Goal: Task Accomplishment & Management: Manage account settings

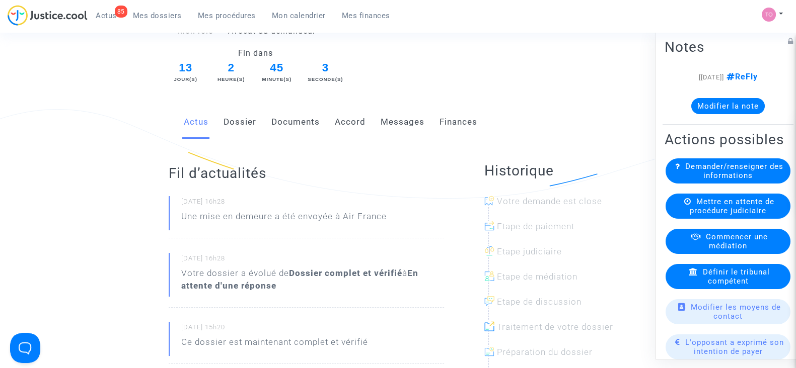
click at [151, 14] on span "Mes dossiers" at bounding box center [157, 15] width 49 height 9
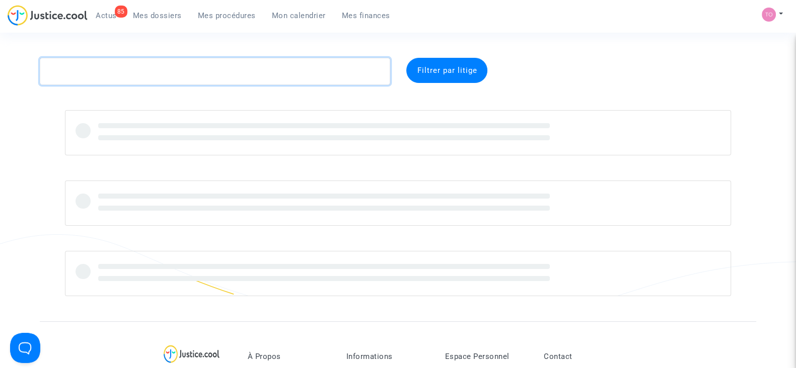
click at [134, 69] on textarea at bounding box center [215, 71] width 350 height 27
paste textarea "CFR-240926-8N8Q"
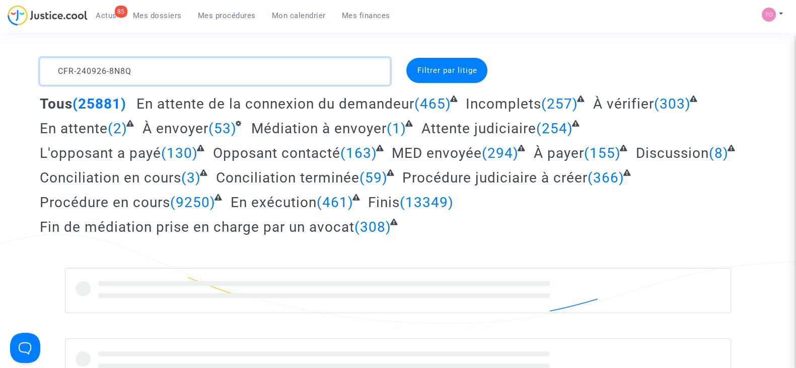
type textarea "CFR-240926-8N8Q"
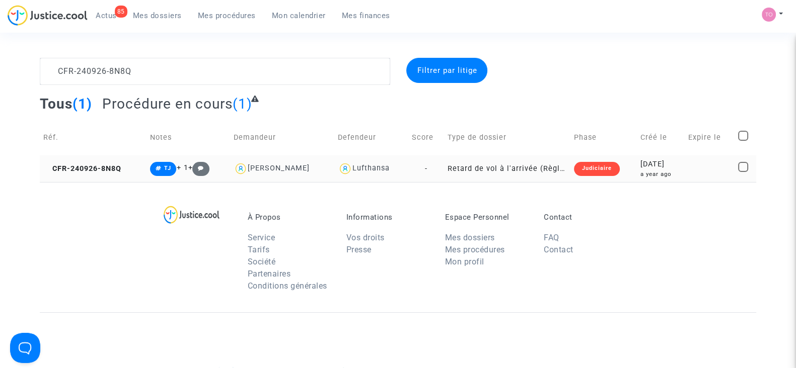
click at [643, 170] on div "a year ago" at bounding box center [660, 174] width 41 height 9
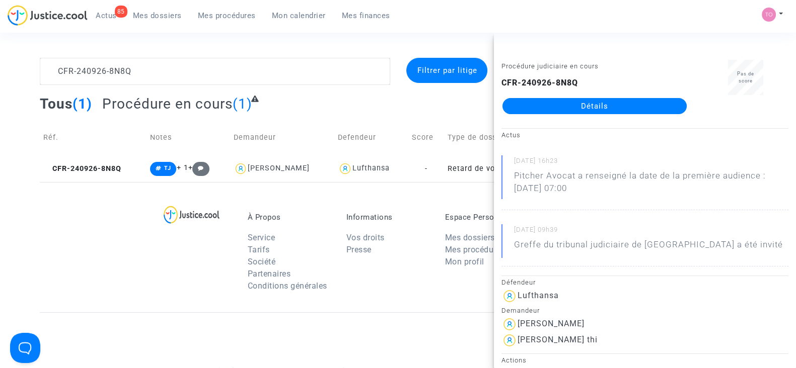
click at [609, 107] on link "Détails" at bounding box center [594, 106] width 184 height 16
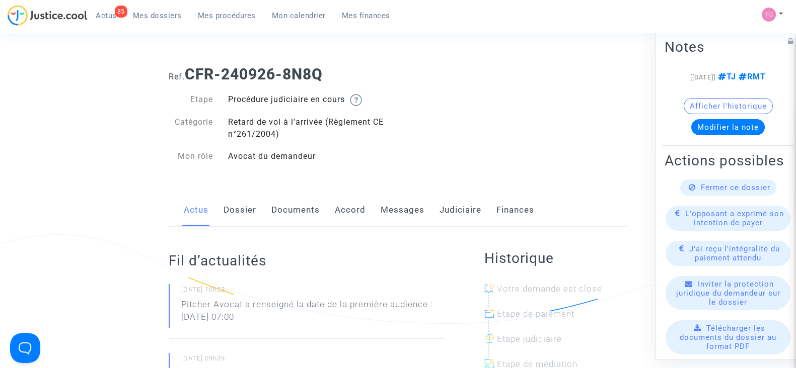
click at [451, 210] on link "Judiciaire" at bounding box center [460, 210] width 42 height 33
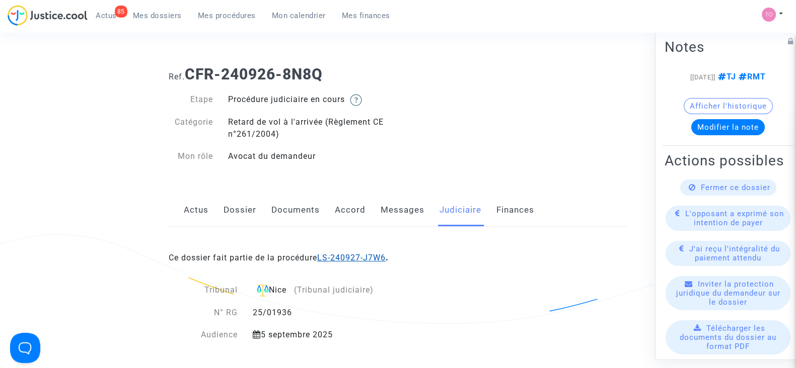
click at [362, 254] on link "LS-240927-J7W6" at bounding box center [351, 258] width 68 height 10
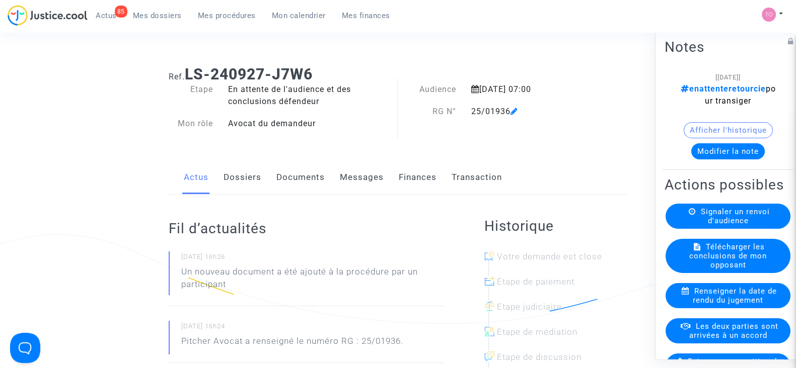
click at [712, 152] on button "Modifier la note" at bounding box center [727, 151] width 73 height 16
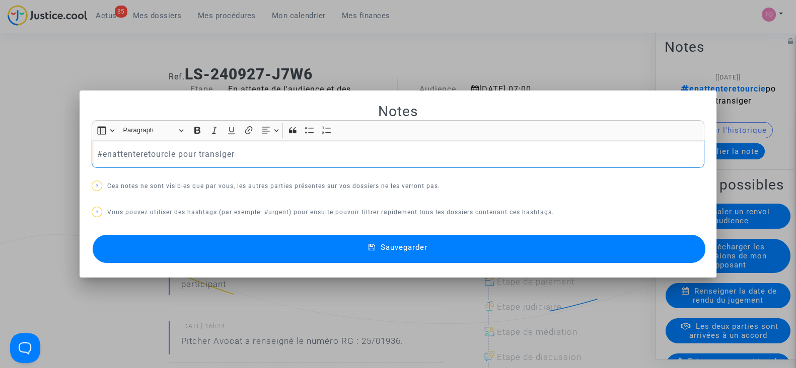
drag, startPoint x: 79, startPoint y: 151, endPoint x: 0, endPoint y: 139, distance: 79.3
click at [0, 139] on div "Notes Rich Text Editor Insert table Insert table Heading Paragraph Paragraph He…" at bounding box center [398, 184] width 796 height 368
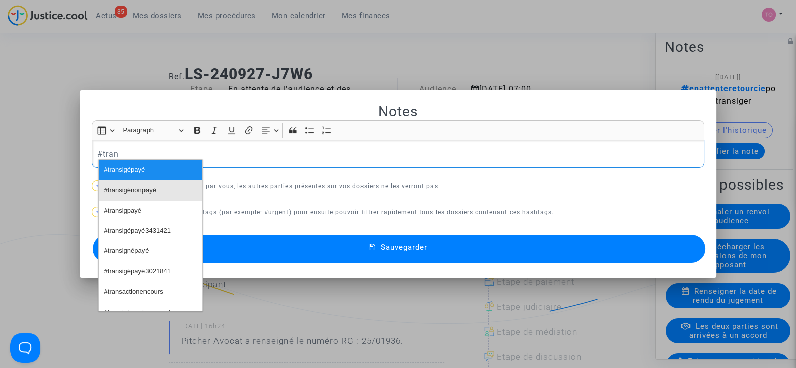
click at [123, 185] on span "#transigénonpayé" at bounding box center [130, 190] width 52 height 15
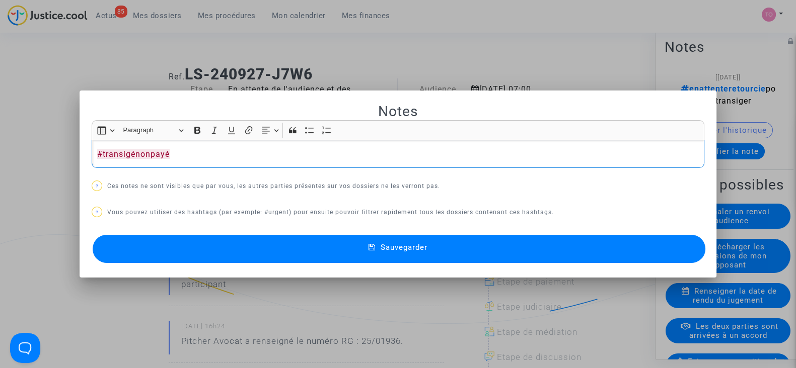
click at [195, 151] on p "#transigénonpayé" at bounding box center [398, 154] width 602 height 13
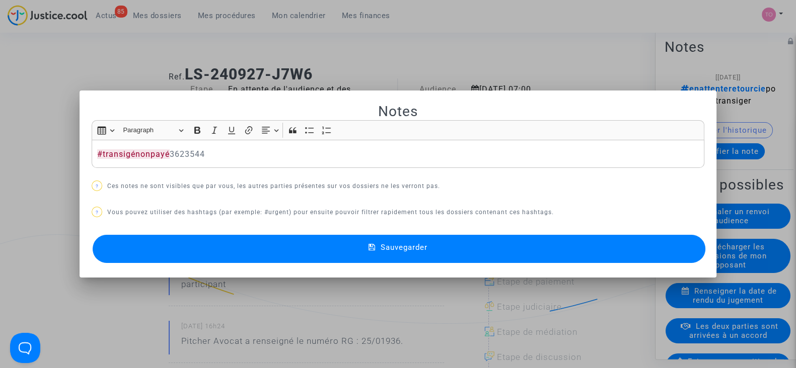
click at [320, 244] on button "Sauvegarder" at bounding box center [399, 249] width 613 height 28
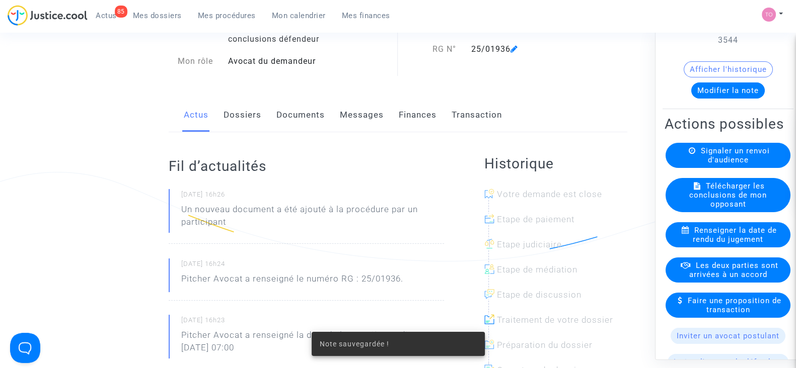
scroll to position [62, 0]
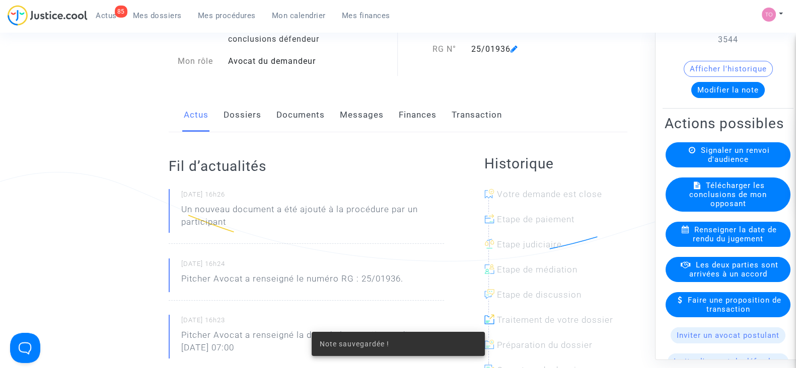
click at [719, 279] on span "Les deux parties sont arrivées à un accord" at bounding box center [733, 270] width 89 height 18
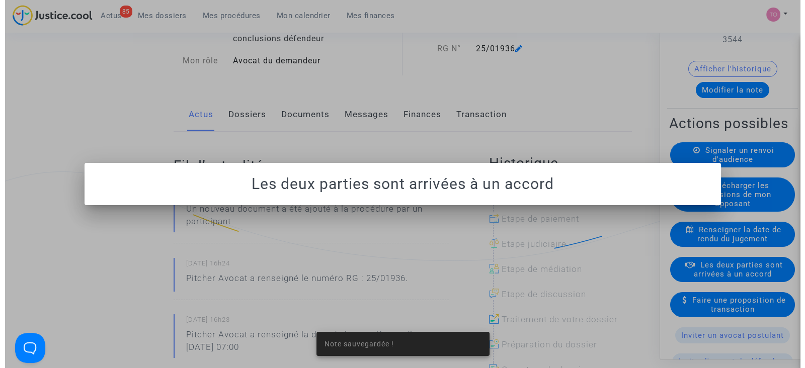
scroll to position [0, 0]
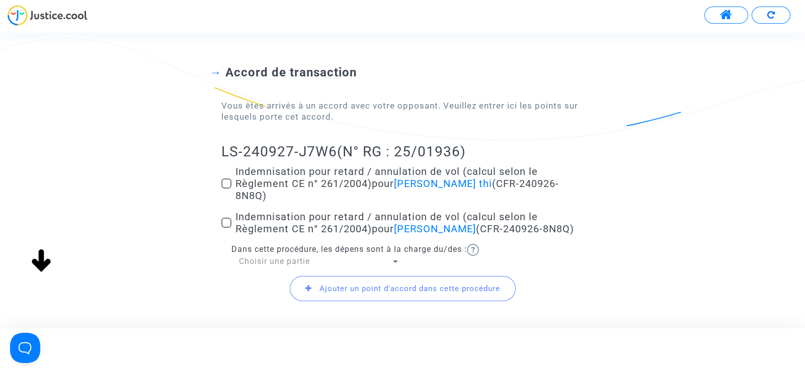
scroll to position [62, 0]
click at [234, 180] on label "Indemnisation pour retard / annulation de vol (calcul selon le Règlement CE n° …" at bounding box center [402, 183] width 362 height 36
click at [227, 188] on input "Indemnisation pour retard / annulation de vol (calcul selon le Règlement CE n° …" at bounding box center [226, 188] width 1 height 1
checkbox input "true"
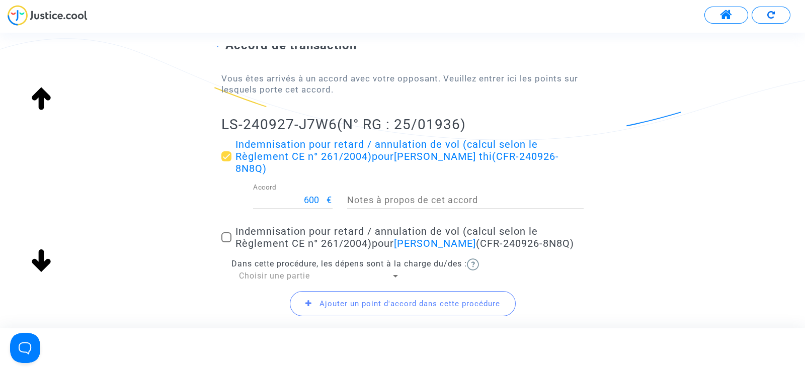
scroll to position [125, 0]
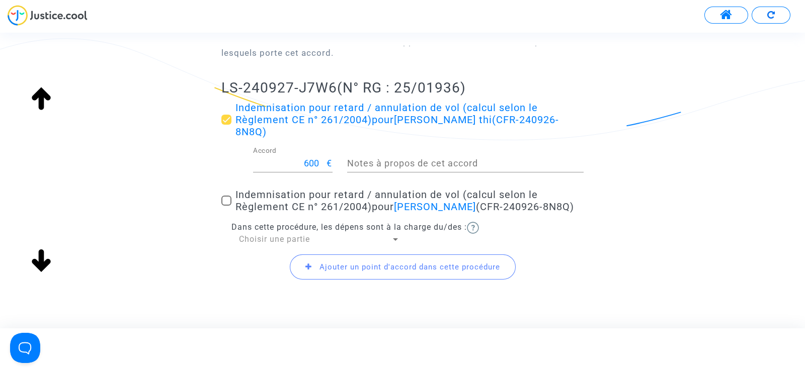
click at [224, 204] on span at bounding box center [226, 201] width 10 height 10
click at [226, 206] on input "Indemnisation pour retard / annulation de vol (calcul selon le Règlement CE n° …" at bounding box center [226, 206] width 1 height 1
checkbox input "true"
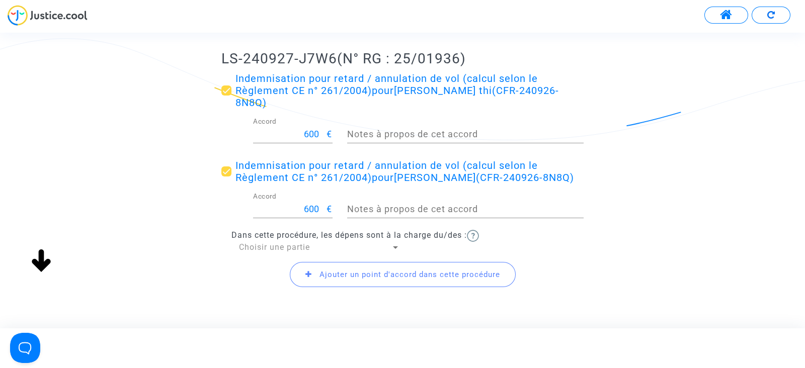
scroll to position [210, 0]
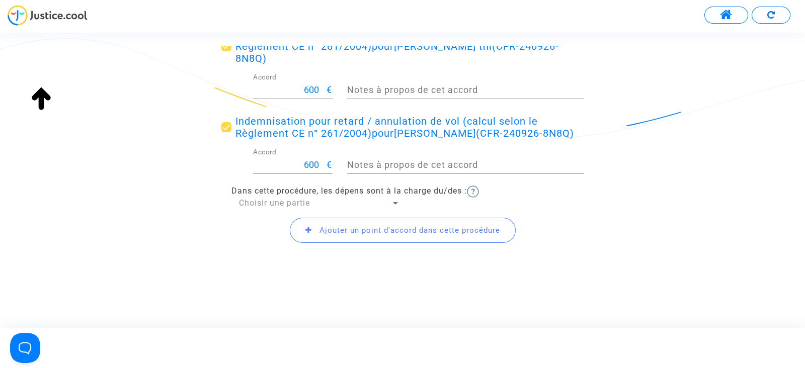
click at [263, 202] on span "Choisir une partie" at bounding box center [274, 203] width 71 height 10
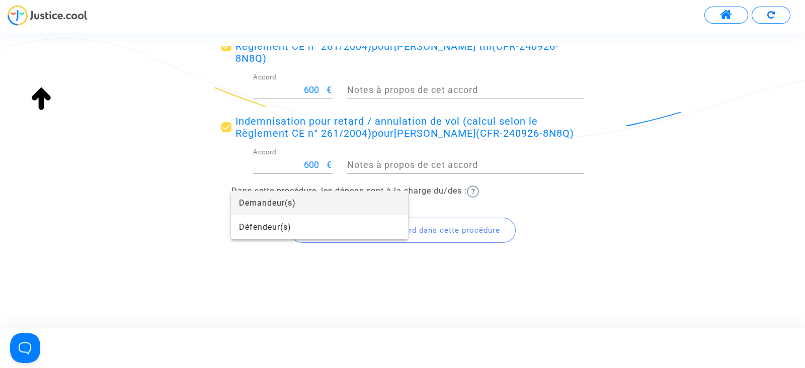
click at [157, 205] on div at bounding box center [402, 184] width 805 height 368
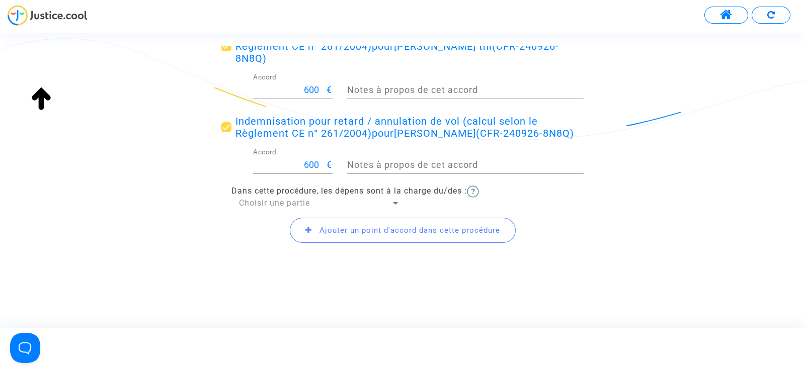
click at [388, 235] on span "Ajouter un point d'accord dans cette procédure" at bounding box center [410, 230] width 181 height 9
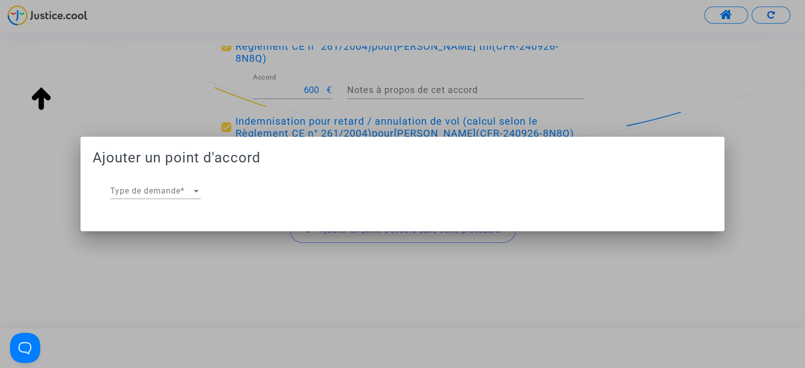
click at [138, 184] on div "Type de demande Type de demande *" at bounding box center [155, 188] width 91 height 23
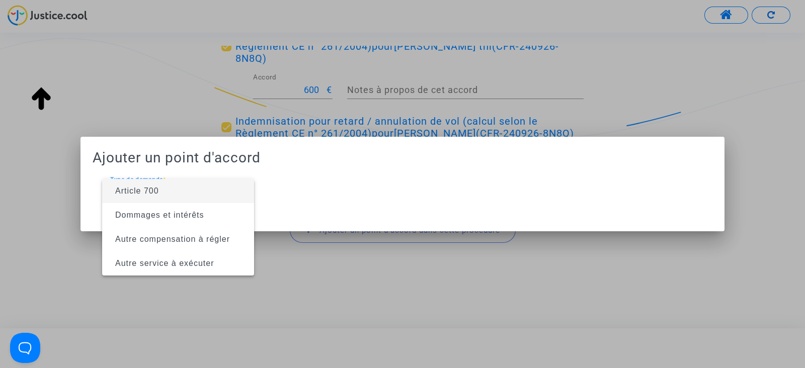
click at [154, 192] on span "Article 700" at bounding box center [137, 191] width 44 height 9
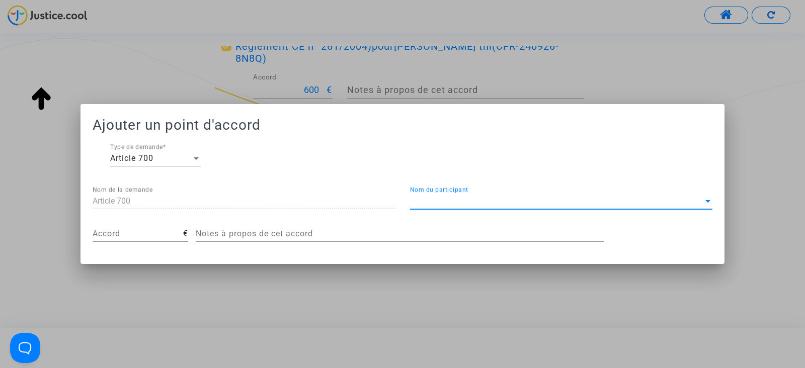
click at [509, 197] on span "Nom du participant" at bounding box center [556, 201] width 293 height 9
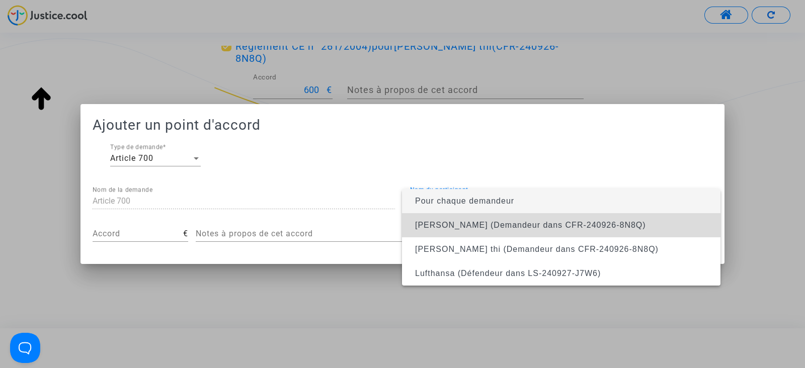
click at [506, 225] on span "Philippe Klingelschmitt (Demandeur dans CFR-240926-8N8Q)" at bounding box center [530, 225] width 231 height 9
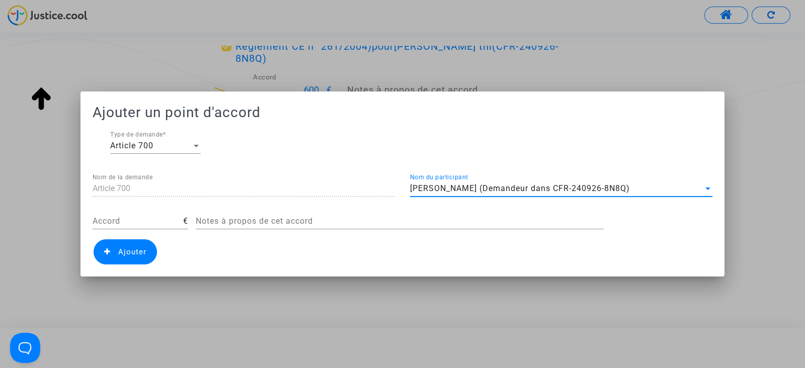
click at [104, 222] on input "Accord" at bounding box center [138, 221] width 91 height 9
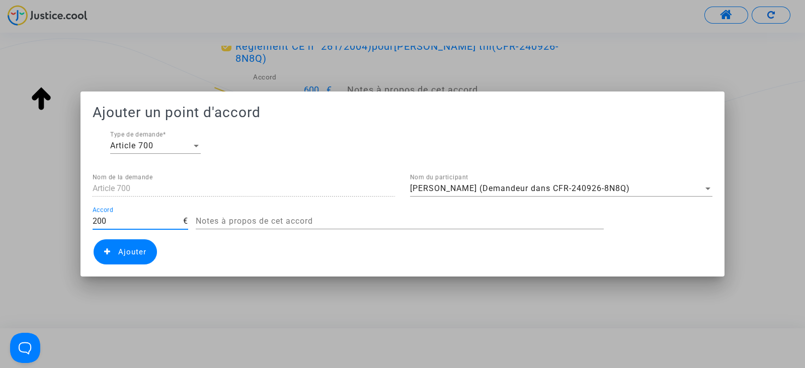
type input "200"
click at [125, 253] on span "Ajouter" at bounding box center [132, 252] width 28 height 9
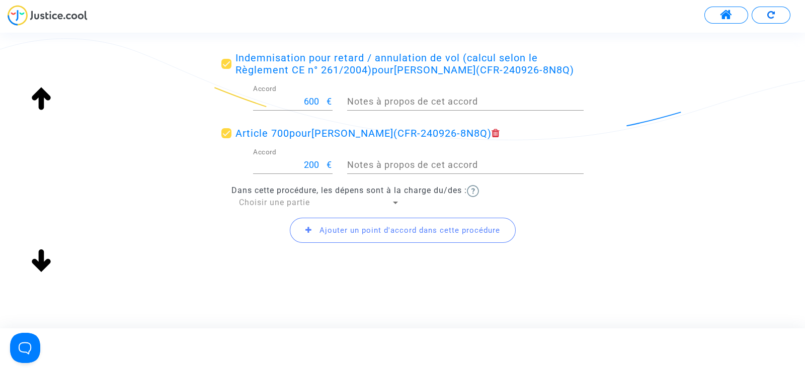
scroll to position [273, 0]
click at [285, 204] on span "Choisir une partie" at bounding box center [274, 203] width 71 height 10
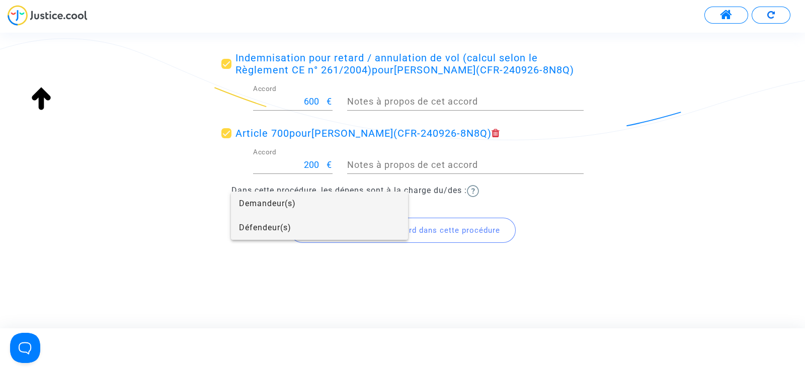
click at [267, 222] on span "Défendeur(s)" at bounding box center [319, 228] width 161 height 24
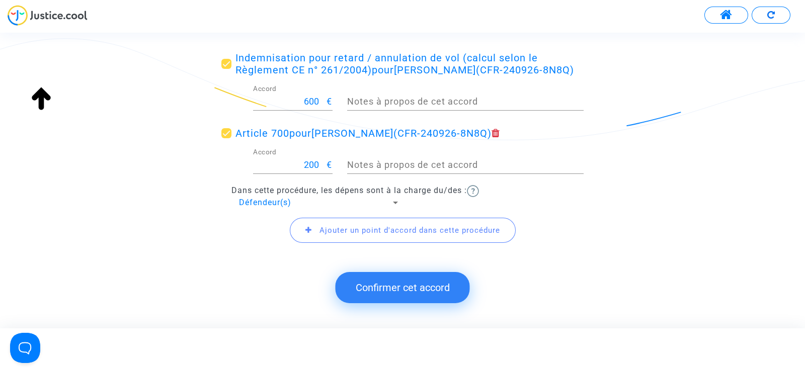
click at [384, 288] on button "Confirmer cet accord" at bounding box center [403, 287] width 134 height 31
click at [392, 288] on button "Confirmer cet accord" at bounding box center [403, 287] width 134 height 31
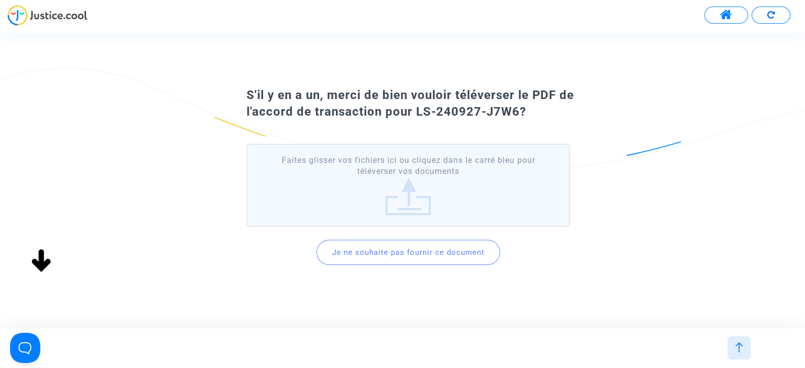
click at [405, 253] on button "Je ne souhaite pas fournir ce document" at bounding box center [409, 252] width 184 height 25
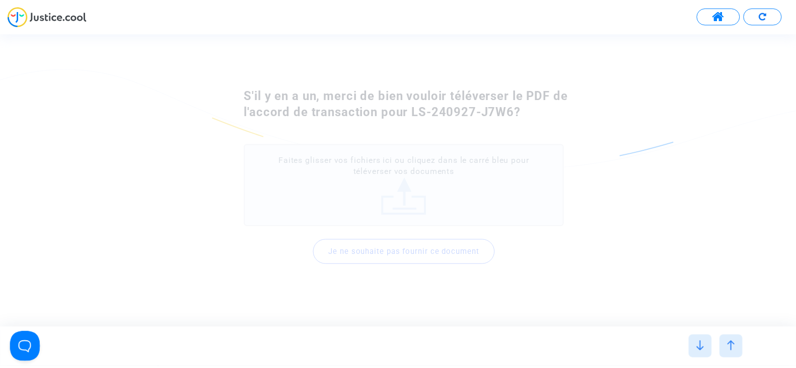
scroll to position [0, 0]
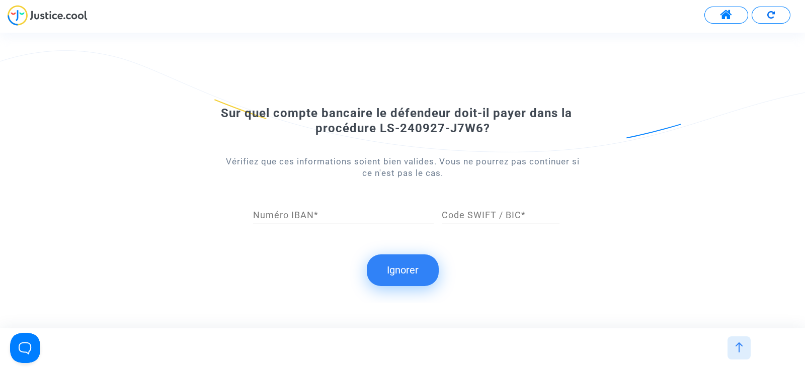
click at [400, 268] on button "Ignorer" at bounding box center [403, 270] width 72 height 31
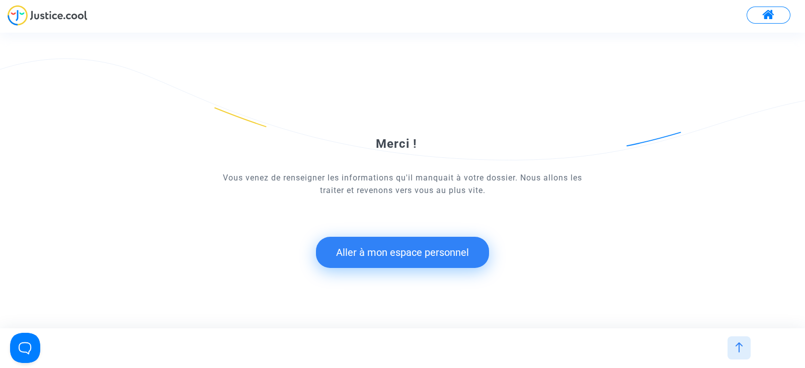
click at [406, 253] on button "Aller à mon espace personnel" at bounding box center [402, 252] width 173 height 31
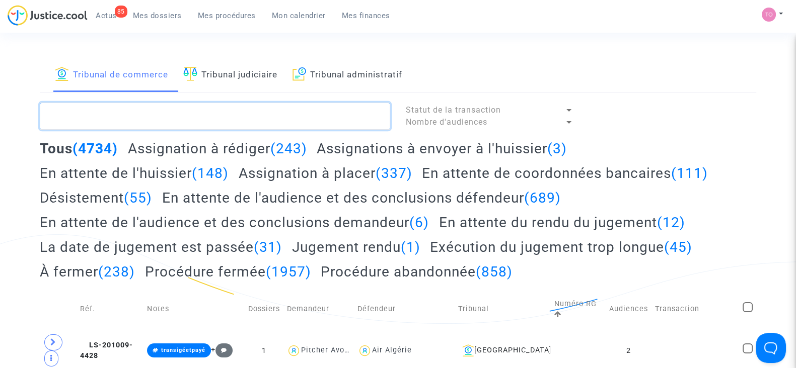
click at [73, 120] on textarea at bounding box center [215, 116] width 350 height 27
paste textarea "LS-250313-UJWF"
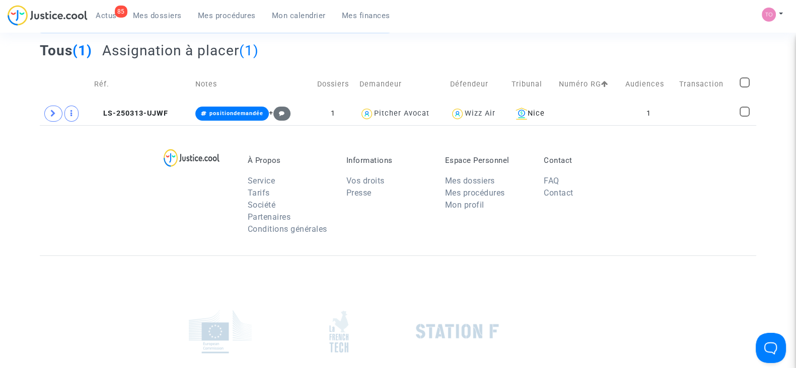
scroll to position [125, 0]
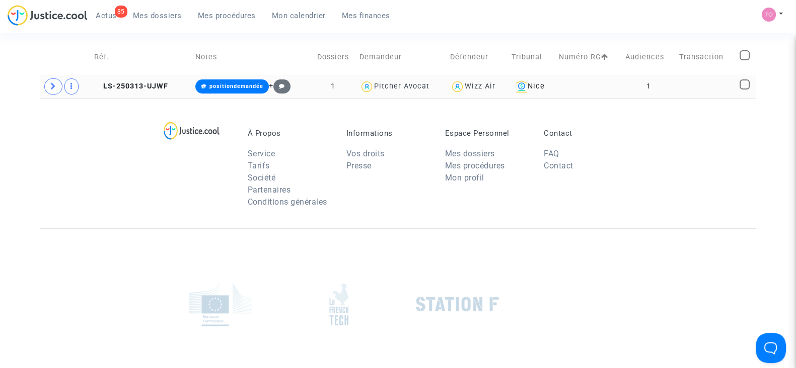
type textarea "LS-250313-UJWF"
click at [592, 90] on td at bounding box center [588, 86] width 66 height 23
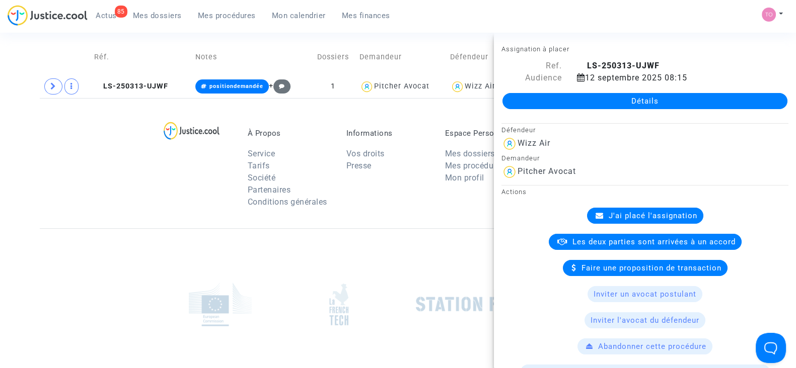
click at [613, 106] on link "Détails" at bounding box center [644, 101] width 285 height 16
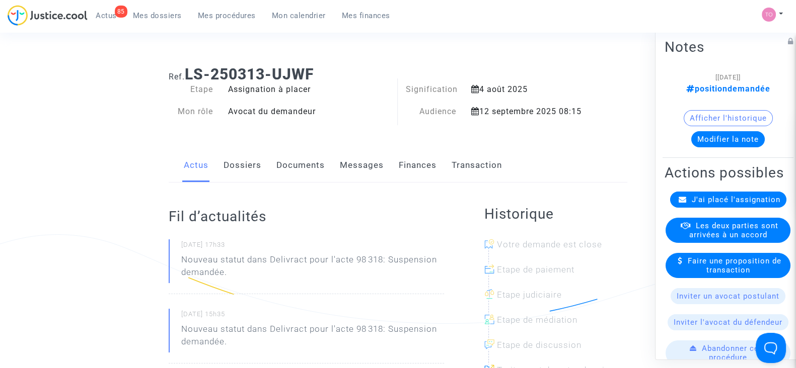
click at [250, 171] on link "Dossiers" at bounding box center [242, 165] width 38 height 33
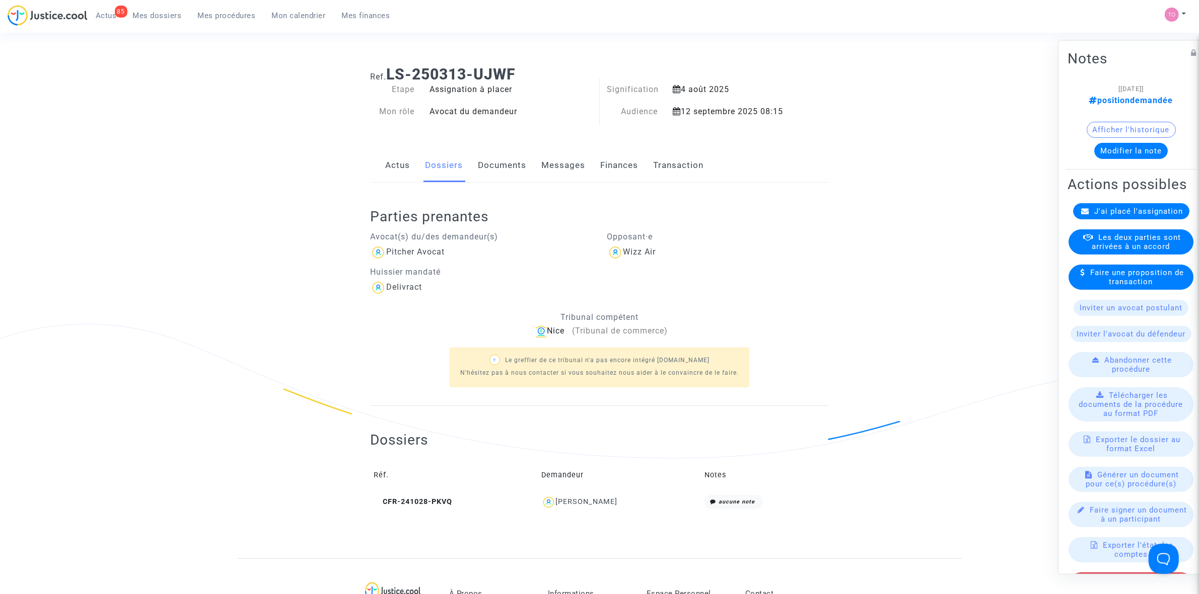
click at [795, 146] on button "Modifier la note" at bounding box center [1130, 150] width 73 height 16
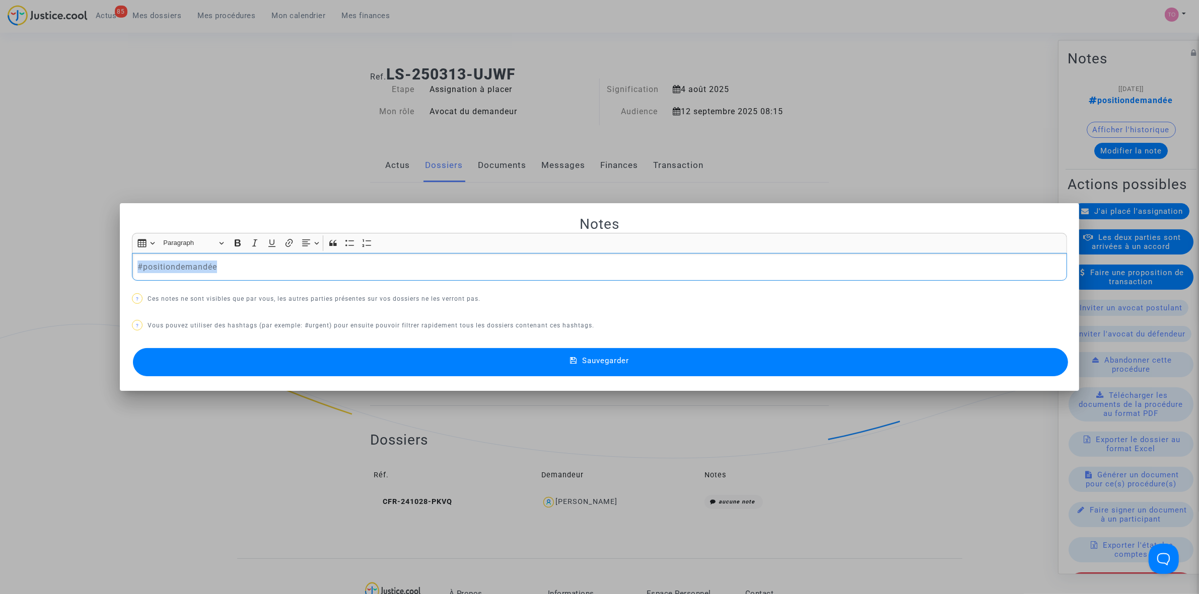
drag, startPoint x: 213, startPoint y: 267, endPoint x: 86, endPoint y: 271, distance: 127.4
click at [86, 271] on div "Notes Rich Text Editor Insert table Insert table Heading Paragraph Paragraph He…" at bounding box center [599, 297] width 1199 height 594
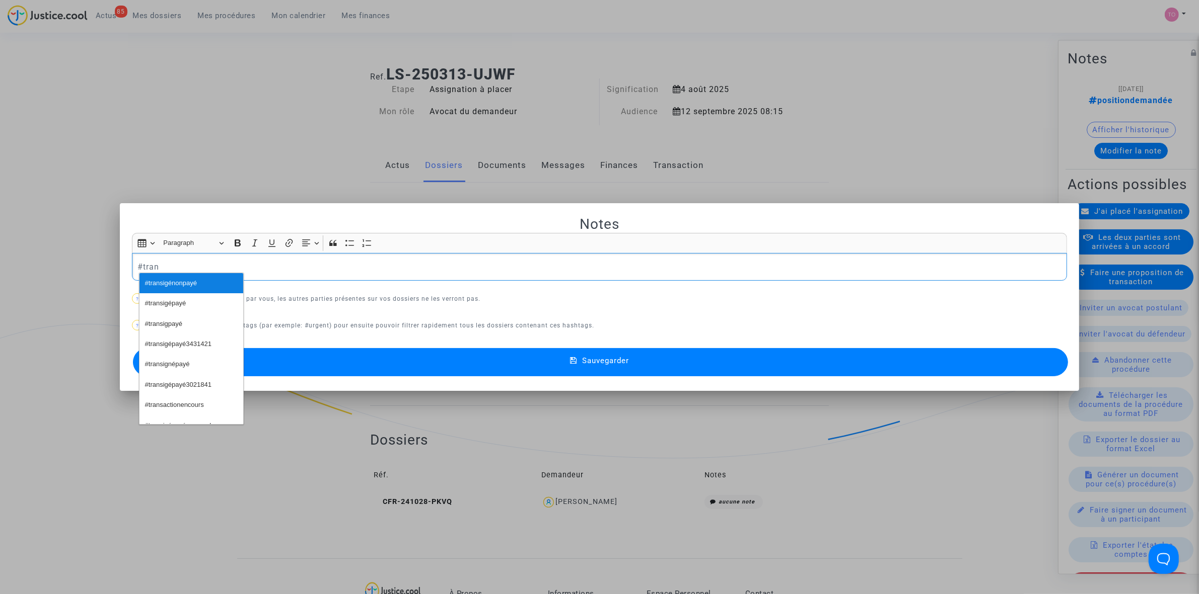
click at [172, 283] on span "#transigénonpayé" at bounding box center [171, 283] width 52 height 15
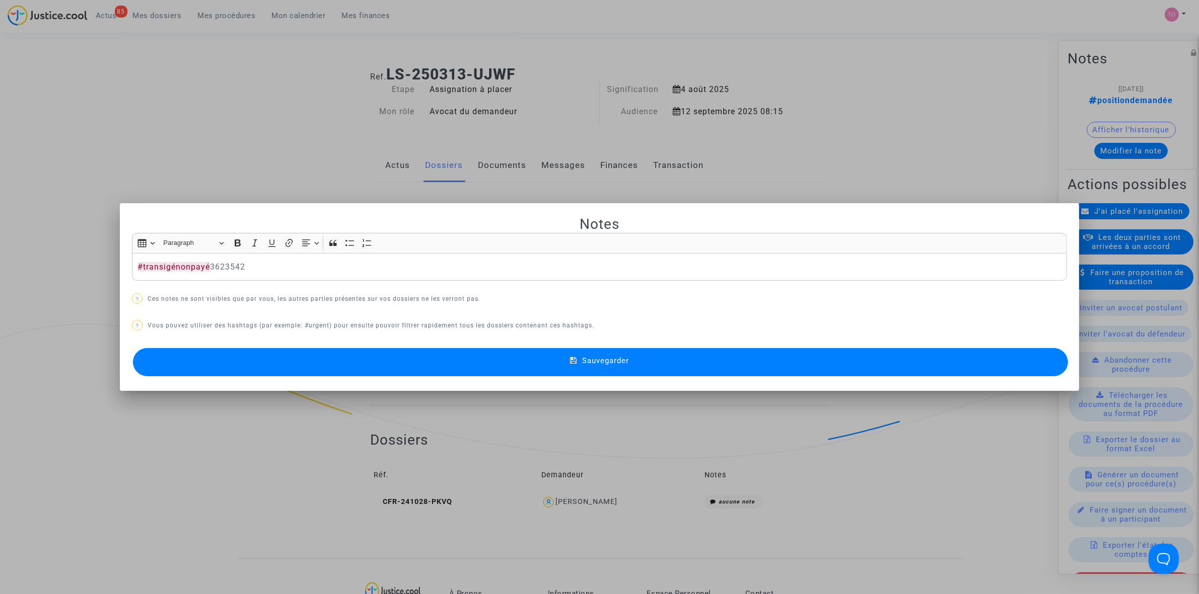
click at [580, 360] on mat-icon at bounding box center [576, 362] width 12 height 12
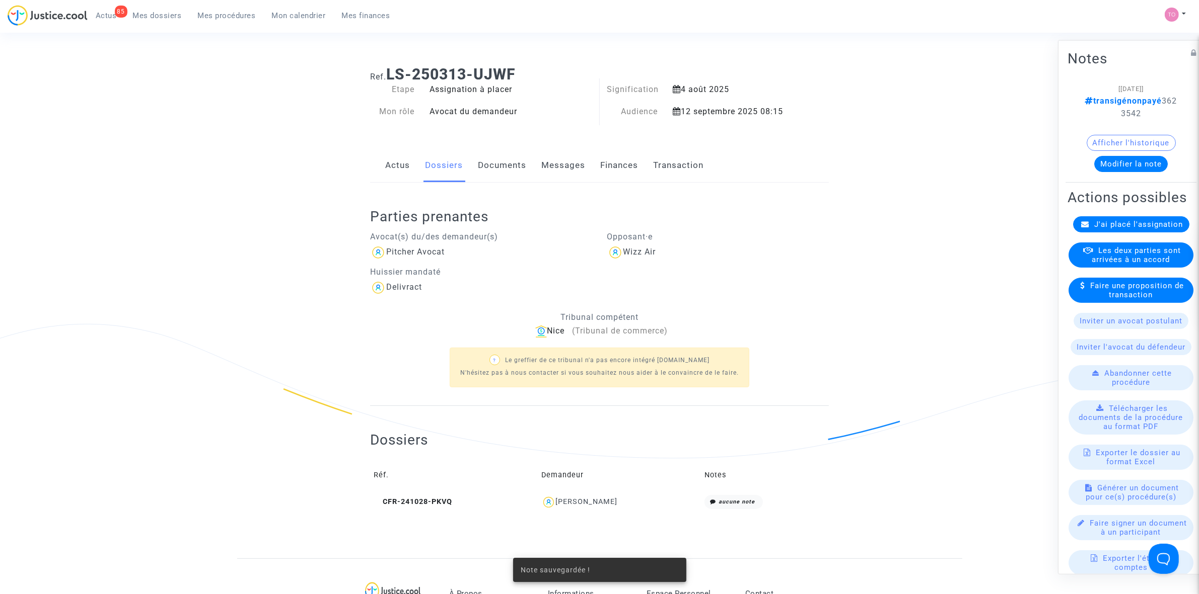
click at [795, 264] on span "Les deux parties sont arrivées à un accord" at bounding box center [1136, 255] width 89 height 18
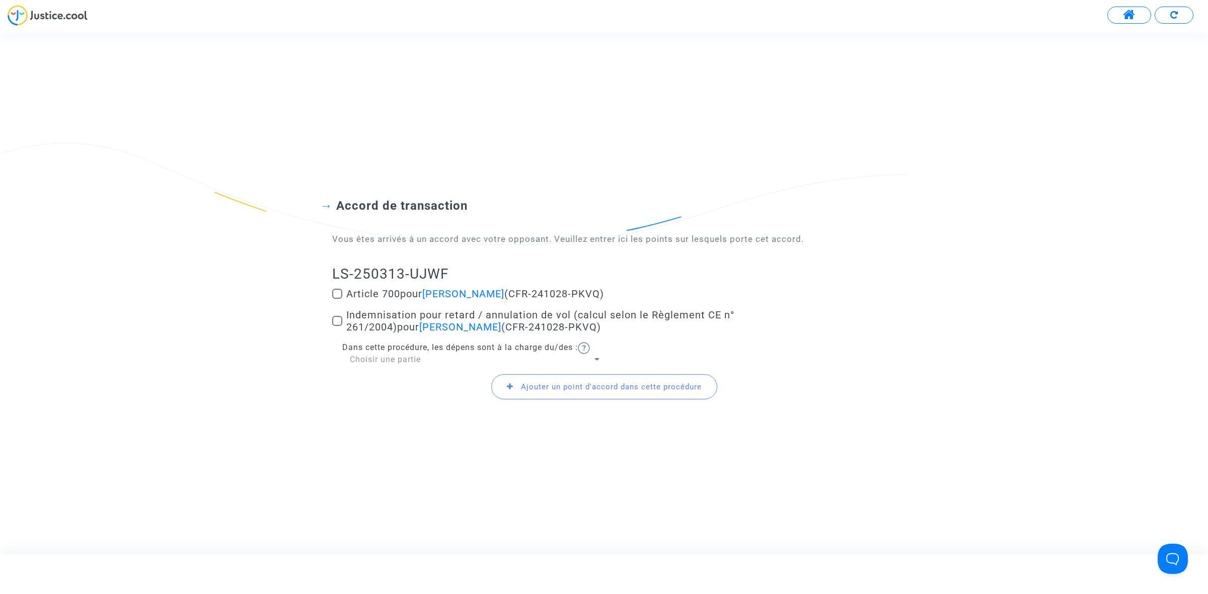
click at [345, 295] on label "Article 700 pour KRSTIC ALEKSANDRA (CFR-241028-PKVQ)" at bounding box center [604, 294] width 544 height 12
click at [337, 299] on input "Article 700 pour KRSTIC ALEKSANDRA (CFR-241028-PKVQ)" at bounding box center [337, 299] width 1 height 1
checkbox input "true"
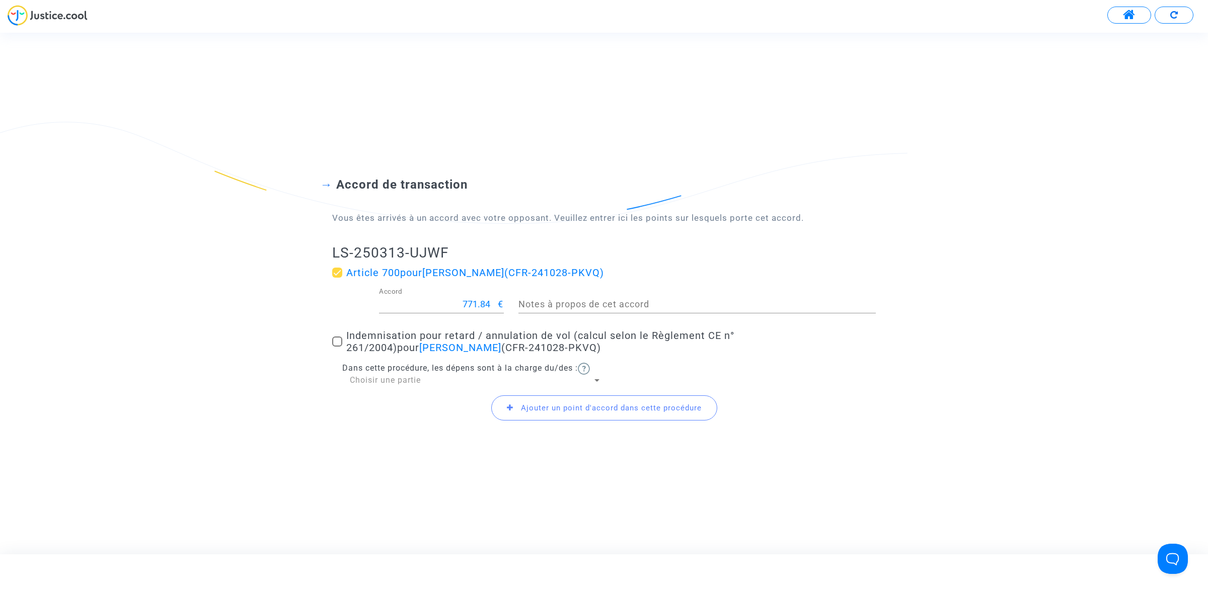
click at [467, 303] on input "771.84" at bounding box center [438, 305] width 119 height 10
type input "200"
click at [334, 340] on span at bounding box center [337, 342] width 10 height 10
click at [337, 347] on input "Indemnisation pour retard / annulation de vol (calcul selon le Règlement CE n° …" at bounding box center [337, 347] width 1 height 1
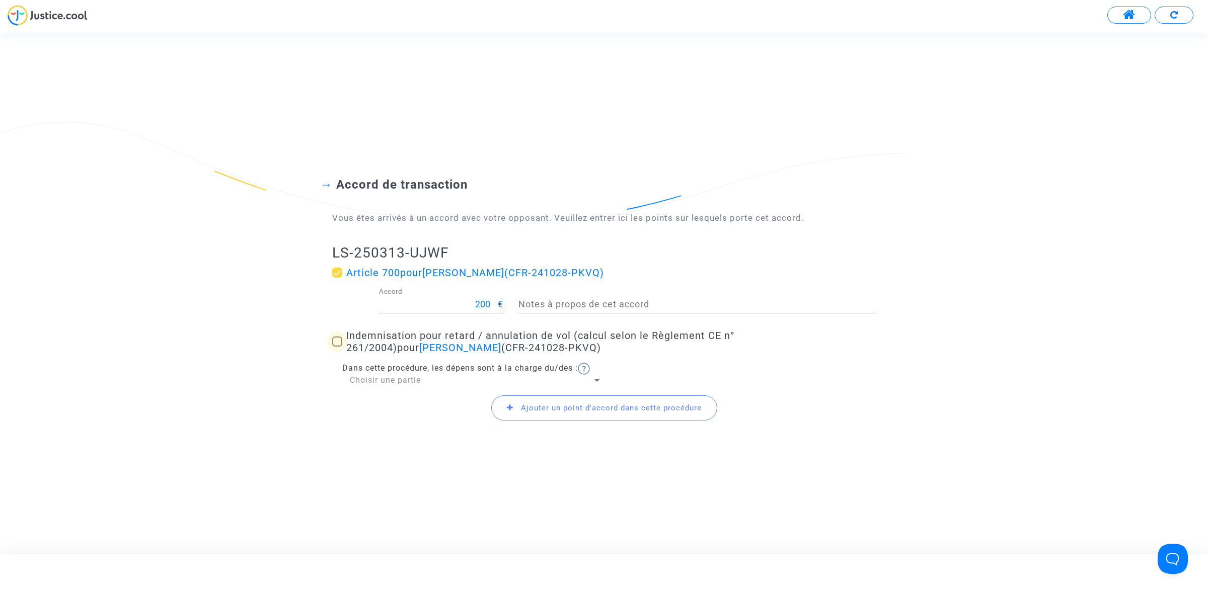
checkbox input "true"
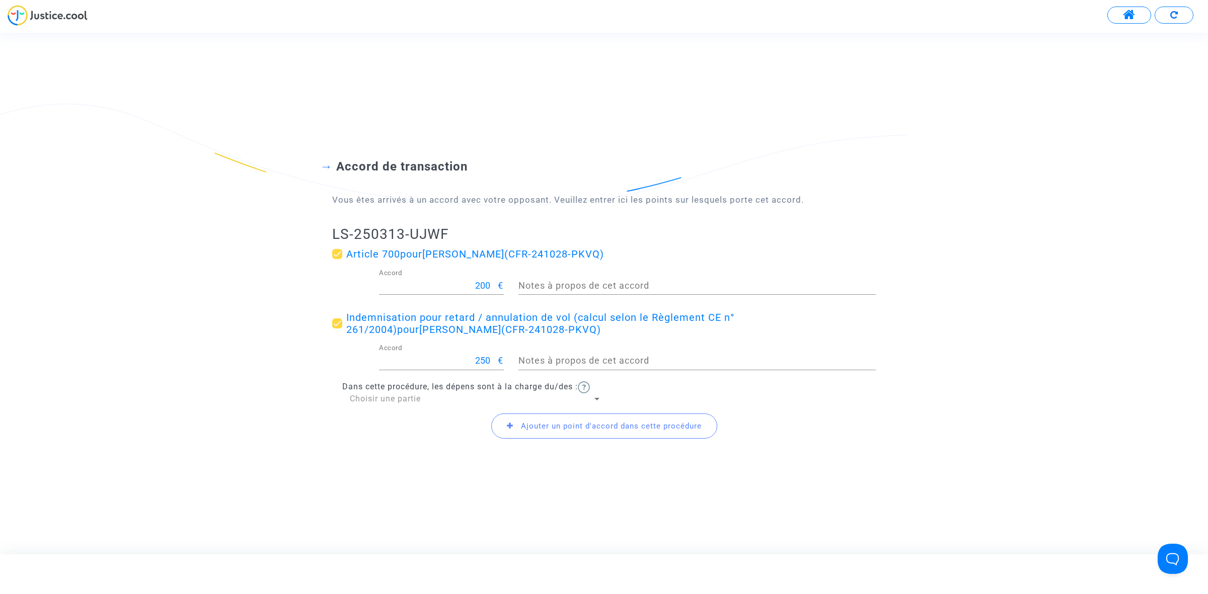
click at [409, 368] on span "Choisir une partie" at bounding box center [385, 399] width 71 height 10
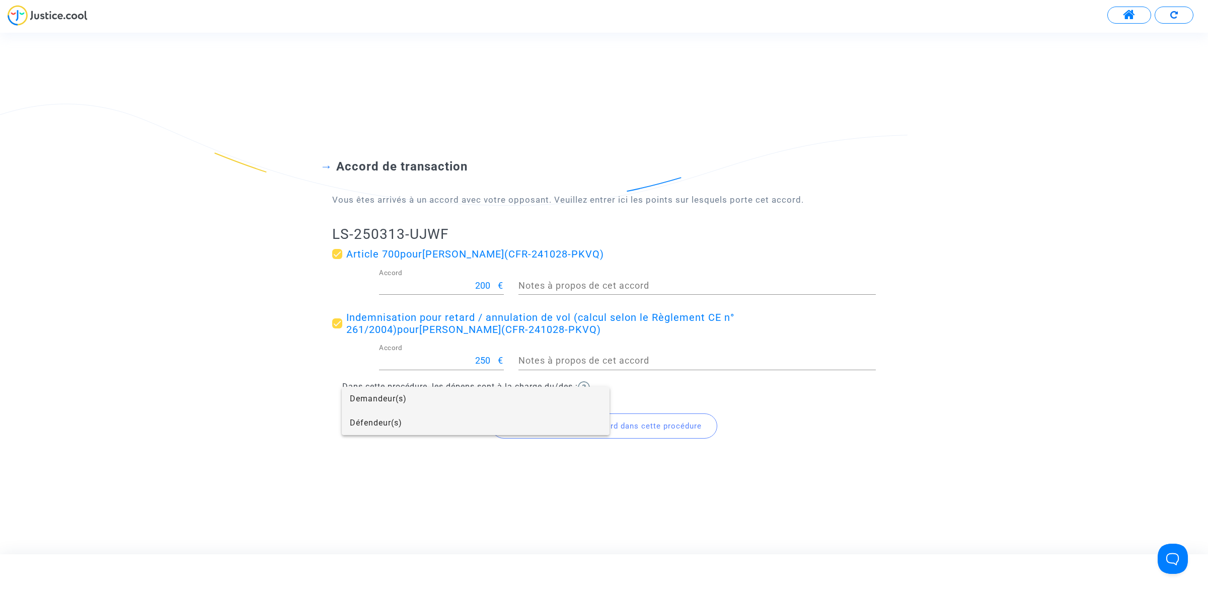
click at [384, 368] on span "Défendeur(s)" at bounding box center [476, 423] width 252 height 24
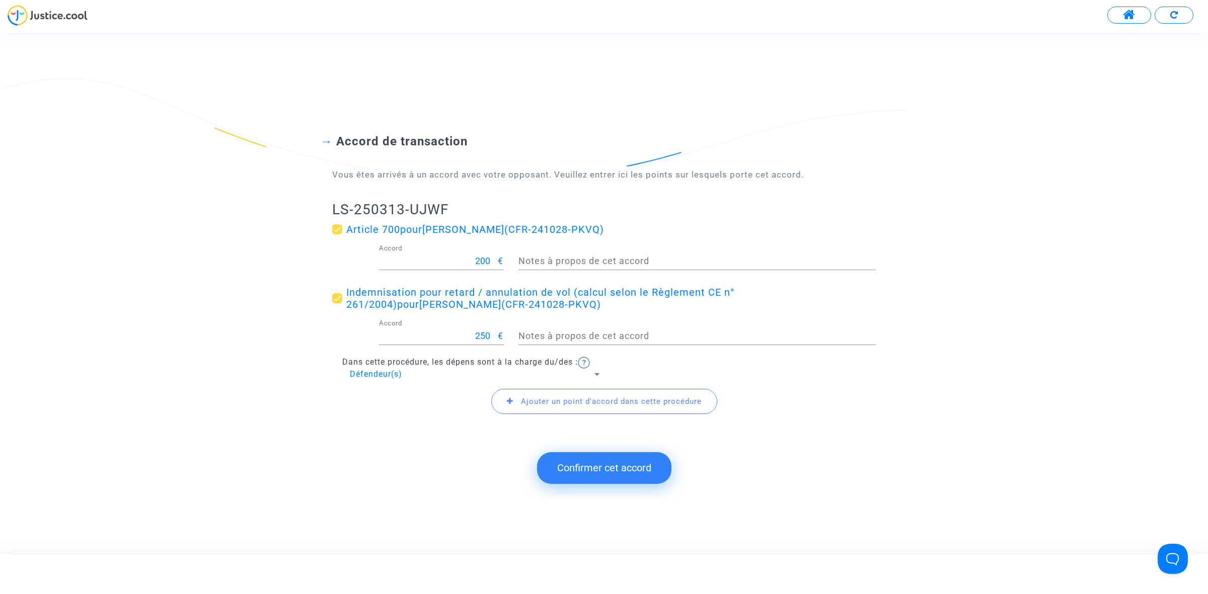
click at [617, 368] on button "Confirmer cet accord" at bounding box center [604, 468] width 134 height 31
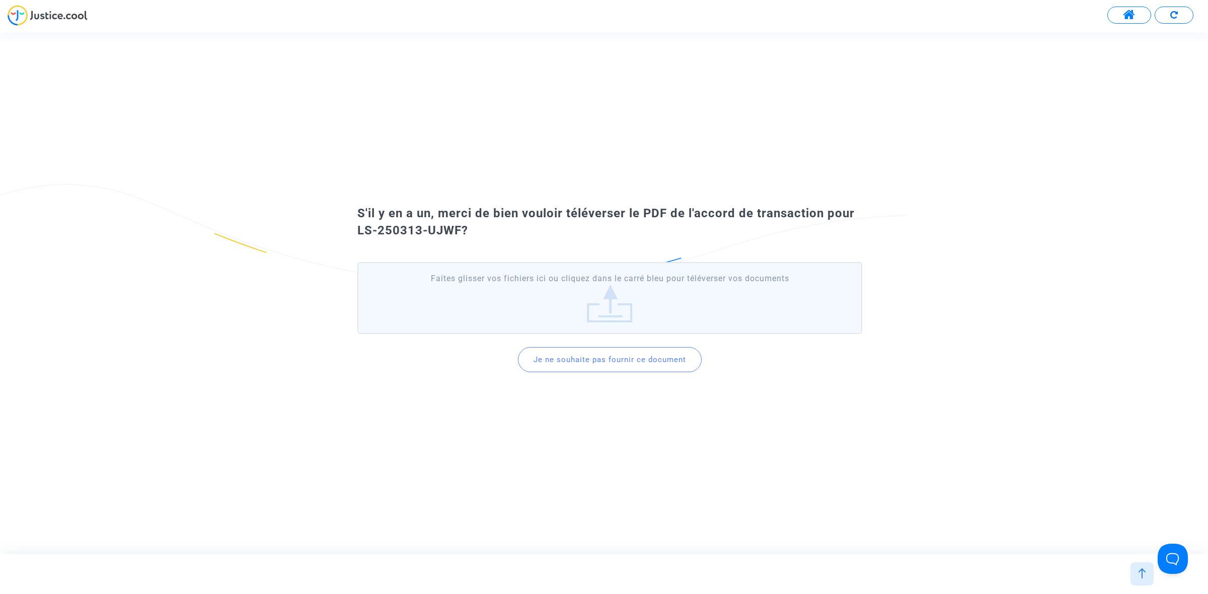
click at [597, 358] on button "Je ne souhaite pas fournir ce document" at bounding box center [610, 359] width 184 height 25
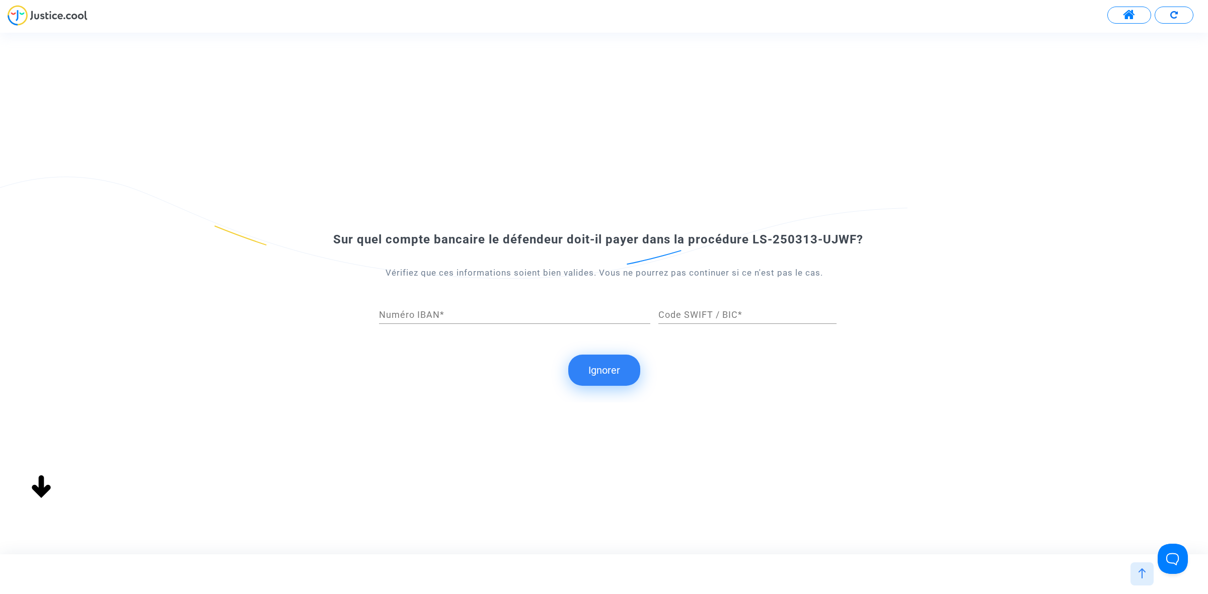
click at [593, 368] on button "Ignorer" at bounding box center [604, 370] width 72 height 31
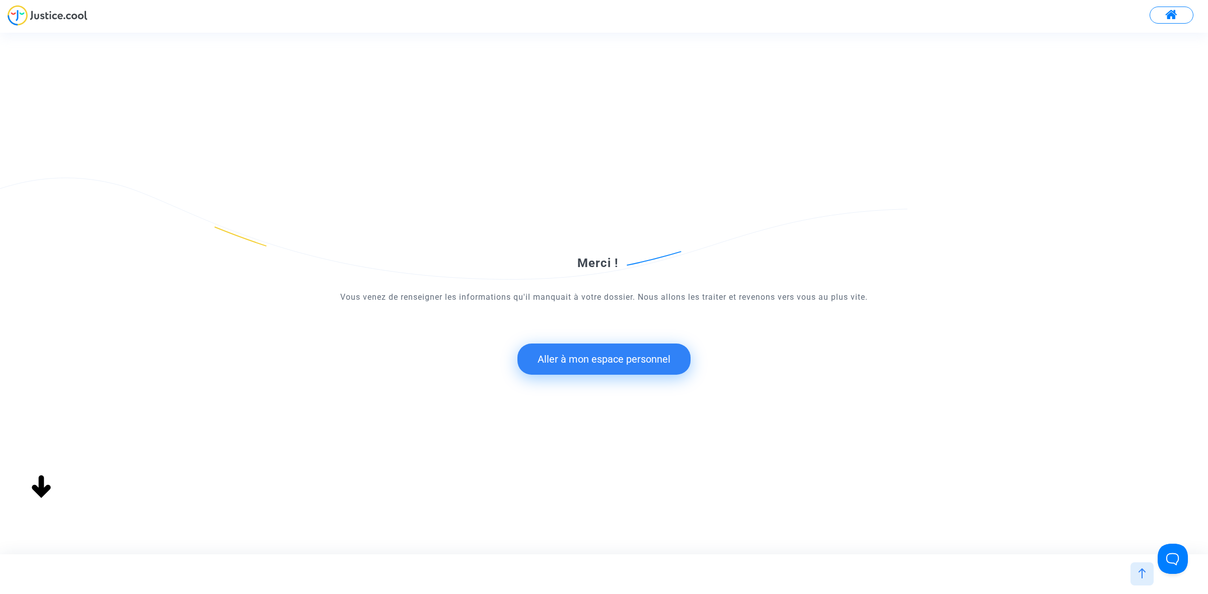
click at [605, 362] on button "Aller à mon espace personnel" at bounding box center [603, 359] width 173 height 31
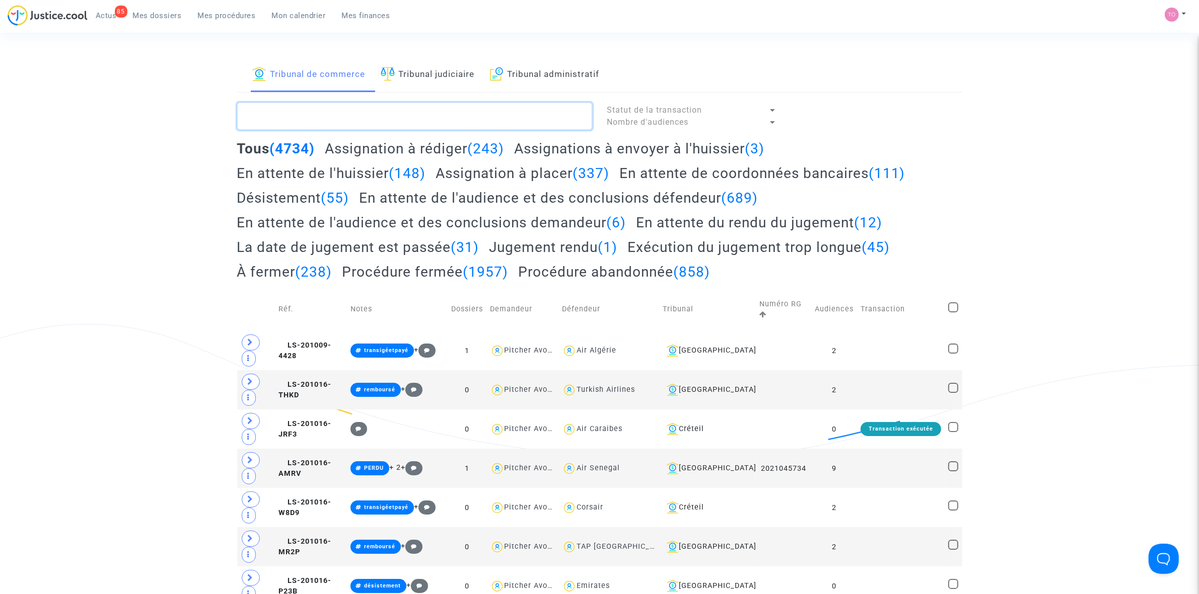
click at [260, 110] on textarea at bounding box center [414, 116] width 355 height 27
paste textarea "LS-250430-MKEE"
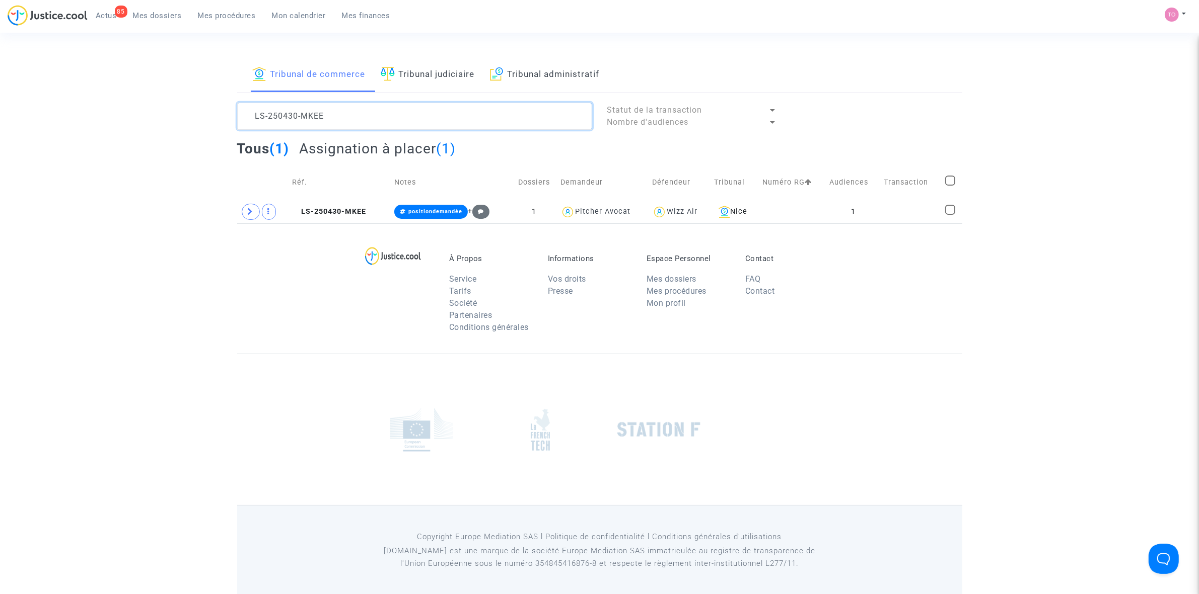
type textarea "LS-250430-MKEE"
click at [795, 210] on td at bounding box center [792, 211] width 67 height 23
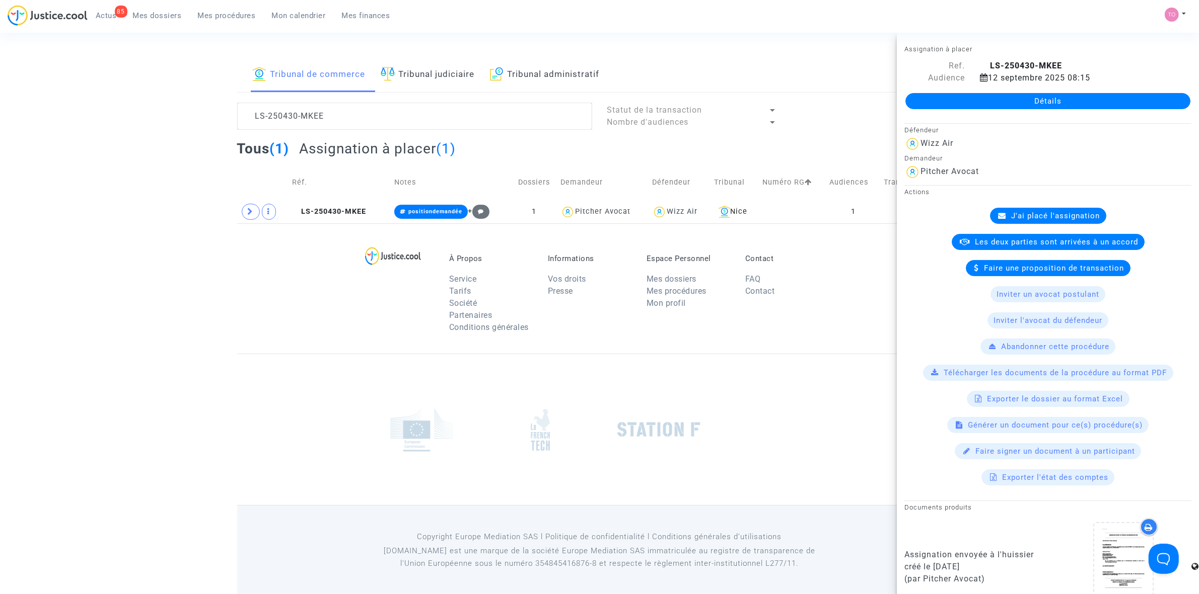
click at [795, 100] on link "Détails" at bounding box center [1047, 101] width 285 height 16
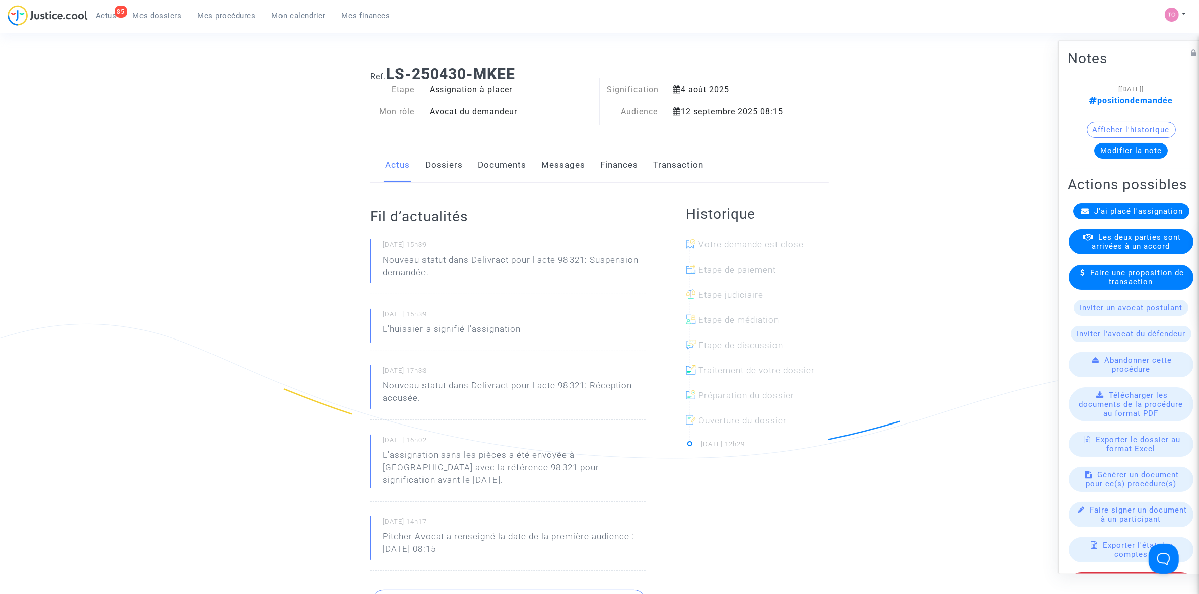
click at [429, 164] on link "Dossiers" at bounding box center [444, 165] width 38 height 33
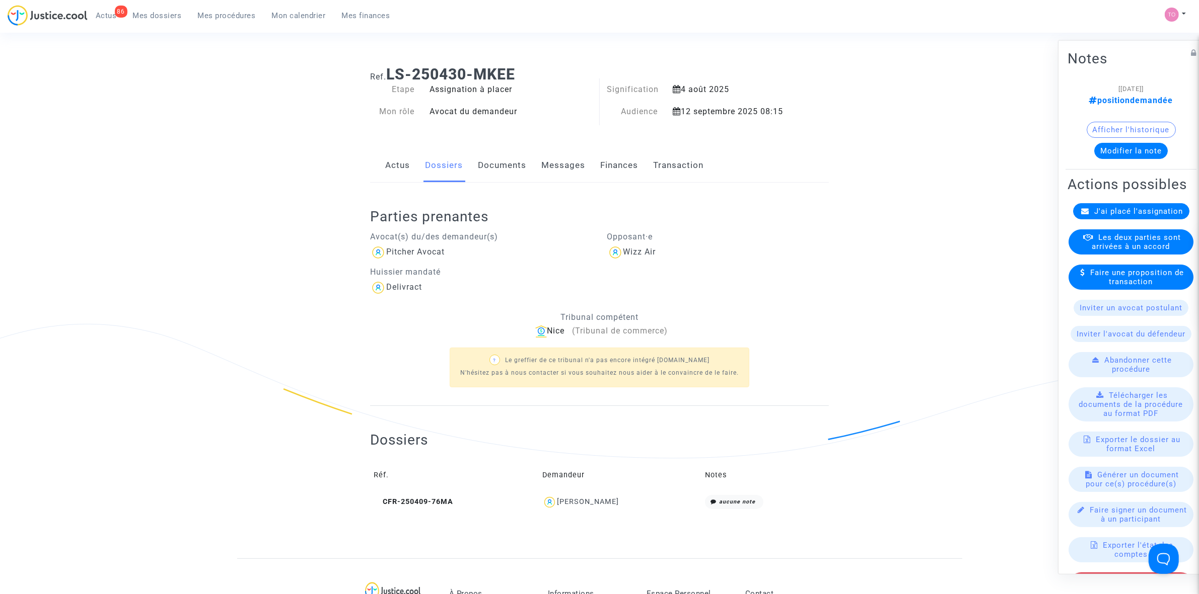
click at [795, 156] on button "Modifier la note" at bounding box center [1130, 150] width 73 height 16
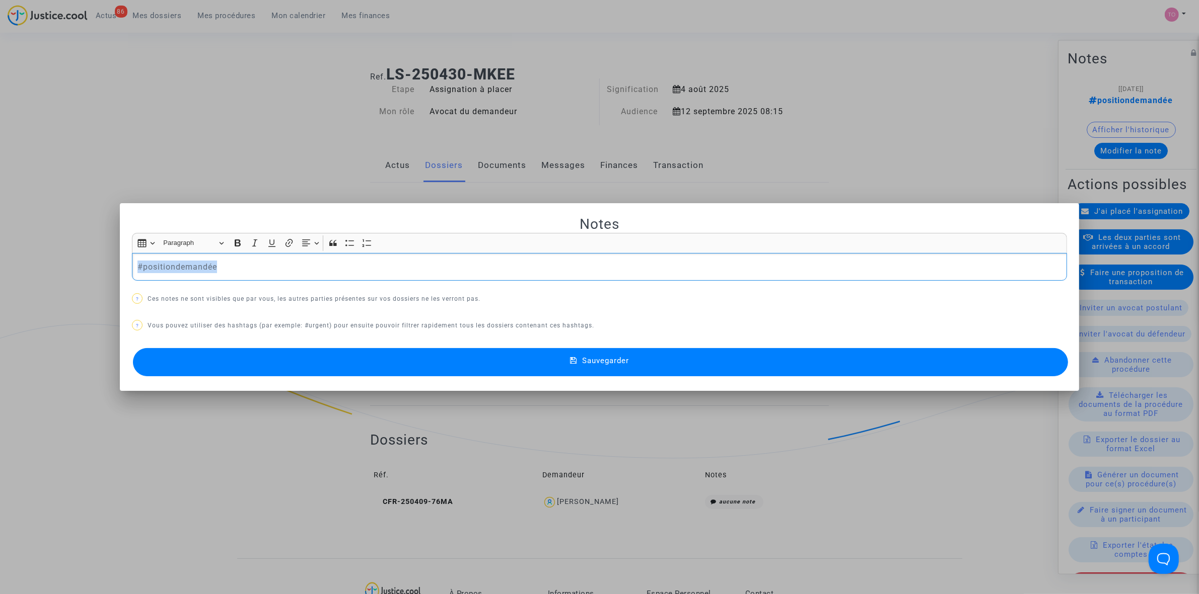
drag, startPoint x: 221, startPoint y: 267, endPoint x: 85, endPoint y: 272, distance: 137.0
click at [85, 272] on div "Notes Rich Text Editor Insert table Insert table Heading Paragraph Paragraph He…" at bounding box center [599, 297] width 1199 height 594
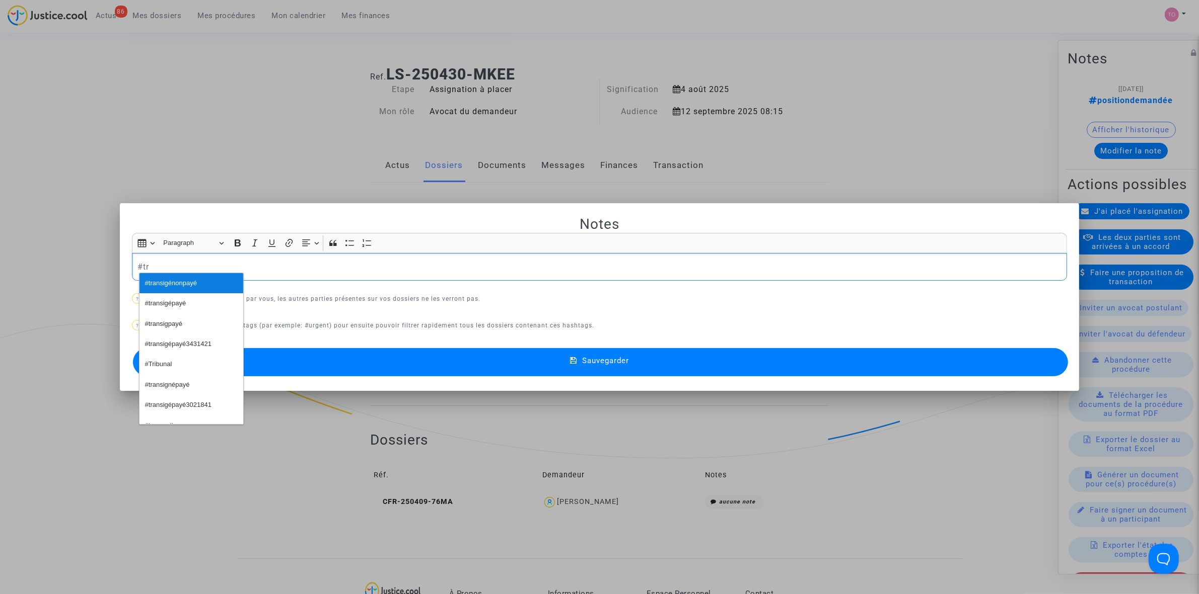
click at [186, 288] on span "#transigénonpayé" at bounding box center [171, 283] width 52 height 15
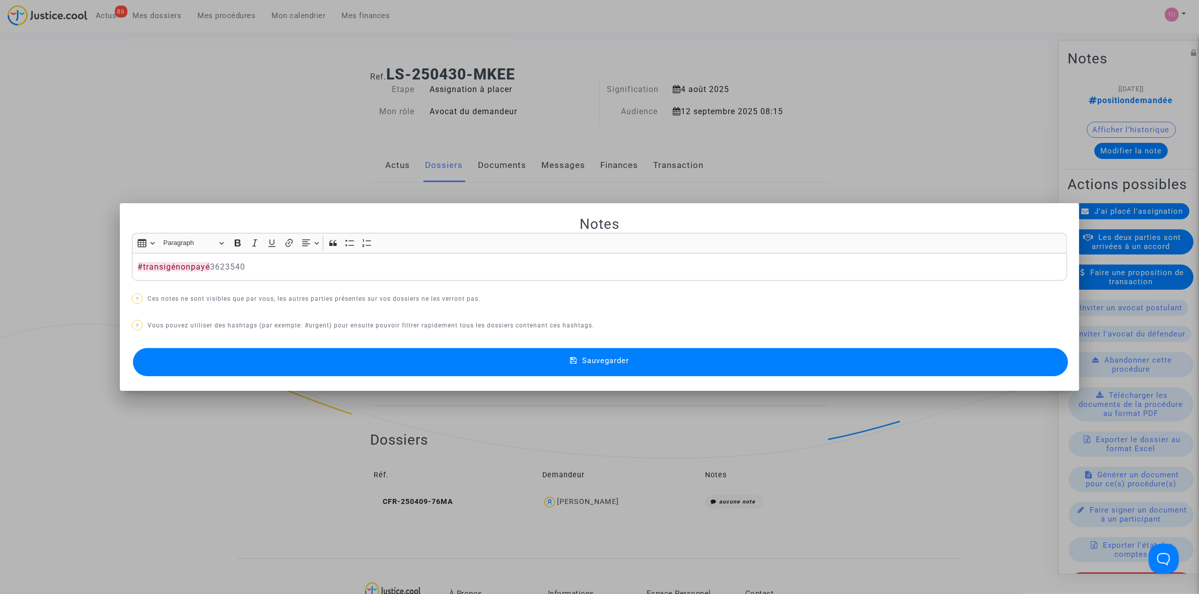
click at [466, 362] on button "Sauvegarder" at bounding box center [600, 362] width 935 height 28
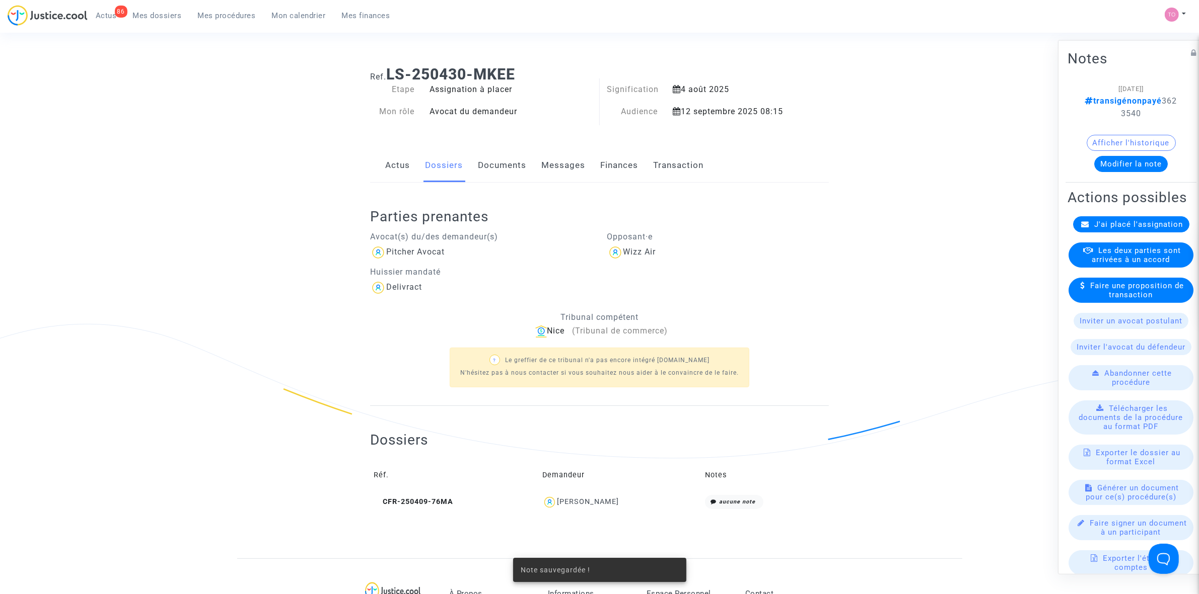
click at [795, 262] on div "Les deux parties sont arrivées à un accord" at bounding box center [1130, 254] width 125 height 25
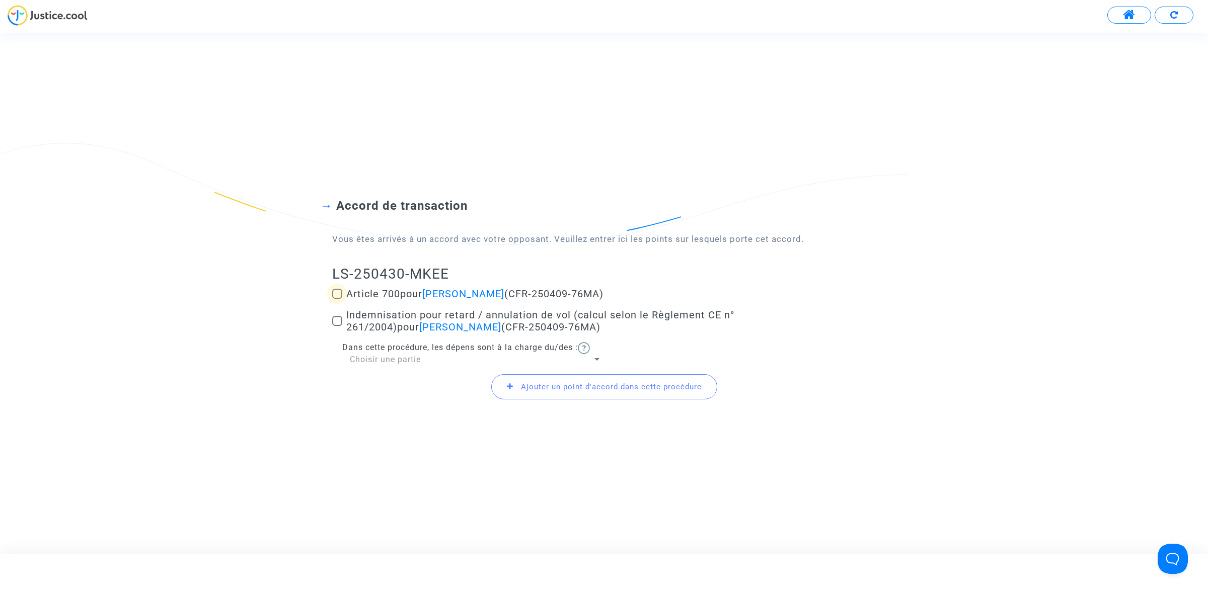
click at [340, 294] on span at bounding box center [337, 294] width 10 height 10
click at [337, 299] on input "Article 700 pour Paloma Agosto (CFR-250409-76MA)" at bounding box center [337, 299] width 1 height 1
checkbox input "true"
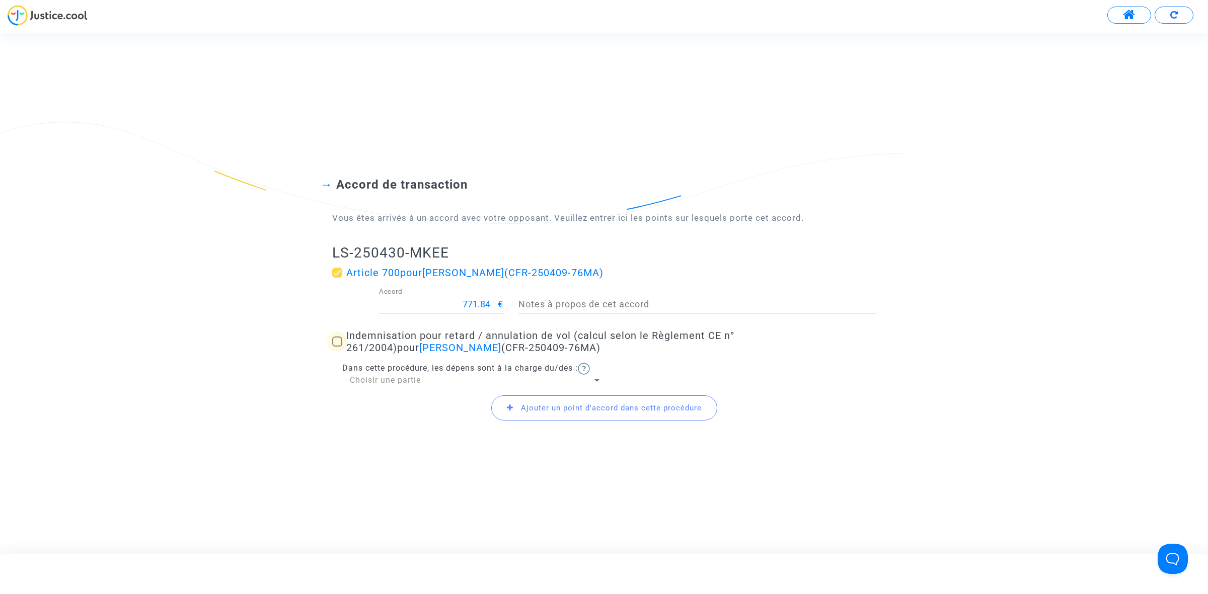
click at [339, 347] on label "Indemnisation pour retard / annulation de vol (calcul selon le Règlement CE n° …" at bounding box center [604, 342] width 544 height 24
click at [337, 347] on input "Indemnisation pour retard / annulation de vol (calcul selon le Règlement CE n° …" at bounding box center [337, 347] width 1 height 1
checkbox input "true"
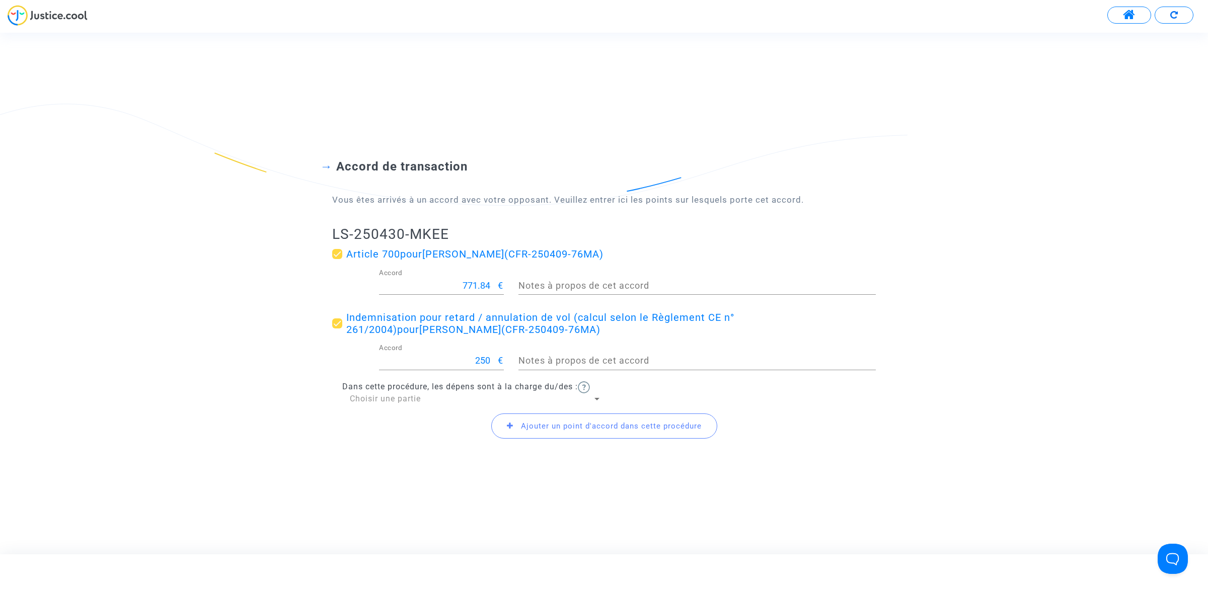
click at [478, 282] on input "771.84" at bounding box center [438, 286] width 119 height 10
type input "200"
click at [397, 368] on span "Choisir une partie" at bounding box center [385, 399] width 71 height 10
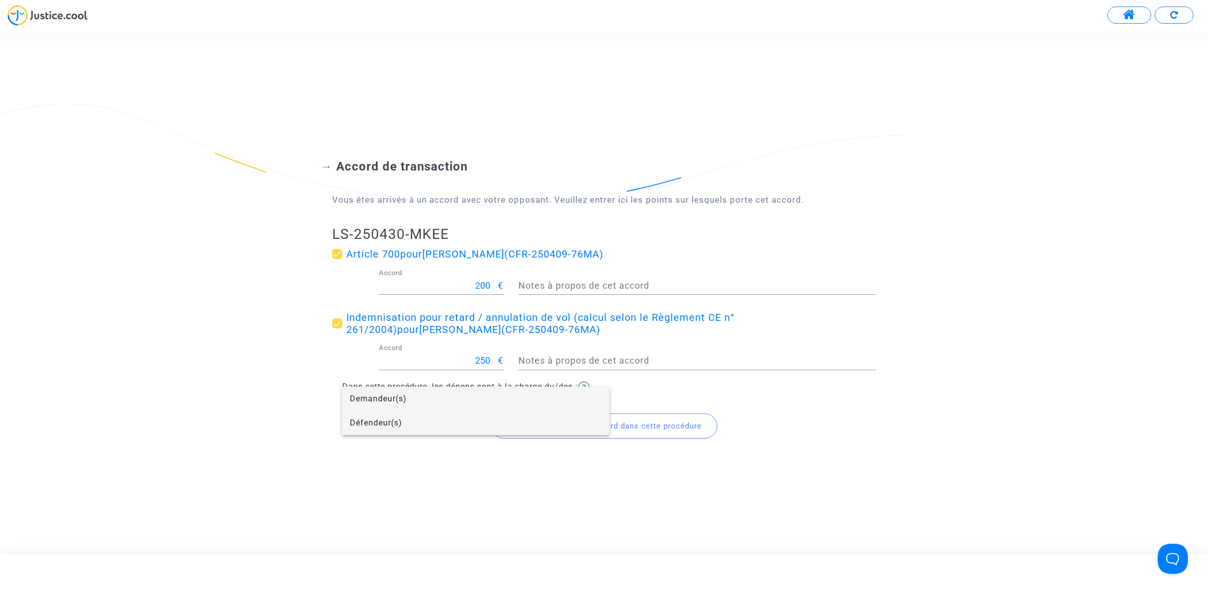
click at [406, 368] on span "Défendeur(s)" at bounding box center [476, 423] width 252 height 24
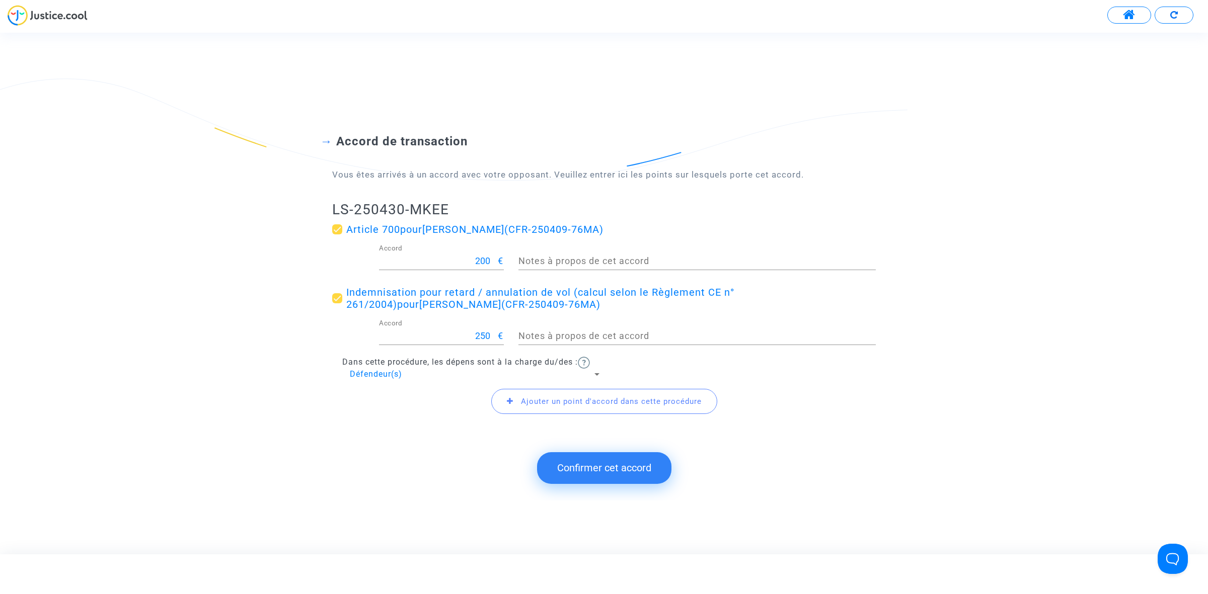
click at [404, 368] on submit-question "Confirmer cet accord" at bounding box center [604, 468] width 1208 height 31
click at [600, 368] on button "Confirmer cet accord" at bounding box center [604, 468] width 134 height 31
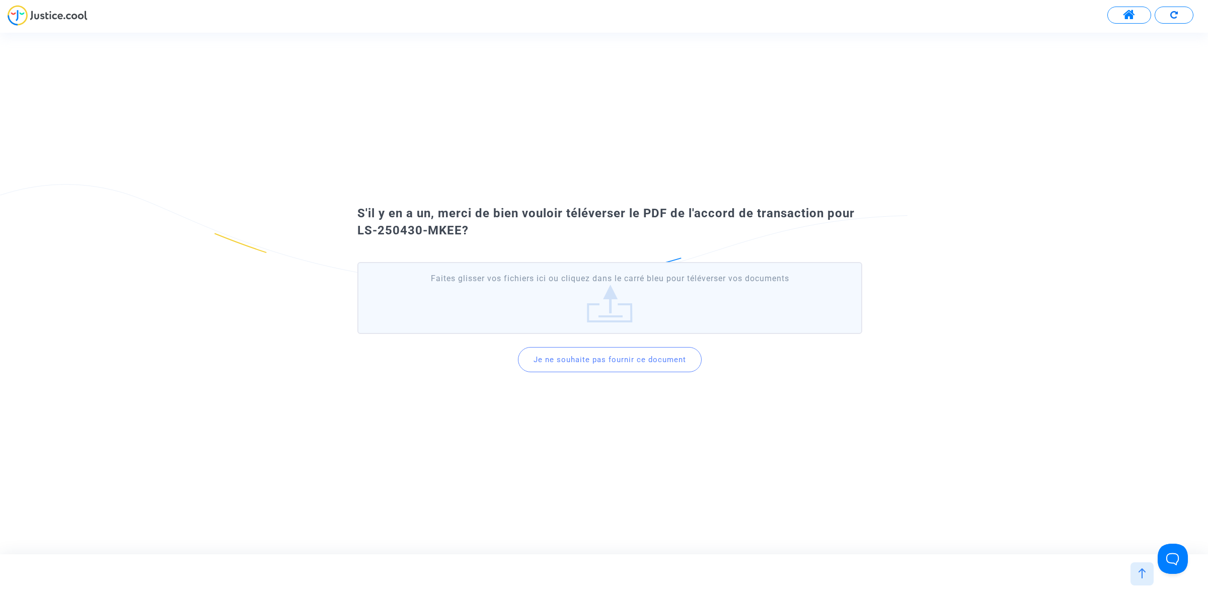
click at [574, 347] on button "Je ne souhaite pas fournir ce document" at bounding box center [610, 359] width 184 height 25
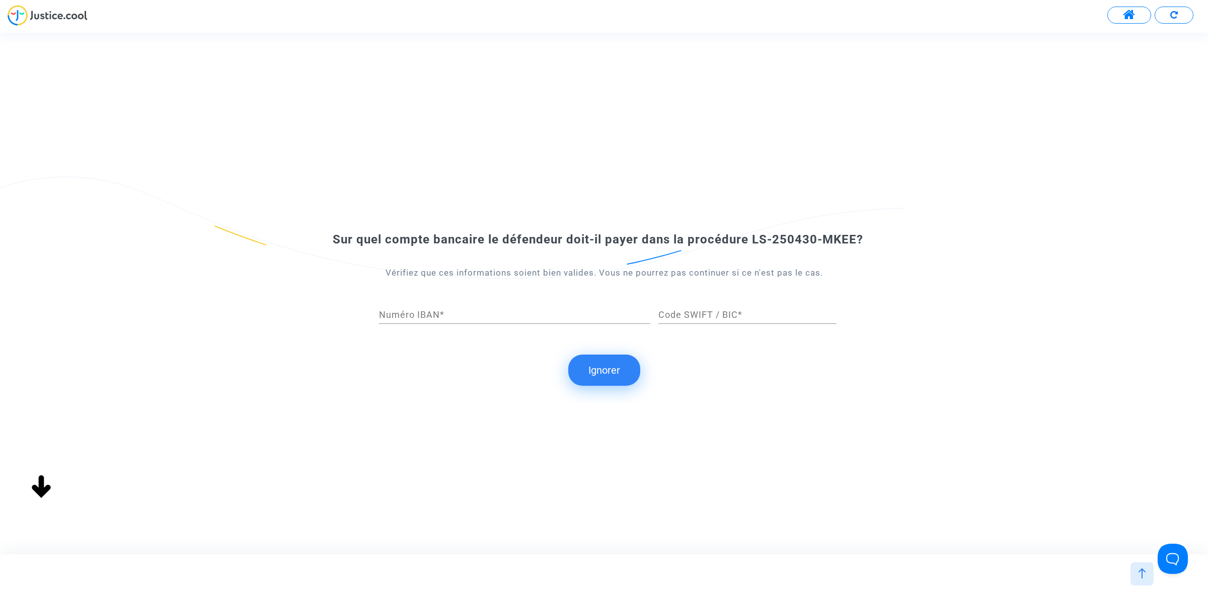
click at [605, 368] on button "Ignorer" at bounding box center [604, 370] width 72 height 31
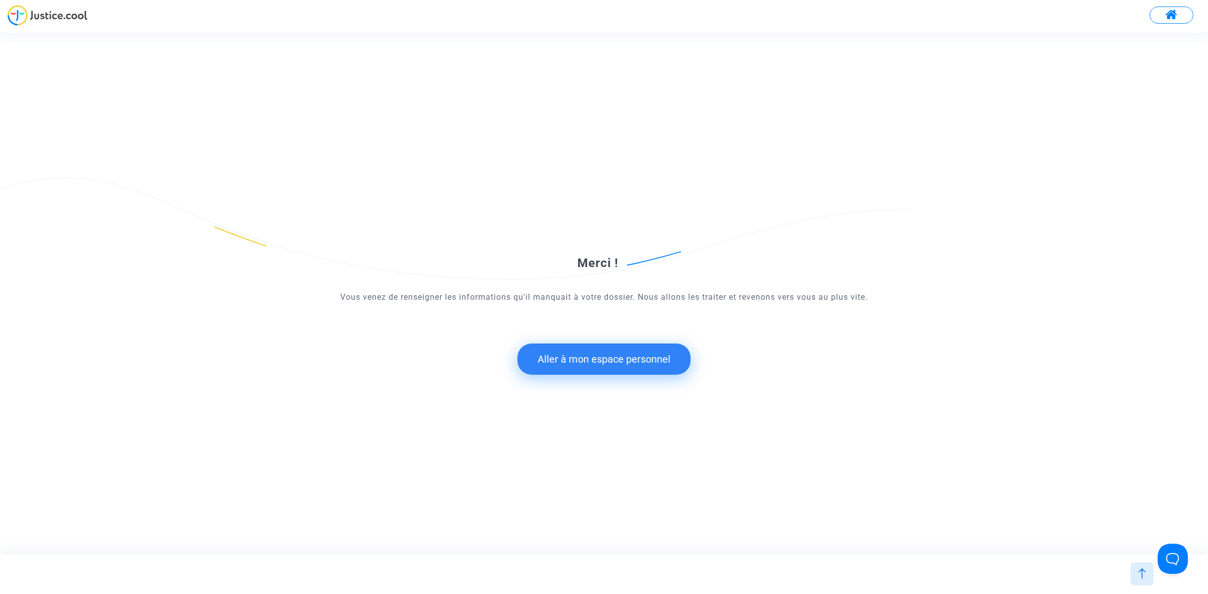
click at [625, 362] on button "Aller à mon espace personnel" at bounding box center [603, 359] width 173 height 31
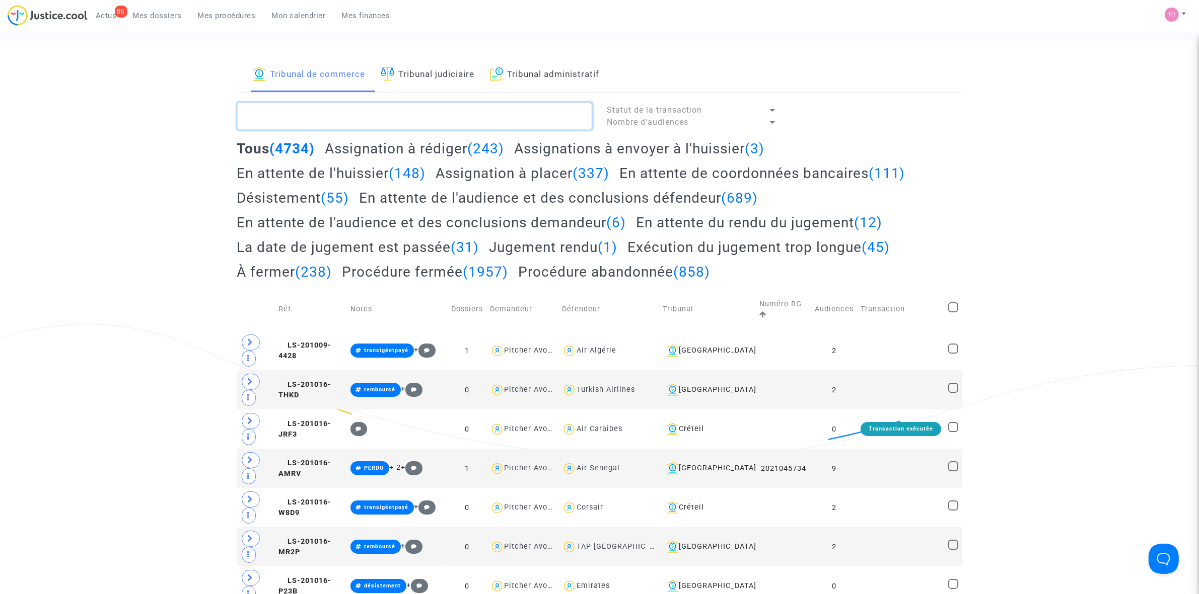
click at [311, 107] on textarea at bounding box center [414, 116] width 355 height 27
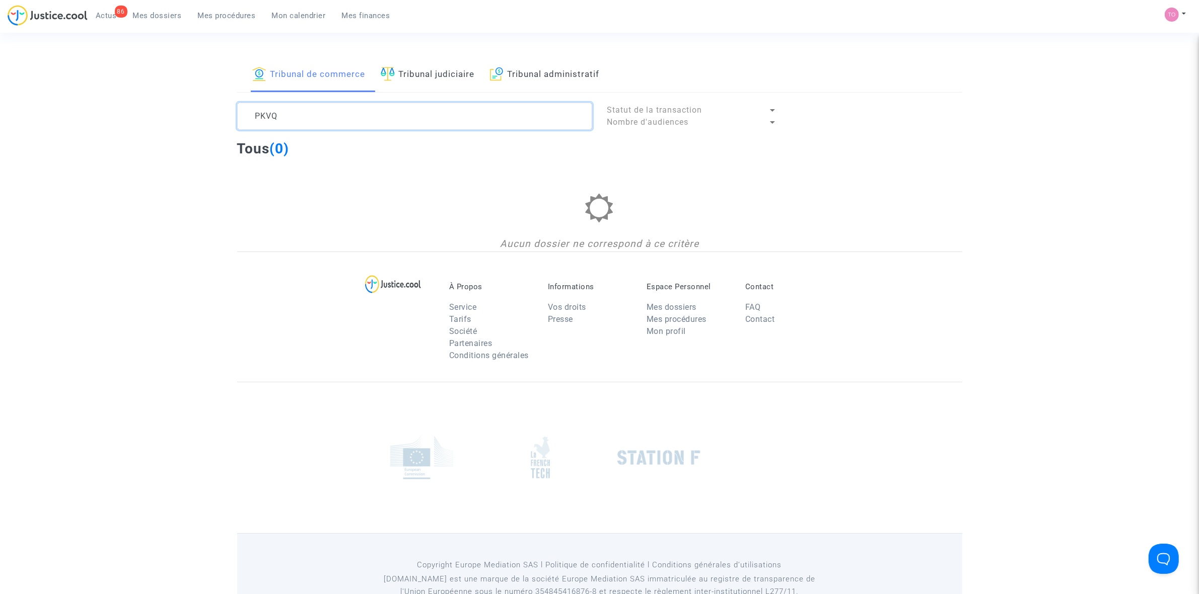
type textarea "PKVQ"
click at [158, 14] on span "Mes dossiers" at bounding box center [157, 15] width 49 height 9
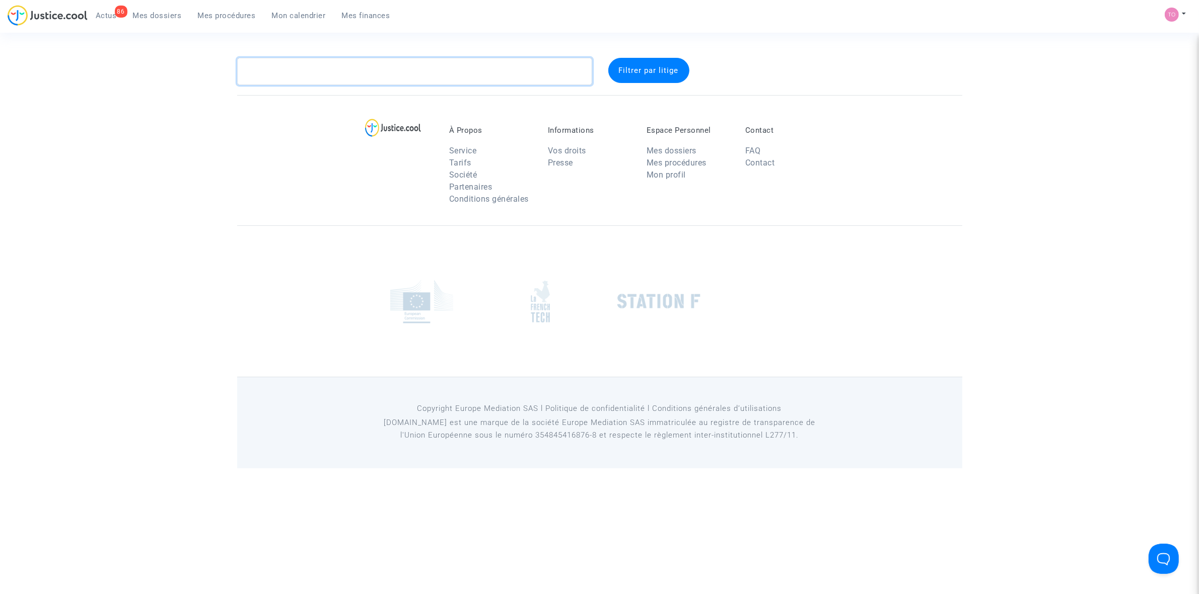
click at [274, 77] on textarea at bounding box center [414, 71] width 355 height 27
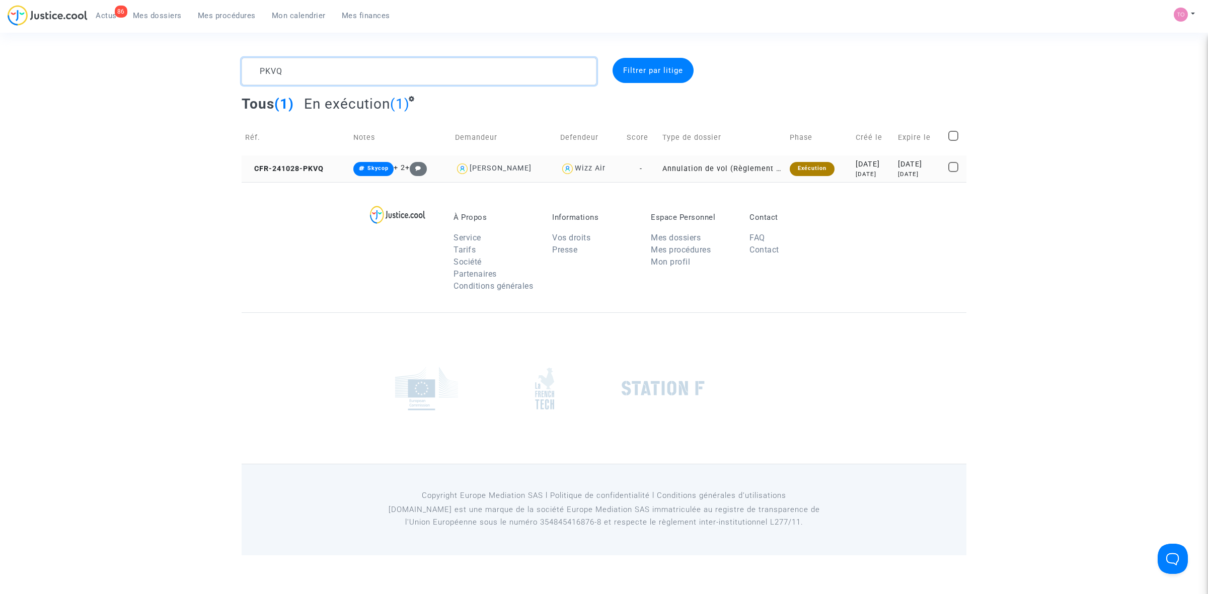
type textarea "PKVQ"
click at [795, 175] on td "Exécution" at bounding box center [819, 169] width 66 height 27
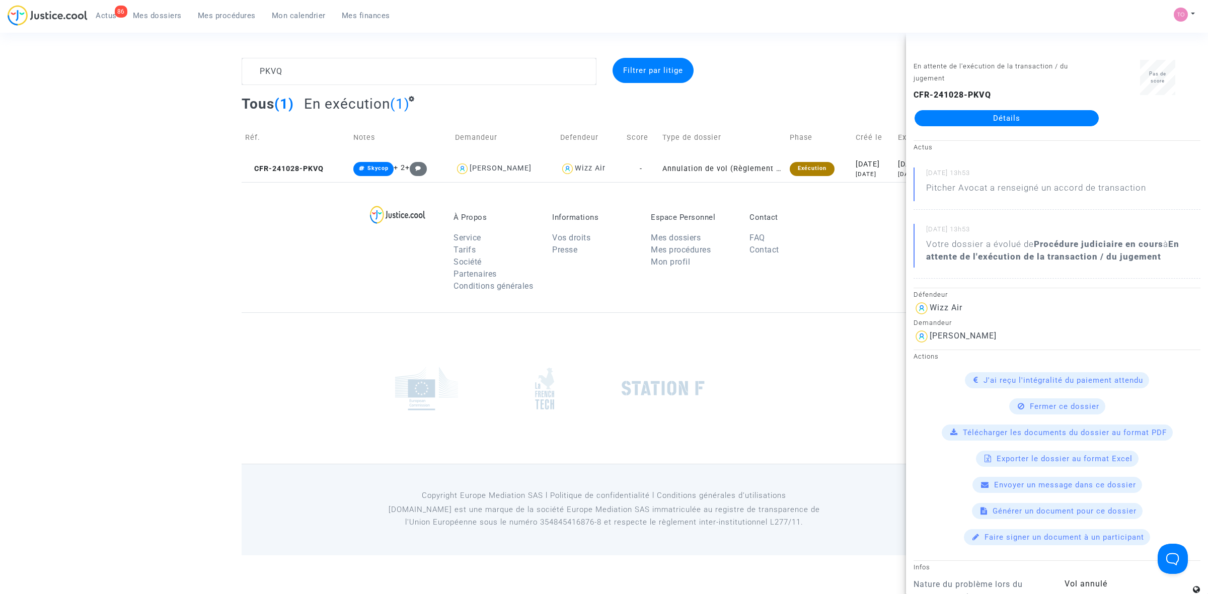
click at [795, 110] on link "Détails" at bounding box center [1007, 118] width 184 height 16
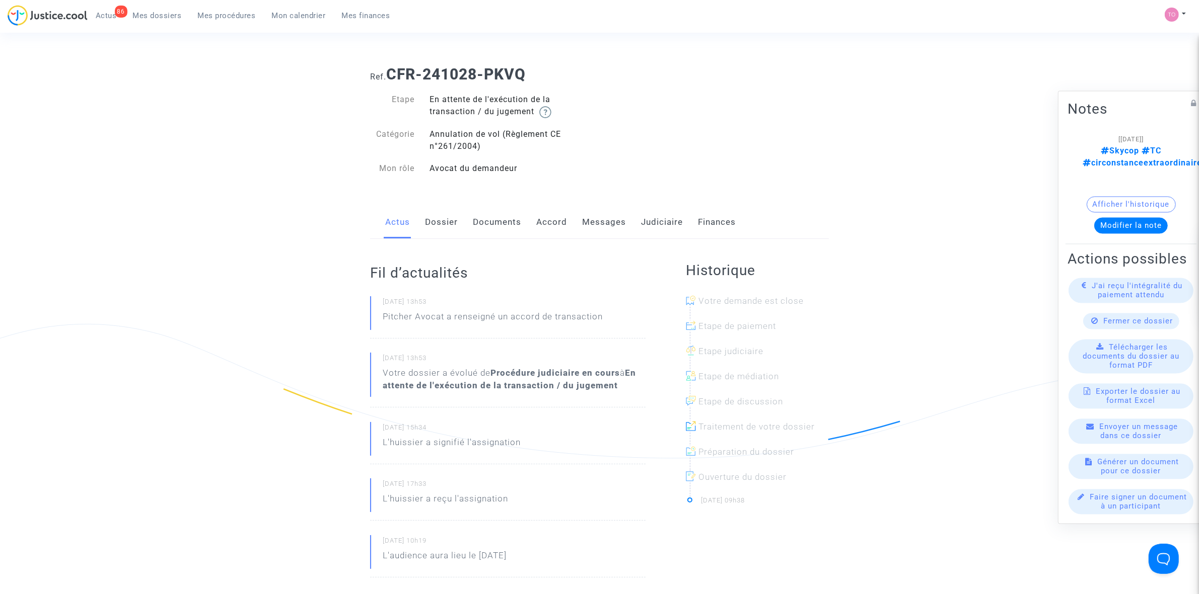
click at [632, 219] on div "Actus Dossier Documents Accord Messages Judiciaire Finances" at bounding box center [599, 223] width 459 height 34
click at [658, 219] on link "Judiciaire" at bounding box center [662, 222] width 42 height 33
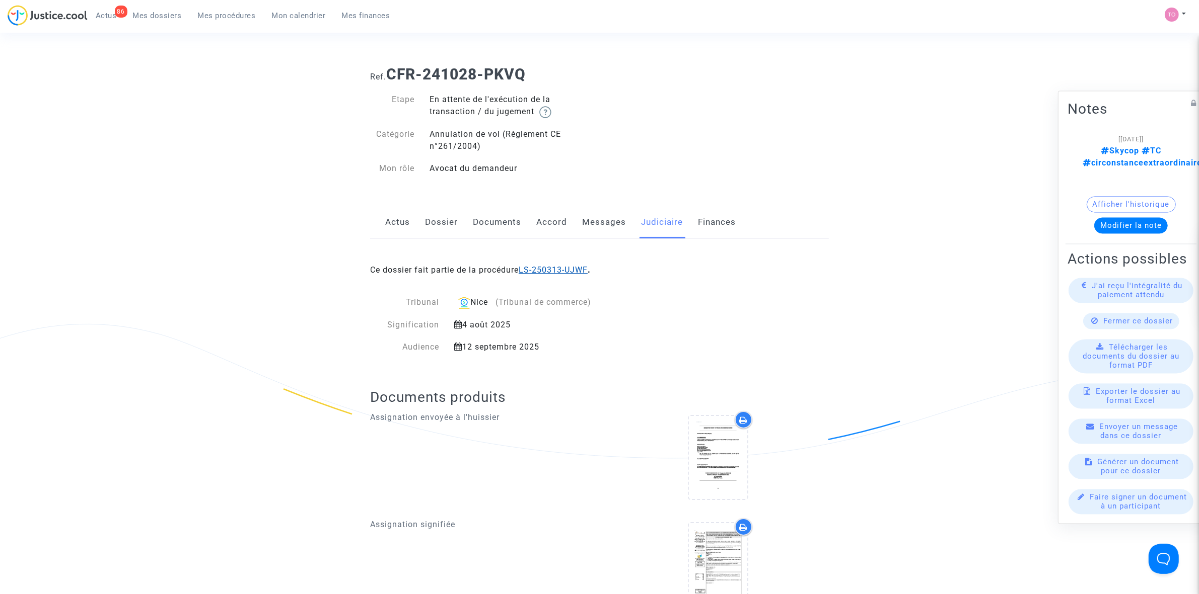
click at [558, 272] on link "LS-250313-UJWF" at bounding box center [552, 270] width 69 height 10
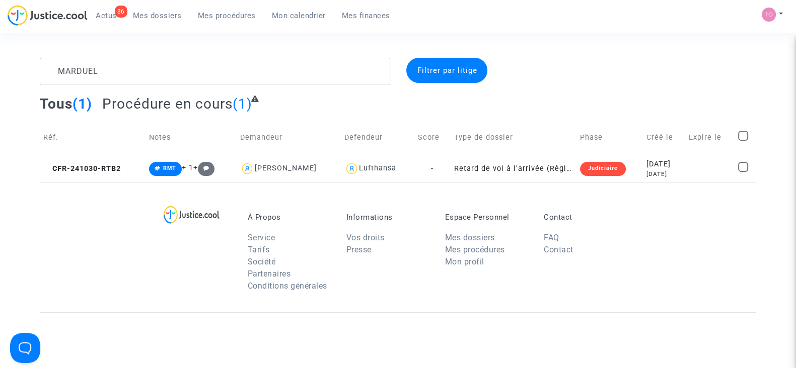
type textarea "MARDUEL"
click at [646, 171] on div "10 months ago" at bounding box center [663, 174] width 35 height 9
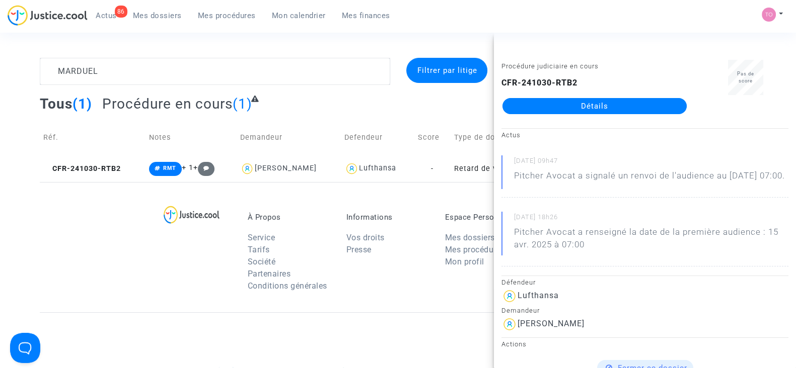
click at [568, 104] on link "Détails" at bounding box center [594, 106] width 184 height 16
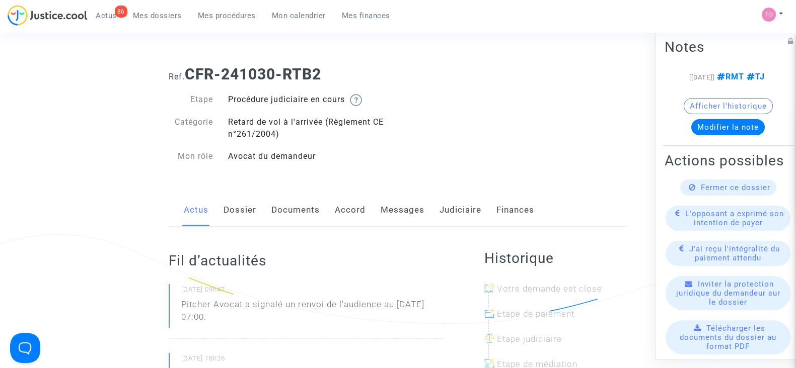
click at [344, 209] on link "Accord" at bounding box center [350, 210] width 31 height 33
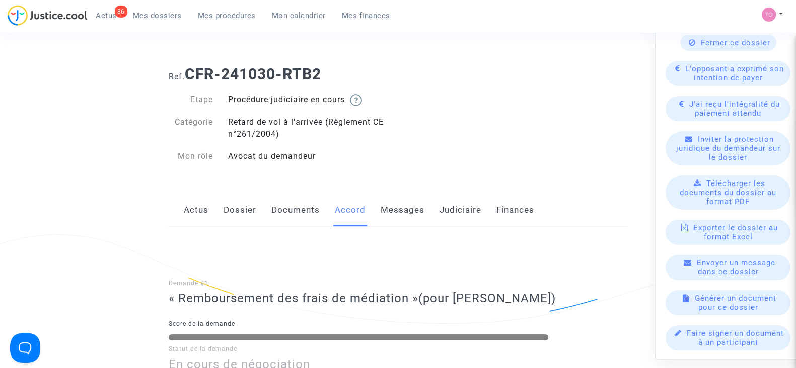
click at [236, 218] on link "Dossier" at bounding box center [239, 210] width 33 height 33
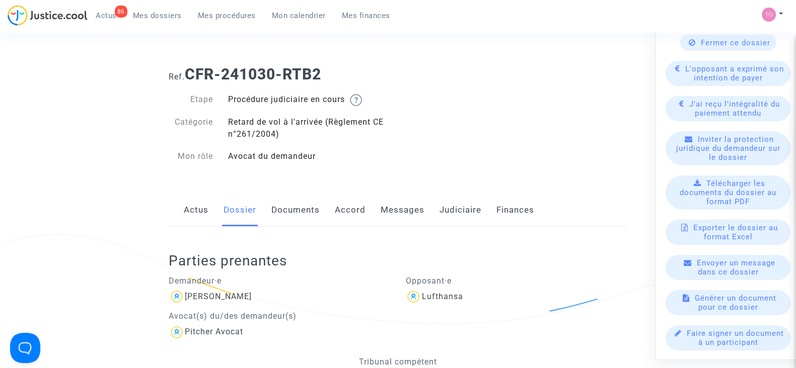
click at [277, 212] on link "Documents" at bounding box center [295, 210] width 48 height 33
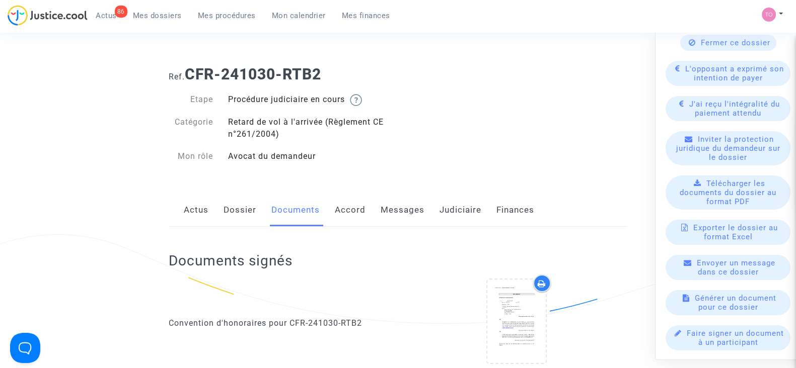
click at [385, 212] on link "Messages" at bounding box center [403, 210] width 44 height 33
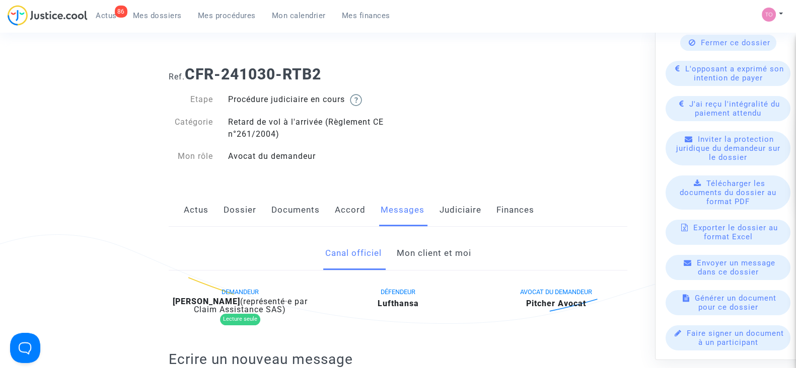
click at [409, 248] on link "Mon client et moi" at bounding box center [433, 253] width 74 height 33
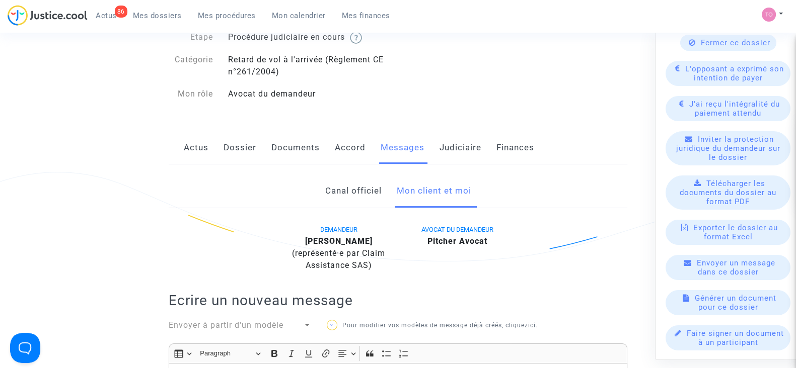
click at [360, 189] on link "Canal officiel" at bounding box center [353, 191] width 56 height 33
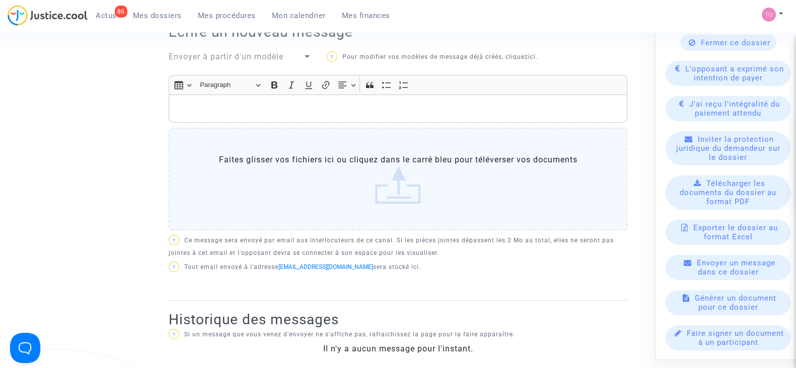
scroll to position [266, 0]
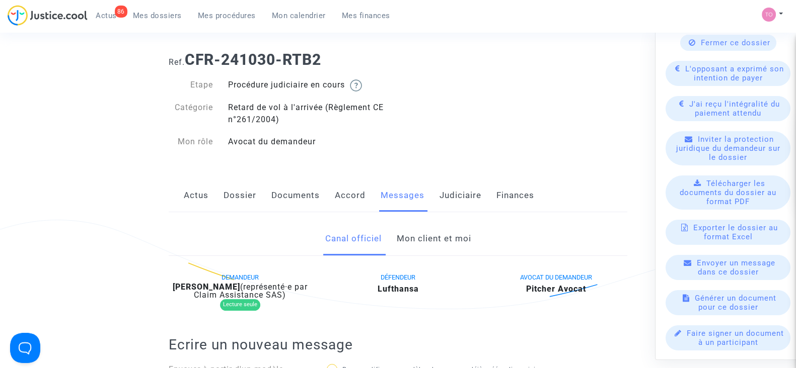
click at [361, 192] on link "Accord" at bounding box center [350, 195] width 31 height 33
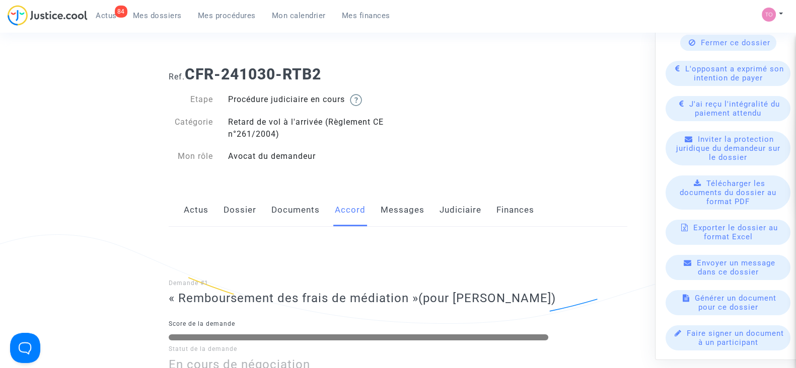
click at [141, 11] on span "Mes dossiers" at bounding box center [157, 15] width 49 height 9
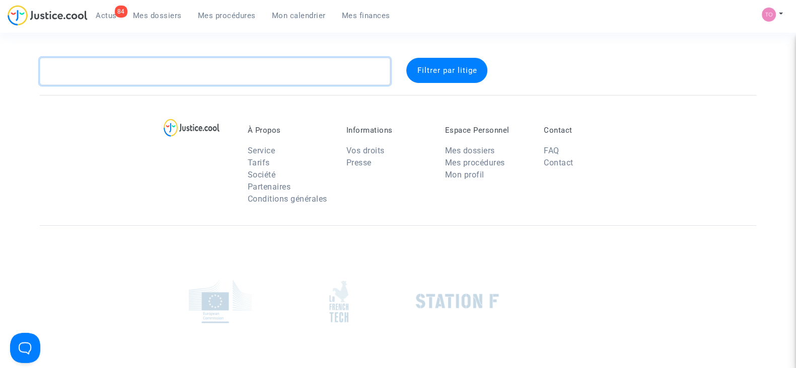
click at [132, 64] on textarea at bounding box center [215, 71] width 350 height 27
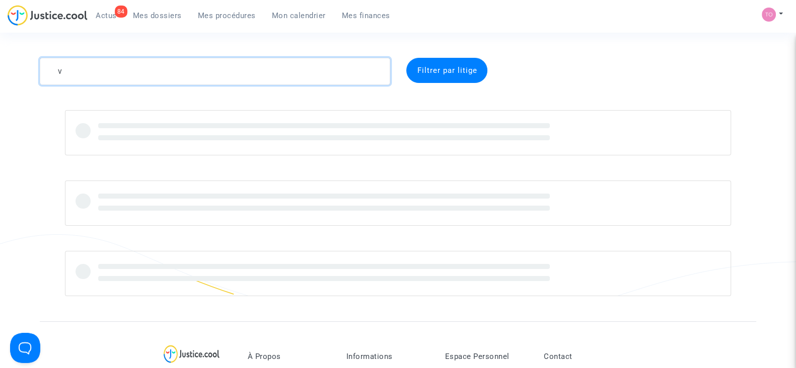
drag, startPoint x: 86, startPoint y: 73, endPoint x: 25, endPoint y: 67, distance: 61.2
click at [31, 68] on div "v Filtrer par litige" at bounding box center [398, 177] width 796 height 239
type textarea "Maurel"
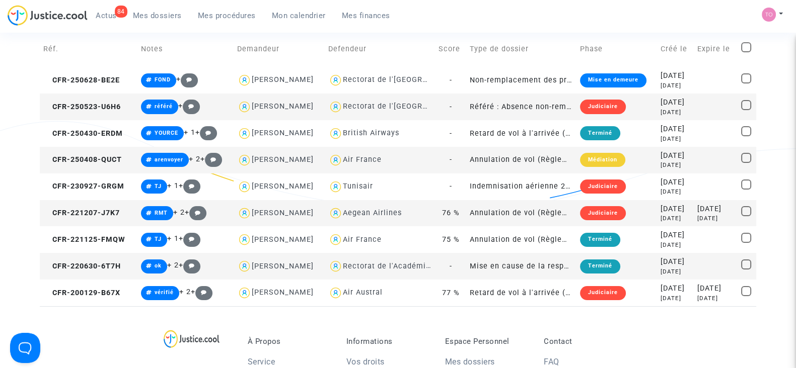
scroll to position [125, 0]
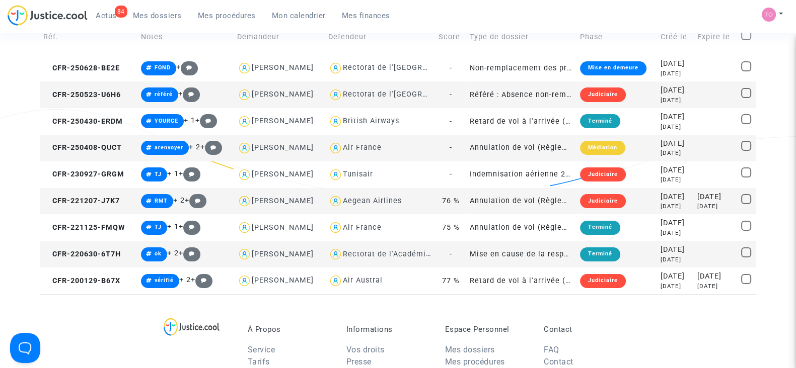
click at [638, 197] on td "Judiciaire" at bounding box center [616, 201] width 81 height 27
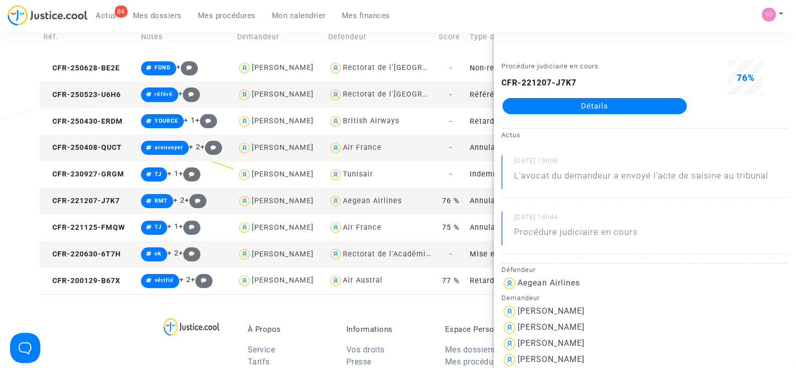
click at [553, 106] on link "Détails" at bounding box center [594, 106] width 184 height 16
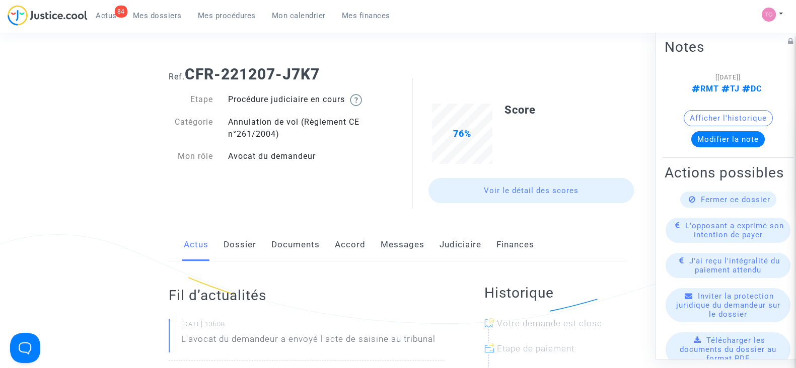
click at [244, 242] on link "Dossier" at bounding box center [239, 245] width 33 height 33
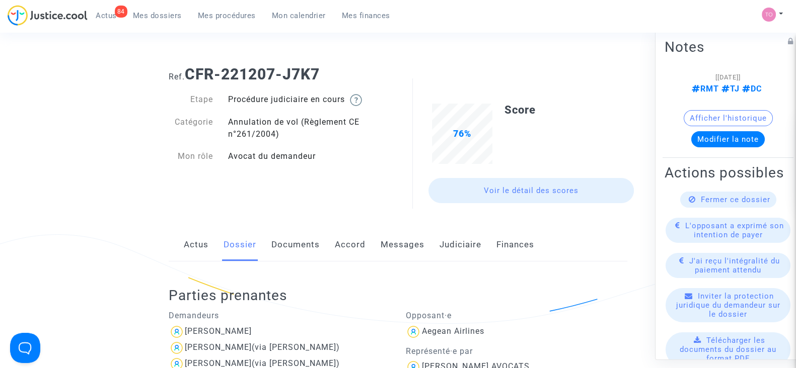
click at [287, 241] on link "Documents" at bounding box center [295, 245] width 48 height 33
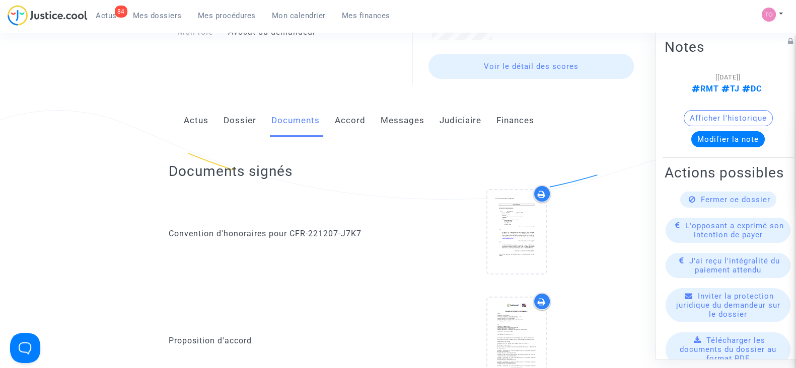
scroll to position [125, 0]
click at [444, 116] on link "Judiciaire" at bounding box center [460, 119] width 42 height 33
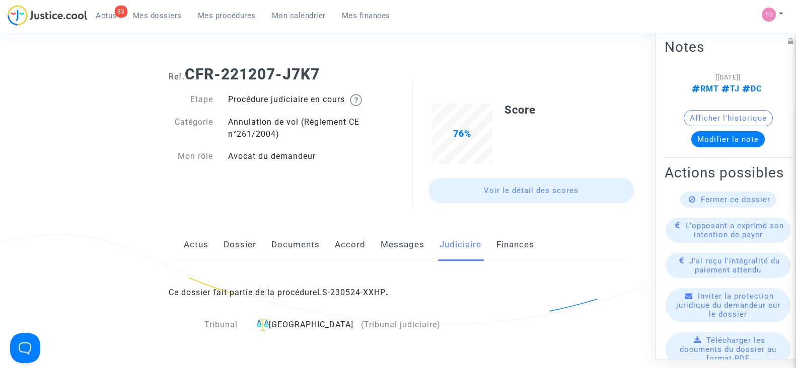
click at [148, 13] on span "Mes dossiers" at bounding box center [157, 15] width 49 height 9
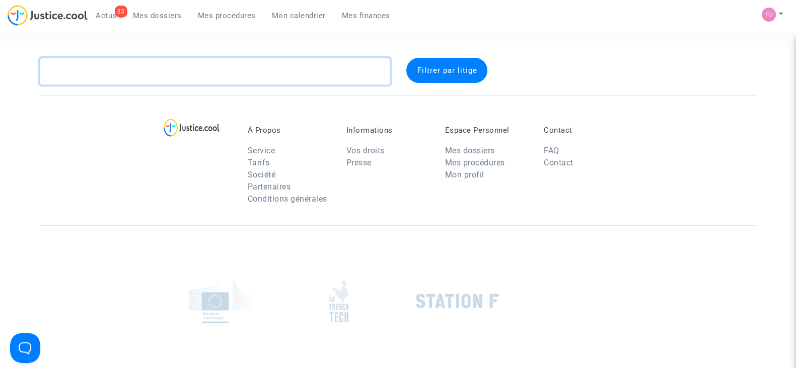
click at [116, 72] on textarea at bounding box center [215, 71] width 350 height 27
paste textarea "VIGEE"
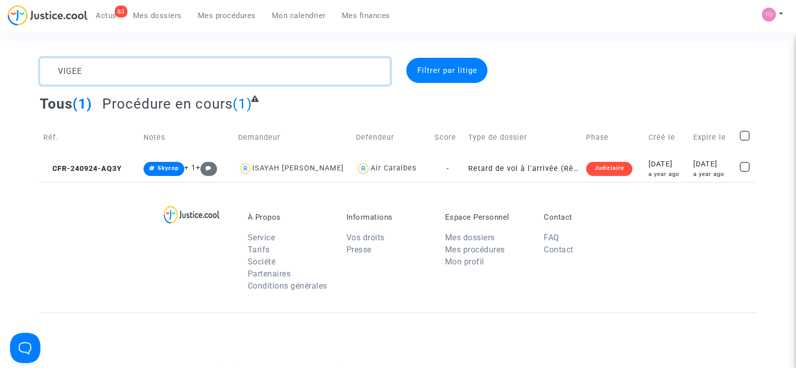
type textarea "VIGEE"
click at [657, 167] on div "2024-09-24" at bounding box center [667, 164] width 38 height 11
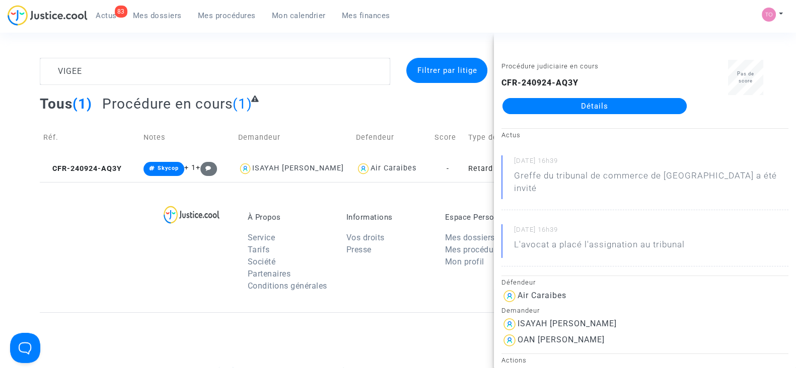
click at [519, 105] on link "Détails" at bounding box center [594, 106] width 184 height 16
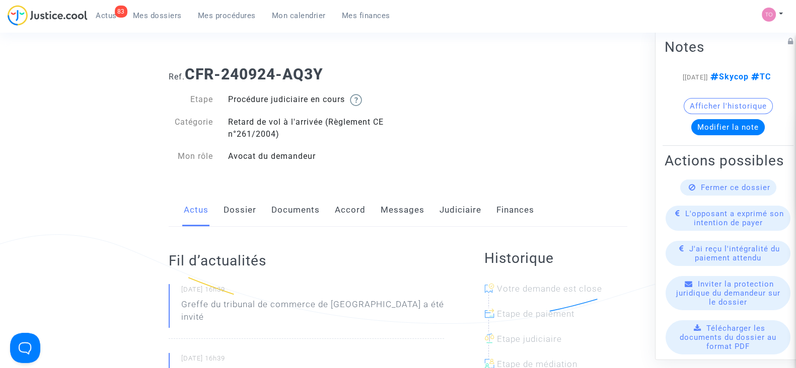
click at [453, 211] on link "Judiciaire" at bounding box center [460, 210] width 42 height 33
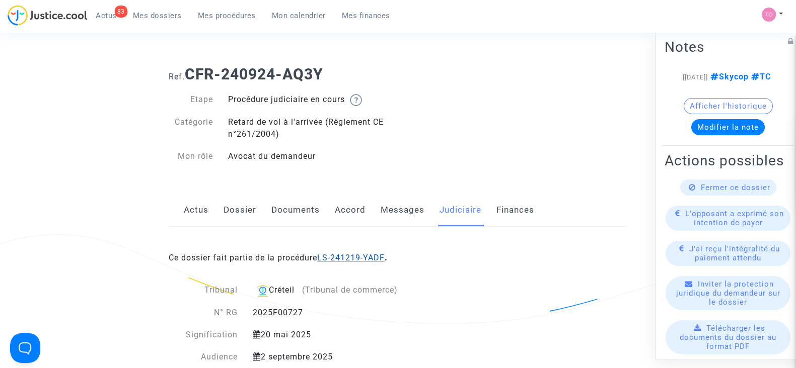
click at [353, 253] on link "LS-241219-YADF" at bounding box center [350, 258] width 67 height 10
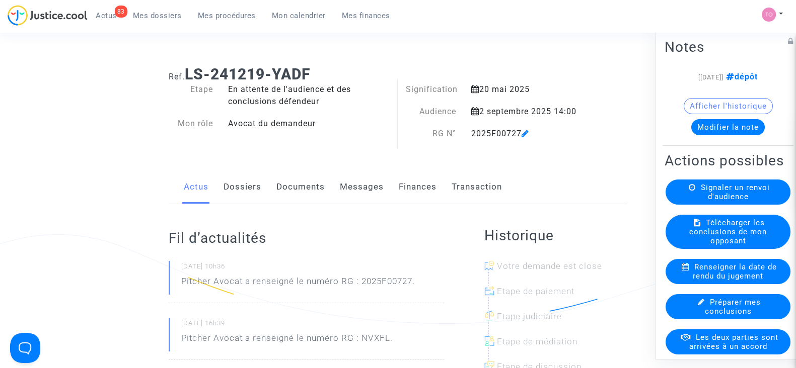
click at [245, 182] on link "Dossiers" at bounding box center [242, 187] width 38 height 33
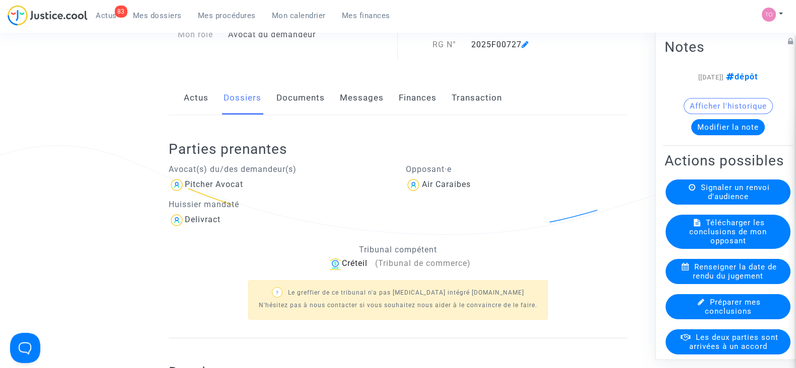
scroll to position [62, 0]
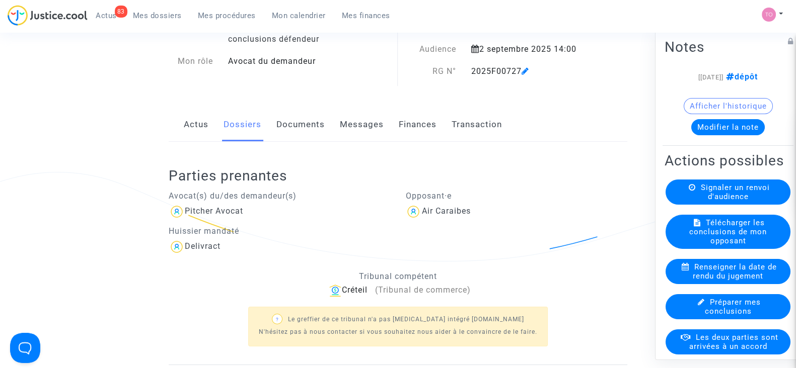
drag, startPoint x: 355, startPoint y: 127, endPoint x: 349, endPoint y: 127, distance: 6.1
click at [356, 127] on link "Messages" at bounding box center [362, 124] width 44 height 33
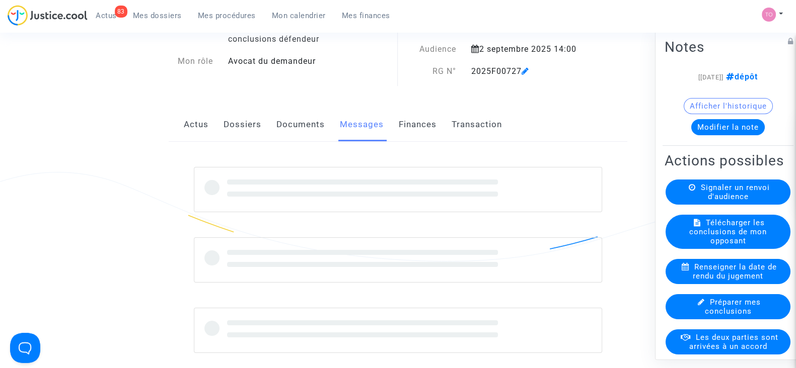
click at [303, 126] on link "Documents" at bounding box center [300, 124] width 48 height 33
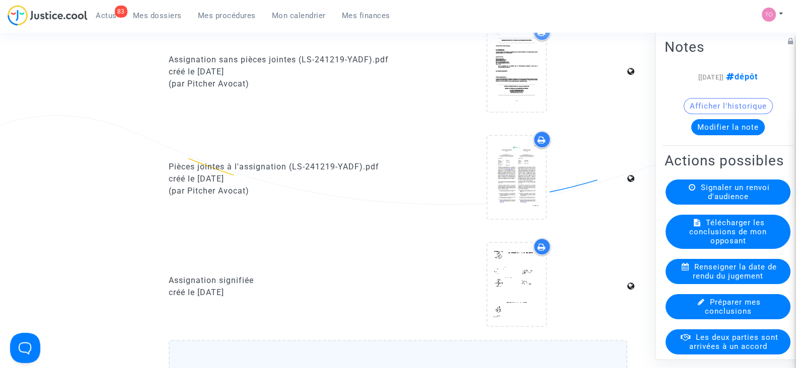
scroll to position [1006, 0]
click at [536, 140] on div at bounding box center [542, 138] width 18 height 18
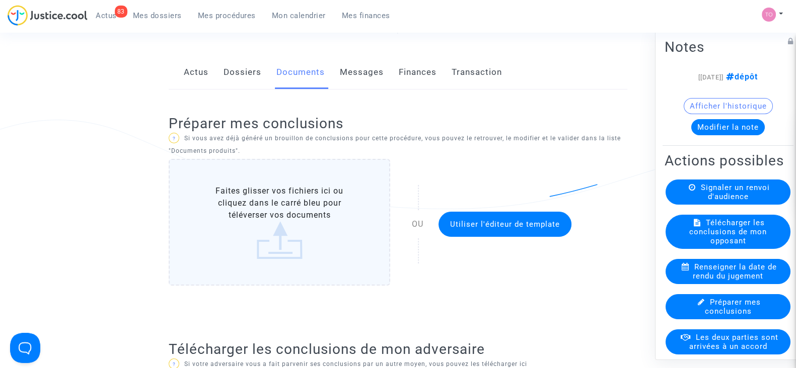
scroll to position [125, 0]
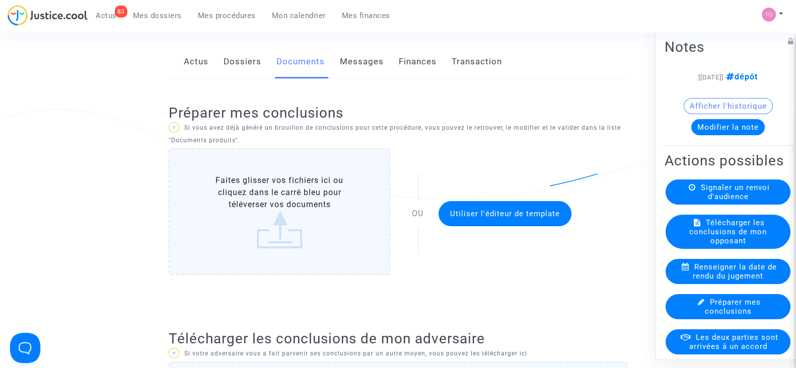
click at [711, 127] on button "Modifier la note" at bounding box center [727, 127] width 73 height 16
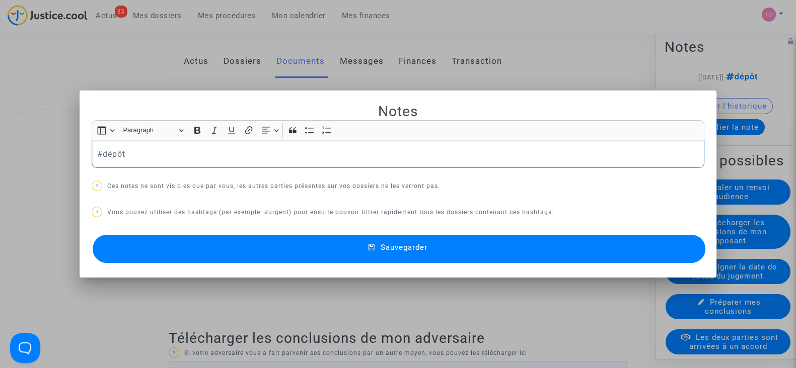
drag, startPoint x: 27, startPoint y: 148, endPoint x: 8, endPoint y: 146, distance: 19.8
click at [9, 146] on div "Notes Rich Text Editor Insert table Insert table Heading Paragraph Paragraph He…" at bounding box center [398, 184] width 796 height 368
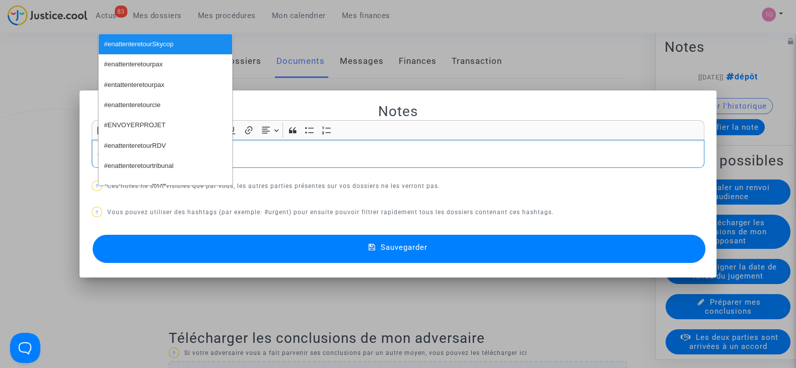
click at [131, 102] on span "#enattenteretourcie" at bounding box center [132, 105] width 56 height 15
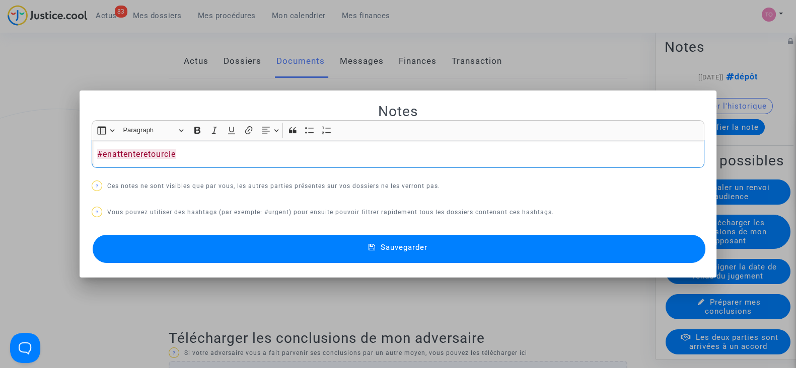
click at [270, 241] on button "Sauvegarder" at bounding box center [399, 249] width 613 height 28
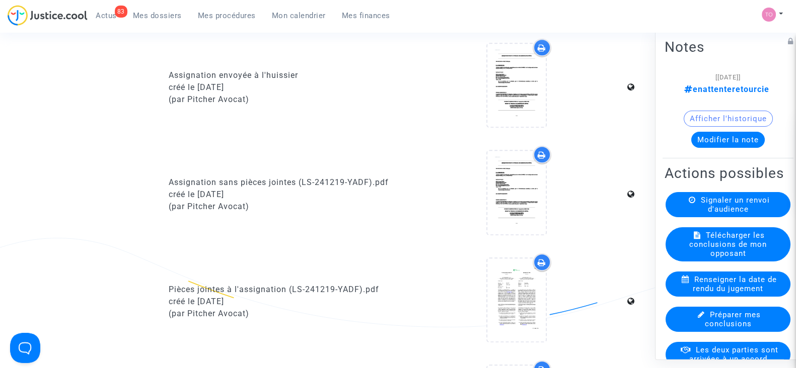
scroll to position [880, 0]
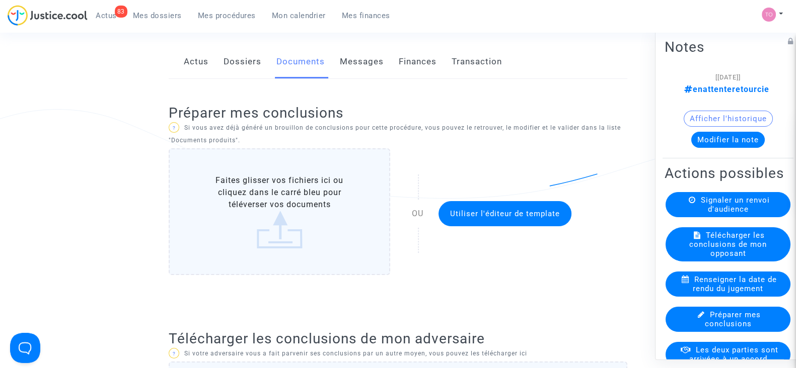
click at [234, 63] on link "Dossiers" at bounding box center [242, 61] width 38 height 33
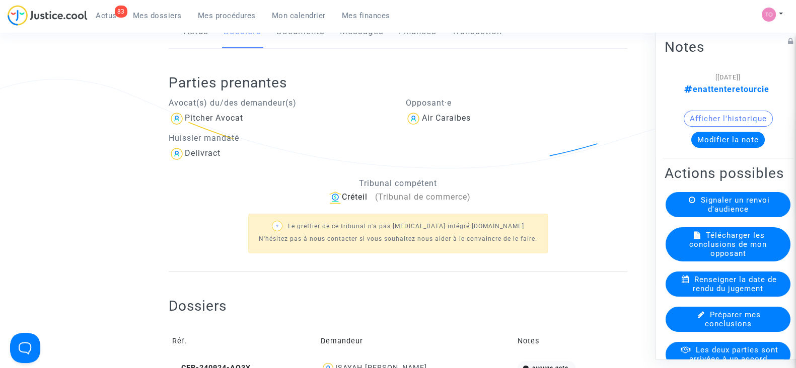
scroll to position [125, 0]
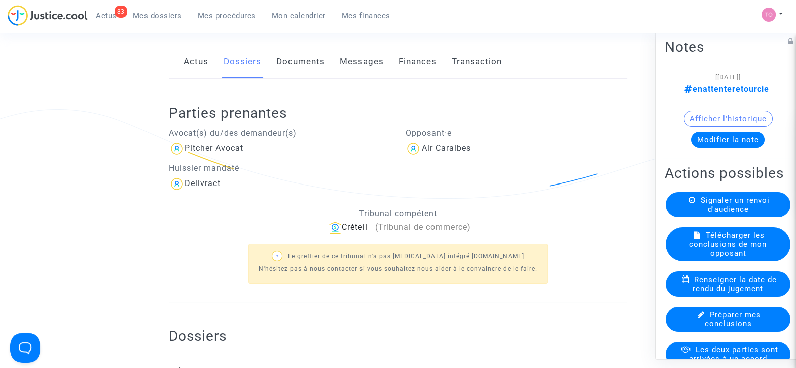
click at [299, 70] on link "Documents" at bounding box center [300, 61] width 48 height 33
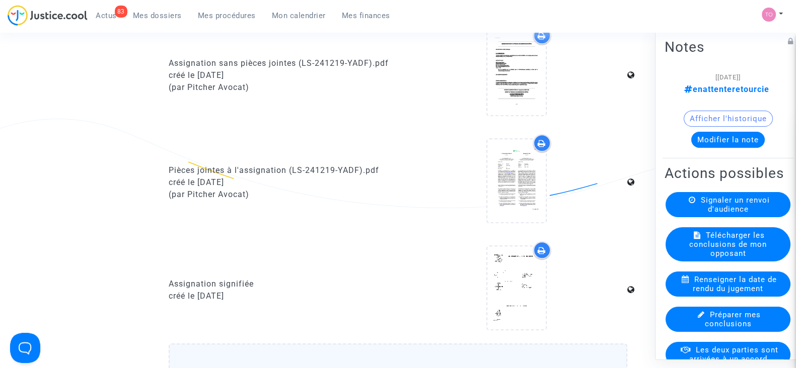
scroll to position [1006, 0]
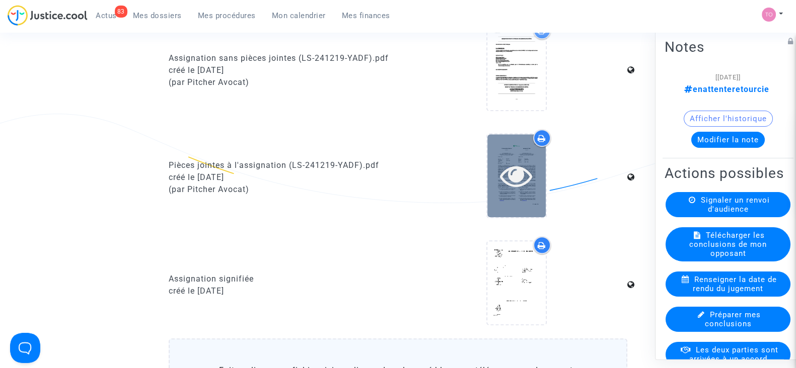
click at [535, 167] on div at bounding box center [516, 176] width 58 height 32
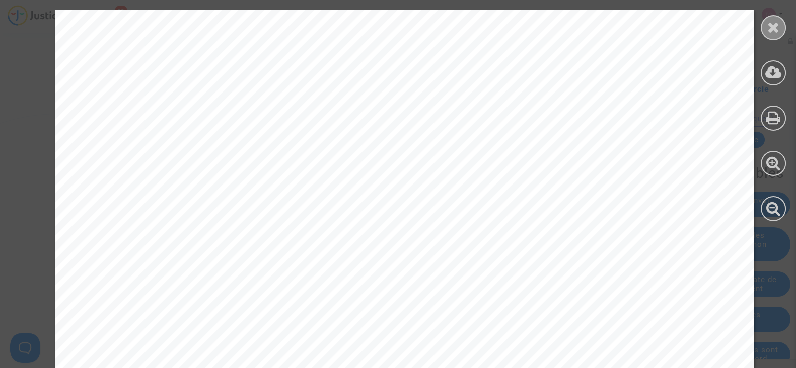
click at [773, 19] on div at bounding box center [773, 27] width 25 height 25
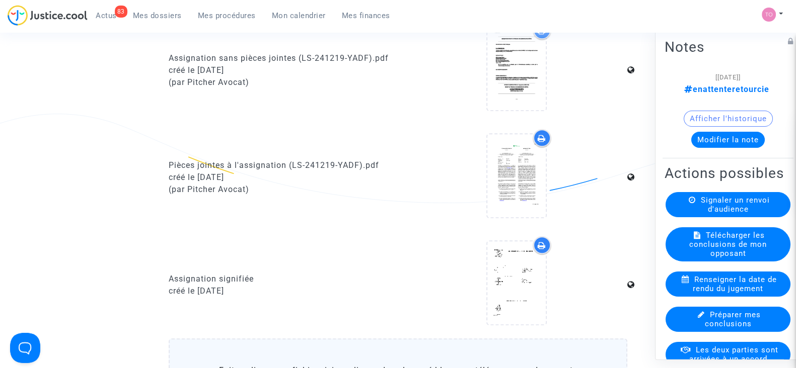
click at [547, 130] on div at bounding box center [542, 138] width 18 height 18
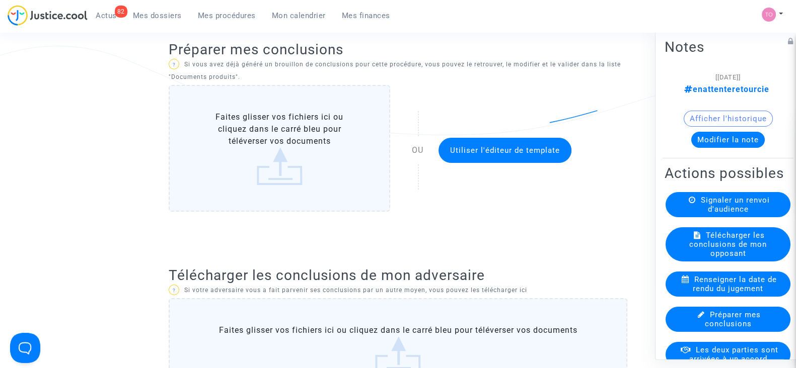
click at [158, 16] on span "Mes dossiers" at bounding box center [157, 15] width 49 height 9
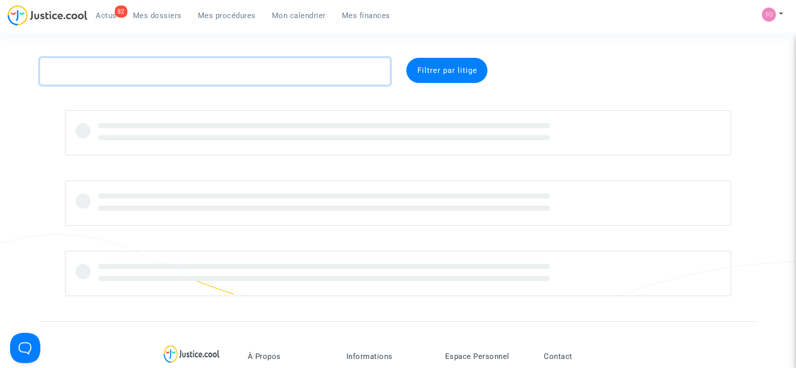
click at [127, 74] on textarea at bounding box center [215, 71] width 350 height 27
paste textarea "GUILLOT"
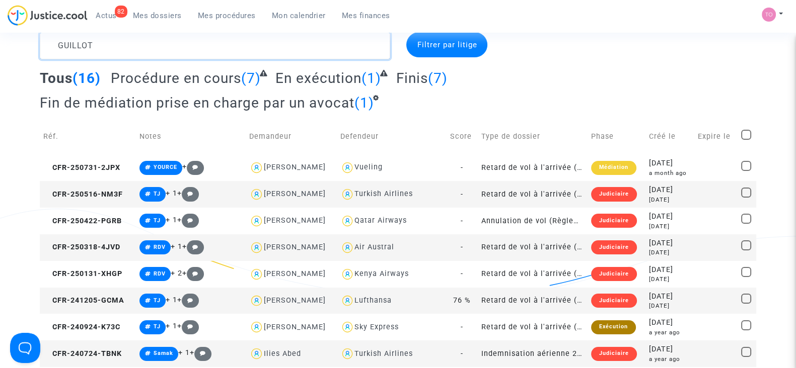
scroll to position [62, 0]
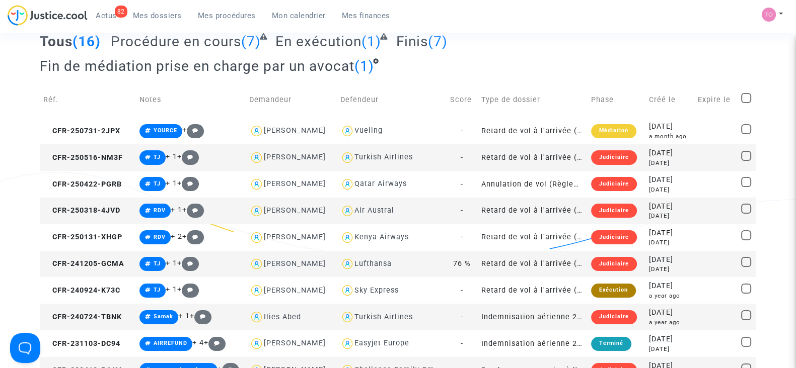
click at [383, 260] on div "Lufthansa" at bounding box center [372, 264] width 37 height 9
type textarea "GUILLOT @Lufthansa"
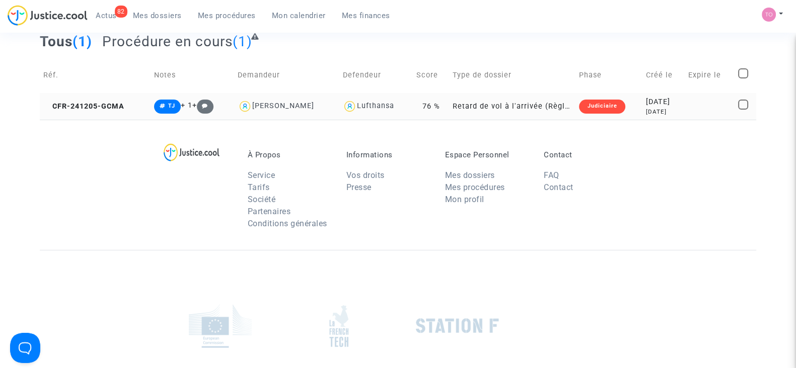
click at [667, 106] on div "2024-12-05" at bounding box center [663, 102] width 35 height 11
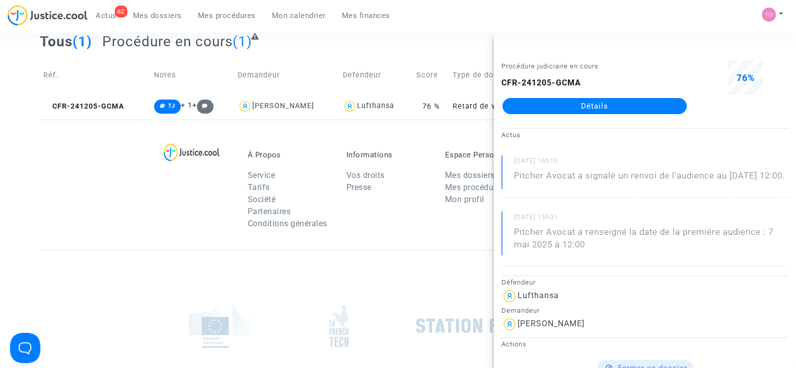
click at [597, 108] on link "Détails" at bounding box center [594, 106] width 184 height 16
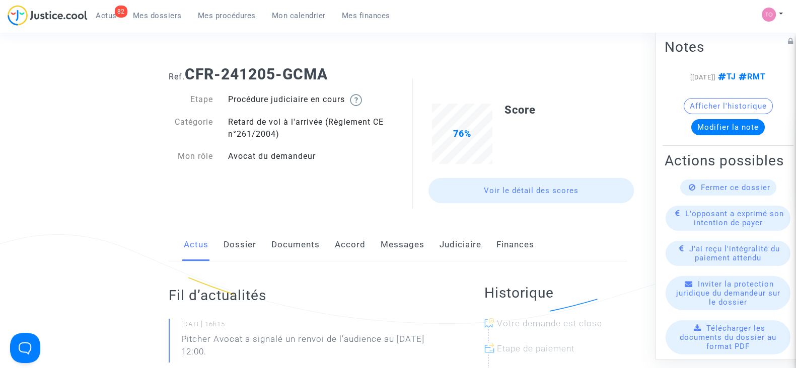
click at [443, 249] on link "Judiciaire" at bounding box center [460, 245] width 42 height 33
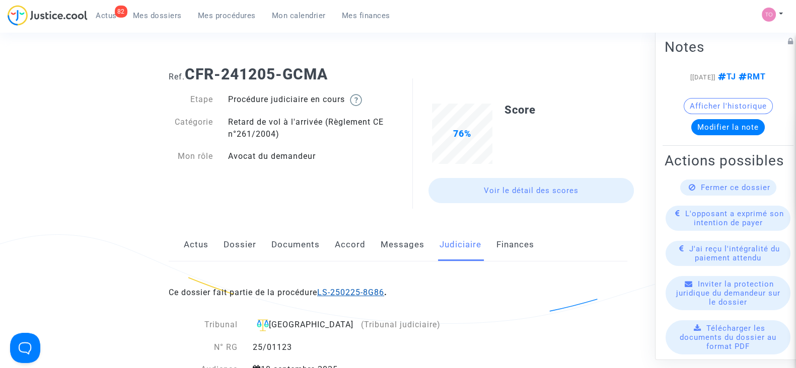
click at [324, 289] on link "LS-250225-8G86" at bounding box center [350, 293] width 67 height 10
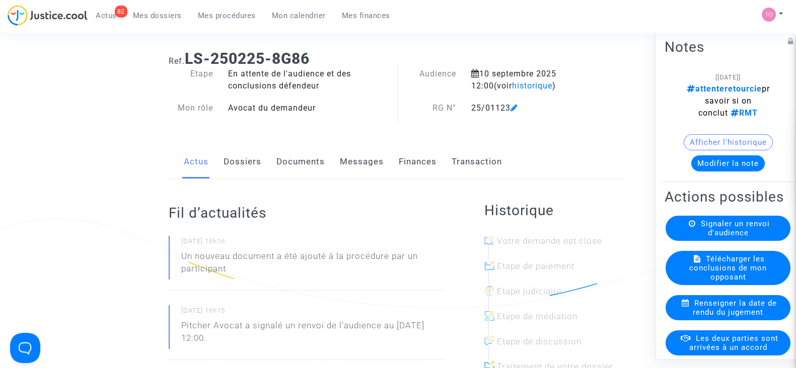
scroll to position [62, 0]
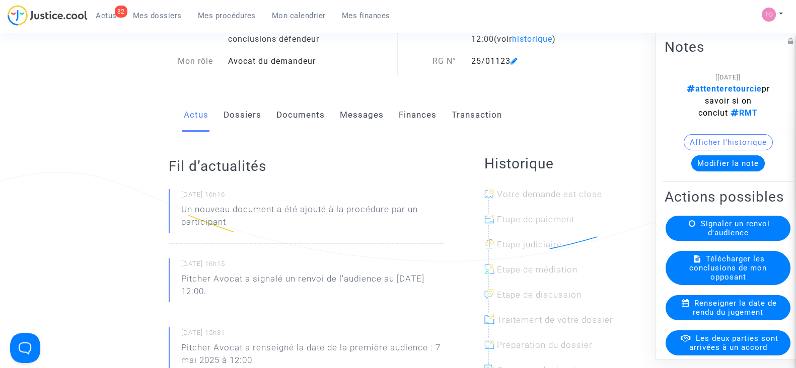
click at [244, 117] on link "Dossiers" at bounding box center [242, 115] width 38 height 33
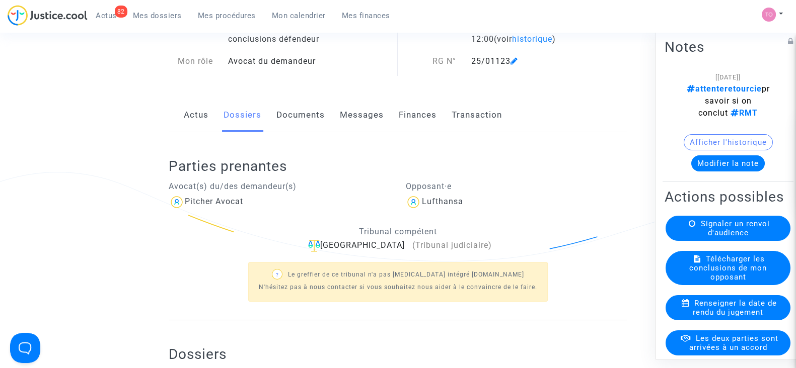
click at [298, 107] on link "Documents" at bounding box center [300, 115] width 48 height 33
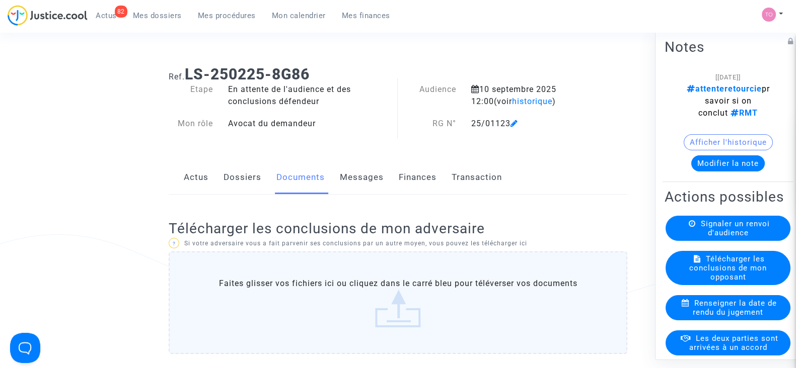
click at [709, 161] on button "Modifier la note" at bounding box center [727, 164] width 73 height 16
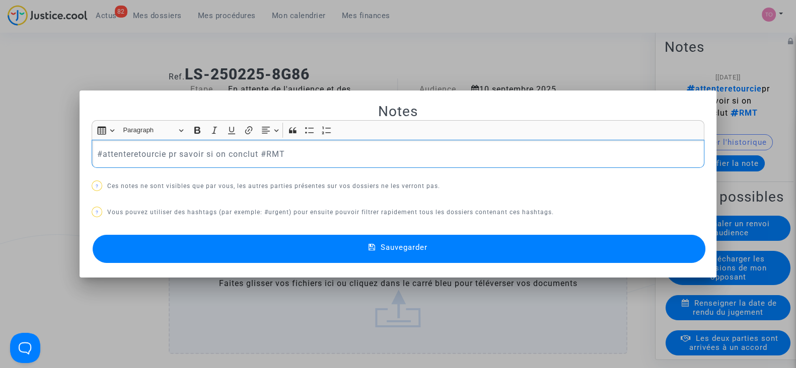
drag, startPoint x: 274, startPoint y: 149, endPoint x: 16, endPoint y: 139, distance: 258.4
click at [16, 139] on div "Notes Rich Text Editor Insert table Insert table Heading Paragraph Paragraph He…" at bounding box center [398, 184] width 796 height 368
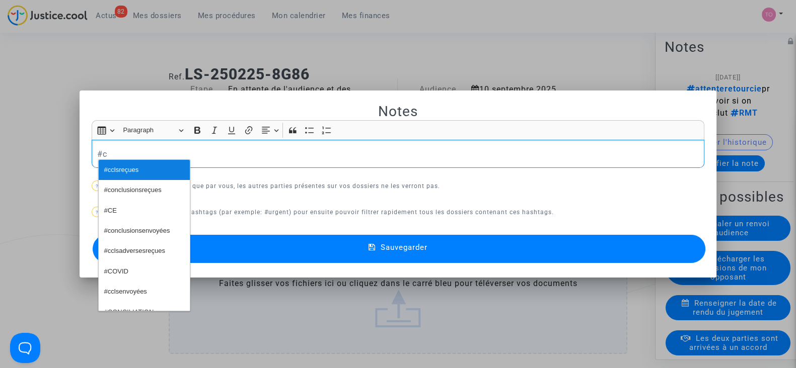
click at [117, 169] on span "#cclsreçues" at bounding box center [121, 170] width 35 height 15
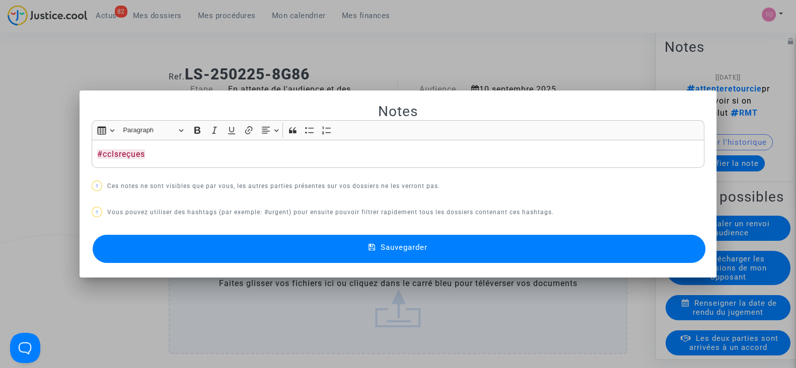
click at [276, 244] on button "Sauvegarder" at bounding box center [399, 249] width 613 height 28
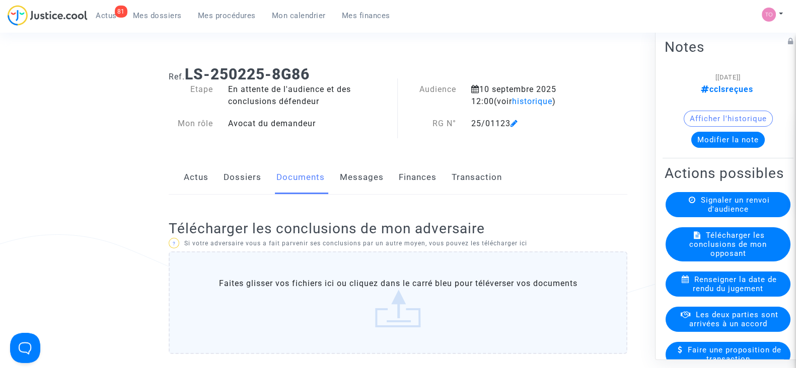
click at [255, 184] on link "Dossiers" at bounding box center [242, 177] width 38 height 33
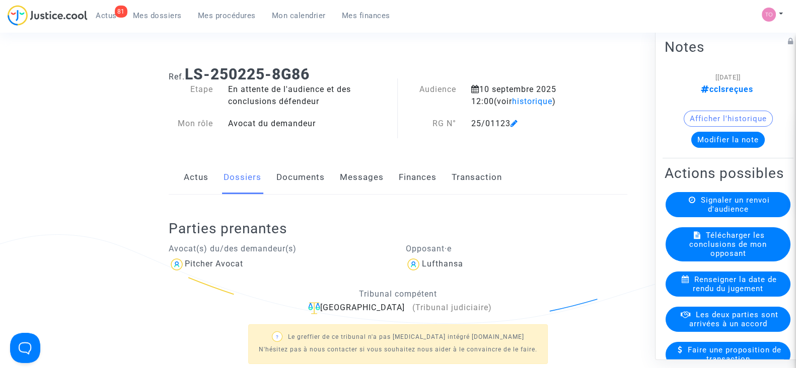
click at [293, 180] on link "Documents" at bounding box center [300, 177] width 48 height 33
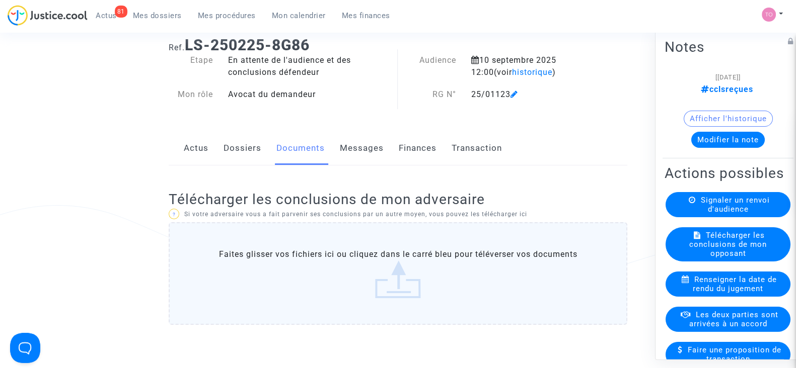
scroll to position [62, 0]
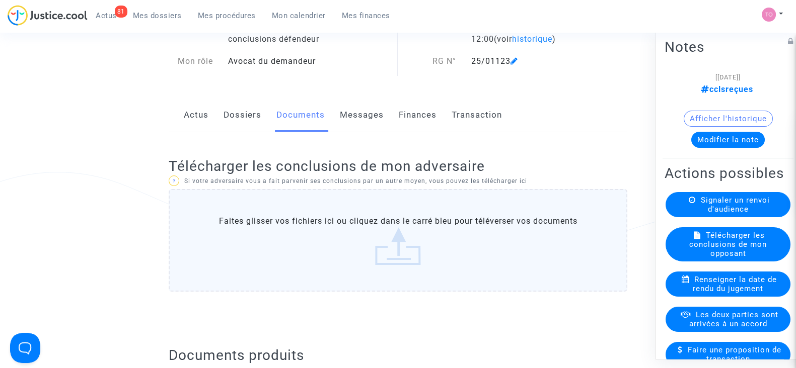
click at [385, 227] on label "Faites glisser vos fichiers ici ou cliquez dans le carré bleu pour téléverser v…" at bounding box center [398, 240] width 459 height 103
click at [0, 0] on input "Faites glisser vos fichiers ici ou cliquez dans le carré bleu pour téléverser v…" at bounding box center [0, 0] width 0 height 0
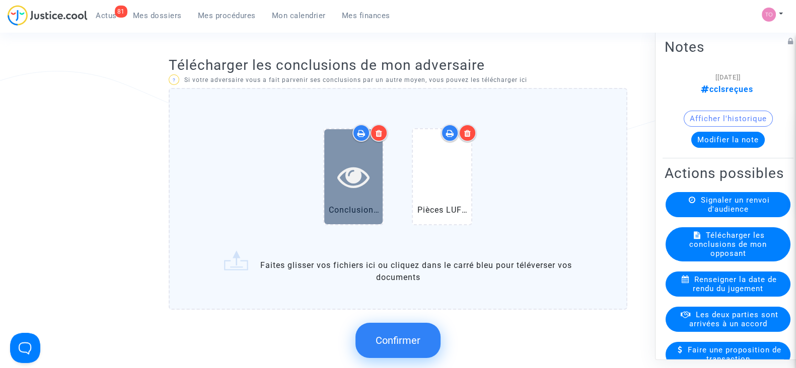
scroll to position [251, 0]
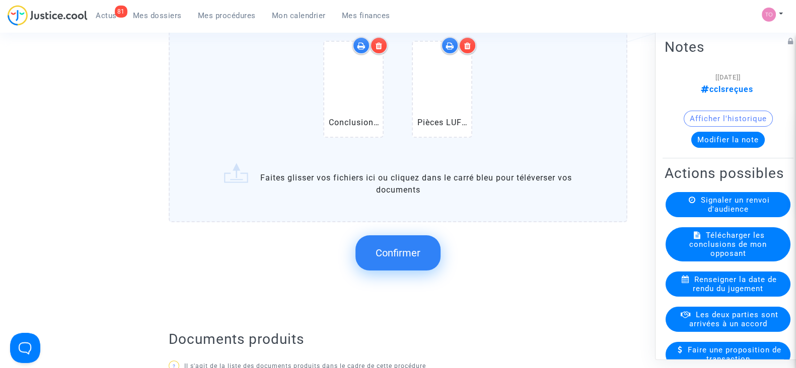
click at [398, 259] on button "Confirmer" at bounding box center [397, 253] width 85 height 35
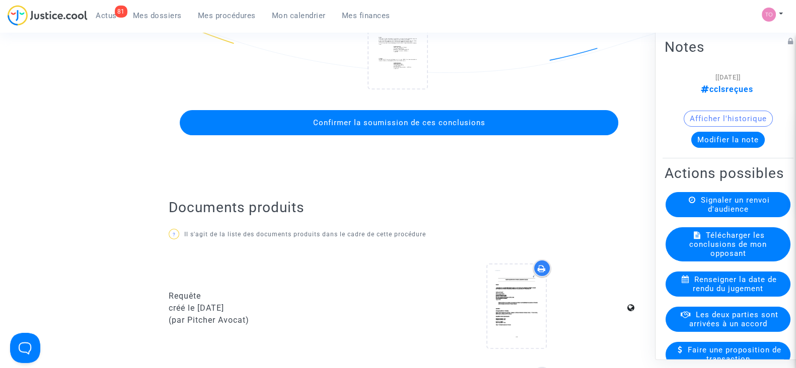
click at [418, 122] on span "Confirmer la soumission de ces conclusions" at bounding box center [399, 122] width 172 height 9
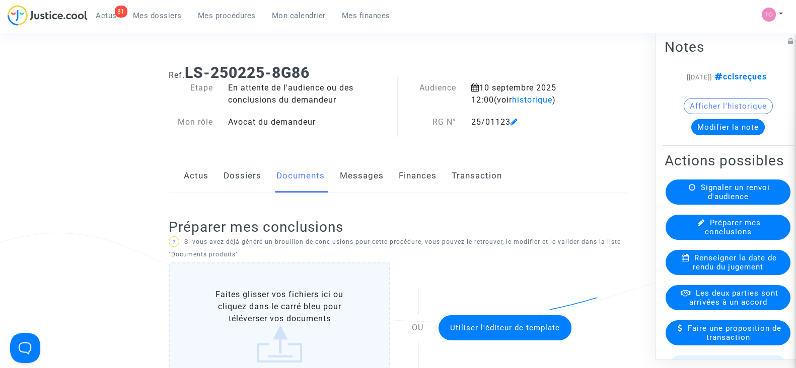
scroll to position [0, 0]
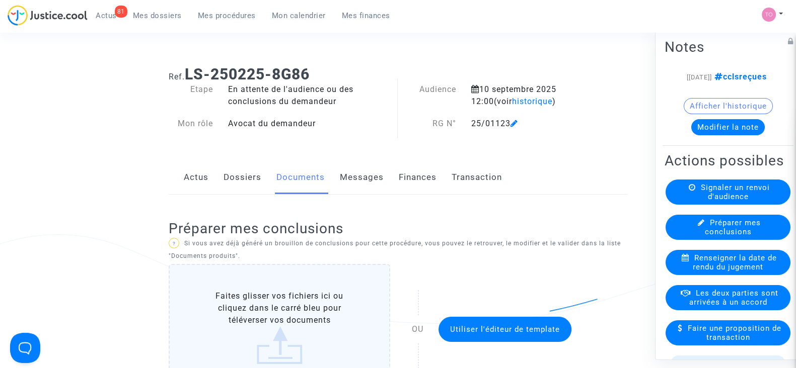
drag, startPoint x: 143, startPoint y: 15, endPoint x: 144, endPoint y: 21, distance: 6.6
click at [143, 15] on span "Mes dossiers" at bounding box center [157, 15] width 49 height 9
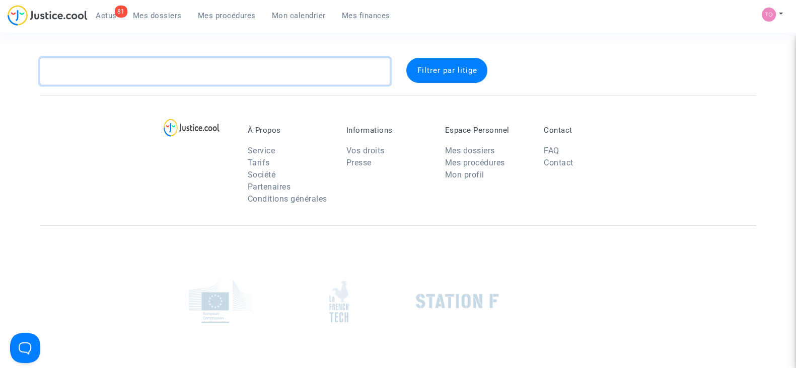
click at [114, 74] on textarea at bounding box center [215, 71] width 350 height 27
paste textarea "LS-250320-WJBV"
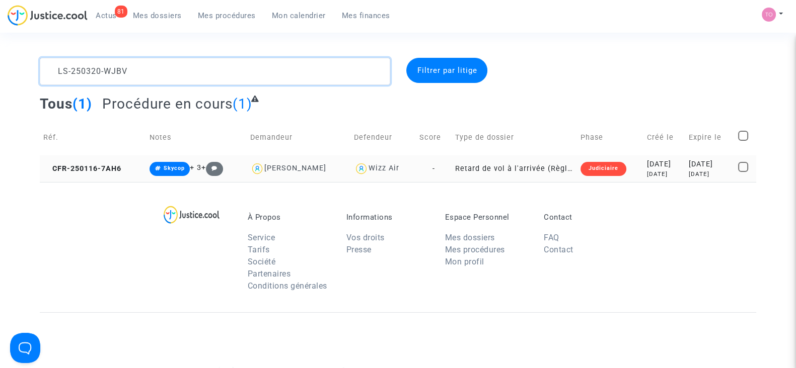
type textarea "LS-250320-WJBV"
click at [689, 165] on div "2025-02-04" at bounding box center [710, 164] width 43 height 11
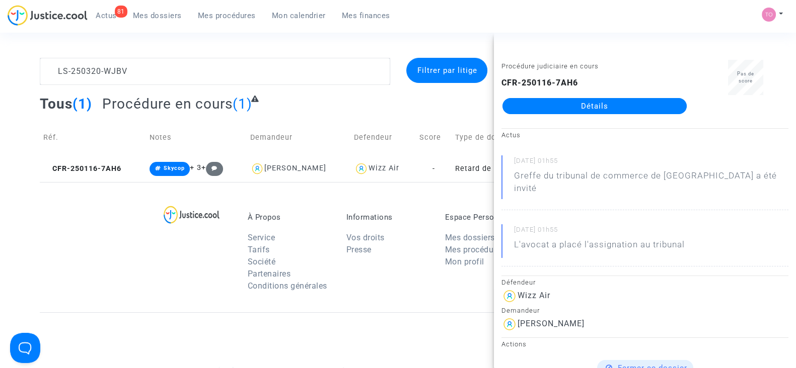
click at [604, 103] on link "Détails" at bounding box center [594, 106] width 184 height 16
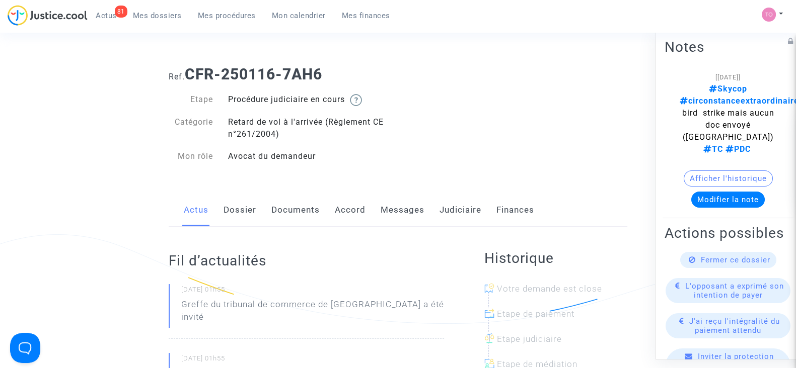
click at [222, 212] on div "Actus Dossier Documents Accord Messages Judiciaire Finances" at bounding box center [398, 211] width 459 height 34
click at [245, 208] on link "Dossier" at bounding box center [239, 210] width 33 height 33
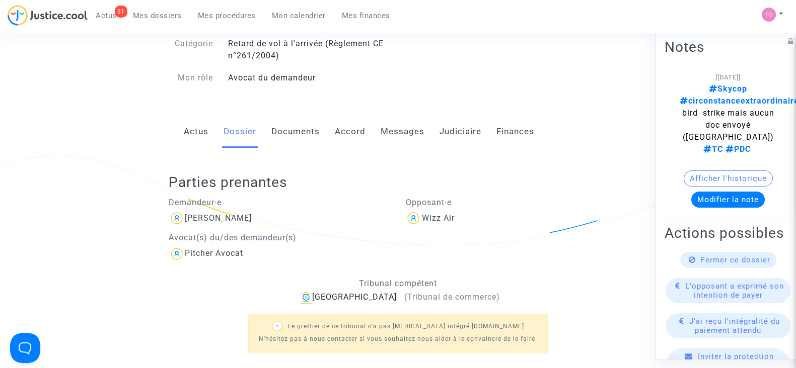
scroll to position [62, 0]
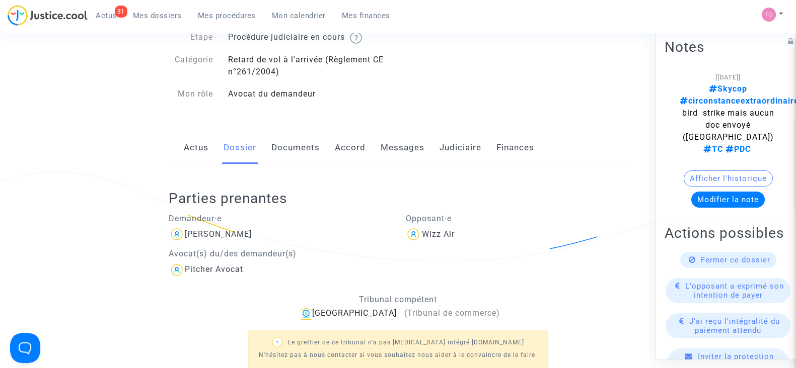
click at [355, 144] on link "Accord" at bounding box center [350, 147] width 31 height 33
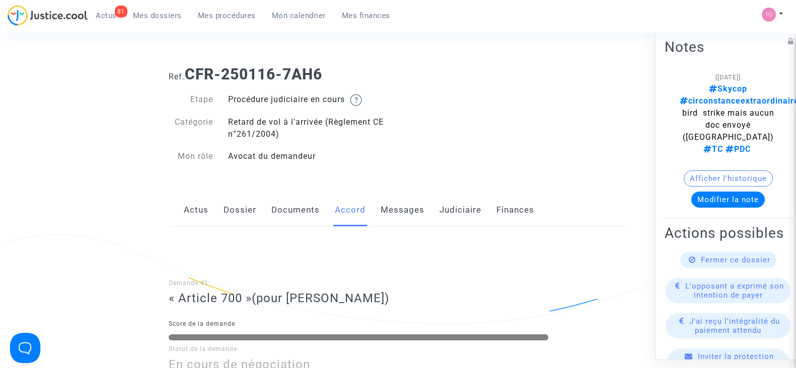
click at [452, 207] on link "Judiciaire" at bounding box center [460, 210] width 42 height 33
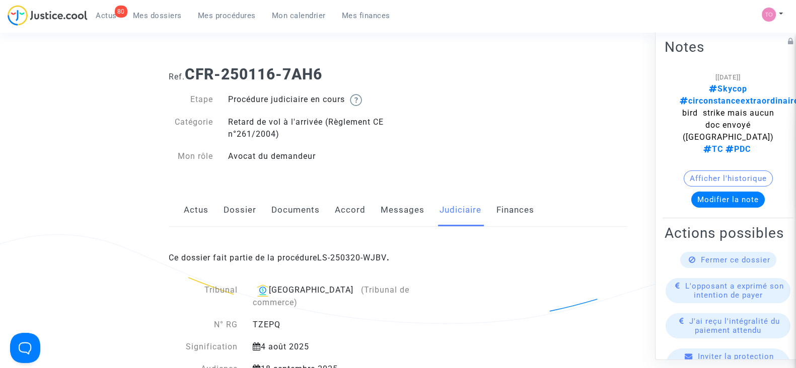
click at [157, 16] on span "Mes dossiers" at bounding box center [157, 15] width 49 height 9
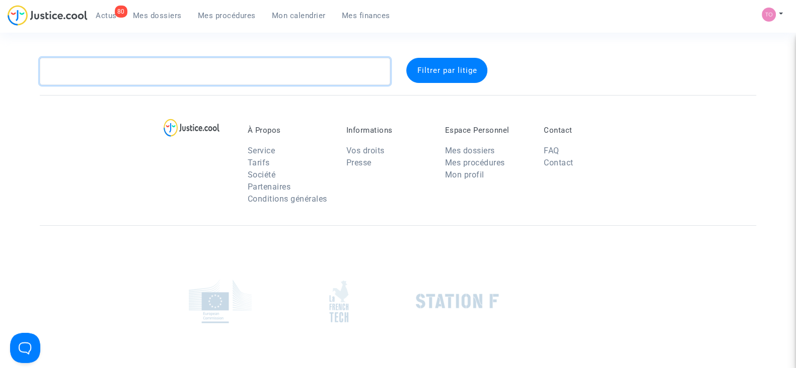
click at [120, 65] on textarea at bounding box center [215, 71] width 350 height 27
paste textarea "CFR-250826-7QAJ."
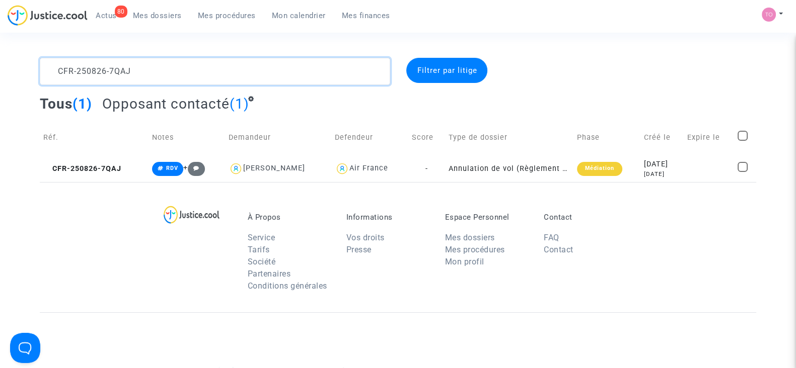
drag, startPoint x: 167, startPoint y: 78, endPoint x: 33, endPoint y: 72, distance: 133.5
click at [33, 72] on div "CFR-250826-7QAJ" at bounding box center [214, 71] width 365 height 27
paste textarea "LS-250313-RE9H"
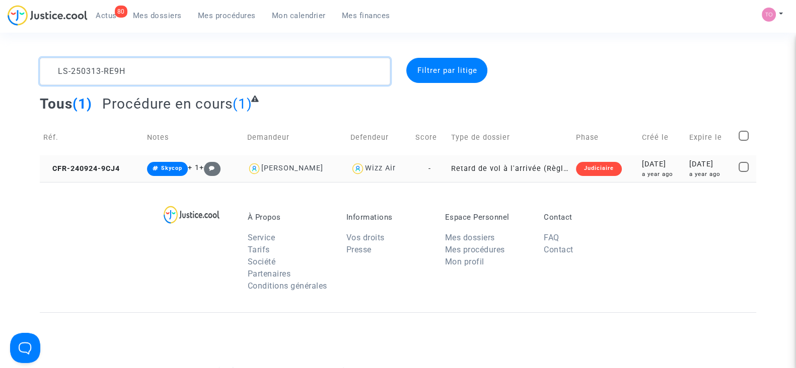
type textarea "LS-250313-RE9H"
click at [641, 172] on div "a year ago" at bounding box center [661, 174] width 40 height 9
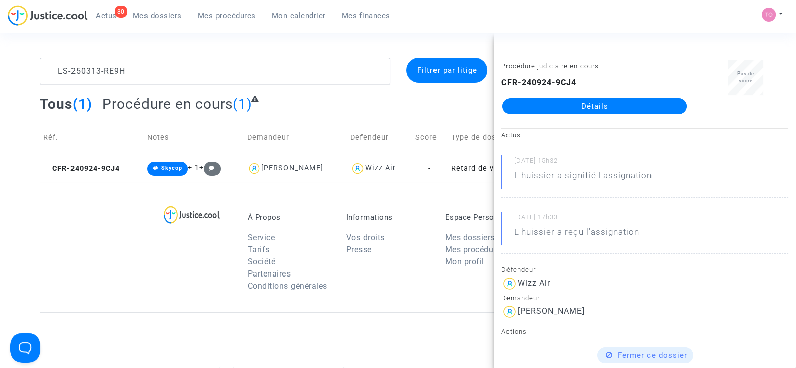
click at [570, 101] on link "Détails" at bounding box center [594, 106] width 184 height 16
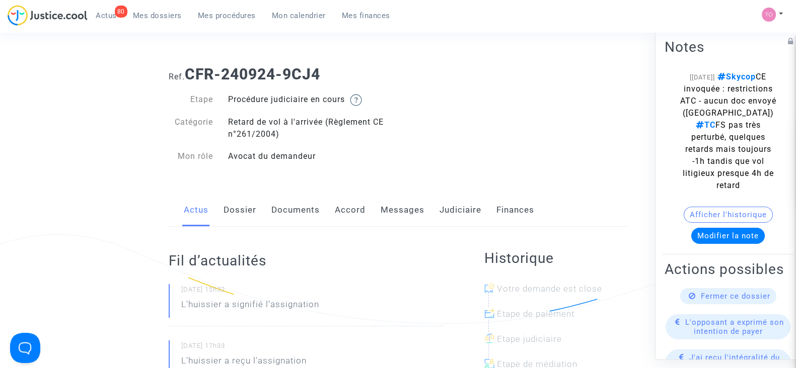
click at [346, 210] on link "Accord" at bounding box center [350, 210] width 31 height 33
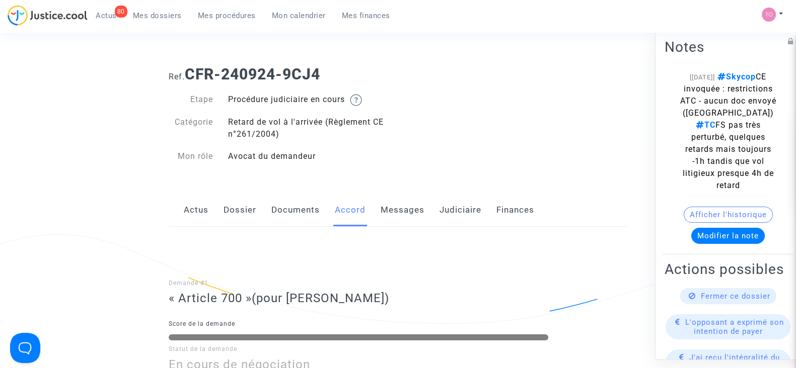
click at [412, 210] on link "Messages" at bounding box center [403, 210] width 44 height 33
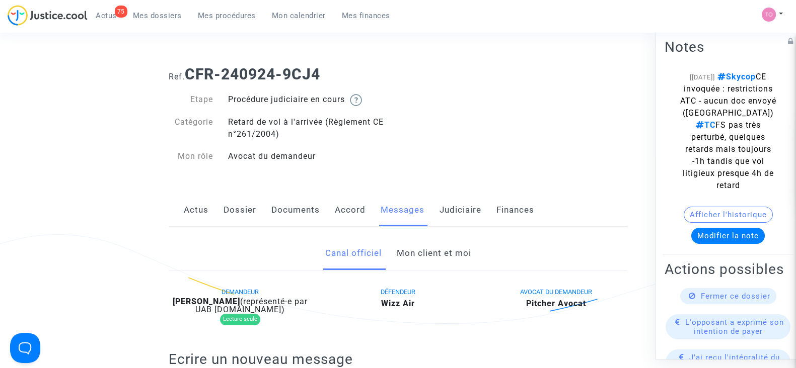
click at [158, 11] on span "Mes dossiers" at bounding box center [157, 15] width 49 height 9
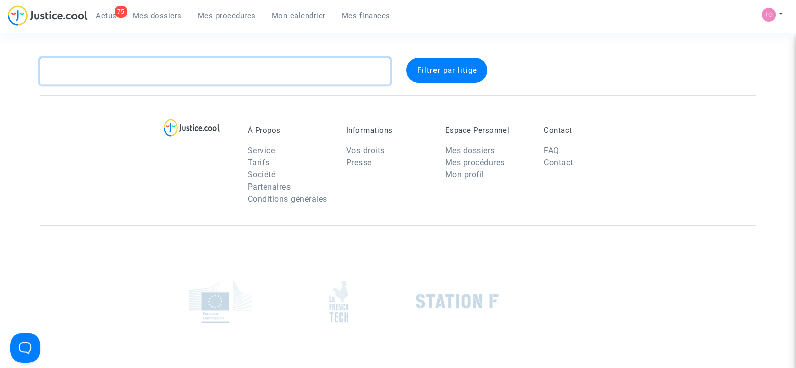
click at [124, 66] on textarea at bounding box center [215, 71] width 350 height 27
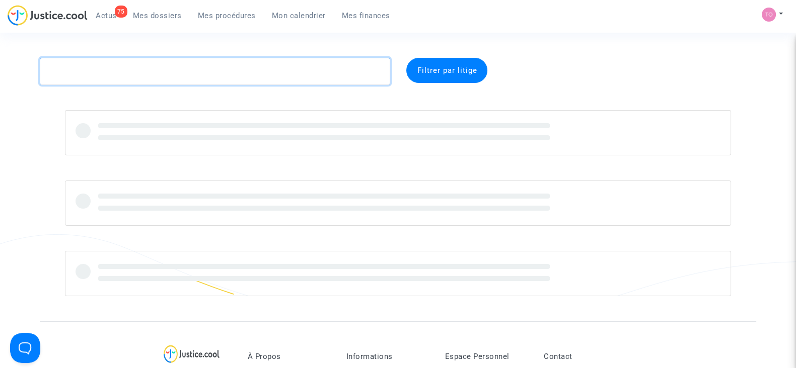
paste textarea "LS-241030-TH87"
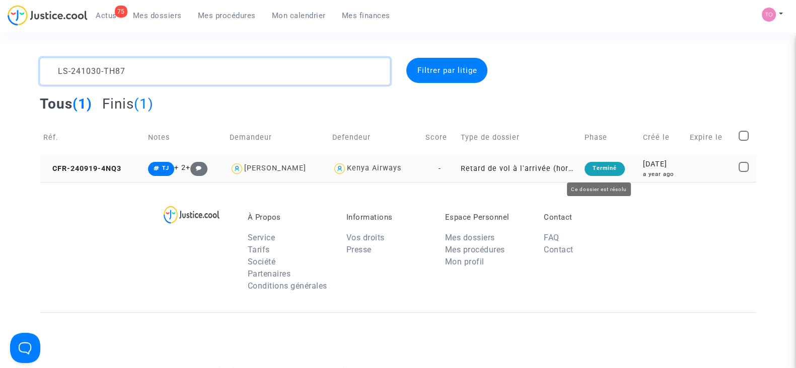
type textarea "LS-241030-TH87"
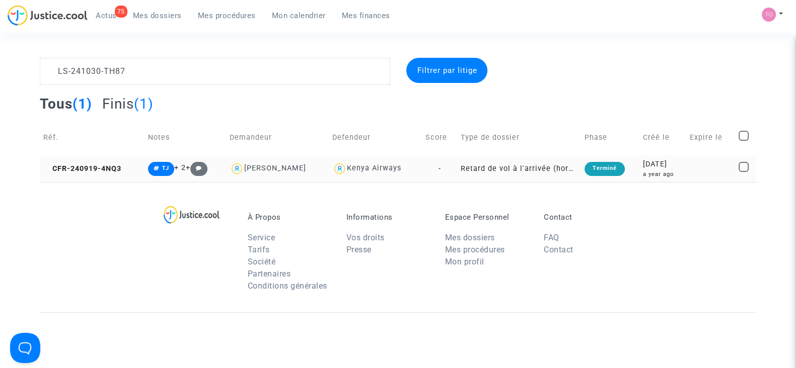
click at [672, 165] on div "2024-09-19" at bounding box center [663, 164] width 40 height 11
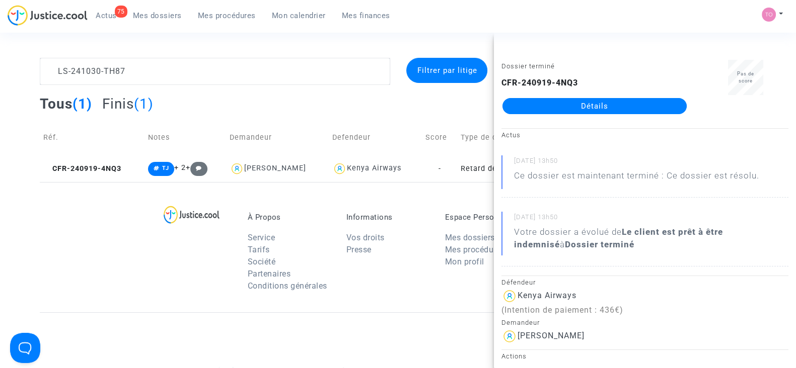
click at [602, 107] on link "Détails" at bounding box center [594, 106] width 184 height 16
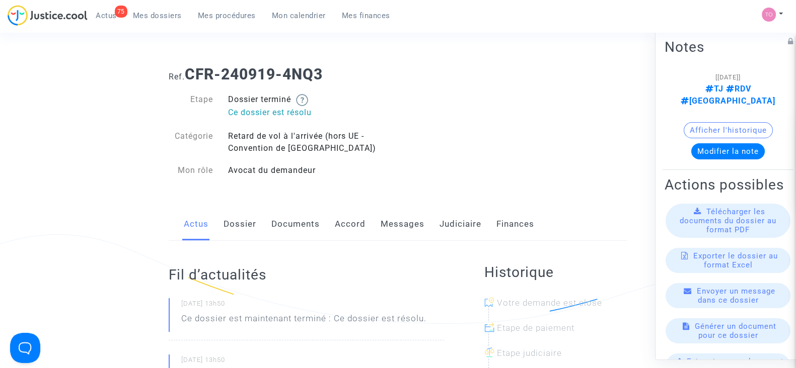
click at [441, 222] on link "Judiciaire" at bounding box center [460, 224] width 42 height 33
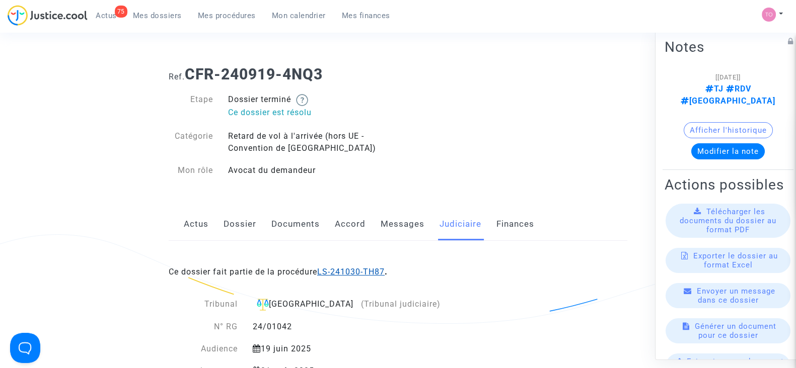
click at [334, 270] on link "LS-241030-TH87" at bounding box center [350, 272] width 67 height 10
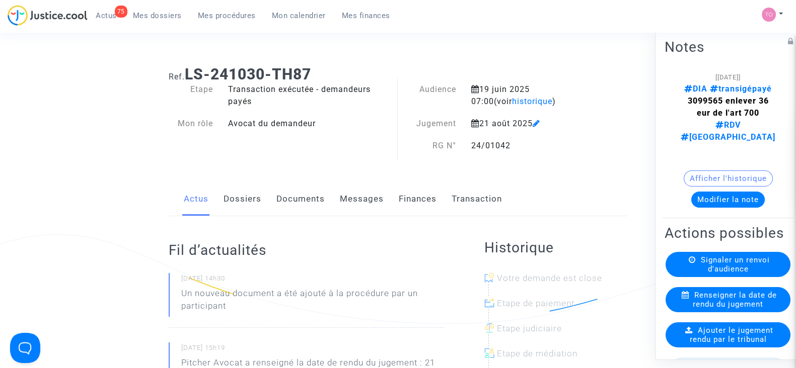
drag, startPoint x: 674, startPoint y: 89, endPoint x: 770, endPoint y: 110, distance: 98.9
click at [770, 110] on note-viewer "[14/03/2025] DIA transigépayé 3099565 enlever 36 eur de l'art 700 RDV MONTREAL …" at bounding box center [727, 139] width 127 height 137
click at [658, 101] on div "Notes [14/03/2025] DIA transigépayé 3099565 enlever 36 eur de l'art 700 RDV MON…" at bounding box center [730, 195] width 151 height 332
click at [690, 171] on button "Afficher l'historique" at bounding box center [728, 179] width 89 height 16
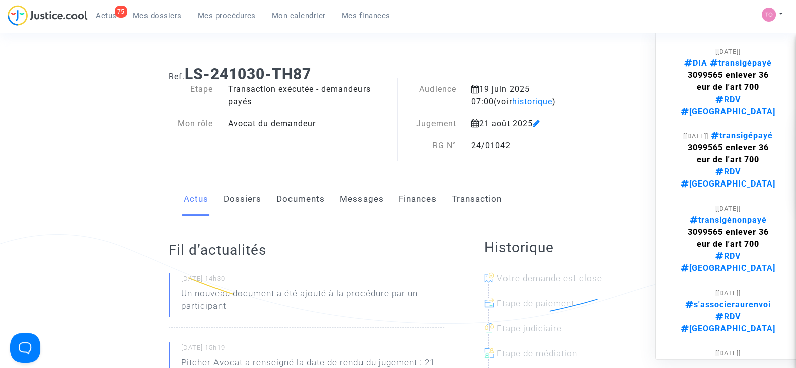
scroll to position [62, 0]
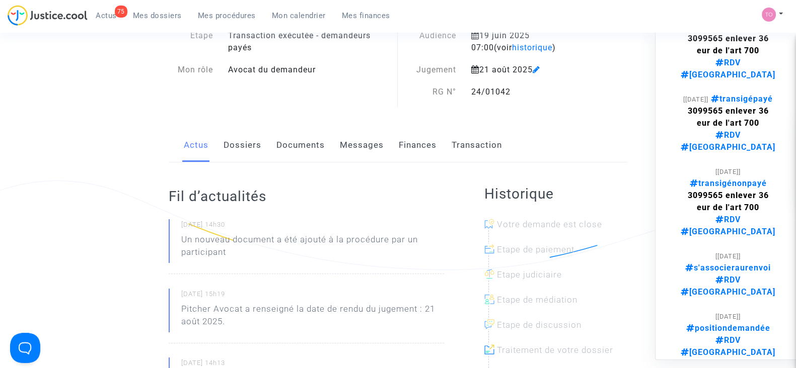
scroll to position [0, 0]
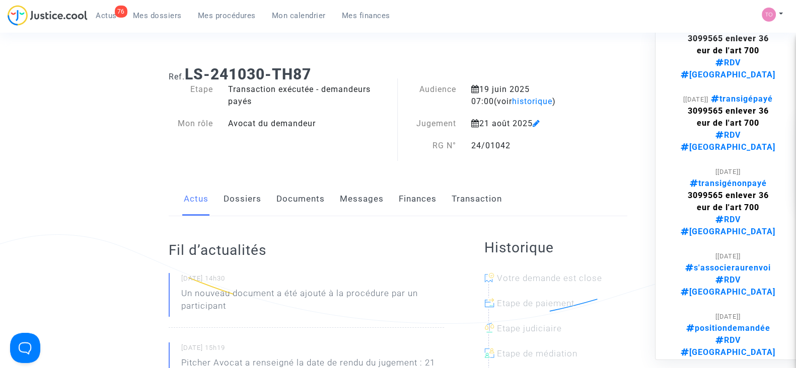
click at [154, 14] on span "Mes dossiers" at bounding box center [157, 15] width 49 height 9
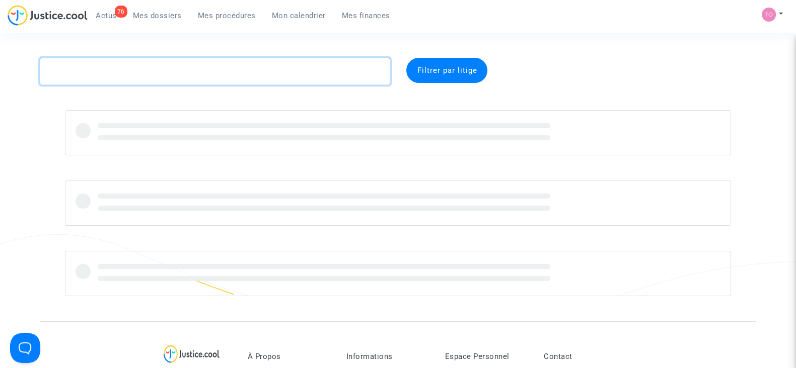
click at [113, 71] on textarea at bounding box center [215, 71] width 350 height 27
paste textarea "LS-250313-QNRQ"
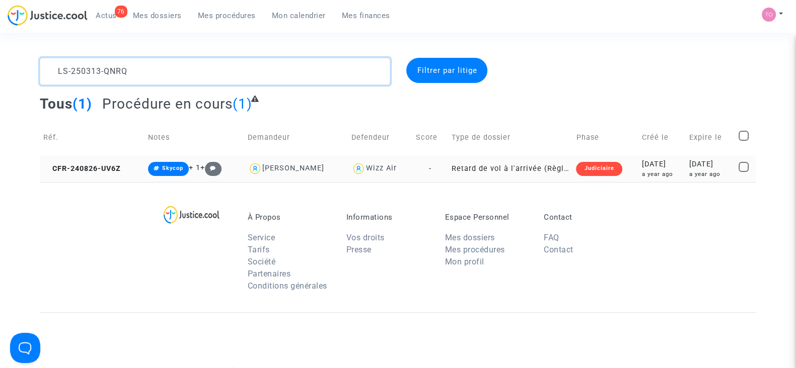
type textarea "LS-250313-QNRQ"
click at [650, 166] on div "2024-08-26" at bounding box center [662, 164] width 40 height 11
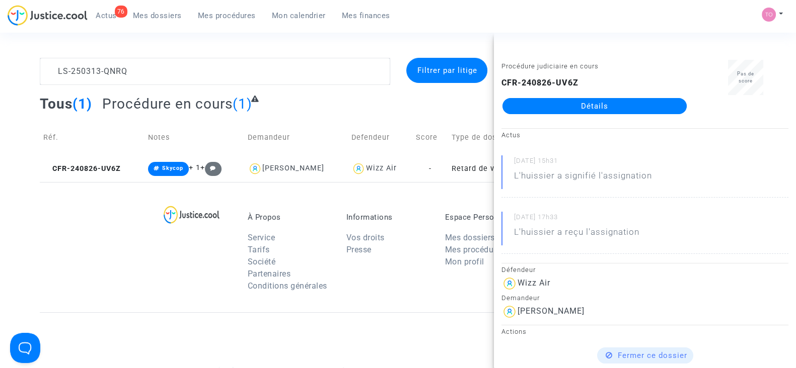
click at [585, 107] on link "Détails" at bounding box center [594, 106] width 184 height 16
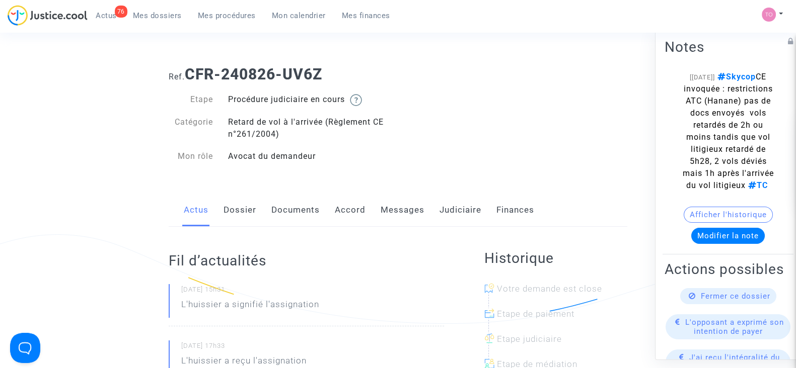
click at [444, 212] on link "Judiciaire" at bounding box center [460, 210] width 42 height 33
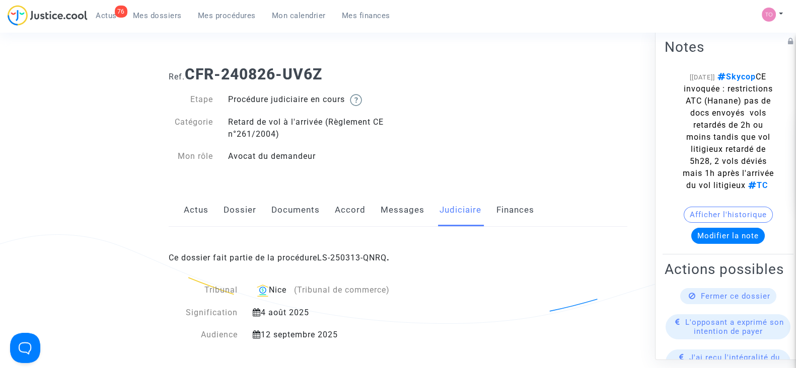
click at [355, 253] on link "LS-250313-QNRQ" at bounding box center [351, 258] width 69 height 10
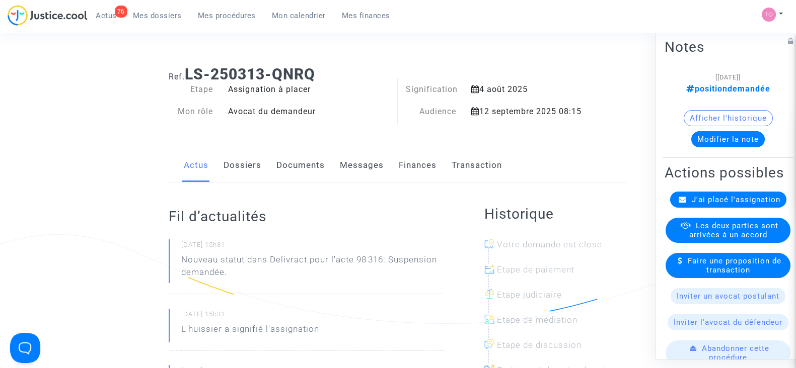
click at [237, 167] on link "Dossiers" at bounding box center [242, 165] width 38 height 33
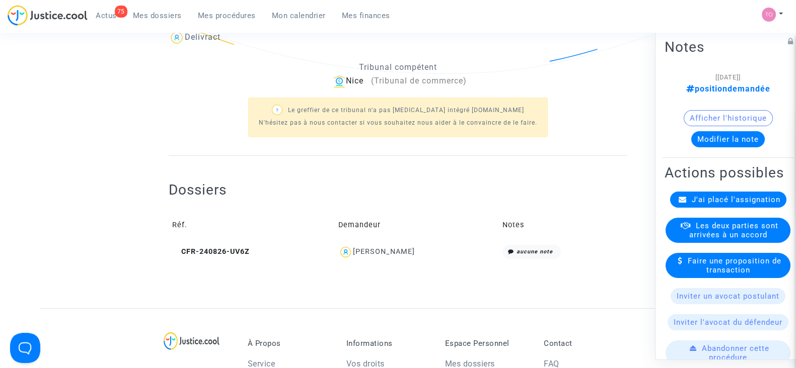
scroll to position [251, 0]
drag, startPoint x: 232, startPoint y: 248, endPoint x: 174, endPoint y: 245, distance: 58.0
click at [174, 245] on td "CFR-240826-UV6Z" at bounding box center [252, 252] width 166 height 22
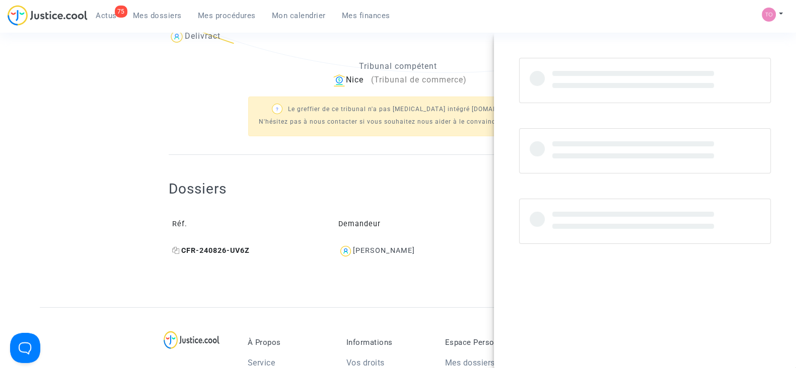
click at [174, 248] on icon at bounding box center [176, 250] width 8 height 7
copy span "CFR-240826-UV6Z"
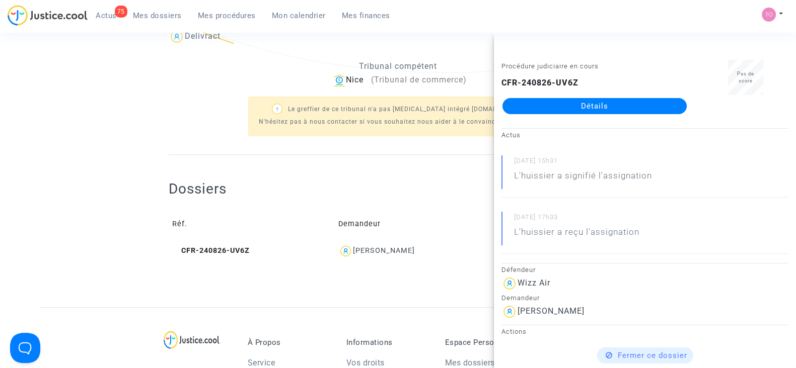
drag, startPoint x: 416, startPoint y: 253, endPoint x: 362, endPoint y: 258, distance: 54.1
click at [362, 258] on td "Suzana Kordic" at bounding box center [417, 252] width 164 height 22
copy div "Suzana Kordic"
click at [140, 87] on ng-component "Ref. LS-250313-QNRQ Etape Assignation à placer Mon rôle Avocat du demandeur Sig…" at bounding box center [398, 57] width 716 height 501
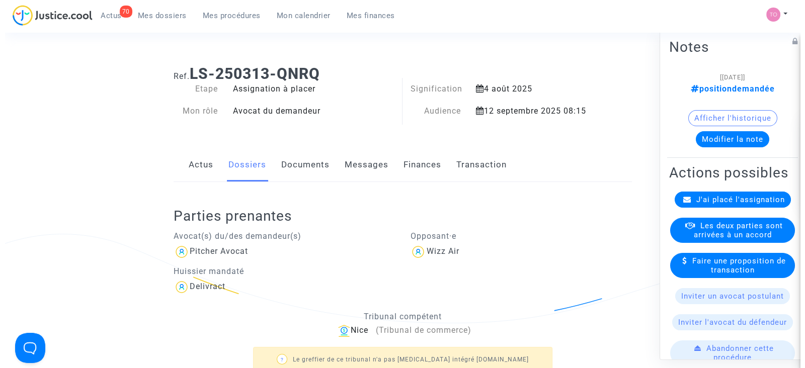
scroll to position [0, 0]
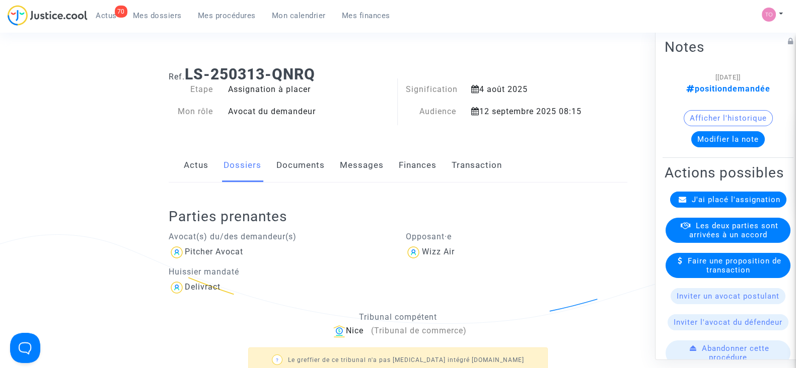
click at [708, 136] on button "Modifier la note" at bounding box center [727, 139] width 73 height 16
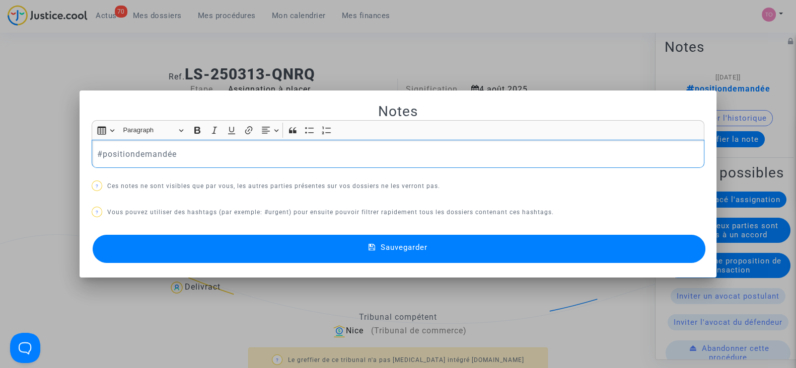
drag, startPoint x: 112, startPoint y: 147, endPoint x: 26, endPoint y: 142, distance: 86.2
click at [26, 142] on div "Notes Rich Text Editor Insert table Insert table Heading Paragraph Paragraph He…" at bounding box center [398, 184] width 796 height 368
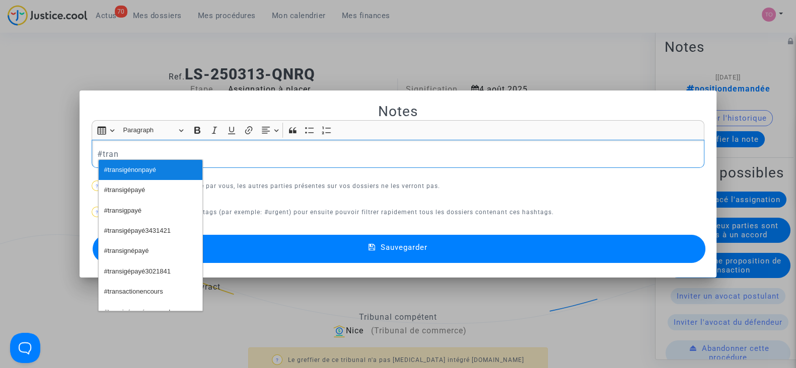
click at [150, 171] on span "#transigénonpayé" at bounding box center [130, 170] width 52 height 15
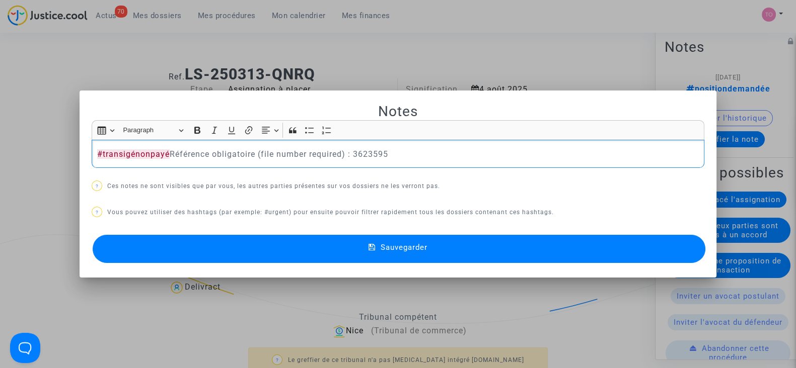
drag, startPoint x: 352, startPoint y: 153, endPoint x: 167, endPoint y: 151, distance: 185.2
click at [167, 151] on p "#transigénonpayé Référence obligatoire (file number required) : 3623595" at bounding box center [398, 154] width 602 height 13
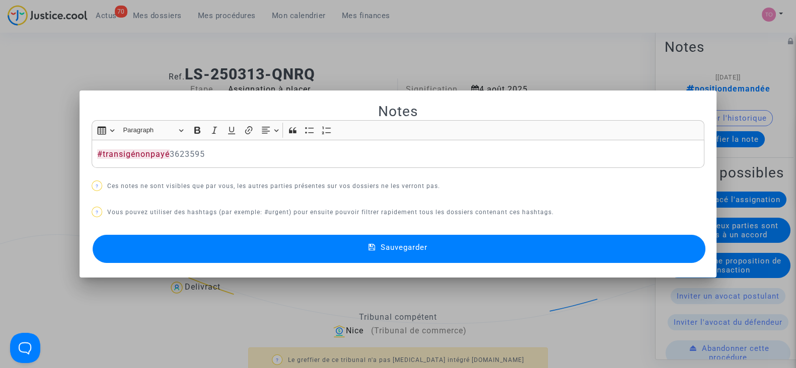
click at [292, 252] on button "Sauvegarder" at bounding box center [399, 249] width 613 height 28
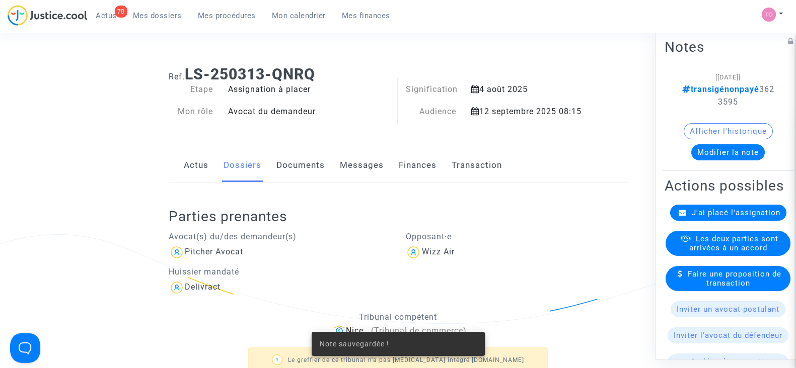
click at [692, 253] on span "Les deux parties sont arrivées à un accord" at bounding box center [733, 244] width 89 height 18
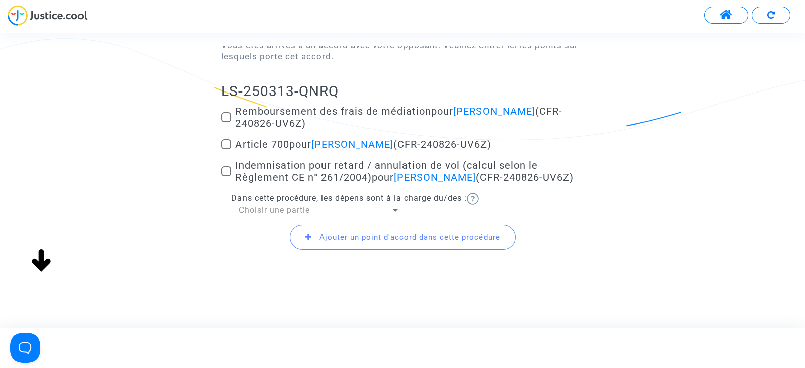
scroll to position [125, 0]
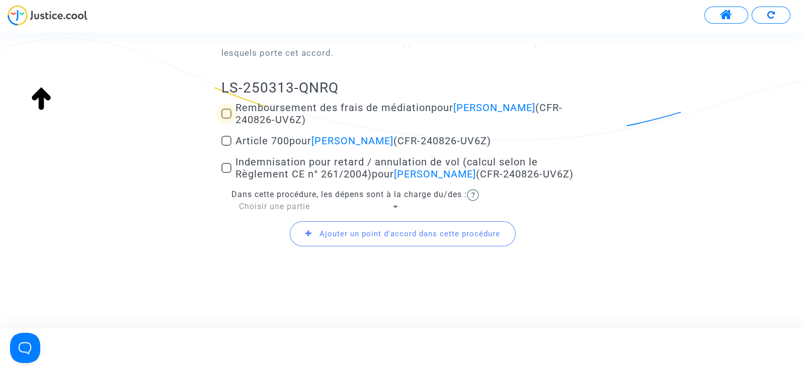
click at [227, 114] on span at bounding box center [226, 114] width 10 height 10
click at [227, 119] on input "Remboursement des frais de médiation pour Suzana Kordic (CFR-240826-UV6Z)" at bounding box center [226, 119] width 1 height 1
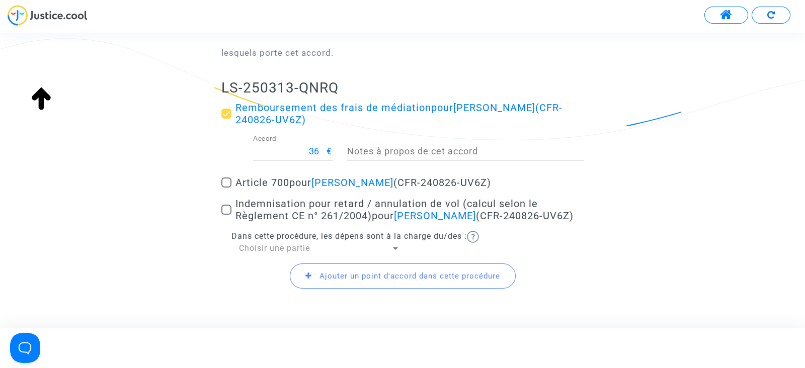
click at [227, 114] on span at bounding box center [226, 114] width 10 height 10
click at [227, 119] on input "Remboursement des frais de médiation pour Suzana Kordic (CFR-240826-UV6Z)" at bounding box center [226, 119] width 1 height 1
checkbox input "false"
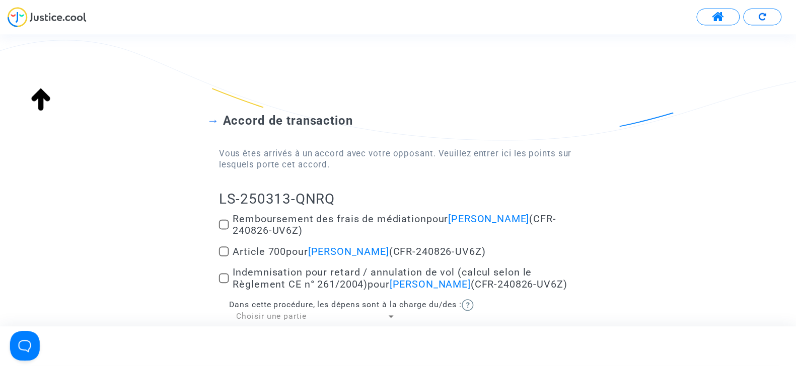
scroll to position [0, 0]
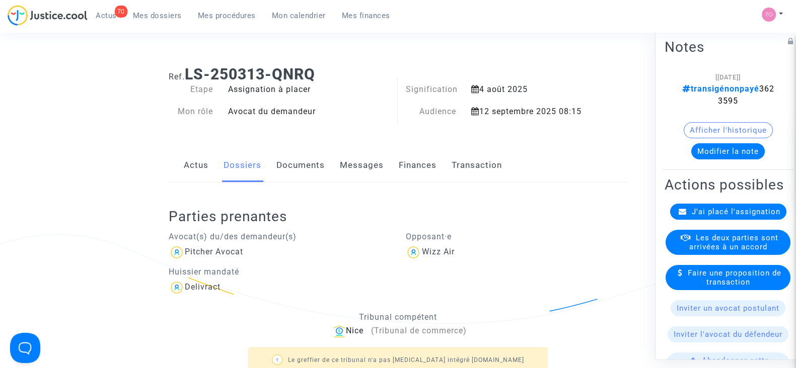
click at [770, 131] on div "Afficher l'historique" at bounding box center [727, 132] width 127 height 21
click at [738, 131] on button "Afficher l'historique" at bounding box center [728, 130] width 89 height 16
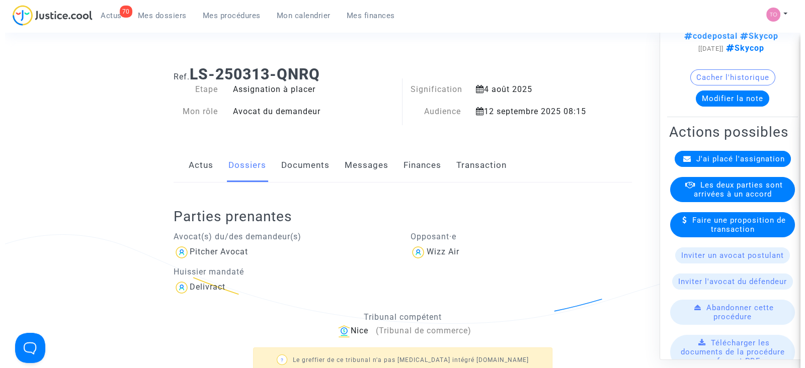
scroll to position [125, 0]
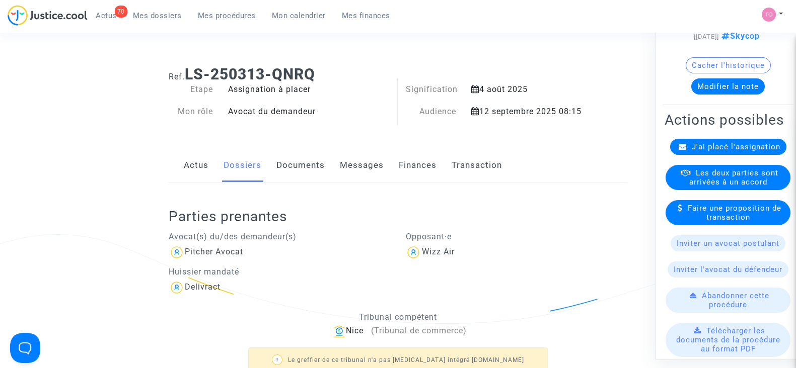
click at [712, 187] on span "Les deux parties sont arrivées à un accord" at bounding box center [733, 178] width 89 height 18
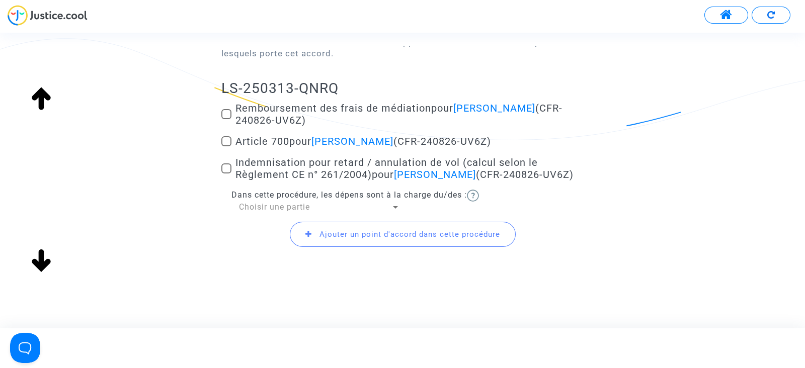
scroll to position [125, 0]
click at [228, 140] on span at bounding box center [226, 141] width 10 height 10
click at [227, 146] on input "Article 700 pour Suzana Kordic (CFR-240826-UV6Z)" at bounding box center [226, 146] width 1 height 1
checkbox input "true"
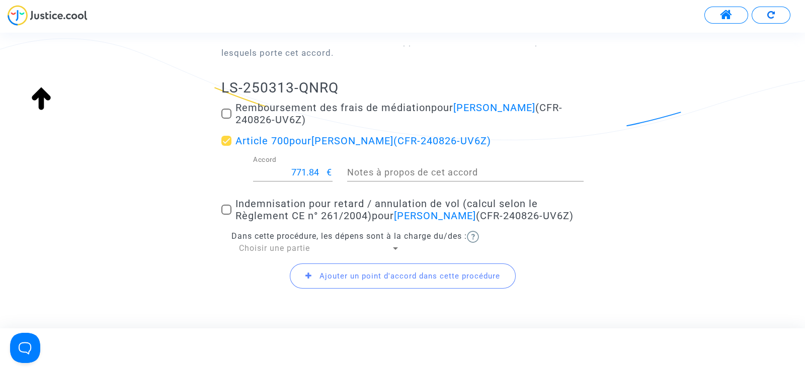
click at [306, 176] on input "771.84" at bounding box center [290, 173] width 74 height 10
type input "200"
click at [229, 207] on span at bounding box center [226, 210] width 10 height 10
click at [227, 215] on input "Indemnisation pour retard / annulation de vol (calcul selon le Règlement CE n° …" at bounding box center [226, 215] width 1 height 1
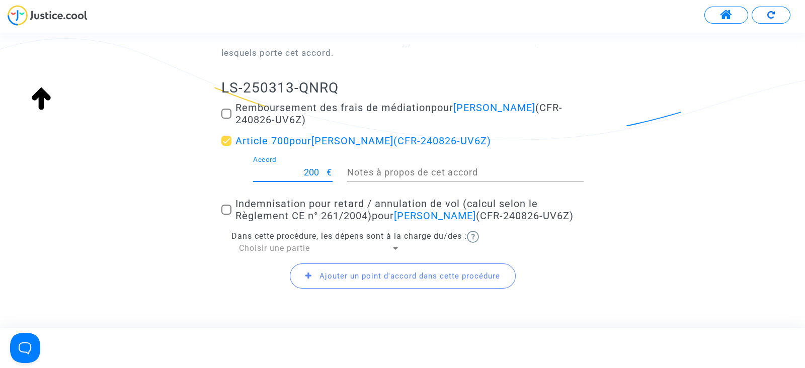
checkbox input "true"
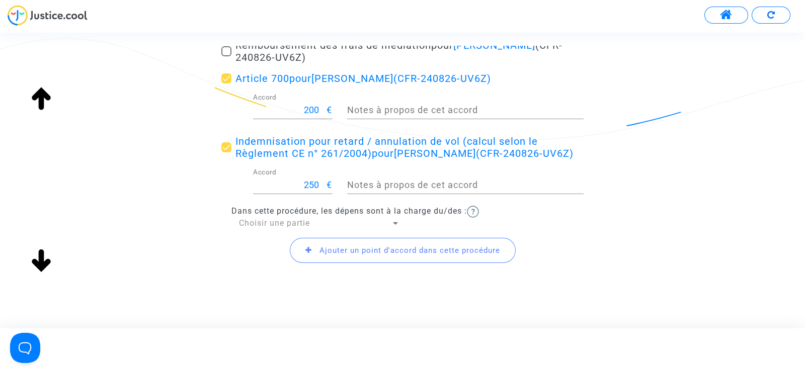
scroll to position [189, 0]
click at [258, 224] on span "Choisir une partie" at bounding box center [274, 222] width 71 height 10
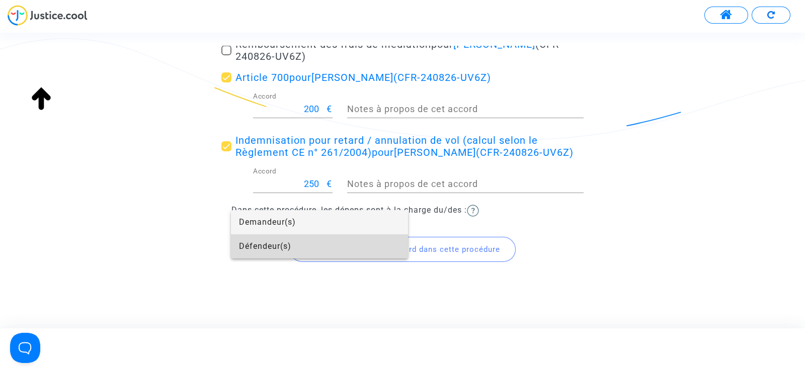
click at [280, 245] on span "Défendeur(s)" at bounding box center [319, 247] width 161 height 24
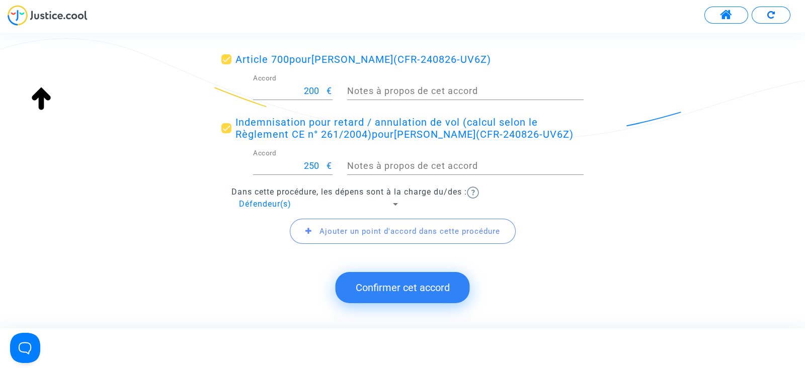
scroll to position [207, 0]
click at [382, 283] on button "Confirmer cet accord" at bounding box center [403, 287] width 134 height 31
click at [410, 286] on button "Confirmer cet accord" at bounding box center [403, 287] width 134 height 31
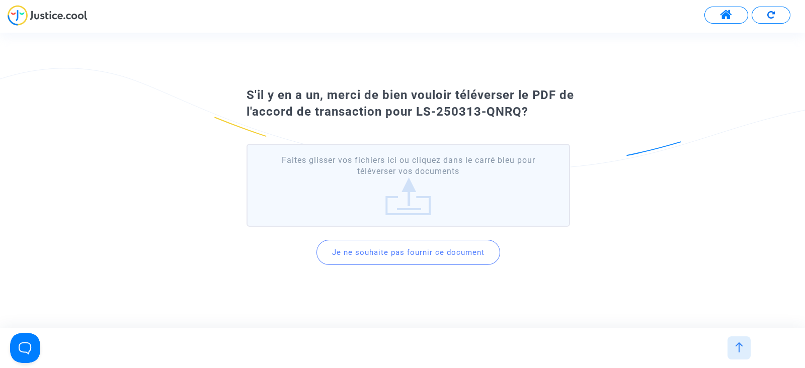
click at [390, 251] on button "Je ne souhaite pas fournir ce document" at bounding box center [409, 252] width 184 height 25
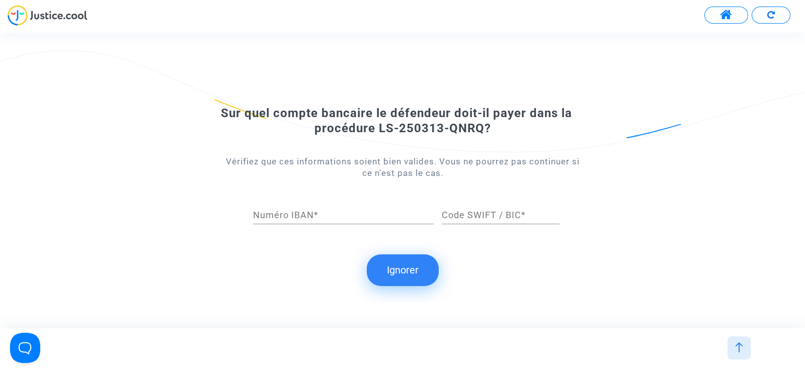
click at [400, 269] on button "Ignorer" at bounding box center [403, 270] width 72 height 31
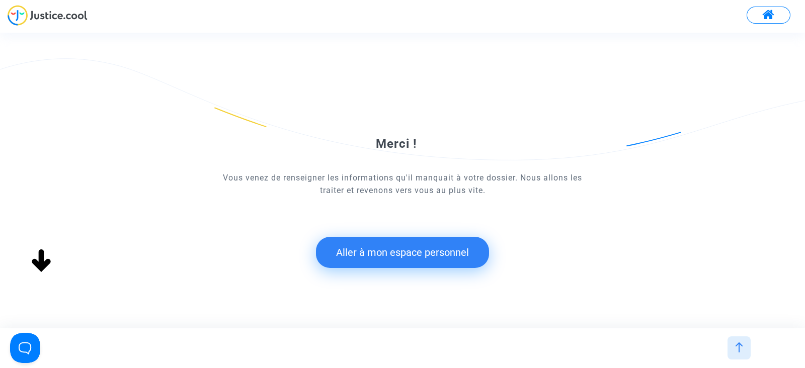
click at [372, 256] on button "Aller à mon espace personnel" at bounding box center [402, 252] width 173 height 31
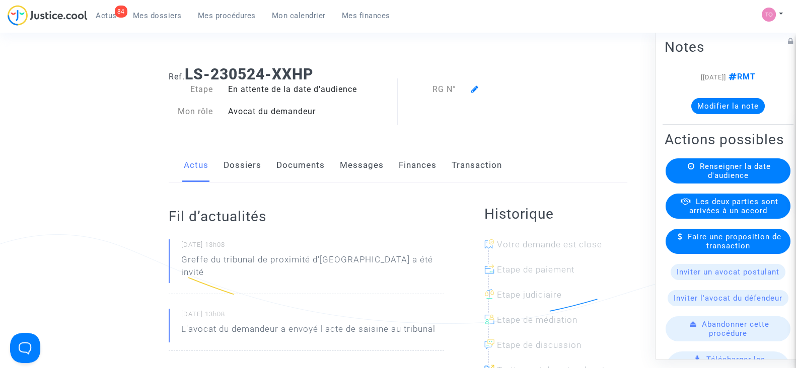
click at [226, 165] on link "Dossiers" at bounding box center [242, 165] width 38 height 33
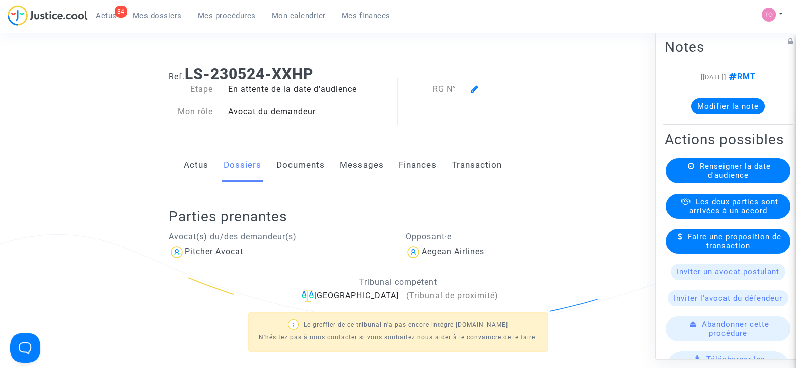
click at [313, 179] on link "Documents" at bounding box center [300, 165] width 48 height 33
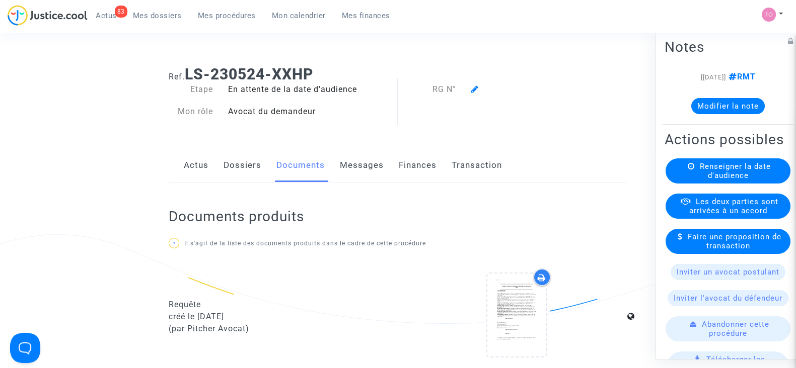
click at [152, 20] on link "Mes dossiers" at bounding box center [157, 15] width 65 height 15
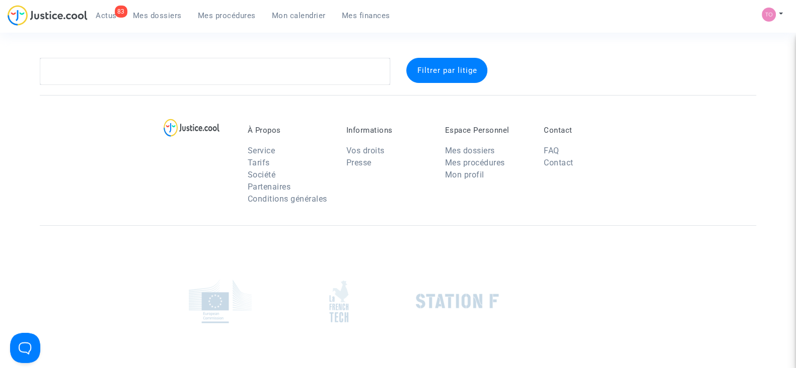
drag, startPoint x: 119, startPoint y: 87, endPoint x: 117, endPoint y: 80, distance: 7.3
click at [118, 86] on section "Filtrer par litige À Propos Service Tarifs Société Partenaires Conditions génér…" at bounding box center [398, 234] width 796 height 469
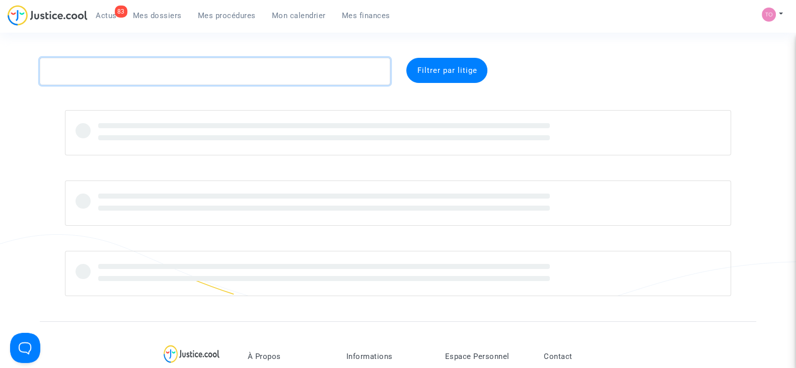
click at [117, 80] on textarea at bounding box center [215, 71] width 350 height 27
paste textarea "LAMBOURDIERE"
type textarea "LAMBOURDIERE"
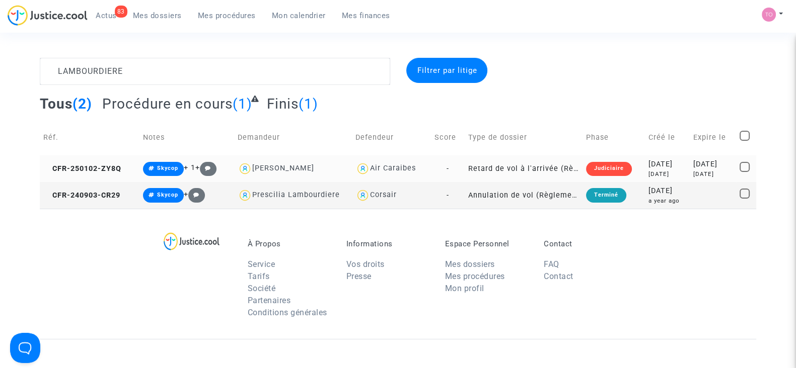
click at [621, 168] on td "Judiciaire" at bounding box center [613, 169] width 62 height 27
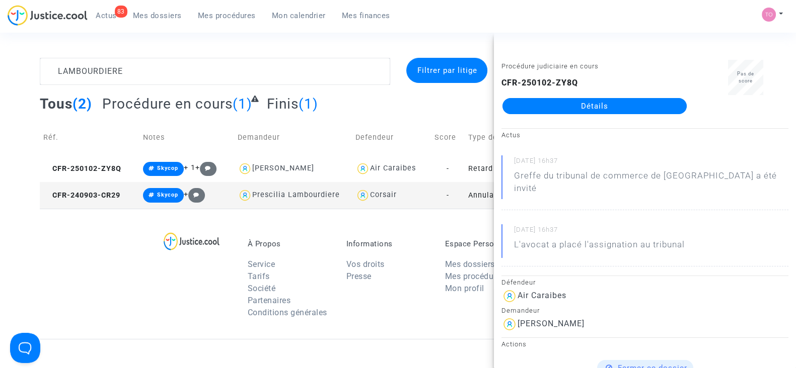
click at [592, 105] on link "Détails" at bounding box center [594, 106] width 184 height 16
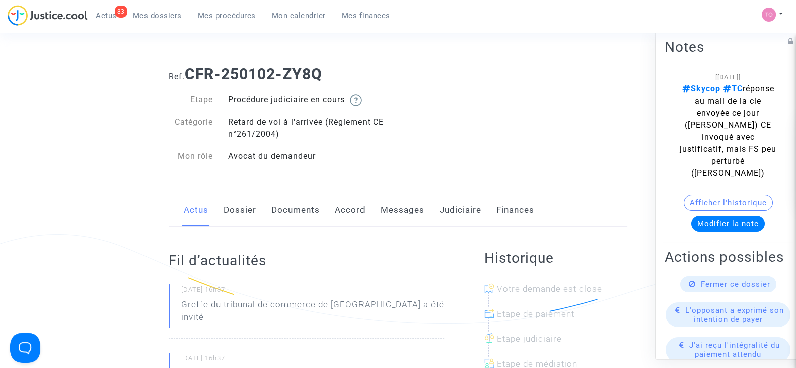
click at [461, 212] on link "Judiciaire" at bounding box center [460, 210] width 42 height 33
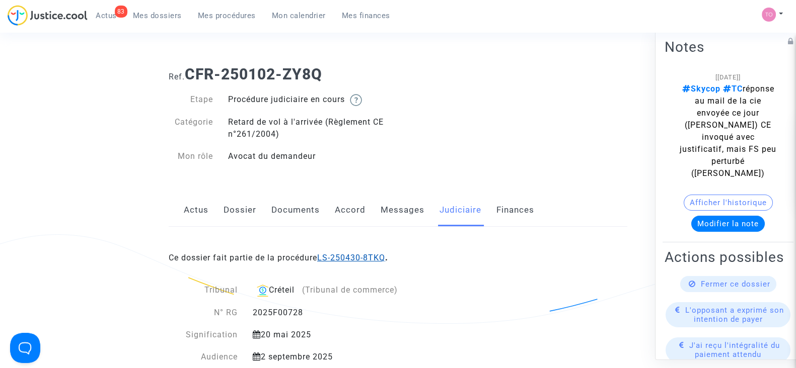
click at [352, 259] on link "LS-250430-8TKQ" at bounding box center [351, 258] width 68 height 10
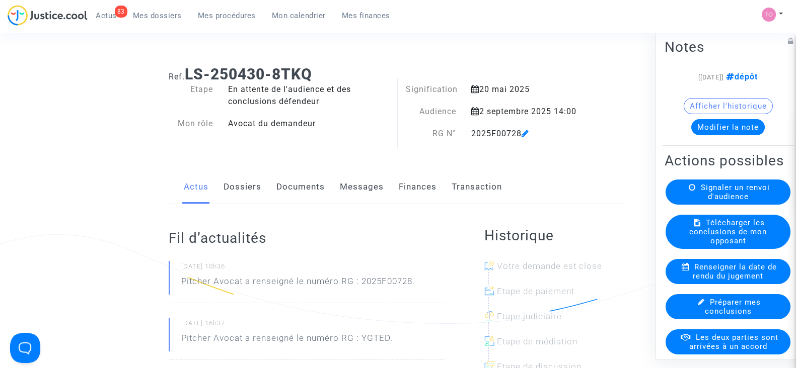
click at [722, 131] on button "Modifier la note" at bounding box center [727, 127] width 73 height 16
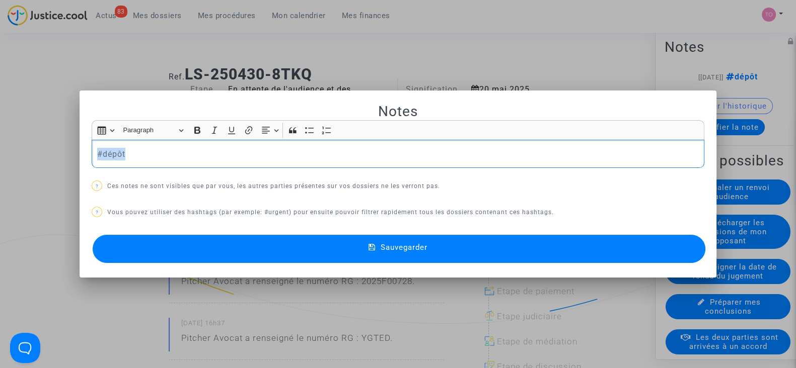
drag, startPoint x: 123, startPoint y: 144, endPoint x: 20, endPoint y: 147, distance: 103.2
click at [20, 147] on div "Notes Rich Text Editor Insert table Insert table Heading Paragraph Paragraph He…" at bounding box center [398, 184] width 796 height 368
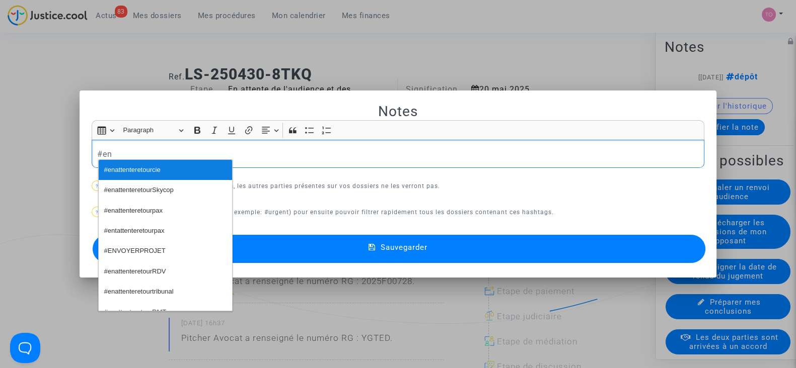
click at [145, 167] on span "#enattenteretourcie" at bounding box center [132, 170] width 56 height 15
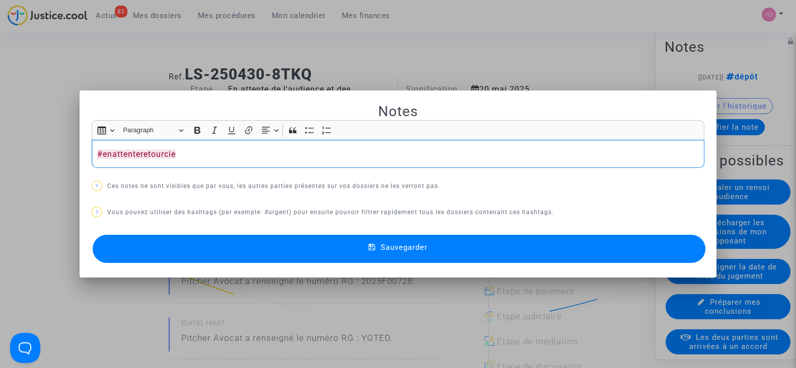
click at [228, 242] on button "Sauvegarder" at bounding box center [399, 249] width 613 height 28
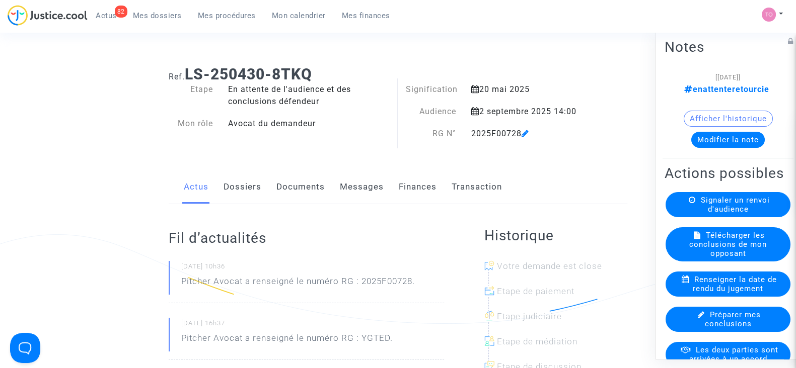
click at [290, 190] on link "Documents" at bounding box center [300, 187] width 48 height 33
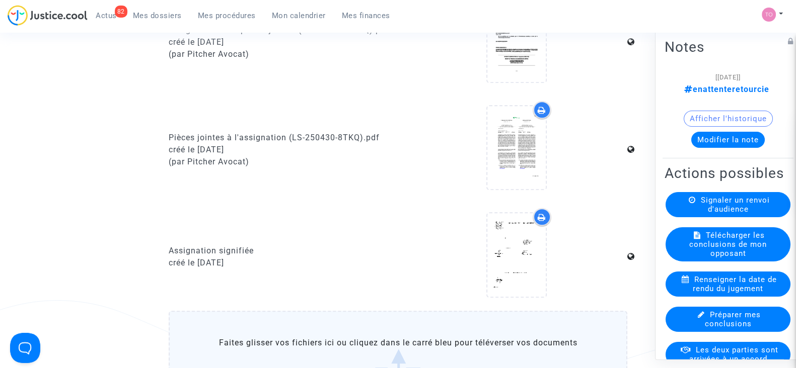
scroll to position [817, 0]
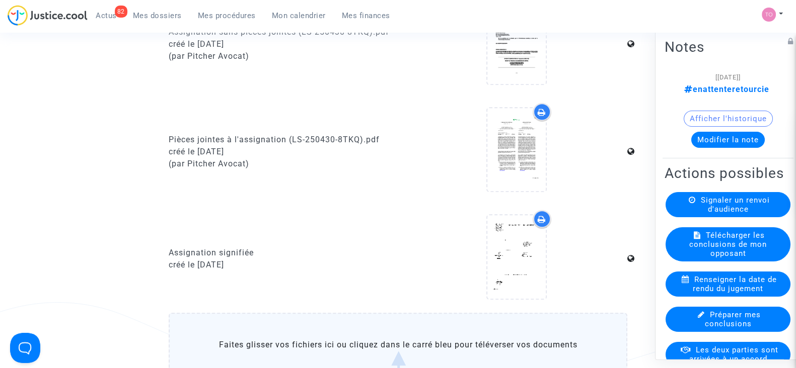
click at [545, 108] on icon at bounding box center [542, 112] width 8 height 8
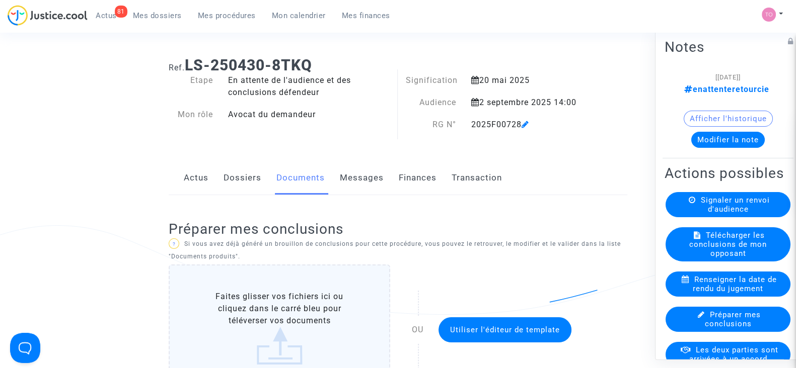
scroll to position [0, 0]
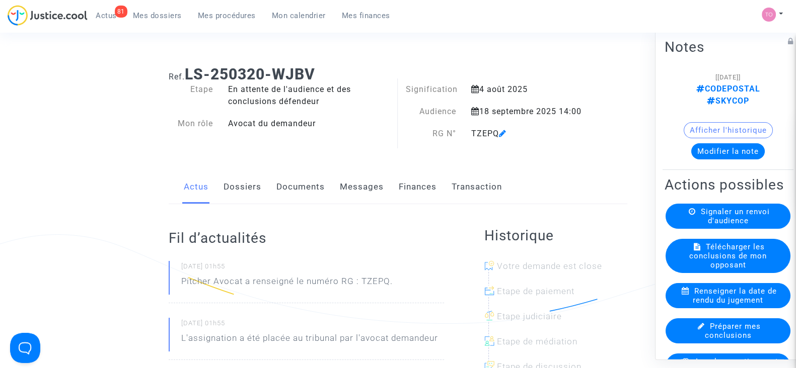
click at [404, 188] on link "Finances" at bounding box center [418, 187] width 38 height 33
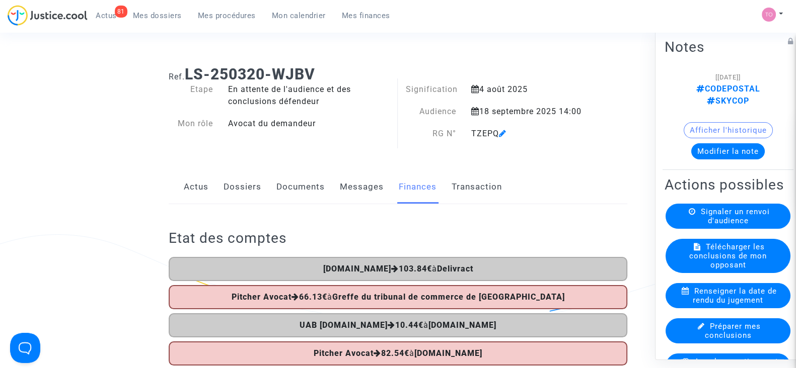
click at [240, 185] on link "Dossiers" at bounding box center [242, 187] width 38 height 33
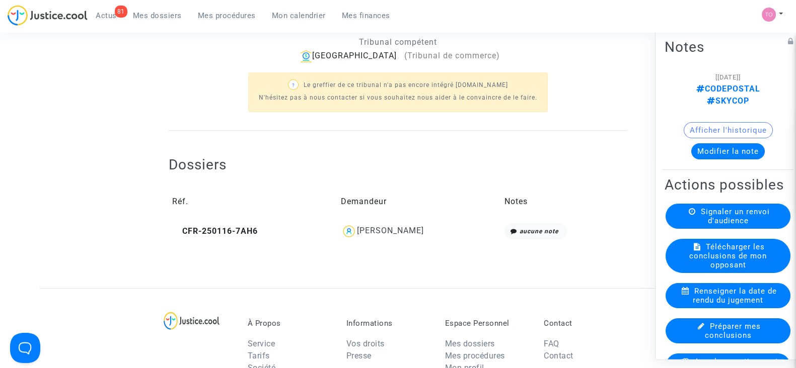
scroll to position [315, 0]
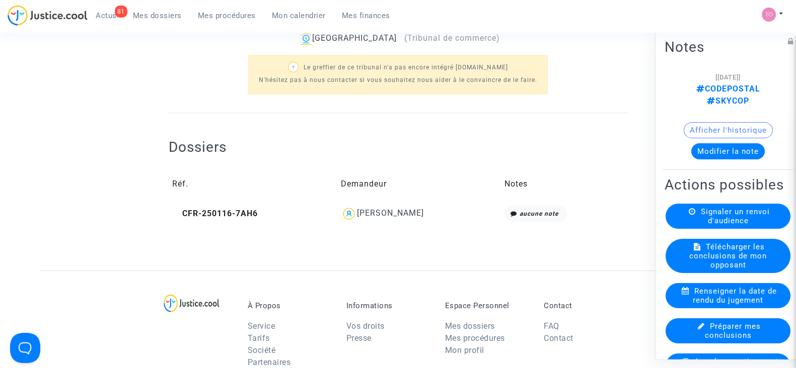
click at [400, 204] on td "[PERSON_NAME]" at bounding box center [419, 213] width 164 height 23
click at [398, 213] on div "[PERSON_NAME]" at bounding box center [390, 213] width 67 height 10
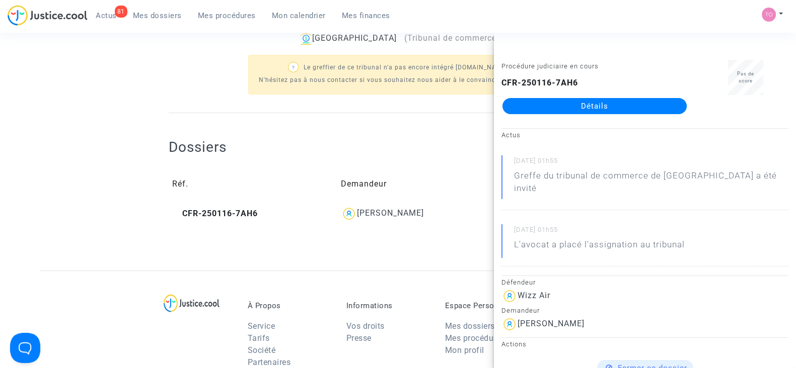
click at [398, 213] on div "[PERSON_NAME]" at bounding box center [390, 213] width 67 height 10
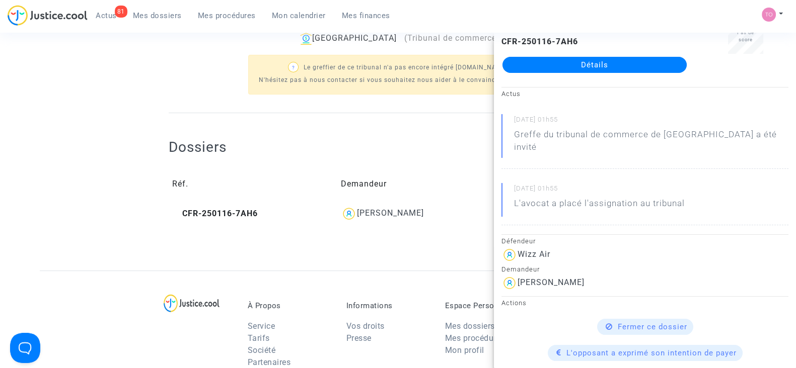
scroll to position [251, 0]
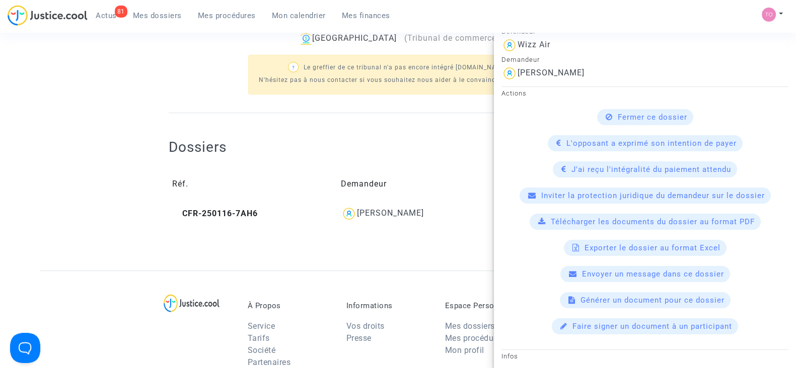
click at [0, 79] on div "Ref. LS-250320-WJBV Etape En attente de l'audience et des conclusions défendeur…" at bounding box center [398, 7] width 796 height 528
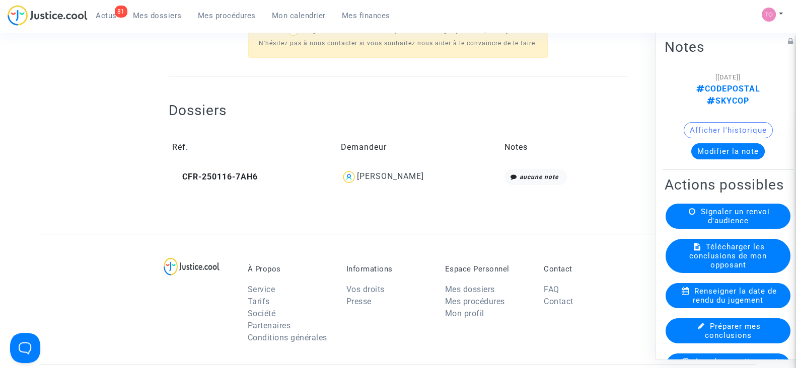
scroll to position [378, 0]
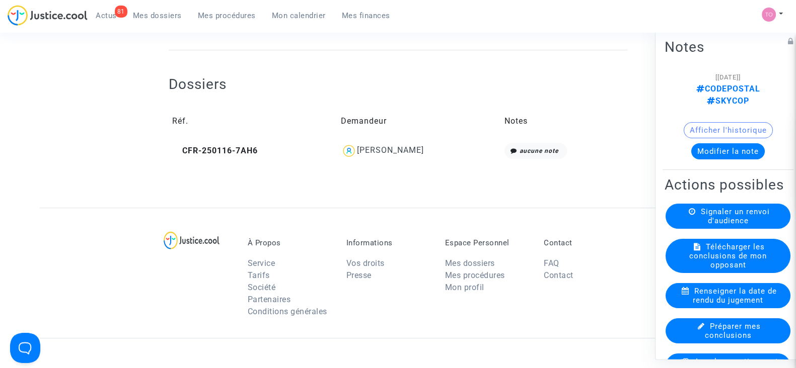
click at [403, 153] on div "[PERSON_NAME]" at bounding box center [390, 150] width 67 height 10
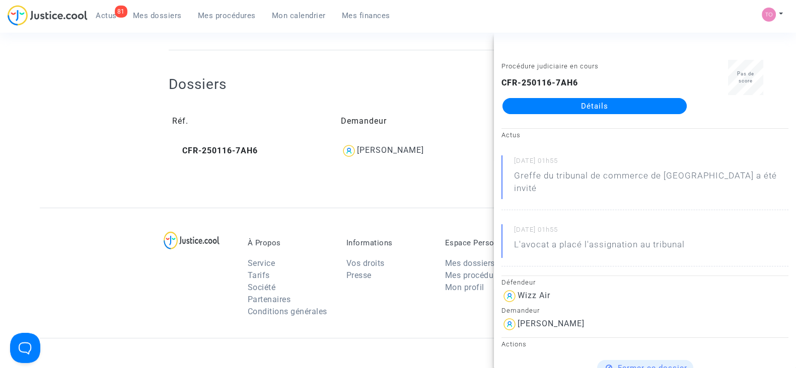
click at [551, 113] on link "Détails" at bounding box center [594, 106] width 184 height 16
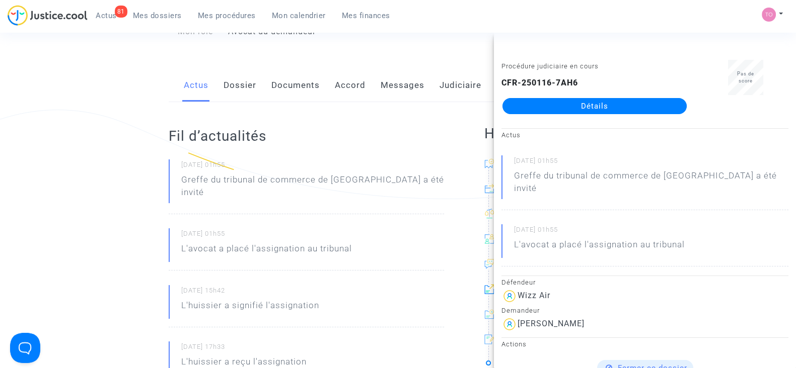
click at [248, 92] on link "Dossier" at bounding box center [239, 85] width 33 height 33
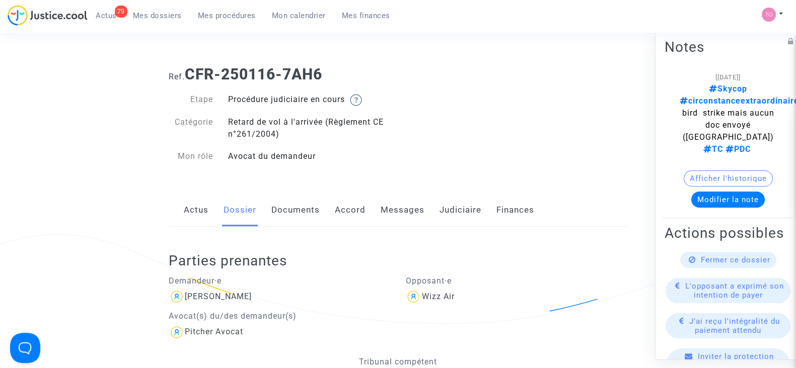
click at [345, 211] on link "Accord" at bounding box center [350, 210] width 31 height 33
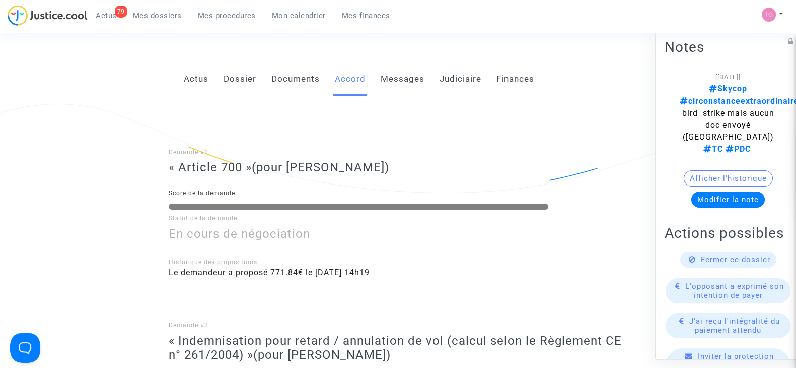
scroll to position [125, 0]
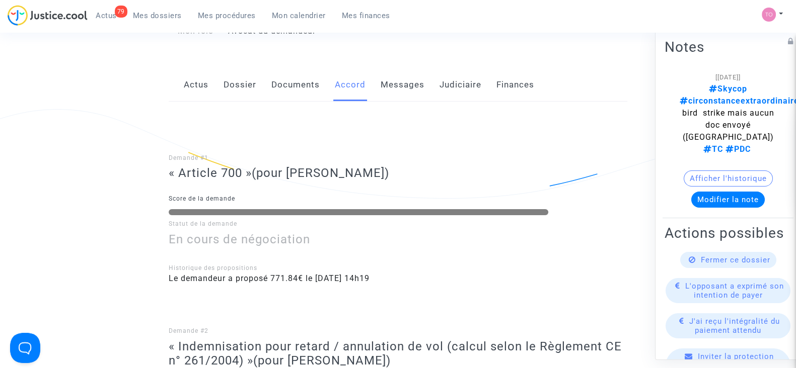
click at [732, 171] on button "Afficher l'historique" at bounding box center [728, 179] width 89 height 16
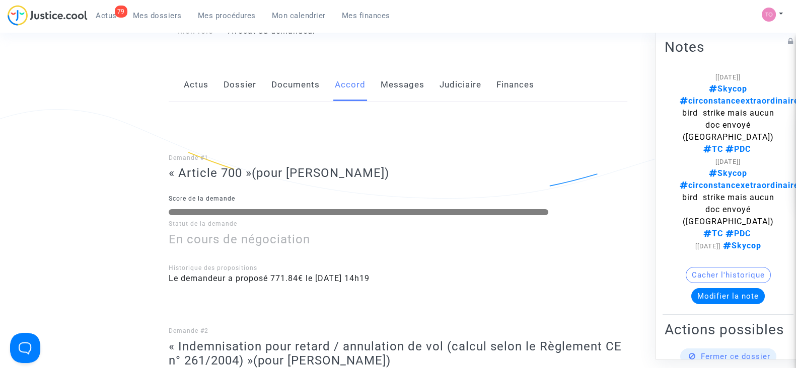
click at [462, 92] on link "Judiciaire" at bounding box center [460, 84] width 42 height 33
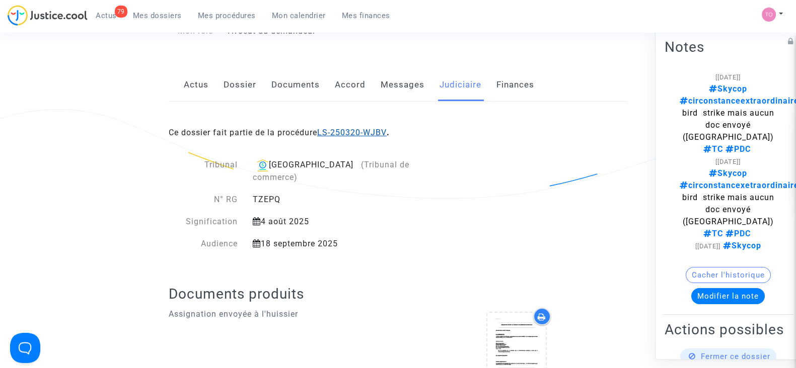
click at [347, 128] on link "LS-250320-WJBV" at bounding box center [351, 133] width 69 height 10
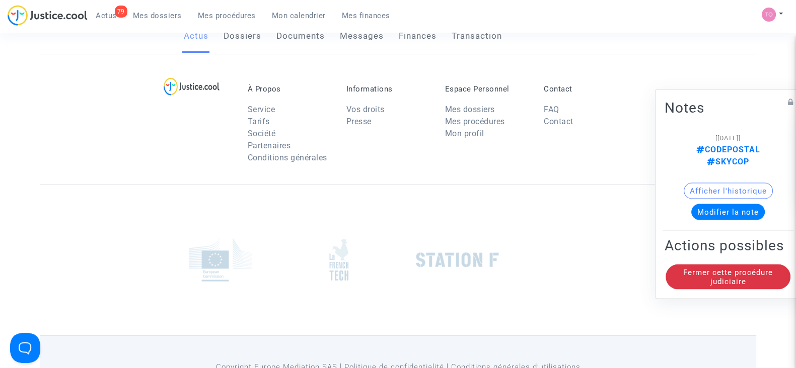
scroll to position [125, 0]
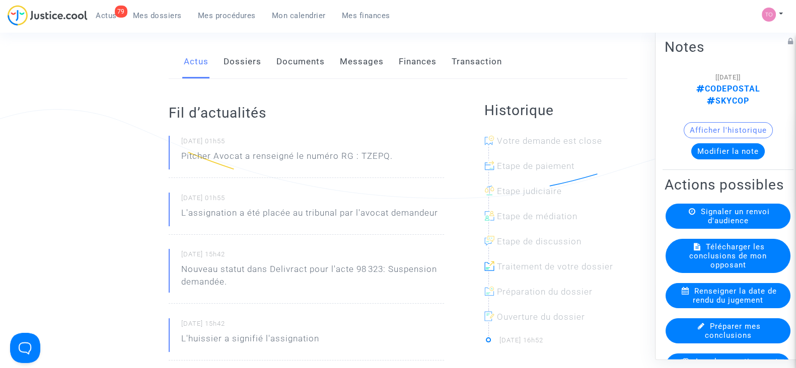
click at [409, 63] on link "Finances" at bounding box center [418, 61] width 38 height 33
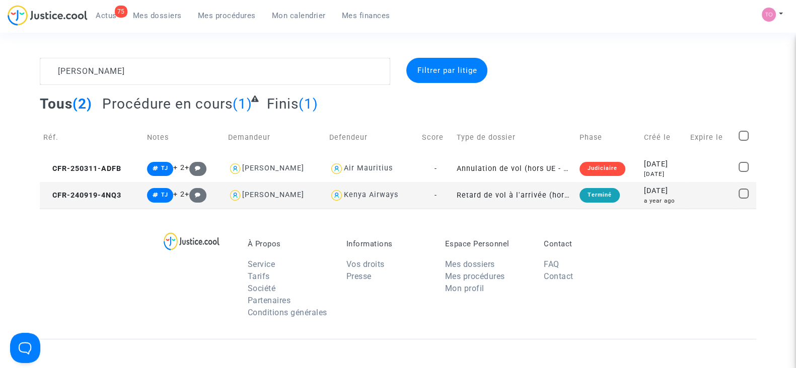
type textarea "[PERSON_NAME]"
click at [646, 170] on div "[DATE]" at bounding box center [663, 174] width 39 height 9
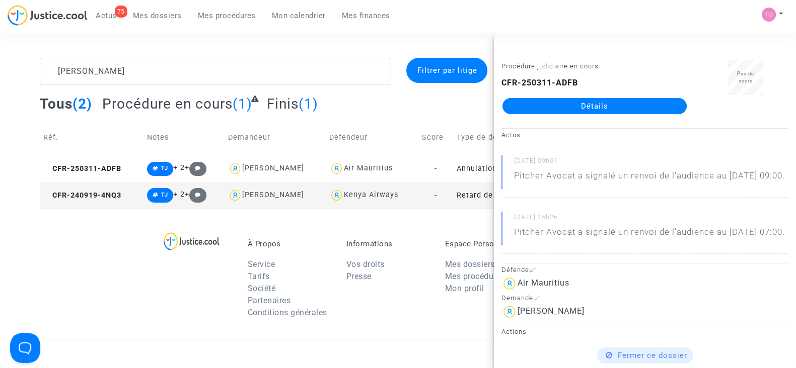
click at [572, 114] on div "Procédure judiciaire en cours CFR-250311-ADFB Détails" at bounding box center [594, 91] width 201 height 63
click at [571, 107] on link "Détails" at bounding box center [594, 106] width 184 height 16
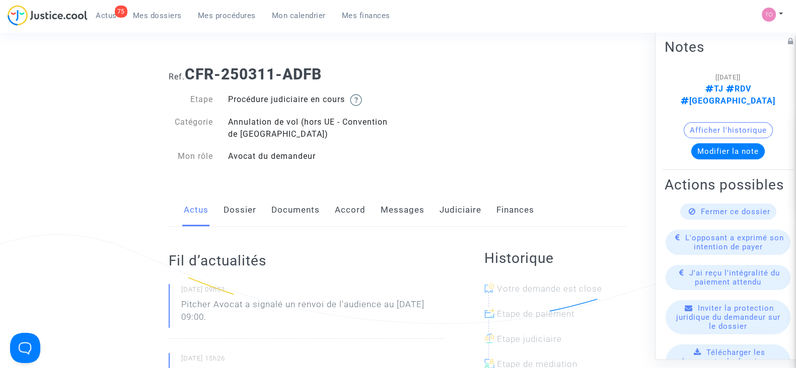
click at [237, 218] on link "Dossier" at bounding box center [239, 210] width 33 height 33
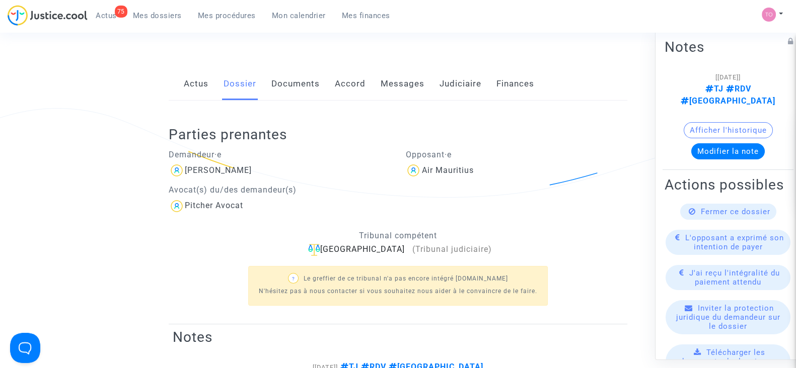
scroll to position [62, 0]
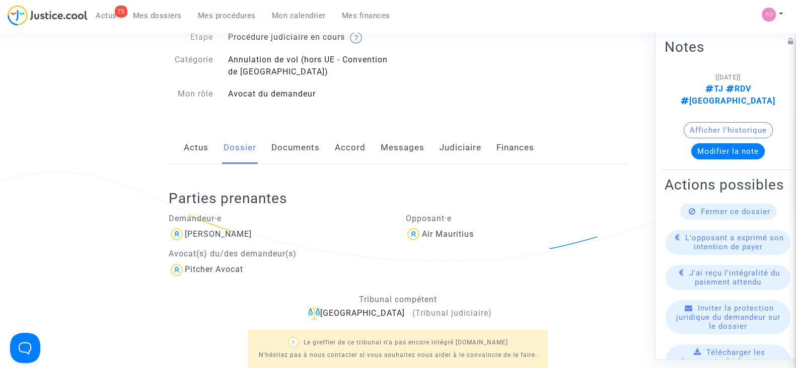
click at [295, 149] on link "Documents" at bounding box center [295, 147] width 48 height 33
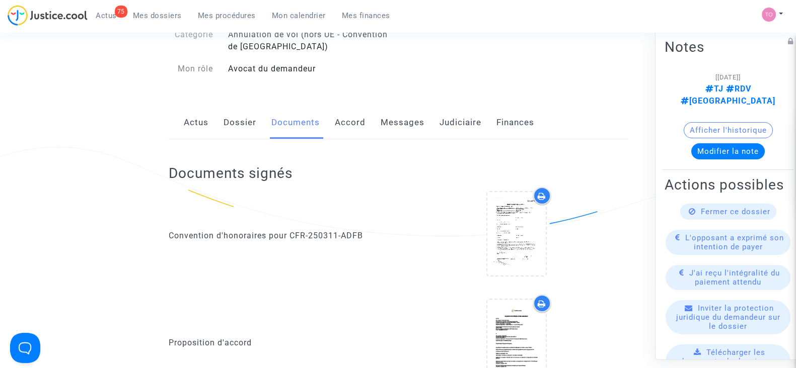
scroll to position [125, 0]
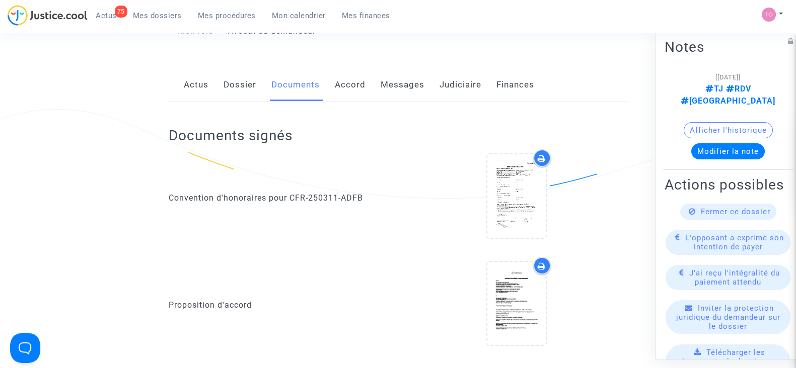
click at [346, 84] on link "Accord" at bounding box center [350, 84] width 31 height 33
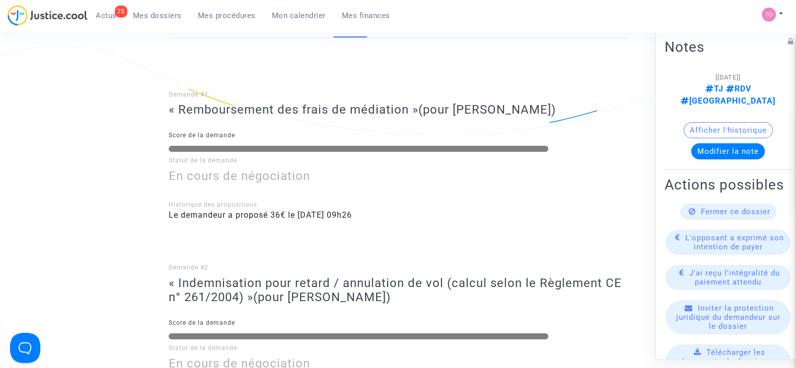
scroll to position [189, 0]
click at [727, 122] on button "Afficher l'historique" at bounding box center [728, 130] width 89 height 16
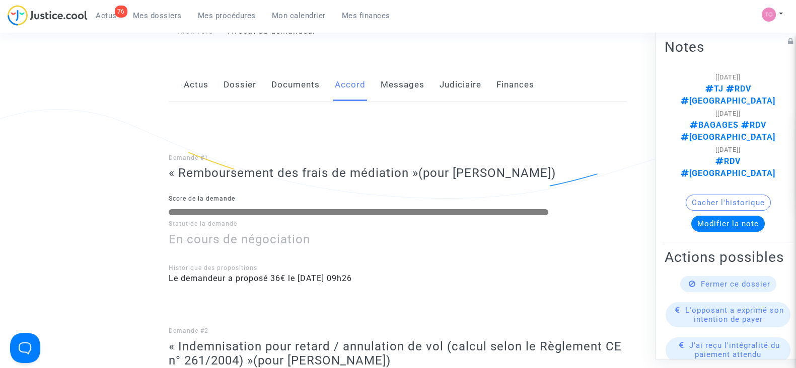
click at [162, 8] on link "Mes dossiers" at bounding box center [157, 15] width 65 height 15
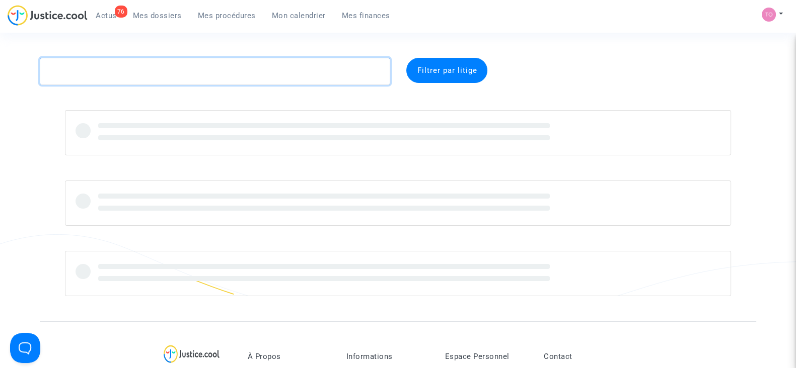
click at [124, 61] on textarea at bounding box center [215, 71] width 350 height 27
paste textarea "LS-250313-RE9H"
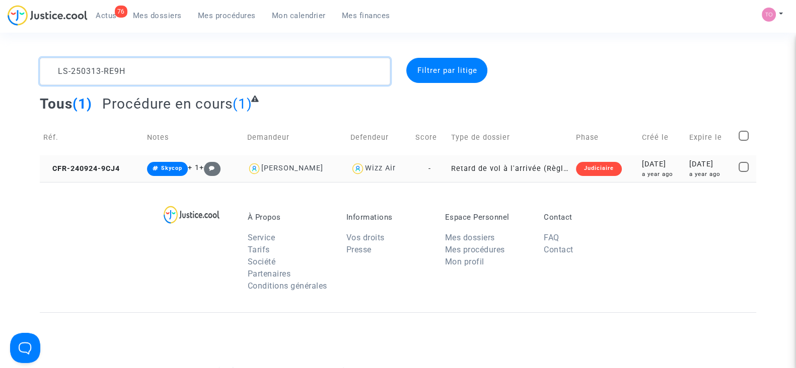
type textarea "LS-250313-RE9H"
click at [668, 169] on div "2024-09-24" at bounding box center [661, 164] width 40 height 11
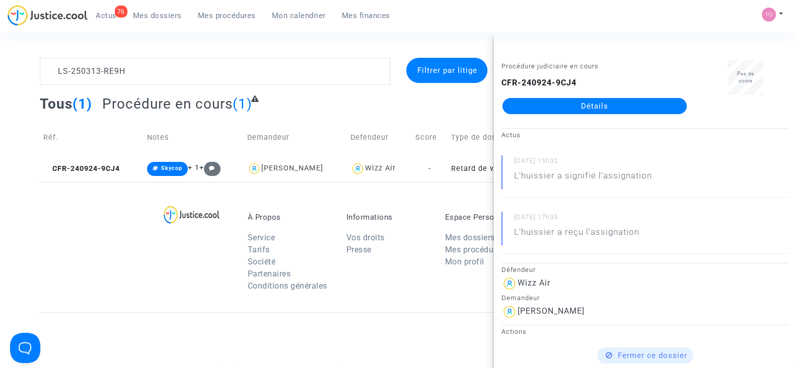
click at [586, 102] on link "Détails" at bounding box center [594, 106] width 184 height 16
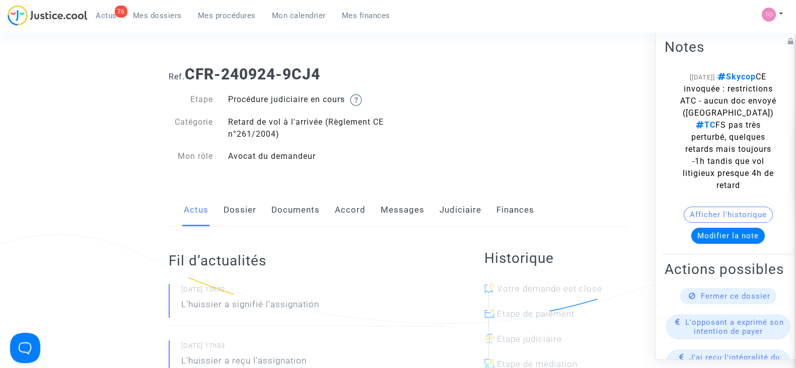
click at [454, 207] on link "Judiciaire" at bounding box center [460, 210] width 42 height 33
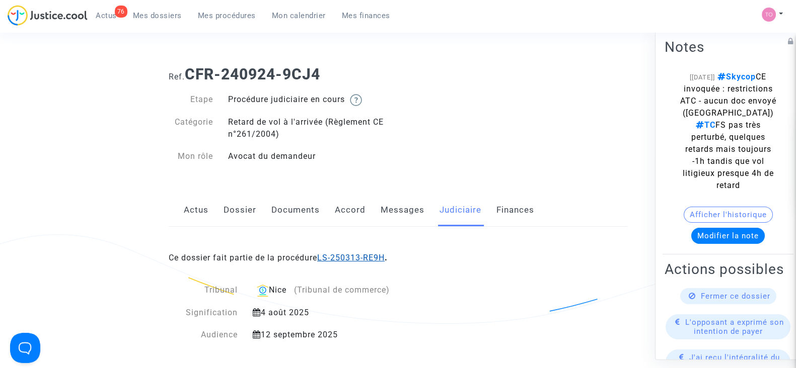
click at [355, 254] on link "LS-250313-RE9H" at bounding box center [350, 258] width 67 height 10
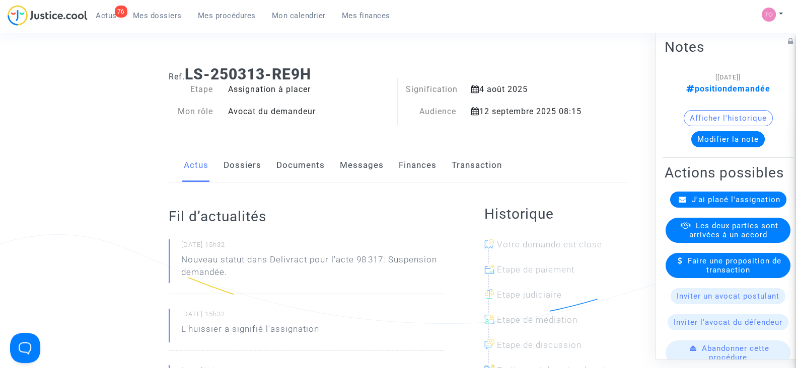
click at [405, 161] on link "Finances" at bounding box center [418, 165] width 38 height 33
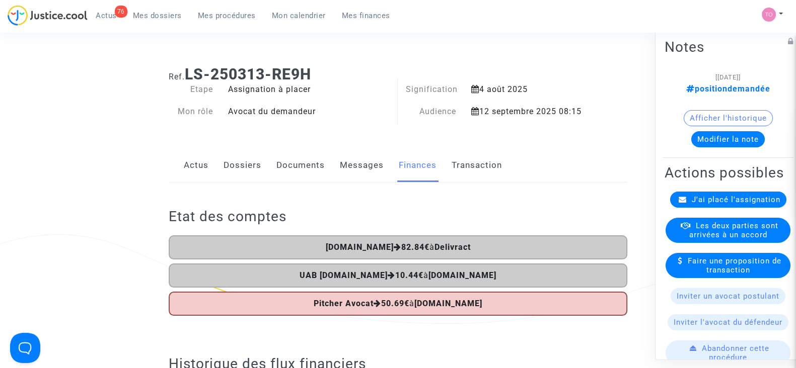
click at [226, 161] on link "Dossiers" at bounding box center [242, 165] width 38 height 33
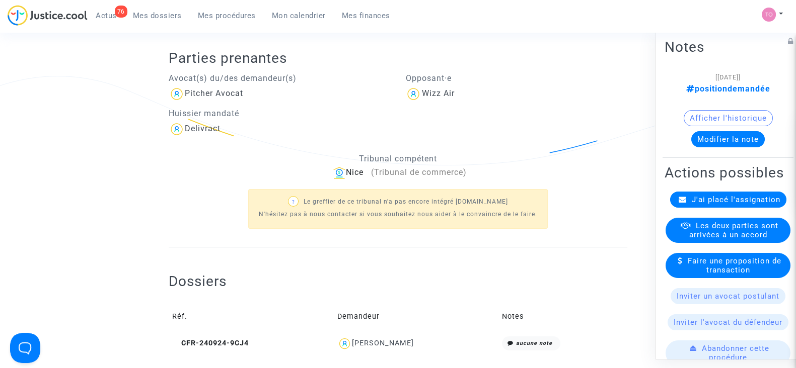
scroll to position [315, 0]
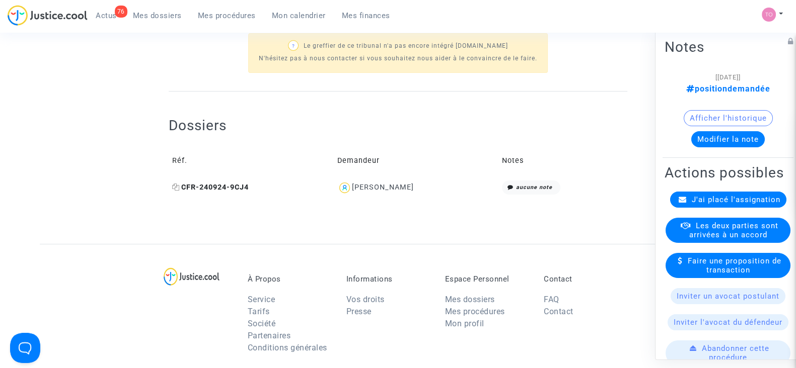
click at [177, 187] on icon at bounding box center [176, 187] width 8 height 7
drag, startPoint x: 425, startPoint y: 188, endPoint x: 350, endPoint y: 183, distance: 75.7
click at [350, 183] on div "Veselina Sokolova" at bounding box center [416, 188] width 158 height 15
copy div "Veselina Sokolova"
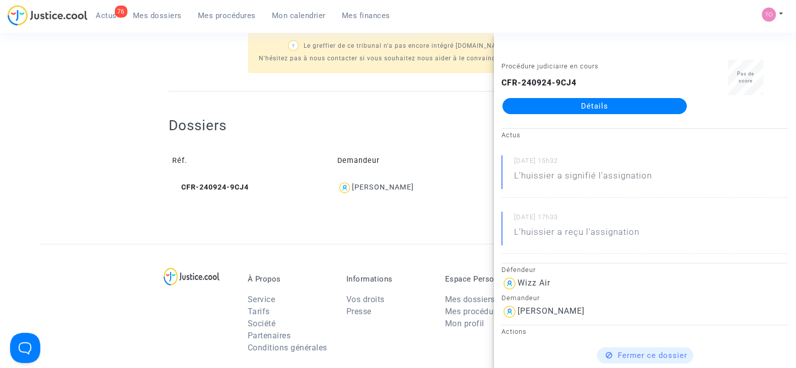
click at [315, 110] on div "Dossiers Réf. Demandeur Notes CFR-240924-9CJ4 Veselina Sokolova aucune note" at bounding box center [398, 150] width 459 height 117
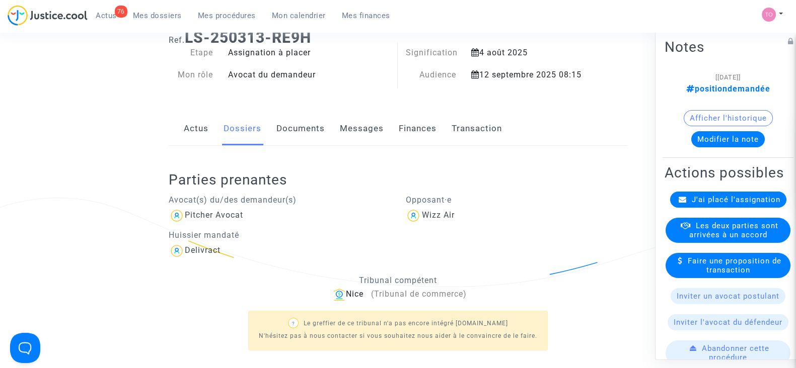
scroll to position [0, 0]
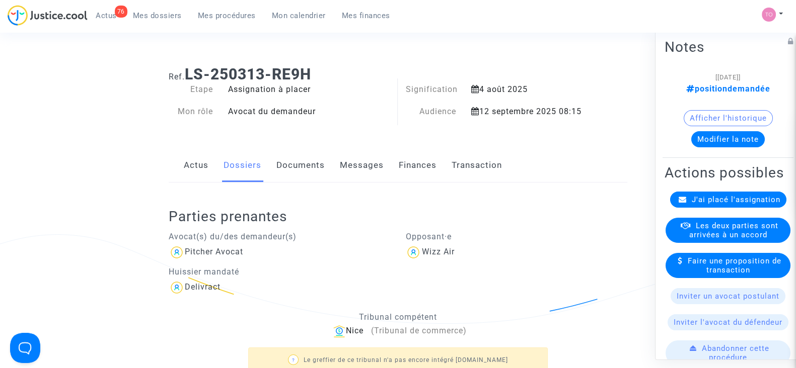
click at [695, 124] on button "Afficher l'historique" at bounding box center [728, 118] width 89 height 16
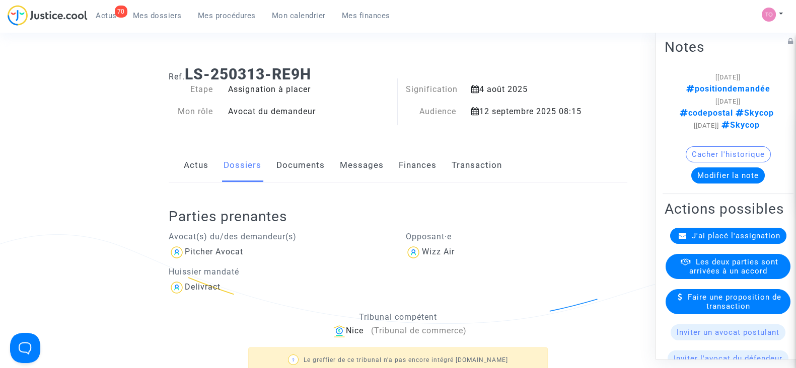
click at [718, 184] on button "Modifier la note" at bounding box center [727, 176] width 73 height 16
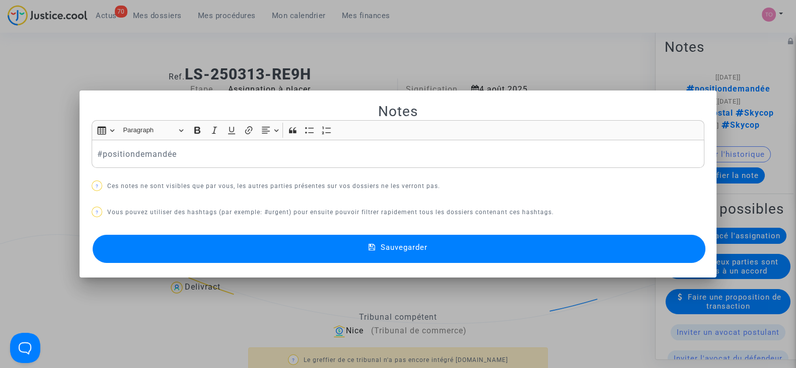
click at [347, 63] on div at bounding box center [398, 184] width 796 height 368
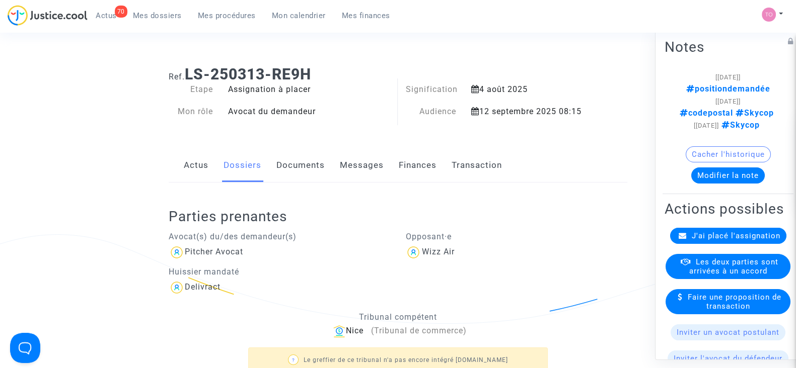
click at [700, 182] on button "Modifier la note" at bounding box center [727, 176] width 73 height 16
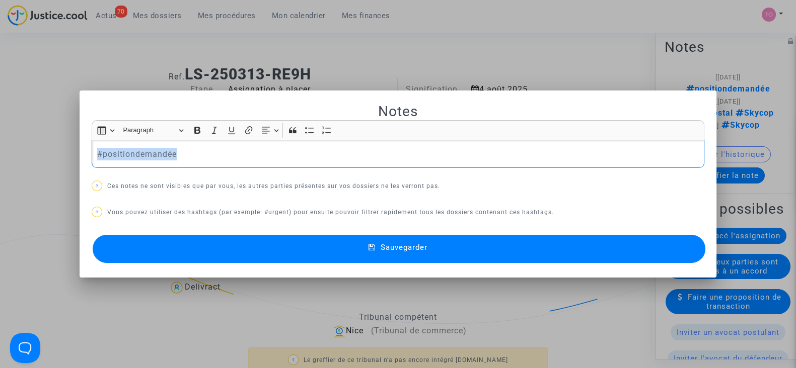
drag, startPoint x: 180, startPoint y: 154, endPoint x: 0, endPoint y: 140, distance: 180.7
click at [0, 140] on div "Notes Rich Text Editor Insert table Insert table Heading Paragraph Paragraph He…" at bounding box center [398, 184] width 796 height 368
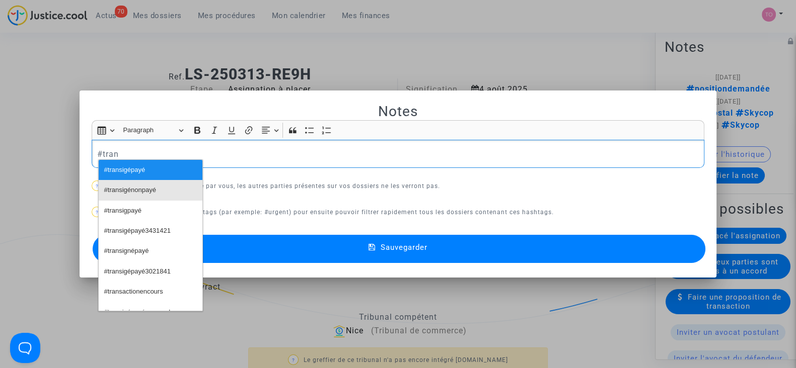
click at [121, 190] on span "#transigénonpayé" at bounding box center [130, 190] width 52 height 15
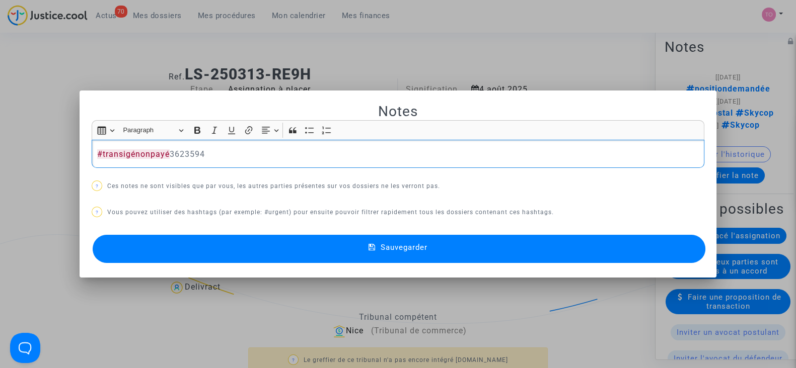
click at [338, 256] on button "Sauvegarder" at bounding box center [399, 249] width 613 height 28
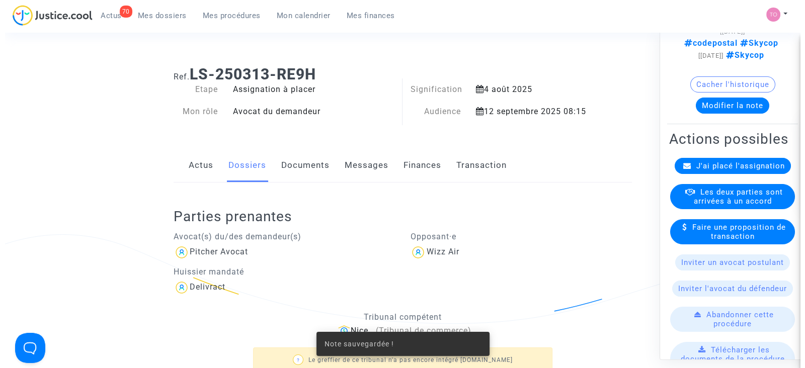
scroll to position [125, 0]
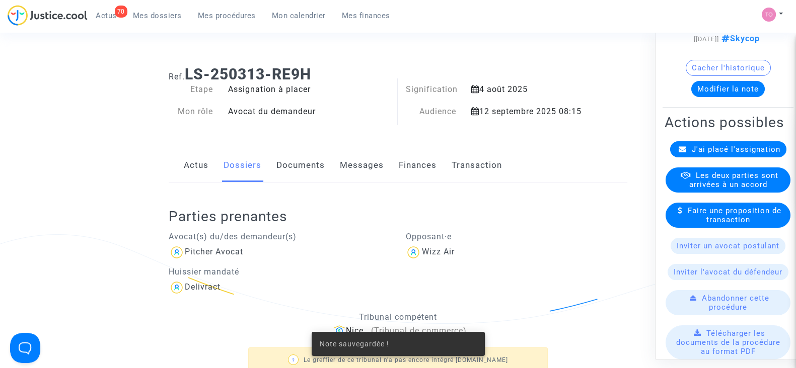
click at [705, 189] on span "Les deux parties sont arrivées à un accord" at bounding box center [733, 180] width 89 height 18
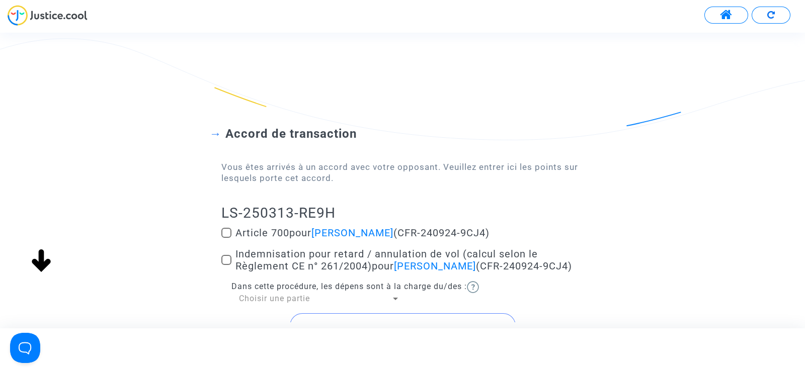
click at [222, 229] on span at bounding box center [226, 233] width 10 height 10
click at [226, 238] on input "Article 700 pour Veselina Sokolova (CFR-240924-9CJ4)" at bounding box center [226, 238] width 1 height 1
checkbox input "true"
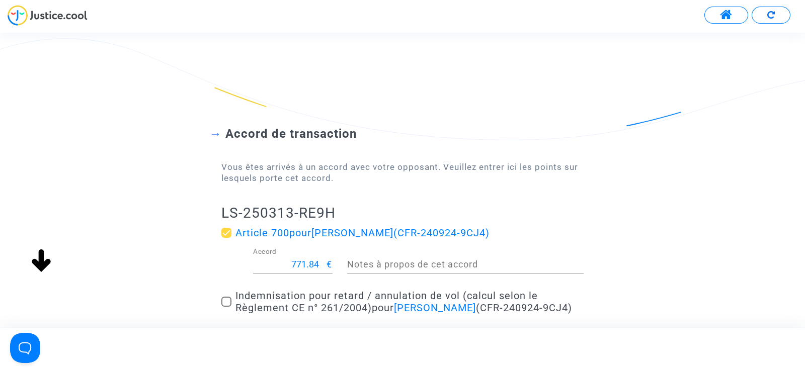
click at [304, 256] on div "771.84 Accord" at bounding box center [290, 261] width 74 height 26
click at [306, 260] on input "771.84" at bounding box center [290, 265] width 74 height 10
type input "200"
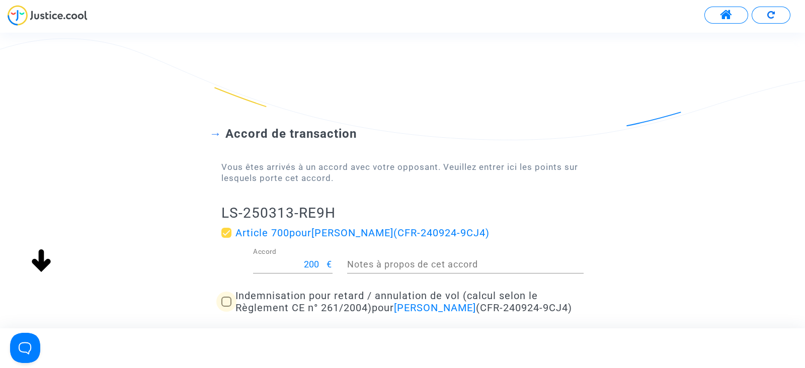
click at [233, 304] on label "Indemnisation pour retard / annulation de vol (calcul selon le Règlement CE n° …" at bounding box center [402, 302] width 362 height 24
click at [227, 307] on input "Indemnisation pour retard / annulation de vol (calcul selon le Règlement CE n° …" at bounding box center [226, 307] width 1 height 1
checkbox input "true"
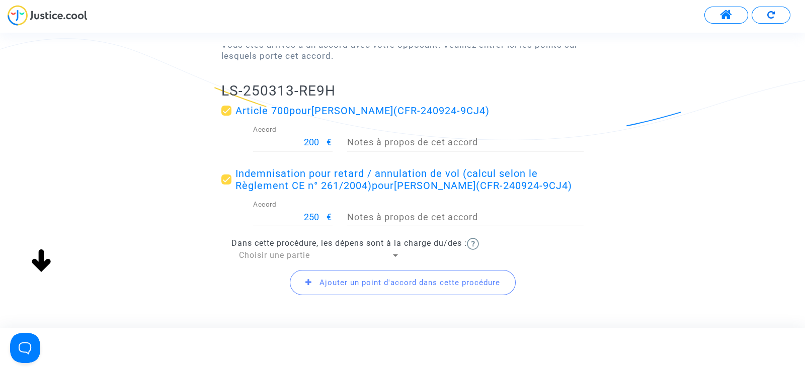
scroll to position [125, 0]
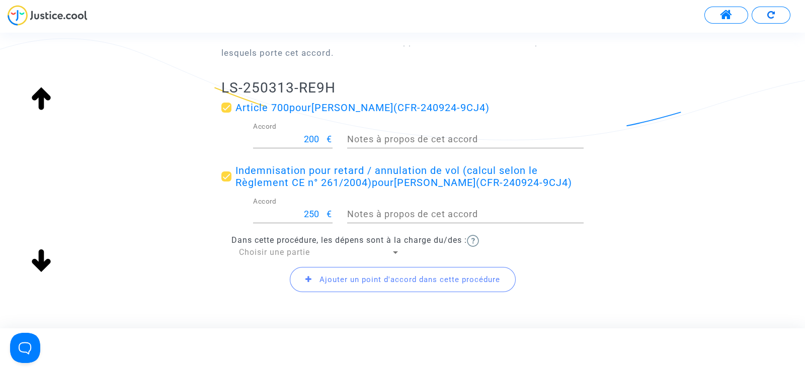
click at [270, 257] on span "Choisir une partie" at bounding box center [274, 253] width 71 height 10
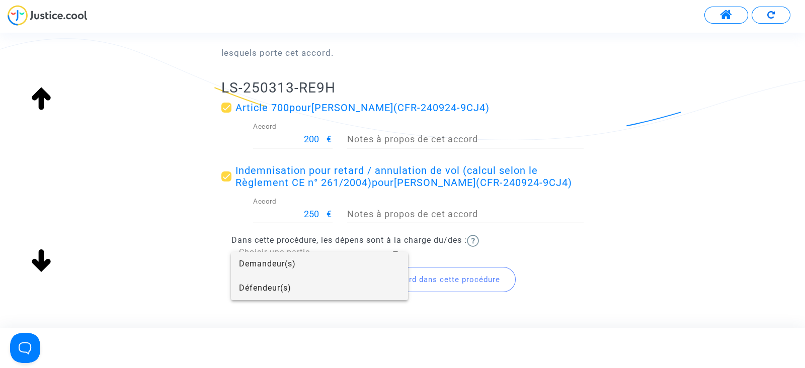
click at [281, 290] on span "Défendeur(s)" at bounding box center [319, 288] width 161 height 24
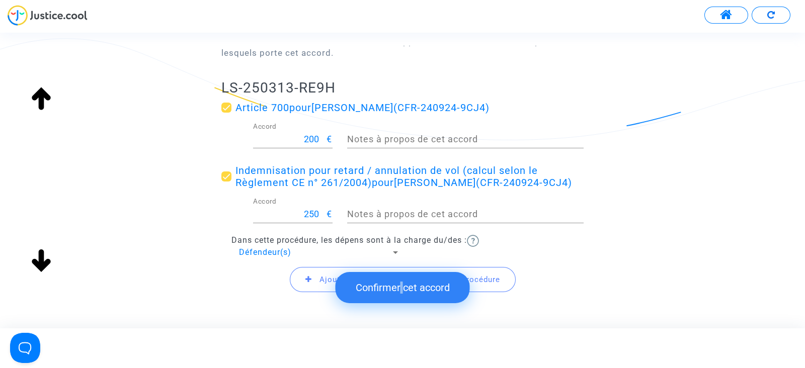
click at [403, 283] on button "Confirmer cet accord" at bounding box center [403, 287] width 134 height 31
click at [393, 289] on button "Confirmer cet accord" at bounding box center [403, 287] width 134 height 31
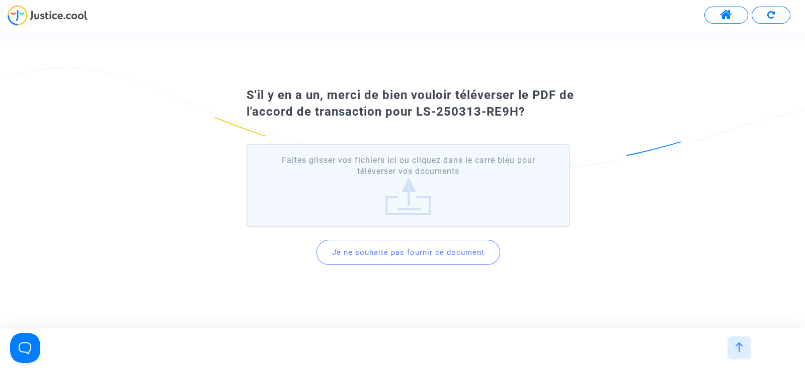
click at [381, 250] on button "Je ne souhaite pas fournir ce document" at bounding box center [409, 252] width 184 height 25
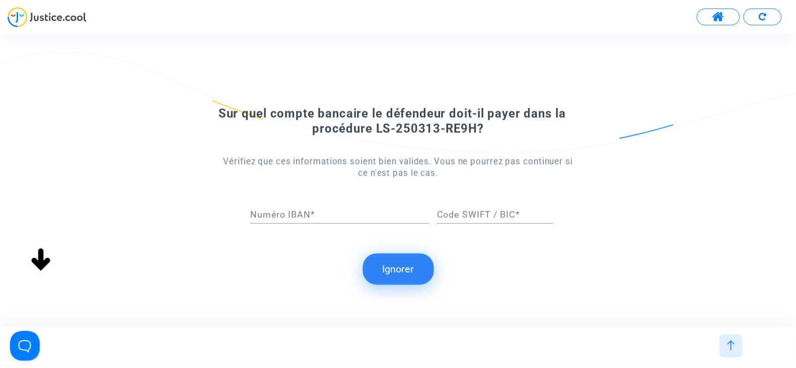
scroll to position [0, 0]
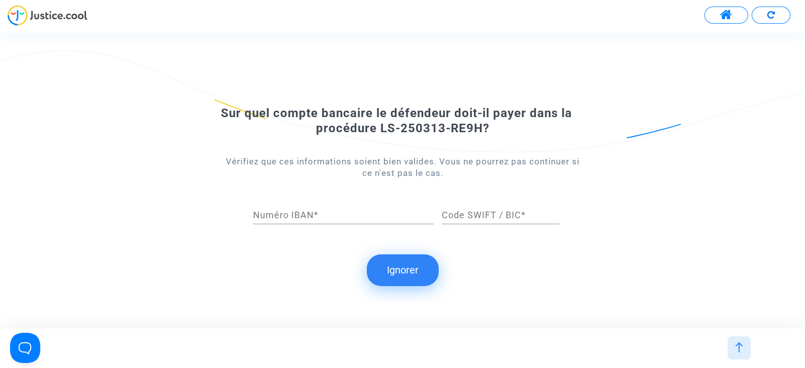
click at [389, 268] on button "Ignorer" at bounding box center [403, 270] width 72 height 31
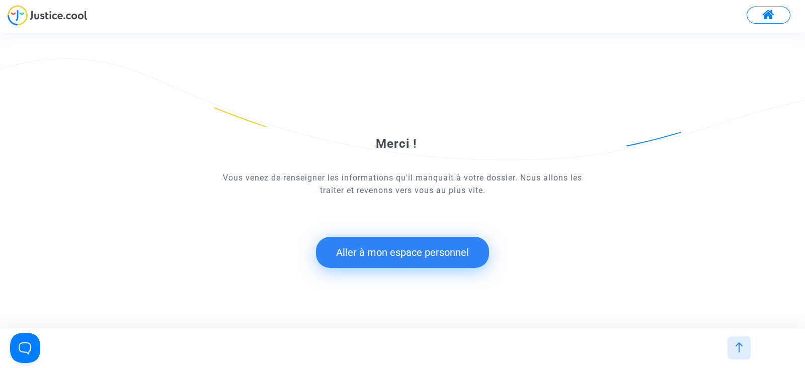
click at [413, 255] on button "Aller à mon espace personnel" at bounding box center [402, 252] width 173 height 31
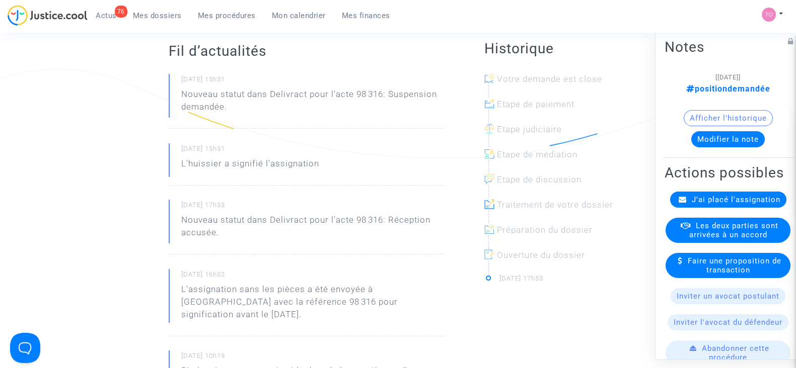
scroll to position [189, 0]
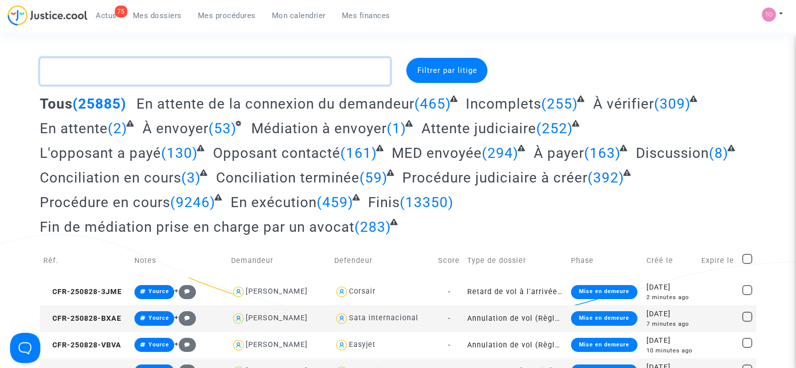
drag, startPoint x: 69, startPoint y: 67, endPoint x: 158, endPoint y: 84, distance: 90.0
click at [69, 67] on textarea at bounding box center [215, 71] width 350 height 27
paste textarea "CFR-250819-FCJT"
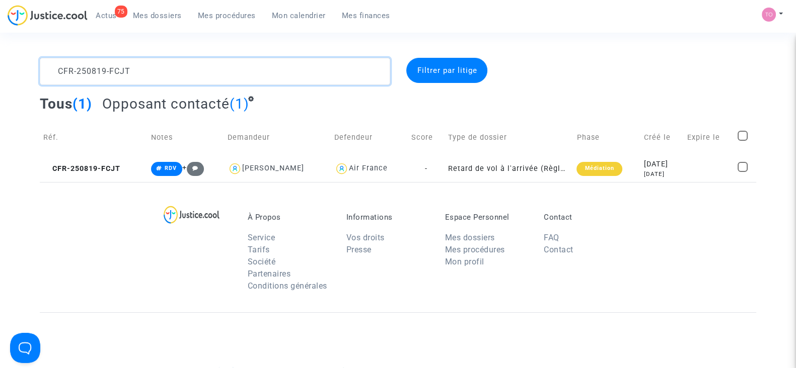
drag, startPoint x: 136, startPoint y: 69, endPoint x: 0, endPoint y: 58, distance: 136.3
click at [0, 58] on div "CFR-250819-FCJT Filtrer par litige Tous (1) Opposant contacté (1) Réf. Notes De…" at bounding box center [398, 120] width 796 height 124
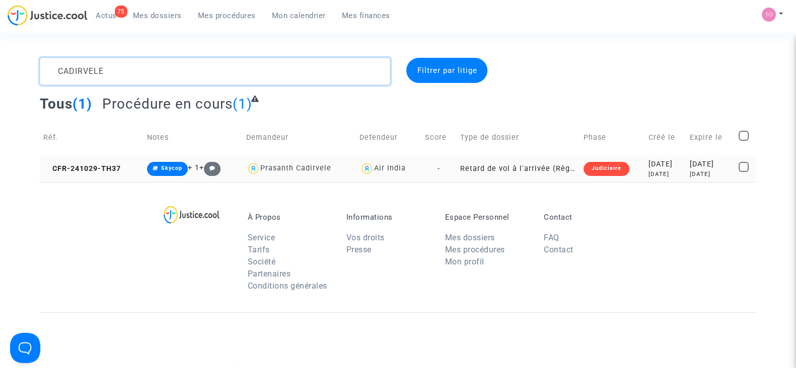
type textarea "CADIRVELE"
click at [617, 172] on td "Judiciaire" at bounding box center [612, 169] width 65 height 27
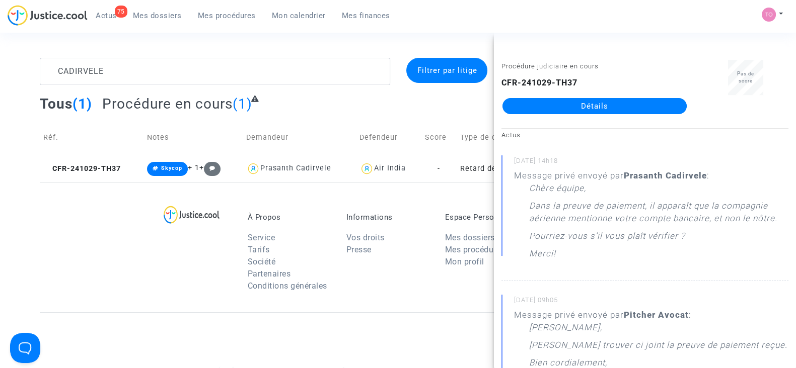
click at [571, 110] on link "Détails" at bounding box center [594, 106] width 184 height 16
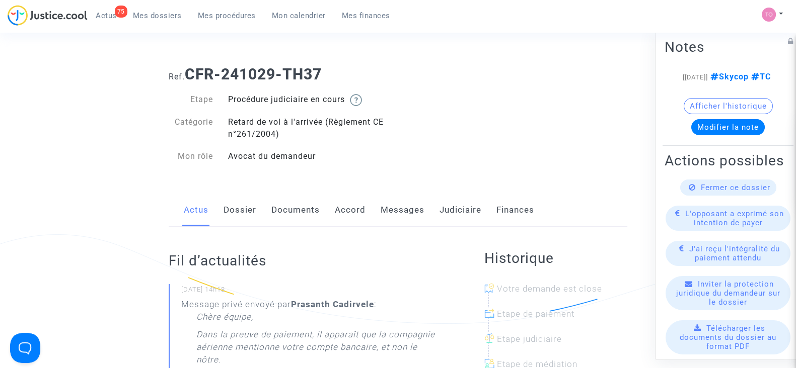
click at [398, 206] on link "Messages" at bounding box center [403, 210] width 44 height 33
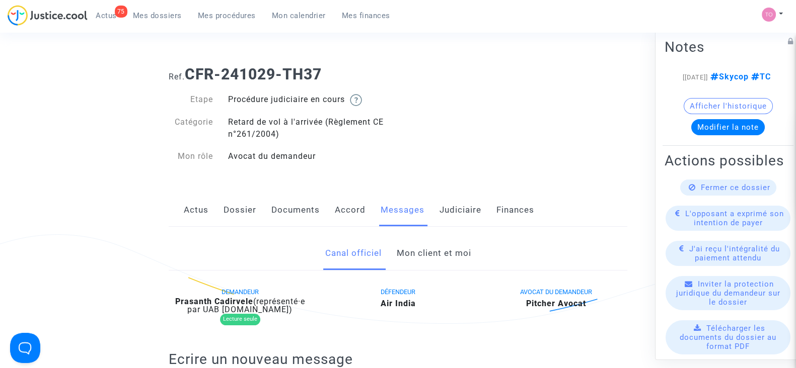
click at [445, 207] on link "Judiciaire" at bounding box center [460, 210] width 42 height 33
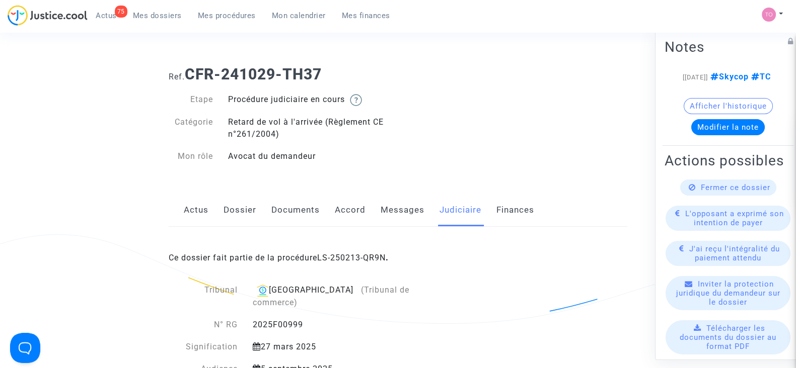
click at [286, 208] on link "Documents" at bounding box center [295, 210] width 48 height 33
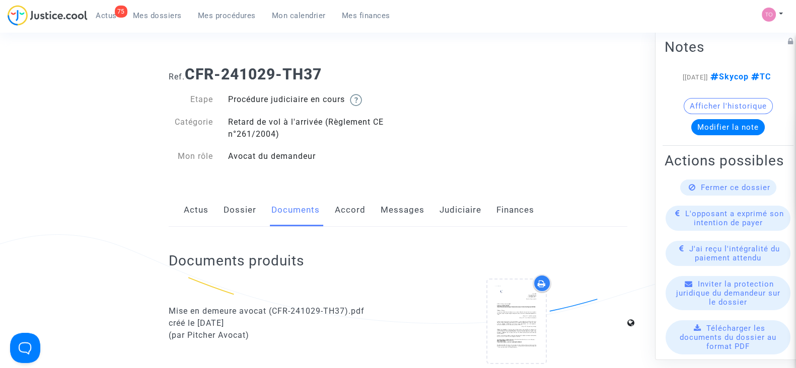
click at [246, 212] on link "Dossier" at bounding box center [239, 210] width 33 height 33
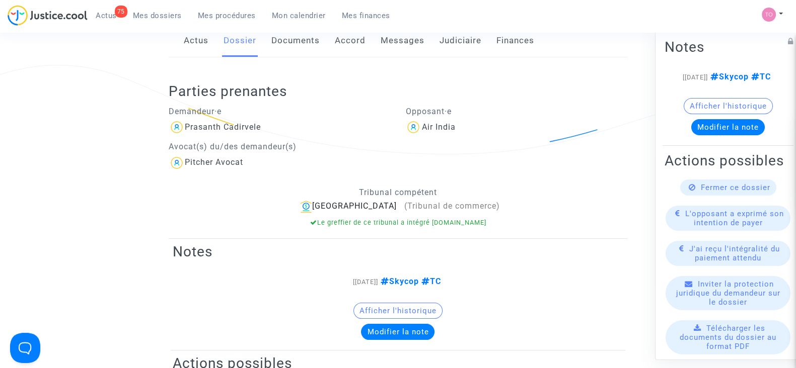
scroll to position [189, 0]
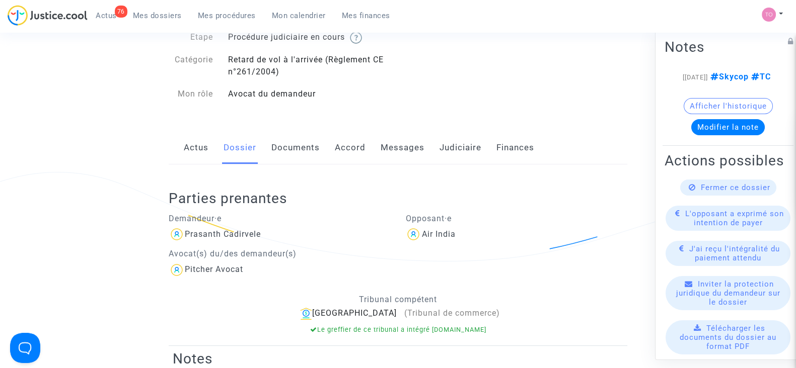
click at [455, 143] on link "Judiciaire" at bounding box center [460, 147] width 42 height 33
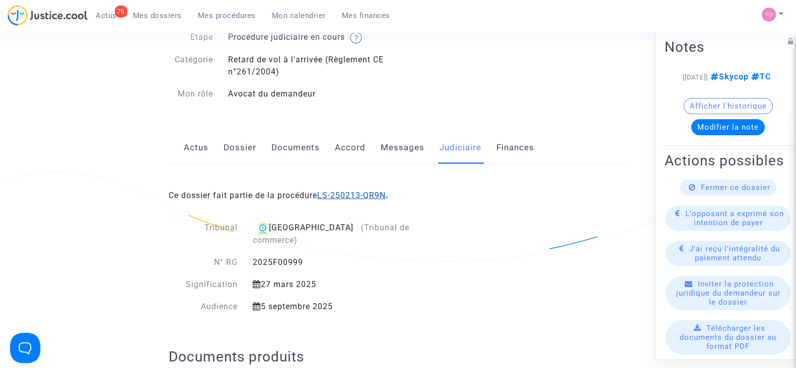
click at [337, 196] on link "LS-250213-QR9N" at bounding box center [351, 196] width 68 height 10
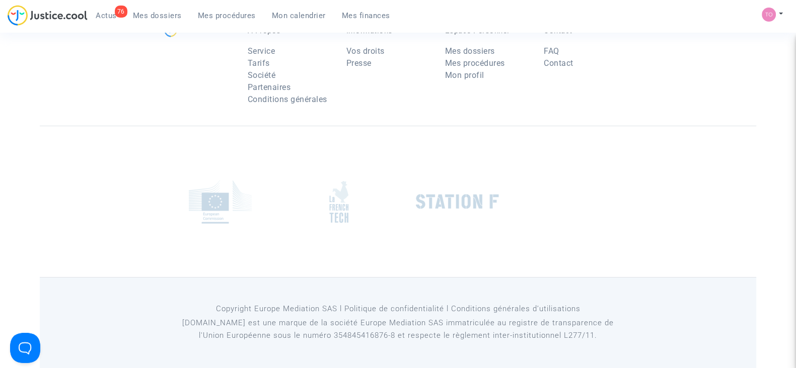
scroll to position [62, 0]
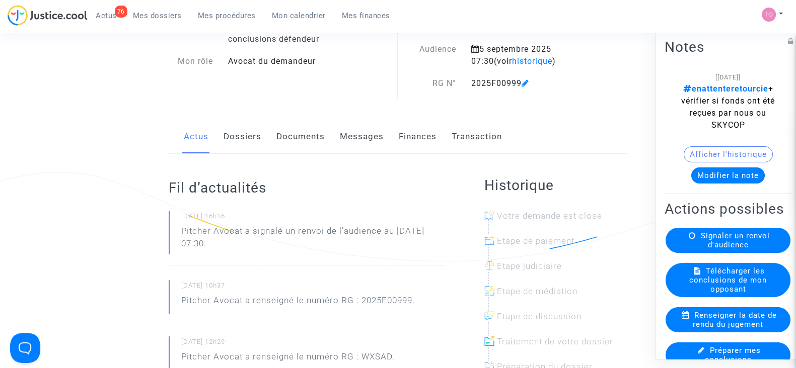
click at [415, 135] on link "Finances" at bounding box center [418, 136] width 38 height 33
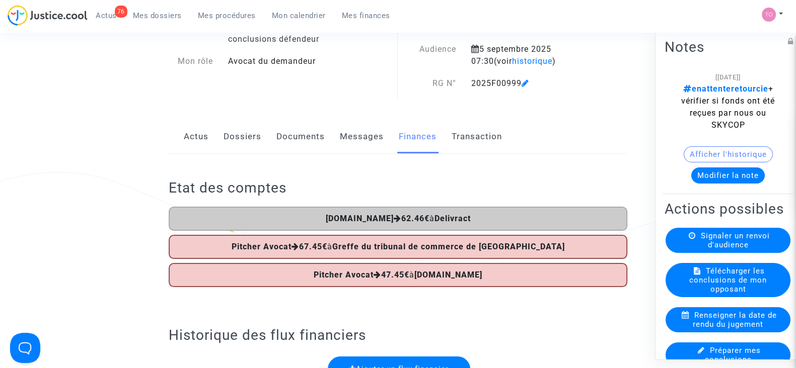
click at [249, 143] on link "Dossiers" at bounding box center [242, 136] width 38 height 33
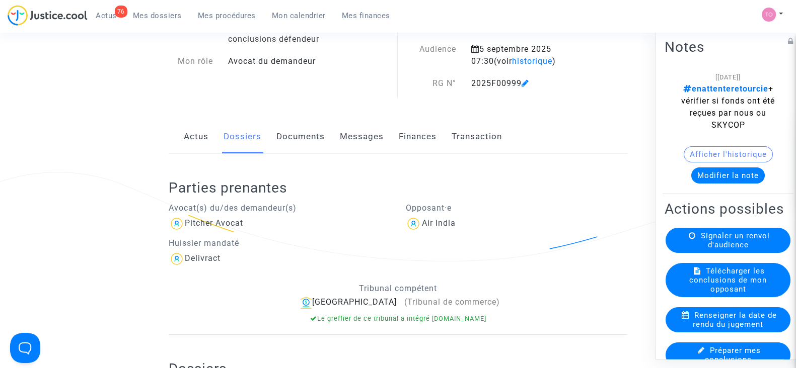
scroll to position [251, 0]
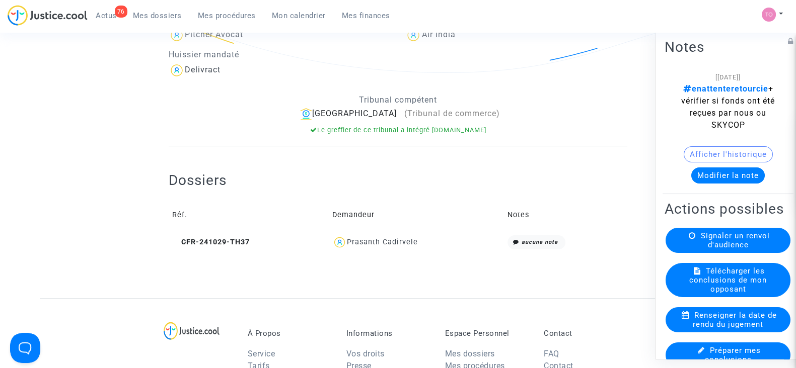
click at [364, 248] on div "Prasanth Cadirvele" at bounding box center [416, 243] width 168 height 15
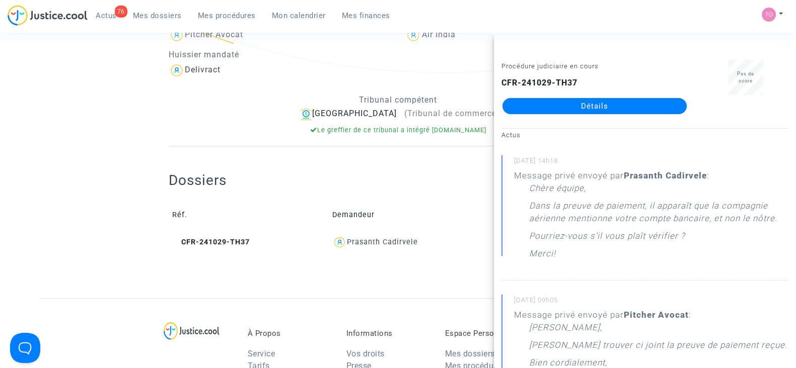
click at [544, 99] on link "Détails" at bounding box center [594, 106] width 184 height 16
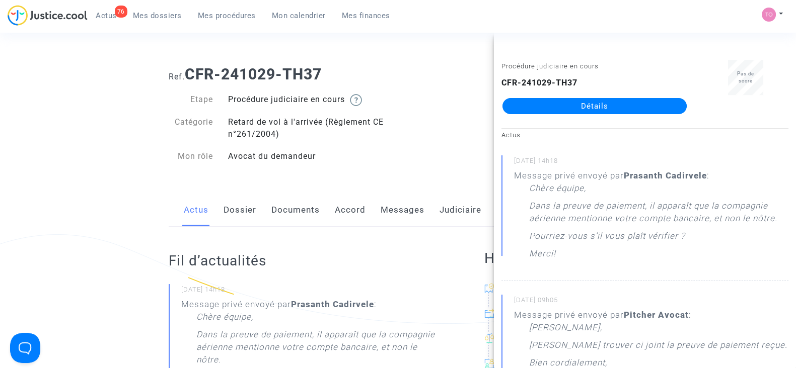
drag, startPoint x: 320, startPoint y: 71, endPoint x: 191, endPoint y: 76, distance: 128.9
click at [191, 76] on h1 "Ref. CFR-241029-TH37" at bounding box center [398, 74] width 459 height 18
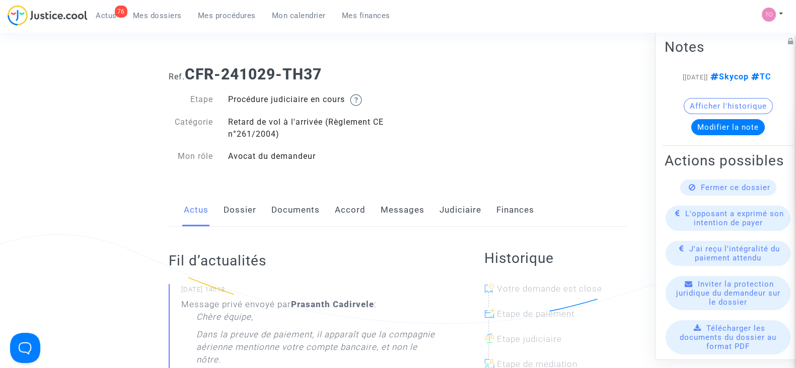
copy b "CFR-241029-TH37"
click at [337, 69] on h1 "Ref. CFR-241029-TH37" at bounding box center [398, 74] width 459 height 18
drag, startPoint x: 337, startPoint y: 69, endPoint x: 206, endPoint y: 71, distance: 131.4
click at [206, 71] on h1 "Ref. CFR-241029-TH37" at bounding box center [398, 74] width 459 height 18
click at [366, 210] on div "Actus Dossier Documents Accord Messages Judiciaire Finances" at bounding box center [398, 211] width 459 height 34
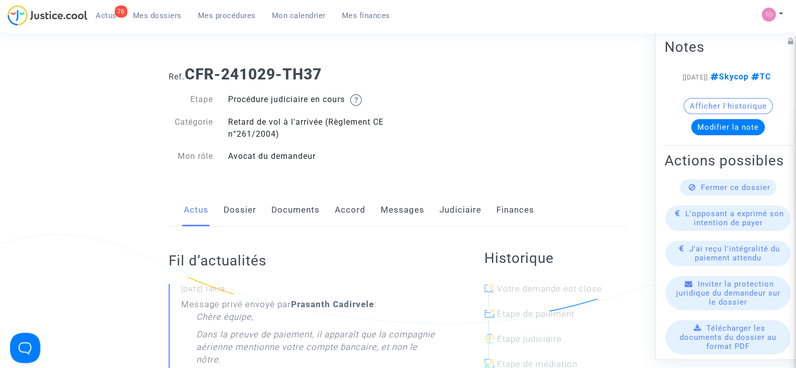
click at [358, 210] on link "Accord" at bounding box center [350, 210] width 31 height 33
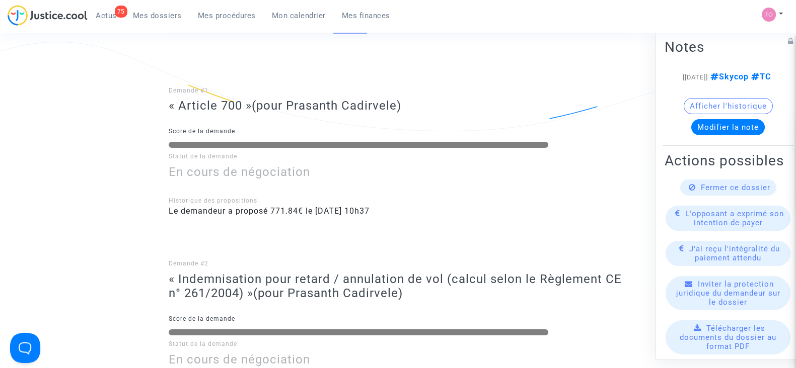
scroll to position [189, 0]
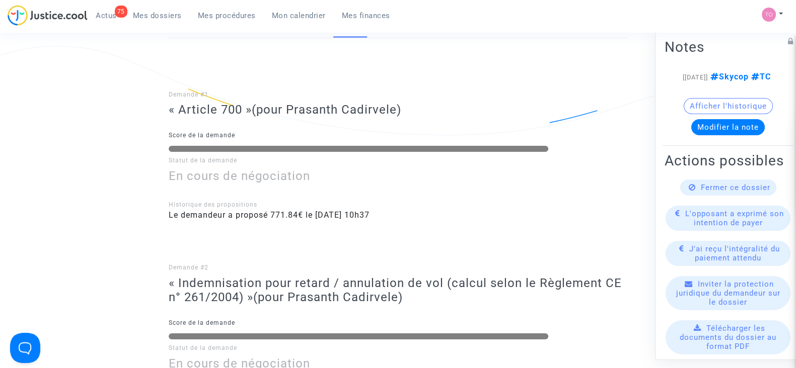
click at [708, 114] on button "Afficher l'historique" at bounding box center [728, 106] width 89 height 16
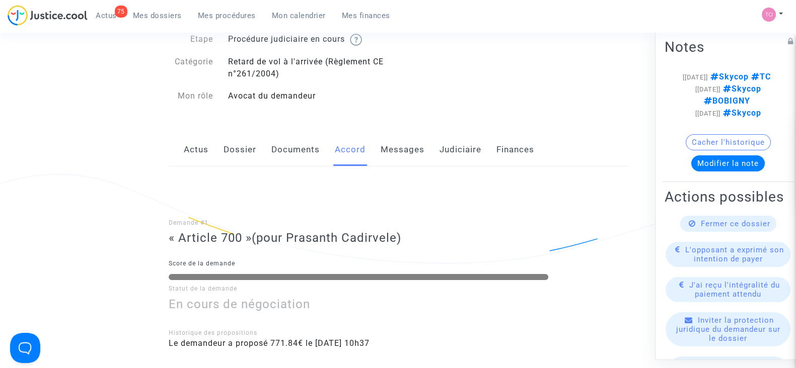
scroll to position [62, 0]
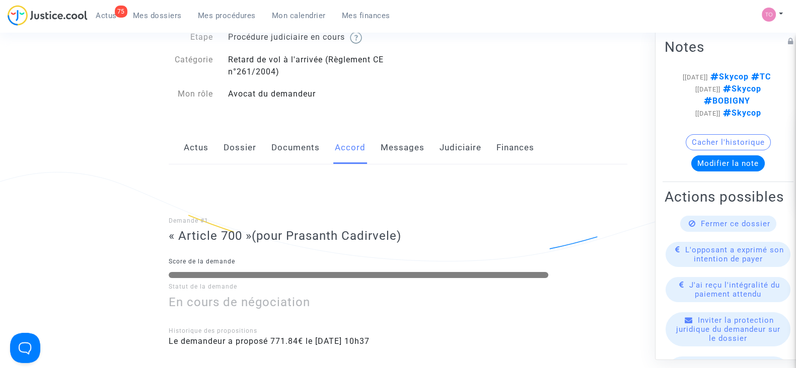
drag, startPoint x: 400, startPoint y: 236, endPoint x: 293, endPoint y: 235, distance: 106.7
click at [293, 235] on span "(pour Prasanth Cadirvele)" at bounding box center [326, 236] width 149 height 14
copy span "Prasanth Cadirvele"
click at [463, 154] on link "Judiciaire" at bounding box center [460, 147] width 42 height 33
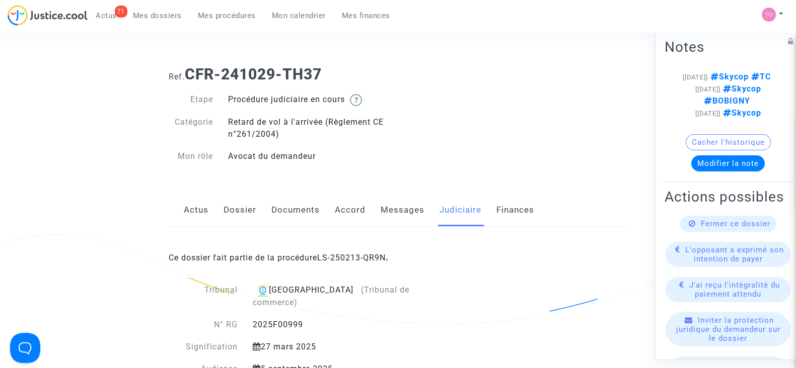
click at [345, 256] on link "LS-250213-QR9N" at bounding box center [351, 258] width 68 height 10
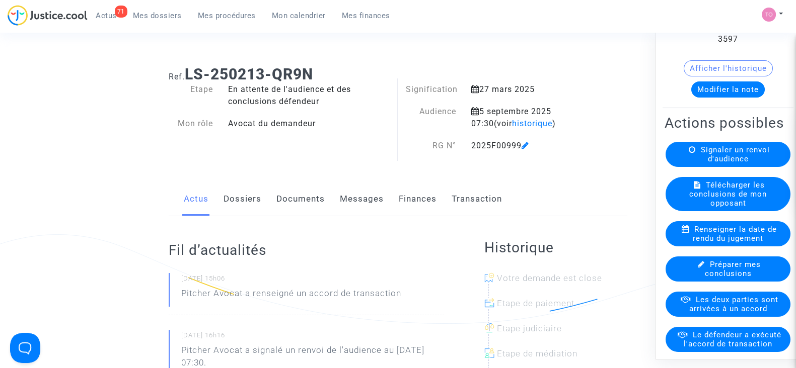
scroll to position [62, 0]
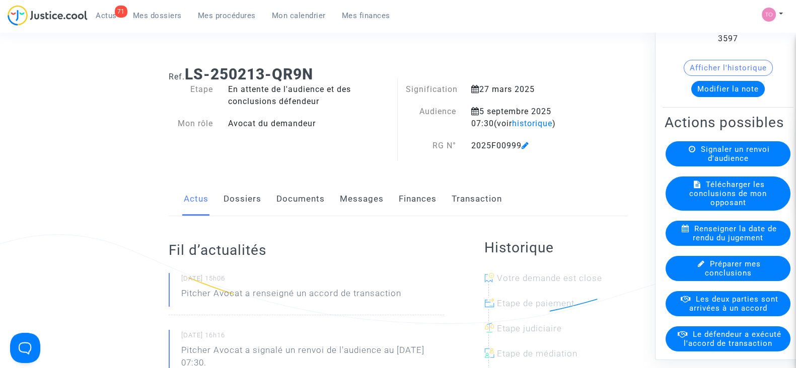
click at [705, 313] on span "Les deux parties sont arrivées à un accord" at bounding box center [733, 304] width 89 height 18
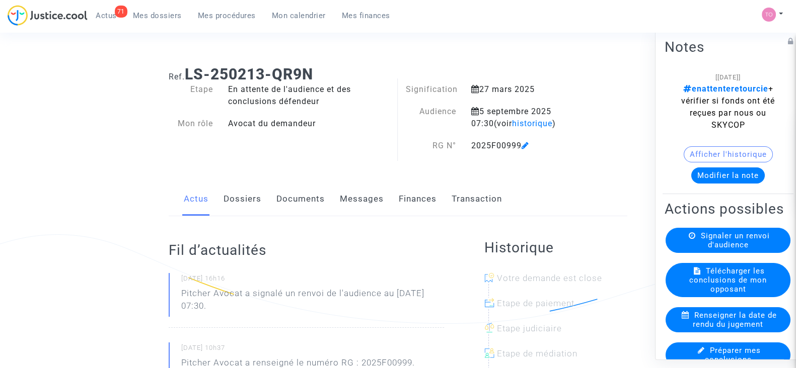
drag, startPoint x: 0, startPoint y: 0, endPoint x: 418, endPoint y: 207, distance: 466.4
click at [418, 207] on link "Finances" at bounding box center [418, 199] width 38 height 33
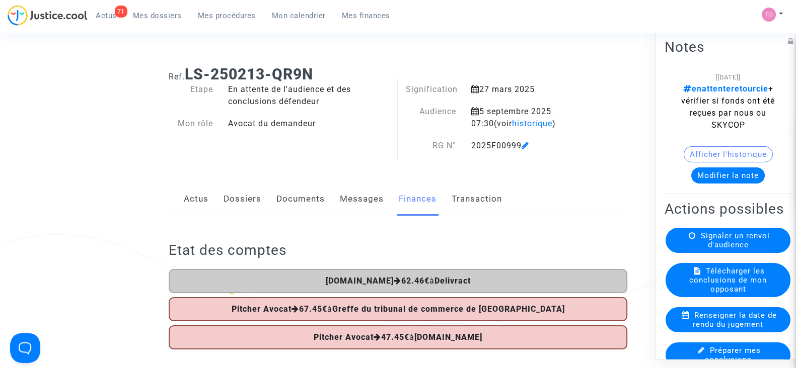
click at [256, 200] on link "Dossiers" at bounding box center [242, 199] width 38 height 33
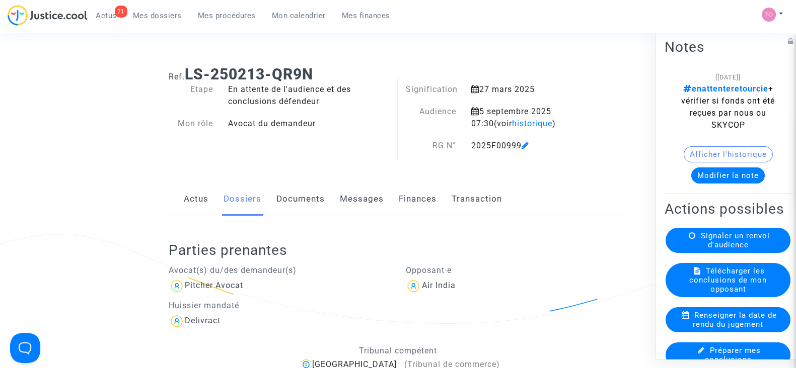
click at [727, 172] on button "Modifier la note" at bounding box center [727, 176] width 73 height 16
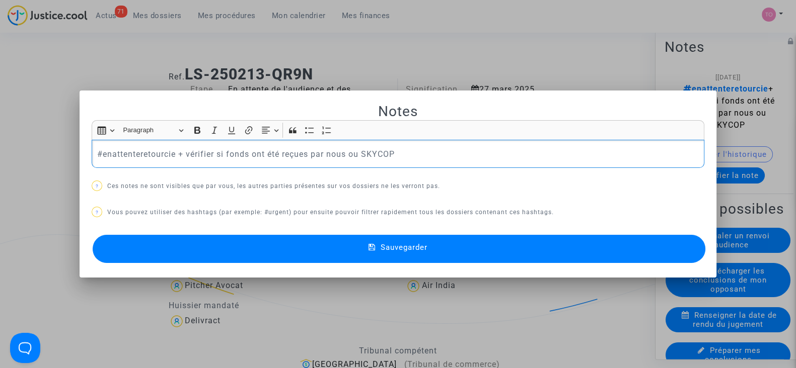
drag, startPoint x: 282, startPoint y: 152, endPoint x: 54, endPoint y: 155, distance: 228.0
click at [54, 155] on div "Notes Rich Text Editor Insert table Insert table Heading Paragraph Paragraph He…" at bounding box center [398, 184] width 796 height 368
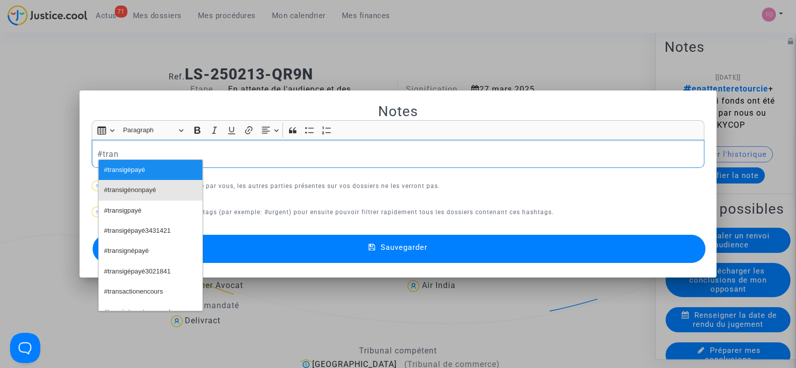
click at [122, 186] on span "#transigénonpayé" at bounding box center [130, 190] width 52 height 15
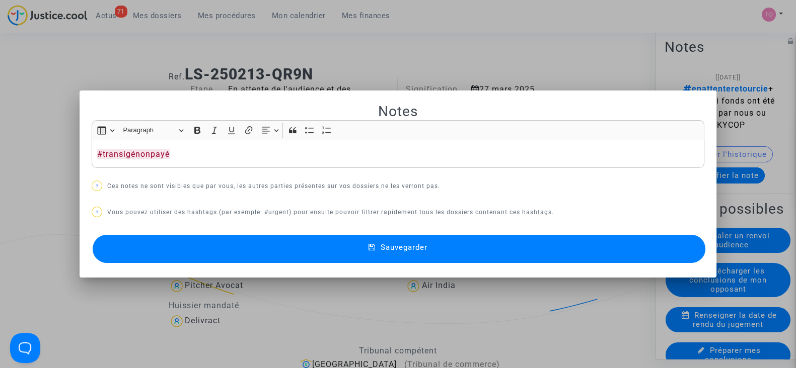
click at [152, 102] on mat-dialog-container "Notes Rich Text Editor Insert table Insert table Heading Paragraph Paragraph He…" at bounding box center [398, 185] width 637 height 188
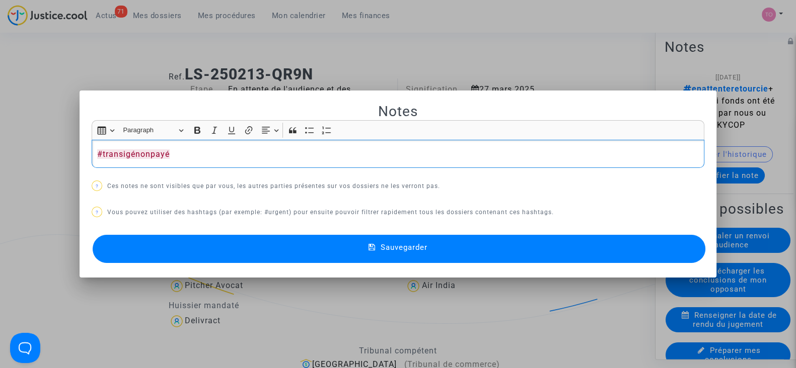
click at [189, 154] on p "#transigénonpayé" at bounding box center [398, 154] width 602 height 13
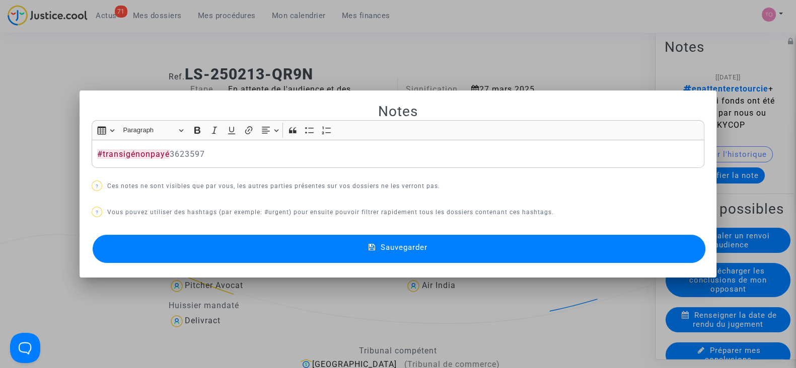
click at [366, 246] on button "Sauvegarder" at bounding box center [399, 249] width 613 height 28
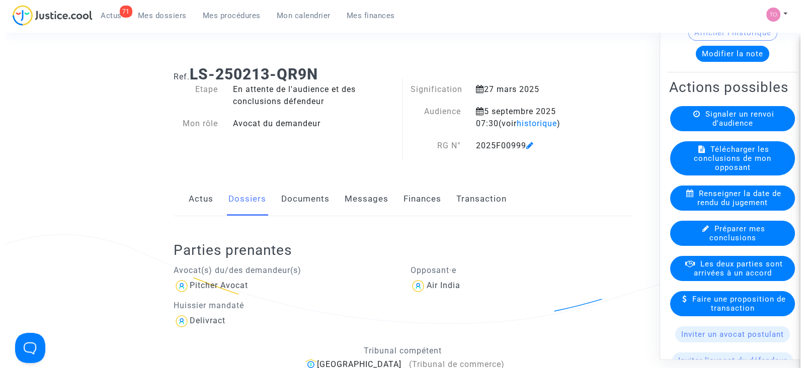
scroll to position [125, 0]
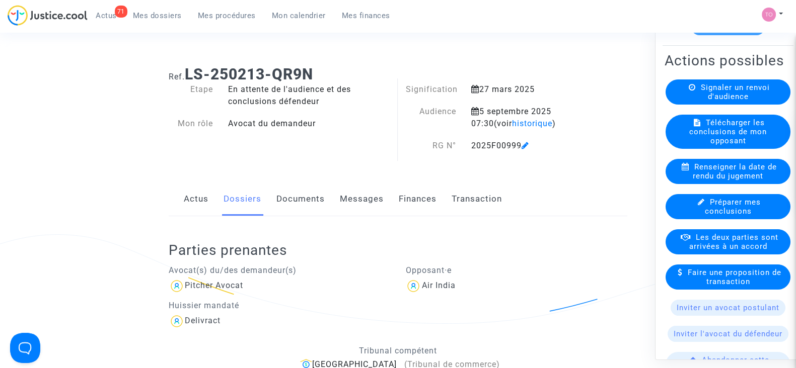
click at [717, 251] on span "Les deux parties sont arrivées à un accord" at bounding box center [733, 242] width 89 height 18
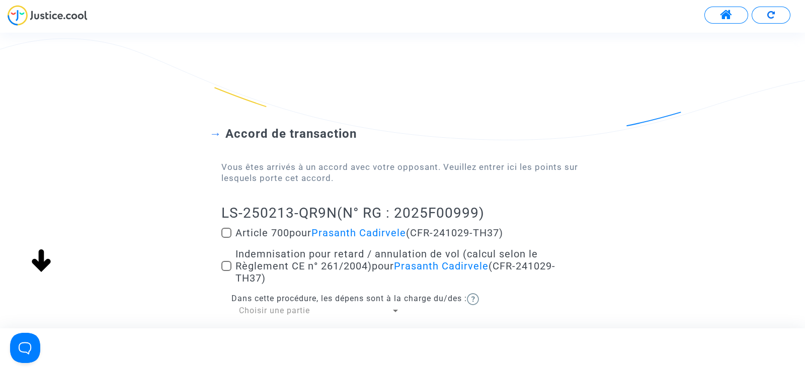
click at [229, 234] on span at bounding box center [226, 233] width 10 height 10
click at [227, 238] on input "Article 700 pour Prasanth Cadirvele (CFR-241029-TH37)" at bounding box center [226, 238] width 1 height 1
checkbox input "true"
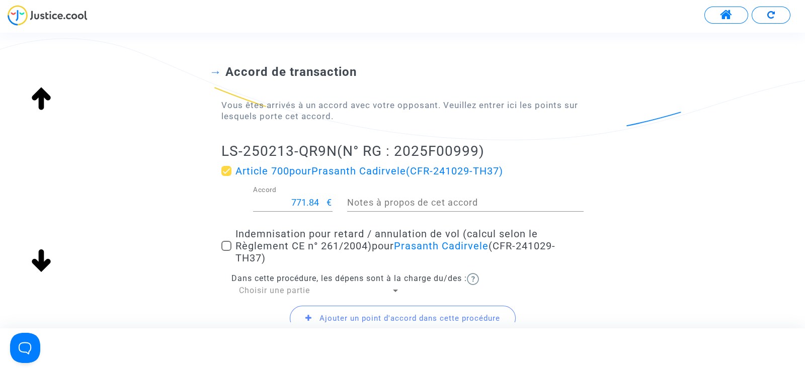
scroll to position [62, 0]
click at [302, 202] on input "771.84" at bounding box center [290, 202] width 74 height 10
type input "200"
click at [227, 241] on span at bounding box center [226, 246] width 10 height 10
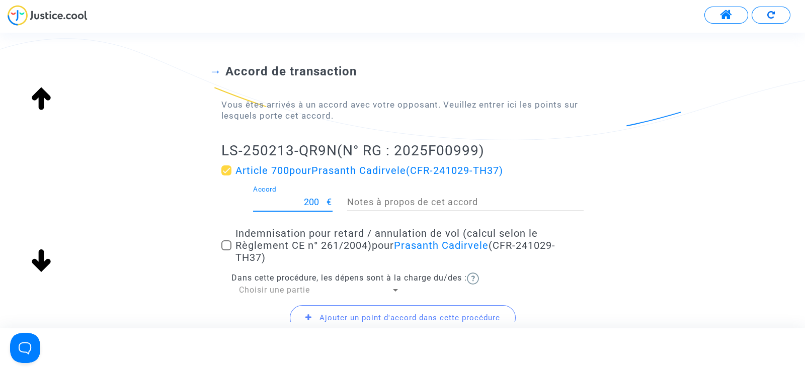
click at [227, 251] on input "Indemnisation pour retard / annulation de vol (calcul selon le Règlement CE n° …" at bounding box center [226, 251] width 1 height 1
checkbox input "true"
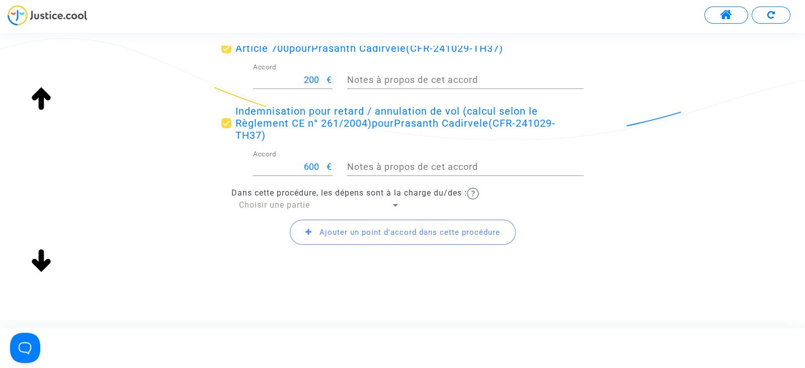
scroll to position [186, 0]
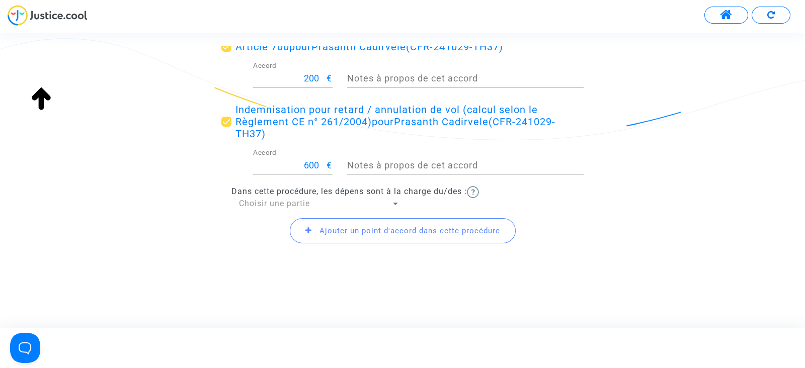
click at [286, 205] on span "Choisir une partie" at bounding box center [274, 204] width 71 height 10
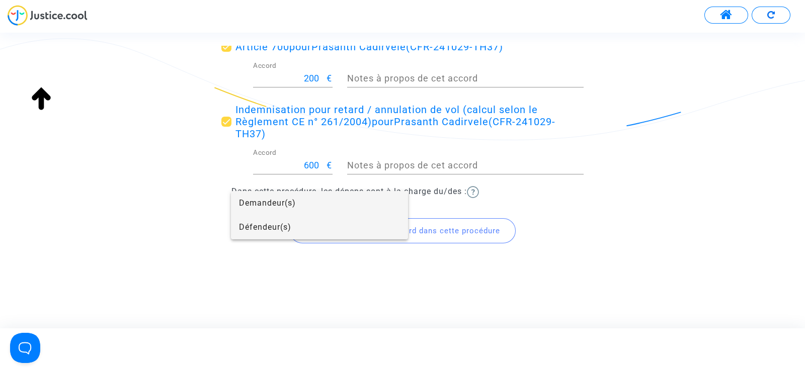
click at [272, 222] on span "Défendeur(s)" at bounding box center [319, 227] width 161 height 24
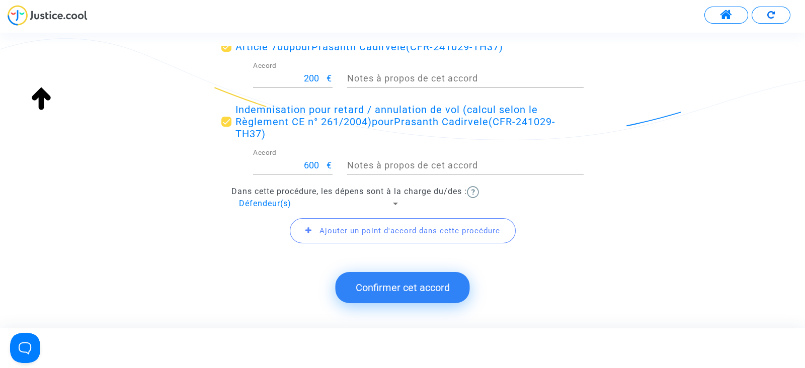
click at [391, 288] on button "Confirmer cet accord" at bounding box center [403, 287] width 134 height 31
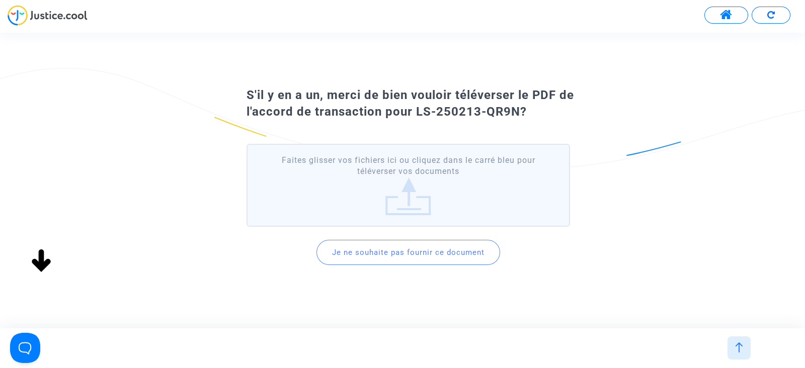
click at [413, 251] on button "Je ne souhaite pas fournir ce document" at bounding box center [409, 252] width 184 height 25
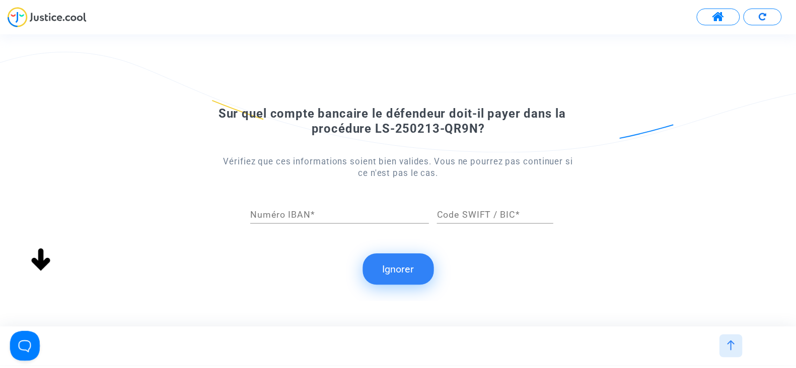
scroll to position [0, 0]
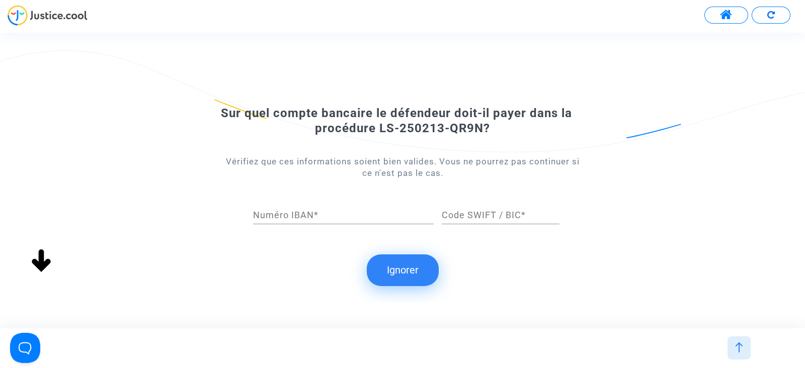
click at [399, 269] on button "Ignorer" at bounding box center [403, 270] width 72 height 31
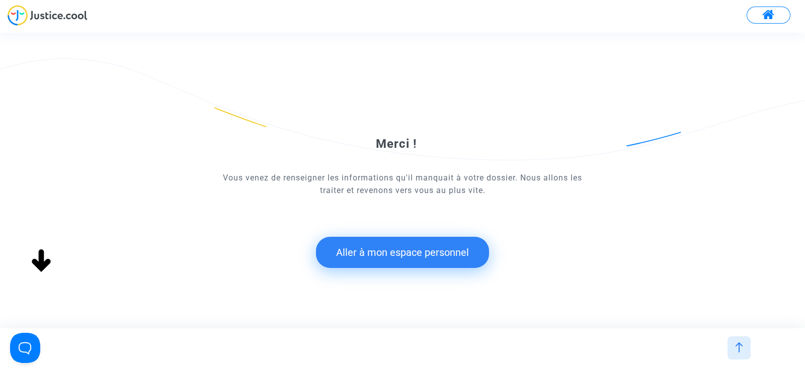
click at [375, 247] on button "Aller à mon espace personnel" at bounding box center [402, 252] width 173 height 31
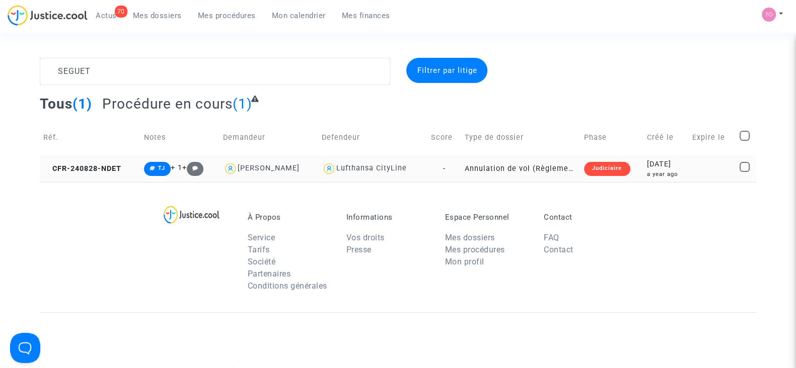
click at [663, 168] on div "[DATE]" at bounding box center [666, 164] width 38 height 11
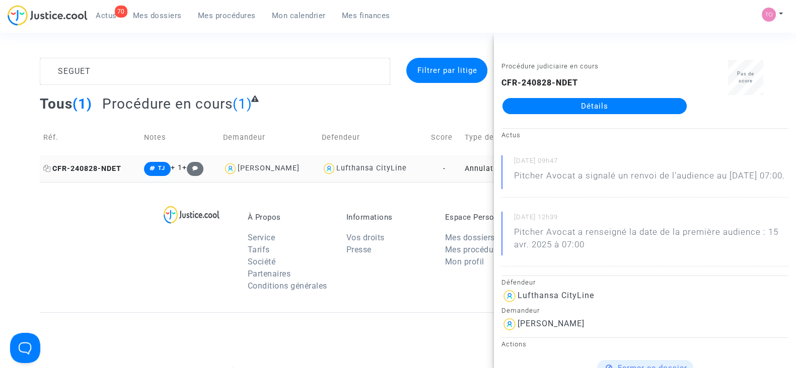
click at [48, 170] on icon at bounding box center [47, 168] width 8 height 7
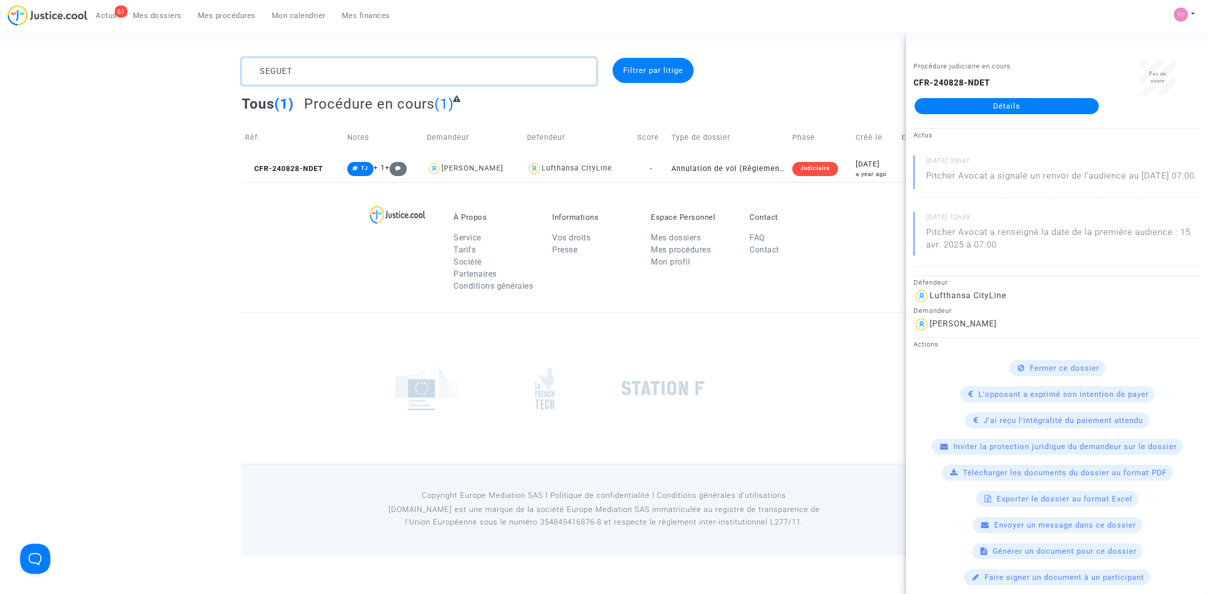
drag, startPoint x: 304, startPoint y: 71, endPoint x: 206, endPoint y: 72, distance: 97.2
click at [206, 72] on div "SEGUET Filtrer par litige Tous (1) Procédure en cours (1) Réf. Notes Demandeur …" at bounding box center [604, 120] width 1208 height 124
paste textarea "Freval"
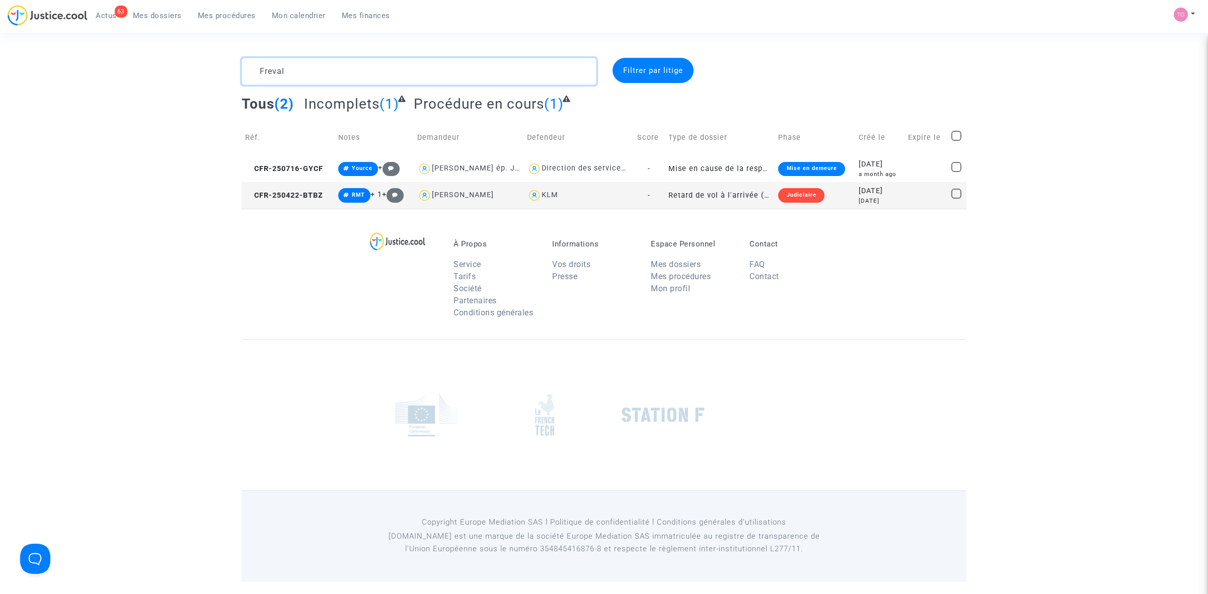
type textarea "Freval"
click at [795, 200] on td "Judiciaire" at bounding box center [815, 195] width 81 height 27
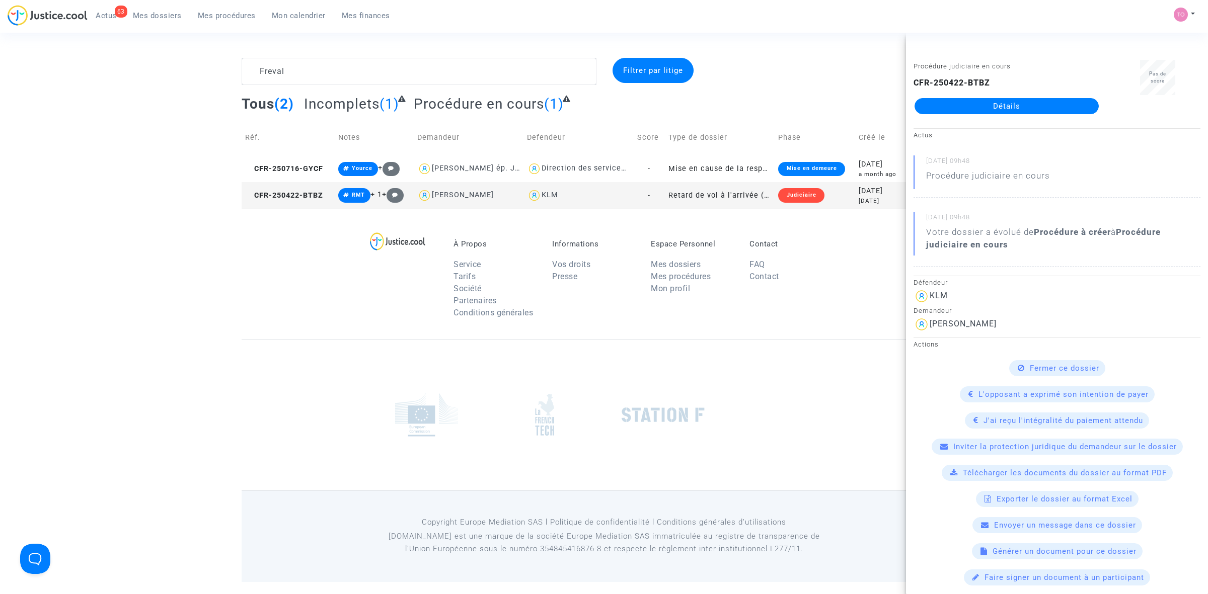
click at [795, 107] on link "Détails" at bounding box center [1007, 106] width 184 height 16
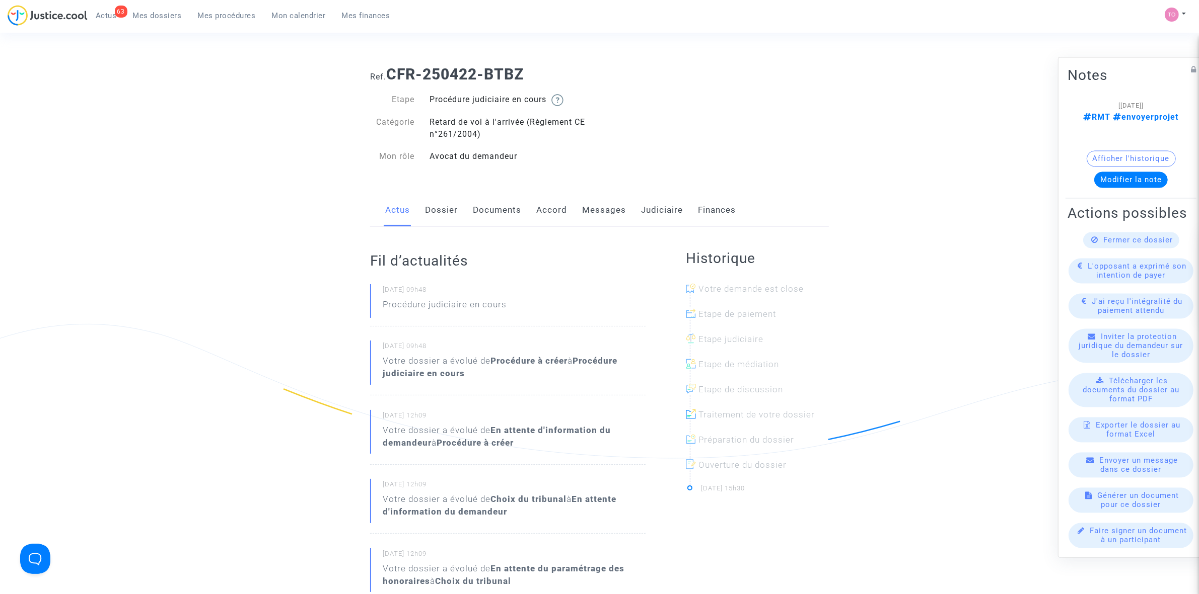
click at [651, 210] on link "Judiciaire" at bounding box center [662, 210] width 42 height 33
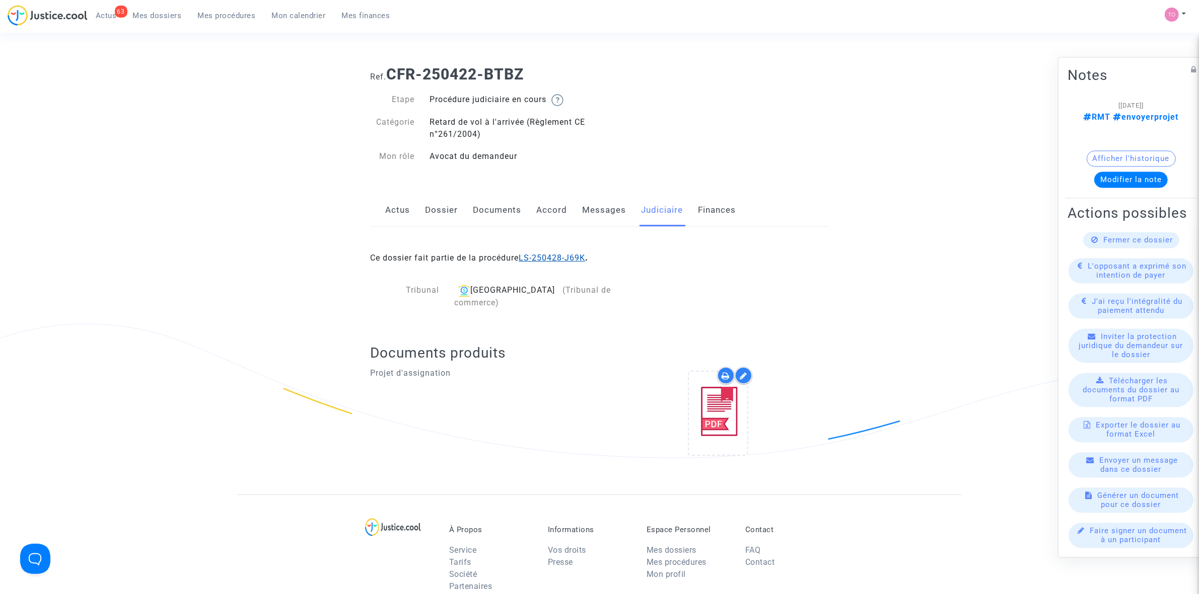
click at [564, 255] on link "LS-250428-J69K" at bounding box center [551, 258] width 66 height 10
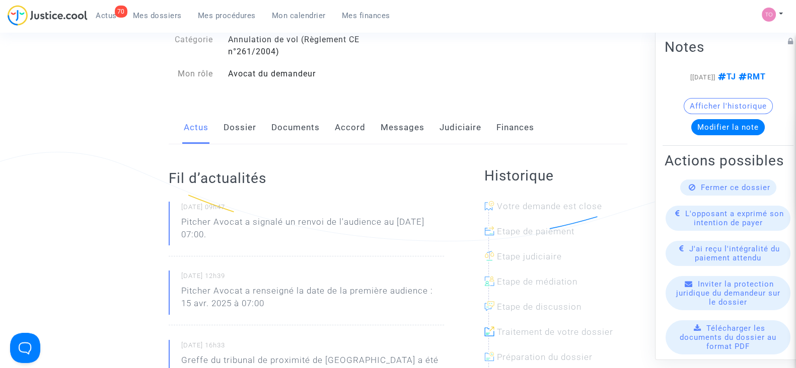
scroll to position [62, 0]
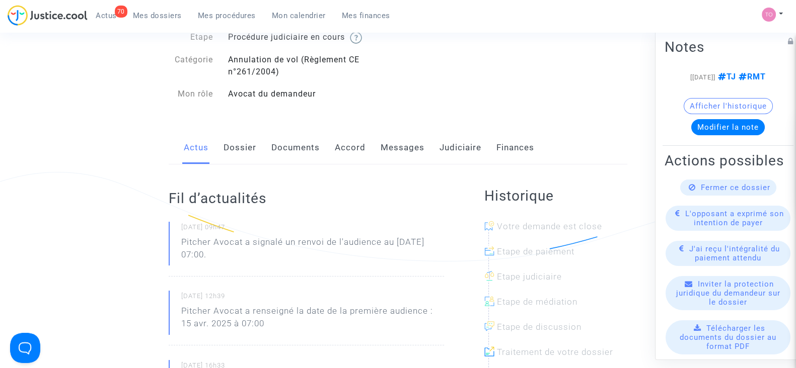
click at [235, 154] on link "Dossier" at bounding box center [239, 147] width 33 height 33
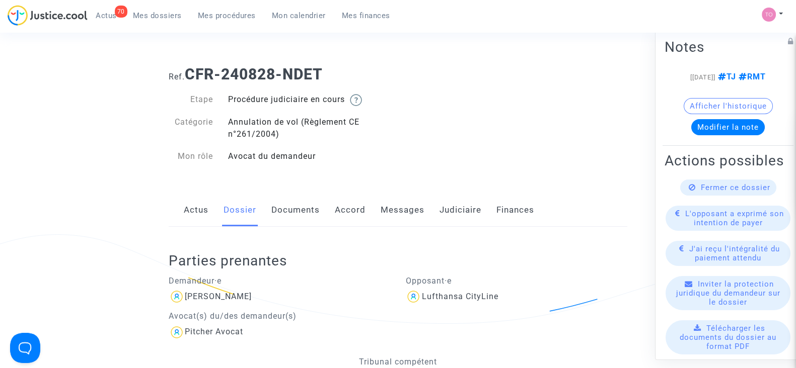
click at [457, 214] on link "Judiciaire" at bounding box center [460, 210] width 42 height 33
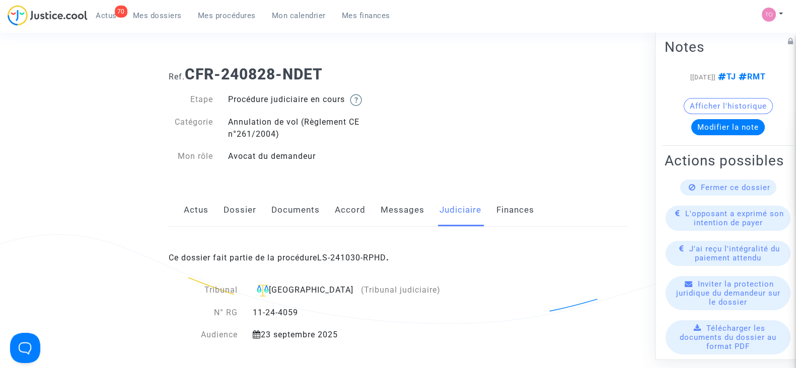
click at [353, 248] on div "Ce dossier fait partie de la procédure LS-241030-RPHD ." at bounding box center [398, 250] width 459 height 47
click at [349, 255] on link "LS-241030-RPHD" at bounding box center [351, 258] width 69 height 10
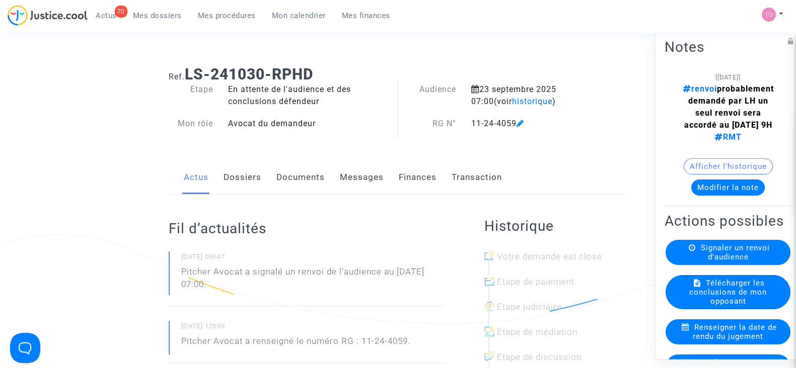
click at [241, 178] on link "Dossiers" at bounding box center [242, 177] width 38 height 33
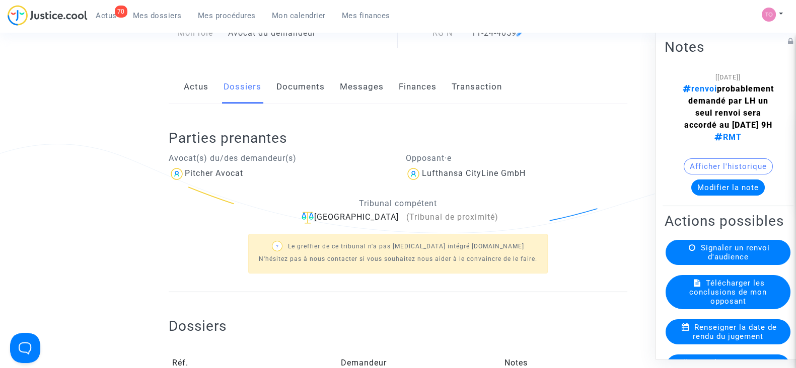
scroll to position [125, 0]
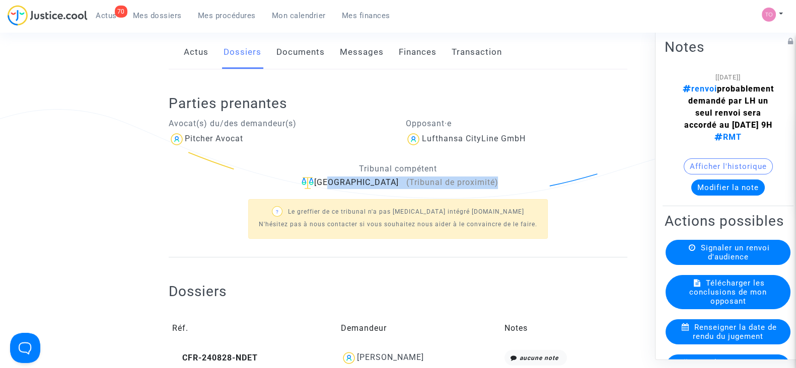
drag, startPoint x: 489, startPoint y: 179, endPoint x: 333, endPoint y: 184, distance: 155.6
click at [333, 184] on div "Villeurbanne (Tribunal de proximité)" at bounding box center [398, 183] width 459 height 13
copy div "Villeurbanne (Tribunal de proximité)"
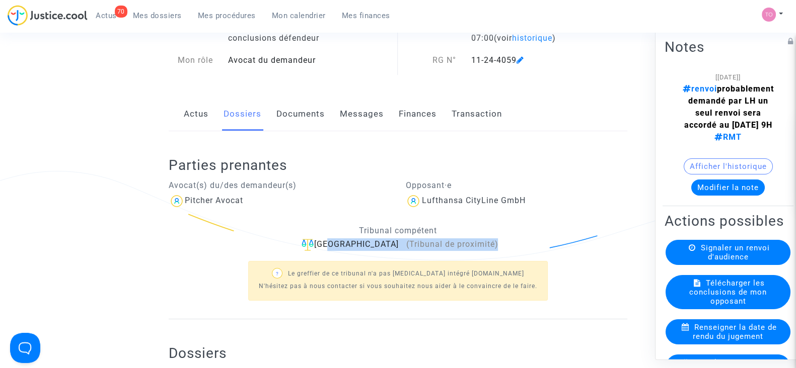
scroll to position [251, 0]
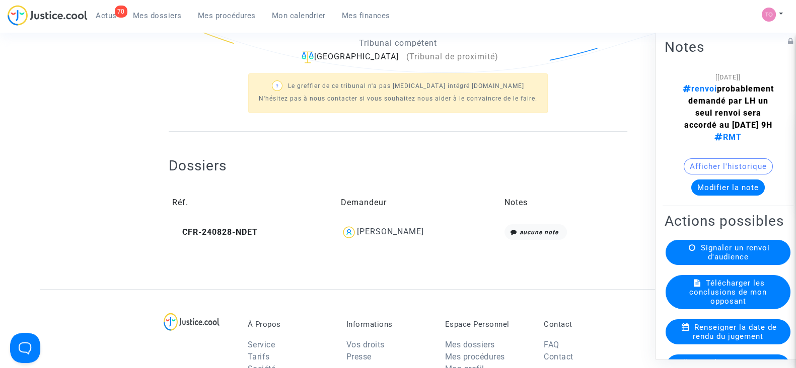
click at [379, 235] on div "Quentin SEGUET" at bounding box center [390, 232] width 67 height 10
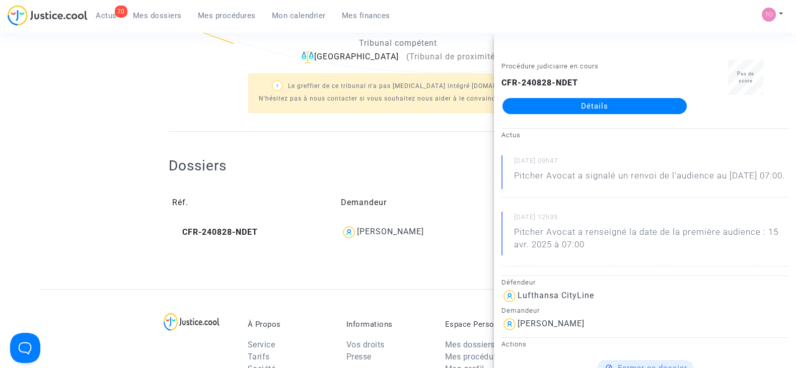
click at [560, 101] on link "Détails" at bounding box center [594, 106] width 184 height 16
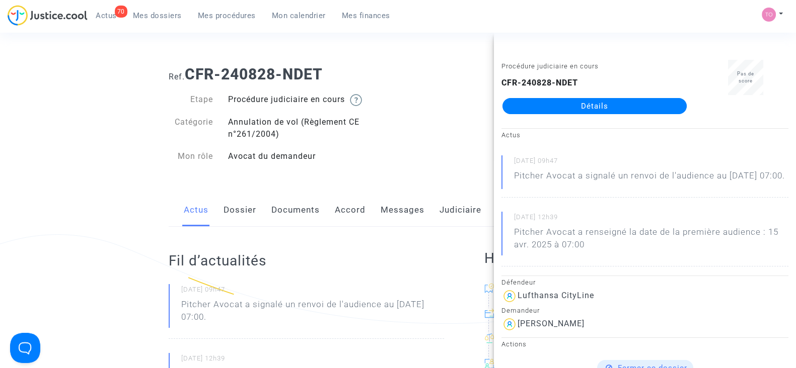
click at [249, 214] on link "Dossier" at bounding box center [239, 210] width 33 height 33
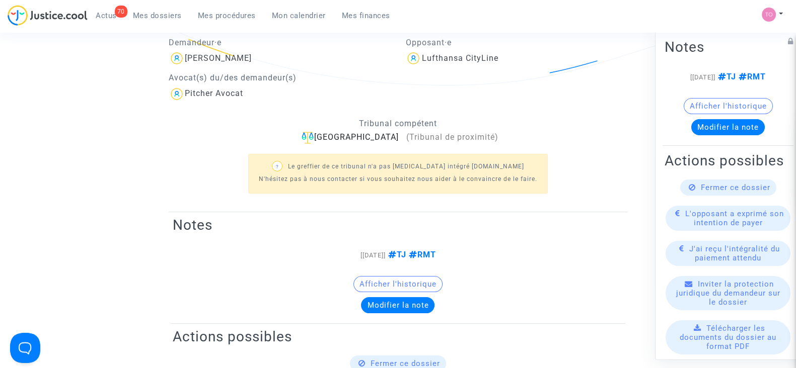
scroll to position [112, 0]
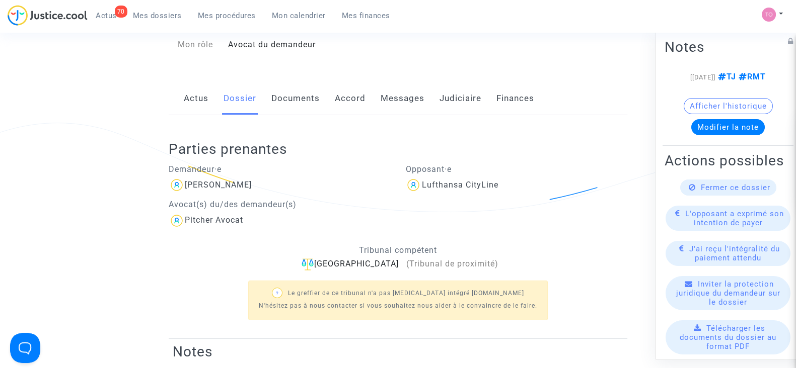
click at [290, 109] on link "Documents" at bounding box center [295, 98] width 48 height 33
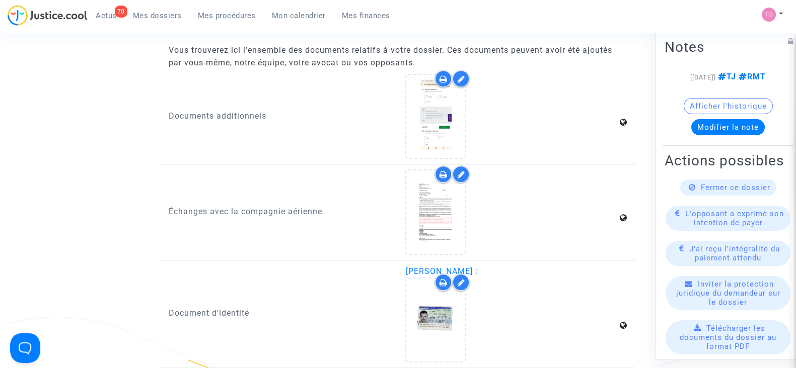
scroll to position [1244, 0]
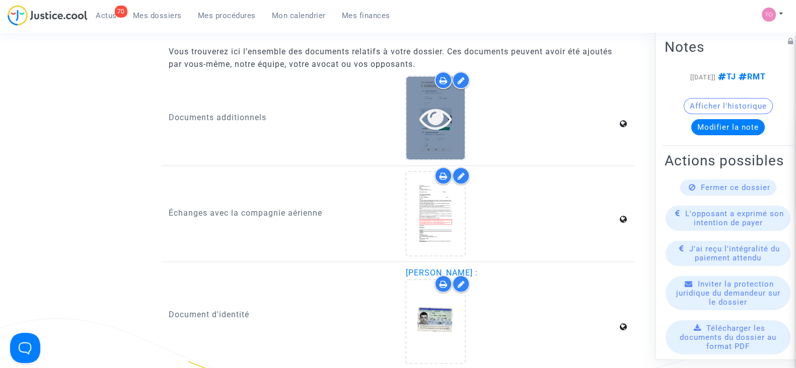
click at [434, 122] on icon at bounding box center [435, 118] width 33 height 32
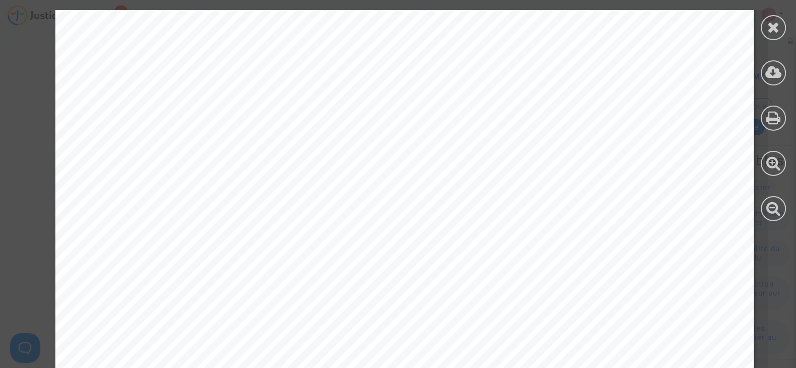
scroll to position [1321, 0]
drag, startPoint x: 200, startPoint y: 54, endPoint x: 441, endPoint y: 64, distance: 241.3
click at [432, 64] on span "Votre vol initial LH2247 de Lyon à Munich le 03 mai 2024, LH452 de Munich à Los" at bounding box center [602, 60] width 904 height 13
drag, startPoint x: 493, startPoint y: 62, endPoint x: 584, endPoint y: 61, distance: 91.6
click at [584, 61] on span "Votre vol initial LH2247 de Lyon à Munich le 03 mai 2024, LH452 de Munich à Los" at bounding box center [602, 60] width 904 height 13
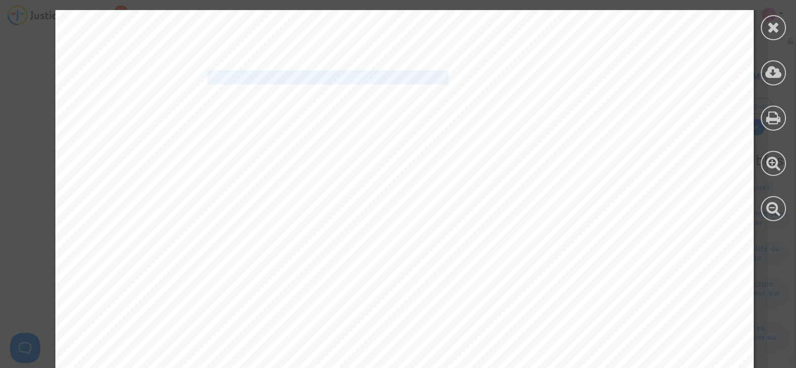
drag, startPoint x: 197, startPoint y: 82, endPoint x: 438, endPoint y: 78, distance: 241.1
click at [438, 78] on span "Angeles le 03 mai 2024 ne pouvant pas être opéré comme prévu, nous avons modifié" at bounding box center [398, 77] width 496 height 13
drag, startPoint x: 176, startPoint y: 97, endPoint x: 186, endPoint y: 97, distance: 10.1
click at [186, 97] on span "votre réservation." at bounding box center [204, 95] width 109 height 13
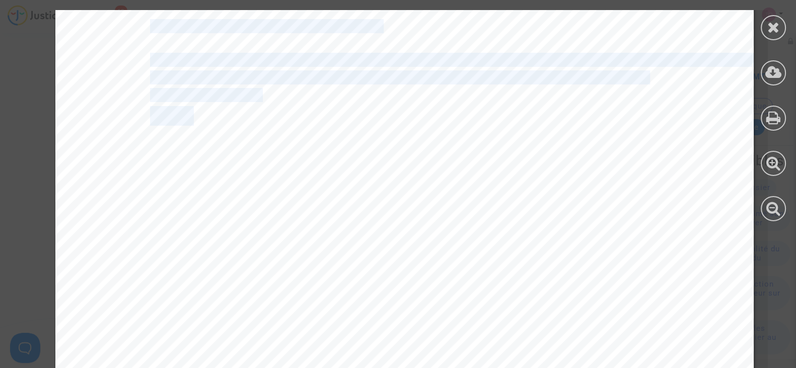
drag, startPoint x: 184, startPoint y: 120, endPoint x: 249, endPoint y: 126, distance: 64.8
click at [249, 126] on div "Votre réservation a été modifiée | Votre voyage vers Londres Expéditeur : Lufth…" at bounding box center [404, 106] width 698 height 904
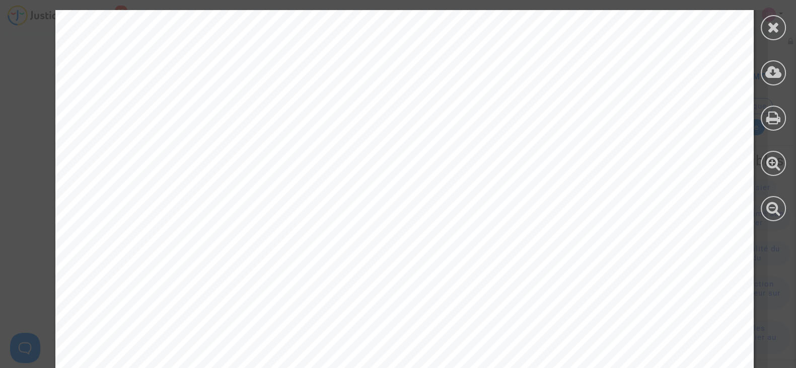
scroll to position [1447, 0]
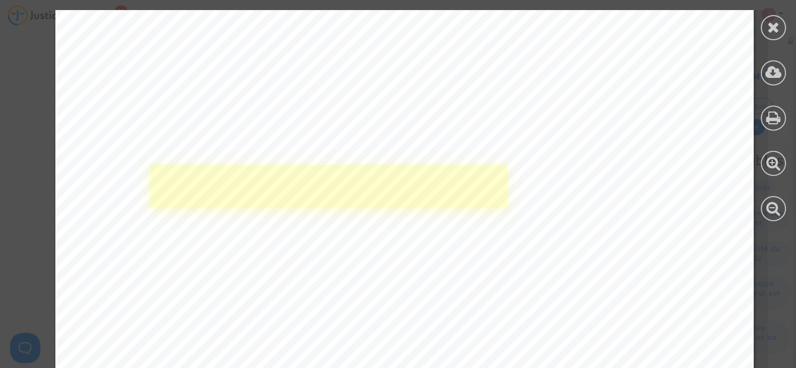
click at [317, 192] on link at bounding box center [328, 186] width 357 height 43
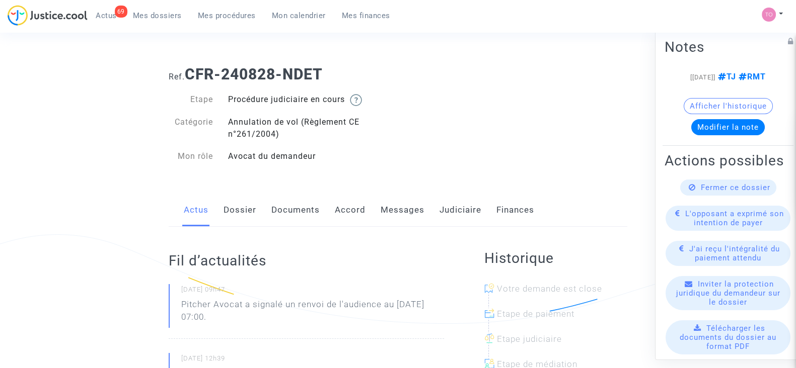
click at [282, 202] on link "Documents" at bounding box center [295, 210] width 48 height 33
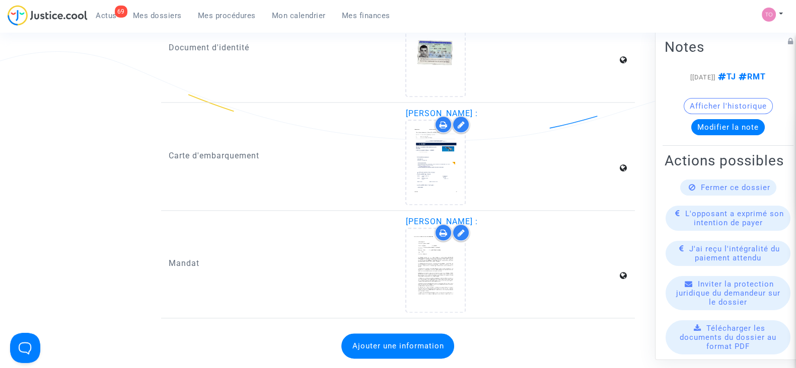
scroll to position [1510, 0]
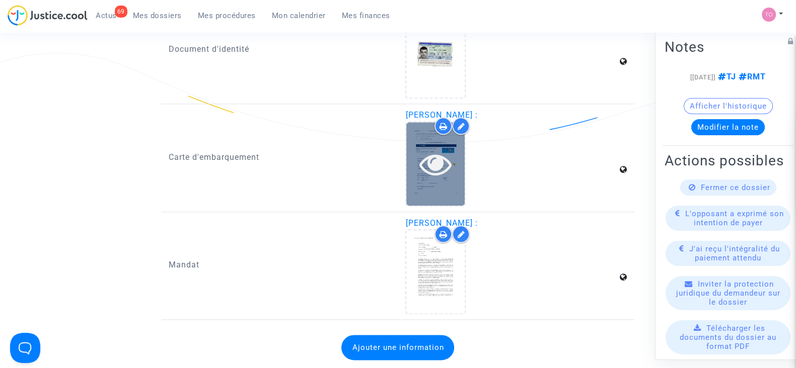
click at [433, 182] on div at bounding box center [435, 163] width 58 height 83
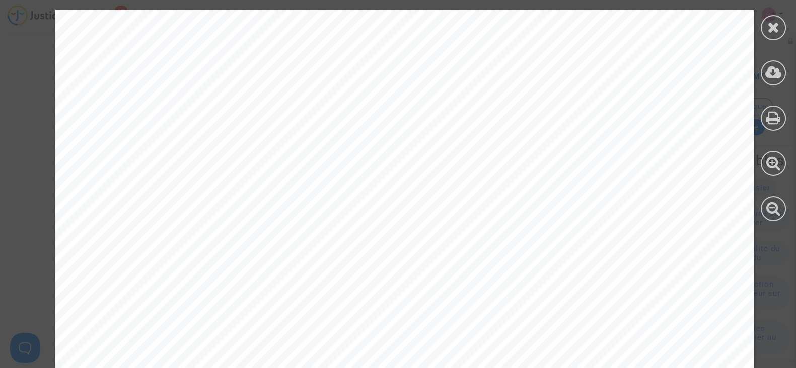
scroll to position [5034, 0]
click at [183, 169] on span "Add_flight_leg_no_4_to_your_calendar.ics" at bounding box center [266, 167] width 206 height 10
click at [769, 26] on icon at bounding box center [773, 27] width 13 height 15
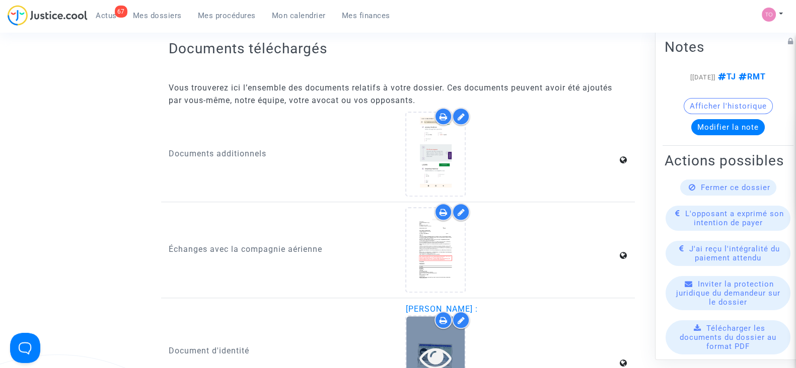
scroll to position [1195, 0]
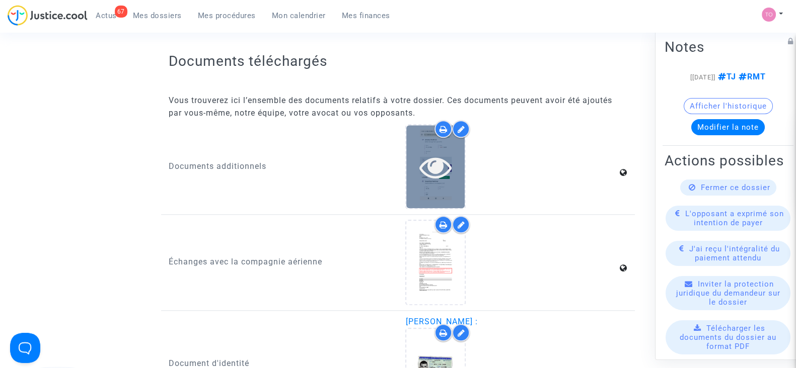
click at [427, 157] on icon at bounding box center [435, 167] width 33 height 32
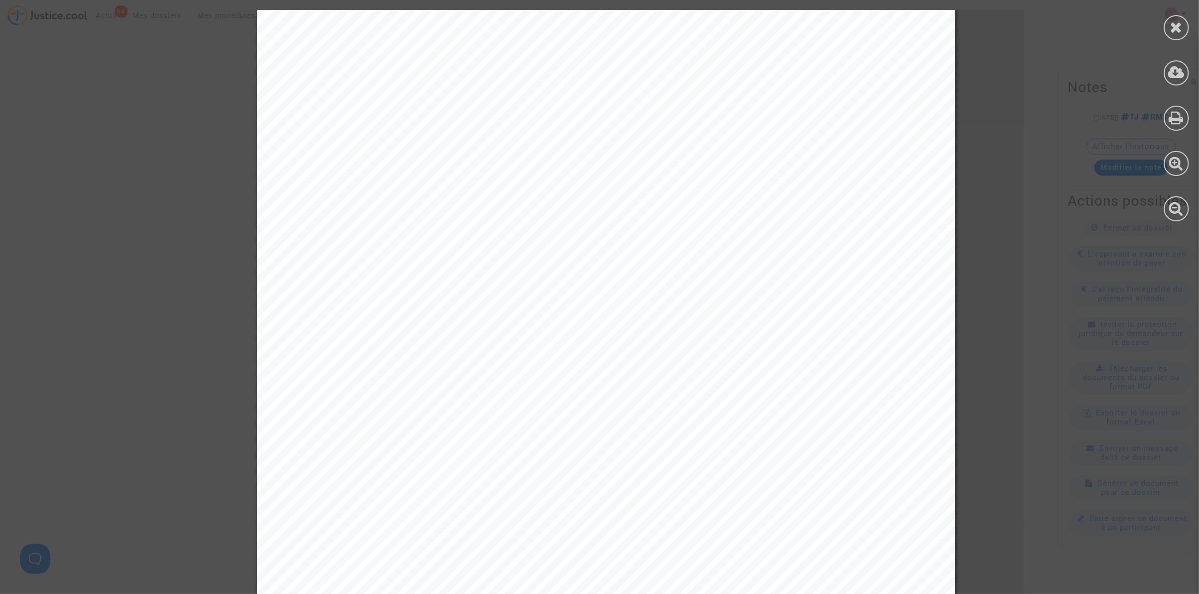
scroll to position [1070, 0]
click at [795, 33] on icon at bounding box center [1176, 27] width 13 height 15
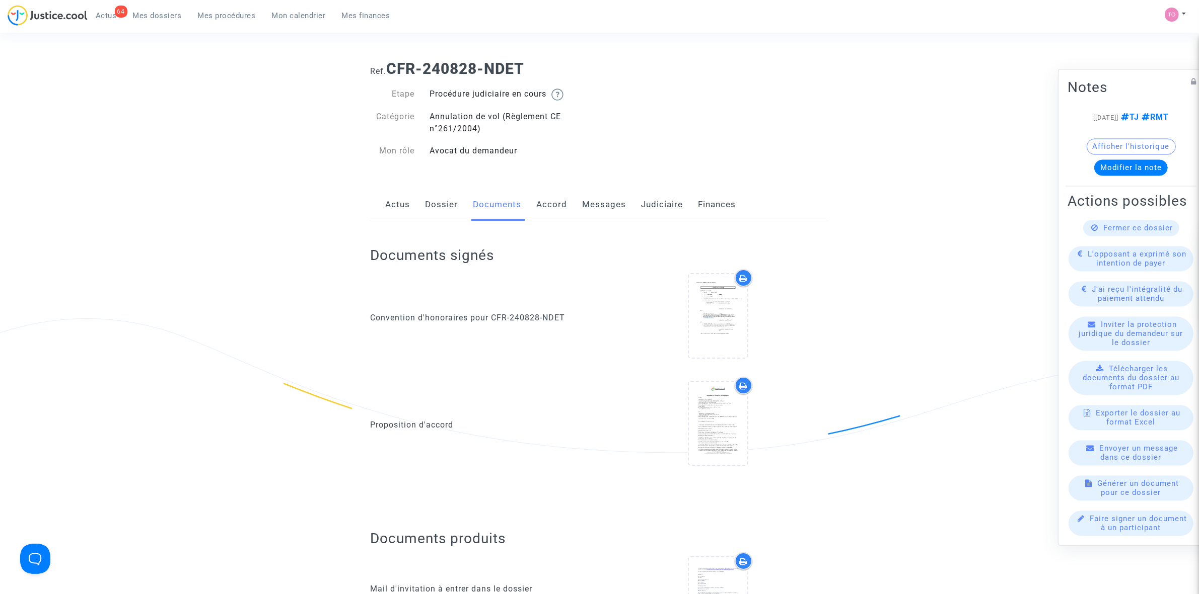
scroll to position [0, 0]
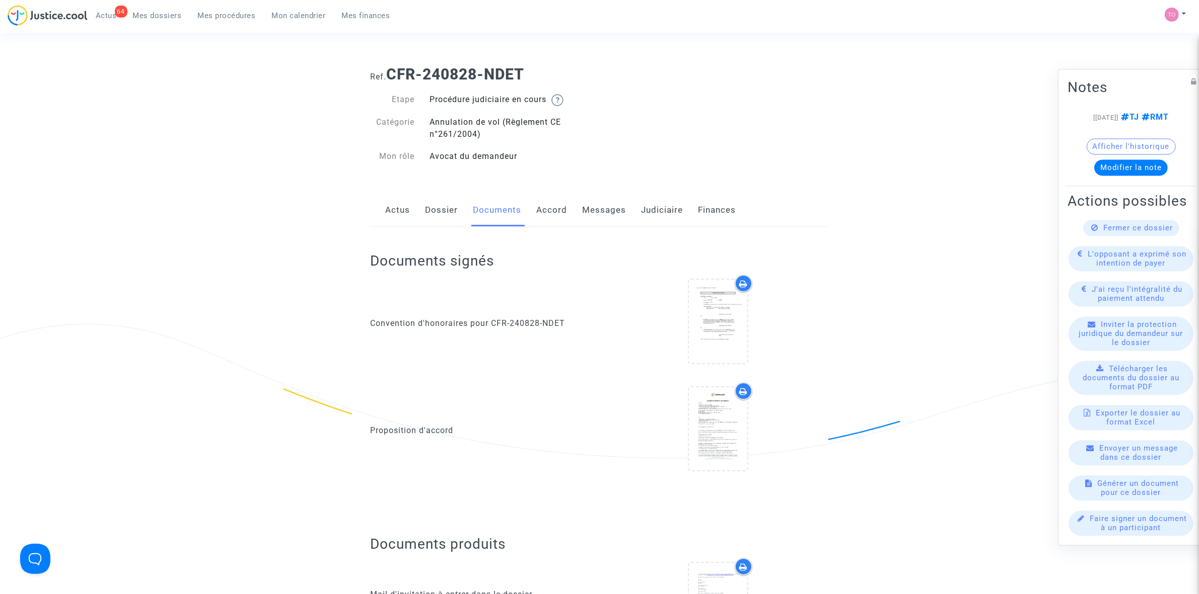
click at [601, 208] on link "Messages" at bounding box center [604, 210] width 44 height 33
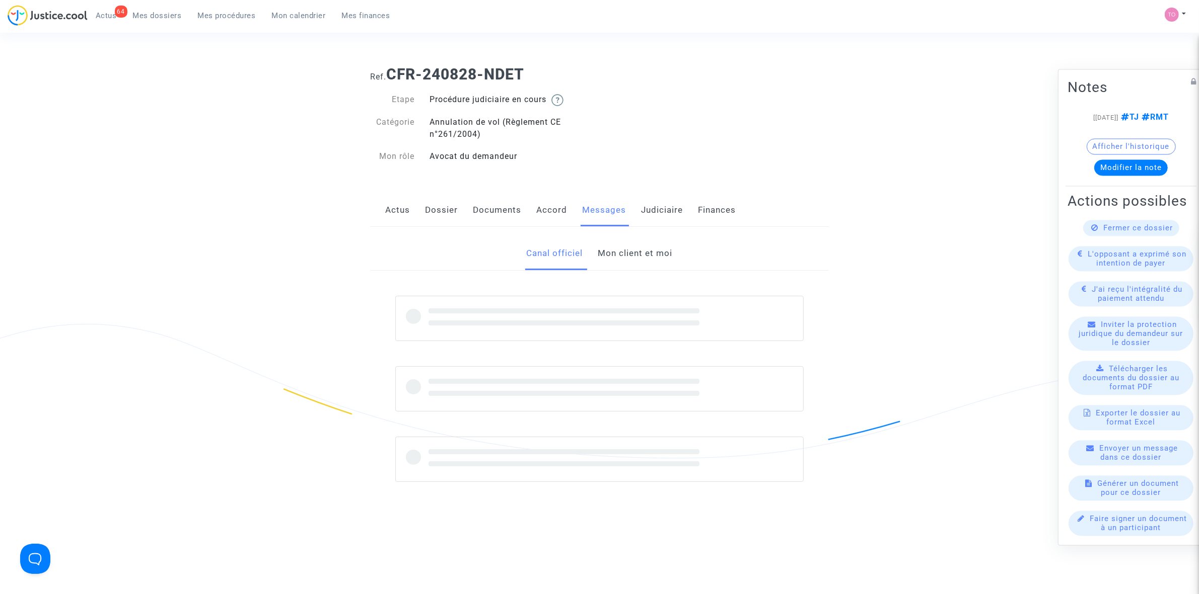
click at [634, 254] on link "Mon client et moi" at bounding box center [635, 253] width 74 height 33
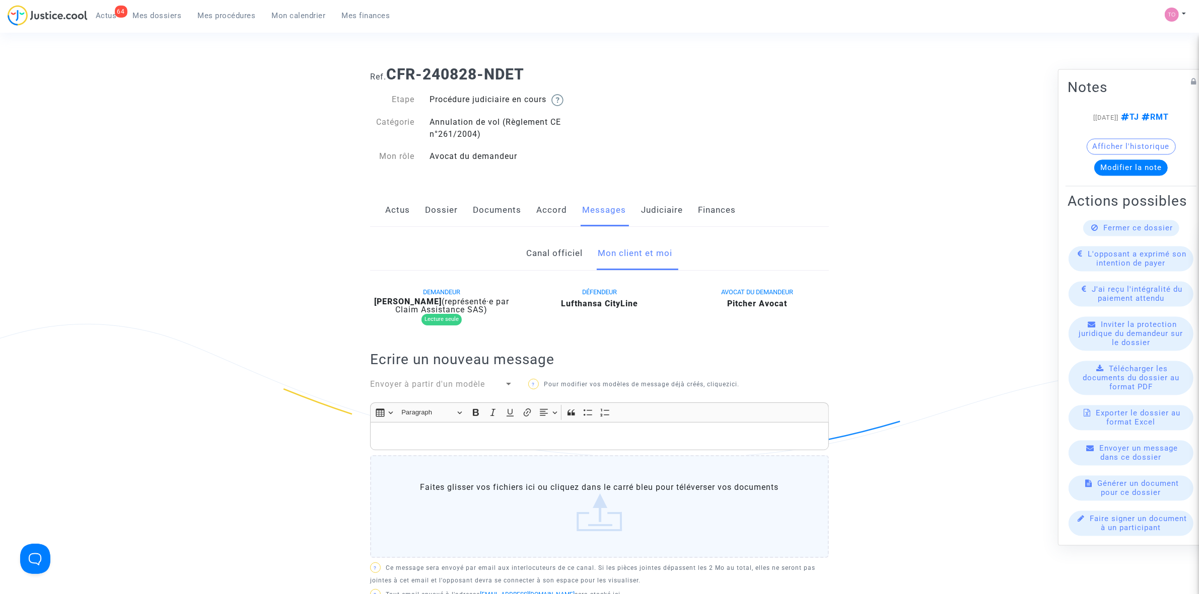
click at [438, 207] on link "Dossier" at bounding box center [441, 210] width 33 height 33
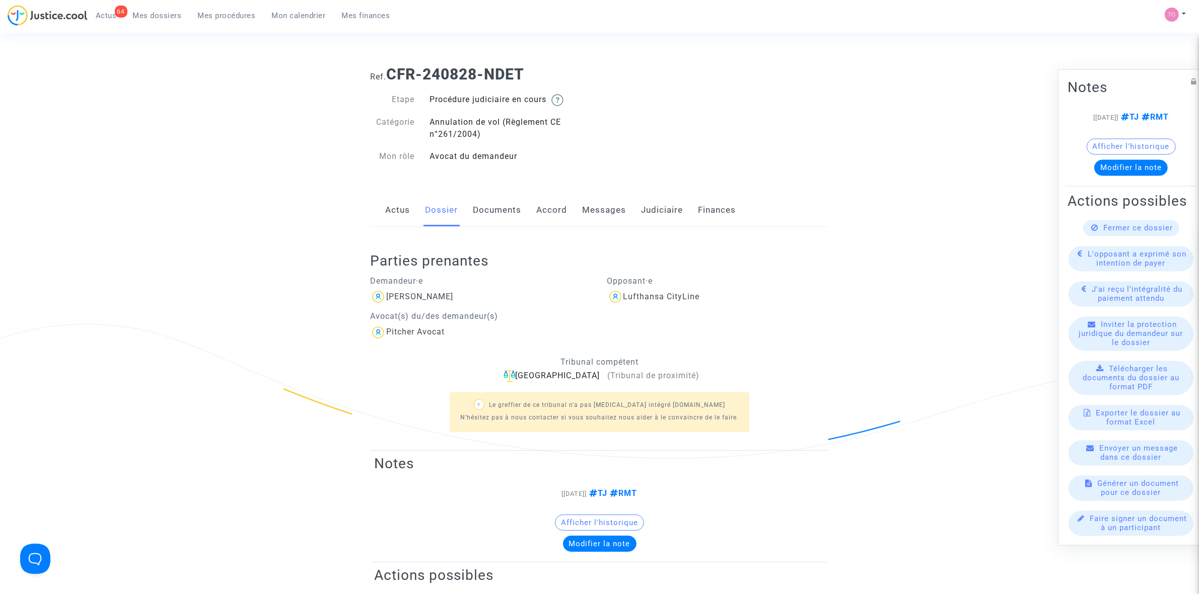
click at [609, 207] on link "Messages" at bounding box center [604, 210] width 44 height 33
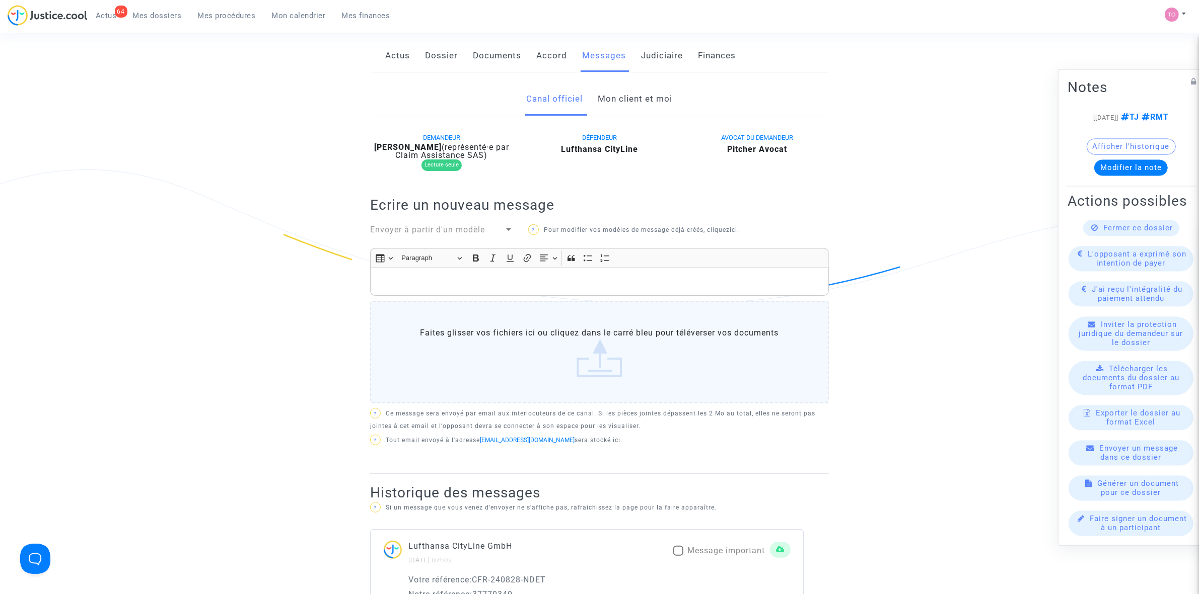
scroll to position [189, 0]
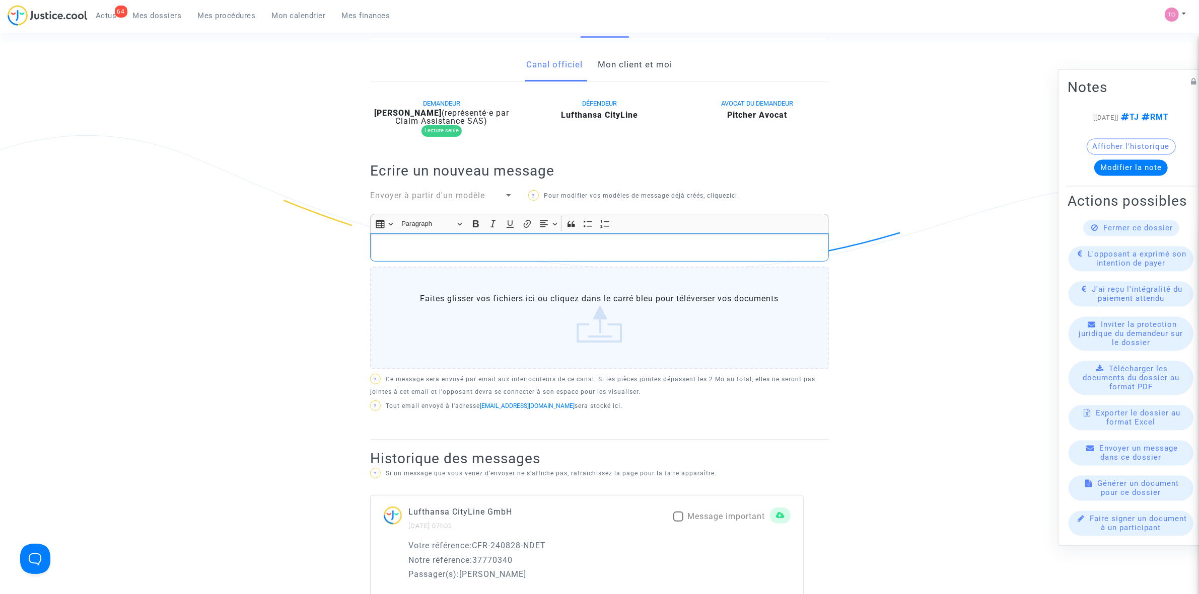
click at [423, 245] on p "Rich Text Editor, main" at bounding box center [600, 248] width 448 height 13
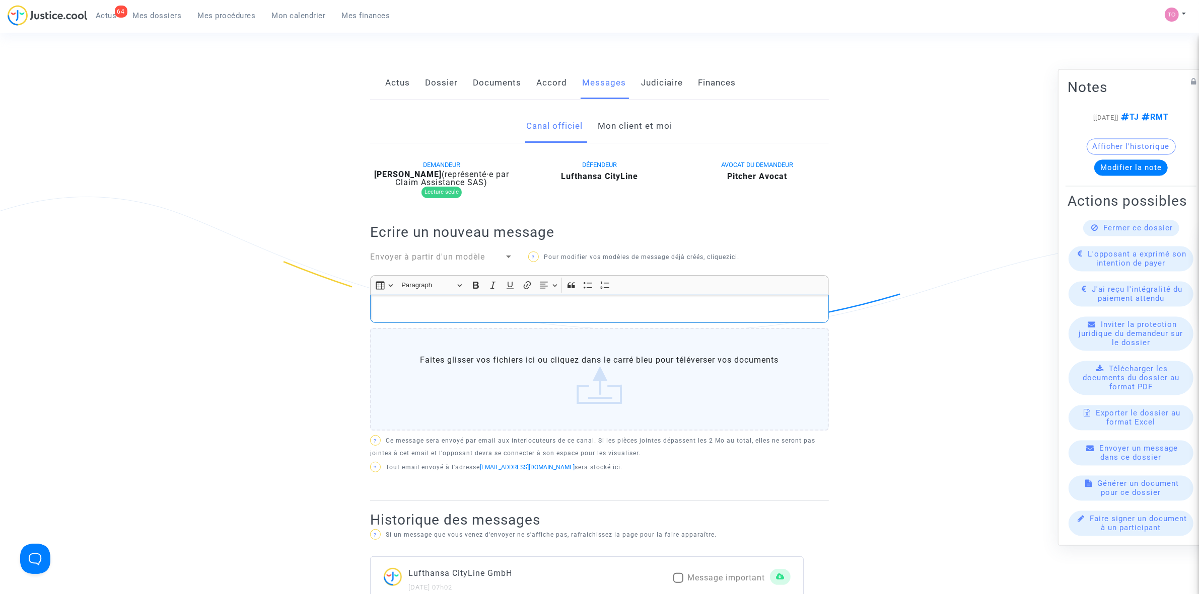
scroll to position [126, 0]
click at [617, 124] on link "Mon client et moi" at bounding box center [635, 127] width 74 height 33
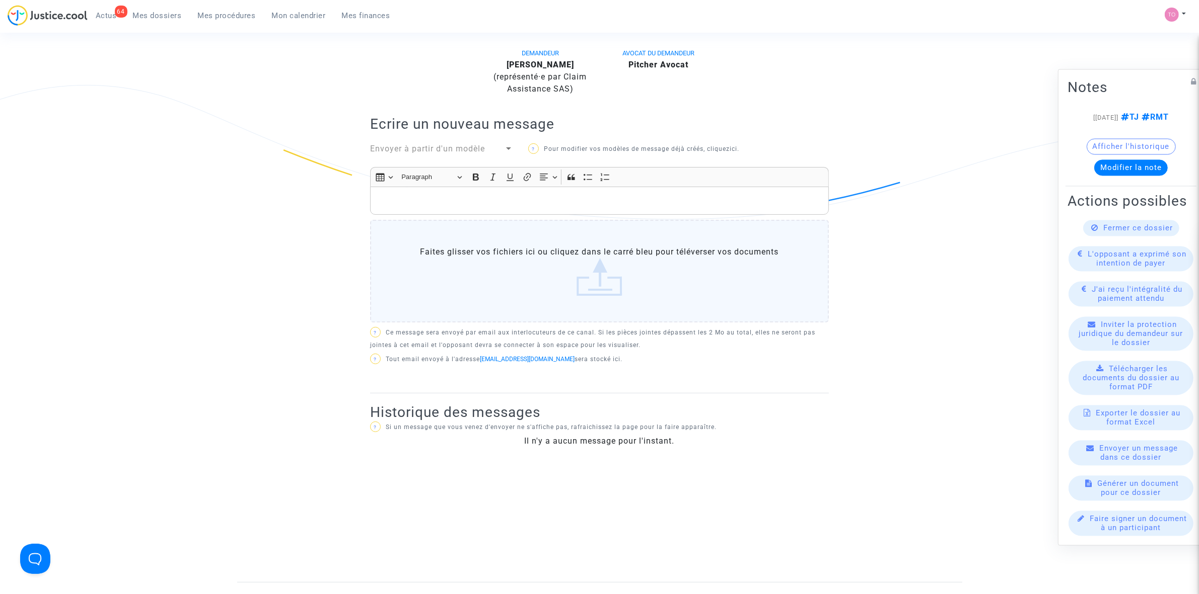
scroll to position [189, 0]
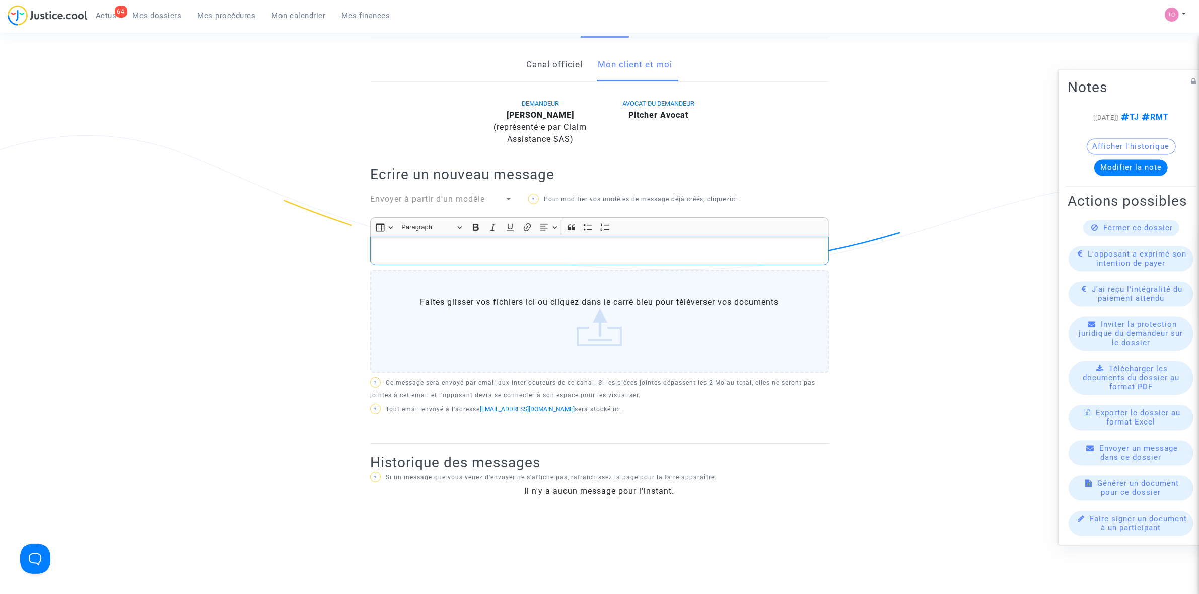
click at [439, 248] on p "Rich Text Editor, main" at bounding box center [600, 251] width 448 height 13
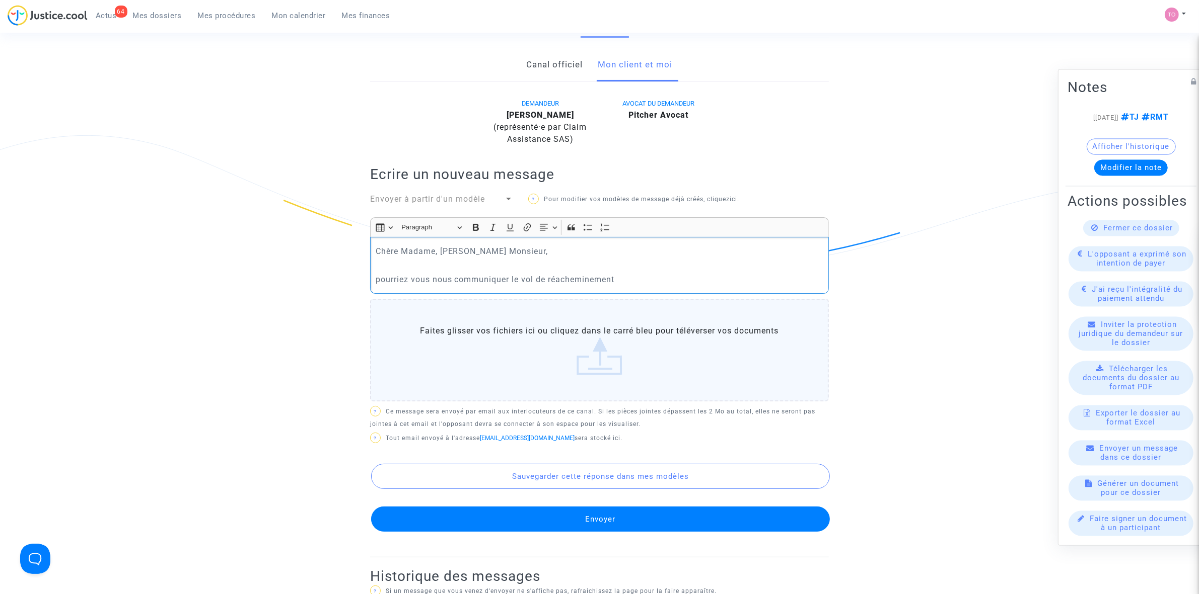
click at [381, 279] on p "pourriez vous nous communiquer le vol de réacheminement" at bounding box center [600, 279] width 448 height 13
click at [627, 278] on p "Pourriez vous nous communiquer le vol de réacheminement" at bounding box center [600, 279] width 448 height 13
click at [626, 278] on p "Pourriez vous nous communiquer le vol de réacheminement des passagers" at bounding box center [600, 279] width 448 height 13
click at [680, 278] on p "Pourriez vous nous communiquer le vol de réacheminement du passagers" at bounding box center [600, 279] width 448 height 13
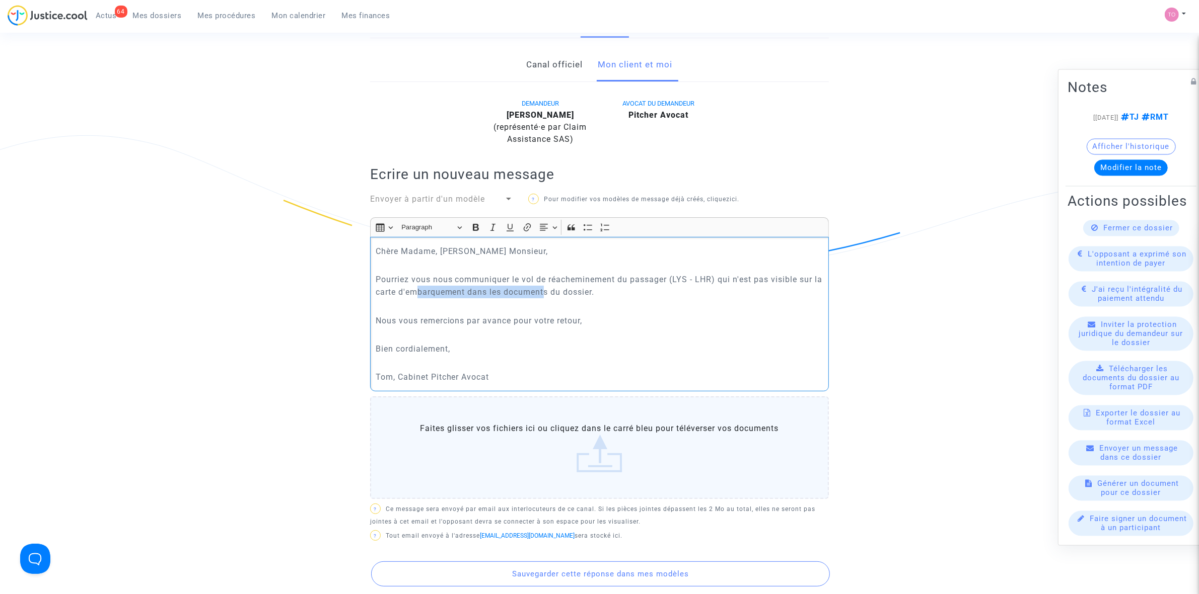
drag, startPoint x: 427, startPoint y: 292, endPoint x: 569, endPoint y: 292, distance: 141.9
click at [558, 290] on p "Pourriez vous nous communiquer le vol de réacheminement du passager (LYS - LHR)…" at bounding box center [600, 285] width 448 height 25
click at [612, 293] on p "Pourriez vous nous communiquer le vol de réacheminement du passager (LYS - LHR)…" at bounding box center [600, 285] width 448 height 25
drag, startPoint x: 406, startPoint y: 322, endPoint x: 512, endPoint y: 321, distance: 106.2
click at [512, 321] on p "Nous vous remercions par avance pour votre retour," at bounding box center [600, 321] width 448 height 13
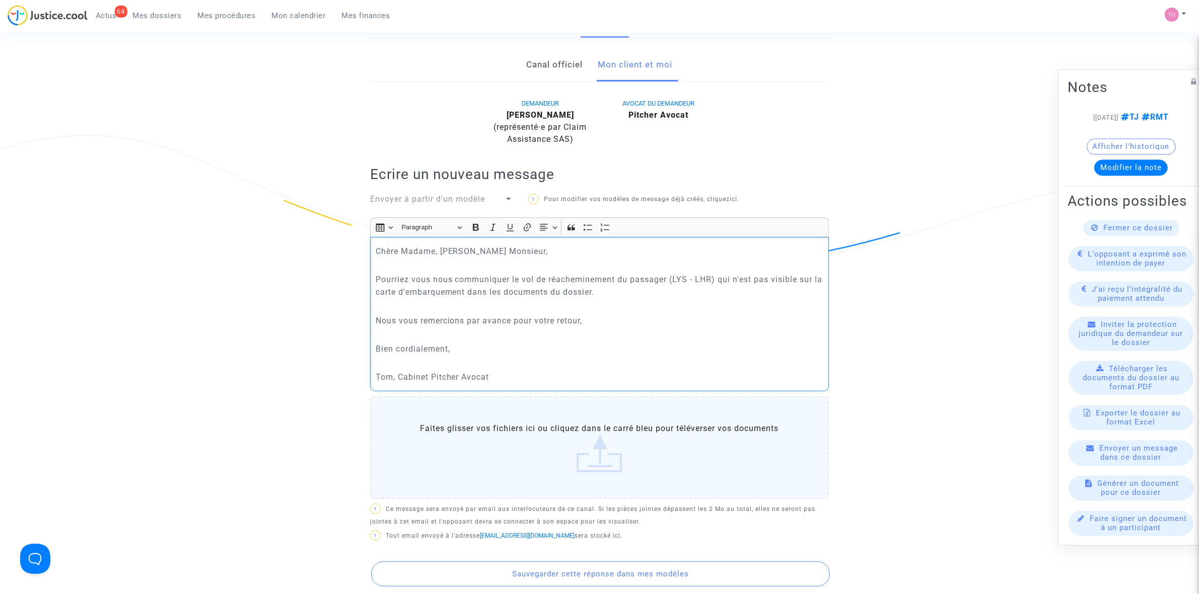
click at [423, 305] on p "Rich Text Editor, main" at bounding box center [600, 306] width 448 height 13
click at [381, 335] on p "Rich Text Editor, main" at bounding box center [600, 335] width 448 height 13
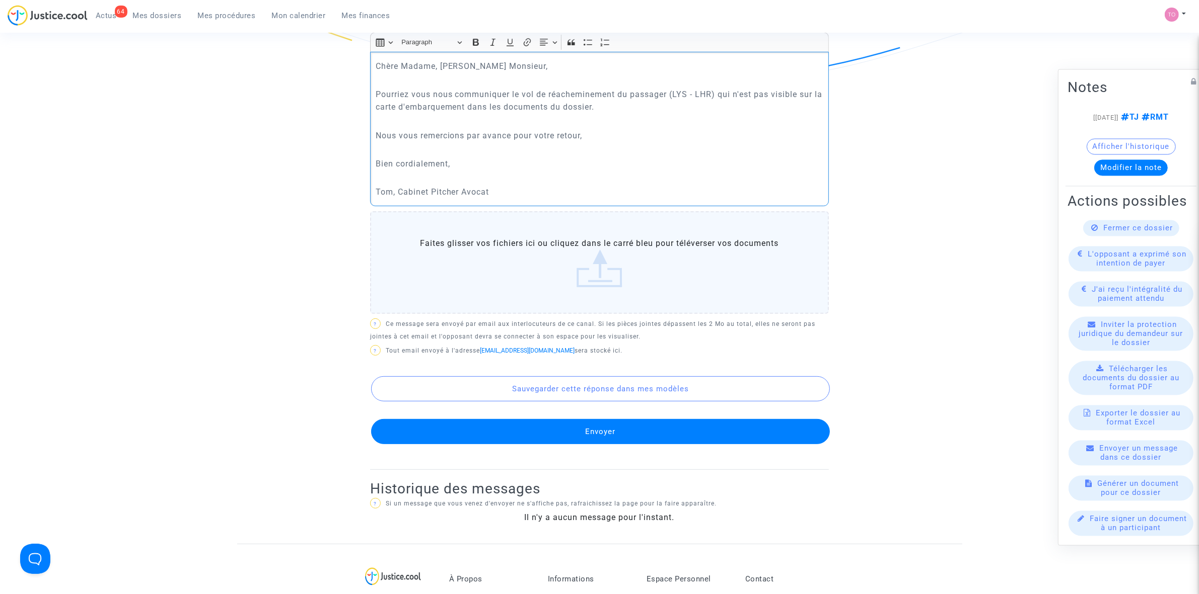
scroll to position [378, 0]
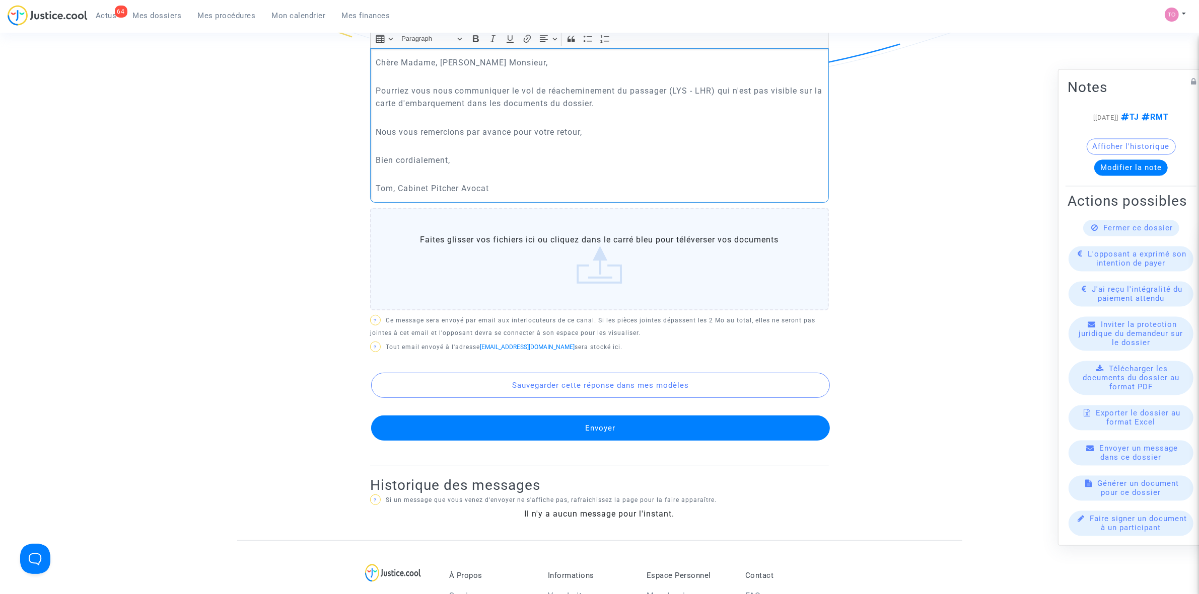
click at [605, 368] on button "Envoyer" at bounding box center [600, 428] width 459 height 25
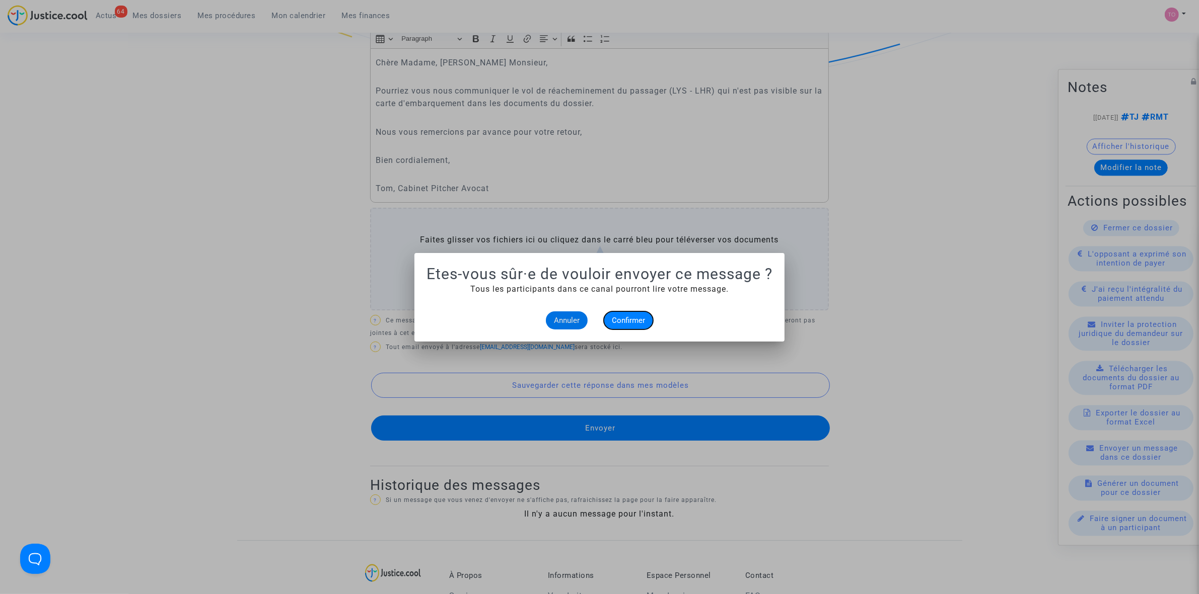
click at [615, 321] on span "Confirmer" at bounding box center [628, 320] width 33 height 9
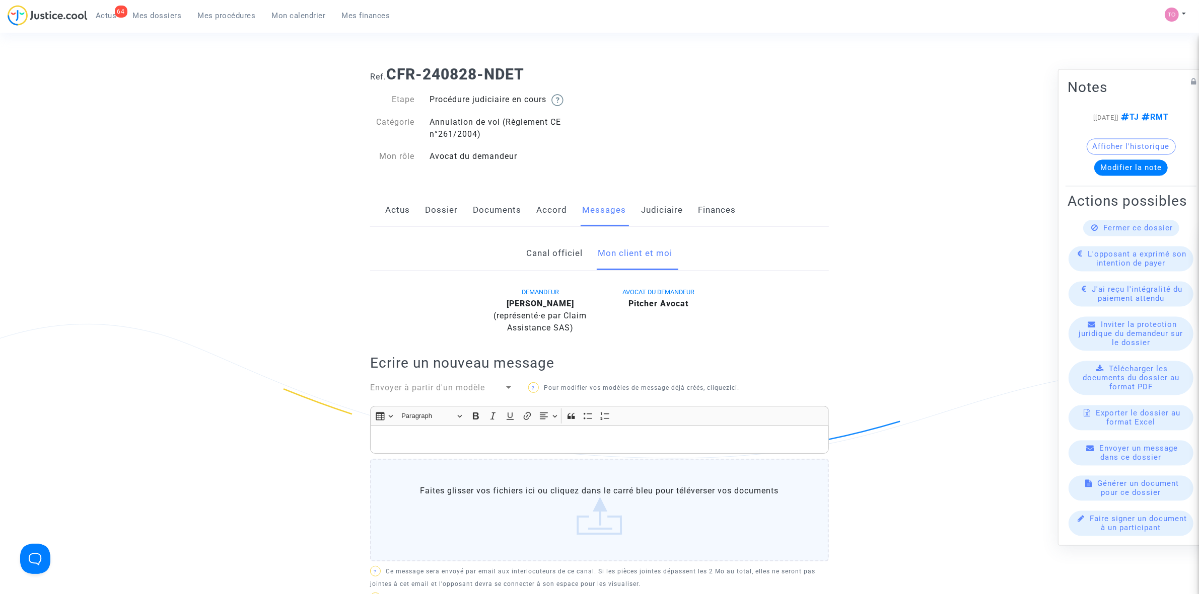
click at [446, 207] on link "Dossier" at bounding box center [441, 210] width 33 height 33
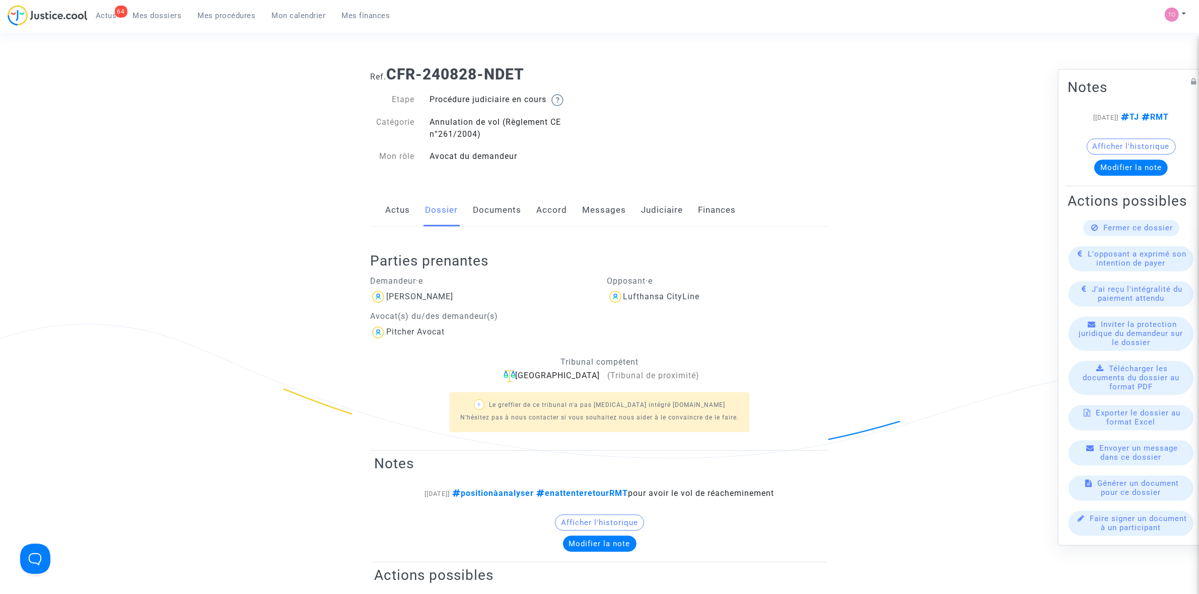
click at [477, 214] on link "Documents" at bounding box center [497, 210] width 48 height 33
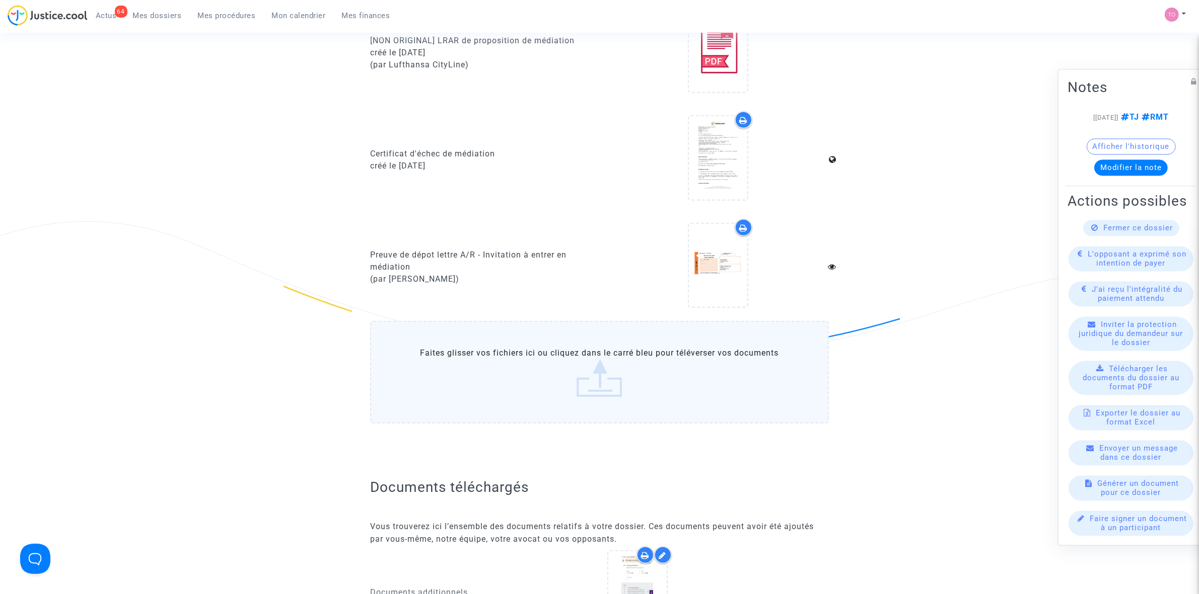
scroll to position [1133, 0]
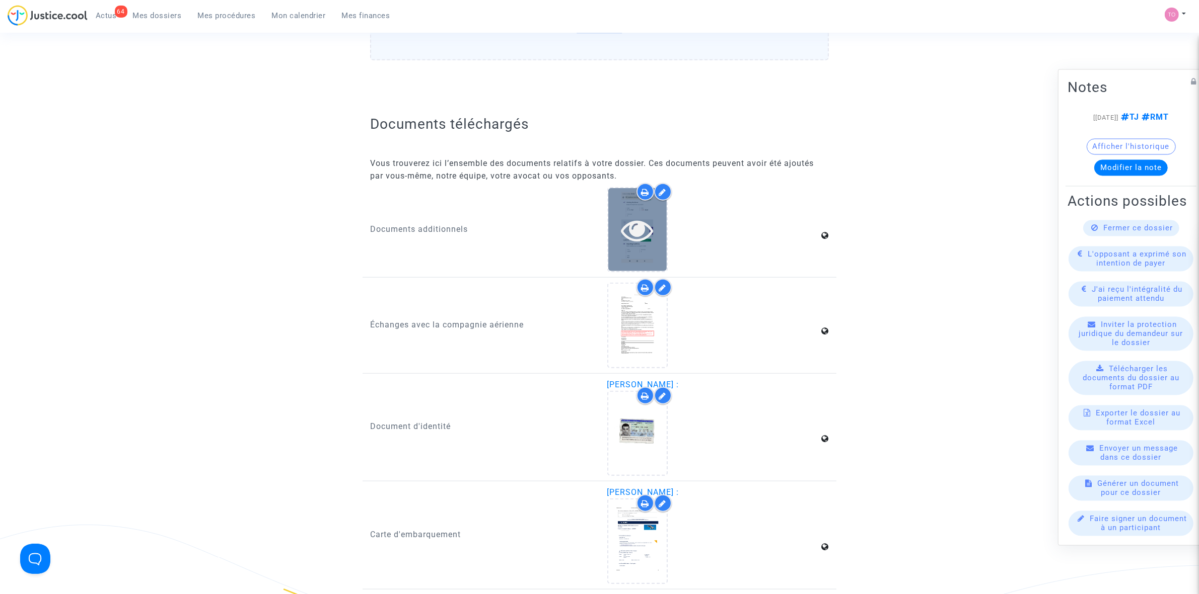
click at [636, 205] on div at bounding box center [637, 229] width 58 height 83
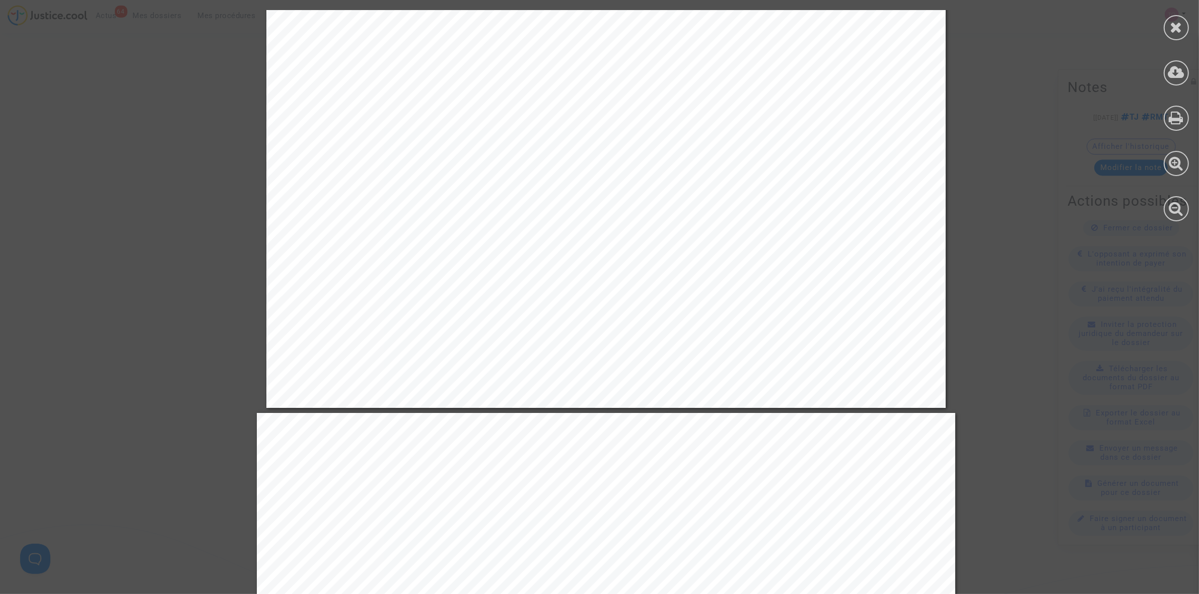
scroll to position [566, 0]
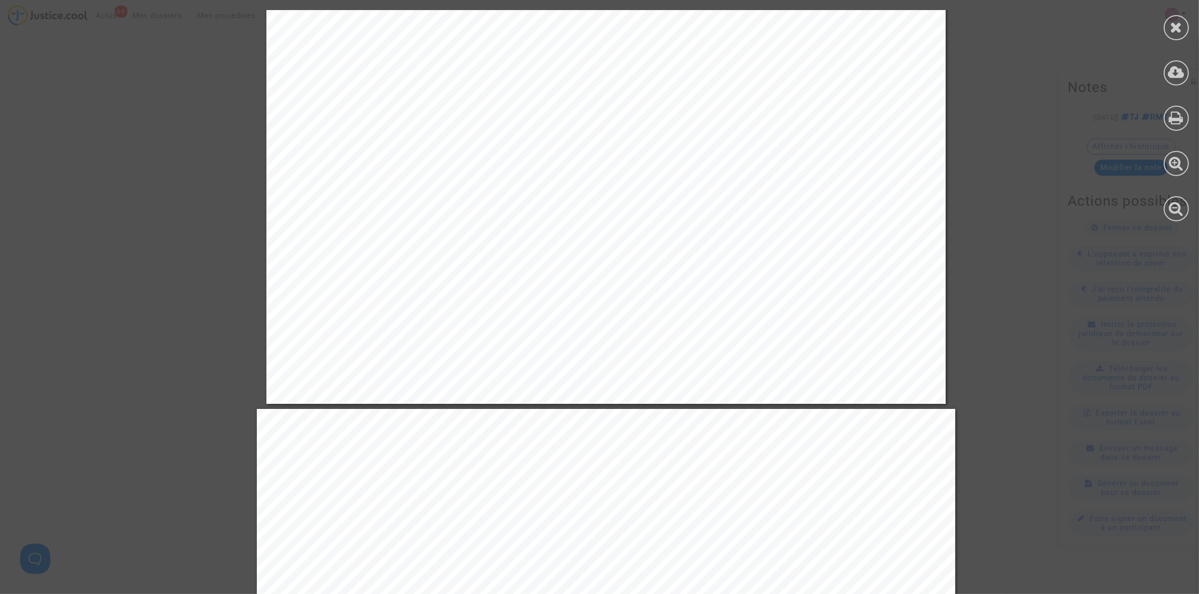
click at [795, 86] on div at bounding box center [1175, 116] width 45 height 232
click at [795, 20] on div at bounding box center [1175, 116] width 45 height 232
click at [795, 28] on div at bounding box center [1175, 27] width 25 height 25
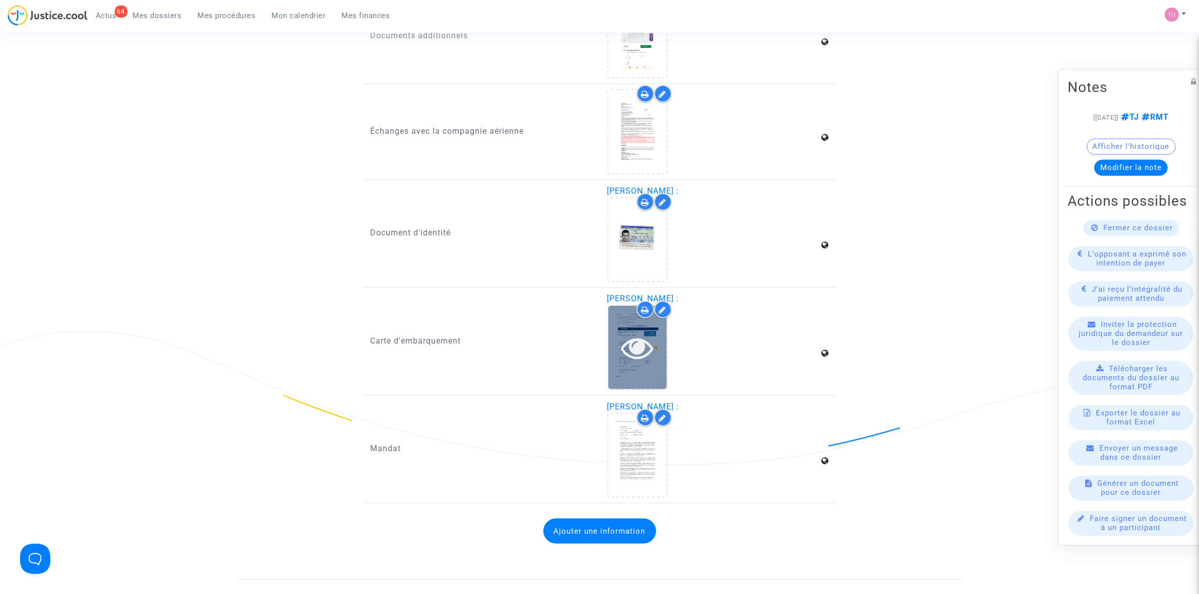
scroll to position [1384, 0]
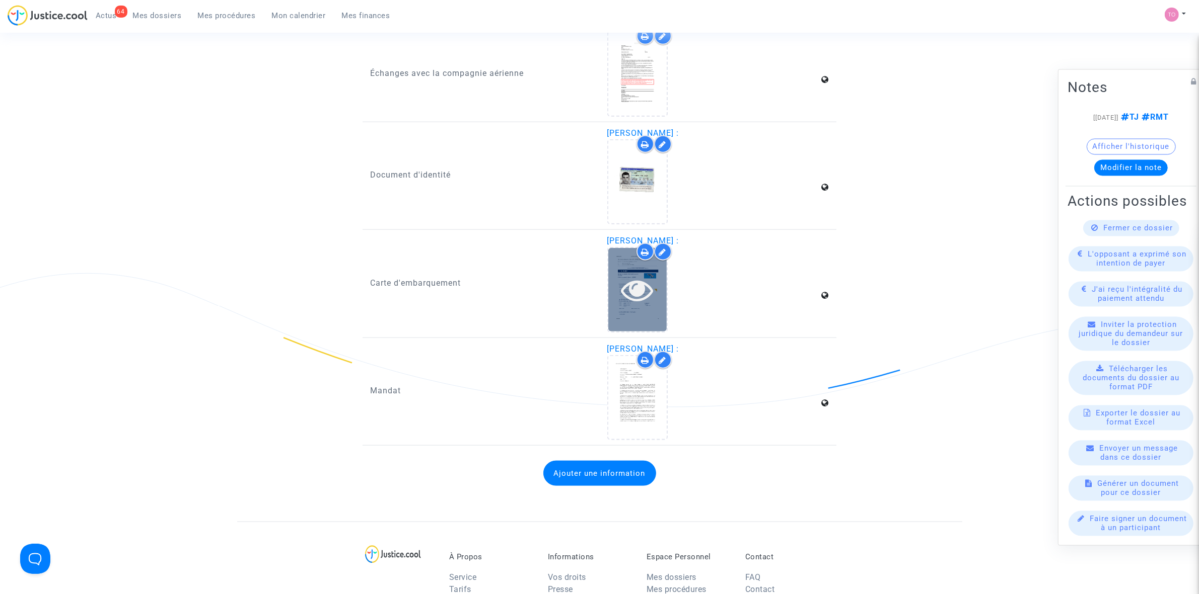
click at [622, 283] on icon at bounding box center [637, 290] width 33 height 32
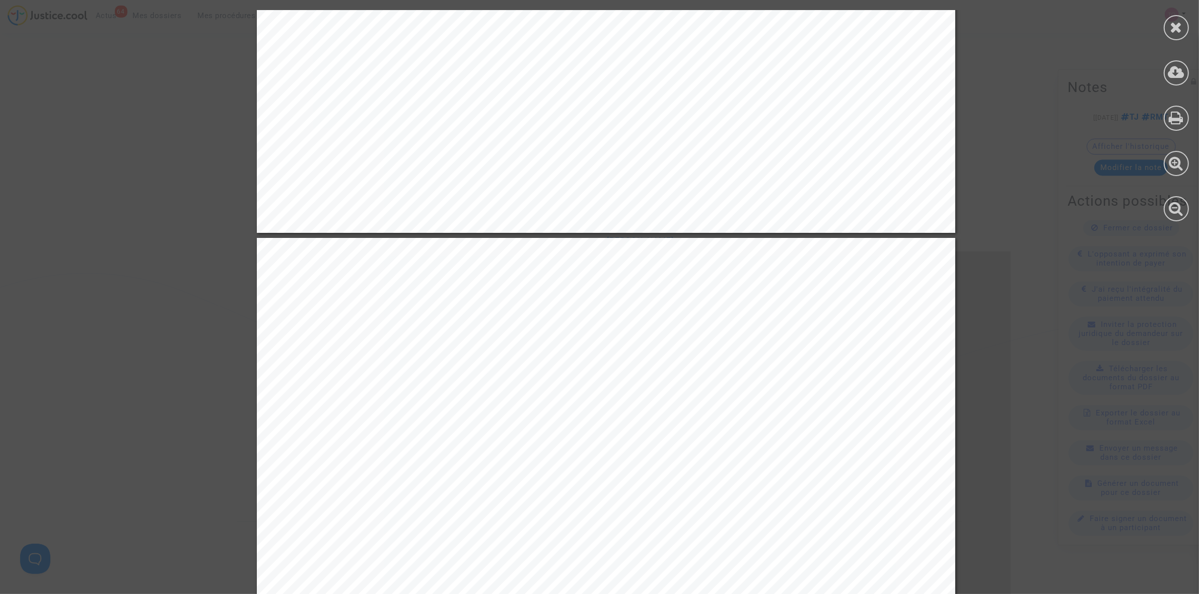
scroll to position [692, 0]
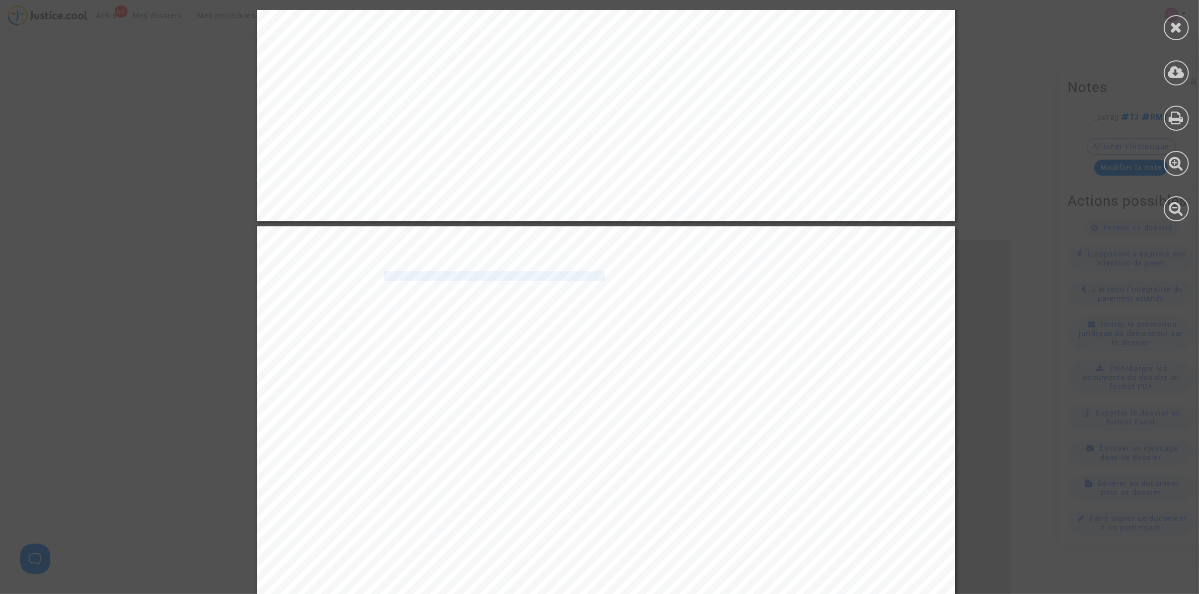
drag, startPoint x: 375, startPoint y: 275, endPoint x: 597, endPoint y: 273, distance: 222.0
click at [597, 273] on span "En raison du renforcement des contrôles de sécurité pour les vols aux États-Uni…" at bounding box center [662, 276] width 604 height 9
click at [795, 21] on icon at bounding box center [1176, 27] width 13 height 15
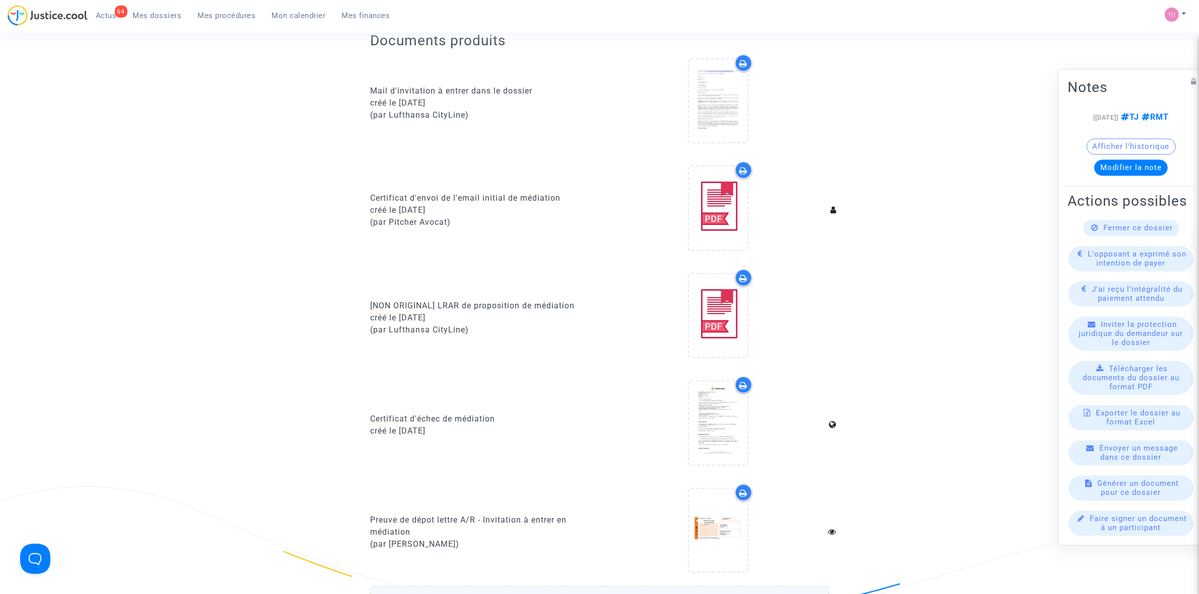
scroll to position [503, 0]
click at [159, 9] on link "Mes dossiers" at bounding box center [157, 15] width 65 height 15
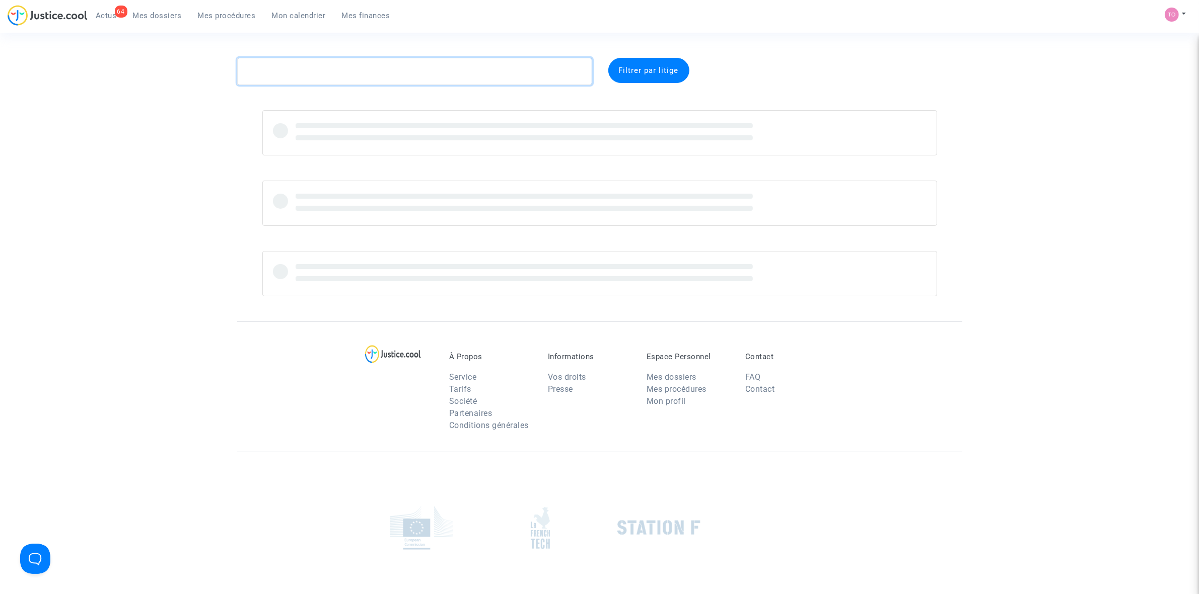
click at [293, 74] on textarea at bounding box center [414, 71] width 355 height 27
paste textarea "SCHMITT"
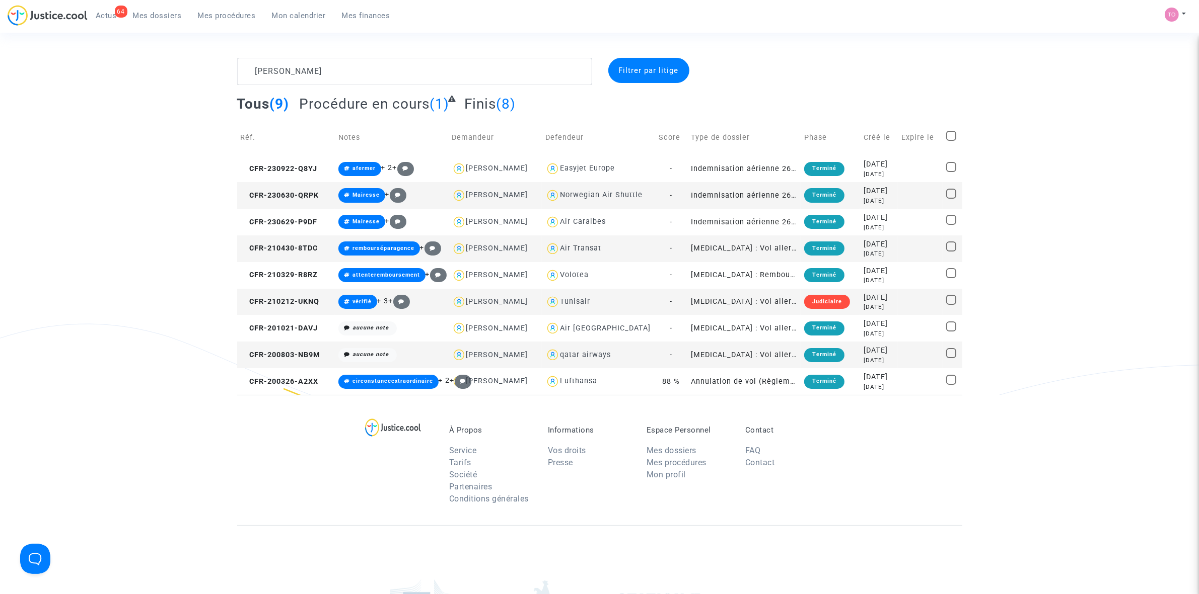
click at [576, 300] on div "Tunisair" at bounding box center [575, 301] width 30 height 9
type textarea "SCHMITT @Tunisair"
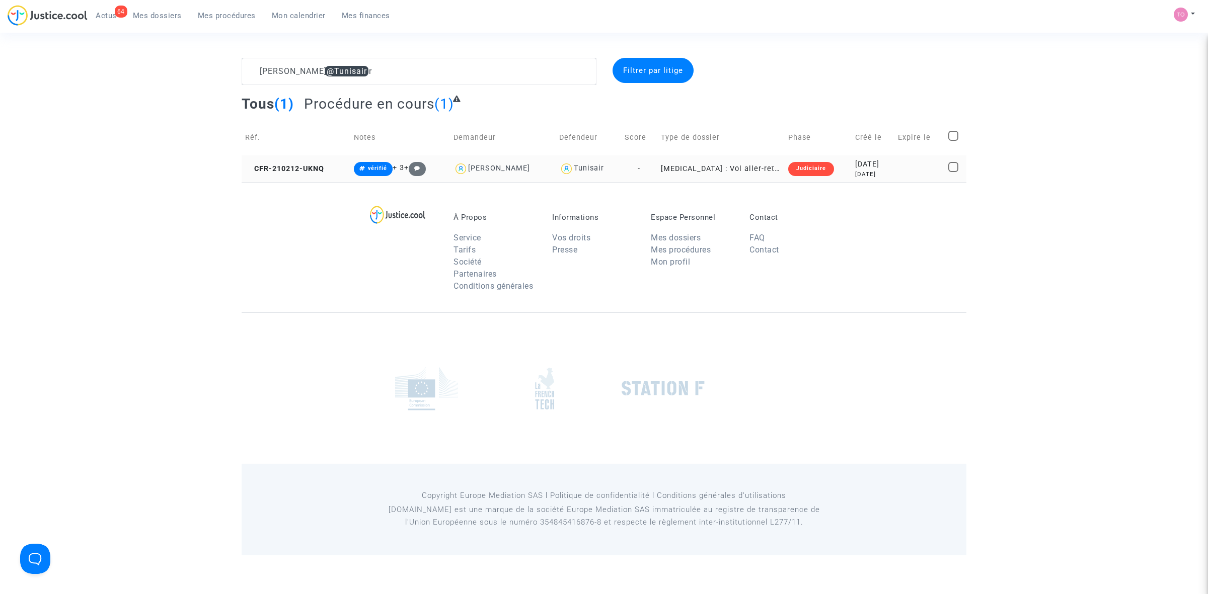
click at [795, 171] on div "[DATE]" at bounding box center [873, 174] width 36 height 9
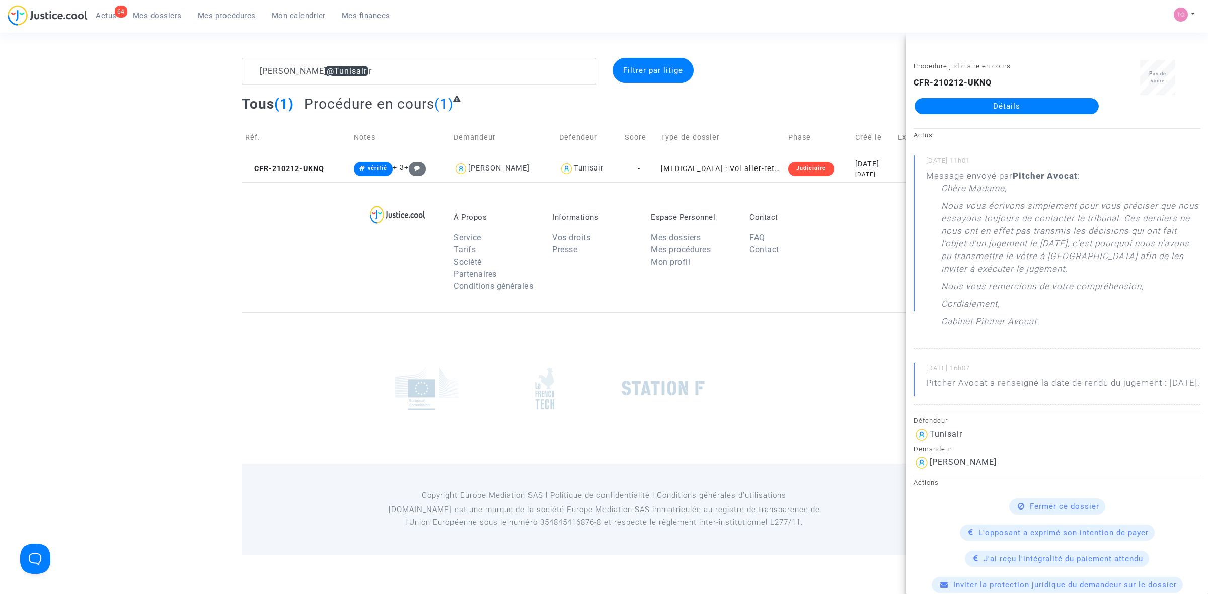
click at [795, 94] on div "CFR-210212-UKNQ Détails" at bounding box center [1007, 95] width 186 height 37
click at [795, 109] on link "Détails" at bounding box center [1007, 106] width 184 height 16
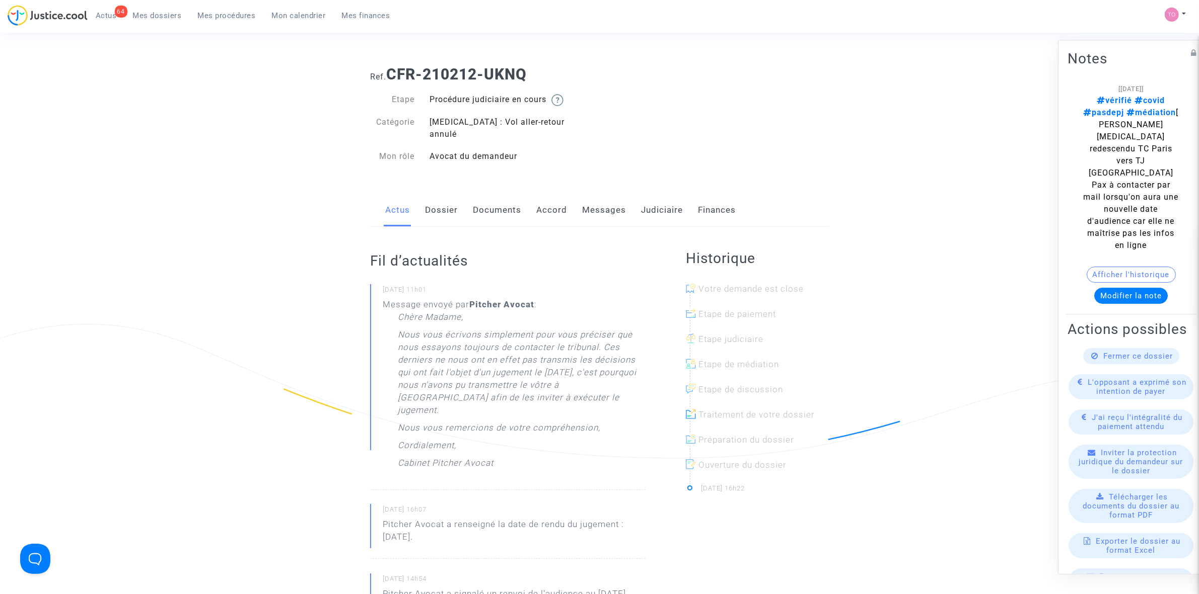
click at [668, 199] on link "Judiciaire" at bounding box center [662, 210] width 42 height 33
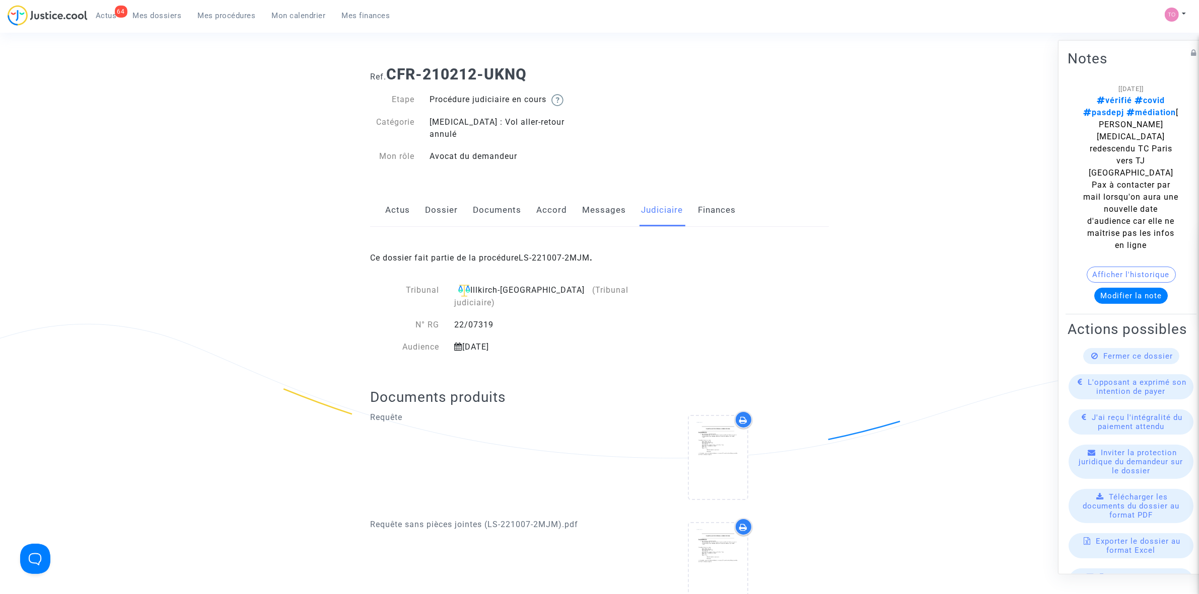
click at [610, 197] on link "Messages" at bounding box center [604, 210] width 44 height 33
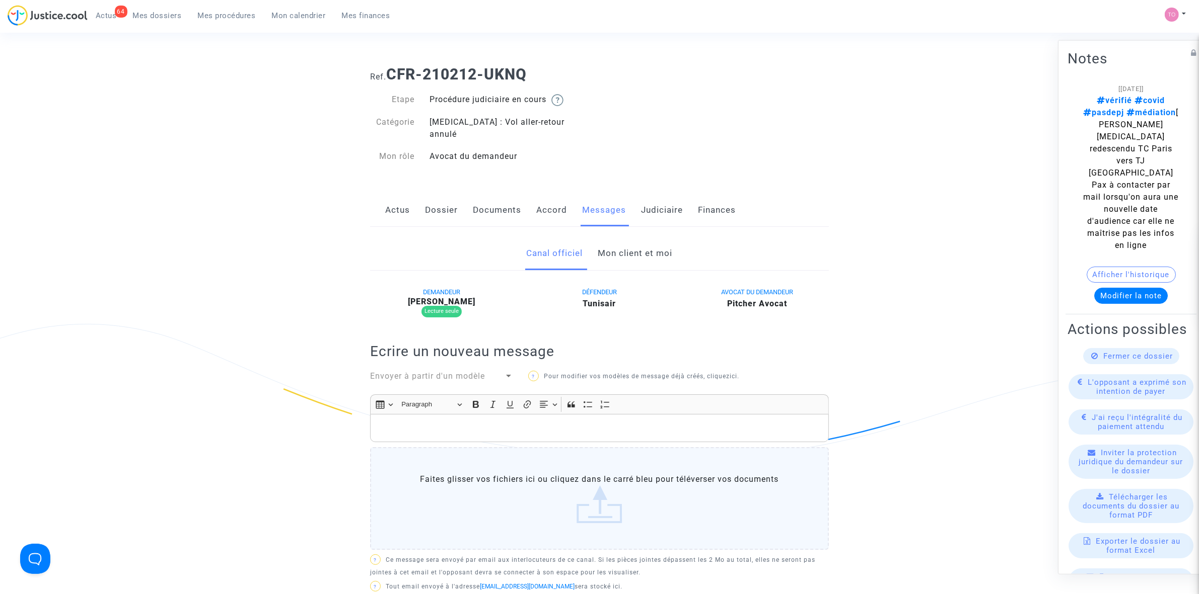
click at [620, 238] on link "Mon client et moi" at bounding box center [635, 253] width 74 height 33
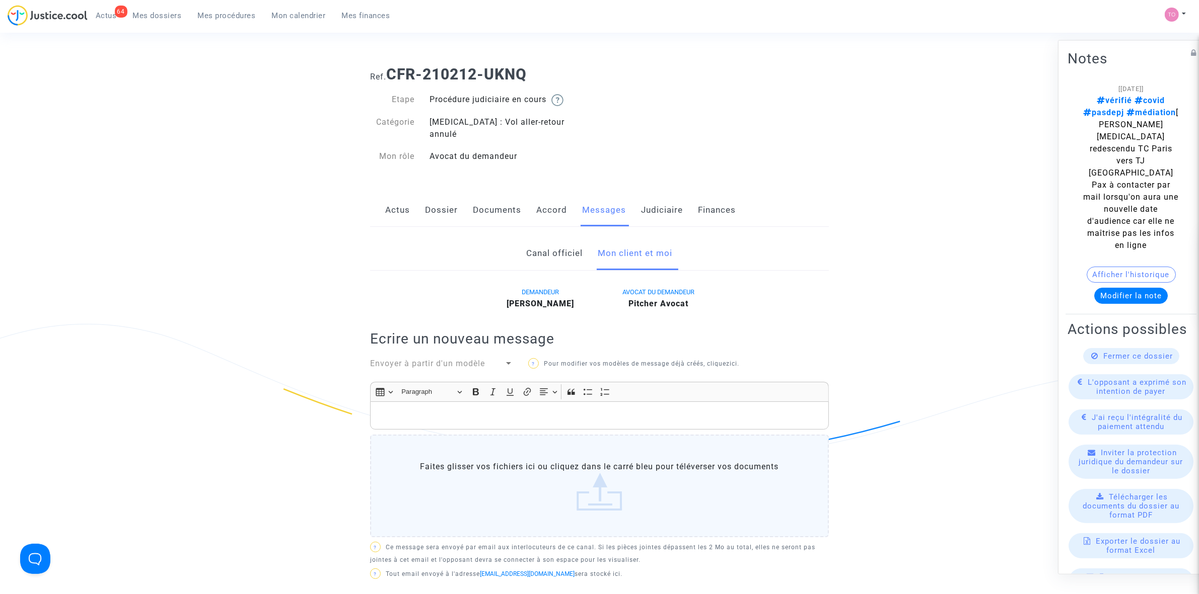
click at [649, 202] on link "Judiciaire" at bounding box center [662, 210] width 42 height 33
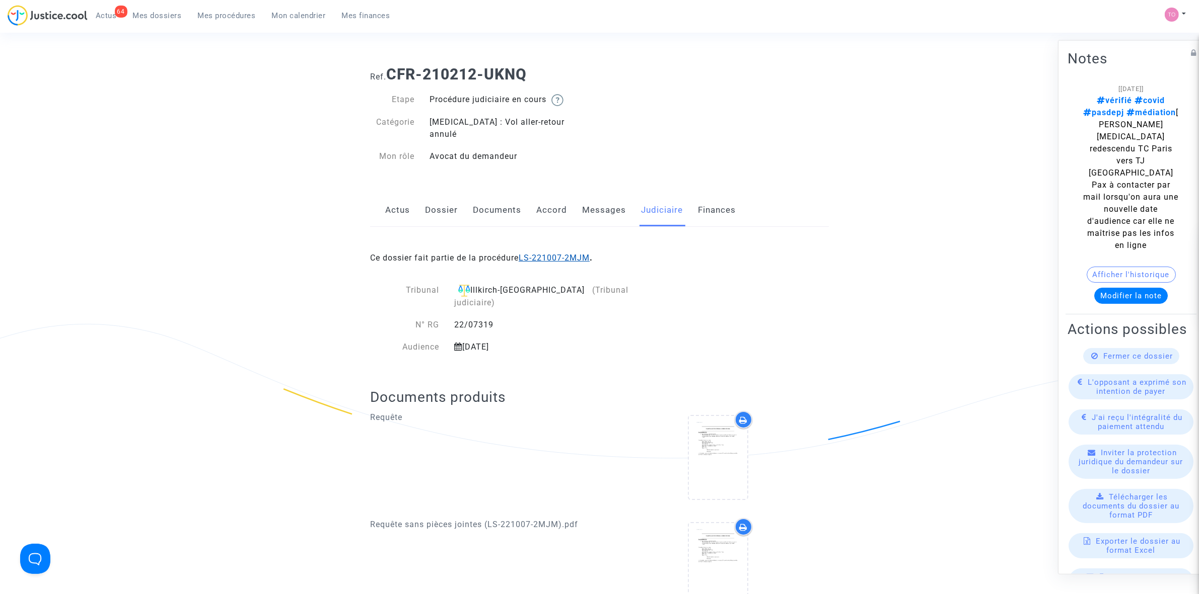
click at [560, 253] on link "LS-221007-2MJM" at bounding box center [553, 258] width 71 height 10
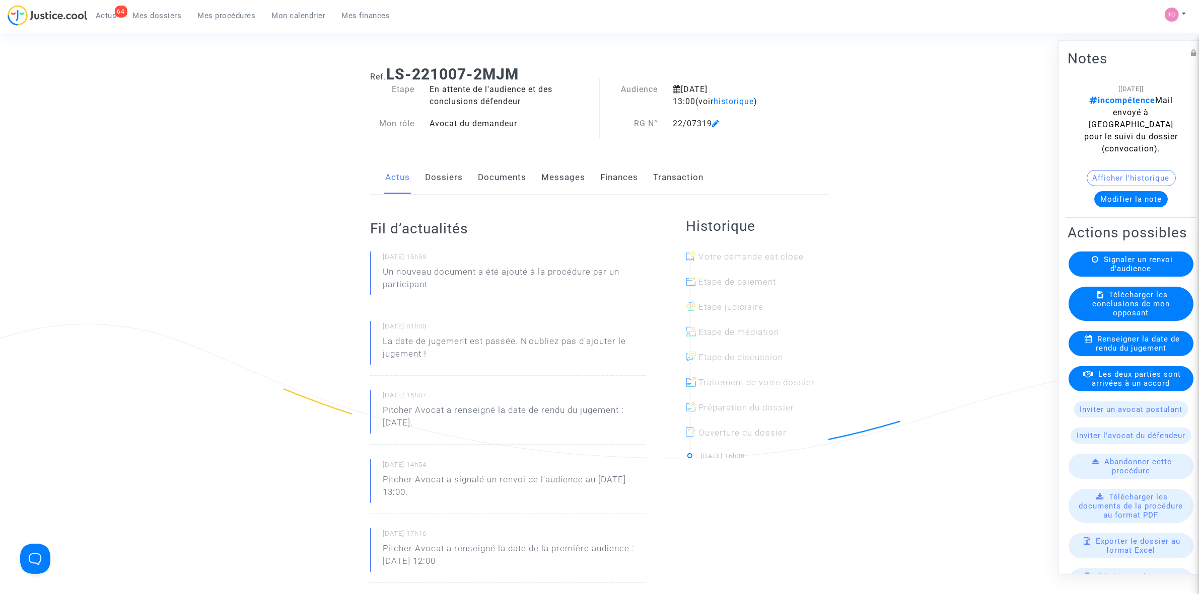
click at [704, 107] on div "15 décembre 2023 13:00 (voir historique )" at bounding box center [730, 96] width 131 height 24
click at [713, 102] on span "historique" at bounding box center [733, 102] width 40 height 10
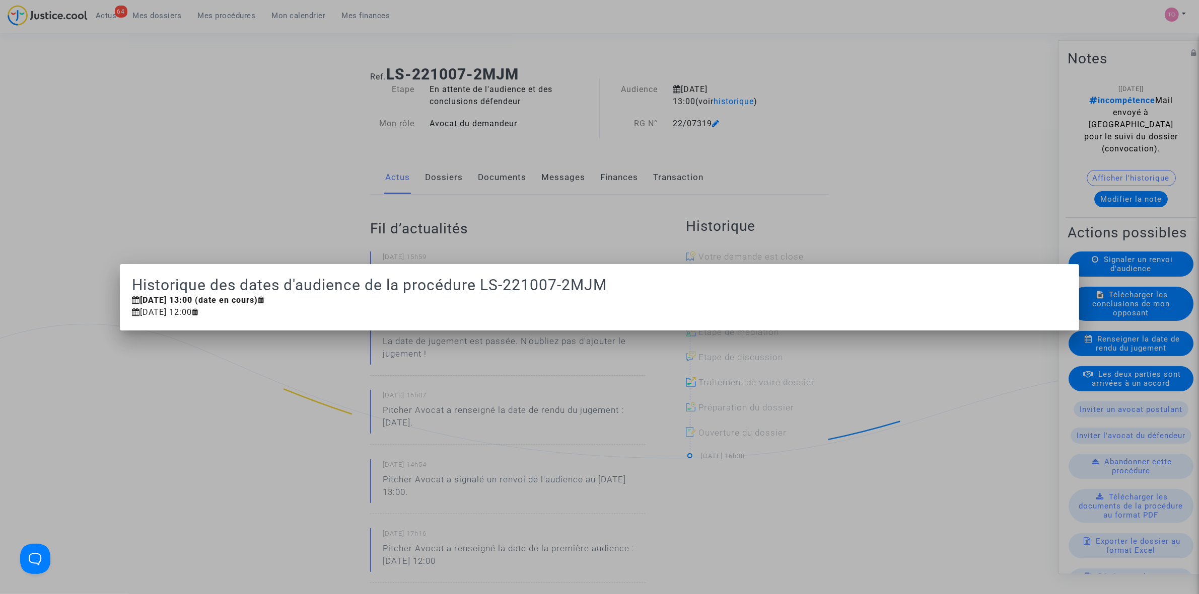
click at [759, 111] on div at bounding box center [599, 297] width 1199 height 594
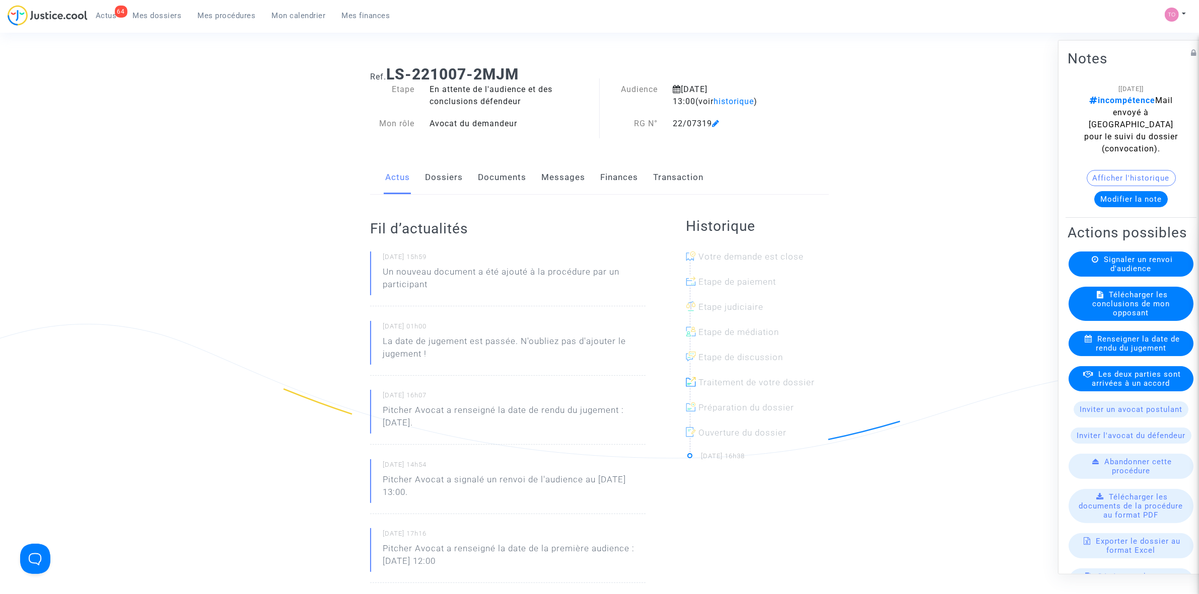
click at [466, 179] on div "Actus Dossiers Documents Messages Finances Transaction" at bounding box center [599, 178] width 459 height 34
click at [499, 174] on link "Documents" at bounding box center [502, 177] width 48 height 33
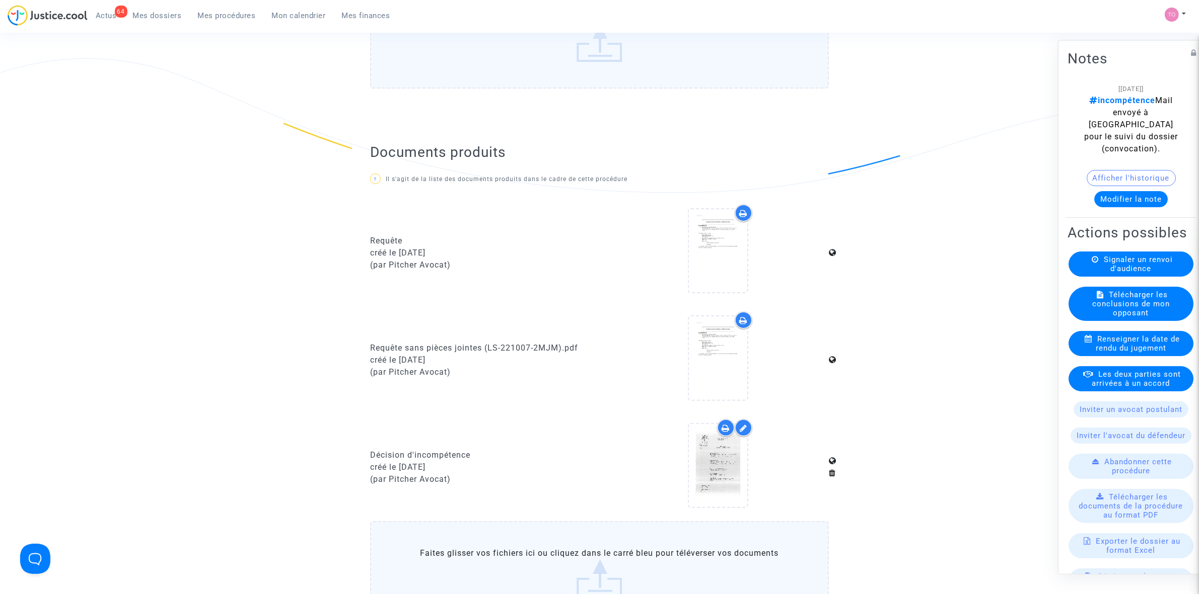
scroll to position [378, 0]
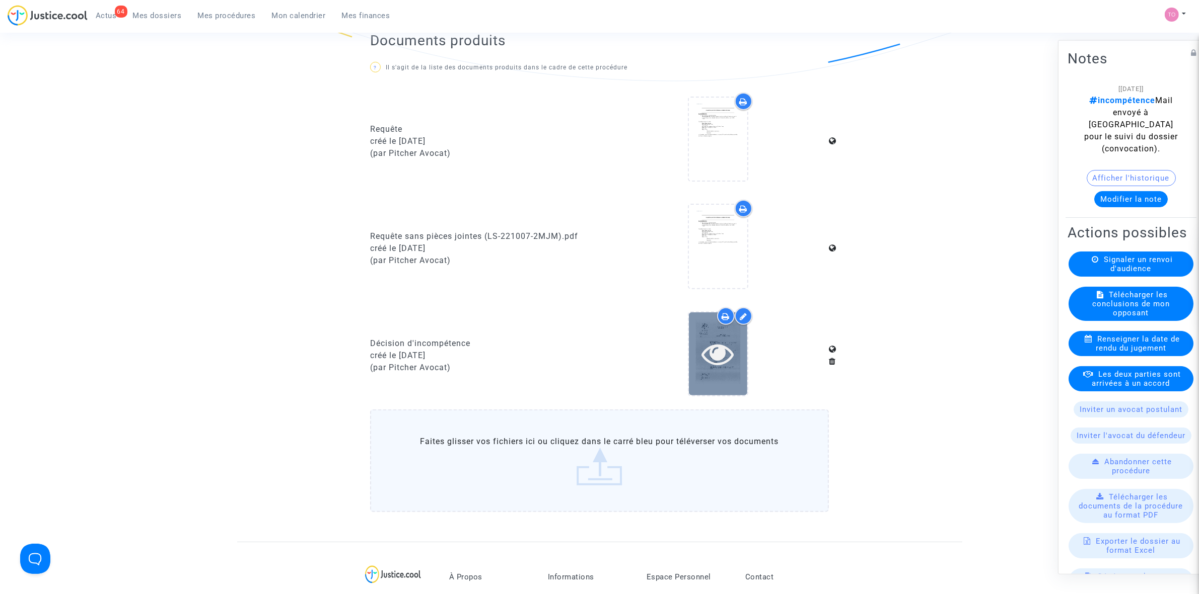
click at [728, 341] on icon at bounding box center [717, 354] width 33 height 32
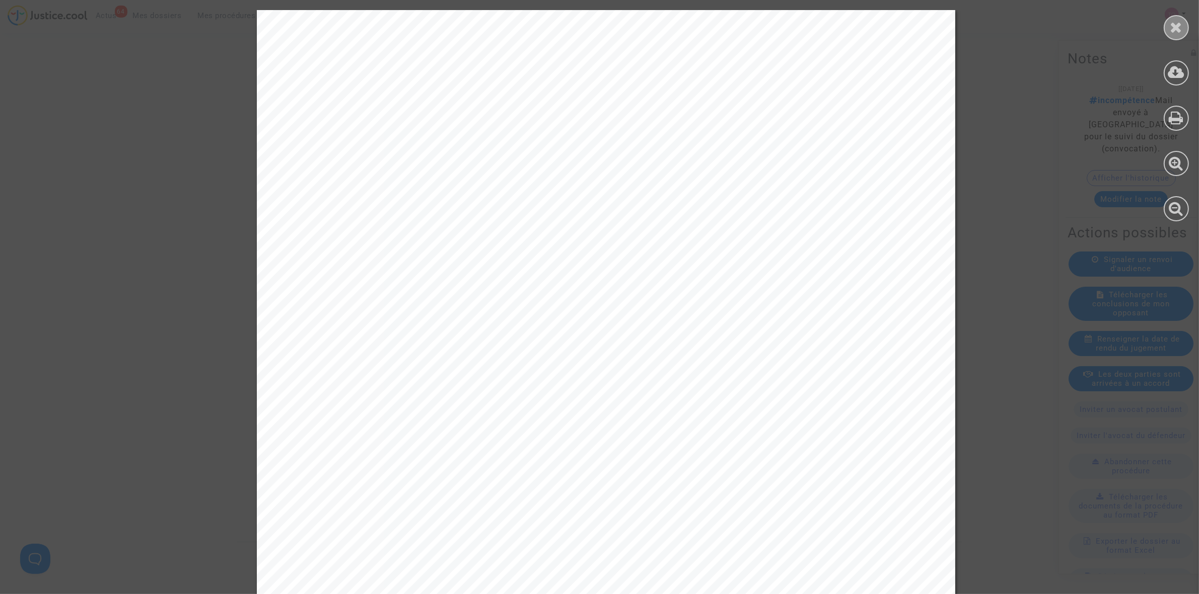
click at [795, 29] on div at bounding box center [1175, 27] width 25 height 25
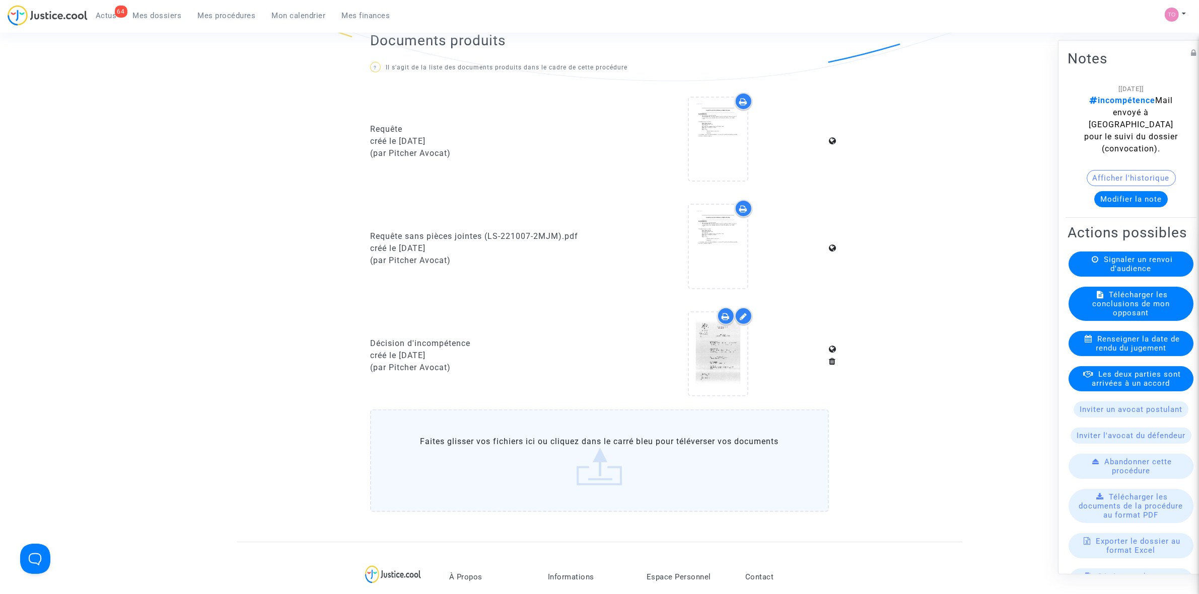
click at [156, 13] on span "Mes dossiers" at bounding box center [157, 15] width 49 height 9
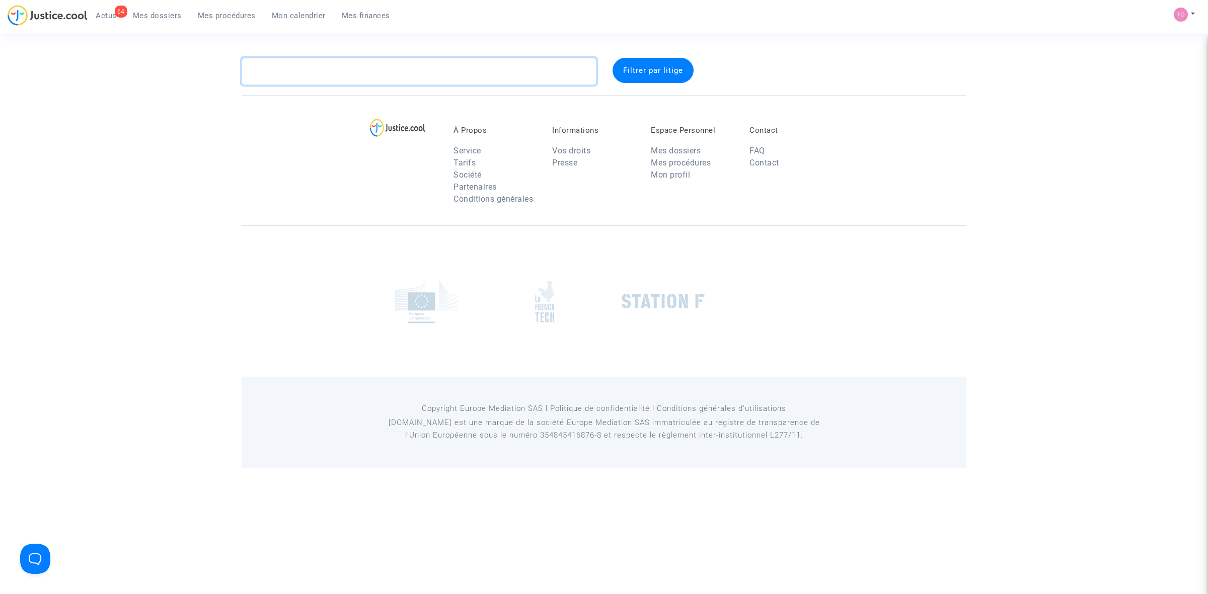
click at [318, 63] on textarea at bounding box center [419, 71] width 355 height 27
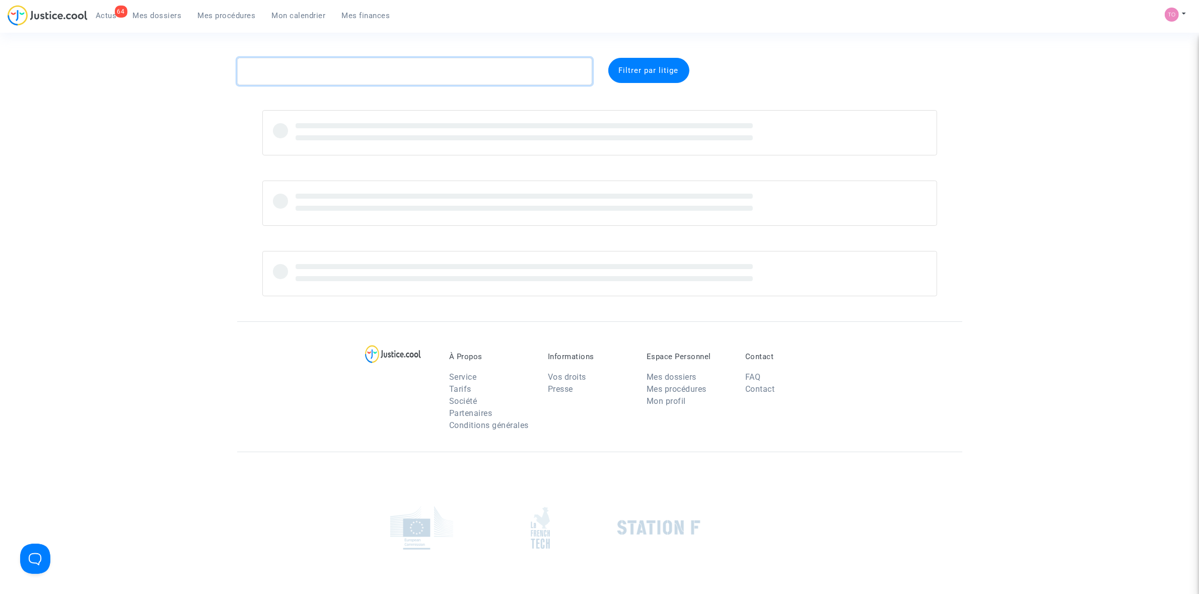
paste textarea "GACIMI"
type textarea "GACIMI"
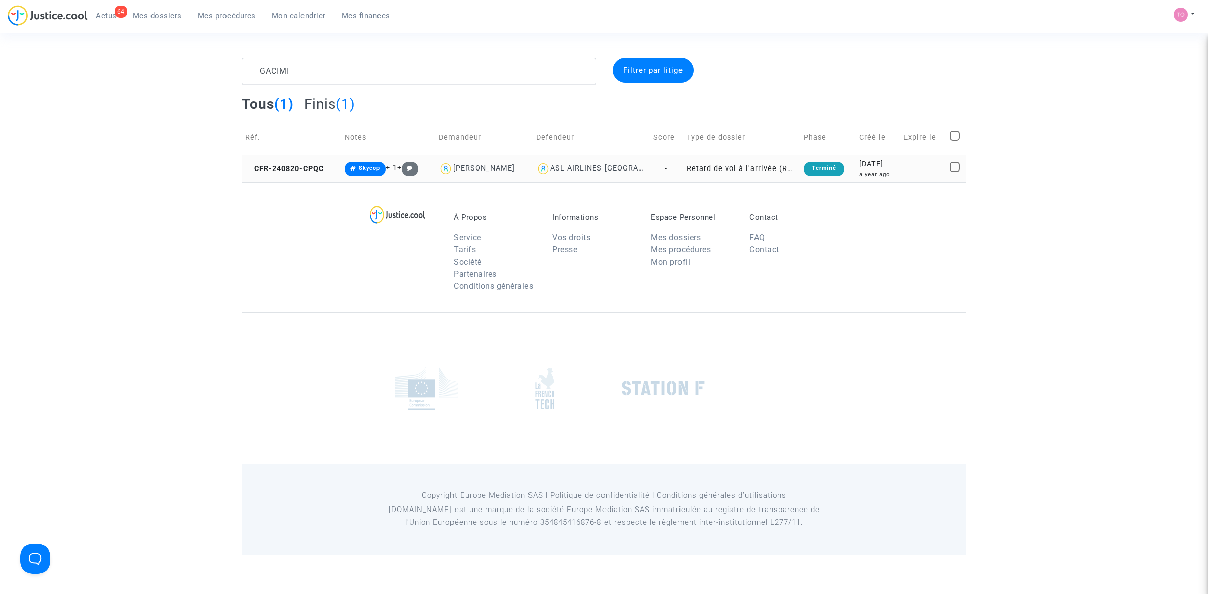
click at [795, 165] on div "2024-08-20" at bounding box center [878, 164] width 38 height 11
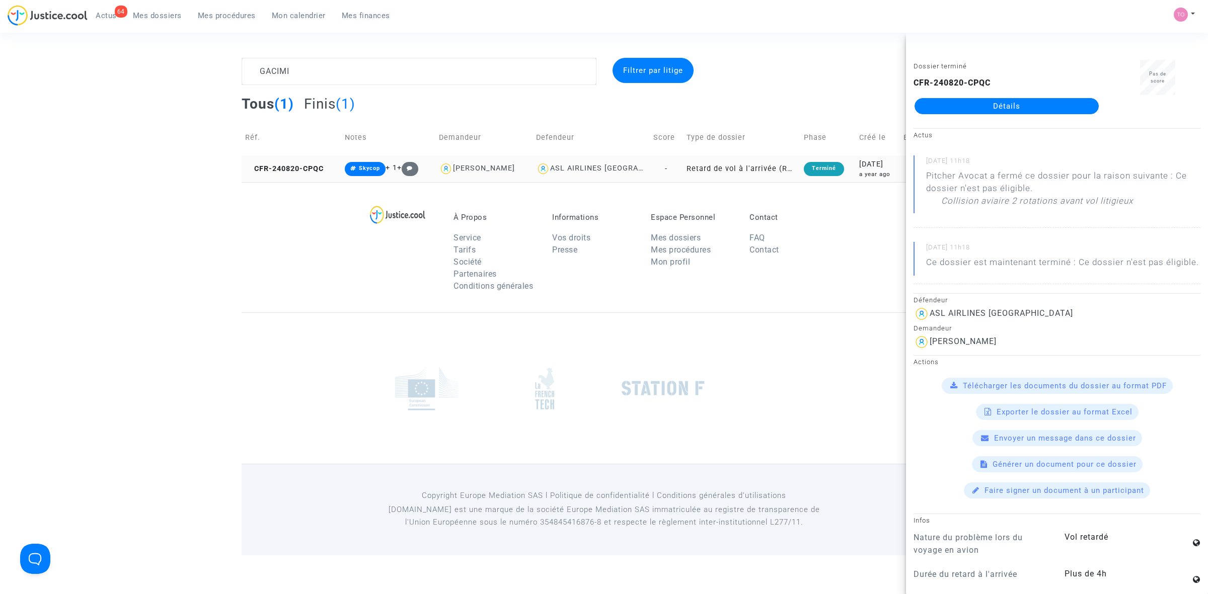
click at [795, 170] on div "a year ago" at bounding box center [878, 174] width 38 height 9
click at [795, 117] on div "Dossier terminé CFR-240820-CPQC Détails" at bounding box center [1006, 91] width 201 height 63
click at [795, 114] on div "Dossier terminé CFR-240820-CPQC Détails" at bounding box center [1006, 91] width 201 height 63
click at [795, 108] on link "Détails" at bounding box center [1007, 106] width 184 height 16
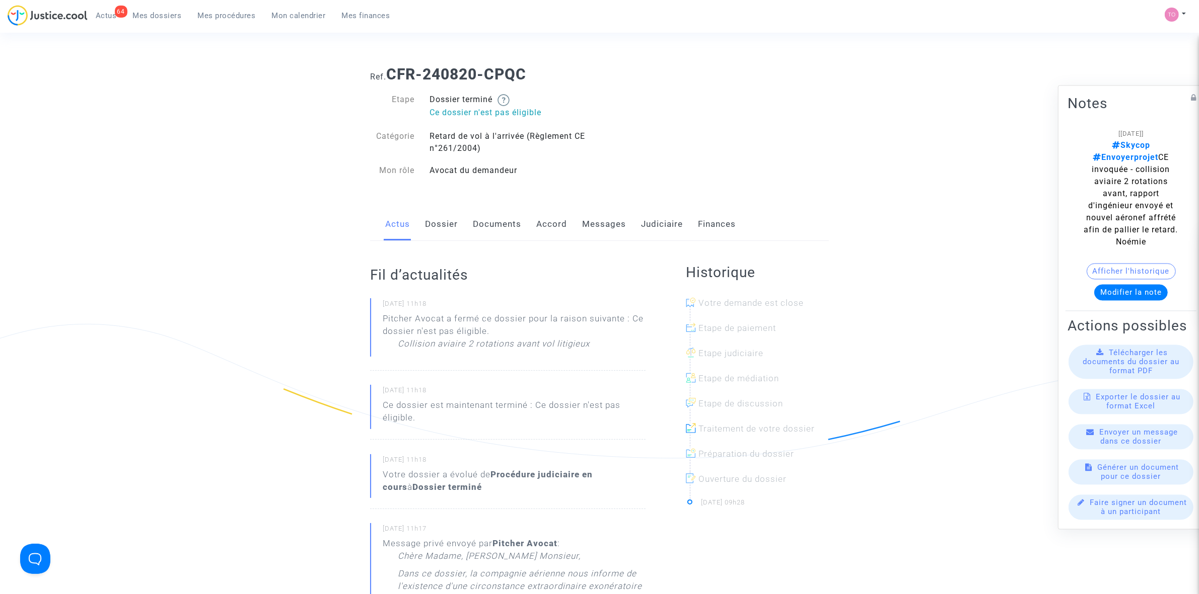
click at [651, 217] on link "Judiciaire" at bounding box center [662, 224] width 42 height 33
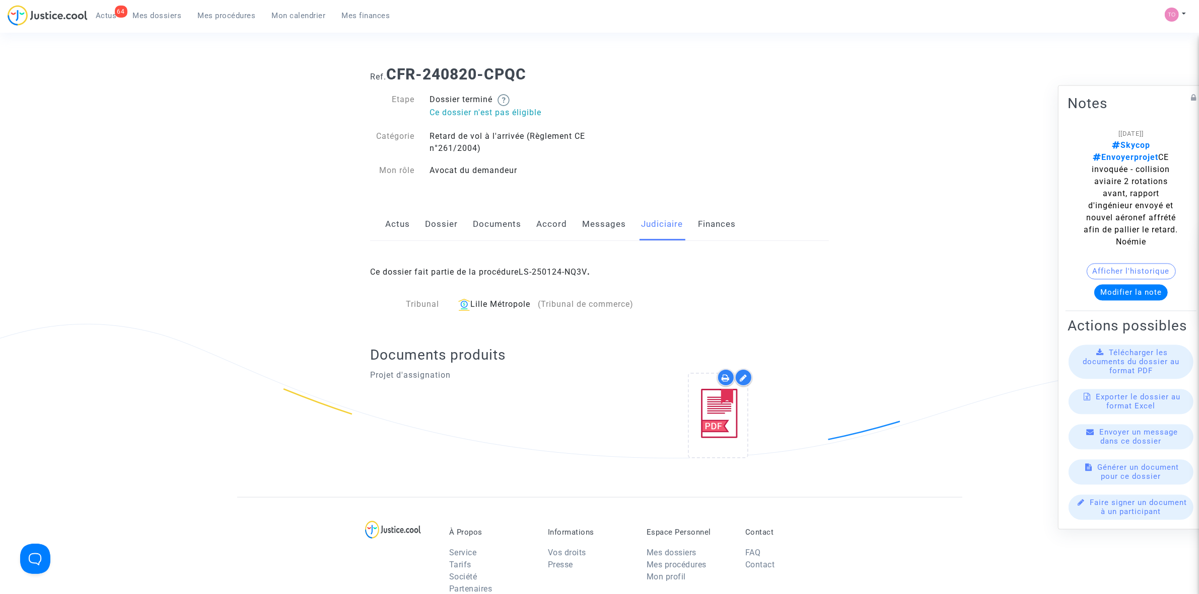
click at [555, 266] on div "Ce dossier fait partie de la procédure LS-250124-NQ3V ." at bounding box center [599, 264] width 459 height 47
click at [554, 272] on link "LS-250124-NQ3V" at bounding box center [552, 272] width 68 height 10
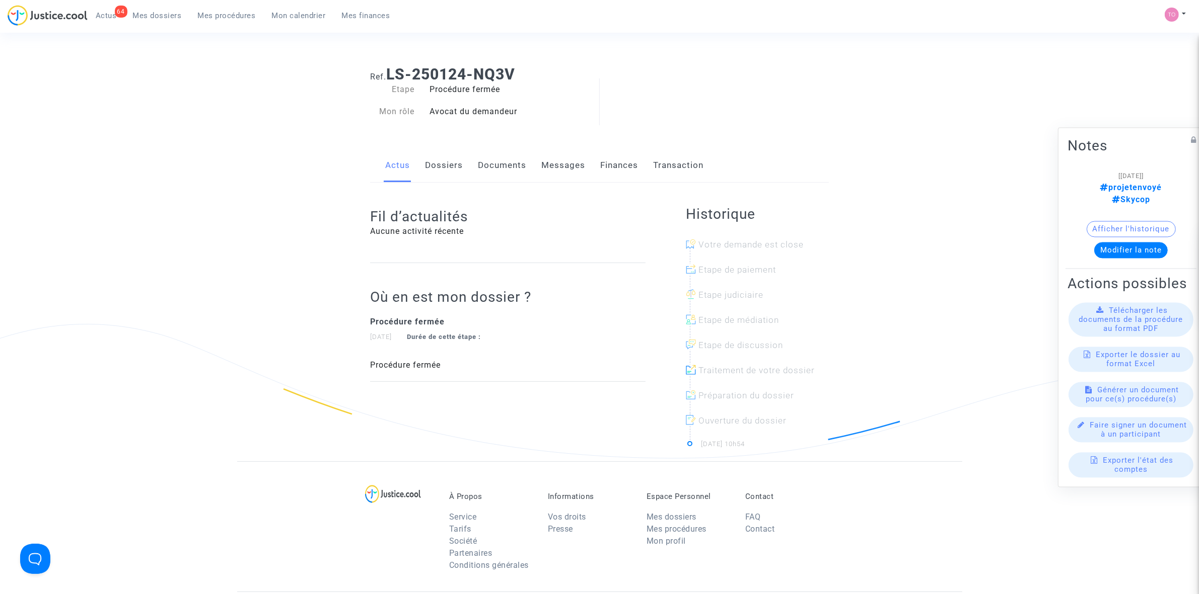
click at [443, 169] on link "Dossiers" at bounding box center [444, 165] width 38 height 33
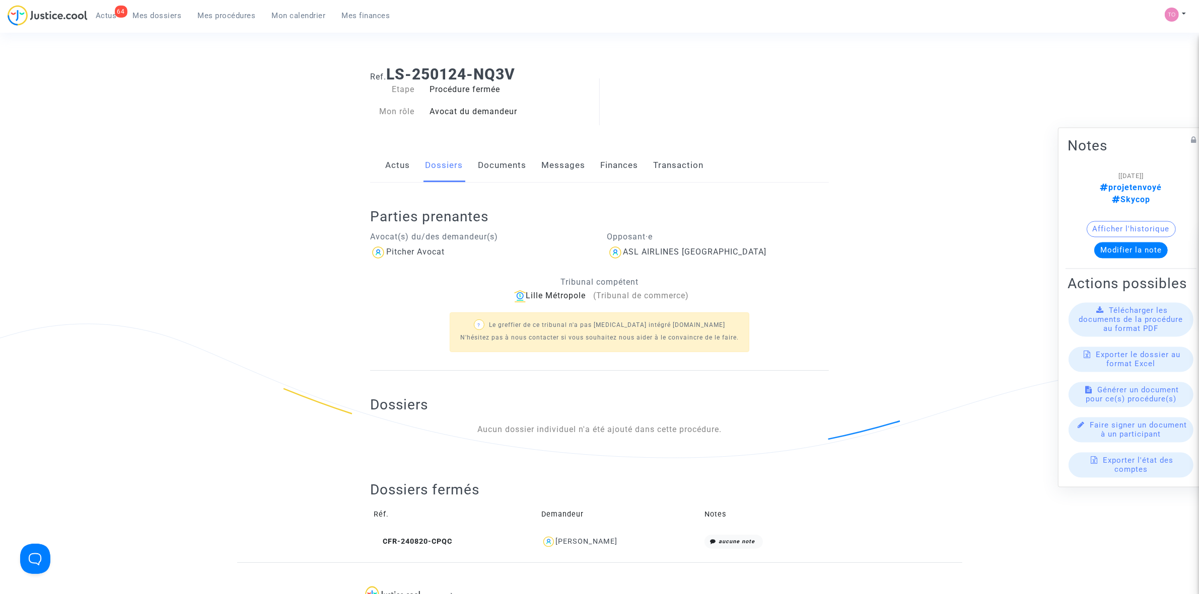
click at [600, 368] on span "Farid Gacimi" at bounding box center [587, 513] width 62 height 66
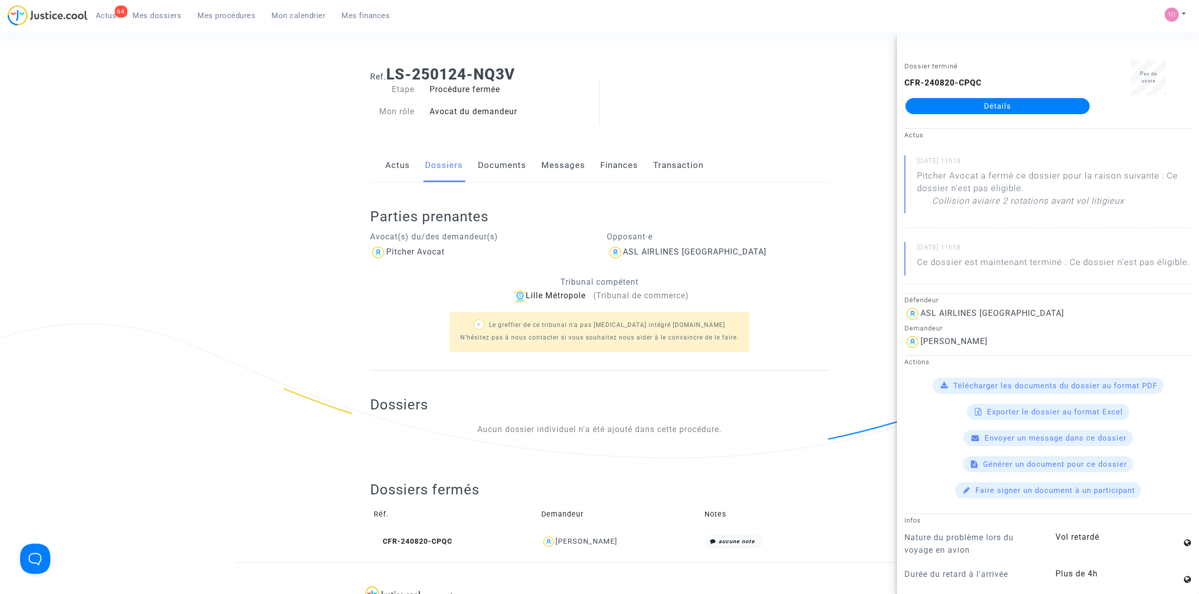
click at [136, 260] on div "Ref. LS-250124-NQ3V Etape Procédure fermée Mon rôle Avocat du demandeur Actus D…" at bounding box center [599, 310] width 1199 height 505
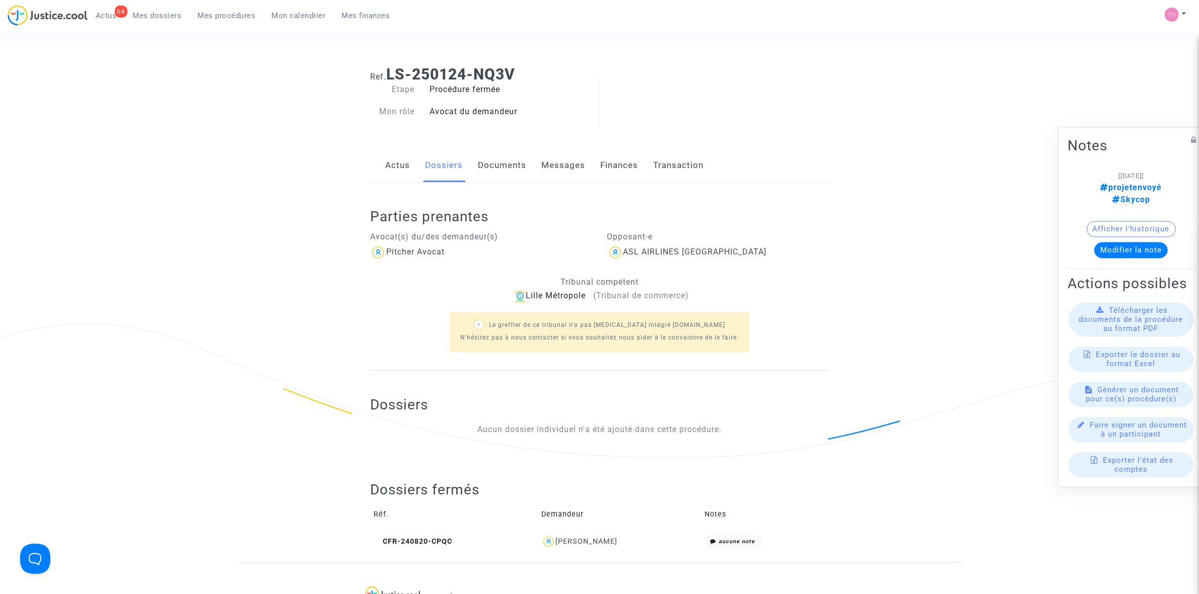
click at [795, 221] on button "Afficher l'historique" at bounding box center [1130, 229] width 89 height 16
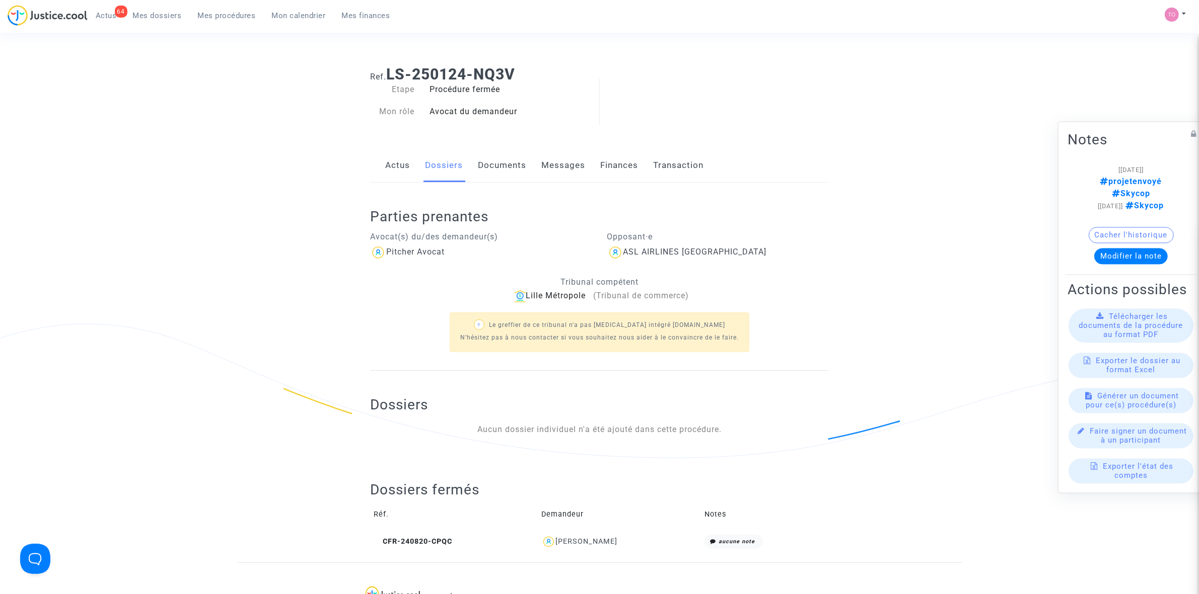
click at [615, 166] on link "Finances" at bounding box center [619, 165] width 38 height 33
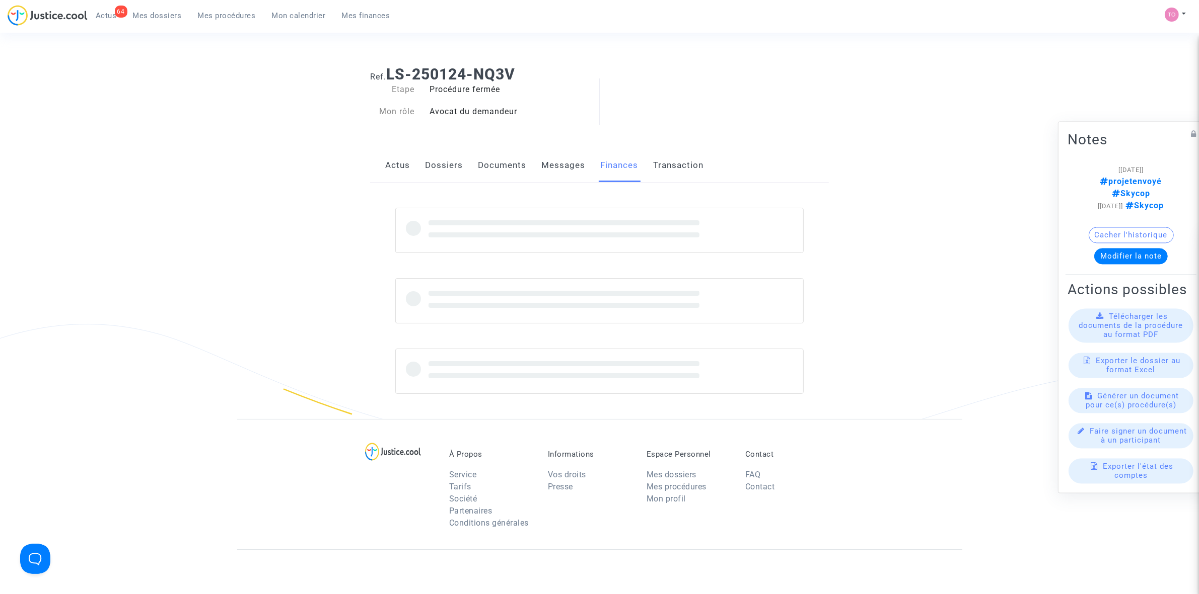
click at [572, 161] on link "Messages" at bounding box center [563, 165] width 44 height 33
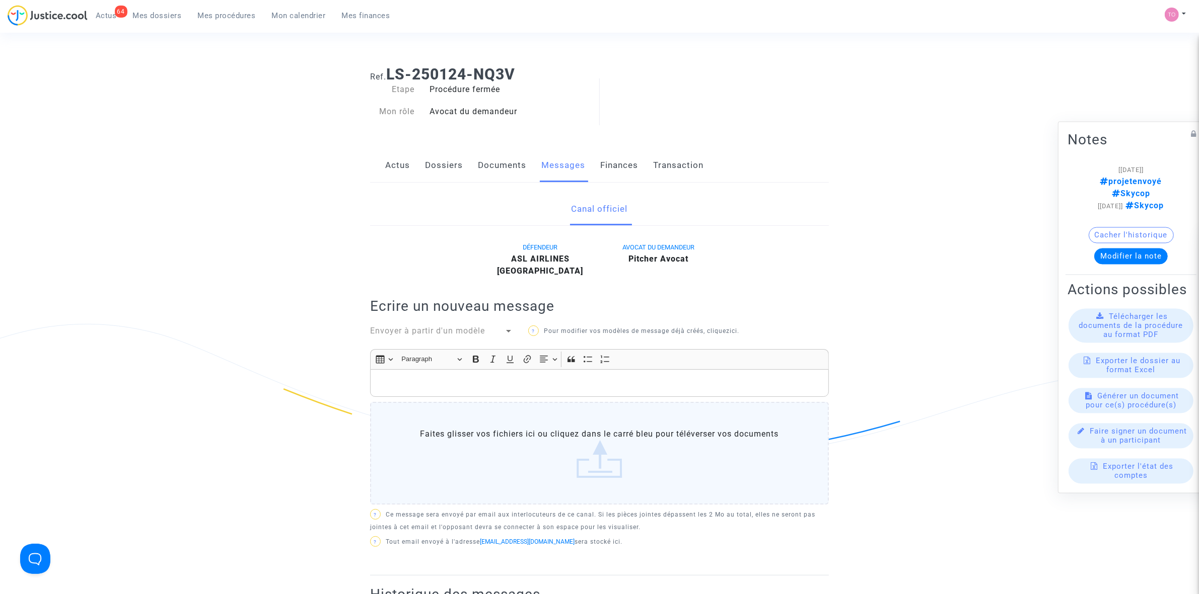
click at [520, 160] on link "Documents" at bounding box center [502, 165] width 48 height 33
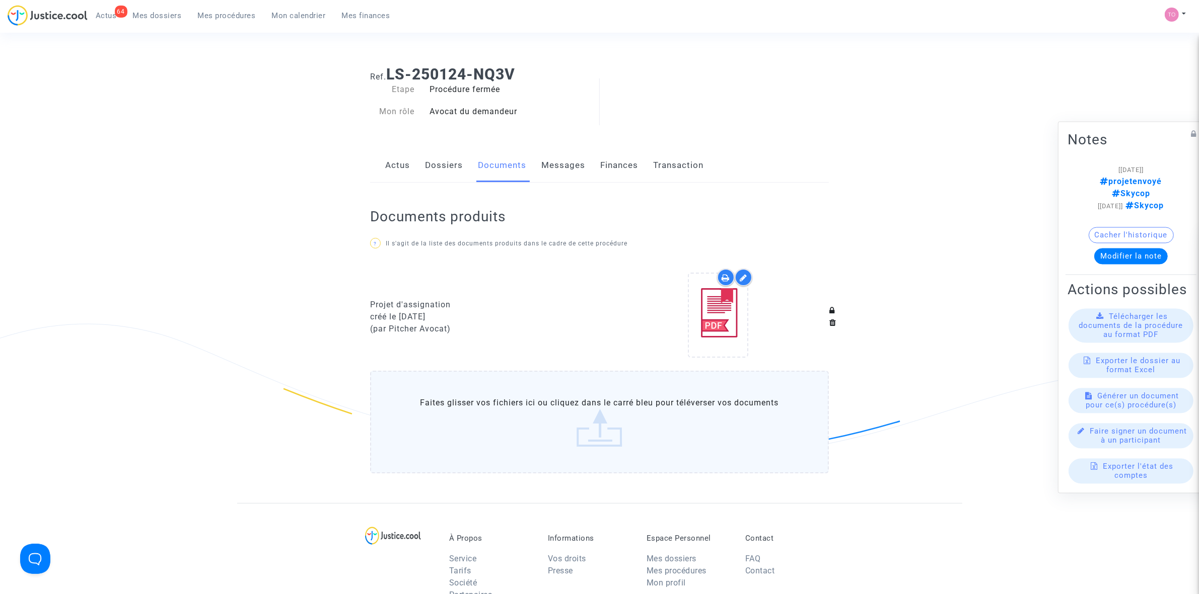
click at [613, 164] on link "Finances" at bounding box center [619, 165] width 38 height 33
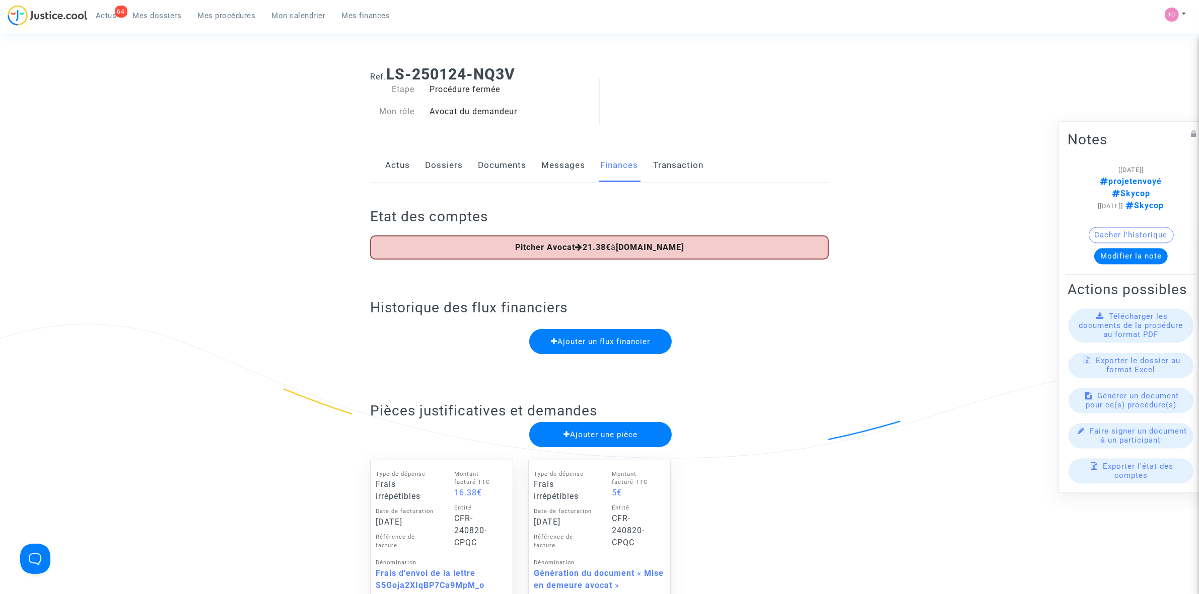
click at [426, 163] on link "Dossiers" at bounding box center [444, 165] width 38 height 33
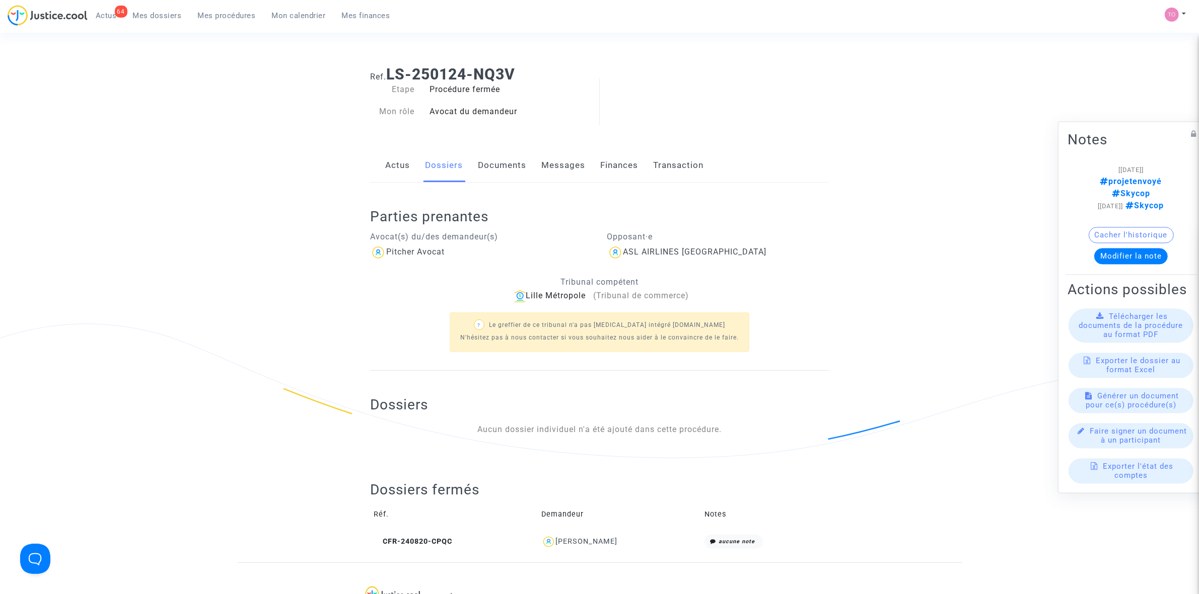
click at [795, 227] on button "Cacher l'historique" at bounding box center [1130, 235] width 85 height 16
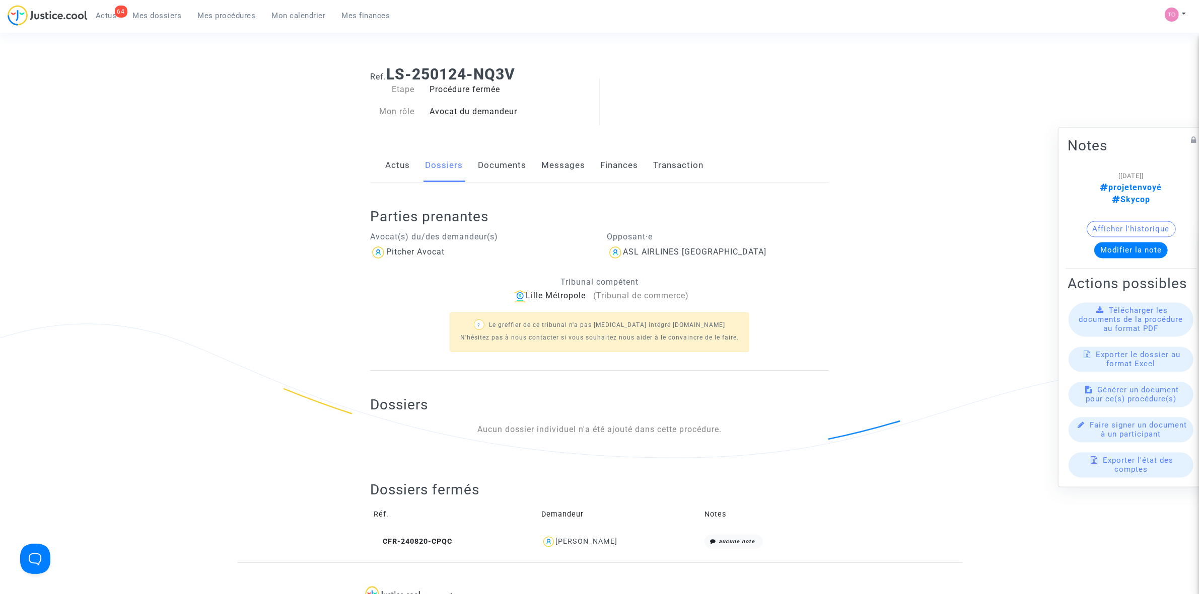
click at [795, 221] on button "Afficher l'historique" at bounding box center [1130, 229] width 89 height 16
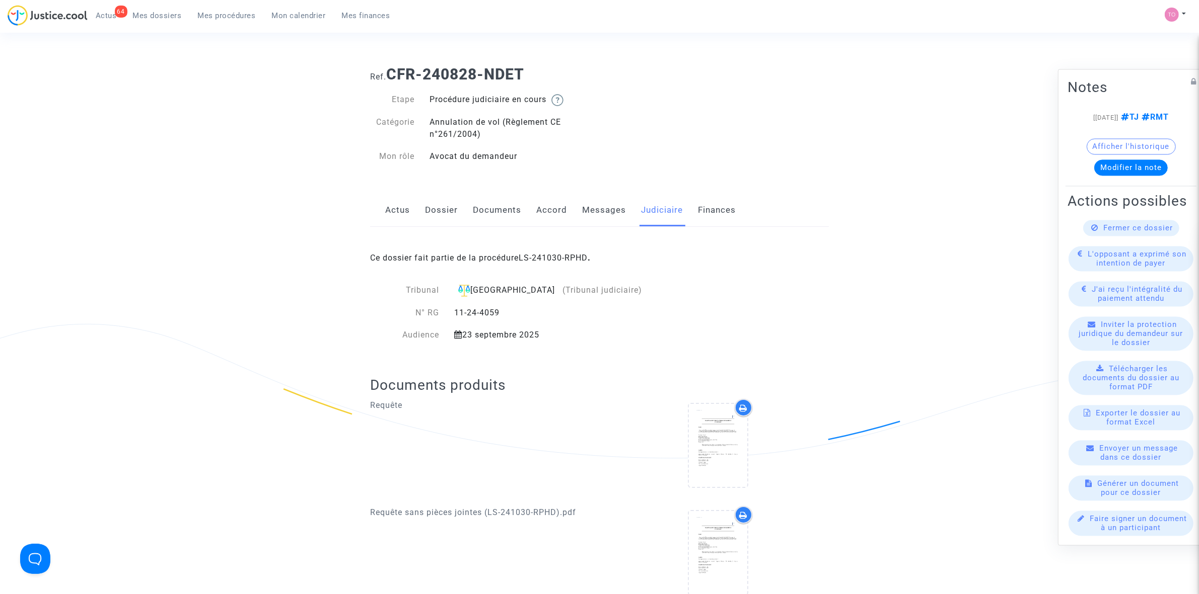
click at [1121, 154] on div "Afficher l'historique" at bounding box center [1130, 148] width 127 height 21
click at [1121, 162] on button "Modifier la note" at bounding box center [1130, 168] width 73 height 16
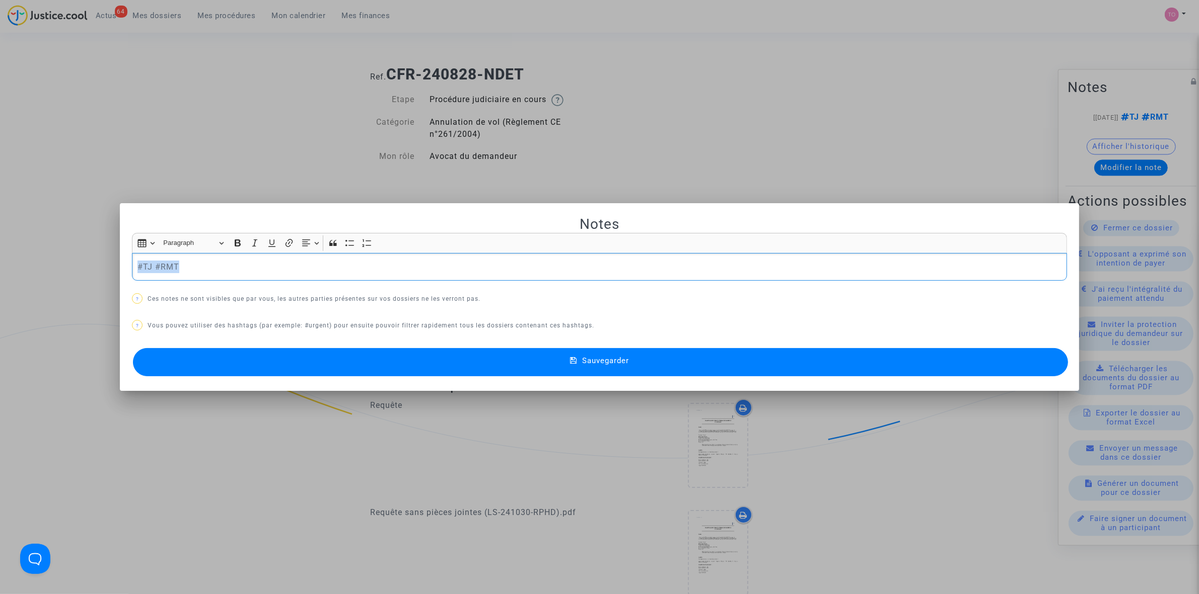
drag, startPoint x: 207, startPoint y: 268, endPoint x: 71, endPoint y: 251, distance: 137.0
click at [71, 251] on div "Notes Rich Text Editor Insert table Insert table Heading Paragraph Paragraph He…" at bounding box center [599, 297] width 1199 height 594
click at [177, 286] on span "#positionàanalyser" at bounding box center [172, 283] width 54 height 15
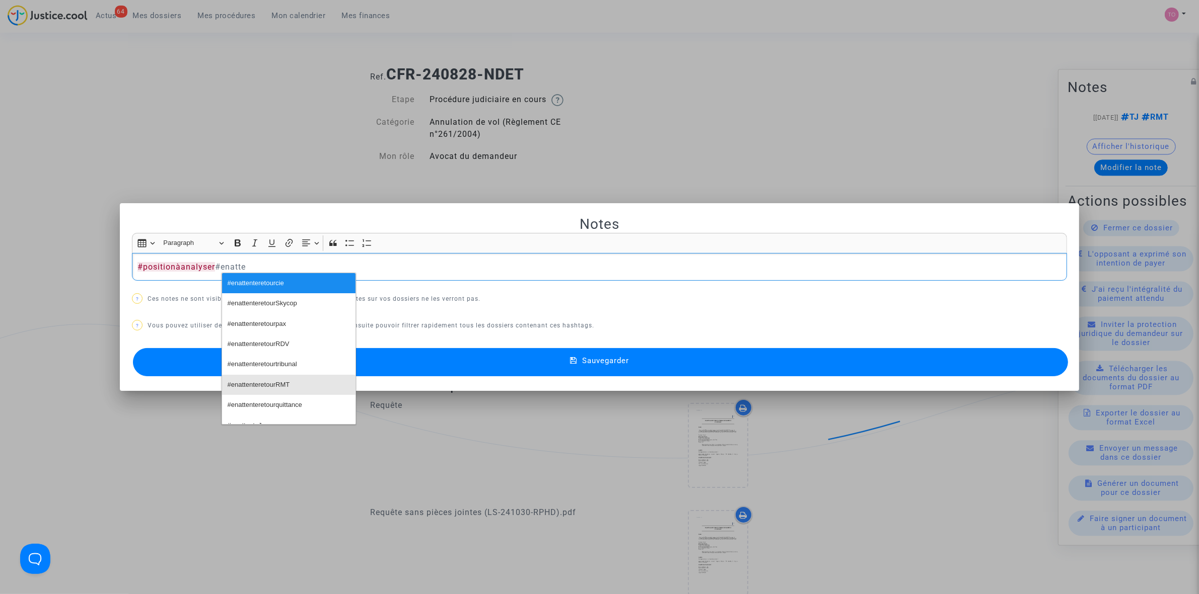
click at [269, 384] on span "#enattenteretourRMT" at bounding box center [259, 385] width 62 height 15
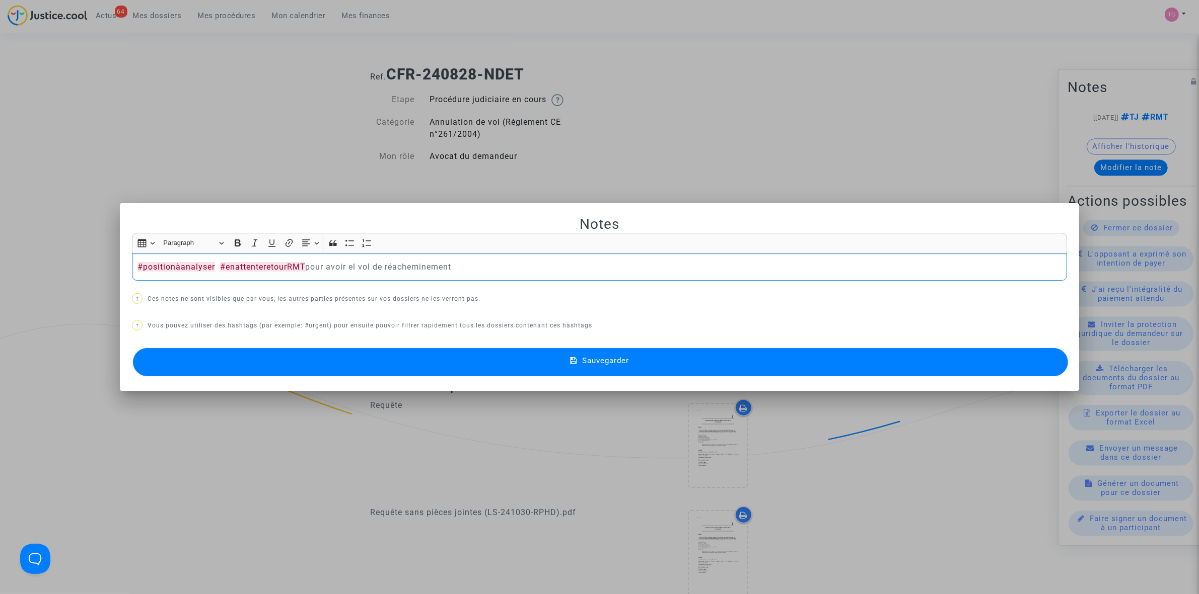
click at [353, 267] on p "#positionàanalyser #enattenteretourRMT pour avoir el vol de réacheminement" at bounding box center [599, 267] width 924 height 13
click at [478, 356] on button "Sauvegarder" at bounding box center [600, 362] width 935 height 28
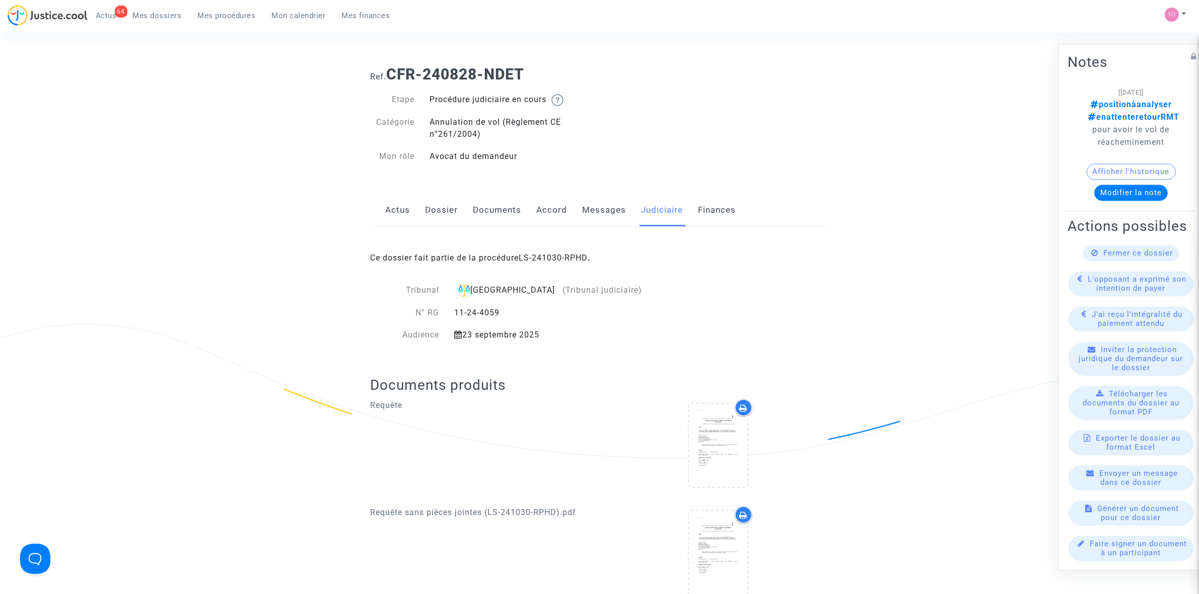
click at [453, 209] on link "Dossier" at bounding box center [441, 210] width 33 height 33
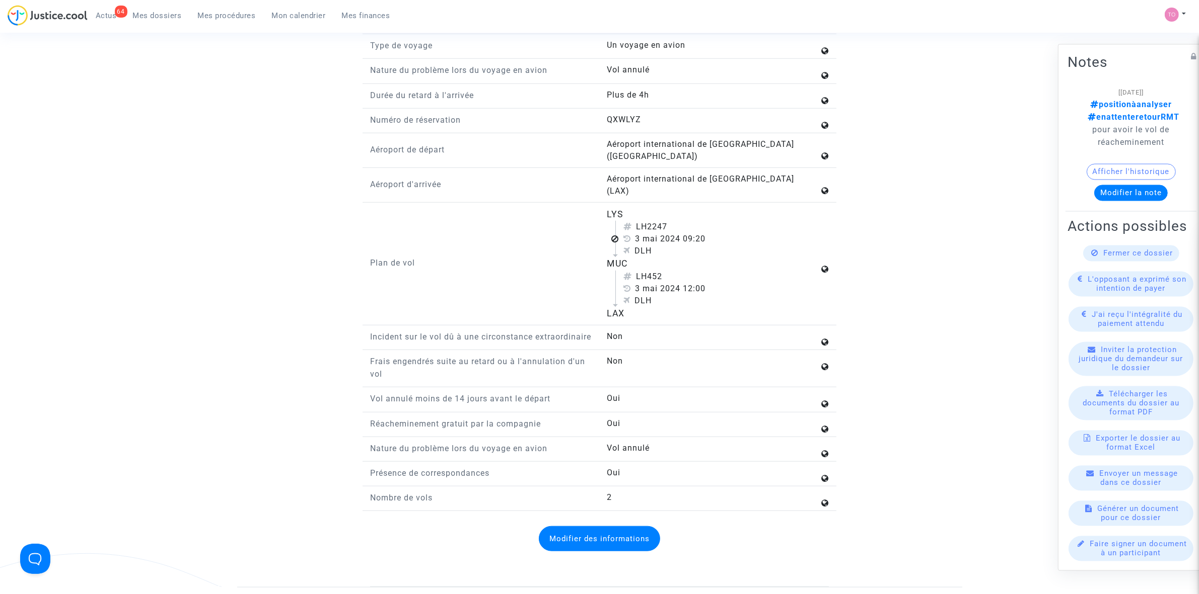
scroll to position [1091, 0]
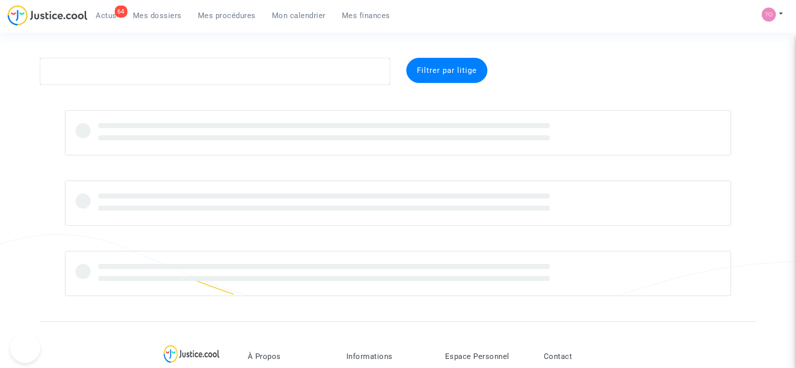
click at [128, 64] on textarea at bounding box center [215, 71] width 350 height 27
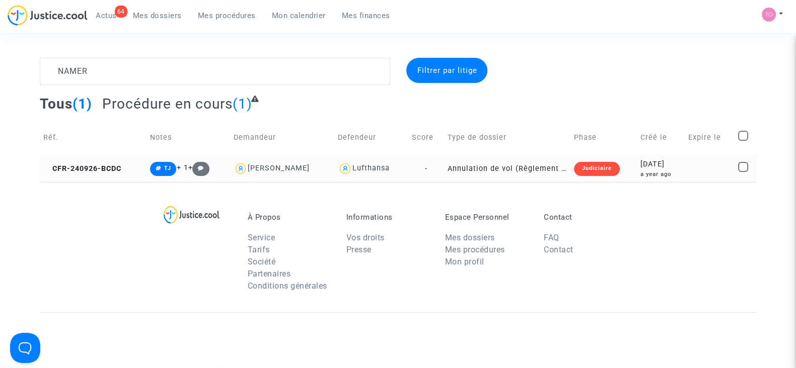
type textarea "NAMER"
click at [649, 168] on div "[DATE]" at bounding box center [660, 164] width 41 height 11
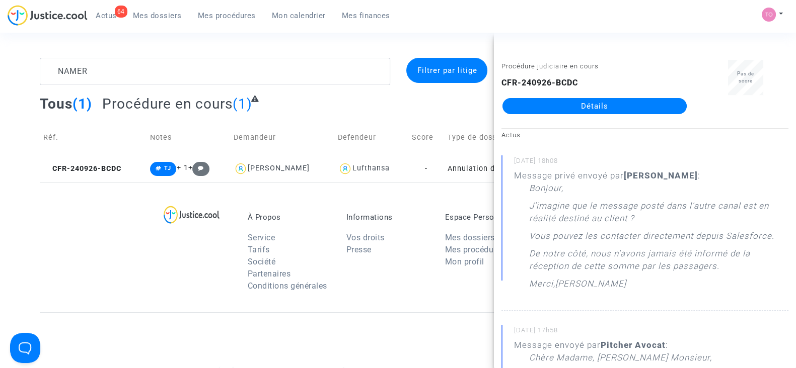
click at [617, 103] on link "Détails" at bounding box center [594, 106] width 184 height 16
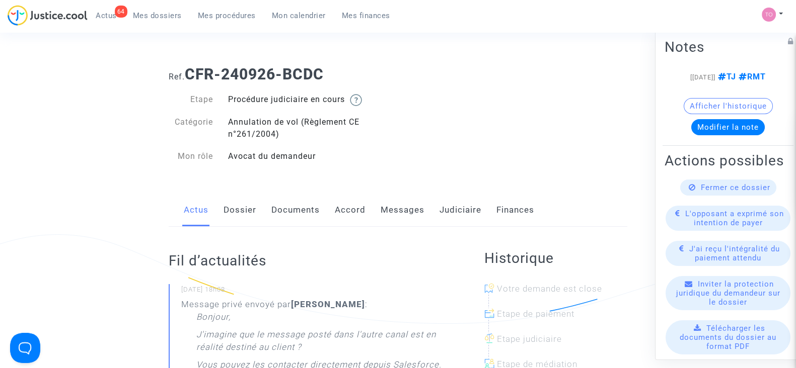
click at [404, 208] on link "Messages" at bounding box center [403, 210] width 44 height 33
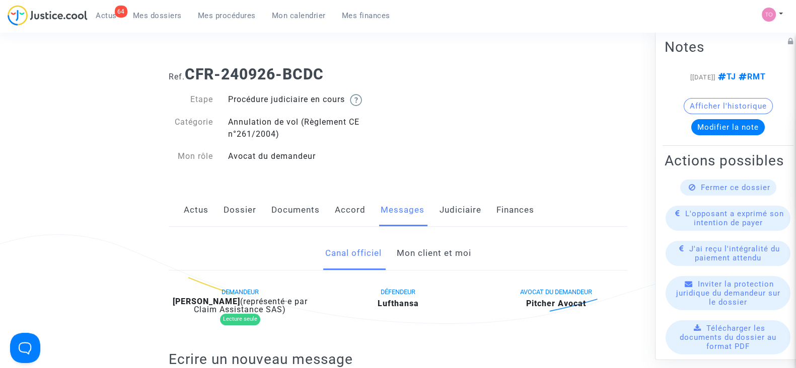
drag, startPoint x: 399, startPoint y: 225, endPoint x: 398, endPoint y: 253, distance: 28.2
click at [397, 252] on div "Canal officiel Mon client et moi" at bounding box center [398, 254] width 459 height 34
click at [401, 253] on link "Mon client et moi" at bounding box center [433, 253] width 74 height 33
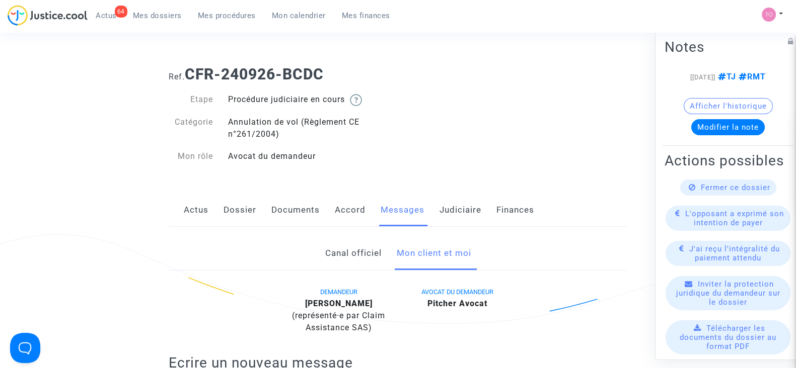
click at [243, 212] on link "Dossier" at bounding box center [239, 210] width 33 height 33
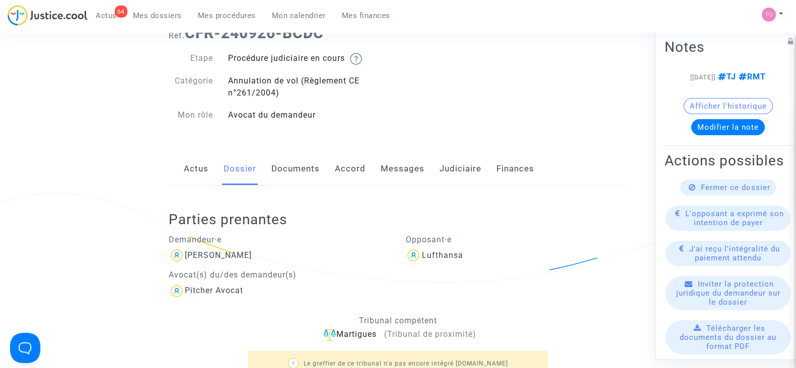
scroll to position [125, 0]
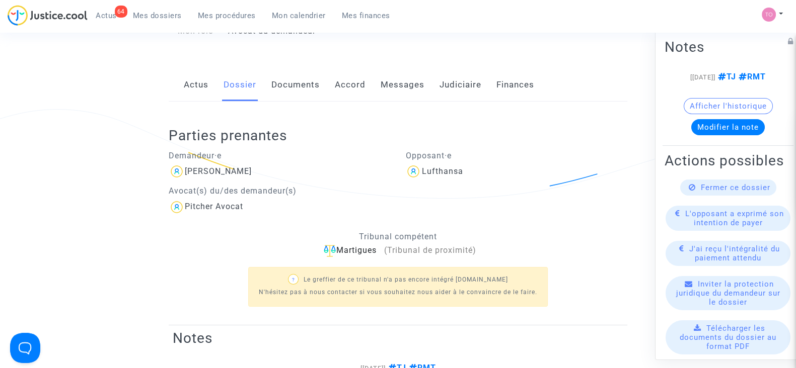
click at [445, 78] on link "Judiciaire" at bounding box center [460, 84] width 42 height 33
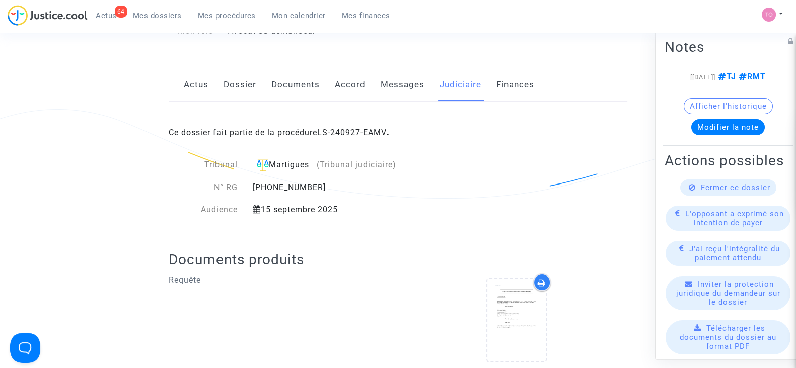
click at [414, 87] on link "Messages" at bounding box center [403, 84] width 44 height 33
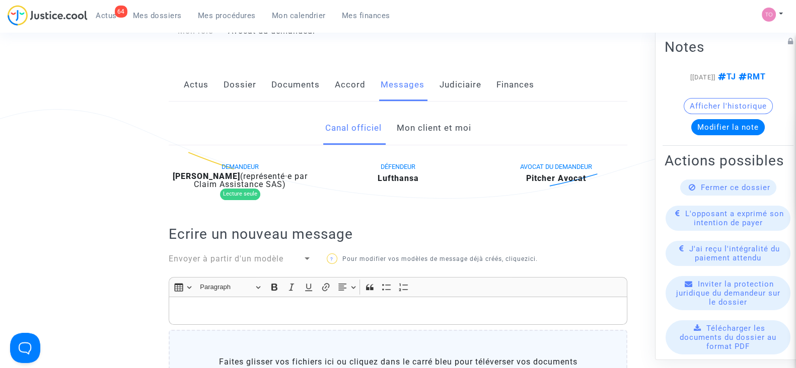
click at [411, 137] on link "Mon client et moi" at bounding box center [433, 128] width 74 height 33
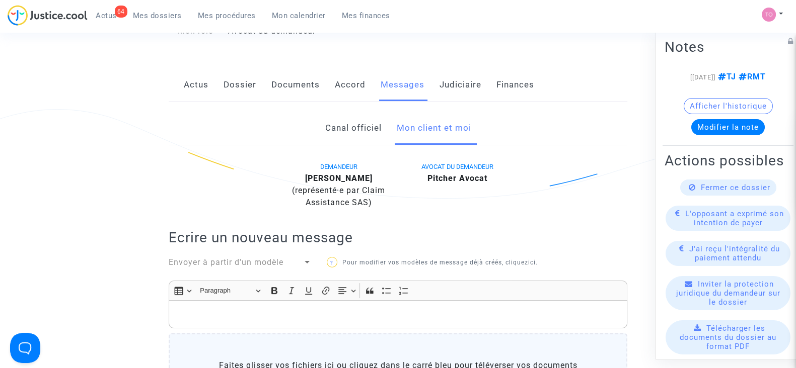
click at [372, 137] on link "Canal officiel" at bounding box center [353, 128] width 56 height 33
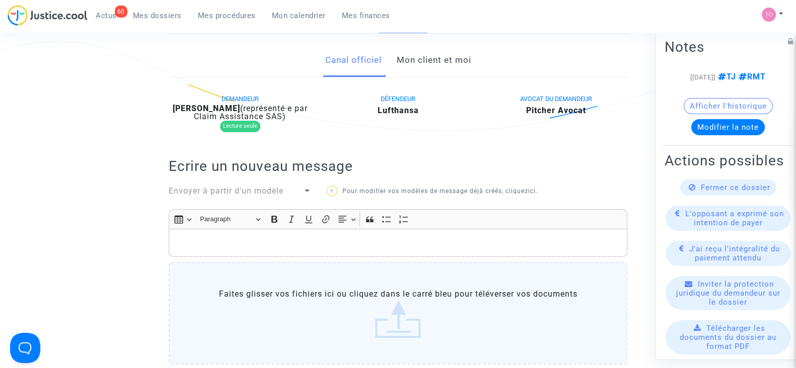
scroll to position [189, 0]
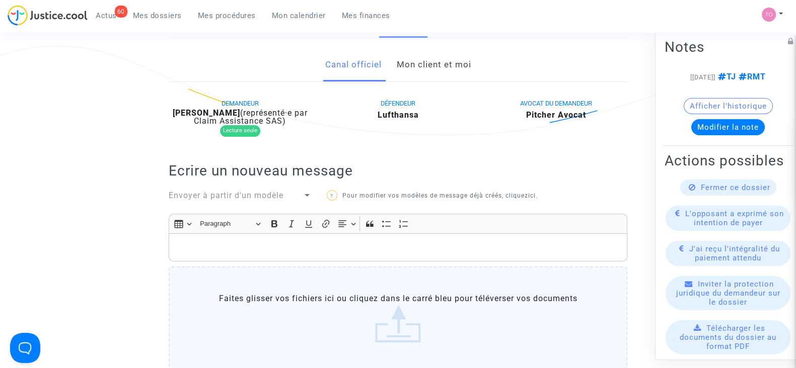
click at [447, 55] on link "Mon client et moi" at bounding box center [433, 64] width 74 height 33
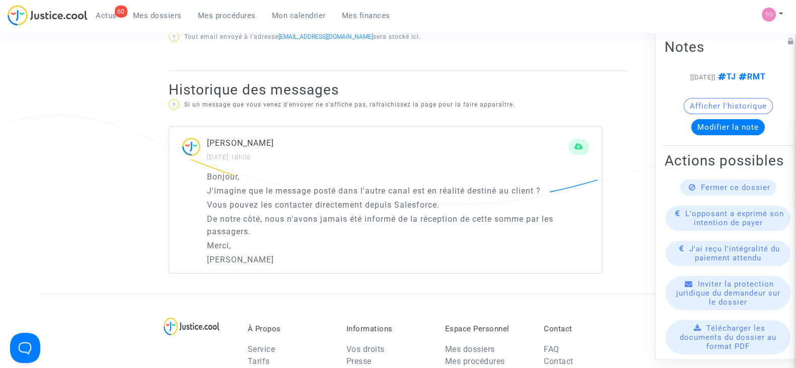
scroll to position [566, 0]
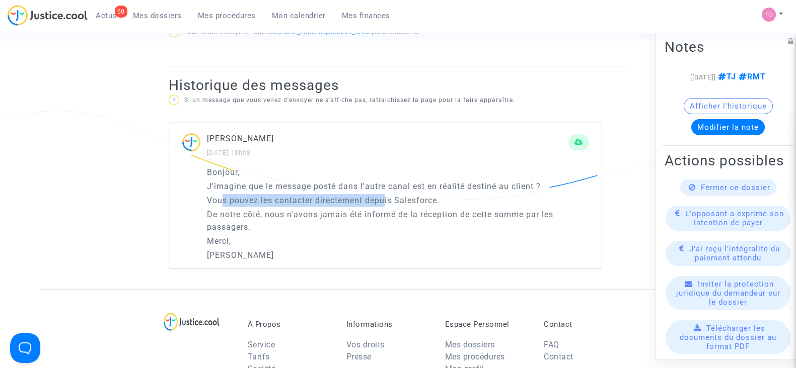
drag, startPoint x: 223, startPoint y: 200, endPoint x: 387, endPoint y: 196, distance: 163.6
click at [387, 196] on p "Vous pouvez les contacter directement depuis Salesforce." at bounding box center [398, 200] width 382 height 13
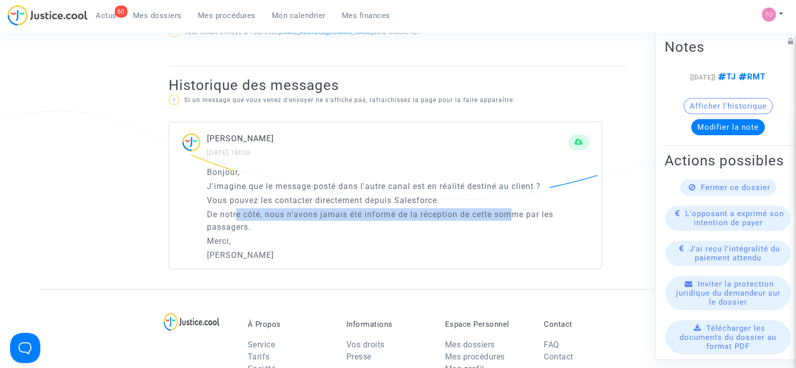
drag, startPoint x: 236, startPoint y: 213, endPoint x: 513, endPoint y: 217, distance: 277.9
click at [513, 217] on p "De notre côté, nous n'avons jamais été informé de la réception de cette somme p…" at bounding box center [398, 220] width 382 height 25
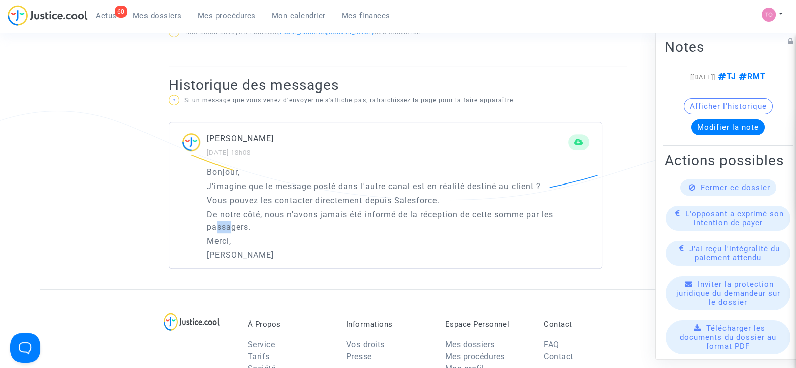
drag, startPoint x: 215, startPoint y: 223, endPoint x: 231, endPoint y: 223, distance: 15.6
click at [231, 223] on p "De notre côté, nous n'avons jamais été informé de la réception de cette somme p…" at bounding box center [398, 220] width 382 height 25
drag, startPoint x: 214, startPoint y: 242, endPoint x: 226, endPoint y: 240, distance: 12.2
click at [226, 240] on p "Merci," at bounding box center [398, 241] width 382 height 13
drag, startPoint x: 216, startPoint y: 255, endPoint x: 221, endPoint y: 254, distance: 5.3
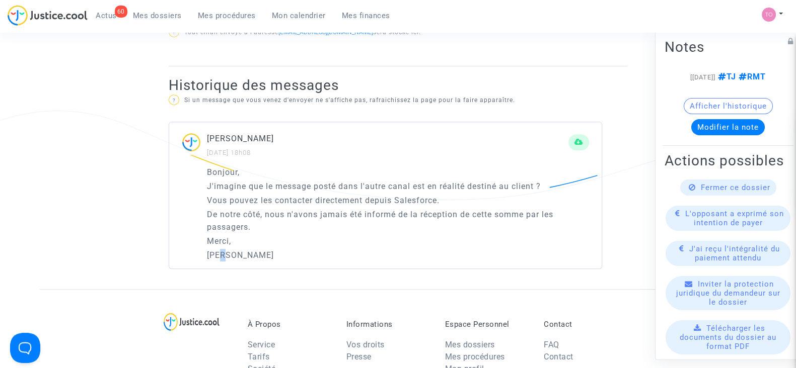
click at [221, 254] on p "Elise" at bounding box center [398, 255] width 382 height 13
click at [269, 253] on p "Elise" at bounding box center [398, 255] width 382 height 13
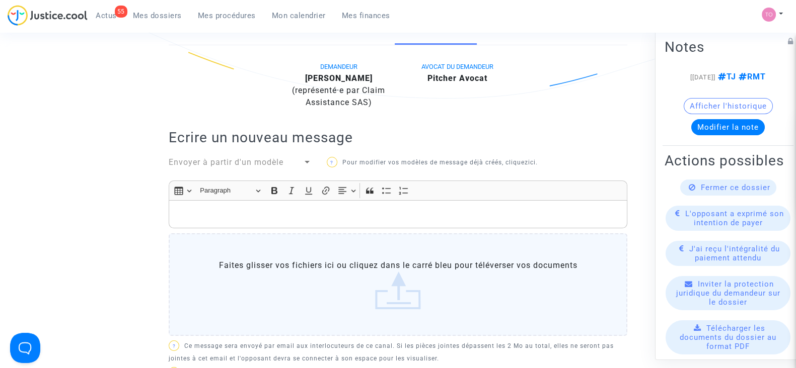
scroll to position [125, 0]
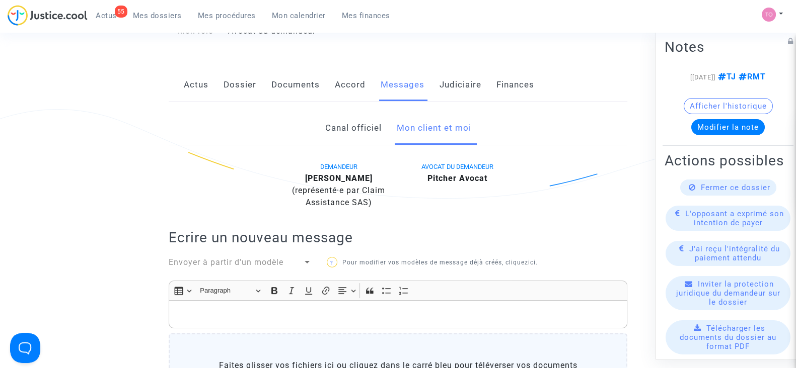
click at [327, 127] on link "Canal officiel" at bounding box center [353, 128] width 56 height 33
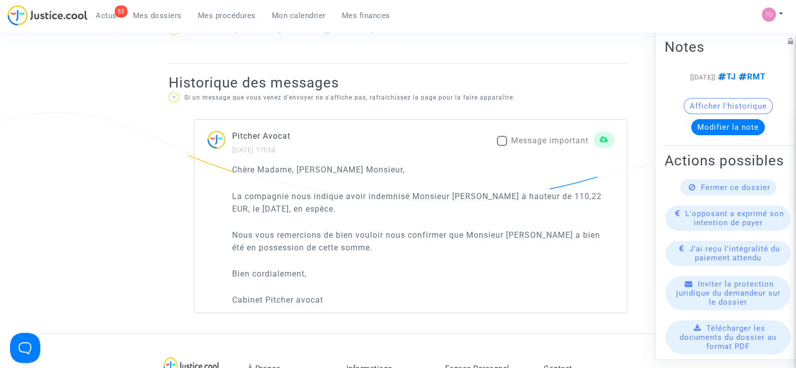
scroll to position [566, 0]
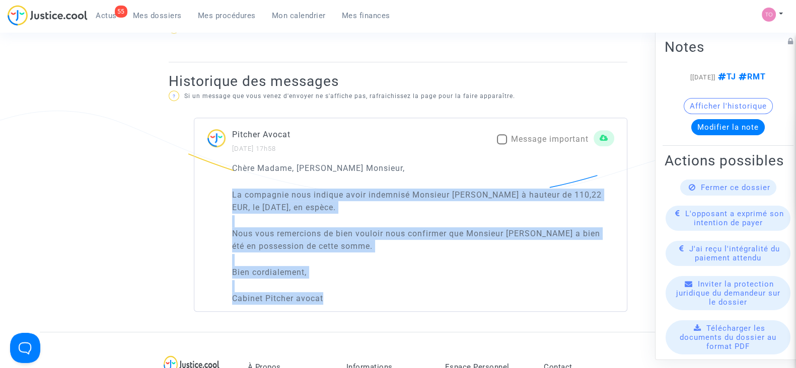
drag, startPoint x: 227, startPoint y: 192, endPoint x: 375, endPoint y: 308, distance: 188.3
click at [375, 308] on div "Chère Madame, Cher Monsieur, La compagnie nous indique avoir indemnisé Monsieur…" at bounding box center [410, 236] width 432 height 149
copy div "La compagnie nous indique avoir indemnisé Monsieur Paul NAMER à hauteur de 110,…"
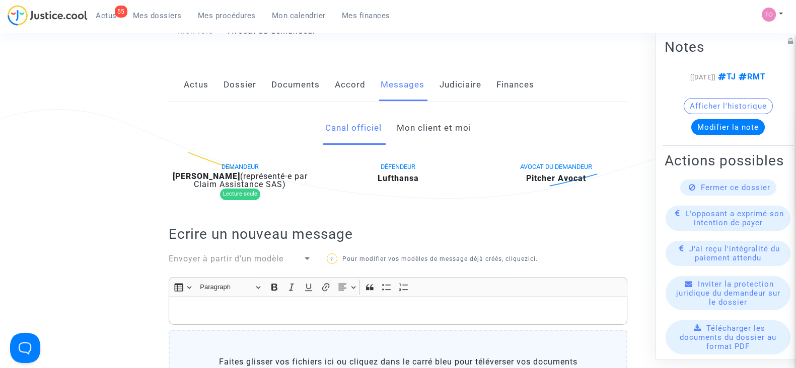
click at [305, 86] on link "Documents" at bounding box center [295, 84] width 48 height 33
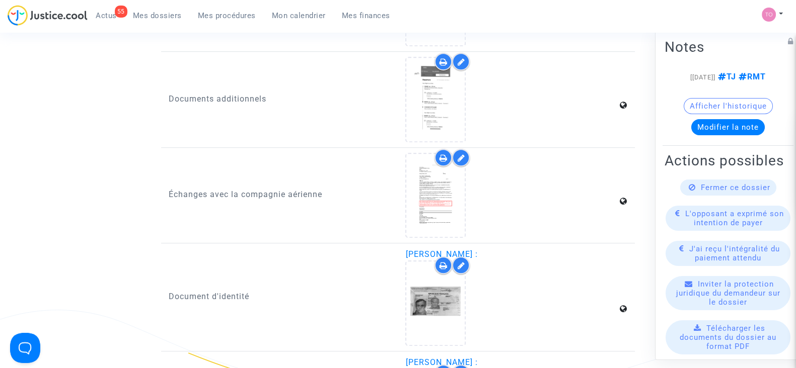
scroll to position [943, 0]
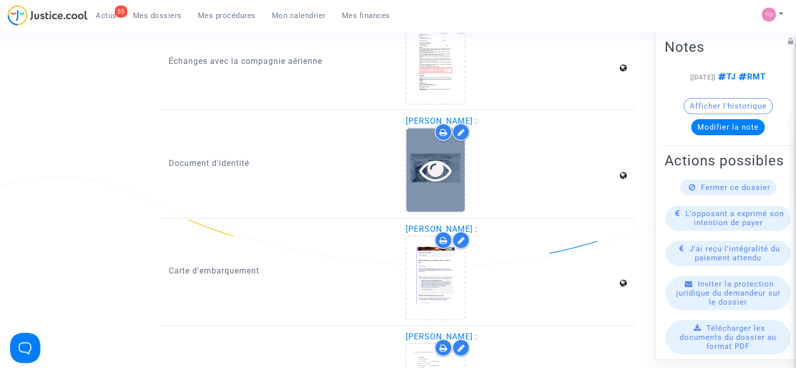
click at [434, 180] on icon at bounding box center [435, 170] width 33 height 32
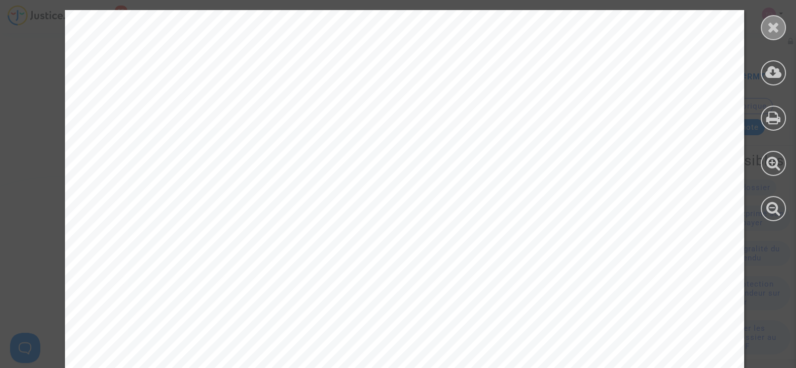
click at [769, 23] on icon at bounding box center [773, 27] width 13 height 15
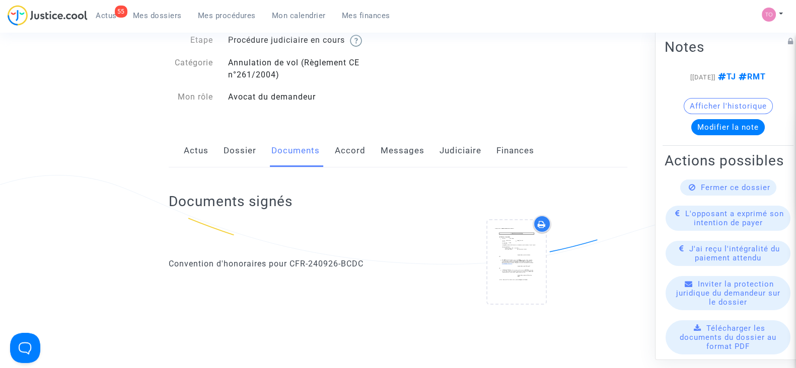
scroll to position [0, 0]
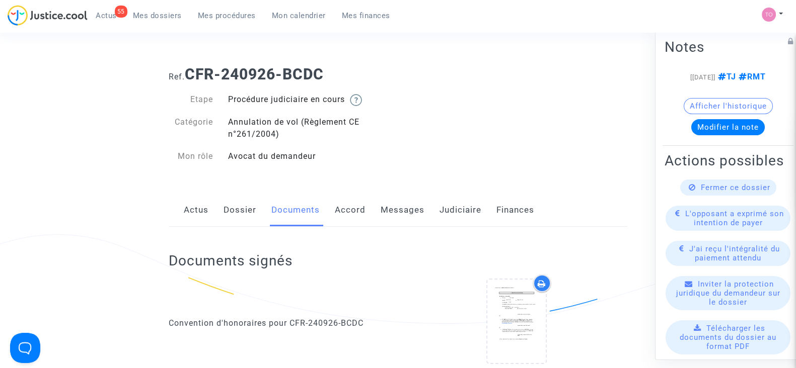
click at [459, 215] on link "Judiciaire" at bounding box center [460, 210] width 42 height 33
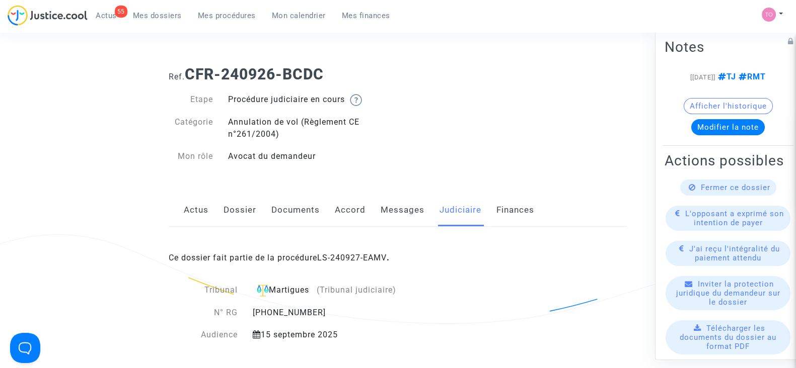
click at [351, 249] on div "Ce dossier fait partie de la procédure LS-240927-EAMV ." at bounding box center [398, 250] width 459 height 47
click at [355, 256] on link "LS-240927-EAMV" at bounding box center [351, 258] width 69 height 10
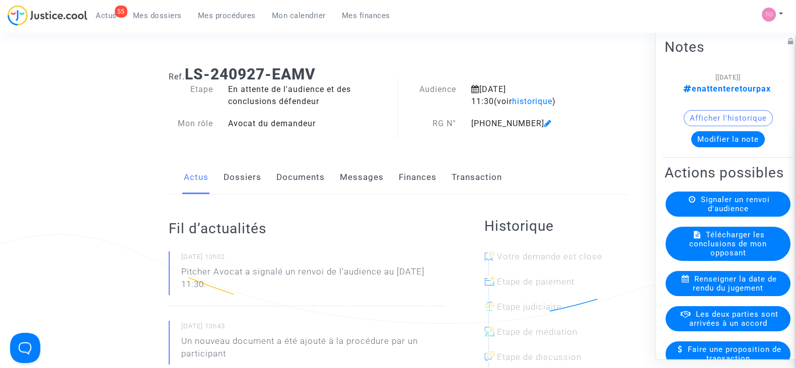
click at [720, 116] on button "Afficher l'historique" at bounding box center [728, 118] width 89 height 16
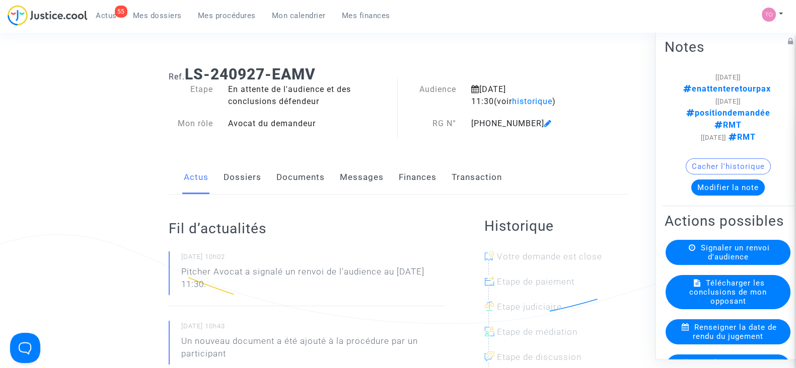
click at [732, 180] on button "Modifier la note" at bounding box center [727, 188] width 73 height 16
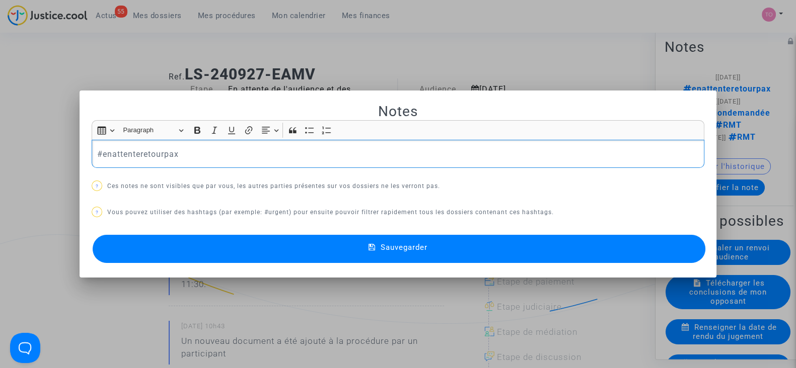
click at [298, 156] on p "#enattenteretourpax" at bounding box center [398, 154] width 602 height 13
click at [331, 250] on button "Sauvegarder" at bounding box center [399, 249] width 613 height 28
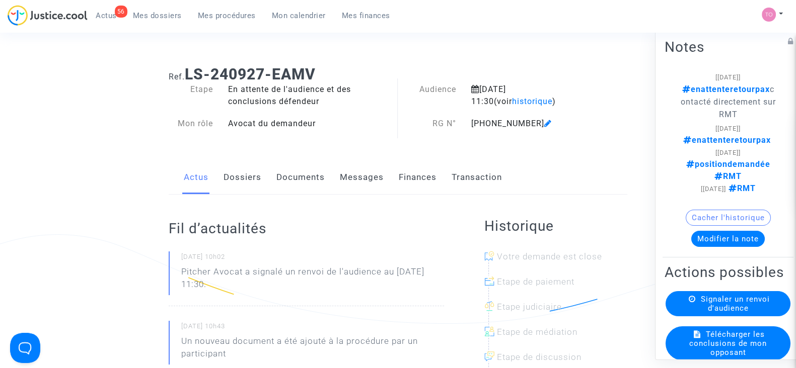
click at [354, 178] on link "Messages" at bounding box center [362, 177] width 44 height 33
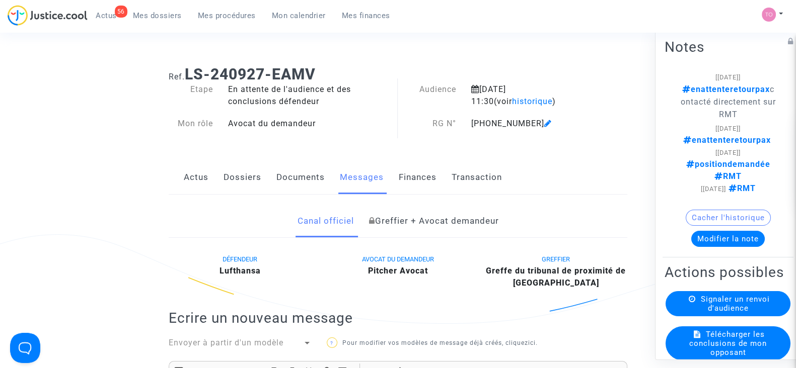
click at [213, 174] on div "Actus Dossiers Documents Messages Finances Transaction" at bounding box center [398, 178] width 459 height 34
click at [247, 175] on link "Dossiers" at bounding box center [242, 177] width 38 height 33
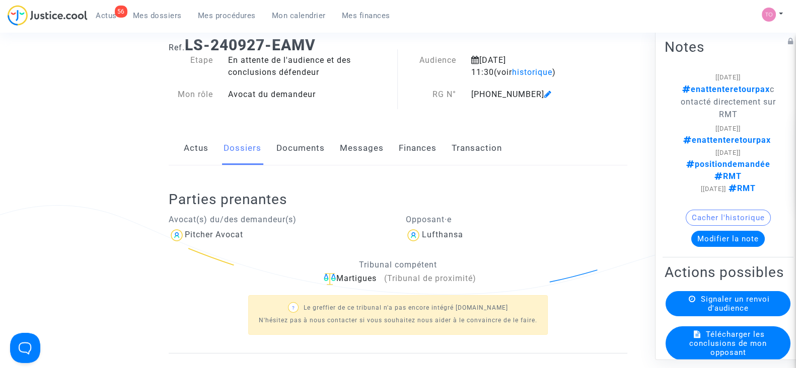
scroll to position [189, 0]
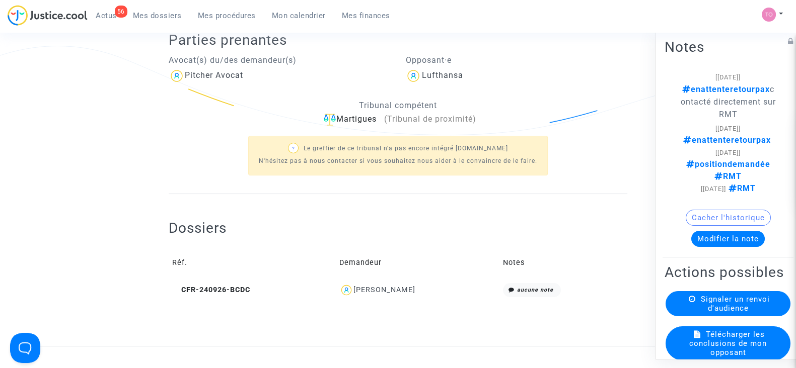
click at [383, 287] on div "Paul Namer" at bounding box center [384, 290] width 62 height 9
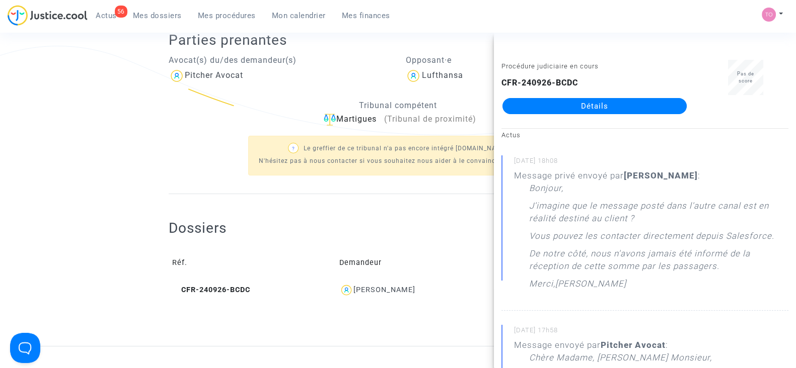
click at [532, 107] on link "Détails" at bounding box center [594, 106] width 184 height 16
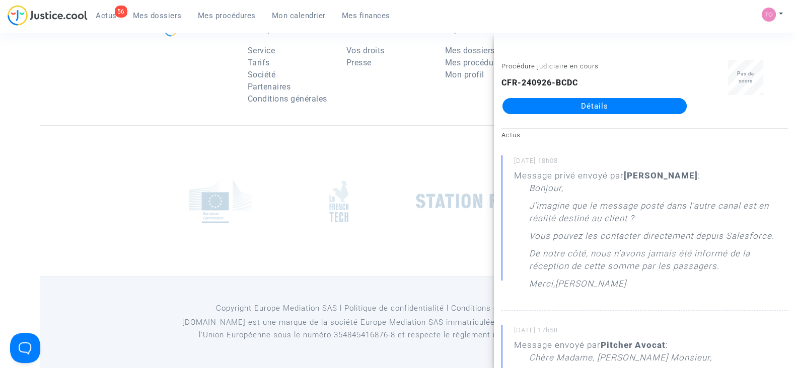
scroll to position [189, 0]
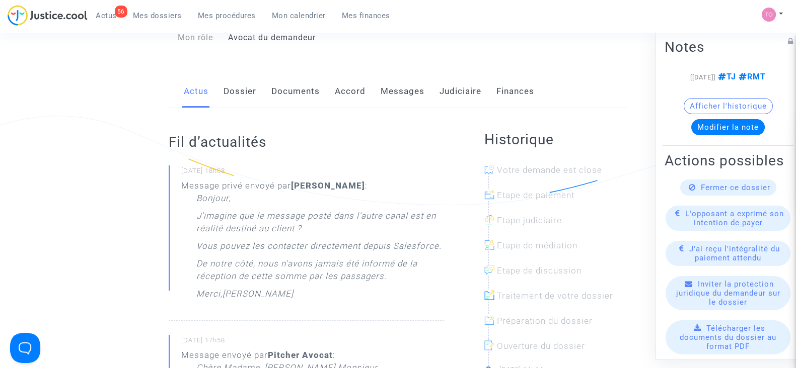
scroll to position [125, 0]
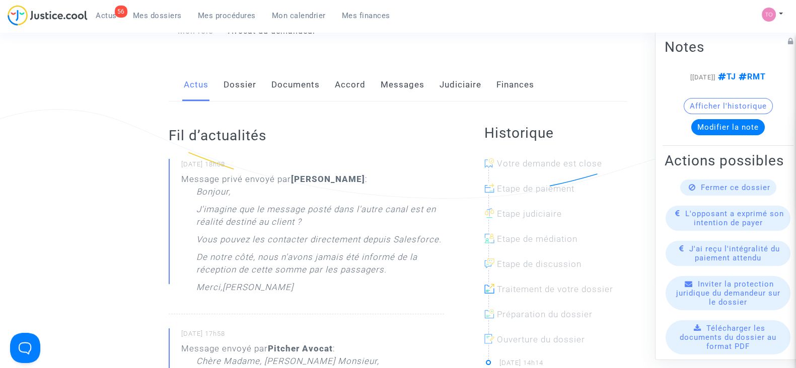
click at [389, 83] on link "Messages" at bounding box center [403, 84] width 44 height 33
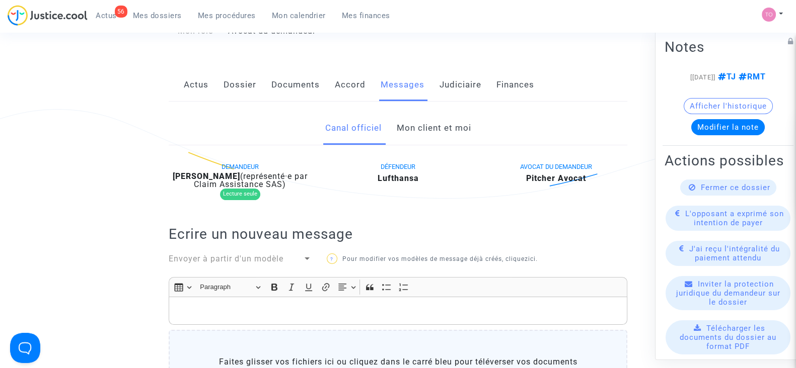
click at [425, 134] on link "Mon client et moi" at bounding box center [433, 128] width 74 height 33
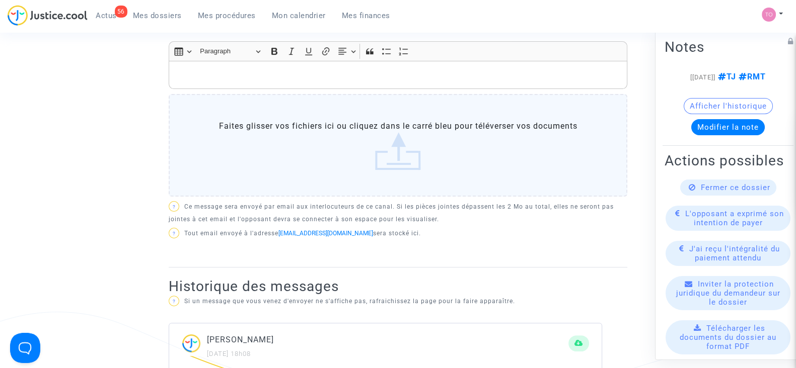
scroll to position [566, 0]
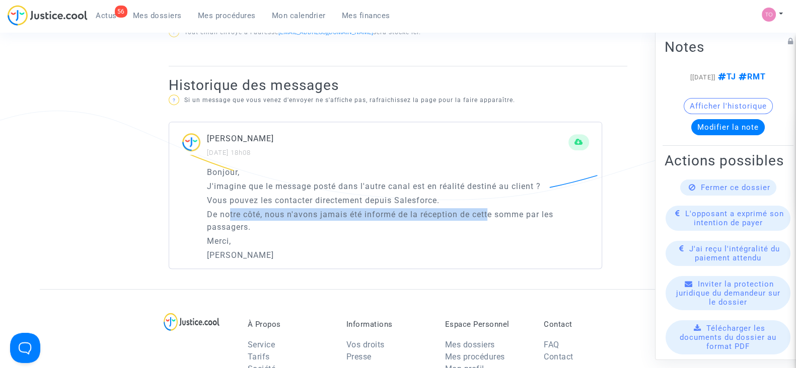
drag, startPoint x: 229, startPoint y: 214, endPoint x: 491, endPoint y: 213, distance: 261.8
click at [491, 213] on p "De notre côté, nous n'avons jamais été informé de la réception de cette somme p…" at bounding box center [398, 220] width 382 height 25
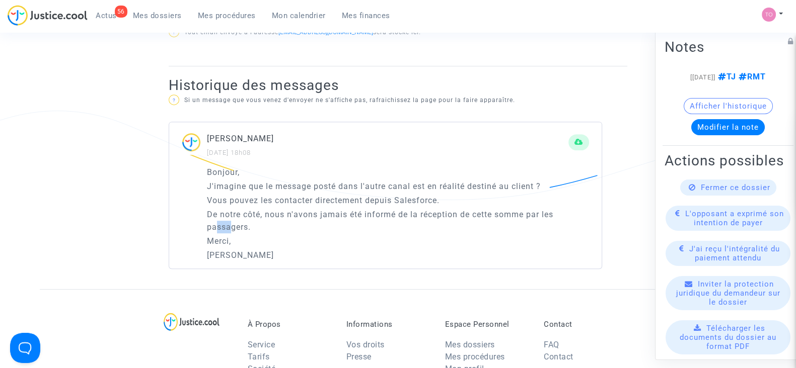
drag, startPoint x: 218, startPoint y: 221, endPoint x: 234, endPoint y: 221, distance: 15.6
click at [229, 220] on p "De notre côté, nous n'avons jamais été informé de la réception de cette somme p…" at bounding box center [398, 220] width 382 height 25
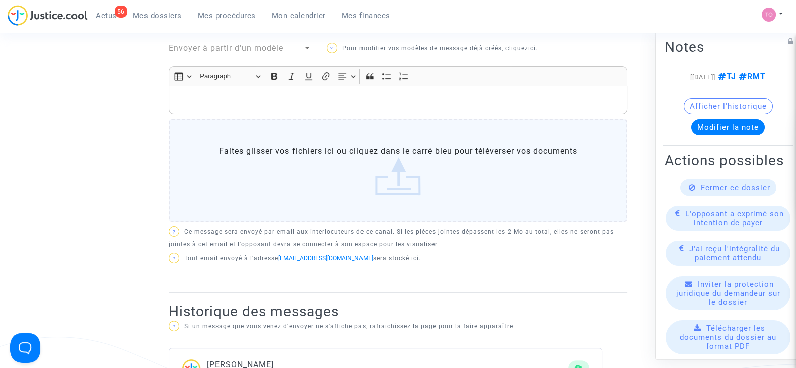
scroll to position [315, 0]
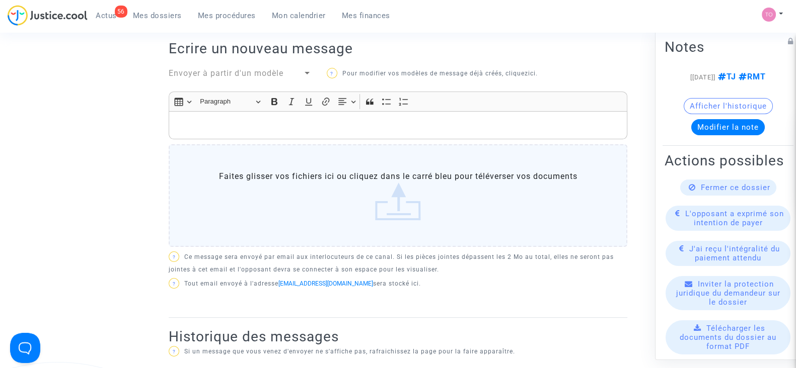
click at [153, 15] on span "Mes dossiers" at bounding box center [157, 15] width 49 height 9
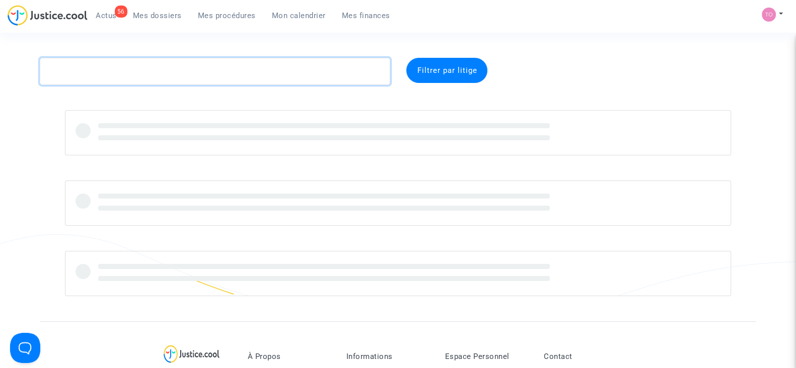
click at [120, 78] on textarea at bounding box center [215, 71] width 350 height 27
paste textarea "Jeantet"
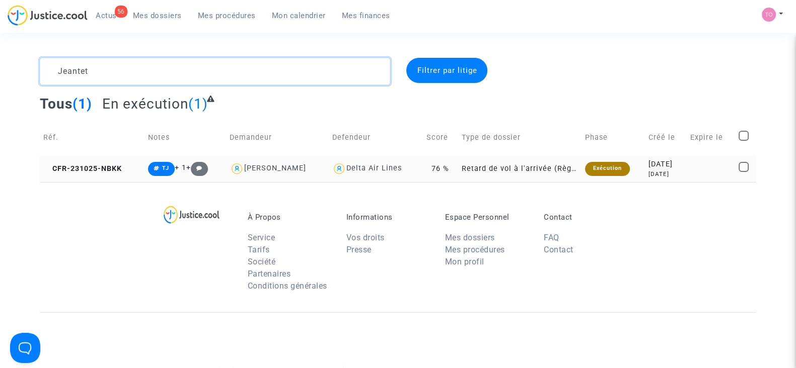
type textarea "Jeantet"
click at [645, 173] on td "2023-10-25 2 years ago" at bounding box center [665, 169] width 41 height 27
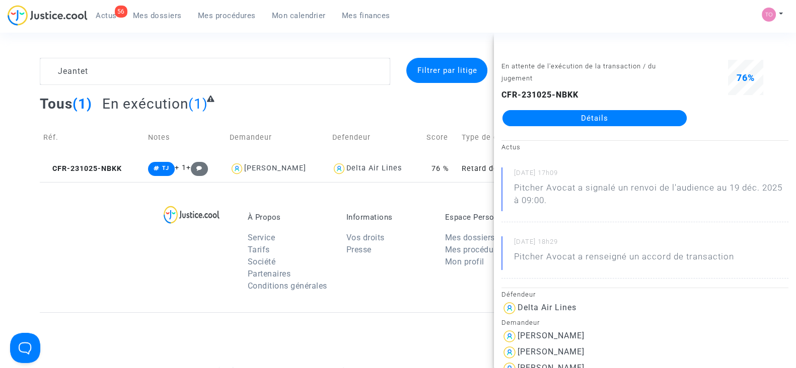
click at [591, 122] on link "Détails" at bounding box center [594, 118] width 184 height 16
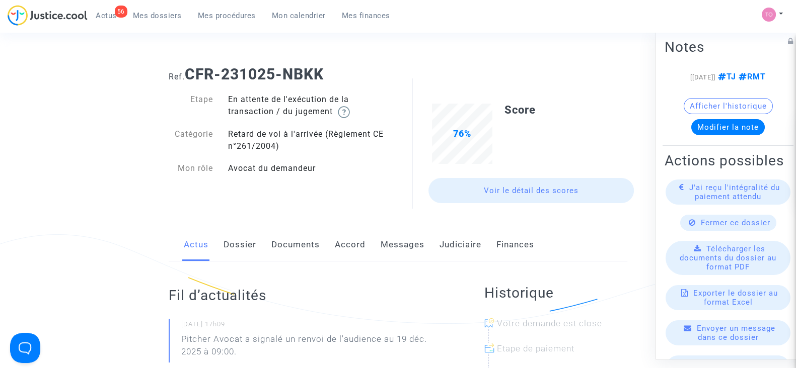
click at [399, 245] on link "Messages" at bounding box center [403, 245] width 44 height 33
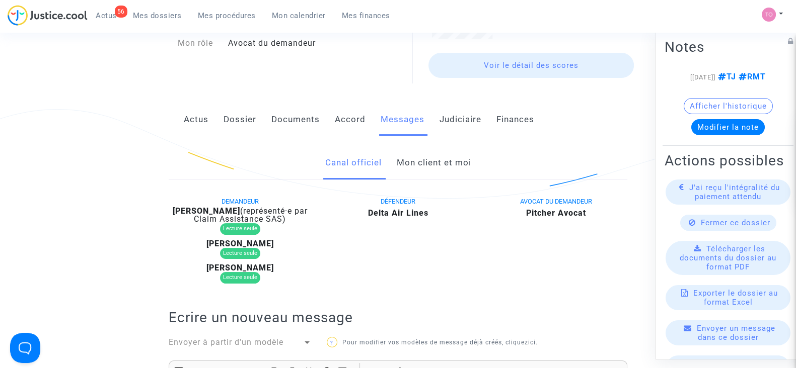
click at [446, 177] on link "Mon client et moi" at bounding box center [433, 162] width 74 height 33
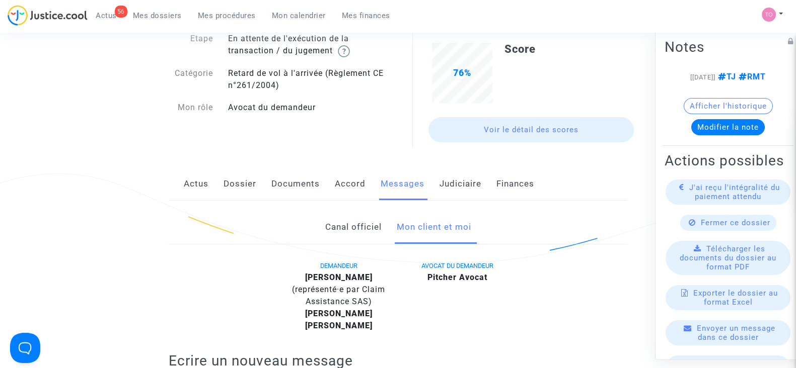
scroll to position [62, 0]
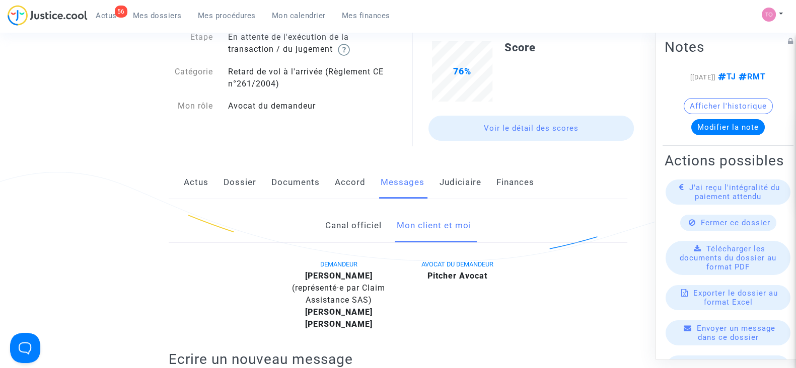
click at [334, 217] on link "Canal officiel" at bounding box center [353, 225] width 56 height 33
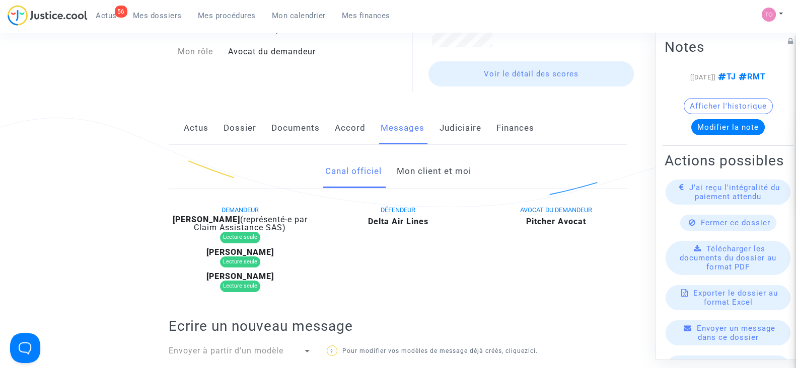
scroll to position [125, 0]
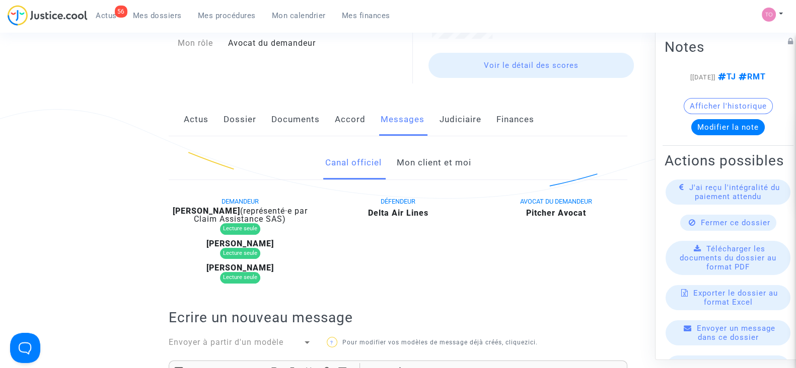
click at [426, 177] on link "Mon client et moi" at bounding box center [433, 162] width 74 height 33
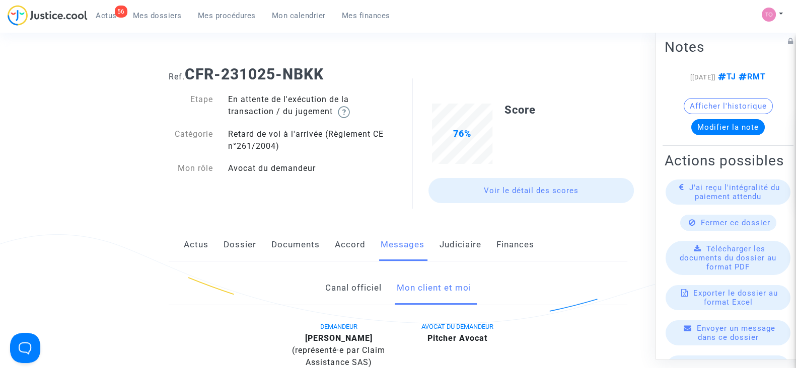
click at [453, 256] on link "Judiciaire" at bounding box center [460, 245] width 42 height 33
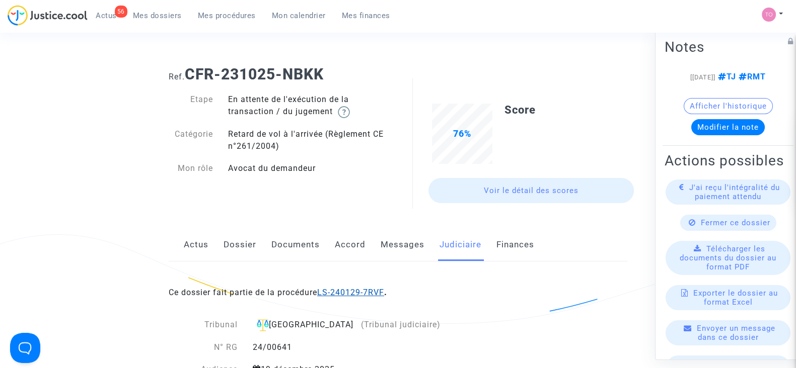
click at [350, 288] on link "LS-240129-7RVF" at bounding box center [350, 293] width 67 height 10
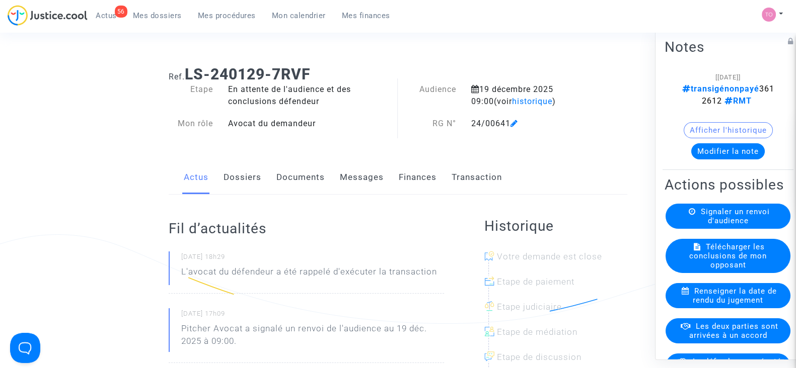
click at [156, 18] on span "Mes dossiers" at bounding box center [157, 15] width 49 height 9
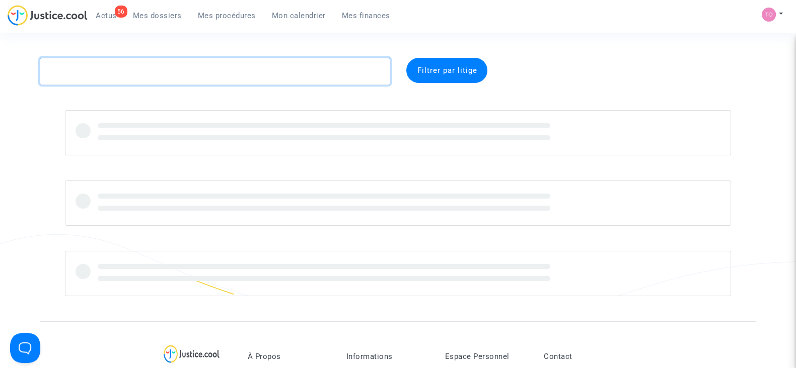
click at [149, 75] on textarea at bounding box center [215, 71] width 350 height 27
paste textarea "Diaz Robles"
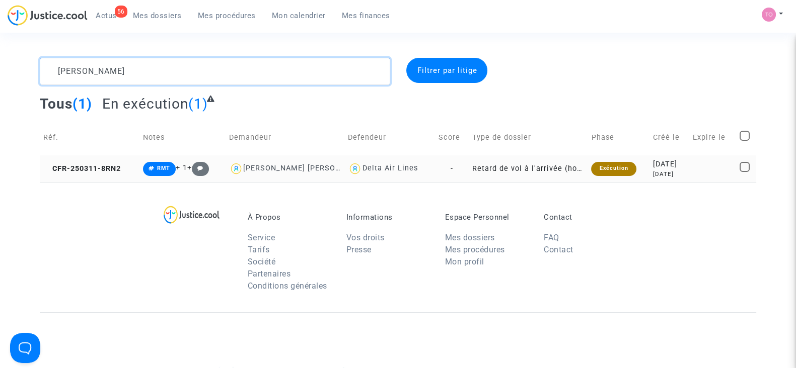
type textarea "Diaz Robles"
click at [652, 164] on div "2025-03-11" at bounding box center [668, 164] width 33 height 11
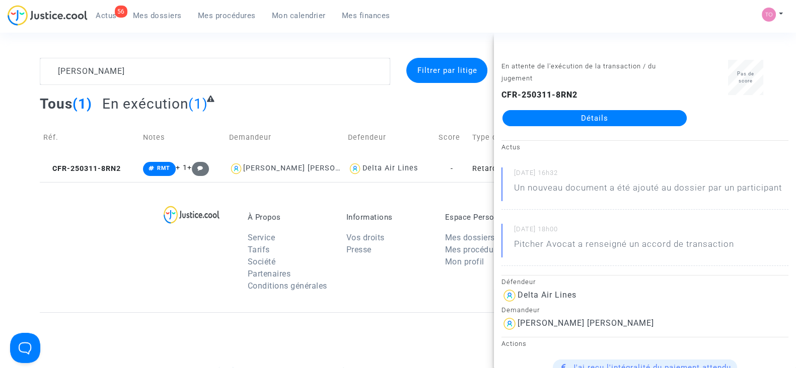
click at [589, 116] on link "Détails" at bounding box center [594, 118] width 184 height 16
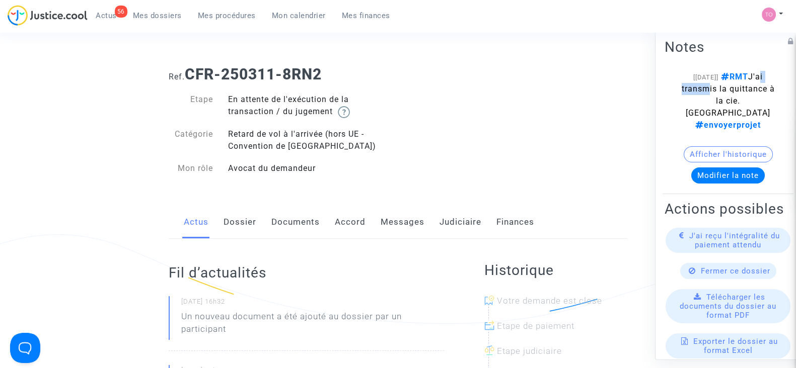
drag, startPoint x: 701, startPoint y: 89, endPoint x: 728, endPoint y: 89, distance: 27.2
click at [728, 89] on span "RMT J'ai transmis la quittance à la cie. Hibo envoyerprojet" at bounding box center [728, 101] width 93 height 58
drag, startPoint x: 710, startPoint y: 97, endPoint x: 742, endPoint y: 97, distance: 32.2
click at [742, 97] on span "RMT J'ai transmis la quittance à la cie. Hibo envoyerprojet" at bounding box center [728, 101] width 93 height 58
click at [703, 146] on button "Afficher l'historique" at bounding box center [728, 154] width 89 height 16
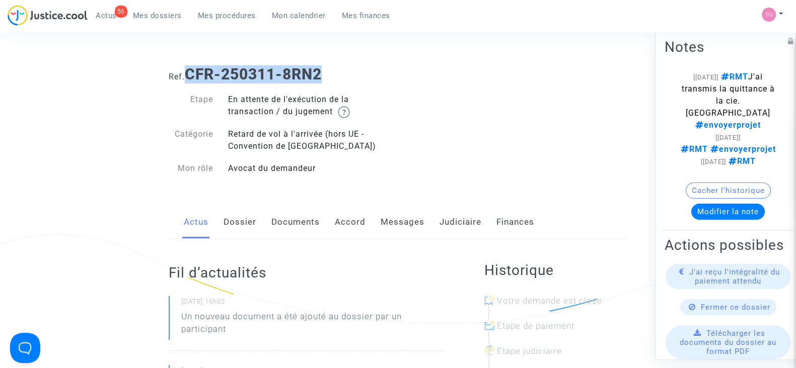
drag, startPoint x: 312, startPoint y: 71, endPoint x: 191, endPoint y: 73, distance: 120.8
click at [191, 73] on h1 "Ref. CFR-250311-8RN2" at bounding box center [398, 74] width 459 height 18
copy b "CFR-250311-8RN2"
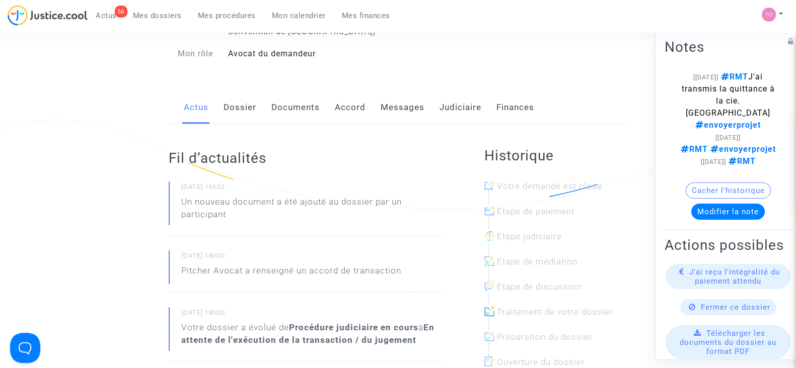
scroll to position [125, 0]
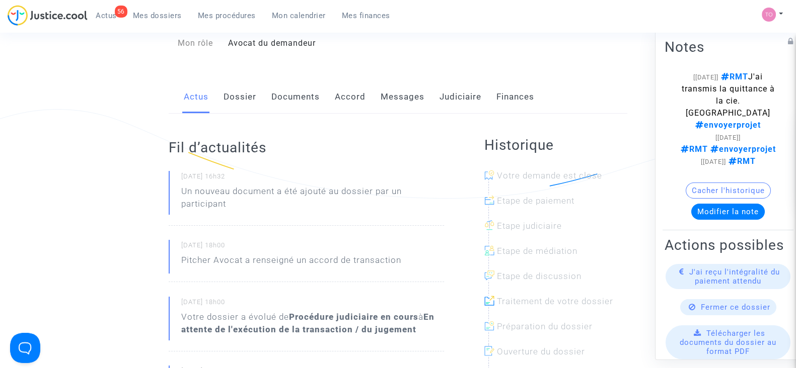
click at [291, 95] on link "Documents" at bounding box center [295, 97] width 48 height 33
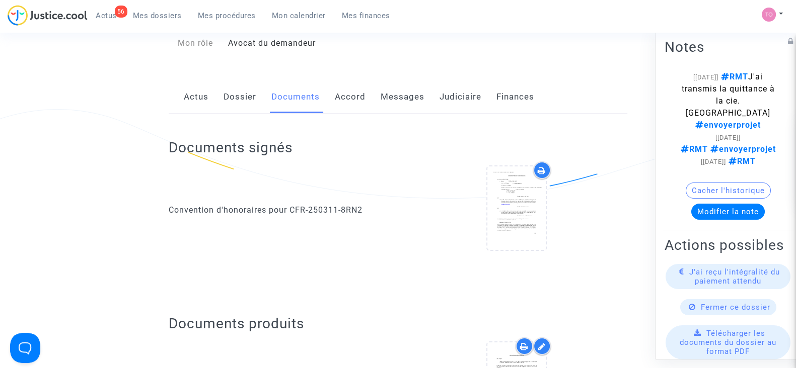
click at [227, 95] on link "Dossier" at bounding box center [239, 97] width 33 height 33
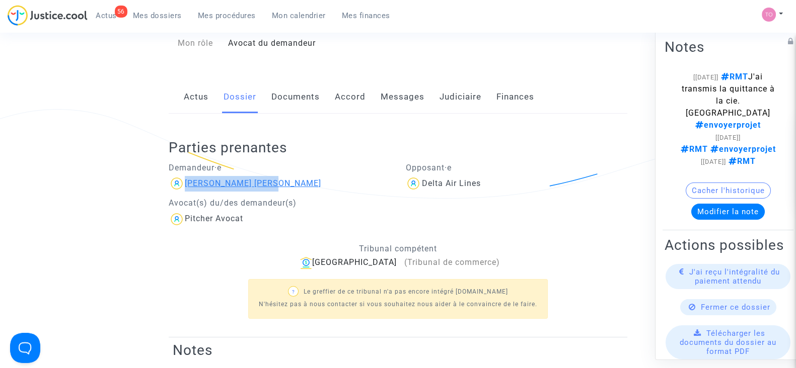
drag, startPoint x: 289, startPoint y: 179, endPoint x: 185, endPoint y: 183, distance: 104.3
click at [185, 183] on div "JESSICA DIAZ ROBLES" at bounding box center [280, 184] width 222 height 16
copy div "JESSICA DIAZ ROBLES"
click at [517, 207] on div "Opposant·e Delta Air Lines" at bounding box center [516, 192] width 237 height 70
click at [307, 92] on link "Documents" at bounding box center [295, 97] width 48 height 33
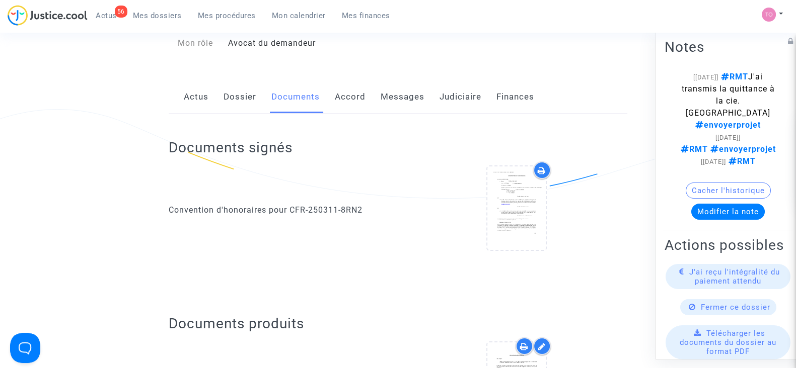
click at [333, 94] on div "Actus Dossier Documents Accord Messages Judiciaire Finances" at bounding box center [398, 98] width 459 height 34
click at [343, 105] on link "Accord" at bounding box center [350, 97] width 31 height 33
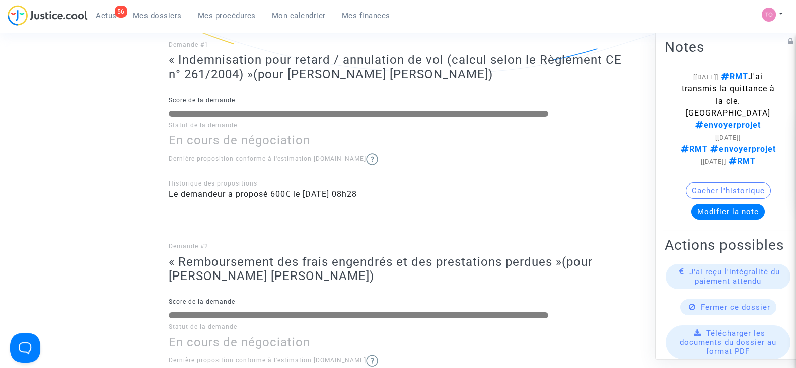
scroll to position [62, 0]
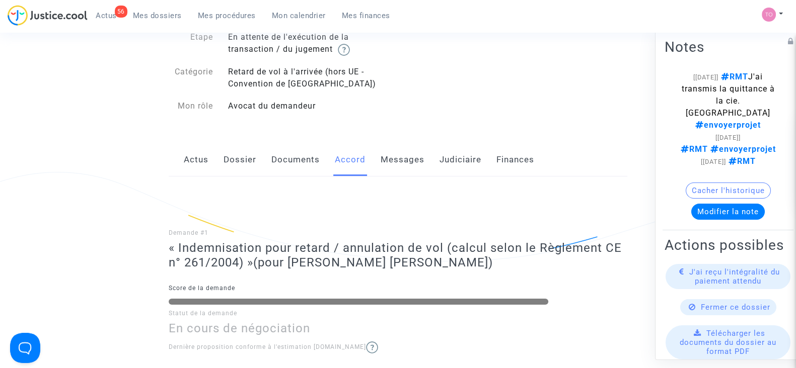
click at [236, 159] on link "Dossier" at bounding box center [239, 159] width 33 height 33
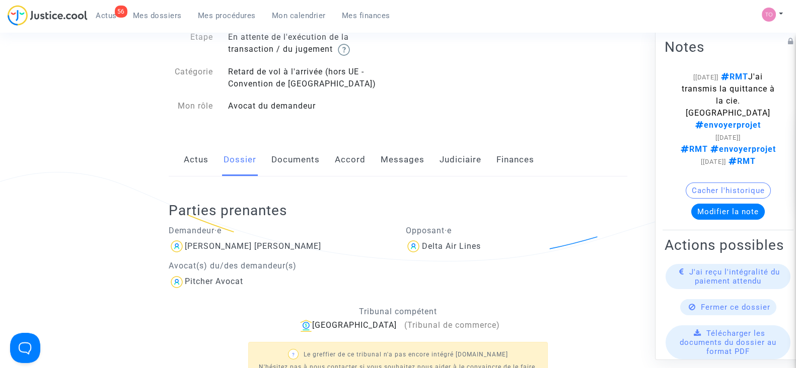
click at [343, 162] on link "Accord" at bounding box center [350, 159] width 31 height 33
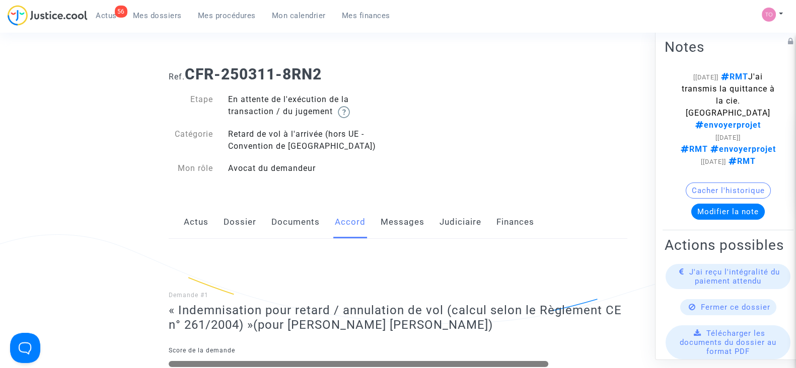
click at [444, 222] on link "Judiciaire" at bounding box center [460, 222] width 42 height 33
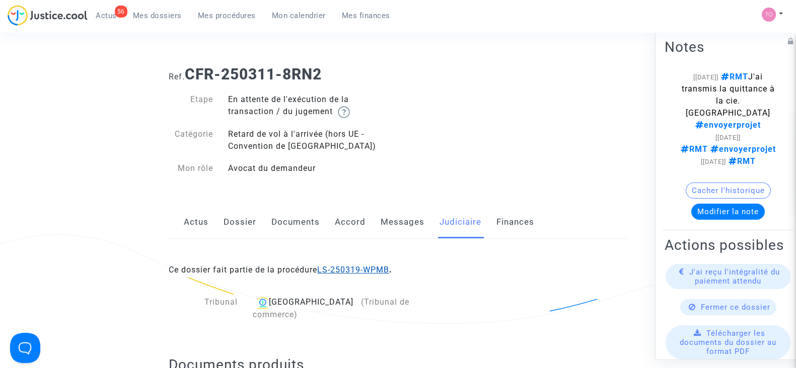
click at [345, 269] on link "LS-250319-WPMB" at bounding box center [353, 270] width 72 height 10
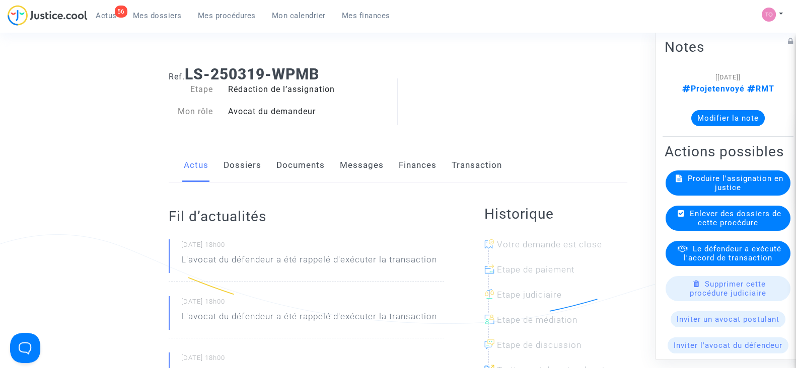
click at [245, 165] on link "Dossiers" at bounding box center [242, 165] width 38 height 33
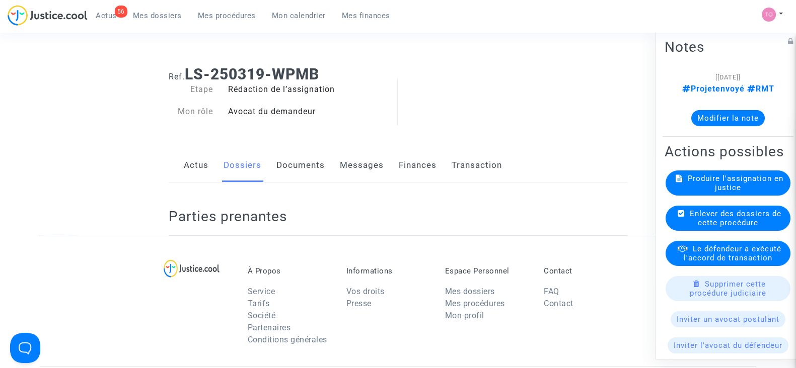
click at [303, 165] on link "Documents" at bounding box center [300, 165] width 48 height 33
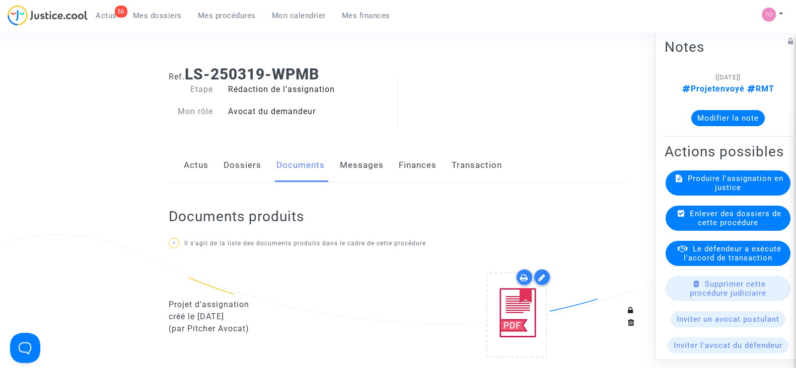
click at [418, 161] on link "Finances" at bounding box center [418, 165] width 38 height 33
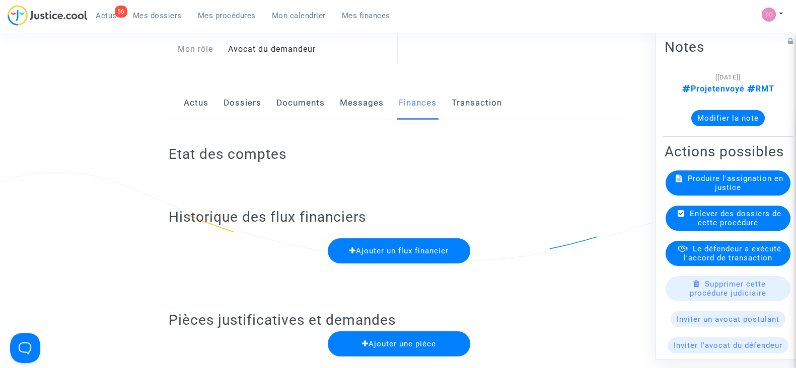
click at [236, 110] on link "Dossiers" at bounding box center [242, 103] width 38 height 33
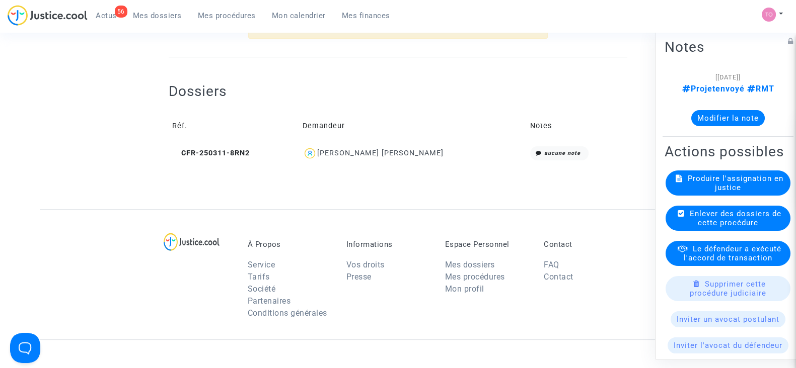
scroll to position [315, 0]
click at [384, 154] on div "JESSICA DIAZ ROBLES" at bounding box center [380, 152] width 126 height 9
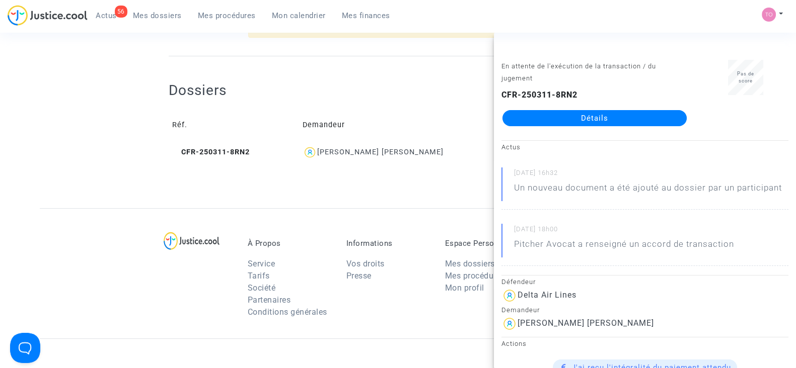
click at [526, 121] on link "Détails" at bounding box center [594, 118] width 184 height 16
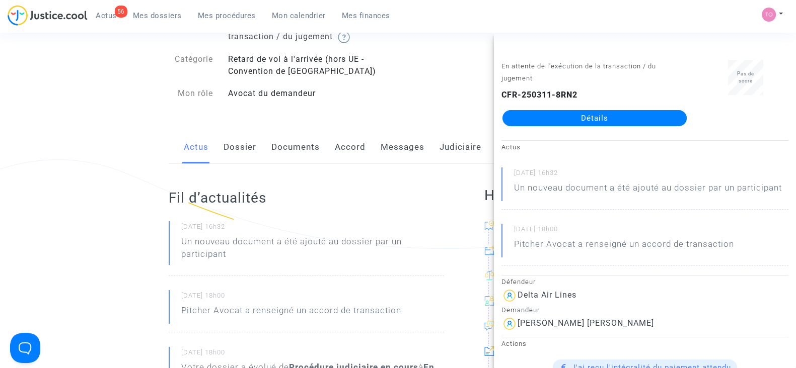
scroll to position [62, 0]
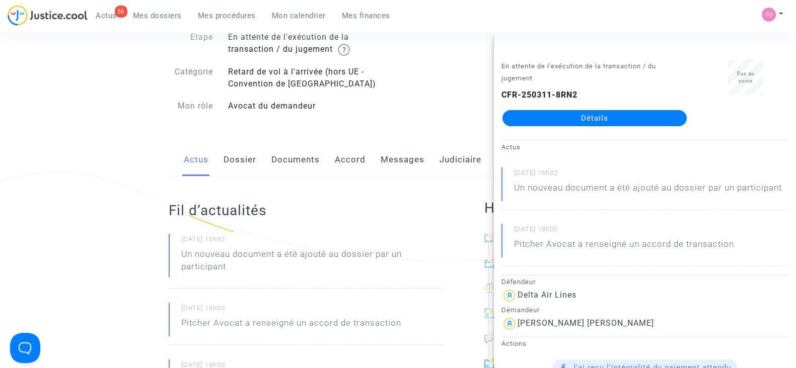
click at [248, 163] on link "Dossier" at bounding box center [239, 159] width 33 height 33
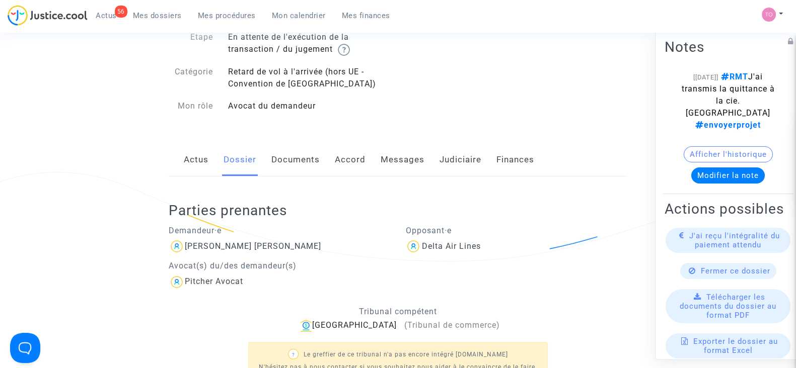
click at [292, 156] on link "Documents" at bounding box center [295, 159] width 48 height 33
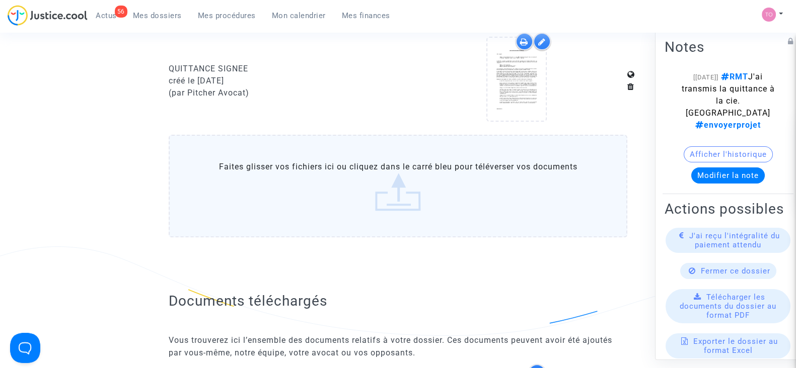
scroll to position [378, 0]
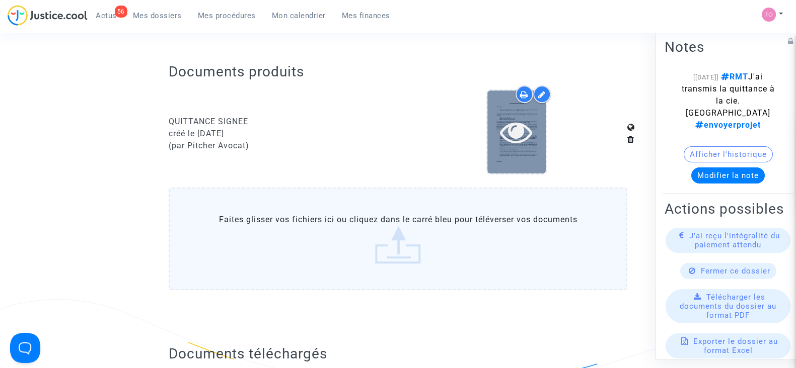
click at [503, 122] on icon at bounding box center [516, 132] width 33 height 32
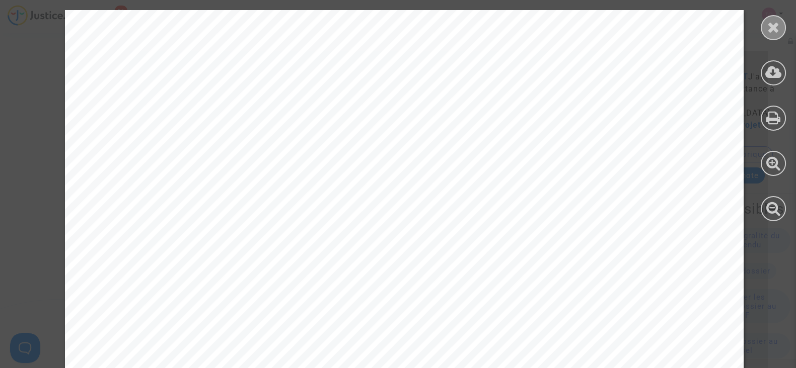
click at [773, 27] on icon at bounding box center [773, 27] width 13 height 15
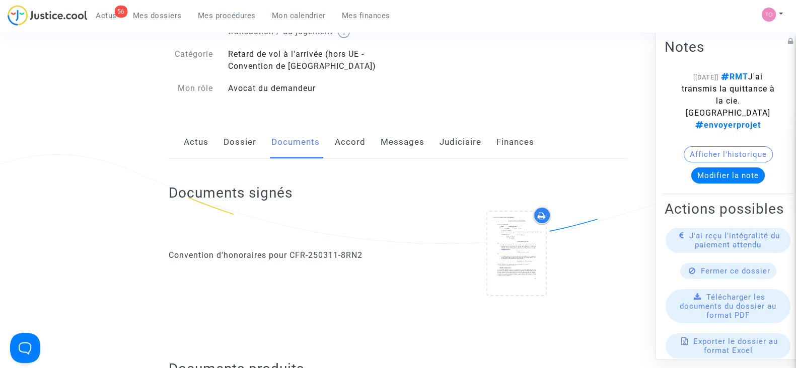
scroll to position [0, 0]
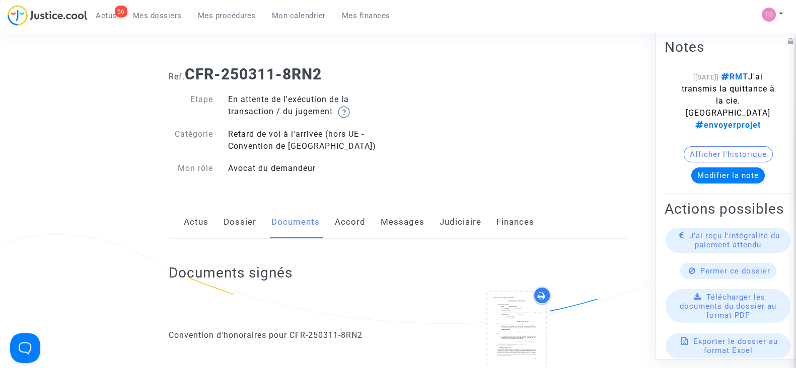
click at [459, 220] on link "Judiciaire" at bounding box center [460, 222] width 42 height 33
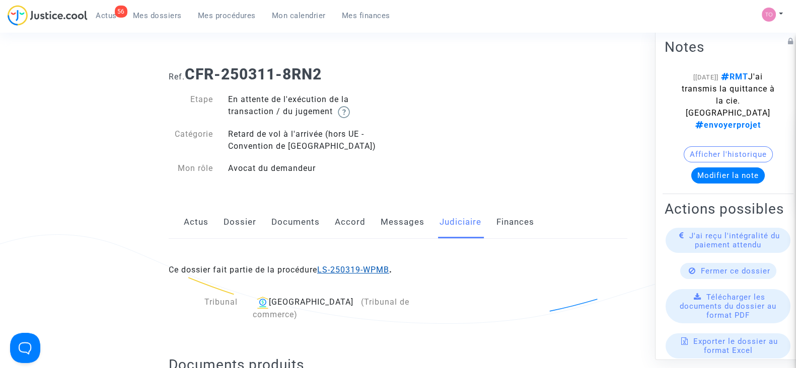
click at [367, 268] on link "LS-250319-WPMB" at bounding box center [353, 270] width 72 height 10
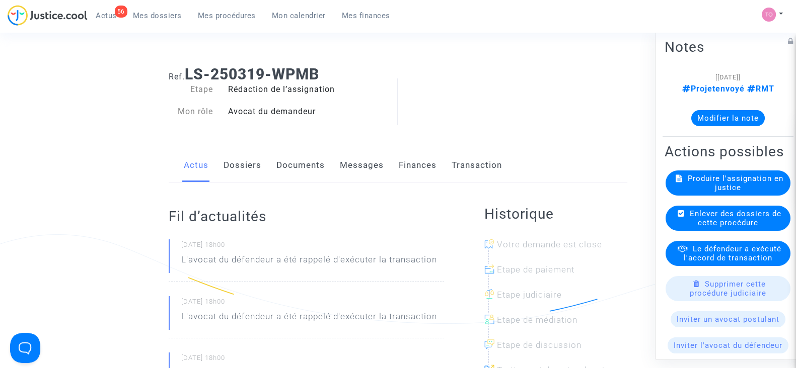
click at [730, 116] on button "Modifier la note" at bounding box center [727, 118] width 73 height 16
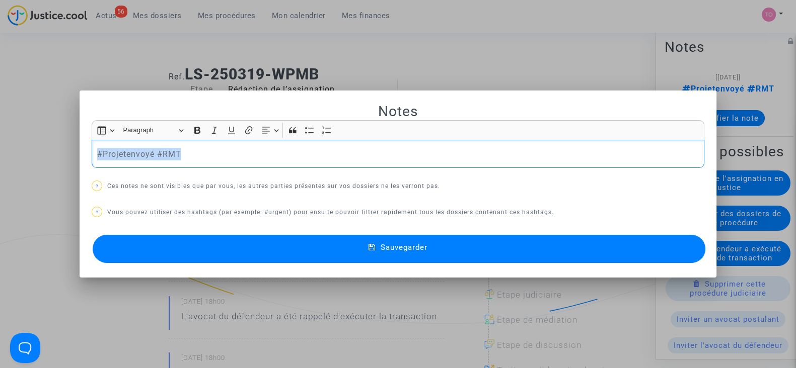
drag, startPoint x: 204, startPoint y: 153, endPoint x: 0, endPoint y: 138, distance: 204.4
click at [0, 138] on div "Notes Rich Text Editor Insert table Insert table Heading Paragraph Paragraph He…" at bounding box center [398, 184] width 796 height 368
click at [107, 51] on div at bounding box center [398, 184] width 796 height 368
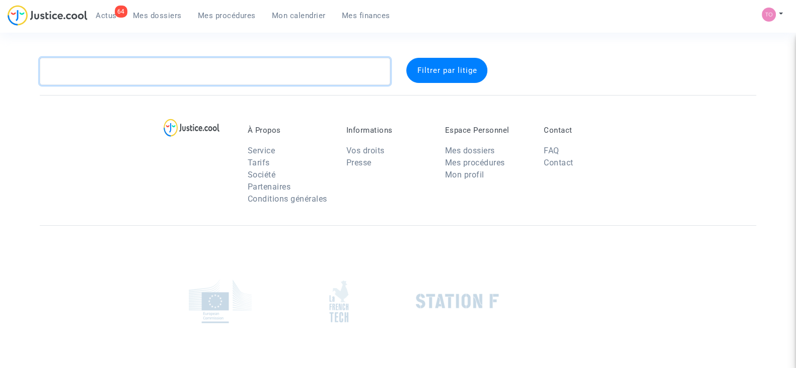
click at [84, 68] on textarea at bounding box center [215, 71] width 350 height 27
paste textarea "[PERSON_NAME]"
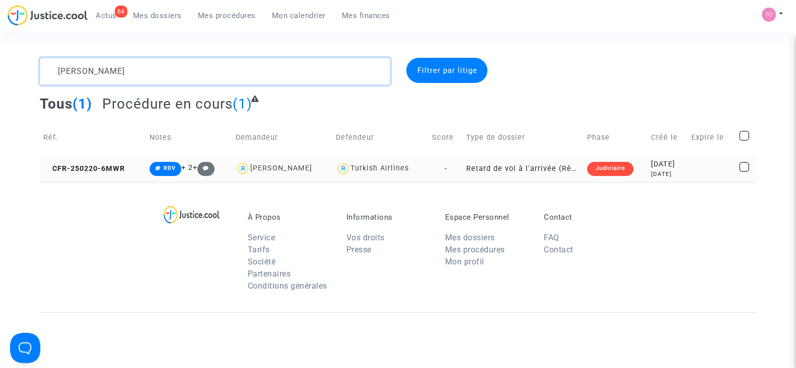
type textarea "[PERSON_NAME]"
click at [667, 167] on div "[DATE]" at bounding box center [667, 164] width 33 height 11
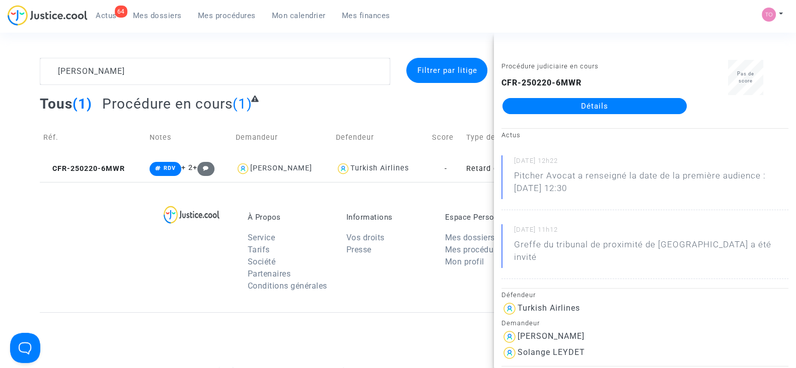
click at [599, 101] on link "Détails" at bounding box center [594, 106] width 184 height 16
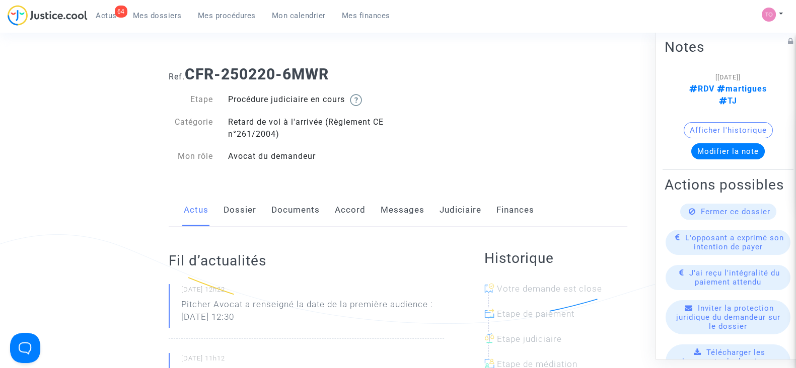
click at [448, 208] on link "Judiciaire" at bounding box center [460, 210] width 42 height 33
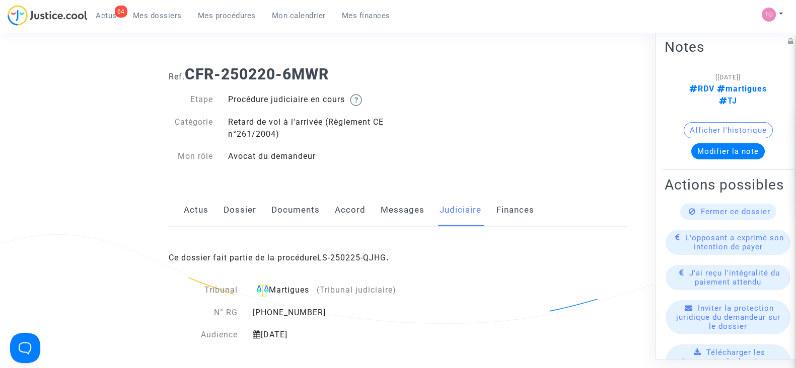
click at [348, 252] on div "Ce dossier fait partie de la procédure LS-250225-QJHG ." at bounding box center [398, 250] width 459 height 47
click at [346, 256] on link "LS-250225-QJHG" at bounding box center [351, 258] width 69 height 10
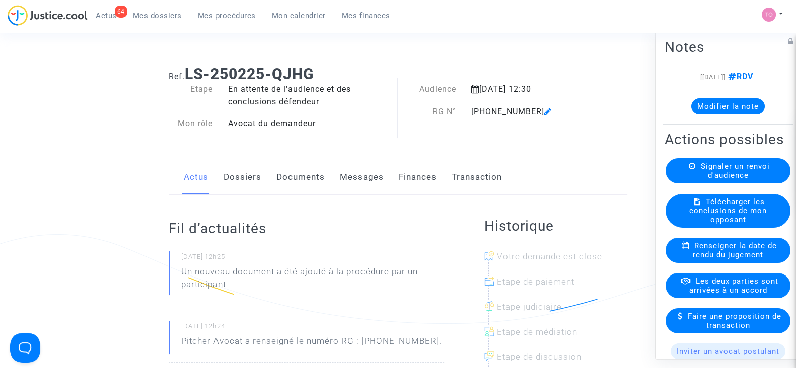
click at [723, 103] on button "Modifier la note" at bounding box center [727, 106] width 73 height 16
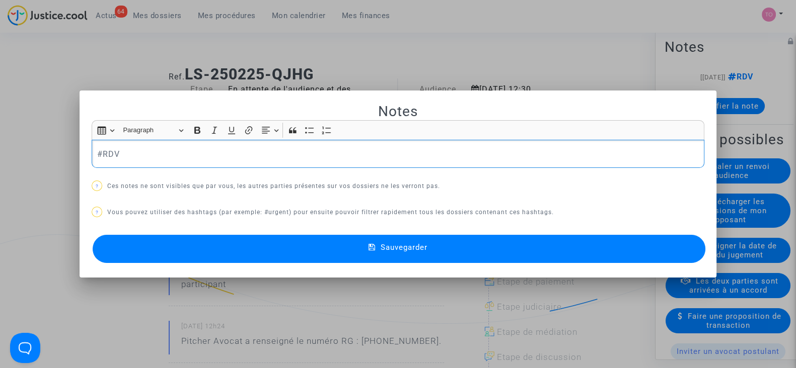
drag, startPoint x: 151, startPoint y: 157, endPoint x: 0, endPoint y: 151, distance: 150.6
click at [0, 151] on div "Notes Rich Text Editor Insert table Insert table Heading Paragraph Paragraph He…" at bounding box center [398, 184] width 796 height 368
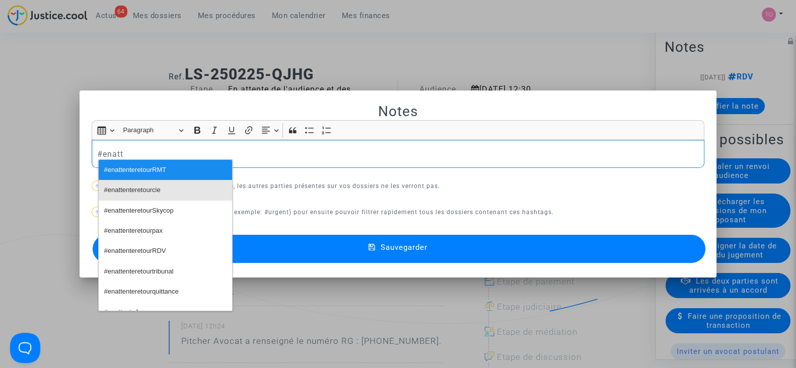
click at [142, 188] on span "#enattenteretourcie" at bounding box center [132, 190] width 56 height 15
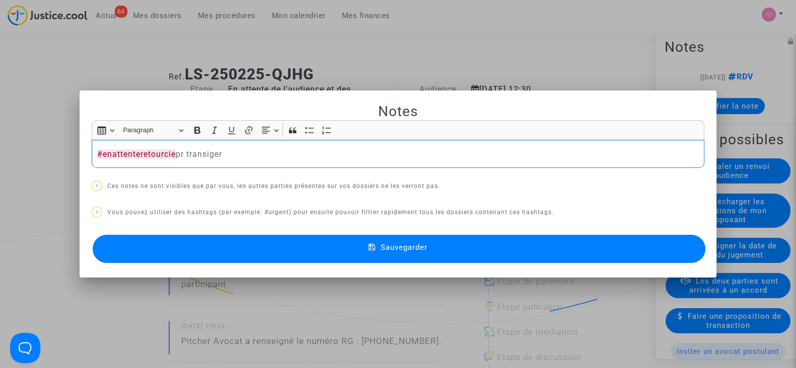
click at [399, 248] on span "Sauvegarder" at bounding box center [404, 247] width 47 height 9
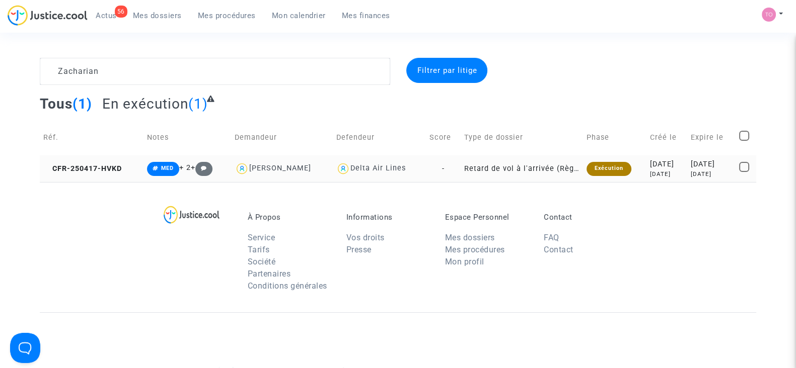
type textarea "Zacharian"
click at [649, 165] on div "[DATE]" at bounding box center [666, 164] width 34 height 11
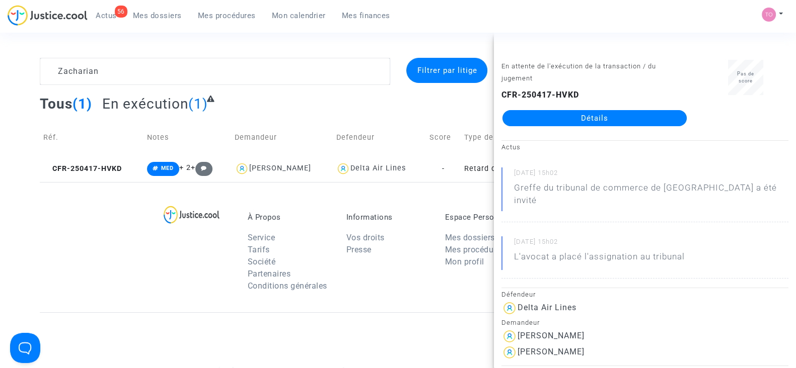
click at [573, 126] on div "En attente de l'exécution de la transaction / du jugement CFR-250417-HVKD Détai…" at bounding box center [594, 98] width 201 height 76
click at [571, 115] on link "Détails" at bounding box center [594, 118] width 184 height 16
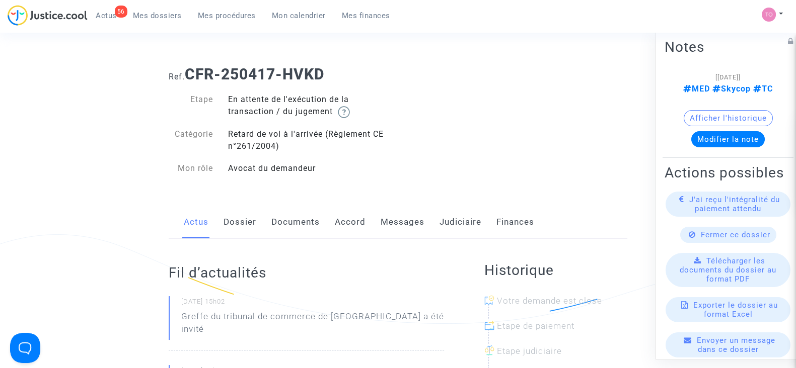
click at [301, 230] on link "Documents" at bounding box center [295, 222] width 48 height 33
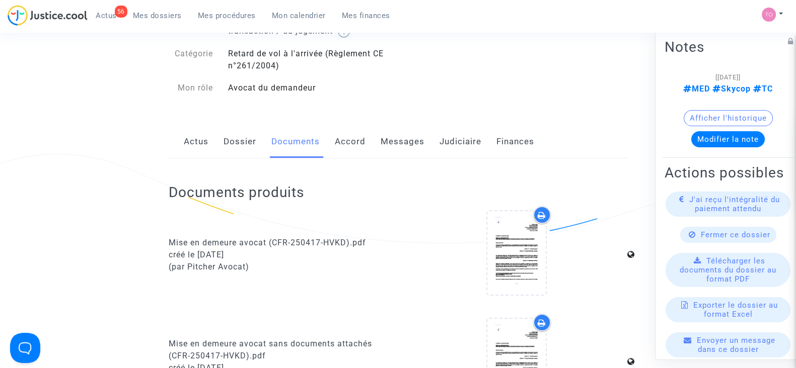
scroll to position [62, 0]
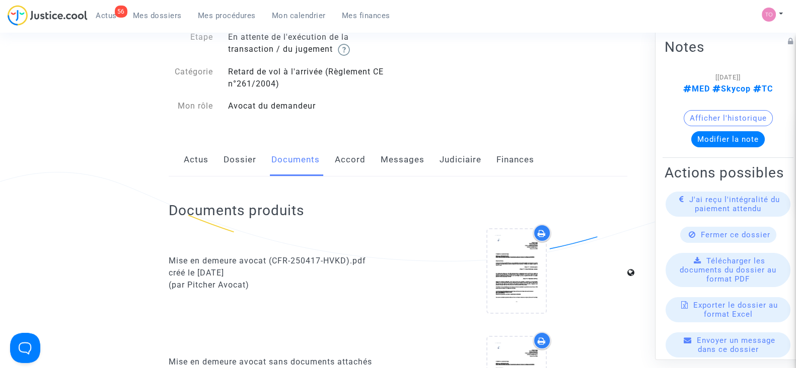
click at [236, 160] on link "Dossier" at bounding box center [239, 159] width 33 height 33
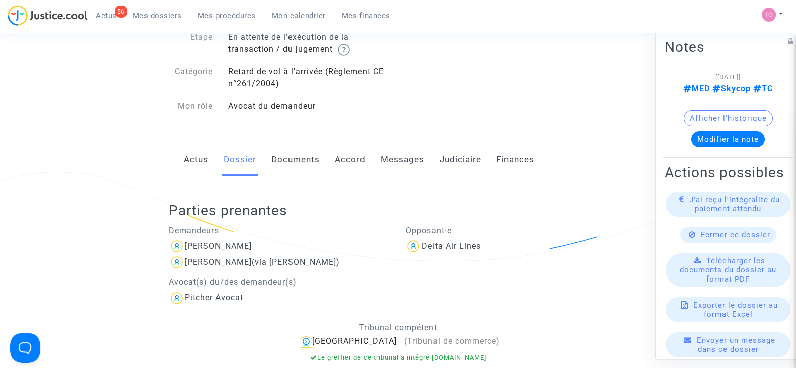
click at [455, 163] on link "Judiciaire" at bounding box center [460, 159] width 42 height 33
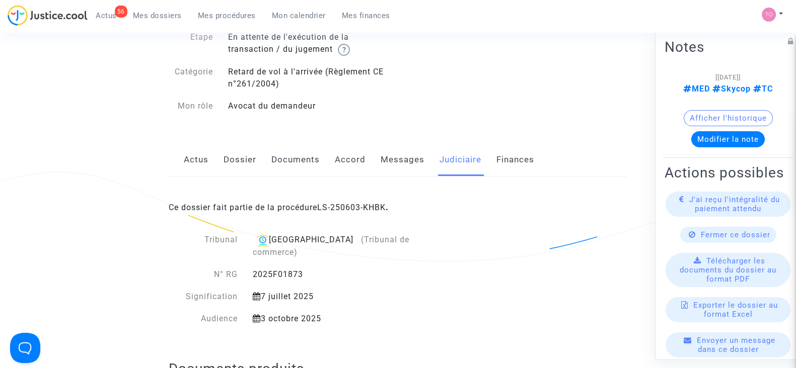
click at [342, 162] on link "Accord" at bounding box center [350, 159] width 31 height 33
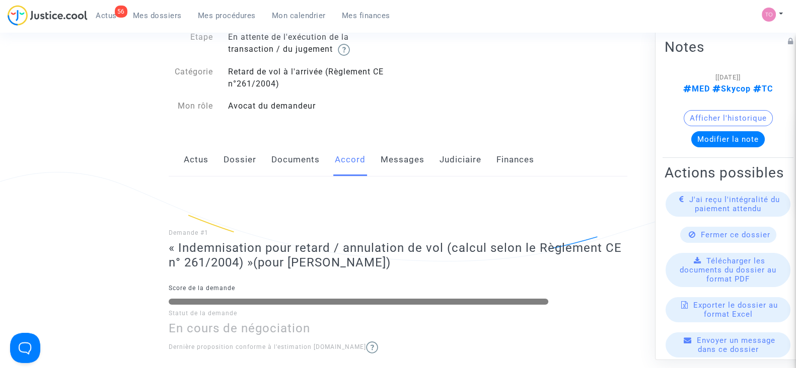
click at [460, 165] on link "Judiciaire" at bounding box center [460, 159] width 42 height 33
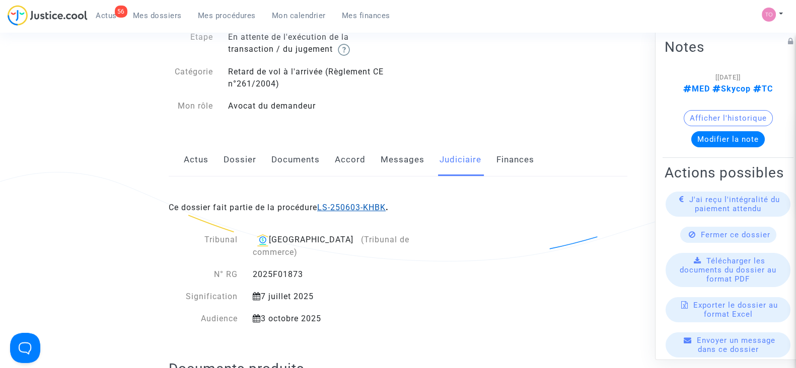
click at [364, 208] on link "LS-250603-KHBK" at bounding box center [351, 208] width 68 height 10
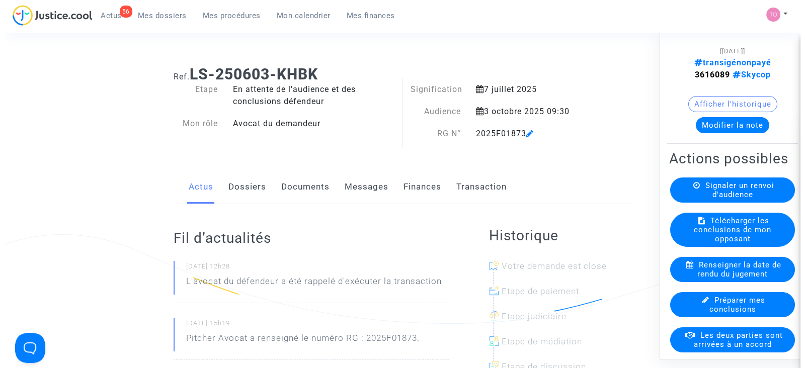
scroll to position [62, 0]
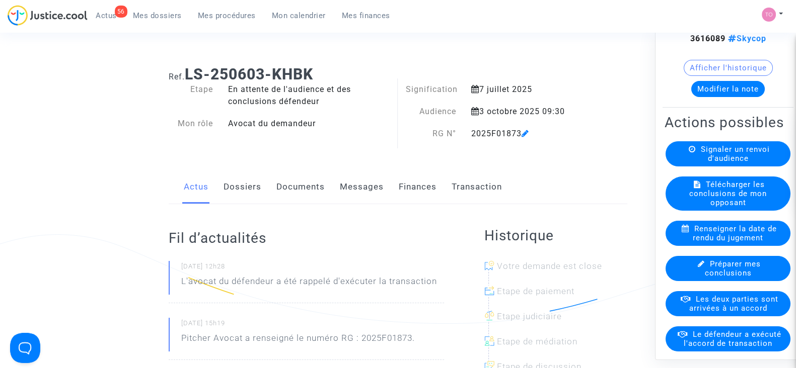
click at [712, 313] on span "Les deux parties sont arrivées à un accord" at bounding box center [733, 304] width 89 height 18
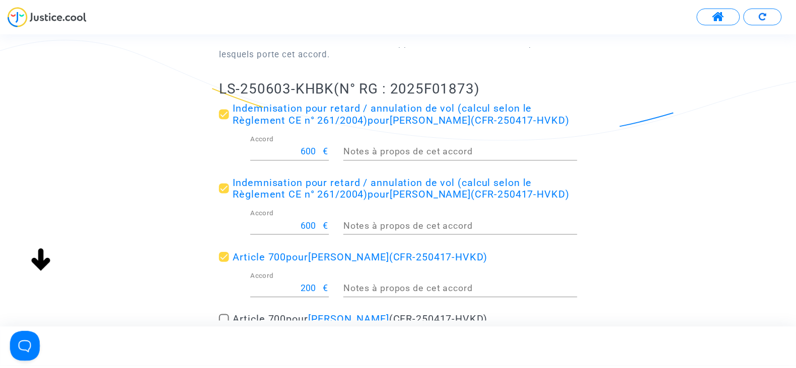
scroll to position [125, 0]
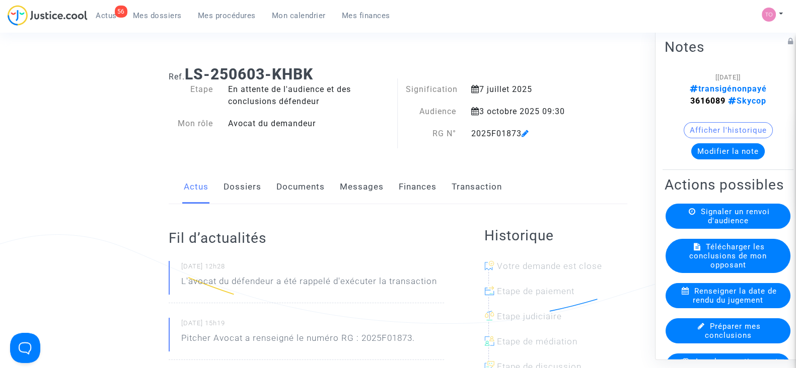
click at [412, 190] on link "Finances" at bounding box center [418, 187] width 38 height 33
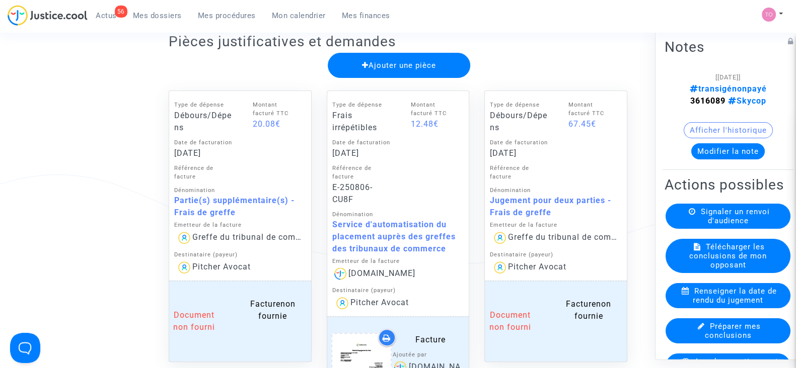
scroll to position [503, 0]
click at [157, 12] on span "Mes dossiers" at bounding box center [157, 15] width 49 height 9
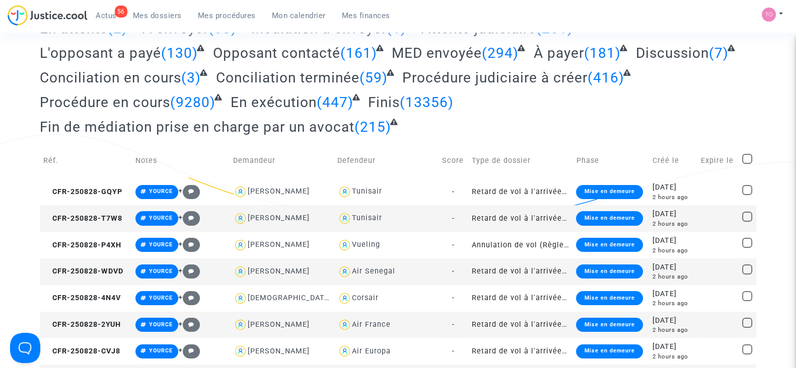
click at [147, 19] on span "Mes dossiers" at bounding box center [157, 15] width 49 height 9
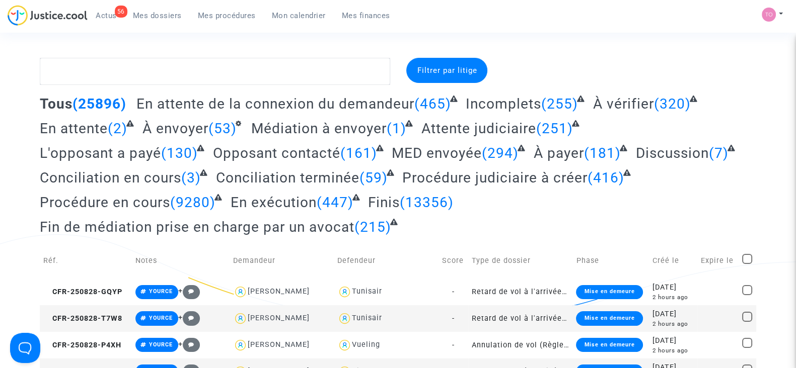
click at [71, 69] on textarea at bounding box center [215, 71] width 350 height 27
paste textarea "Kgomotsego"
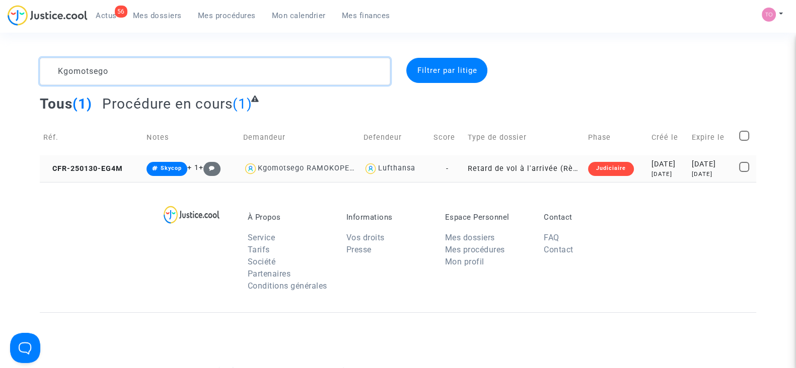
type textarea "Kgomotsego"
click at [693, 164] on div "2025-03-12" at bounding box center [712, 164] width 40 height 11
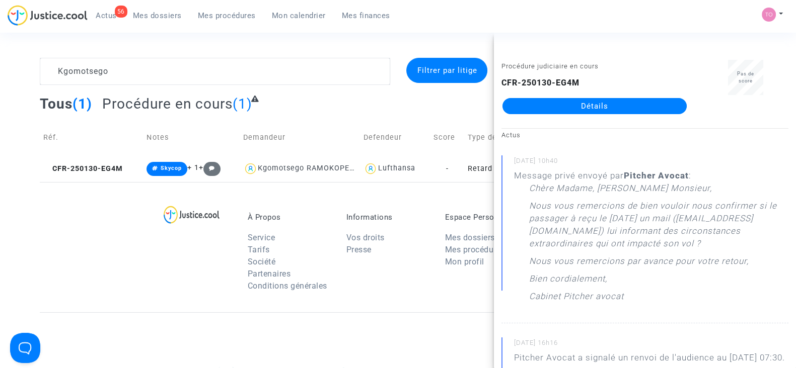
click at [596, 109] on link "Détails" at bounding box center [594, 106] width 184 height 16
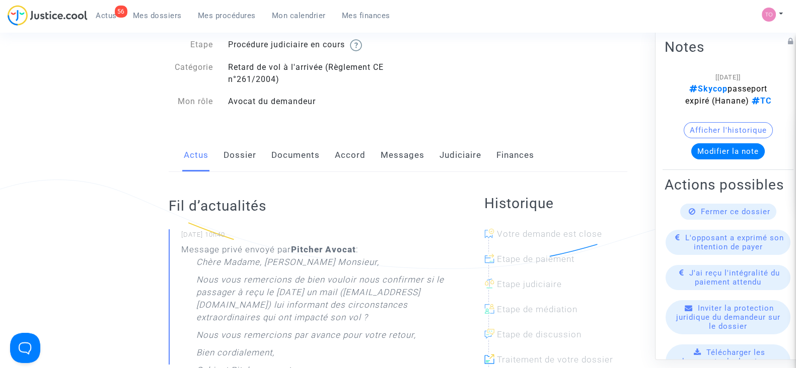
scroll to position [62, 0]
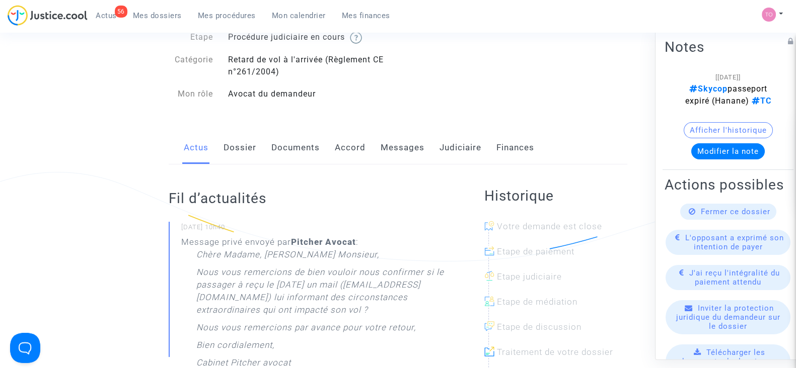
click at [381, 142] on link "Messages" at bounding box center [403, 147] width 44 height 33
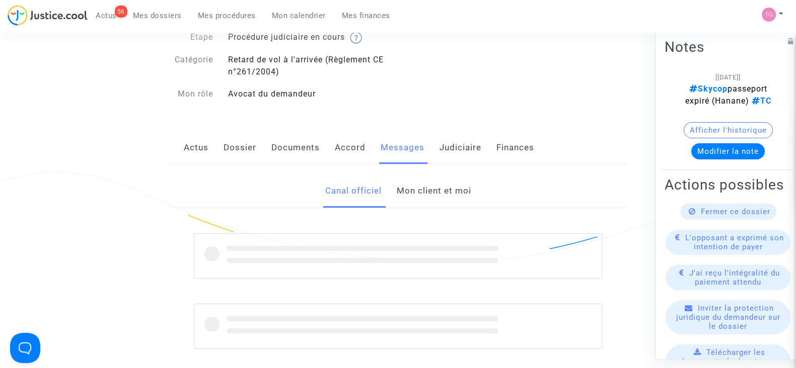
click at [425, 182] on link "Mon client et moi" at bounding box center [433, 191] width 74 height 33
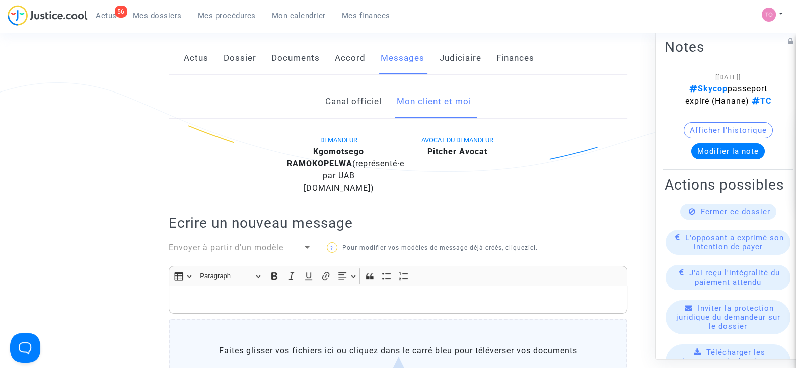
scroll to position [125, 0]
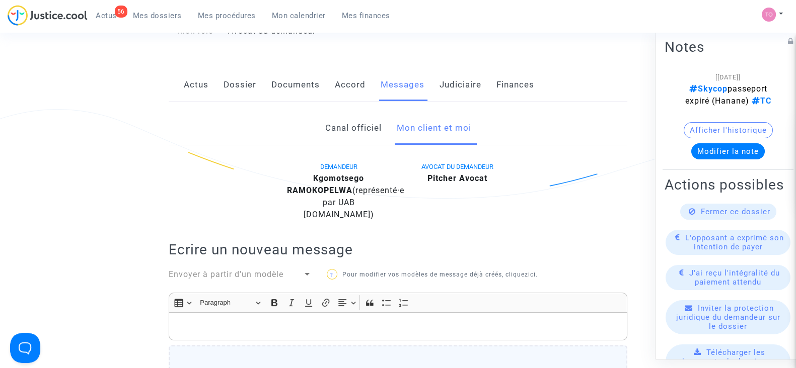
click at [362, 136] on link "Canal officiel" at bounding box center [353, 128] width 56 height 33
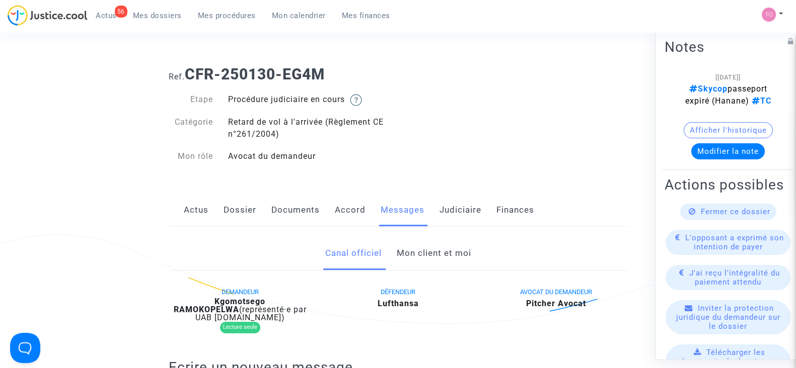
click at [297, 210] on link "Documents" at bounding box center [295, 210] width 48 height 33
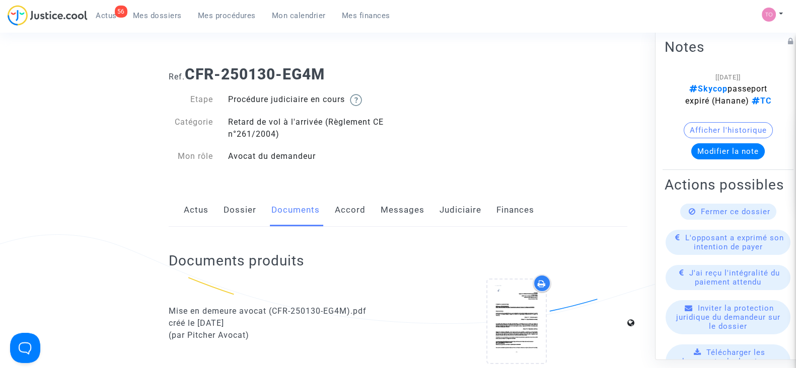
click at [459, 210] on link "Judiciaire" at bounding box center [460, 210] width 42 height 33
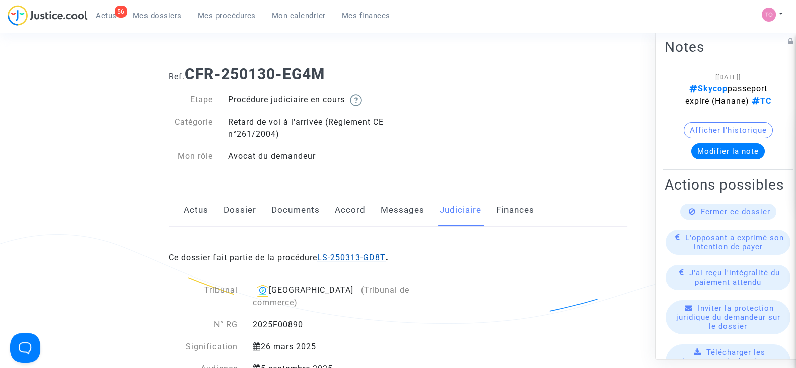
click at [367, 253] on link "LS-250313-GD8T" at bounding box center [351, 258] width 68 height 10
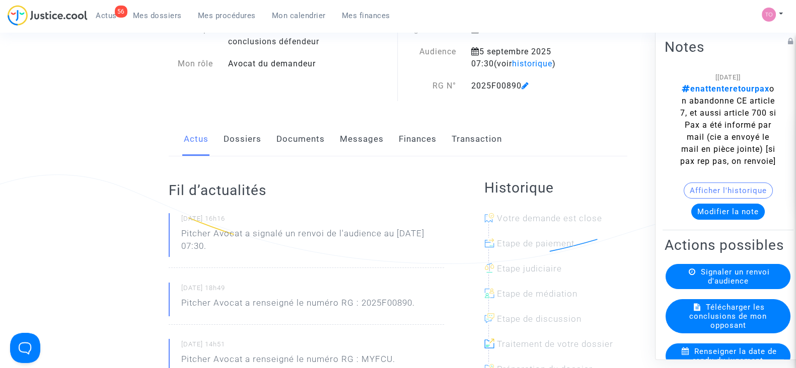
scroll to position [62, 0]
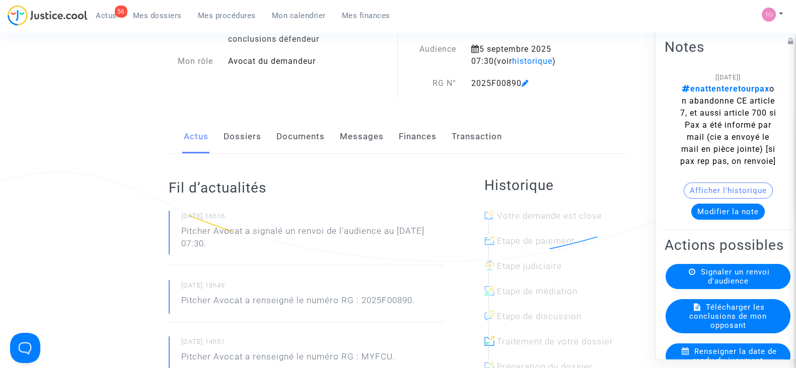
click at [708, 220] on button "Modifier la note" at bounding box center [727, 212] width 73 height 16
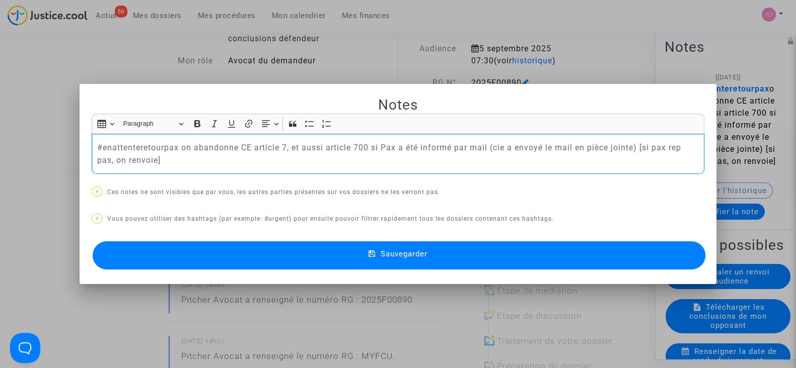
scroll to position [0, 0]
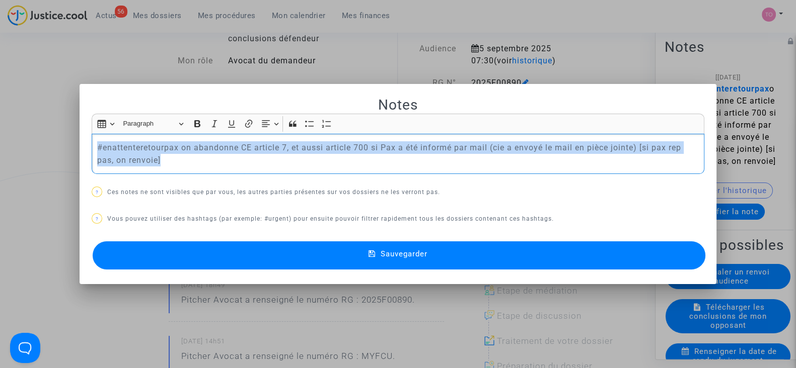
drag, startPoint x: 147, startPoint y: 156, endPoint x: 0, endPoint y: 127, distance: 149.8
click at [0, 127] on div "Notes Rich Text Editor Insert table Insert table Heading Paragraph Paragraph He…" at bounding box center [398, 184] width 796 height 368
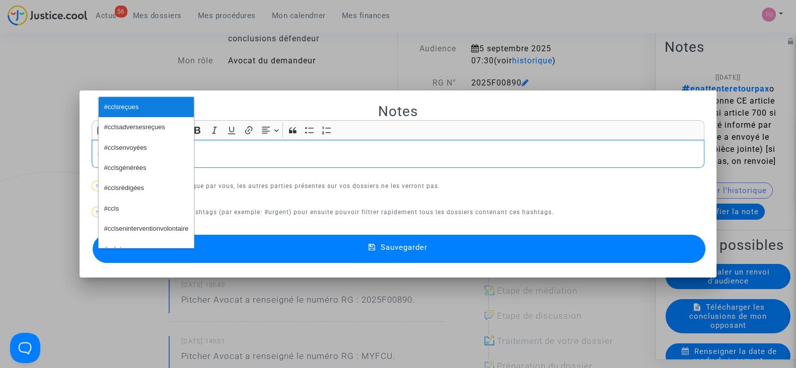
click at [121, 105] on span "#cclsreçues" at bounding box center [121, 107] width 35 height 15
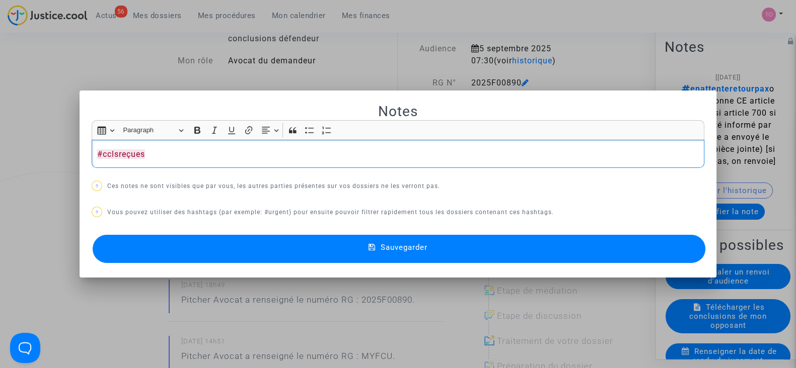
click at [227, 256] on button "Sauvegarder" at bounding box center [399, 249] width 613 height 28
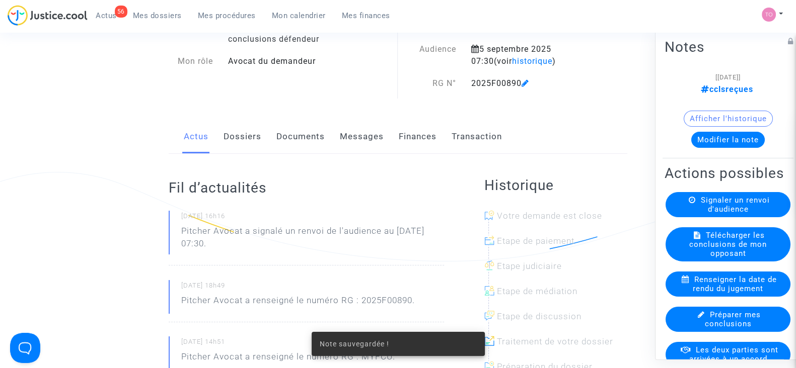
click at [296, 137] on link "Documents" at bounding box center [300, 136] width 48 height 33
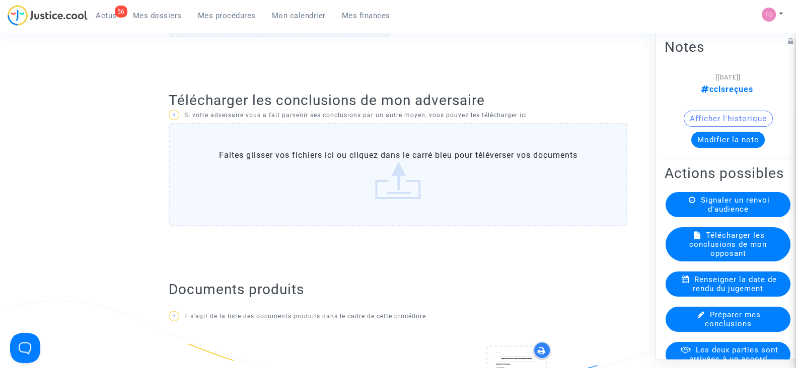
scroll to position [378, 0]
click at [348, 184] on label "Faites glisser vos fichiers ici ou cliquez dans le carré bleu pour téléverser v…" at bounding box center [398, 173] width 459 height 103
click at [0, 0] on input "Faites glisser vos fichiers ici ou cliquez dans le carré bleu pour téléverser v…" at bounding box center [0, 0] width 0 height 0
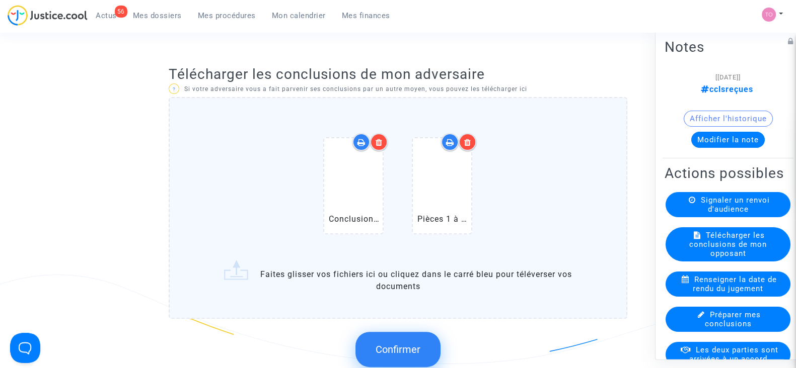
scroll to position [503, 0]
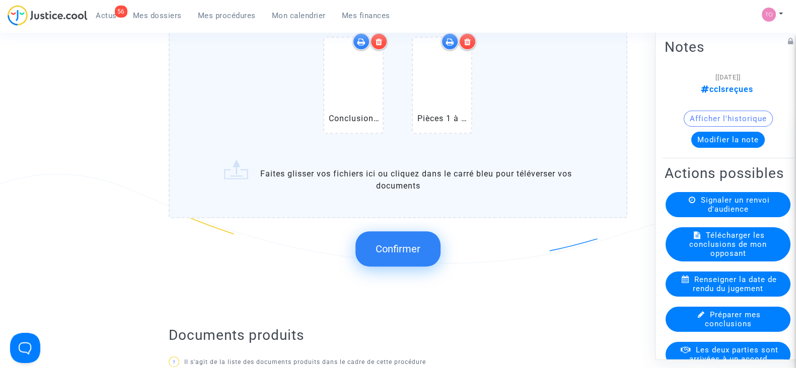
click at [403, 249] on span "Confirmer" at bounding box center [398, 249] width 45 height 12
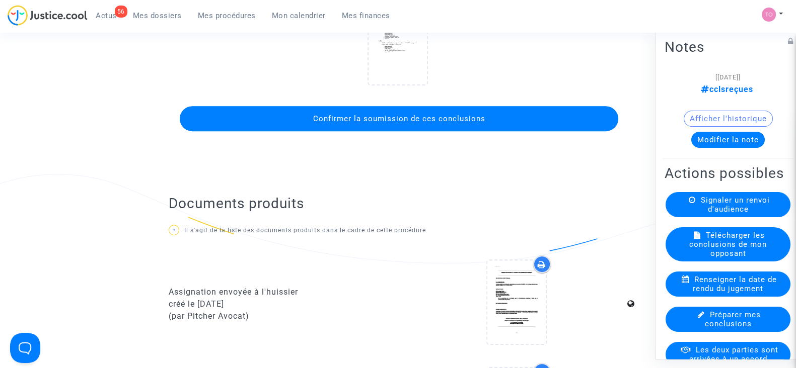
click at [386, 122] on button "Confirmer la soumission de ces conclusions" at bounding box center [399, 118] width 438 height 25
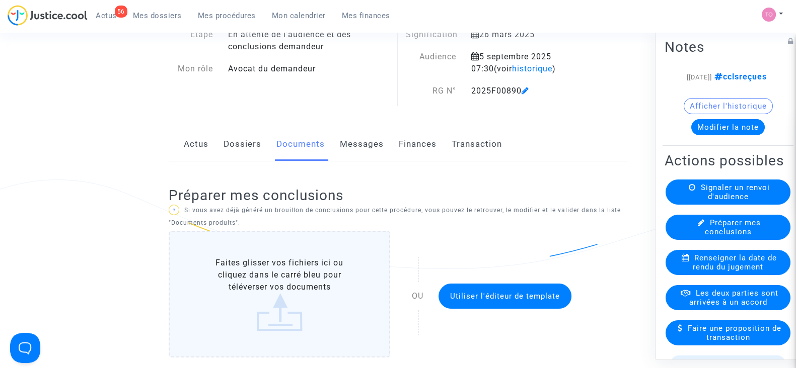
scroll to position [0, 0]
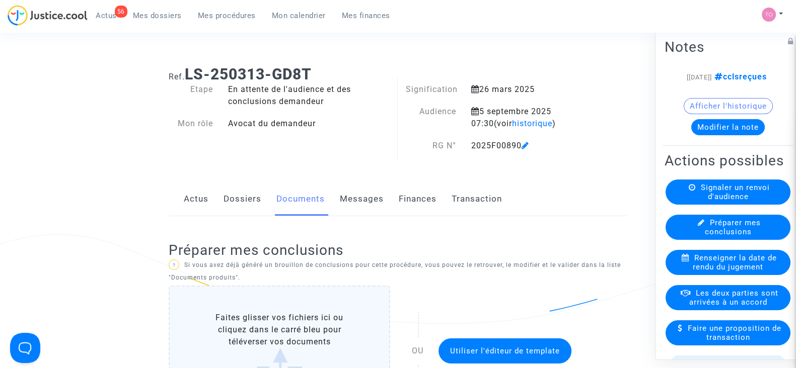
click at [172, 21] on link "Mes dossiers" at bounding box center [157, 15] width 65 height 15
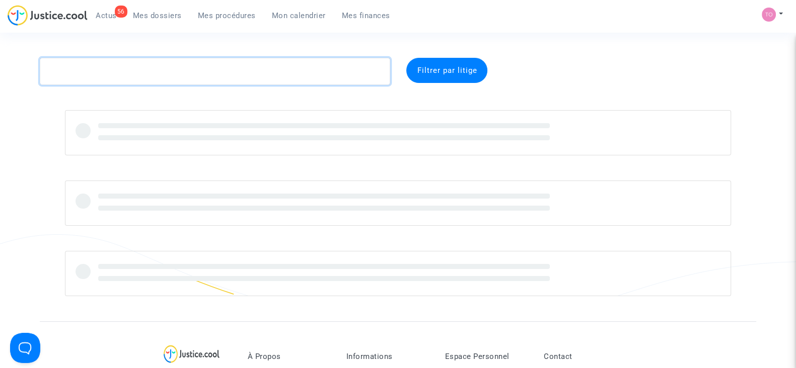
click at [105, 74] on textarea at bounding box center [215, 71] width 350 height 27
paste textarea "PIEWE"
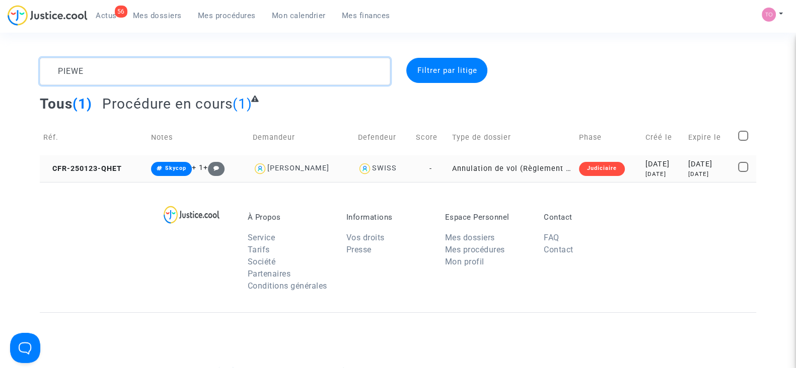
type textarea "PIEWE"
click at [647, 167] on div "2025-01-23" at bounding box center [662, 164] width 35 height 11
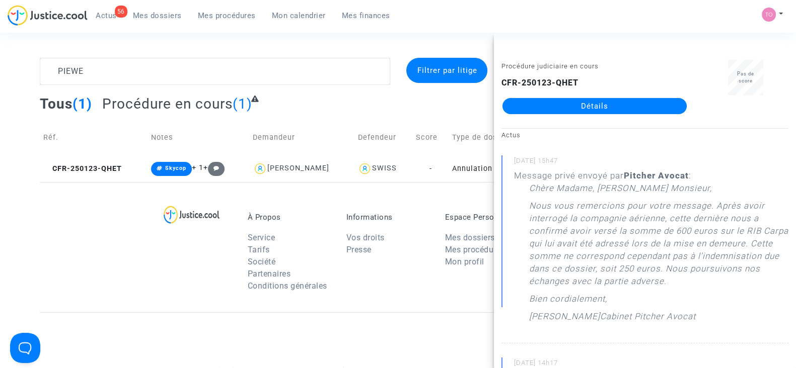
click at [605, 102] on link "Détails" at bounding box center [594, 106] width 184 height 16
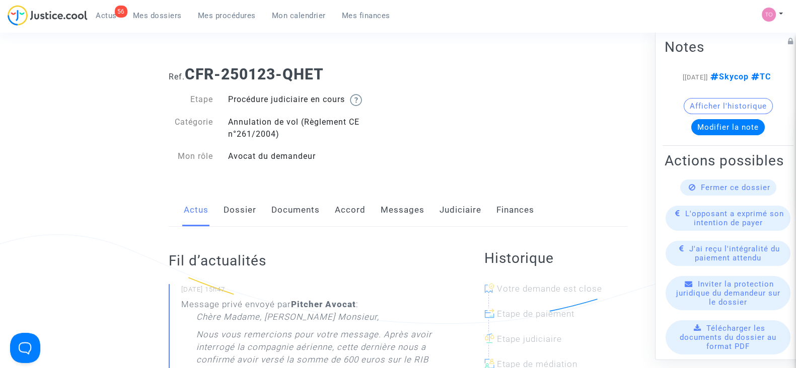
click at [413, 208] on link "Messages" at bounding box center [403, 210] width 44 height 33
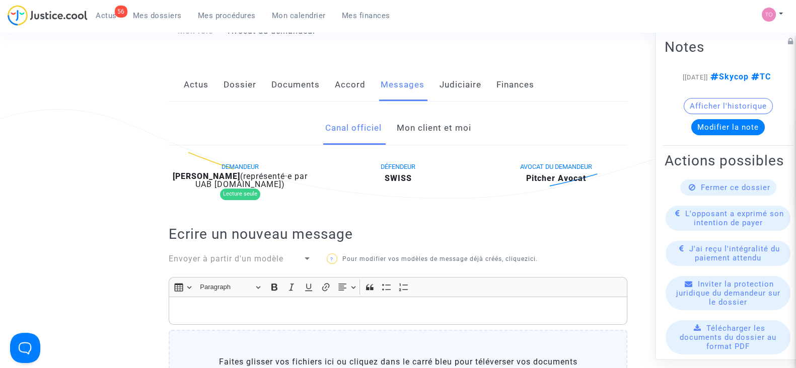
click at [415, 124] on link "Mon client et moi" at bounding box center [433, 128] width 74 height 33
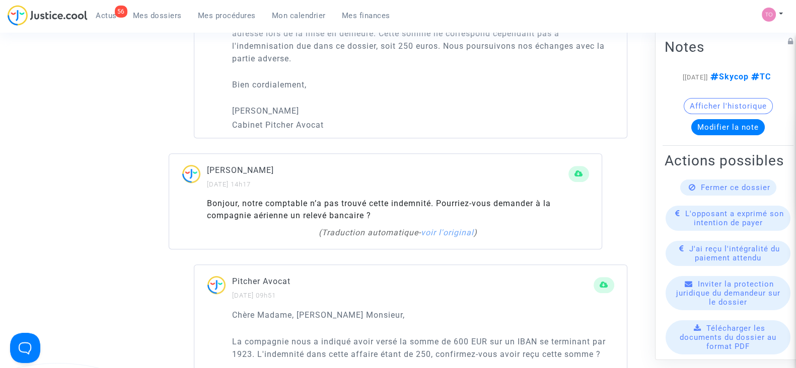
scroll to position [755, 0]
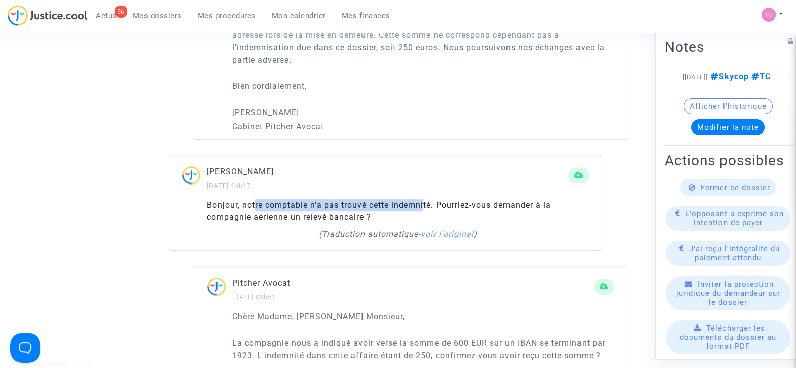
drag, startPoint x: 263, startPoint y: 207, endPoint x: 425, endPoint y: 202, distance: 162.2
click at [425, 202] on div "Bonjour, notre comptable n’a pas trouvé cette indemnité. Pourriez-vous demander…" at bounding box center [398, 211] width 382 height 24
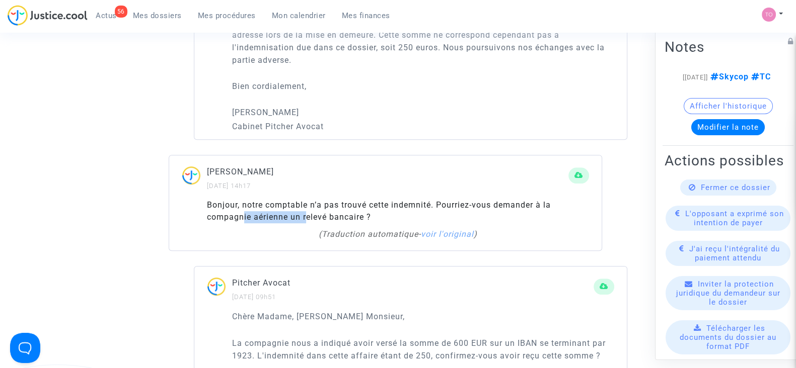
drag, startPoint x: 244, startPoint y: 215, endPoint x: 307, endPoint y: 212, distance: 62.5
click at [307, 212] on div "Bonjour, notre comptable n’a pas trouvé cette indemnité. Pourriez-vous demander…" at bounding box center [398, 211] width 382 height 24
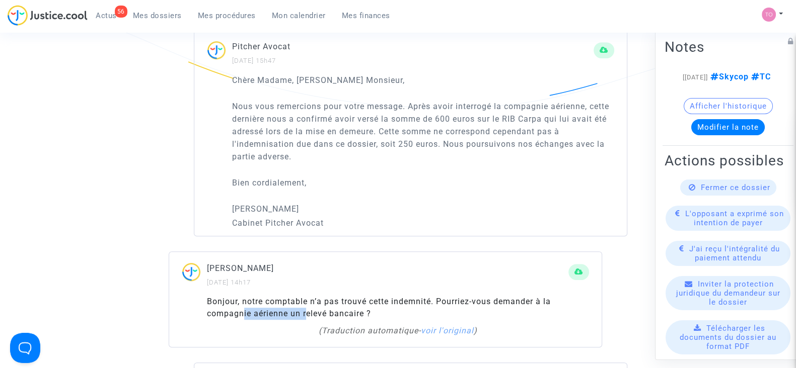
scroll to position [629, 0]
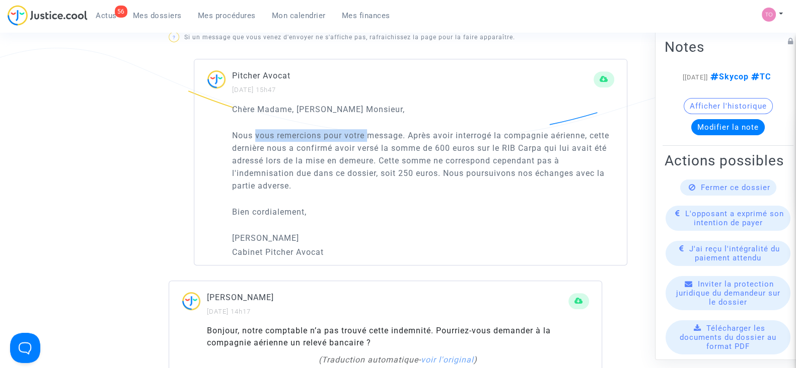
drag, startPoint x: 256, startPoint y: 134, endPoint x: 372, endPoint y: 128, distance: 116.4
click at [372, 129] on p "Nous vous remercions pour votre message. Après avoir interrogé la compagnie aér…" at bounding box center [423, 160] width 382 height 63
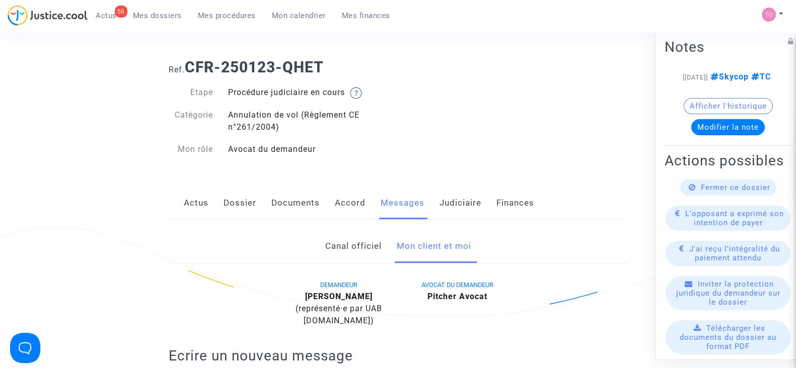
scroll to position [0, 0]
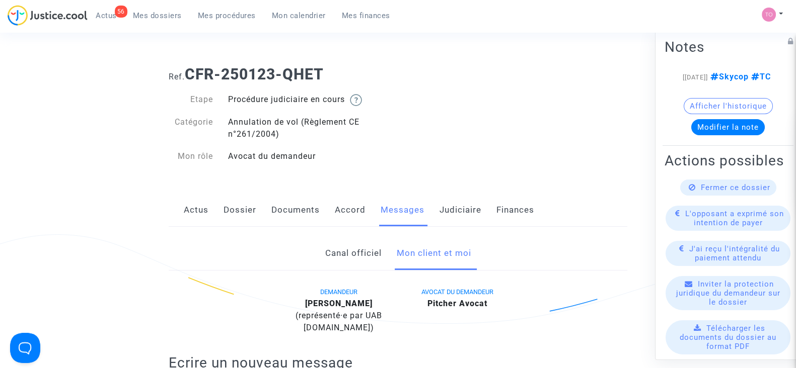
click at [459, 210] on link "Judiciaire" at bounding box center [460, 210] width 42 height 33
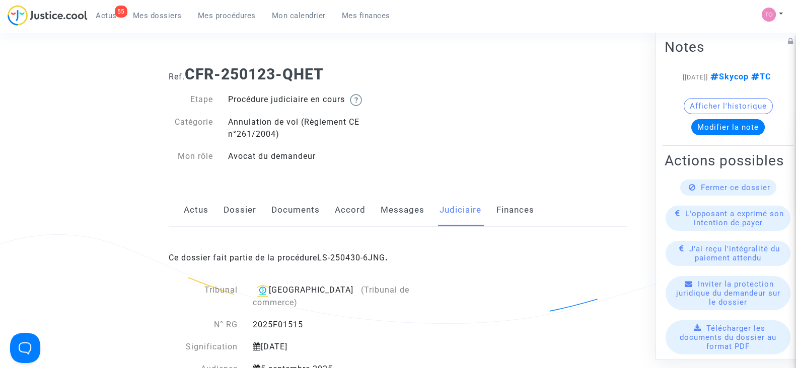
click at [161, 18] on span "Mes dossiers" at bounding box center [157, 15] width 49 height 9
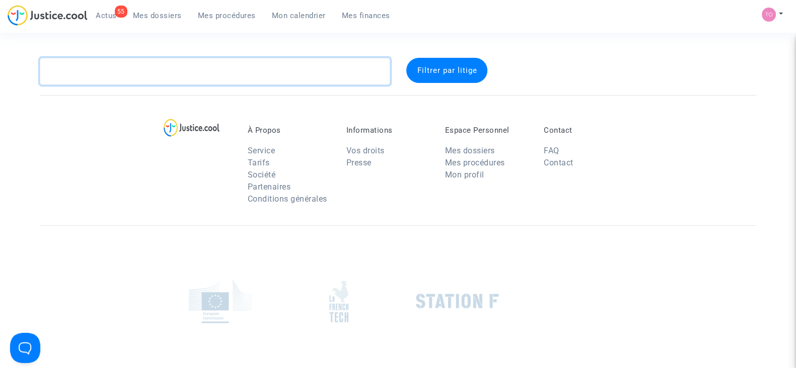
click at [126, 72] on textarea at bounding box center [215, 71] width 350 height 27
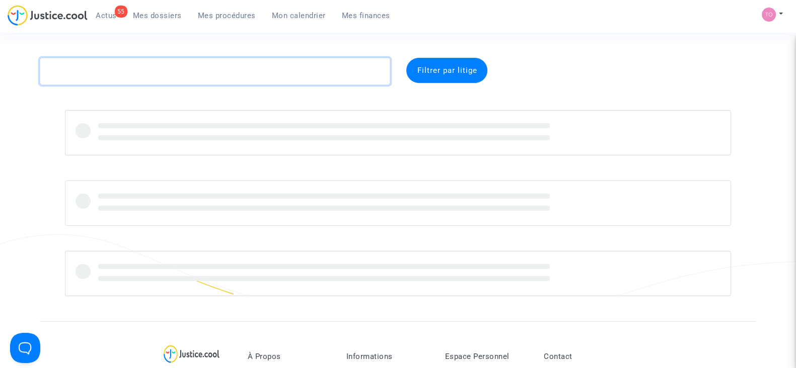
paste textarea "MIOCIC"
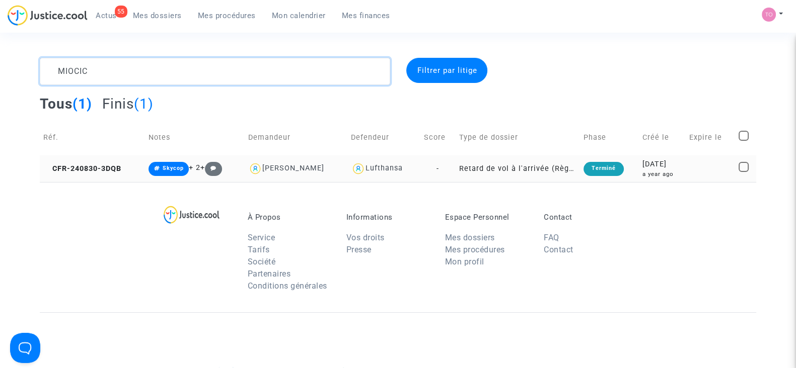
type textarea "MIOCIC"
click at [669, 168] on div "2024-08-30" at bounding box center [662, 164] width 40 height 11
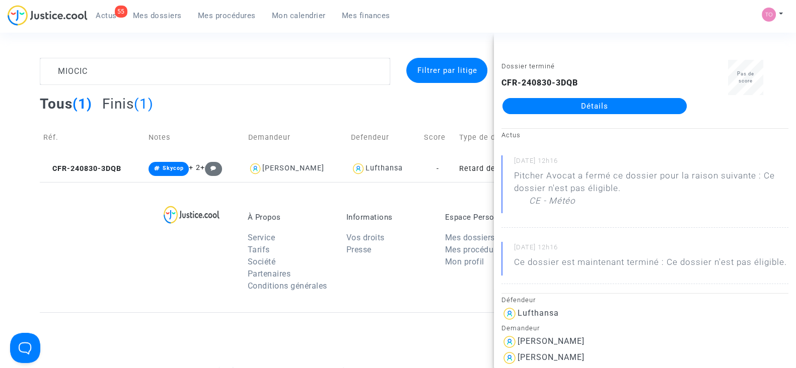
click at [602, 105] on link "Détails" at bounding box center [594, 106] width 184 height 16
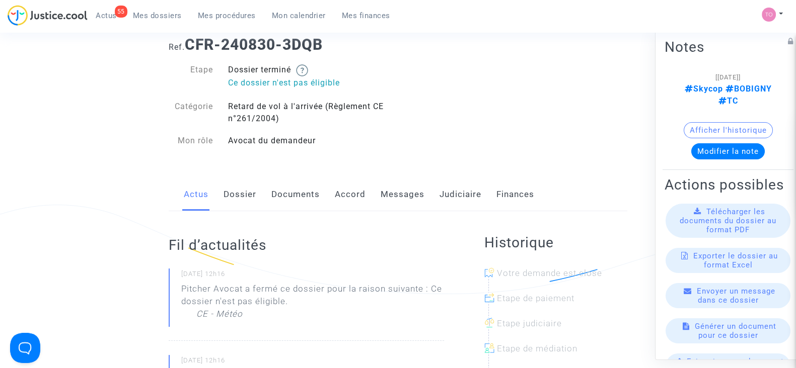
scroll to position [125, 0]
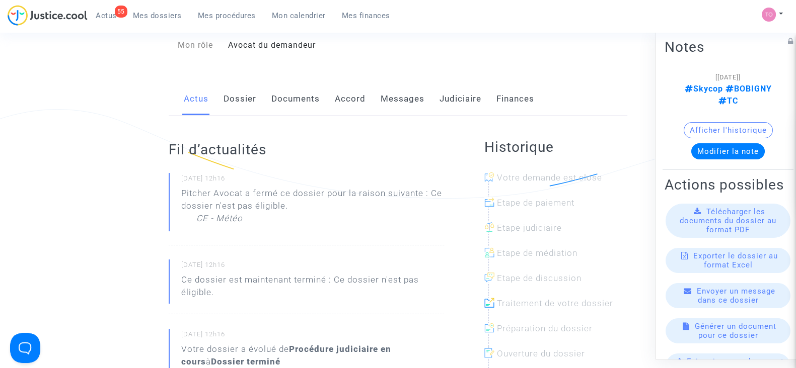
click at [235, 104] on link "Dossier" at bounding box center [239, 99] width 33 height 33
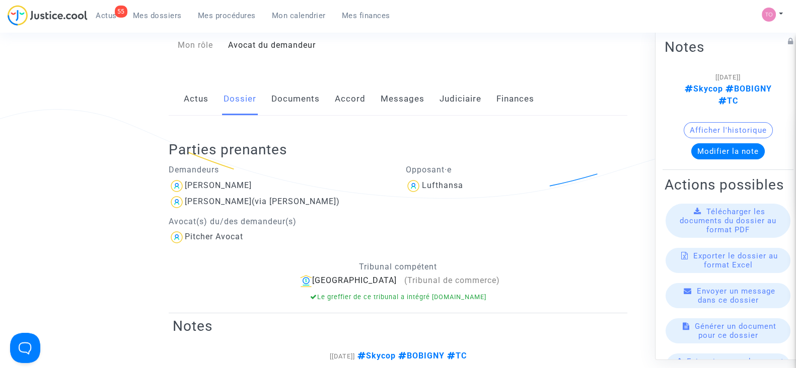
drag, startPoint x: 440, startPoint y: 97, endPoint x: 435, endPoint y: 107, distance: 10.8
click at [440, 98] on link "Judiciaire" at bounding box center [460, 99] width 42 height 33
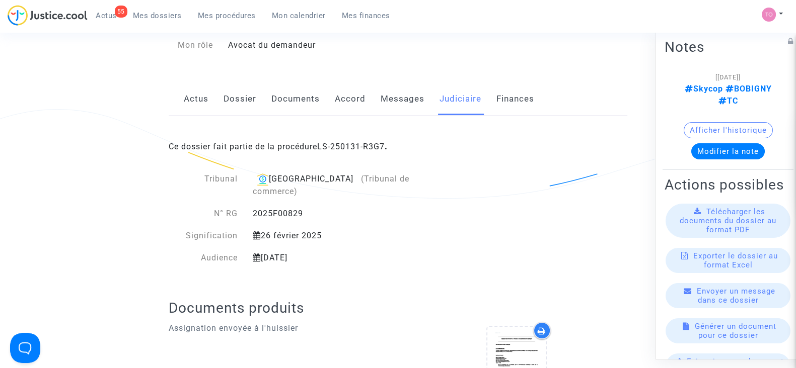
click at [387, 88] on link "Messages" at bounding box center [403, 99] width 44 height 33
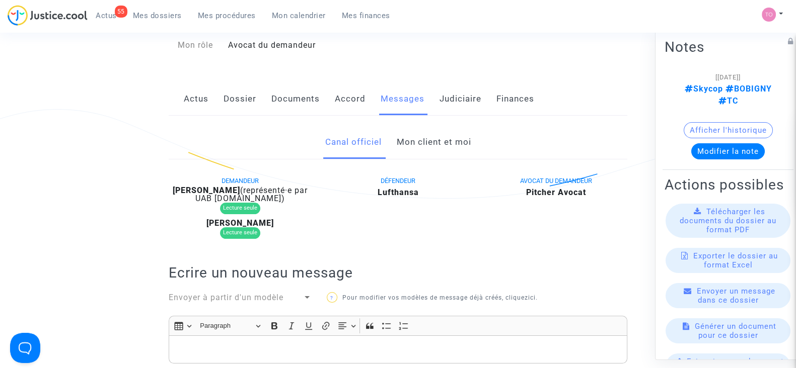
click at [406, 144] on link "Mon client et moi" at bounding box center [433, 142] width 74 height 33
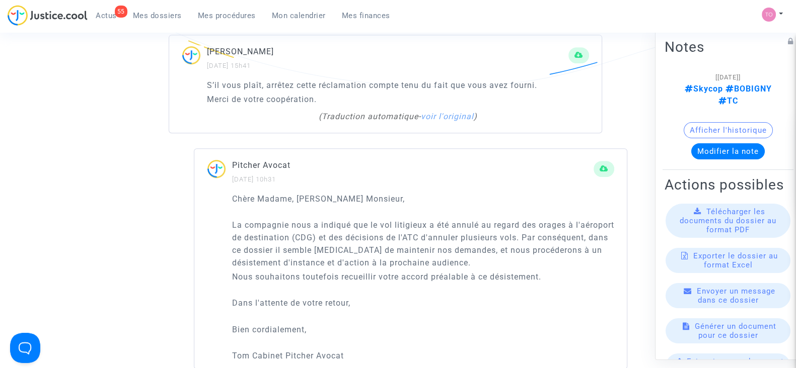
scroll to position [692, 0]
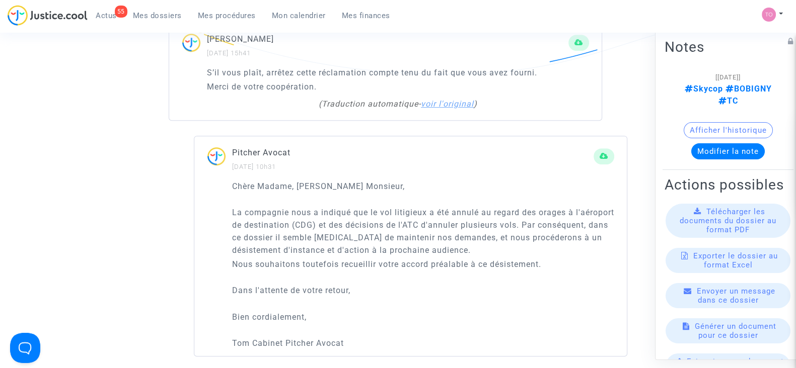
click at [448, 102] on link "voir l'original" at bounding box center [447, 104] width 53 height 10
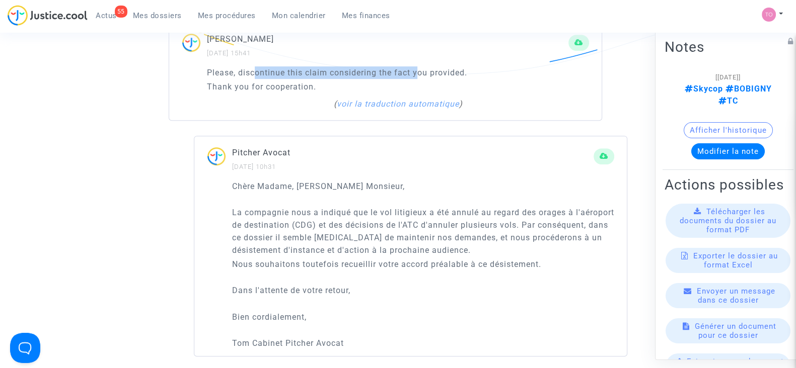
drag, startPoint x: 257, startPoint y: 72, endPoint x: 419, endPoint y: 66, distance: 161.7
click at [419, 66] on p "Please, discontinue this claim considering the fact you provided." at bounding box center [398, 72] width 382 height 13
click at [435, 103] on link "voir la traduction automatique" at bounding box center [397, 104] width 122 height 10
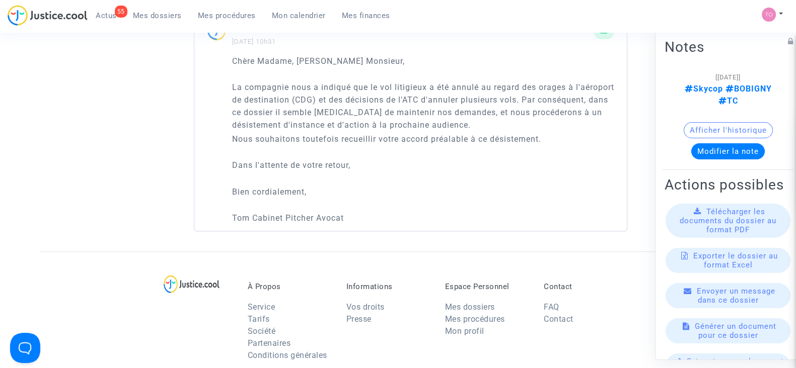
scroll to position [755, 0]
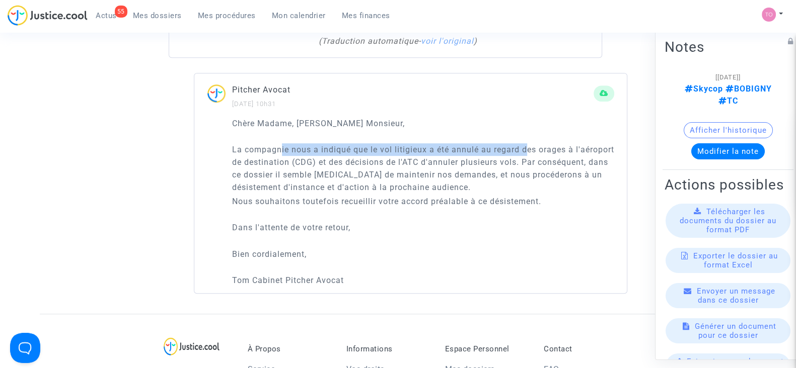
drag, startPoint x: 301, startPoint y: 156, endPoint x: 527, endPoint y: 147, distance: 226.2
click at [527, 147] on p "La compagnie nous a indiqué que le vol litigieux a été annulé au regard des ora…" at bounding box center [423, 168] width 382 height 50
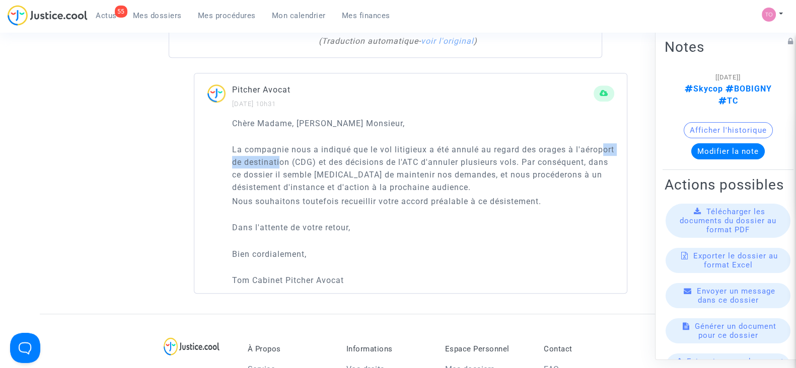
drag, startPoint x: 266, startPoint y: 158, endPoint x: 335, endPoint y: 160, distance: 69.0
click at [322, 157] on p "La compagnie nous a indiqué que le vol litigieux a été annulé au regard des ora…" at bounding box center [423, 168] width 382 height 50
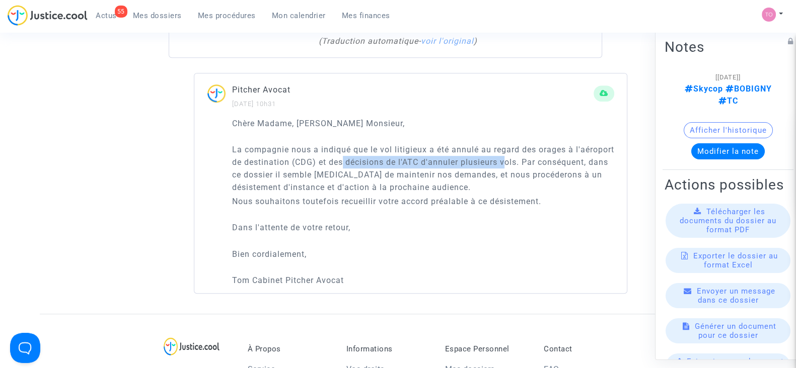
drag, startPoint x: 403, startPoint y: 159, endPoint x: 548, endPoint y: 160, distance: 145.5
click at [548, 160] on p "La compagnie nous a indiqué que le vol litigieux a été annulé au regard des ora…" at bounding box center [423, 168] width 382 height 50
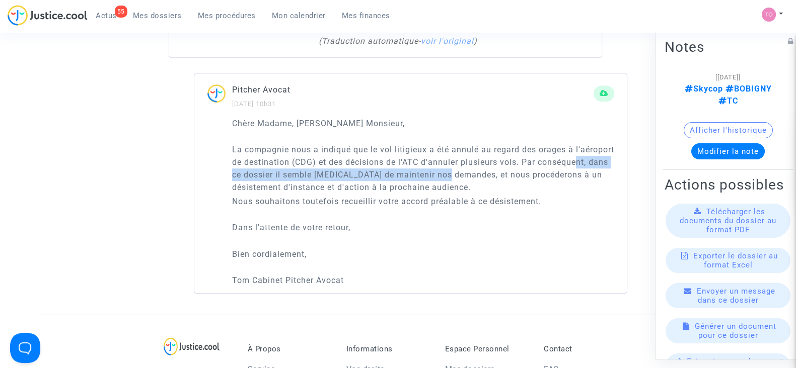
drag, startPoint x: 269, startPoint y: 171, endPoint x: 514, endPoint y: 171, distance: 244.6
click at [514, 171] on p "La compagnie nous a indiqué que le vol litigieux a été annulé au regard des ora…" at bounding box center [423, 168] width 382 height 50
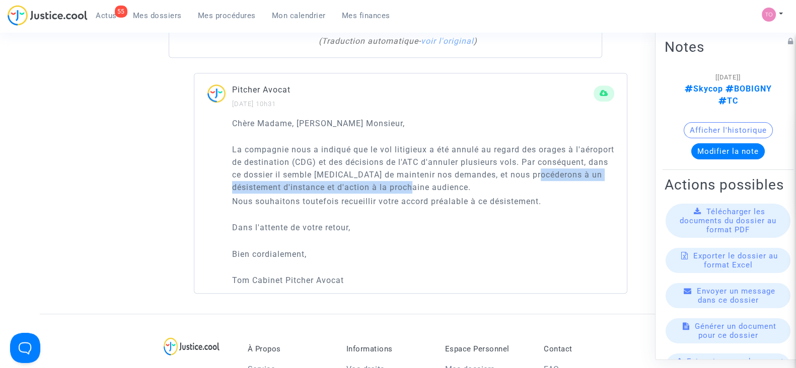
drag, startPoint x: 262, startPoint y: 184, endPoint x: 486, endPoint y: 190, distance: 224.1
click at [502, 187] on p "La compagnie nous a indiqué que le vol litigieux a été annulé au regard des ora…" at bounding box center [423, 168] width 382 height 50
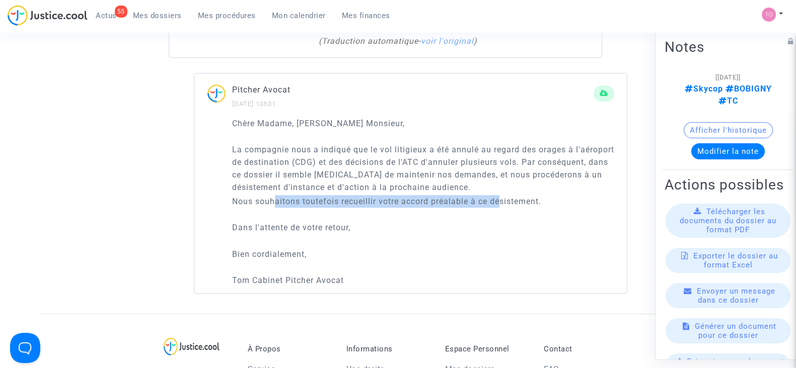
drag, startPoint x: 274, startPoint y: 196, endPoint x: 503, endPoint y: 197, distance: 229.0
click at [503, 197] on p "Nous souhaitons toutefois recueillir votre accord préalable à ce désistement." at bounding box center [423, 201] width 382 height 13
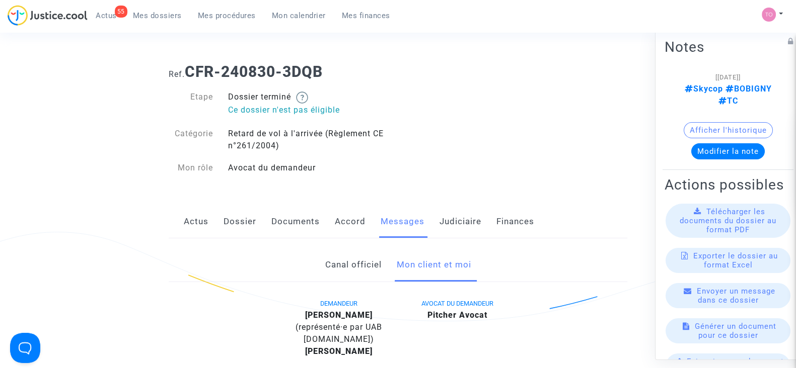
scroll to position [0, 0]
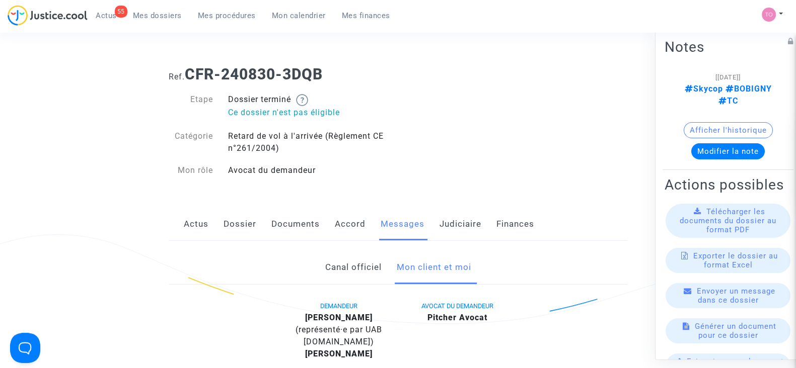
click at [165, 16] on span "Mes dossiers" at bounding box center [157, 15] width 49 height 9
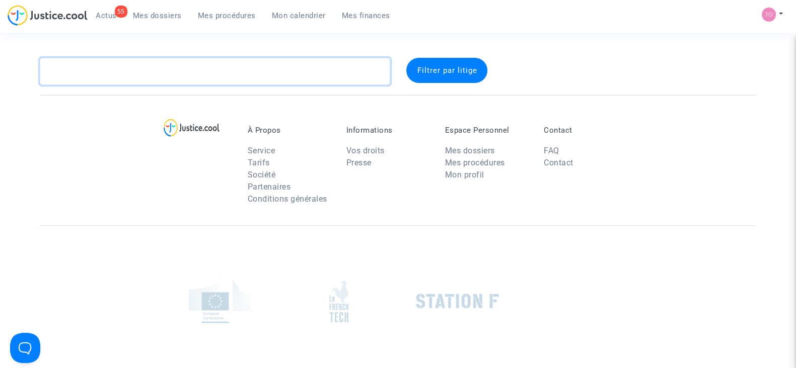
click at [118, 69] on textarea at bounding box center [215, 71] width 350 height 27
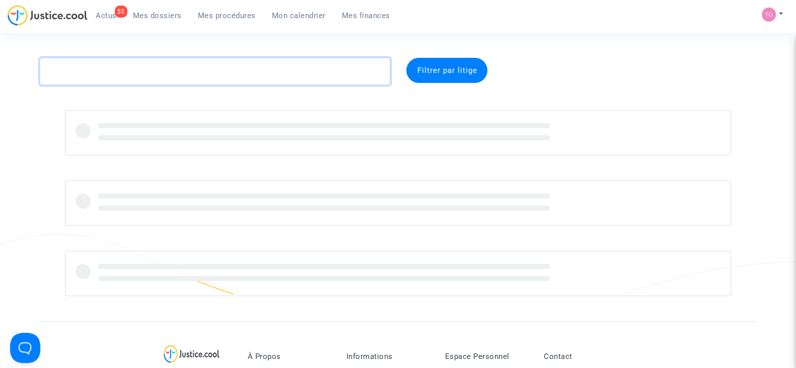
paste textarea "LANDY"
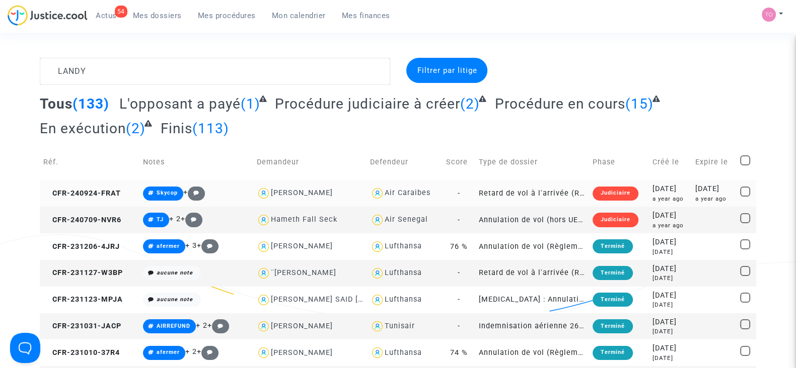
click at [409, 192] on div "Air Caraibes" at bounding box center [408, 193] width 46 height 9
type textarea "LANDY @"Air Caraibes""
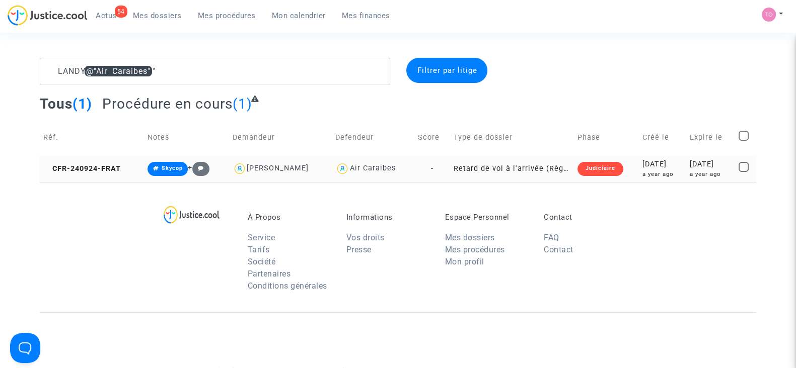
click at [640, 158] on td "2024-09-24 a year ago" at bounding box center [662, 169] width 47 height 27
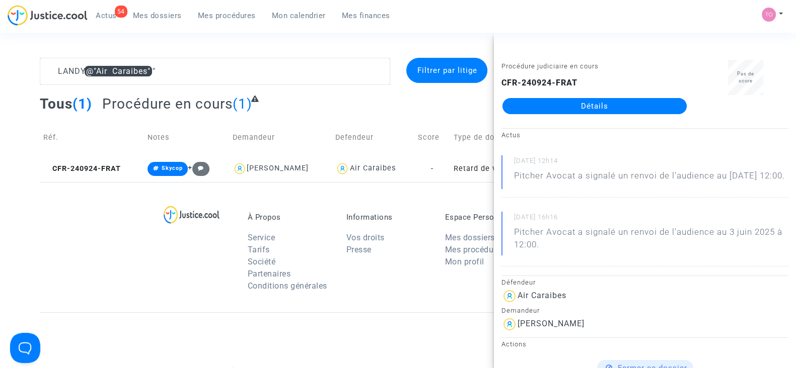
click at [580, 106] on link "Détails" at bounding box center [594, 106] width 184 height 16
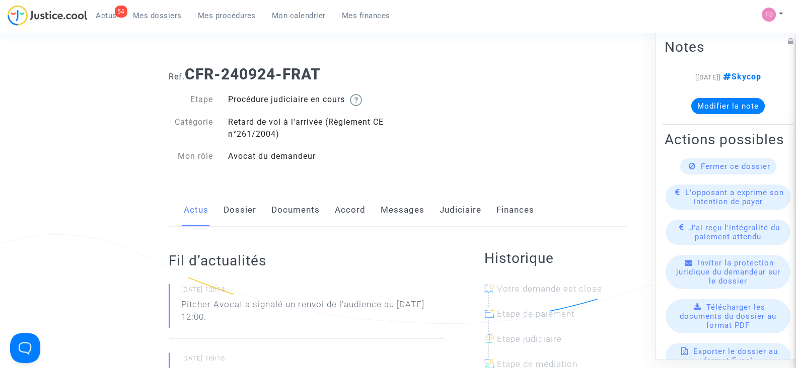
click at [337, 204] on link "Accord" at bounding box center [350, 210] width 31 height 33
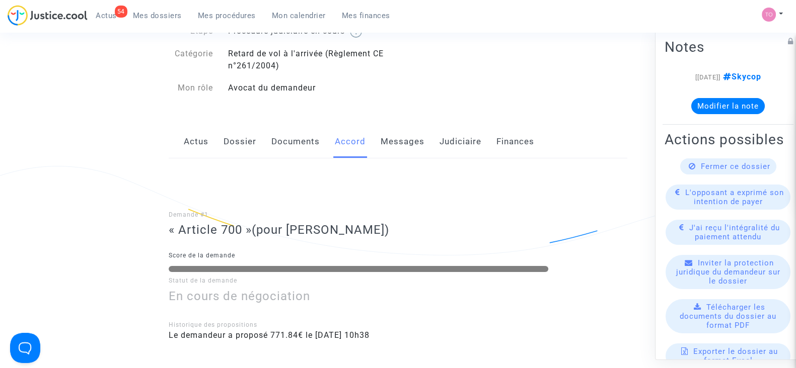
scroll to position [62, 0]
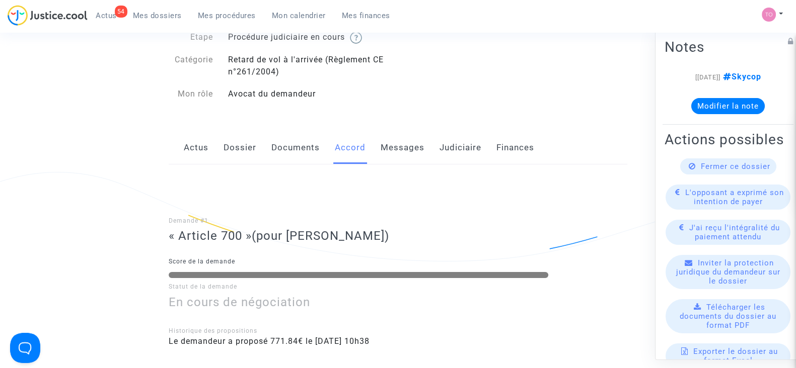
click at [451, 144] on link "Judiciaire" at bounding box center [460, 147] width 42 height 33
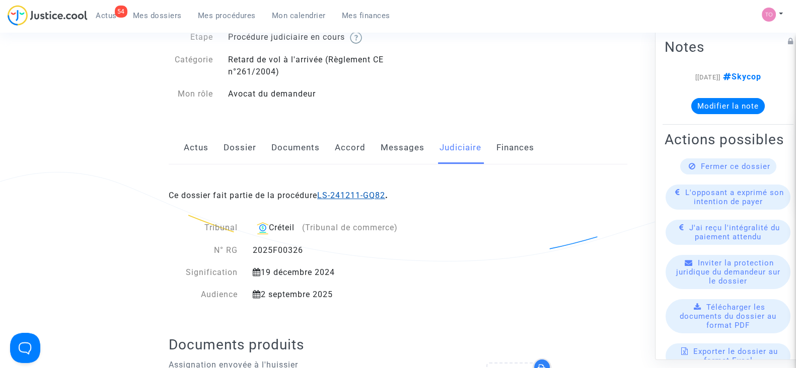
drag, startPoint x: 352, startPoint y: 189, endPoint x: 322, endPoint y: 199, distance: 31.8
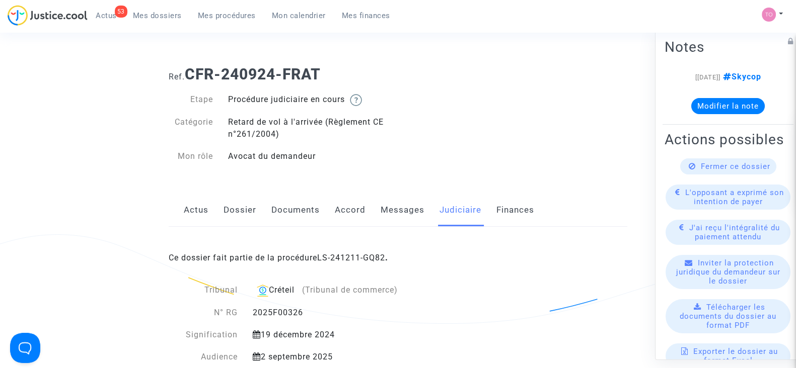
click at [161, 15] on span "Mes dossiers" at bounding box center [157, 15] width 49 height 9
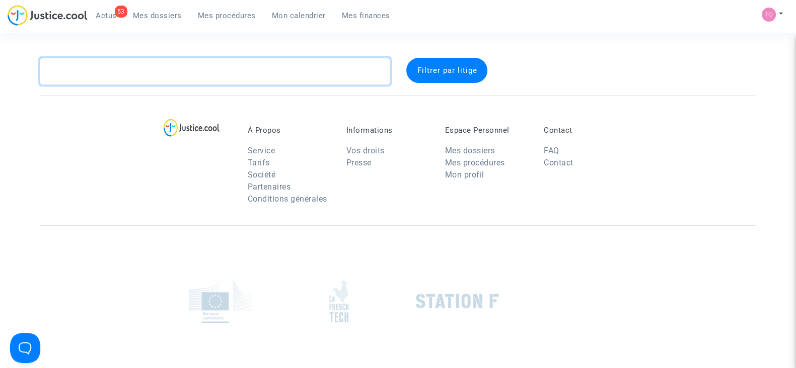
click at [104, 66] on textarea at bounding box center [215, 71] width 350 height 27
paste textarea "UZUREAU"
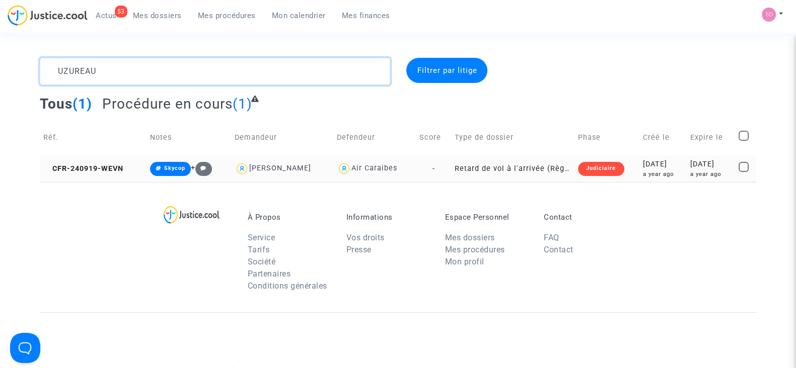
type textarea "UZUREAU"
click at [648, 167] on div "2024-09-19" at bounding box center [663, 164] width 40 height 11
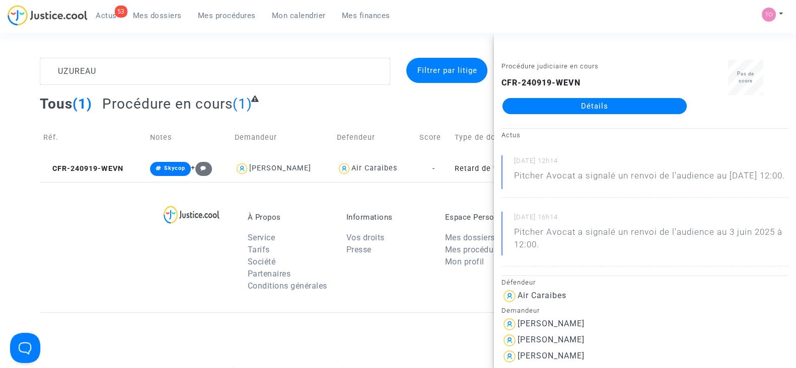
click at [558, 110] on link "Détails" at bounding box center [594, 106] width 184 height 16
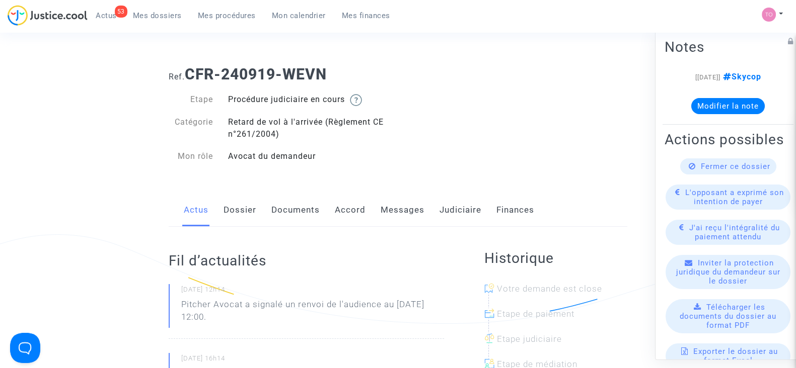
click at [348, 214] on link "Accord" at bounding box center [350, 210] width 31 height 33
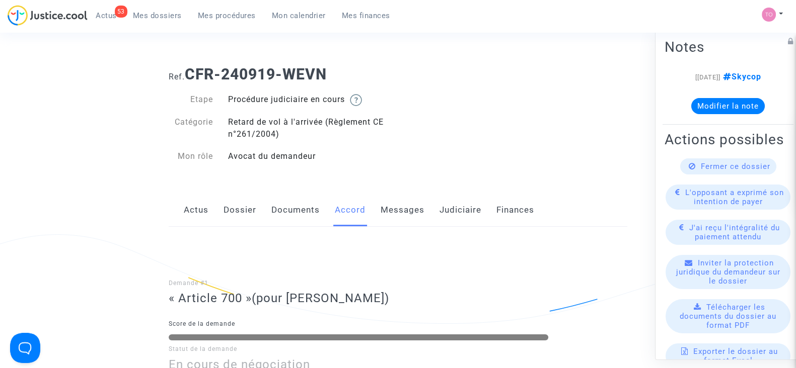
click at [423, 209] on div "Actus Dossier Documents Accord Messages Judiciaire Finances" at bounding box center [398, 211] width 459 height 34
click at [406, 214] on link "Messages" at bounding box center [403, 210] width 44 height 33
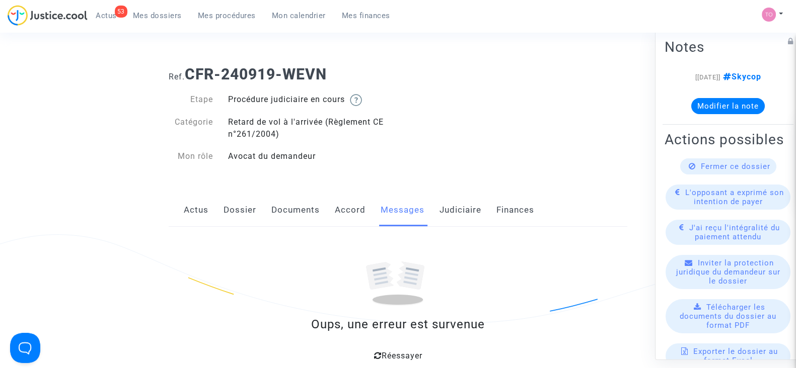
click at [452, 207] on link "Judiciaire" at bounding box center [460, 210] width 42 height 33
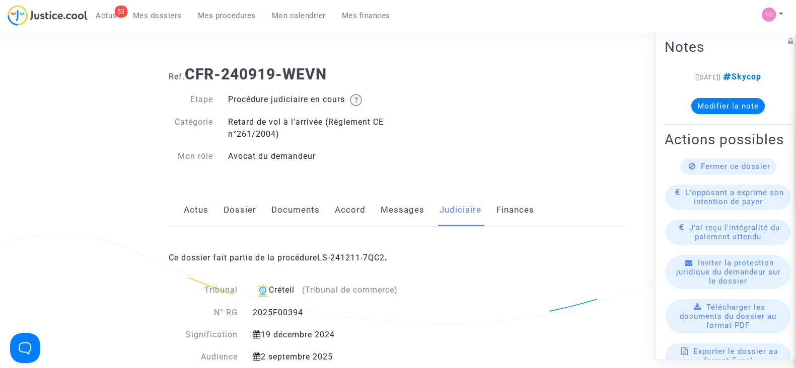
click at [518, 218] on link "Finances" at bounding box center [515, 210] width 38 height 33
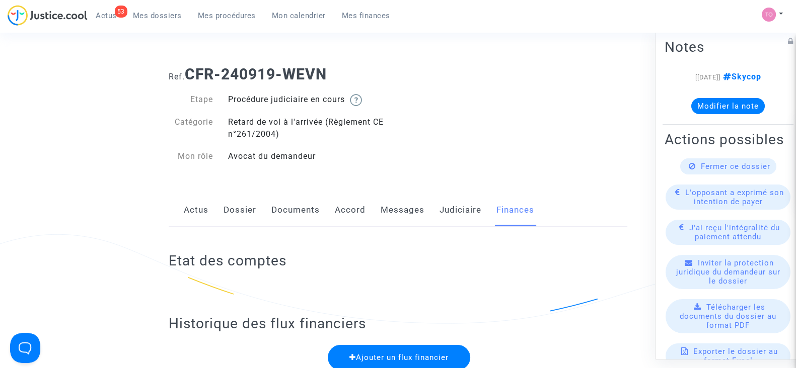
click at [451, 215] on link "Judiciaire" at bounding box center [460, 210] width 42 height 33
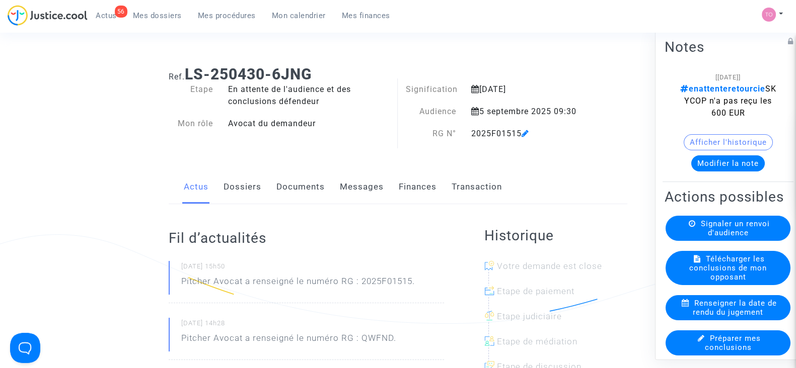
click at [711, 141] on button "Afficher l'historique" at bounding box center [728, 142] width 89 height 16
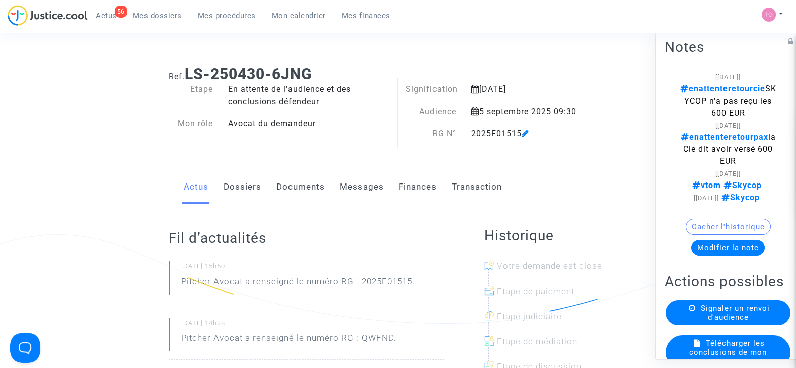
click at [349, 182] on link "Messages" at bounding box center [362, 187] width 44 height 33
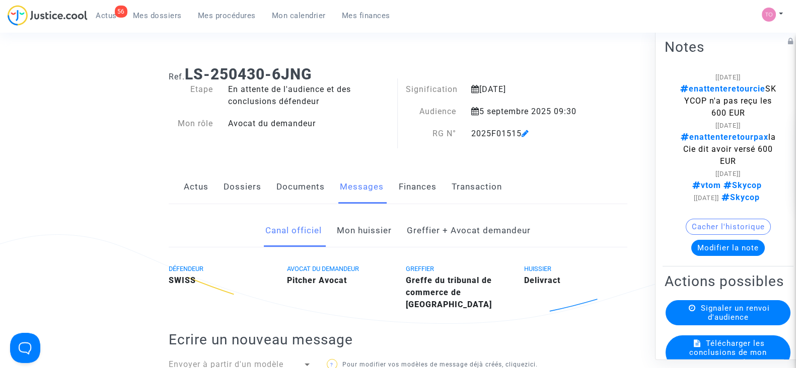
click at [267, 189] on div "Actus Dossiers Documents Messages Finances Transaction" at bounding box center [398, 188] width 459 height 34
click at [282, 184] on link "Documents" at bounding box center [300, 187] width 48 height 33
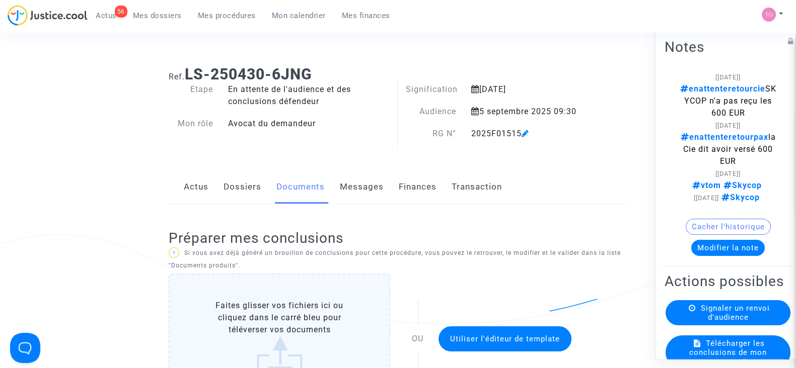
click at [227, 187] on link "Dossiers" at bounding box center [242, 187] width 38 height 33
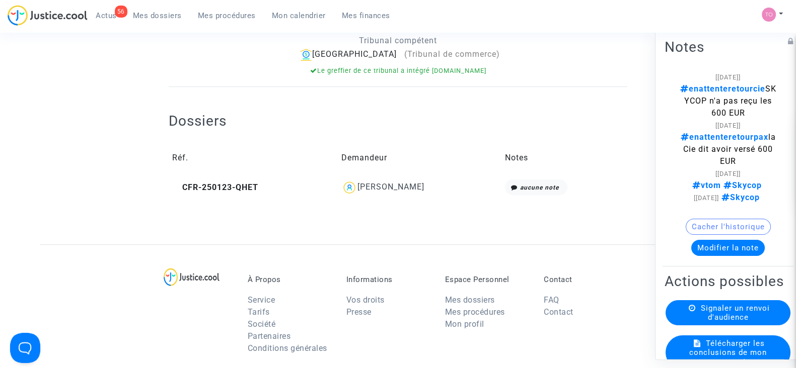
scroll to position [315, 0]
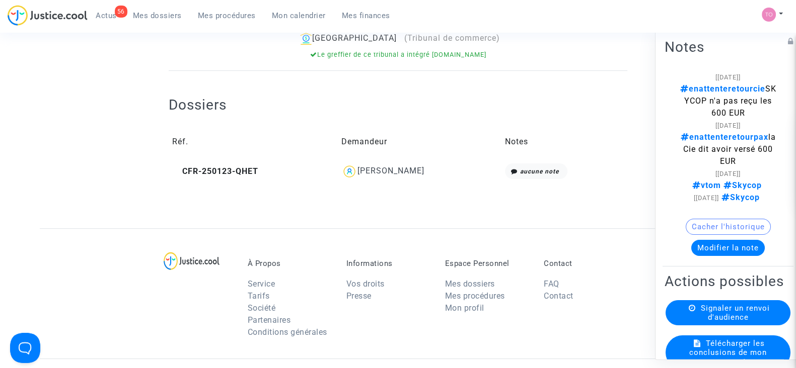
click at [381, 166] on div "[PERSON_NAME]" at bounding box center [390, 171] width 67 height 10
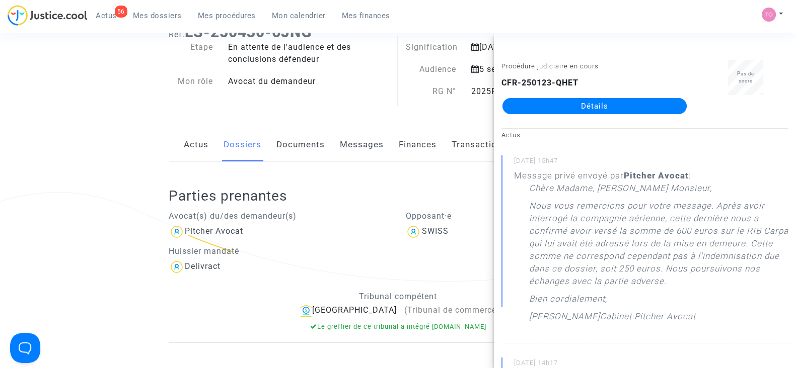
scroll to position [0, 0]
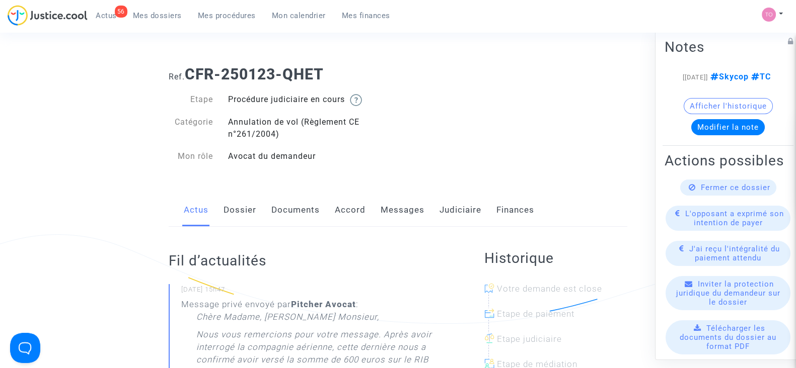
click at [390, 209] on link "Messages" at bounding box center [403, 210] width 44 height 33
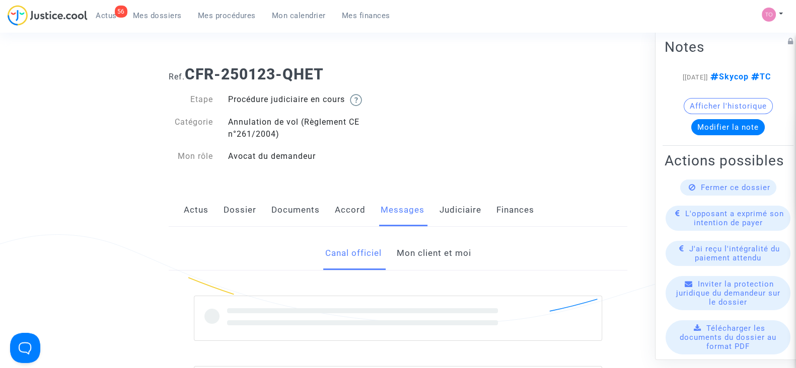
click at [389, 248] on div "Canal officiel Mon client et moi" at bounding box center [398, 254] width 459 height 34
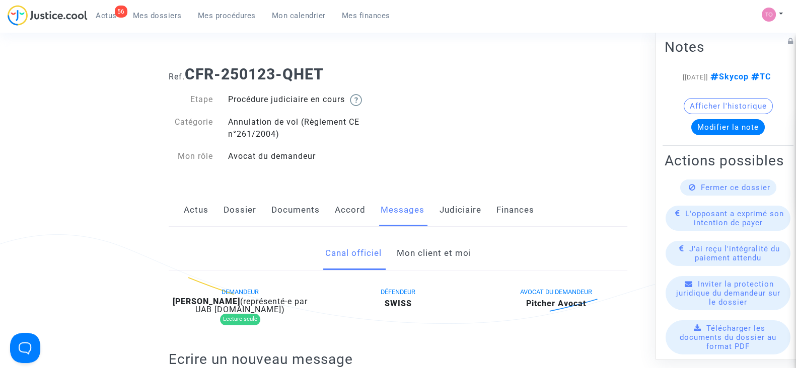
click at [416, 253] on link "Mon client et moi" at bounding box center [433, 253] width 74 height 33
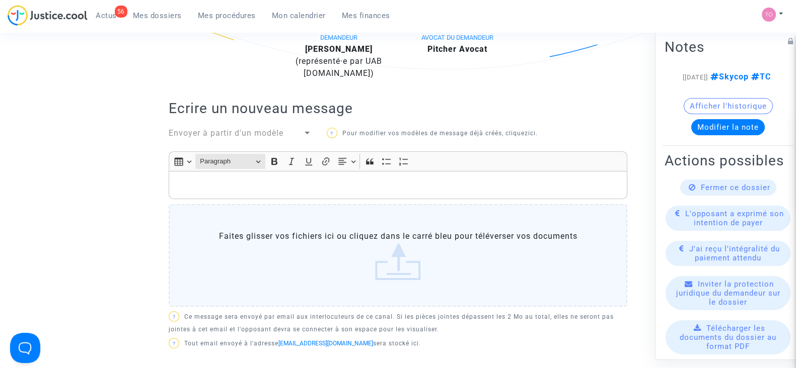
scroll to position [251, 0]
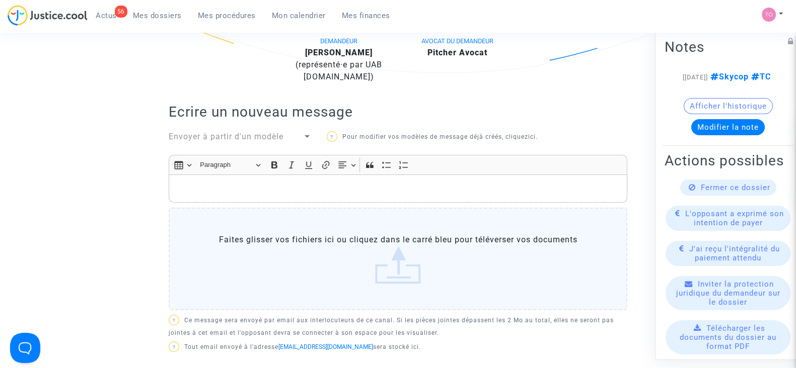
click at [213, 188] on p "Rich Text Editor, main" at bounding box center [398, 189] width 448 height 13
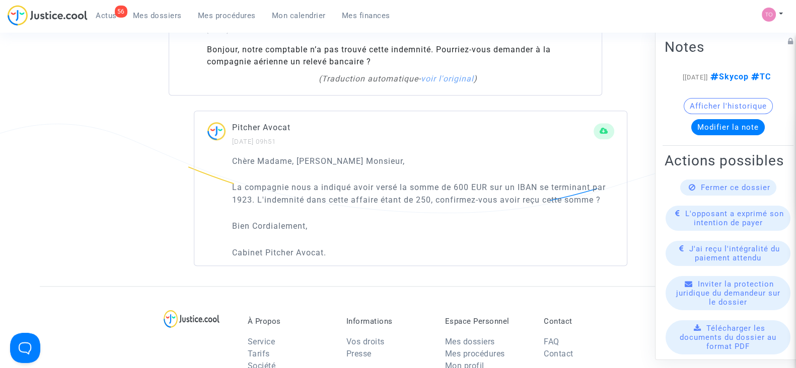
scroll to position [1006, 0]
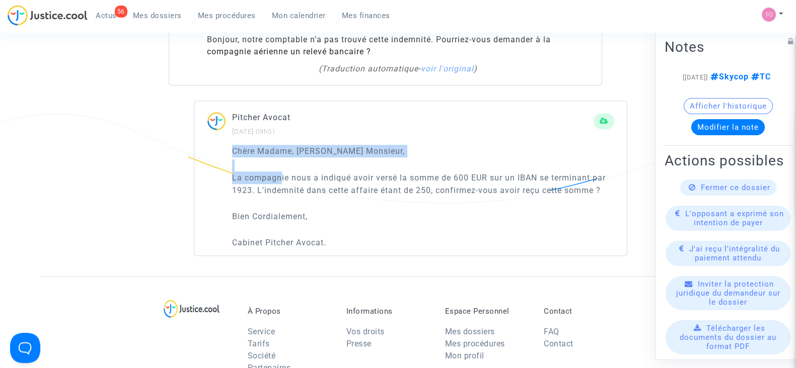
drag, startPoint x: 282, startPoint y: 177, endPoint x: 513, endPoint y: 168, distance: 231.2
click at [513, 168] on div "Chère Madame, [PERSON_NAME] Monsieur, La compagnie nous a indiqué avoir versé l…" at bounding box center [423, 197] width 382 height 104
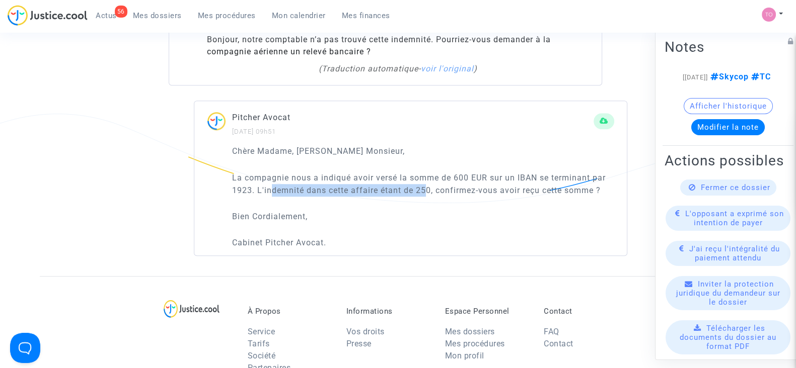
drag, startPoint x: 272, startPoint y: 185, endPoint x: 426, endPoint y: 189, distance: 153.6
click at [426, 189] on p "La compagnie nous a indiqué avoir versé la somme de 600 EUR sur un IBAN se term…" at bounding box center [423, 184] width 382 height 25
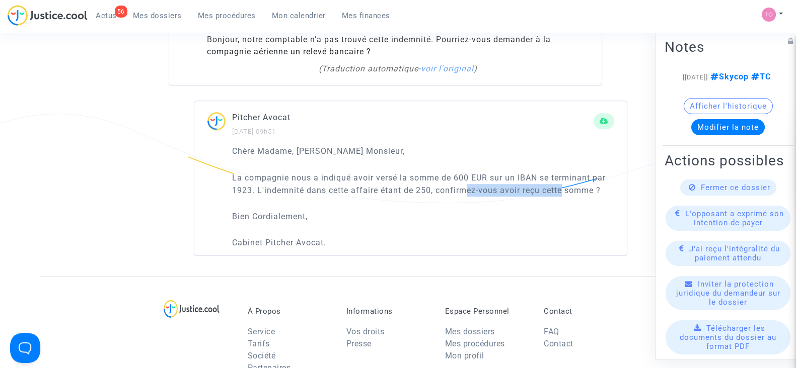
drag, startPoint x: 480, startPoint y: 187, endPoint x: 564, endPoint y: 185, distance: 84.1
click at [564, 185] on p "La compagnie nous a indiqué avoir versé la somme de 600 EUR sur un IBAN se term…" at bounding box center [423, 184] width 382 height 25
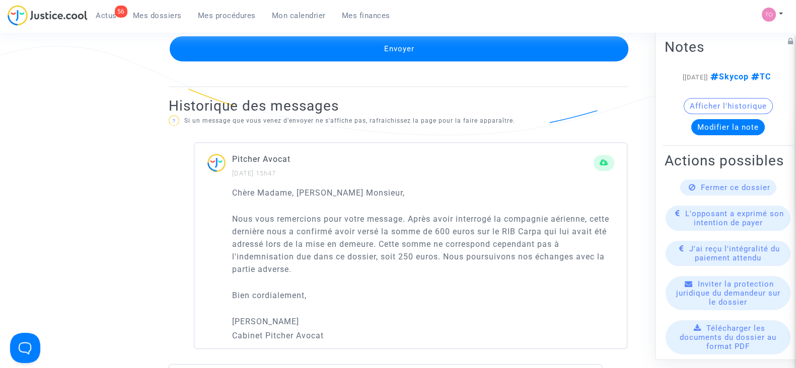
scroll to position [629, 0]
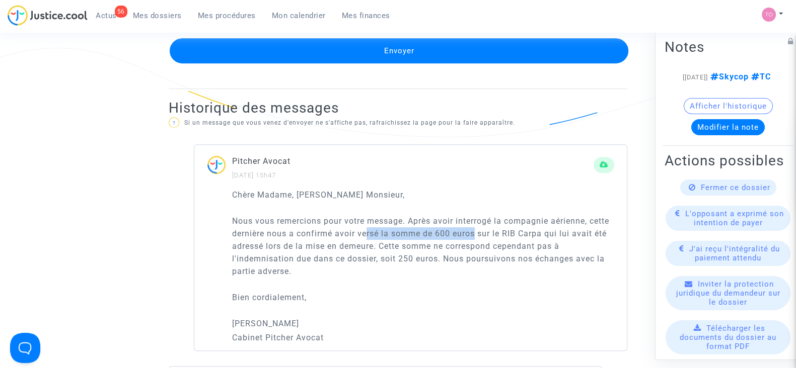
drag, startPoint x: 390, startPoint y: 231, endPoint x: 501, endPoint y: 230, distance: 110.7
click at [501, 230] on p "Nous vous remercions pour votre message. Après avoir interrogé la compagnie aér…" at bounding box center [423, 246] width 382 height 63
click at [504, 229] on p "Nous vous remercions pour votre message. Après avoir interrogé la compagnie aér…" at bounding box center [423, 246] width 382 height 63
drag, startPoint x: 498, startPoint y: 229, endPoint x: 569, endPoint y: 229, distance: 70.5
click at [569, 229] on p "Nous vous remercions pour votre message. Après avoir interrogé la compagnie aér…" at bounding box center [423, 246] width 382 height 63
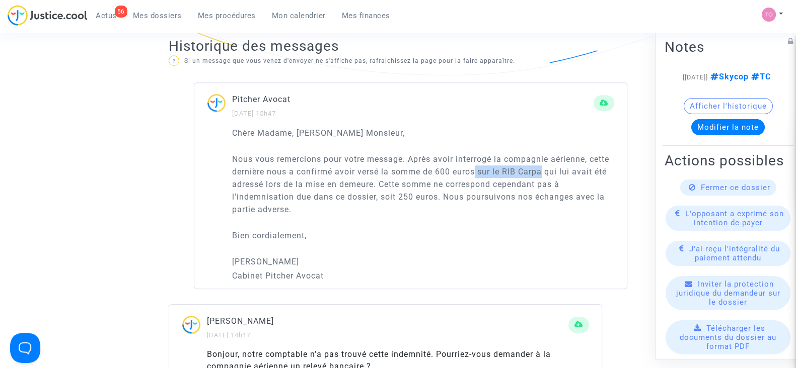
scroll to position [692, 0]
drag, startPoint x: 313, startPoint y: 158, endPoint x: 405, endPoint y: 223, distance: 113.4
click at [417, 218] on div "Chère Madame, [PERSON_NAME] Monsieur, Nous vous remercions pour votre message. …" at bounding box center [423, 204] width 382 height 156
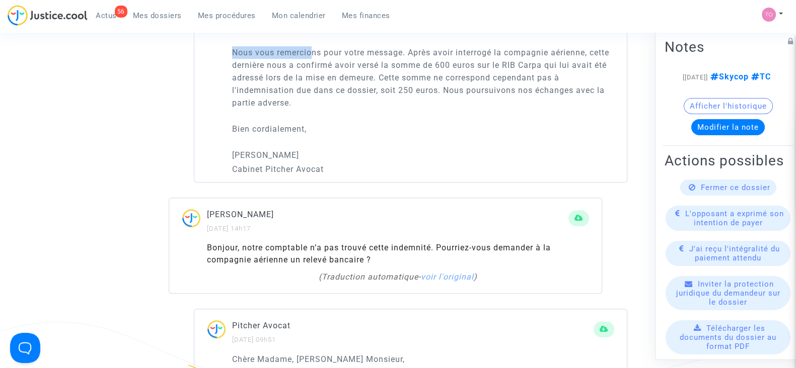
scroll to position [817, 0]
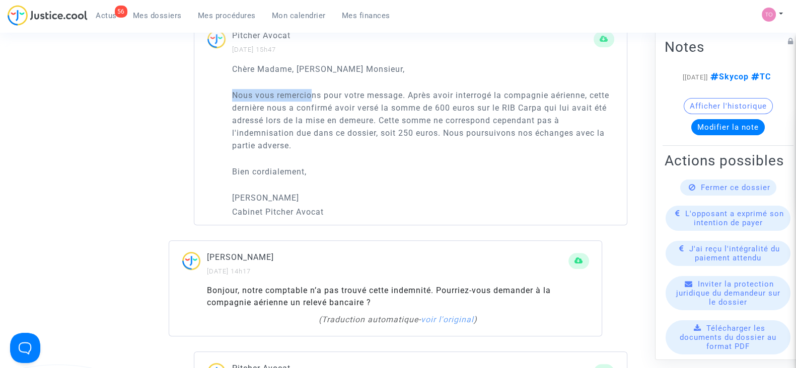
click at [314, 144] on p "Nous vous remercions pour votre message. Après avoir interrogé la compagnie aér…" at bounding box center [423, 120] width 382 height 63
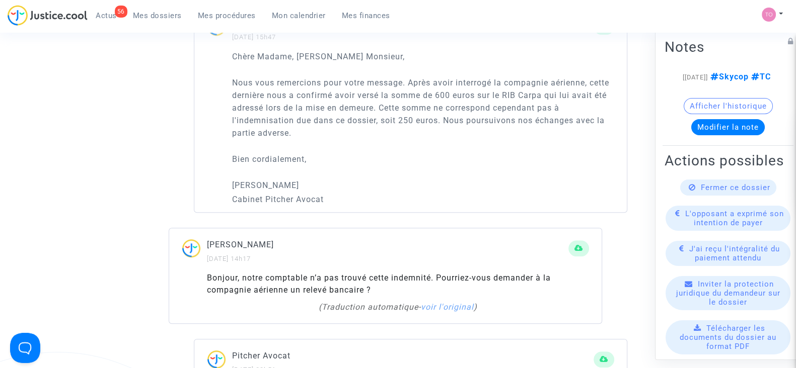
scroll to position [880, 0]
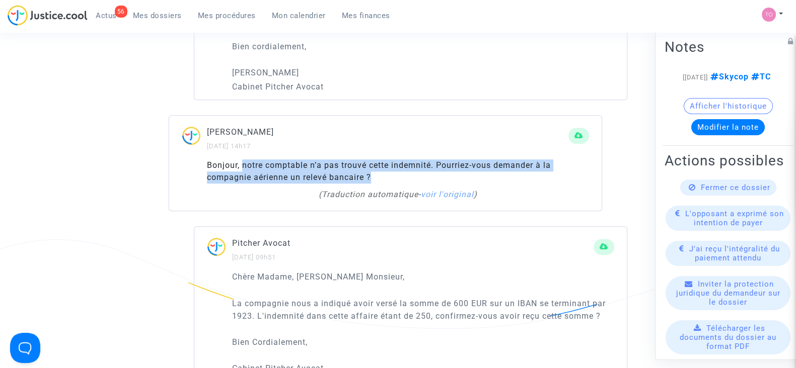
drag, startPoint x: 372, startPoint y: 172, endPoint x: 241, endPoint y: 162, distance: 131.8
click at [241, 162] on div "Bonjour, notre comptable n’a pas trouvé cette indemnité. Pourriez-vous demander…" at bounding box center [398, 172] width 382 height 24
click at [383, 173] on div "Bonjour, notre comptable n’a pas trouvé cette indemnité. Pourriez-vous demander…" at bounding box center [398, 172] width 382 height 24
click at [378, 175] on div "Bonjour, notre comptable n’a pas trouvé cette indemnité. Pourriez-vous demander…" at bounding box center [398, 172] width 382 height 24
click at [371, 175] on div "Bonjour, notre comptable n’a pas trouvé cette indemnité. Pourriez-vous demander…" at bounding box center [398, 172] width 382 height 24
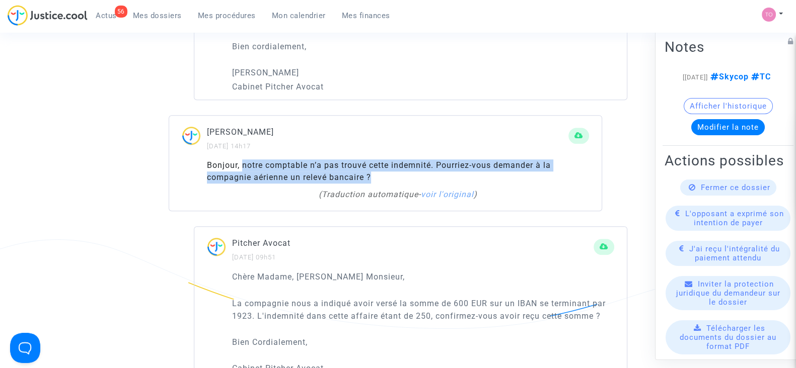
click at [371, 174] on div "Bonjour, notre comptable n’a pas trouvé cette indemnité. Pourriez-vous demander…" at bounding box center [398, 172] width 382 height 24
drag, startPoint x: 371, startPoint y: 174, endPoint x: 246, endPoint y: 163, distance: 125.3
click at [246, 163] on div "Bonjour, notre comptable n’a pas trouvé cette indemnité. Pourriez-vous demander…" at bounding box center [398, 172] width 382 height 24
click at [269, 160] on div "Bonjour, notre comptable n’a pas trouvé cette indemnité. Pourriez-vous demander…" at bounding box center [398, 172] width 382 height 24
drag, startPoint x: 275, startPoint y: 164, endPoint x: 357, endPoint y: 177, distance: 82.7
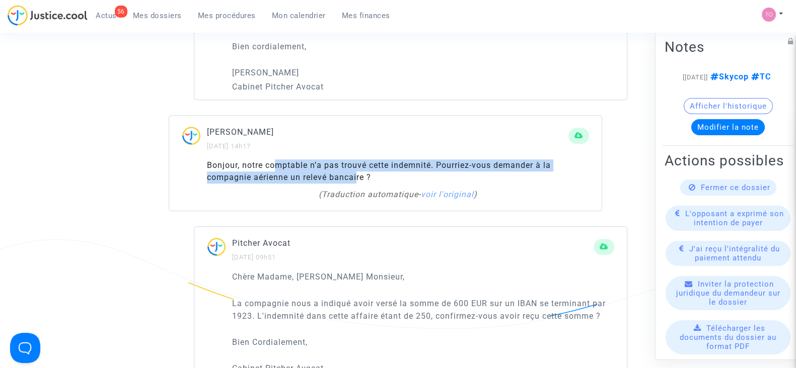
click at [357, 177] on div "Bonjour, notre comptable n’a pas trouvé cette indemnité. Pourriez-vous demander…" at bounding box center [398, 172] width 382 height 24
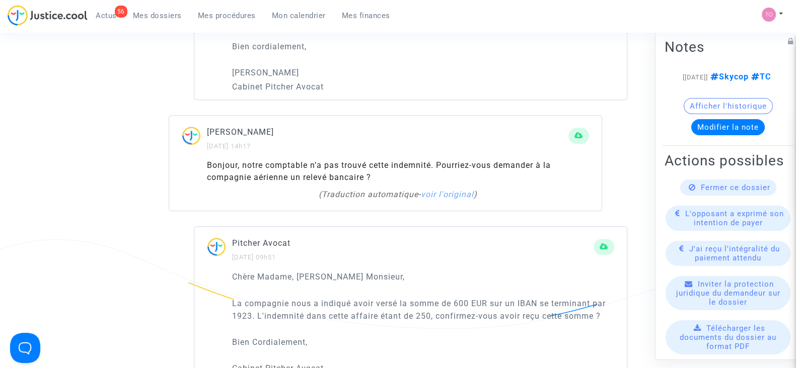
click at [372, 174] on div "Bonjour, notre comptable n’a pas trouvé cette indemnité. Pourriez-vous demander…" at bounding box center [398, 172] width 382 height 24
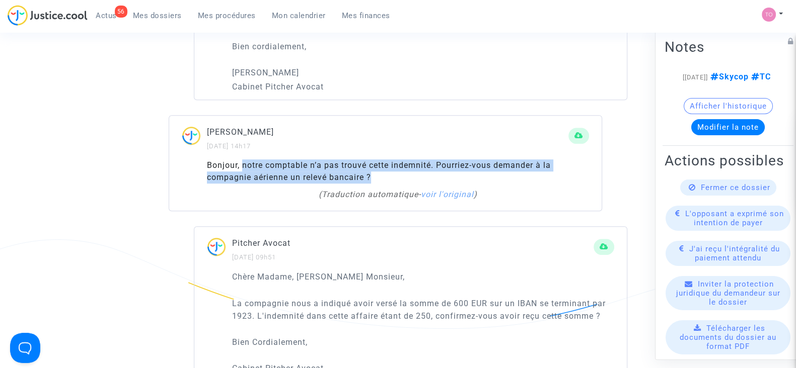
drag, startPoint x: 360, startPoint y: 174, endPoint x: 243, endPoint y: 168, distance: 116.9
click at [243, 168] on div "Bonjour, notre comptable n’a pas trouvé cette indemnité. Pourriez-vous demander…" at bounding box center [398, 172] width 382 height 24
click at [381, 171] on div "Bonjour, notre comptable n’a pas trouvé cette indemnité. Pourriez-vous demander…" at bounding box center [398, 172] width 382 height 24
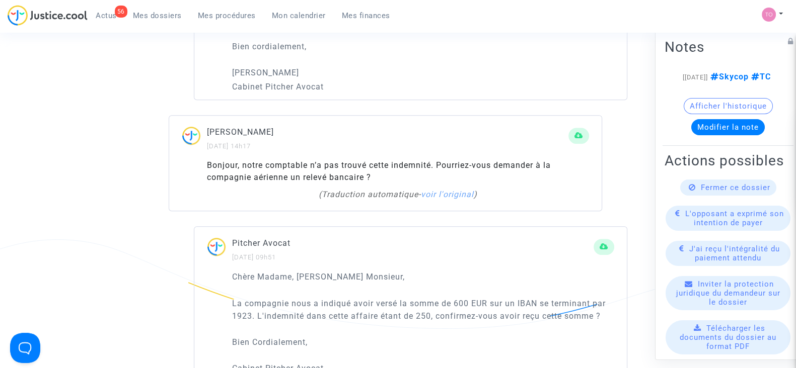
click at [425, 173] on div "Bonjour, notre comptable n’a pas trouvé cette indemnité. Pourriez-vous demander…" at bounding box center [398, 172] width 382 height 24
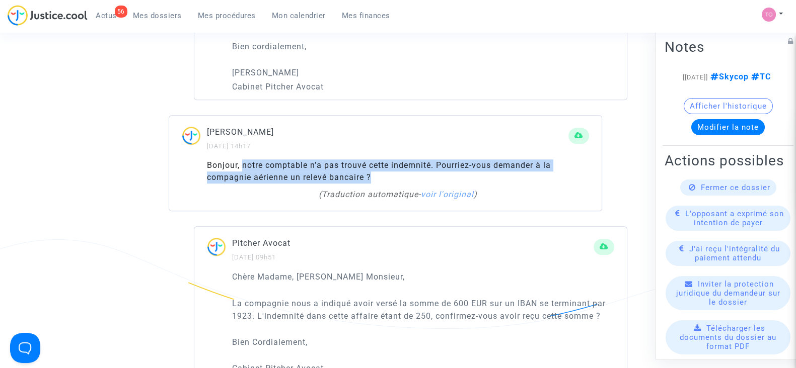
drag, startPoint x: 376, startPoint y: 171, endPoint x: 242, endPoint y: 158, distance: 134.5
click at [242, 160] on div "Bonjour, notre comptable n’a pas trouvé cette indemnité. Pourriez-vous demander…" at bounding box center [398, 172] width 382 height 24
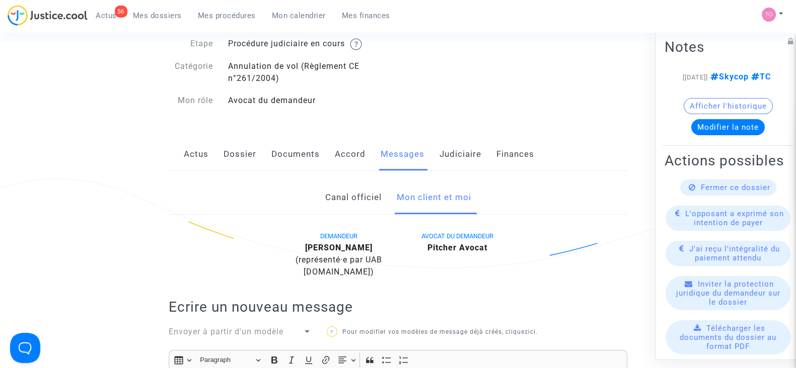
scroll to position [0, 0]
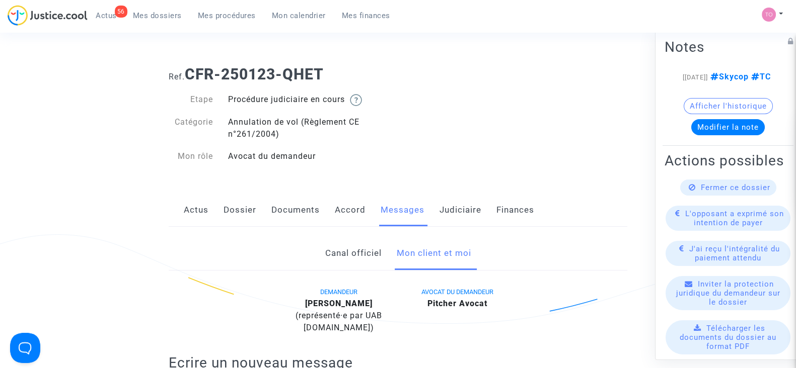
click at [234, 208] on link "Dossier" at bounding box center [239, 210] width 33 height 33
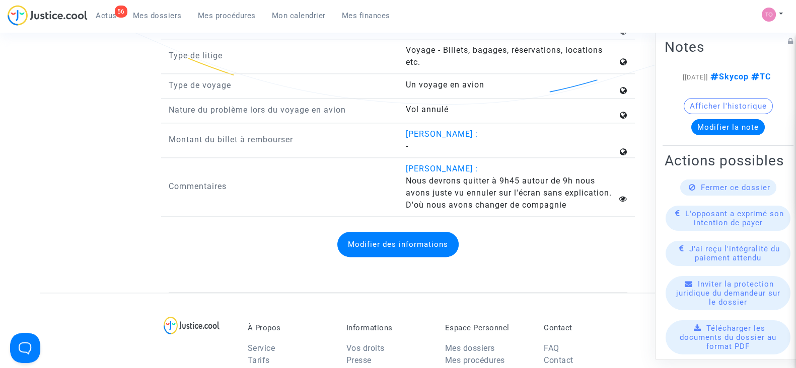
scroll to position [1573, 0]
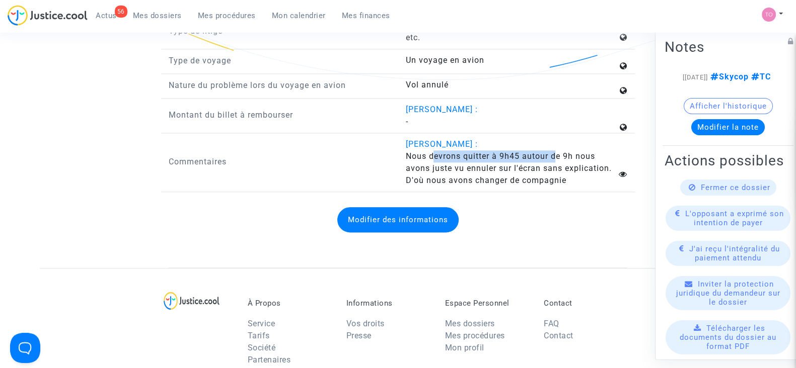
drag, startPoint x: 432, startPoint y: 163, endPoint x: 556, endPoint y: 158, distance: 123.4
click at [556, 158] on span "Nous devrons quitter à 9h45 autour de 9h nous avons juste vu ennuler sur l'écra…" at bounding box center [508, 169] width 206 height 34
drag, startPoint x: 433, startPoint y: 173, endPoint x: 549, endPoint y: 169, distance: 116.3
click at [549, 169] on answer "Nous devrons quitter à 9h45 autour de 9h nous avons juste vu ennuler sur l'écra…" at bounding box center [511, 169] width 212 height 36
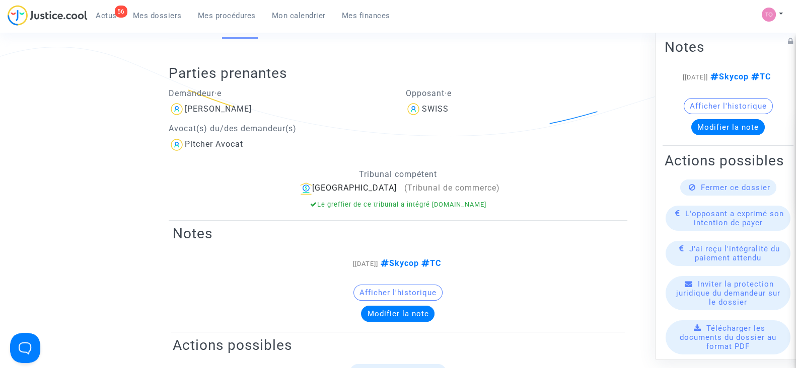
scroll to position [0, 0]
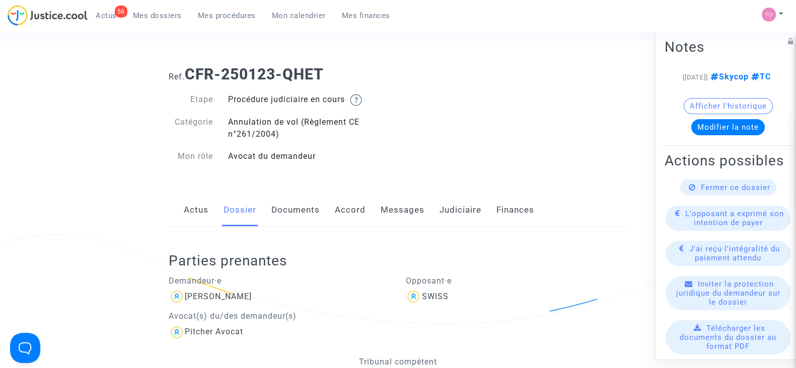
click at [283, 199] on link "Documents" at bounding box center [295, 210] width 48 height 33
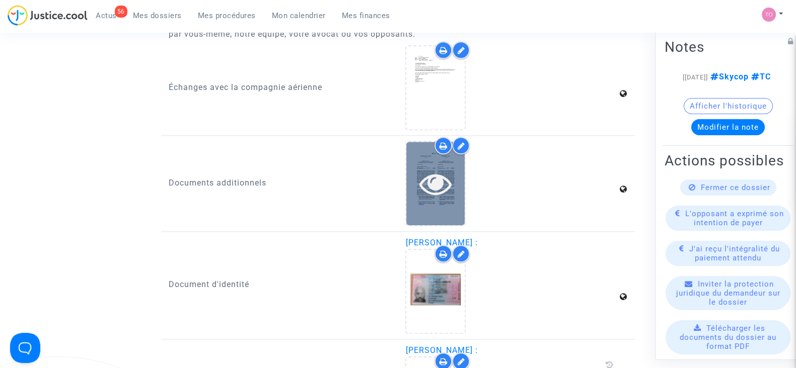
scroll to position [1195, 0]
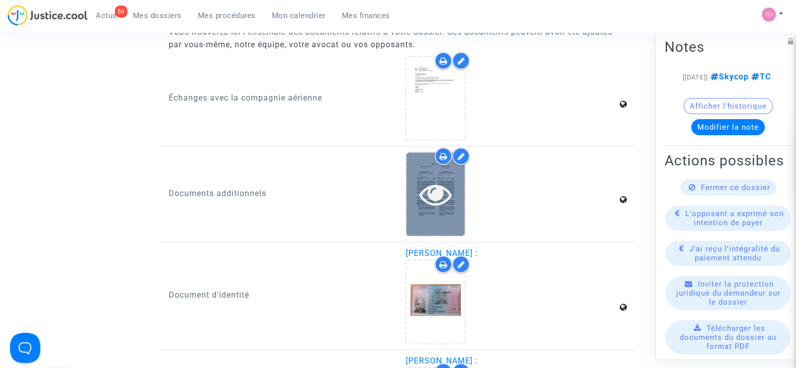
click at [415, 170] on div at bounding box center [435, 194] width 58 height 83
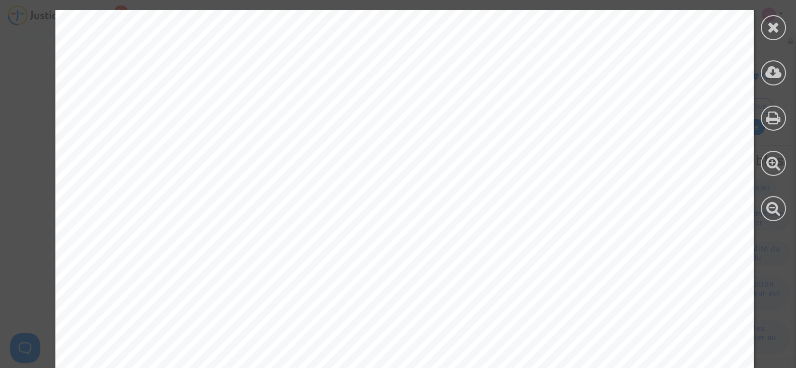
scroll to position [0, 0]
click at [769, 29] on icon at bounding box center [773, 27] width 13 height 15
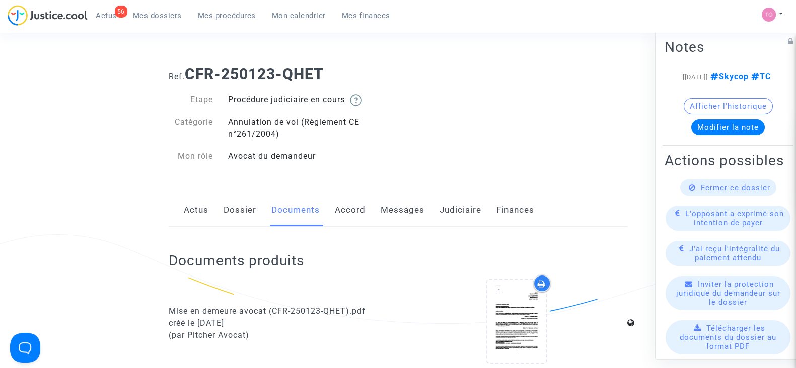
click at [360, 219] on link "Accord" at bounding box center [350, 210] width 31 height 33
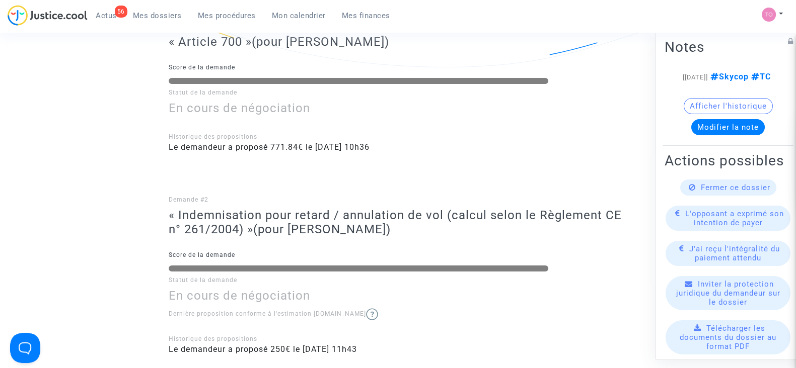
scroll to position [315, 0]
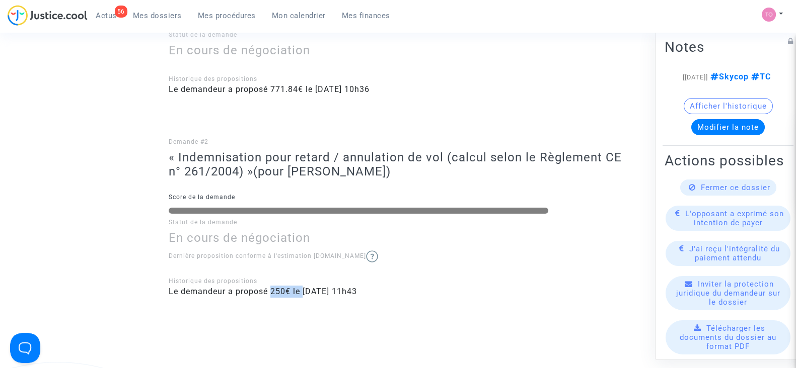
drag, startPoint x: 272, startPoint y: 287, endPoint x: 315, endPoint y: 288, distance: 42.8
click at [305, 288] on span "Le demandeur a proposé 250€ le [DATE] 11h43" at bounding box center [263, 292] width 188 height 10
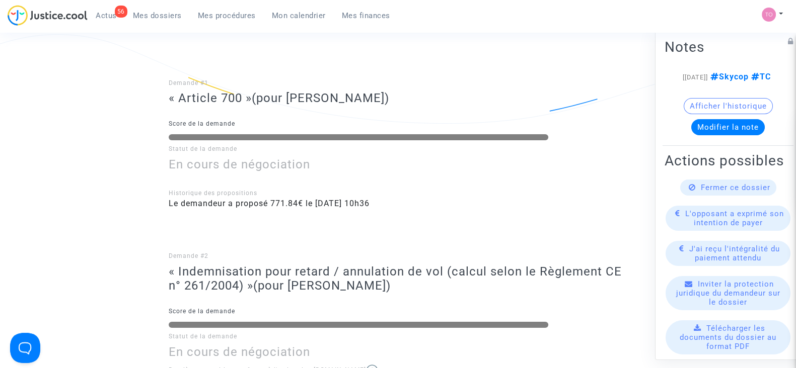
scroll to position [189, 0]
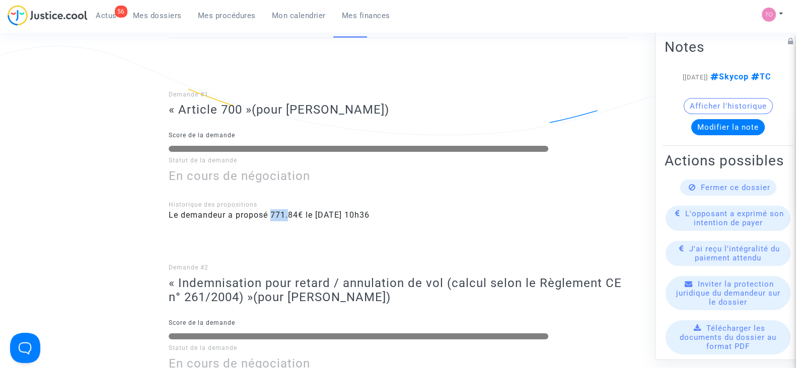
drag, startPoint x: 272, startPoint y: 213, endPoint x: 292, endPoint y: 217, distance: 20.4
click at [291, 216] on span "Le demandeur a proposé 771.84€ le [DATE] 10h36" at bounding box center [269, 215] width 201 height 10
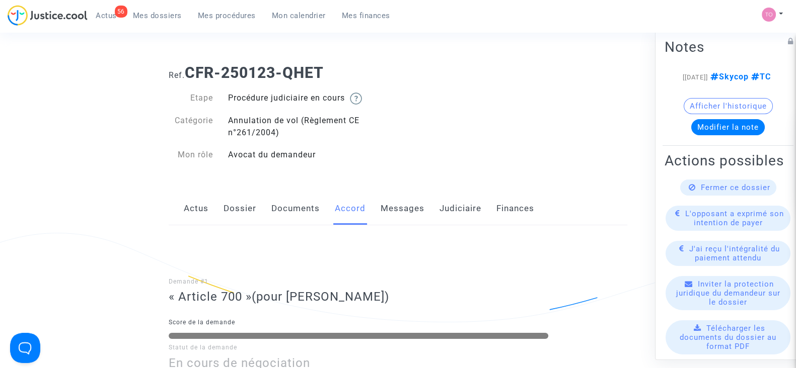
scroll to position [0, 0]
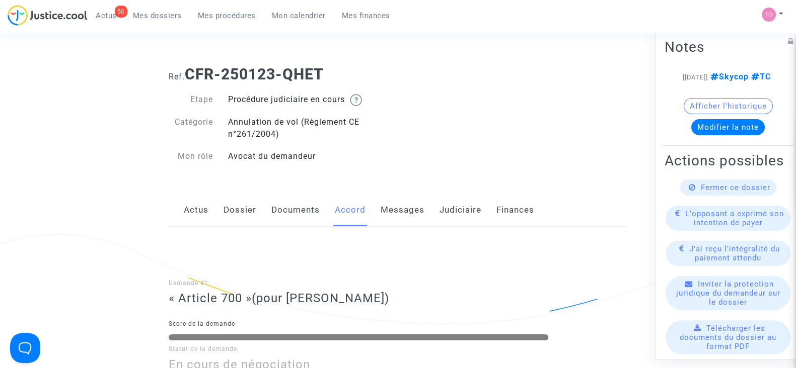
click at [229, 216] on link "Dossier" at bounding box center [239, 210] width 33 height 33
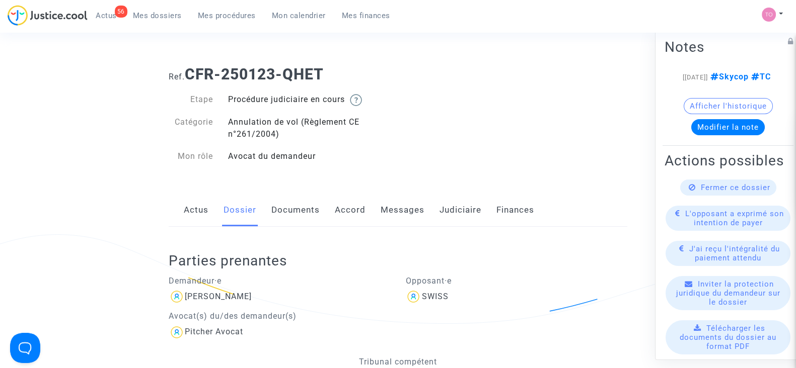
drag, startPoint x: 341, startPoint y: 224, endPoint x: 347, endPoint y: 222, distance: 5.9
click at [342, 223] on link "Accord" at bounding box center [350, 210] width 31 height 33
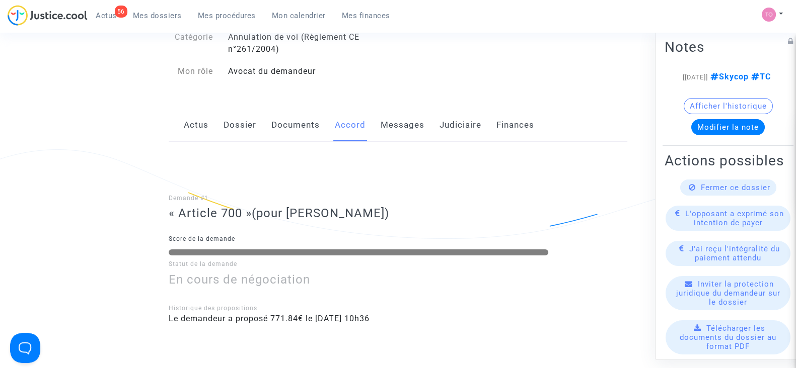
scroll to position [62, 0]
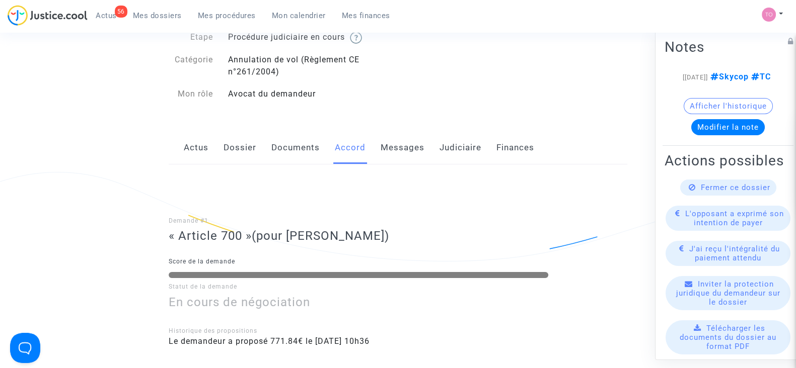
click at [403, 150] on link "Messages" at bounding box center [403, 147] width 44 height 33
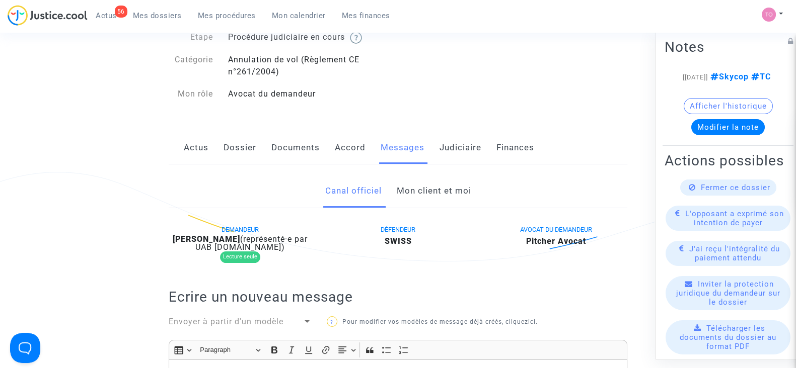
click at [290, 154] on link "Documents" at bounding box center [295, 147] width 48 height 33
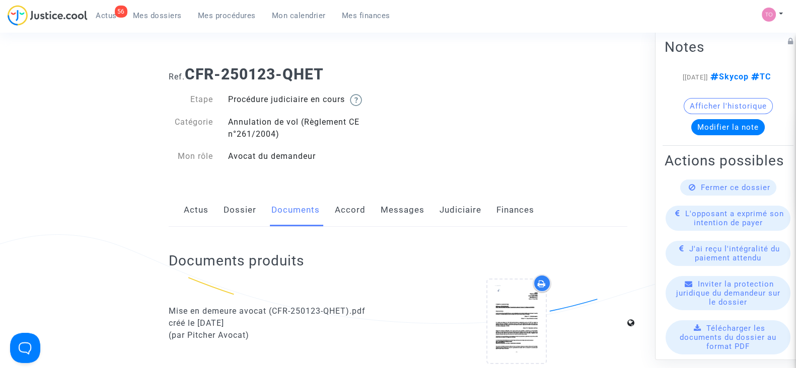
click at [445, 213] on link "Judiciaire" at bounding box center [460, 210] width 42 height 33
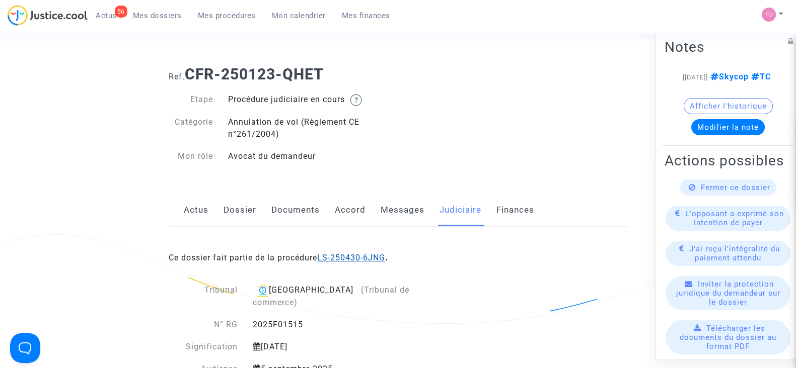
click at [346, 253] on link "LS-250430-6JNG" at bounding box center [351, 258] width 68 height 10
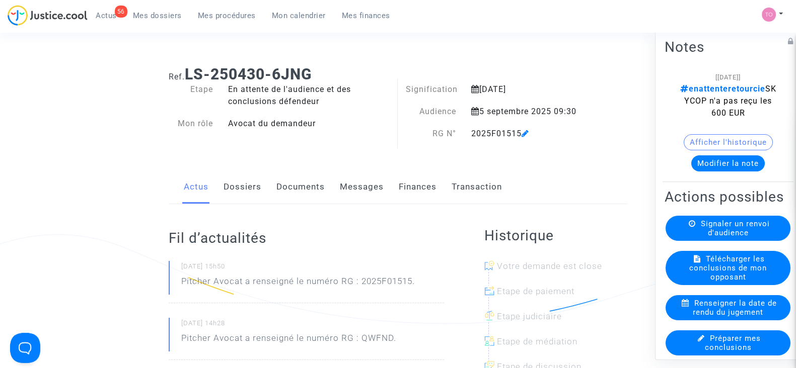
click at [300, 194] on link "Documents" at bounding box center [300, 187] width 48 height 33
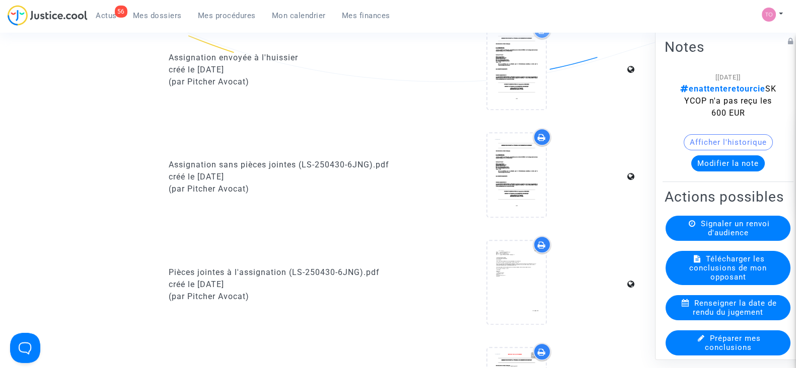
scroll to position [943, 0]
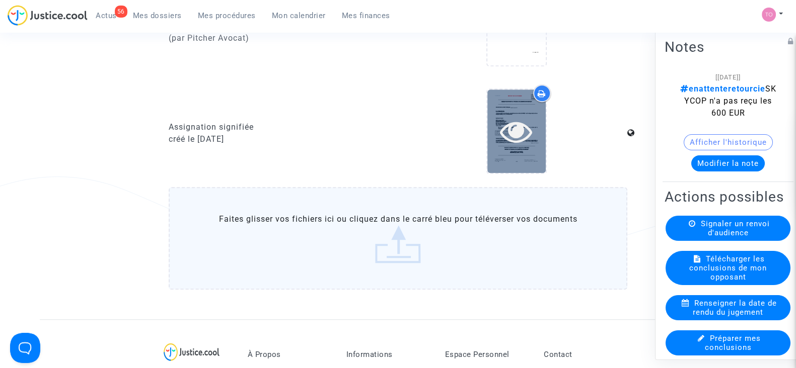
click at [495, 148] on div at bounding box center [516, 131] width 58 height 83
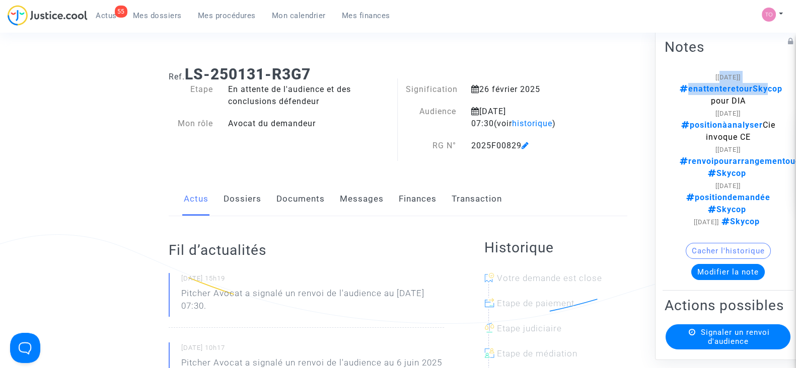
drag, startPoint x: 707, startPoint y: 81, endPoint x: 766, endPoint y: 84, distance: 59.0
click at [766, 84] on div "[[DATE]] enattenteretourSkycop pour DIA" at bounding box center [728, 89] width 97 height 36
click at [748, 49] on h2 "Notes" at bounding box center [727, 47] width 127 height 18
click at [372, 200] on link "Messages" at bounding box center [362, 199] width 44 height 33
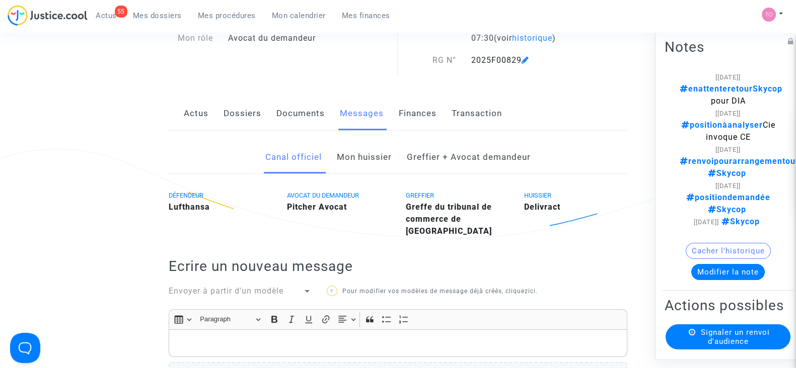
scroll to position [125, 0]
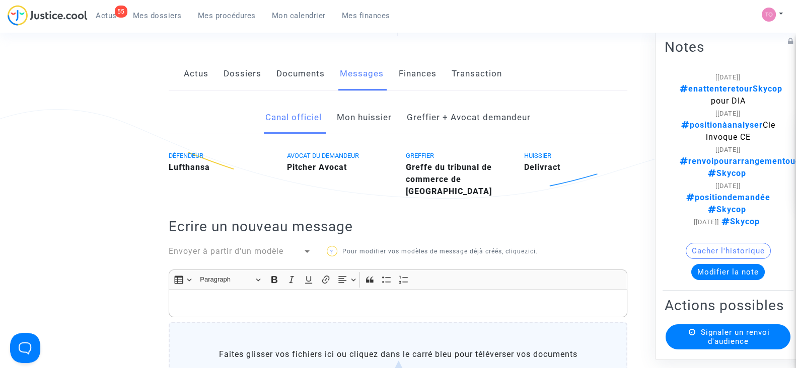
click at [711, 280] on button "Modifier la note" at bounding box center [727, 272] width 73 height 16
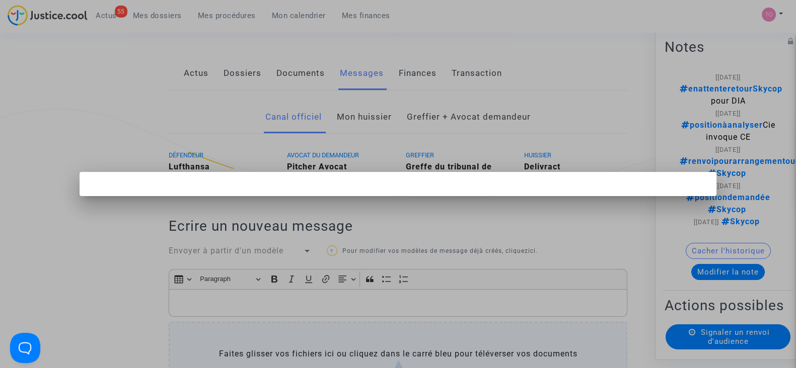
scroll to position [0, 0]
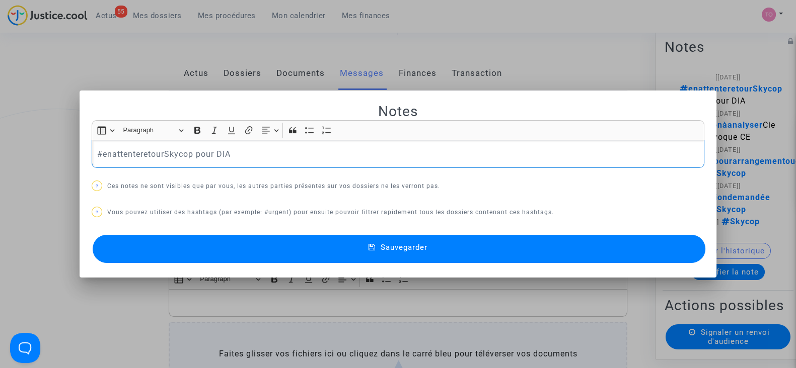
drag, startPoint x: 273, startPoint y: 150, endPoint x: 0, endPoint y: 137, distance: 273.6
click at [0, 137] on div "Notes Rich Text Editor Insert table Insert table Heading Paragraph Paragraph He…" at bounding box center [398, 184] width 796 height 368
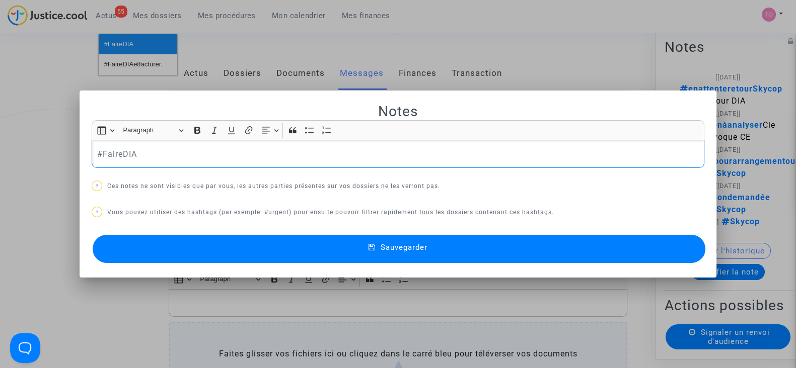
click at [121, 46] on div at bounding box center [398, 184] width 796 height 368
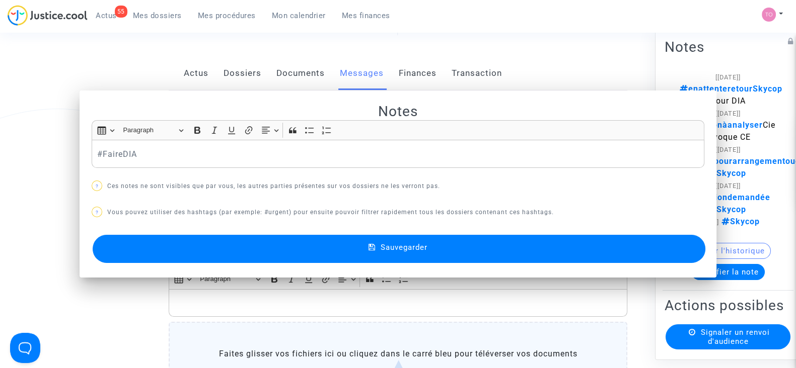
scroll to position [125, 0]
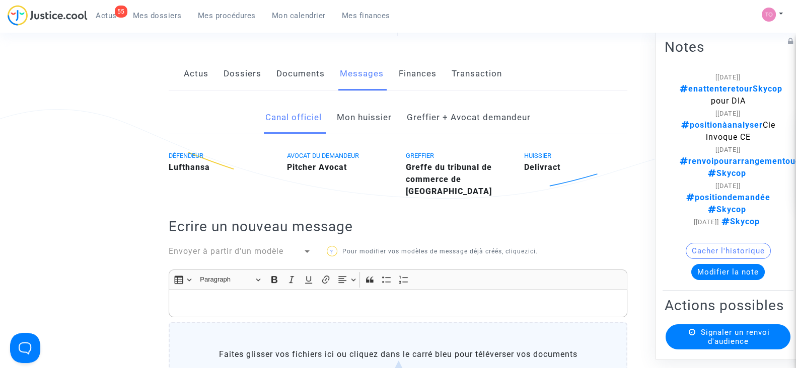
click at [716, 280] on button "Modifier la note" at bounding box center [727, 272] width 73 height 16
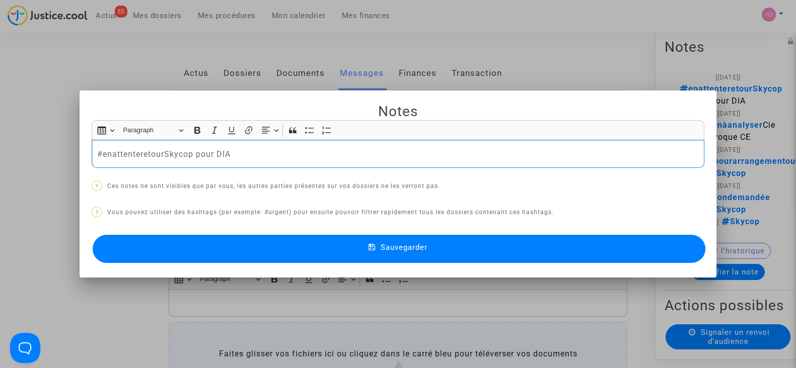
drag, startPoint x: 243, startPoint y: 153, endPoint x: 0, endPoint y: 142, distance: 242.8
click at [0, 142] on div "Notes Rich Text Editor Insert table Insert table Heading Paragraph Paragraph He…" at bounding box center [398, 184] width 796 height 368
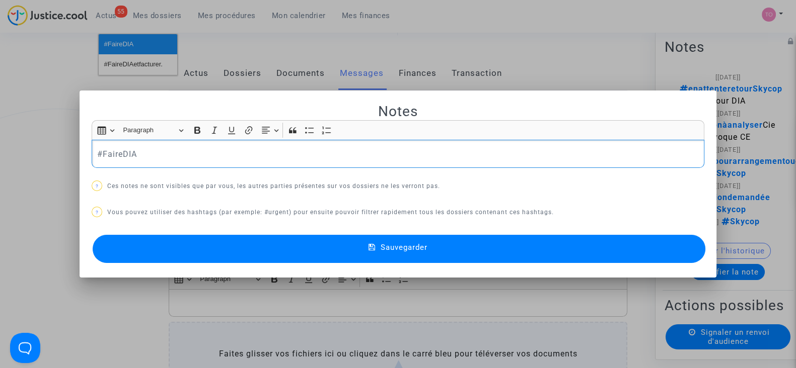
click at [275, 244] on button "Sauvegarder" at bounding box center [399, 249] width 613 height 28
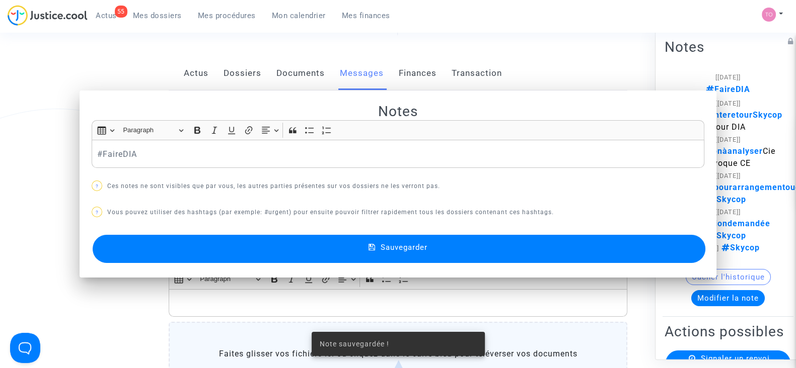
scroll to position [125, 0]
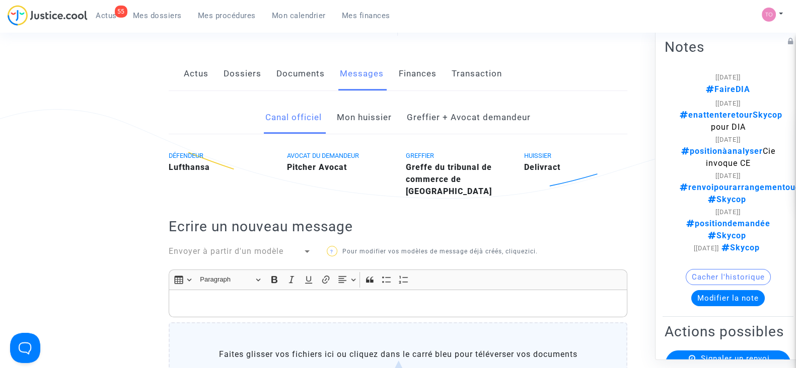
click at [156, 14] on span "Mes dossiers" at bounding box center [157, 15] width 49 height 9
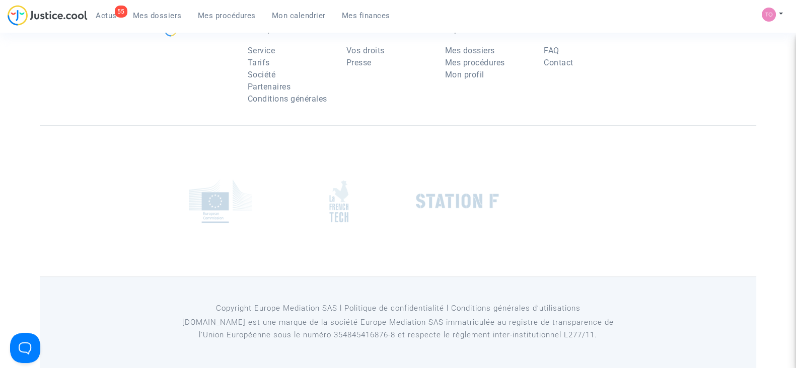
scroll to position [62, 0]
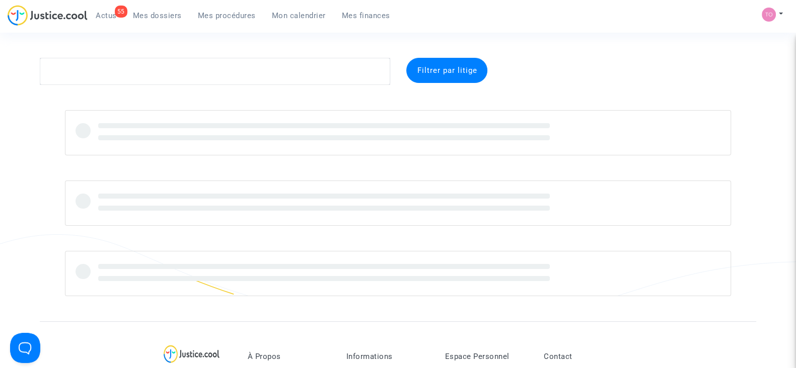
click at [313, 15] on span "Mon calendrier" at bounding box center [299, 15] width 54 height 9
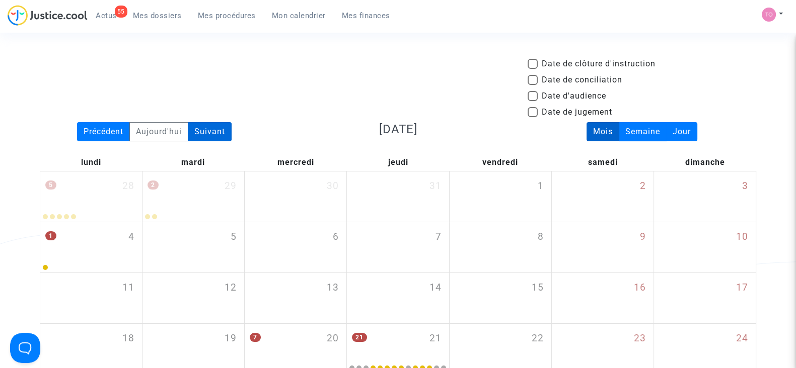
click at [202, 132] on div "Suivant" at bounding box center [210, 131] width 44 height 19
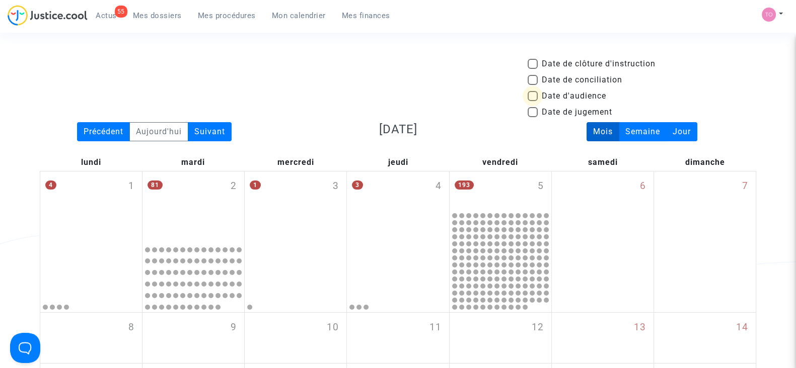
click at [536, 96] on span at bounding box center [533, 96] width 10 height 10
click at [533, 101] on input "Date d'audience" at bounding box center [532, 101] width 1 height 1
checkbox input "true"
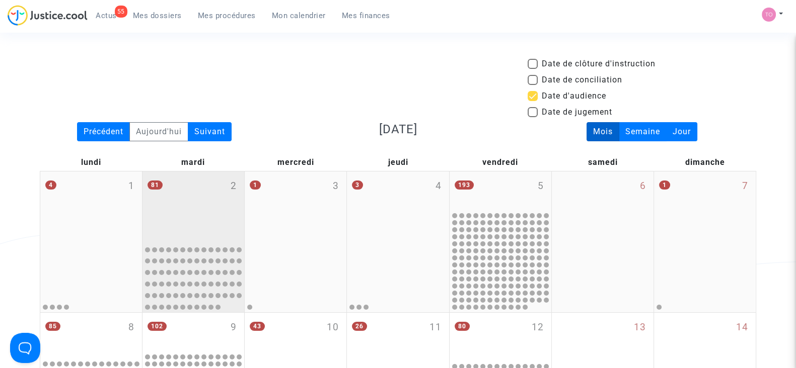
click at [209, 200] on div "81 2" at bounding box center [193, 206] width 102 height 69
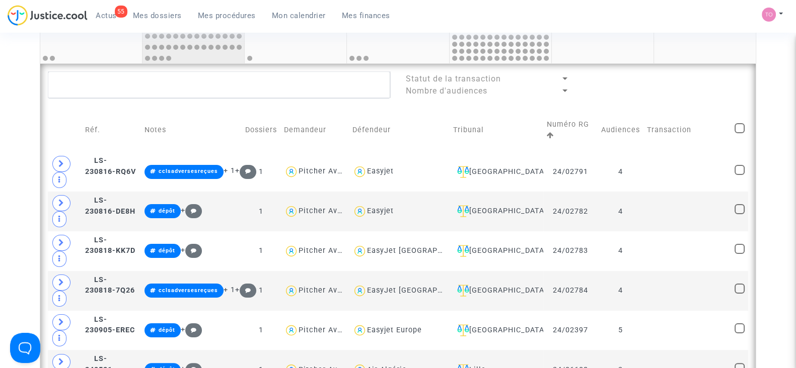
scroll to position [251, 0]
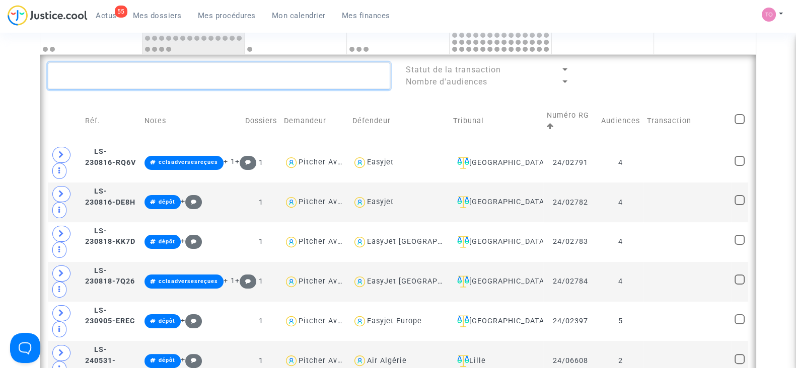
click at [112, 74] on textarea at bounding box center [219, 75] width 342 height 27
paste textarea "ADAM"
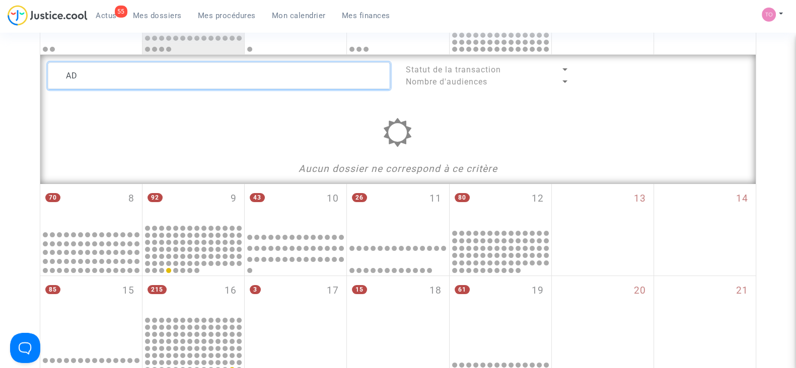
type textarea "A"
type textarea "R"
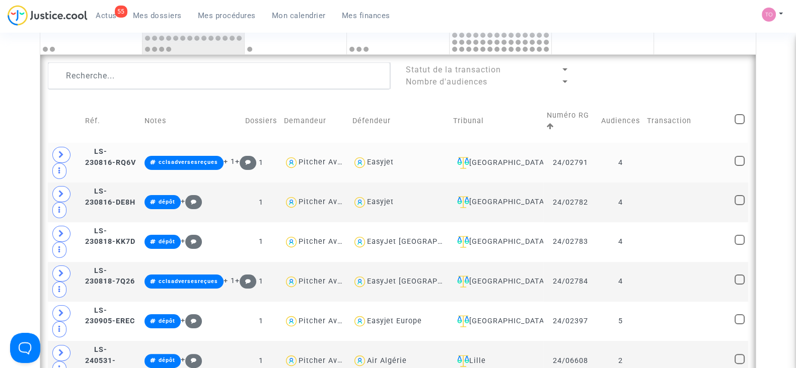
click at [394, 162] on div "Easyjet" at bounding box center [380, 162] width 27 height 9
type textarea "@Easyjet"
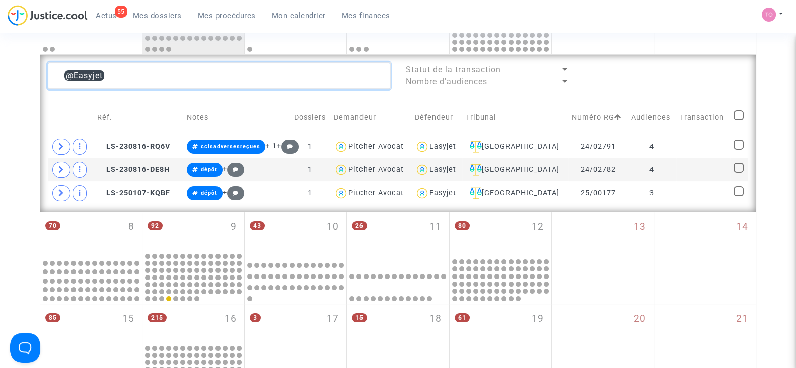
drag, startPoint x: 125, startPoint y: 76, endPoint x: 36, endPoint y: 73, distance: 88.6
click at [36, 73] on div "Date de clôture d'instruction Date de conciliation Date d'audience Date de juge…" at bounding box center [398, 226] width 796 height 838
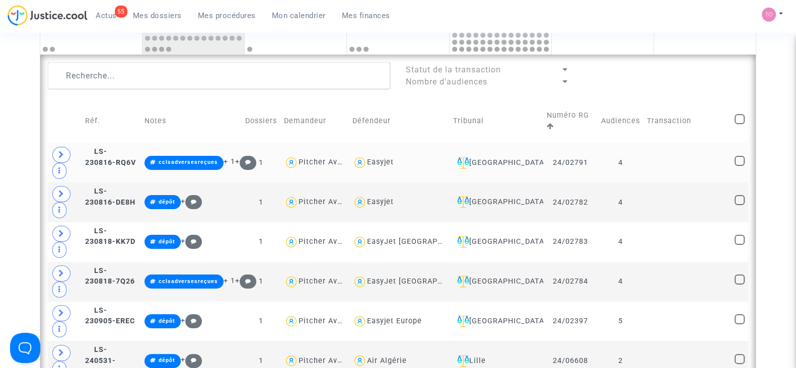
click at [394, 159] on div "Easyjet" at bounding box center [380, 162] width 27 height 9
type textarea "@Easyjet"
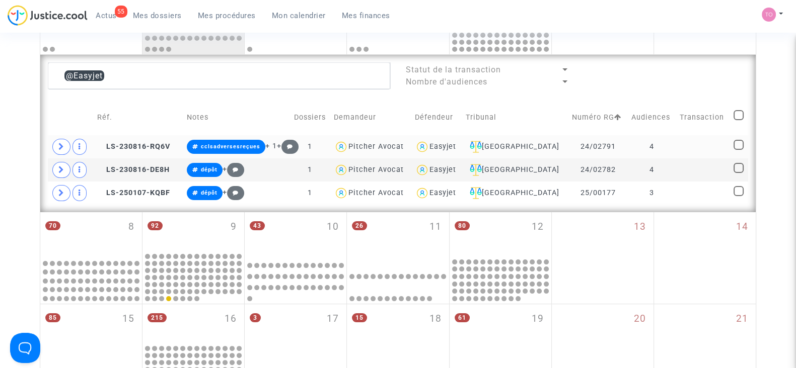
click at [55, 144] on span at bounding box center [61, 147] width 18 height 16
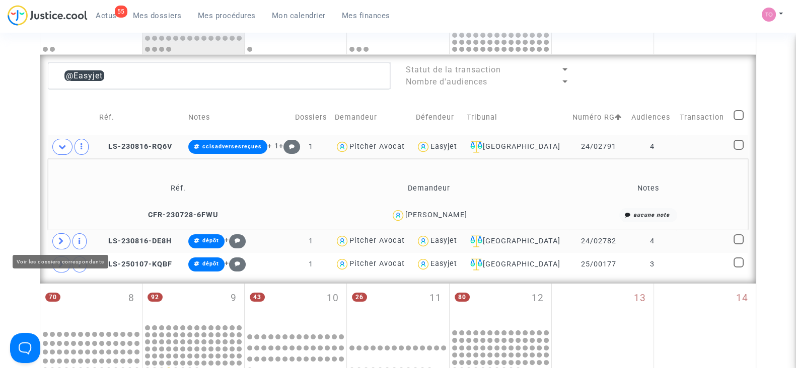
click at [56, 238] on span at bounding box center [61, 242] width 18 height 16
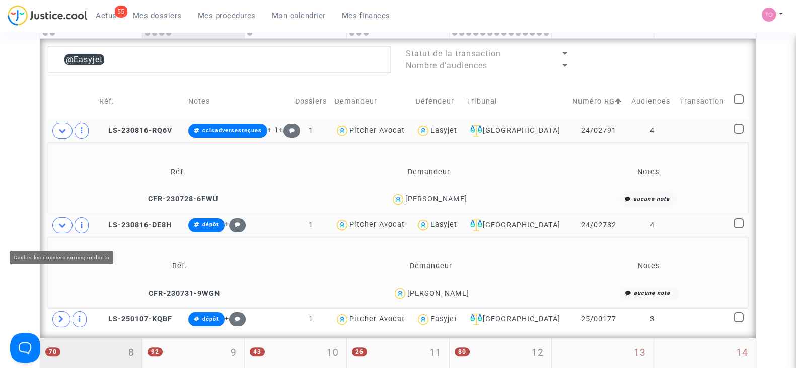
scroll to position [378, 0]
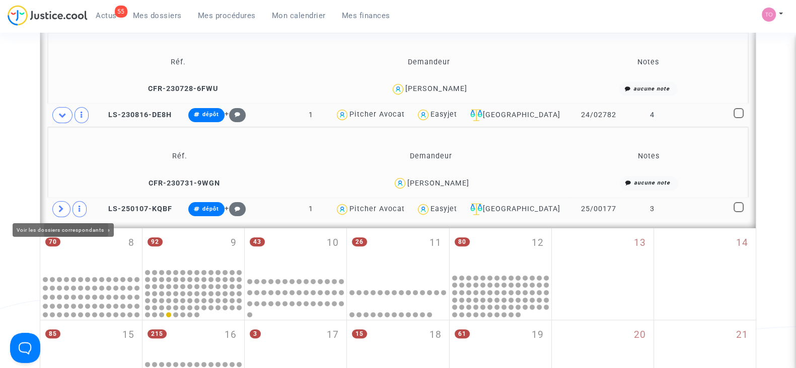
click at [62, 208] on icon at bounding box center [61, 209] width 6 height 8
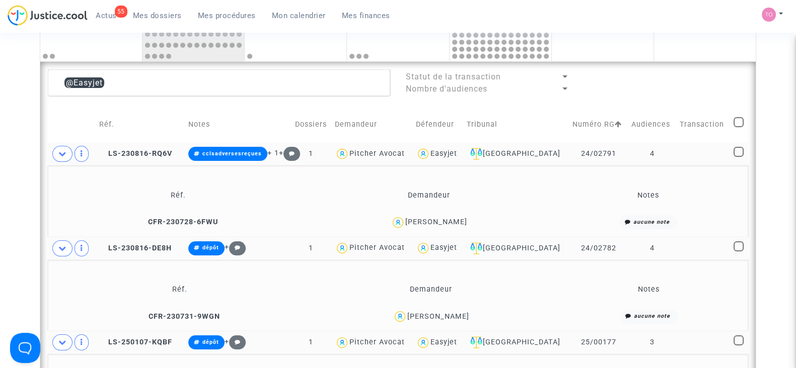
scroll to position [189, 0]
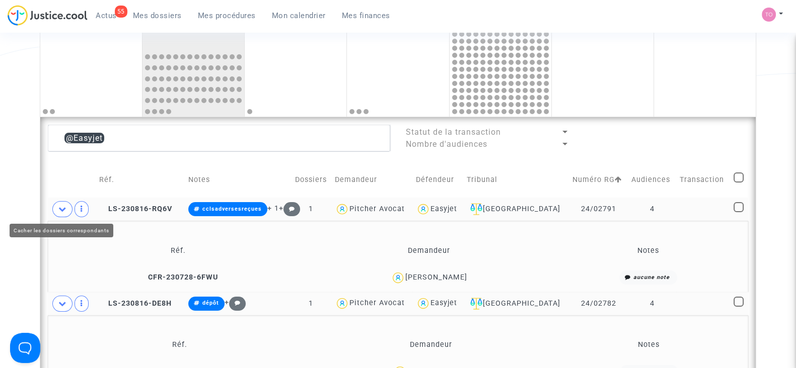
click at [60, 205] on icon at bounding box center [62, 209] width 8 height 8
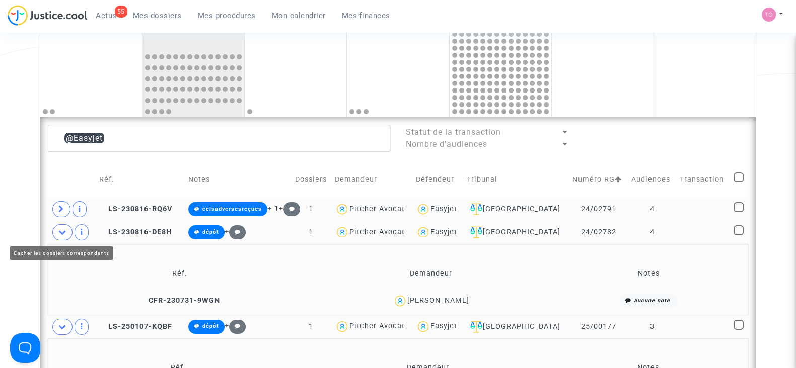
click at [63, 231] on icon at bounding box center [62, 233] width 8 height 8
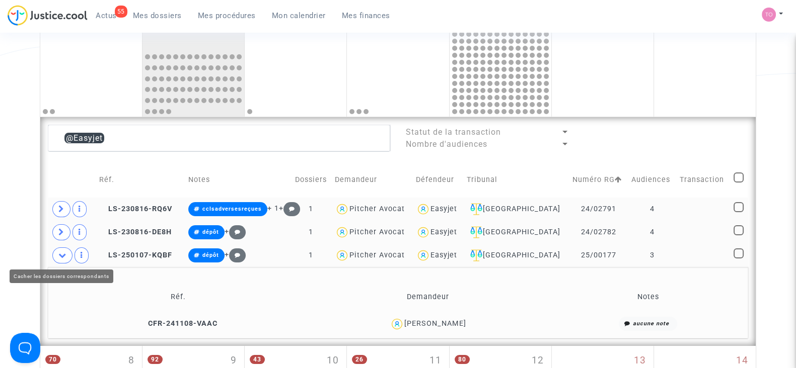
click at [62, 249] on span at bounding box center [62, 256] width 20 height 16
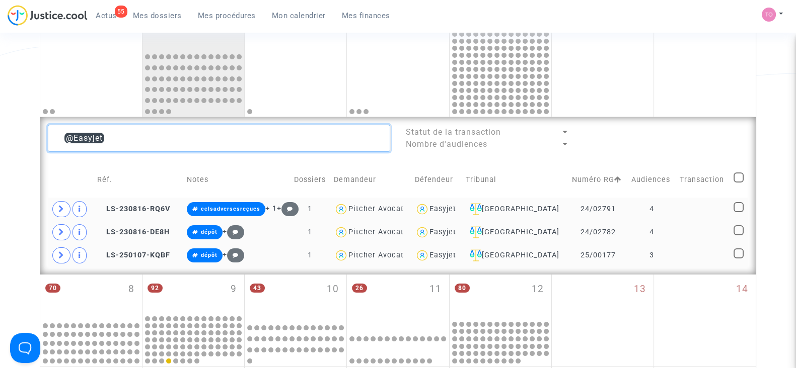
click at [68, 140] on textarea at bounding box center [219, 138] width 342 height 27
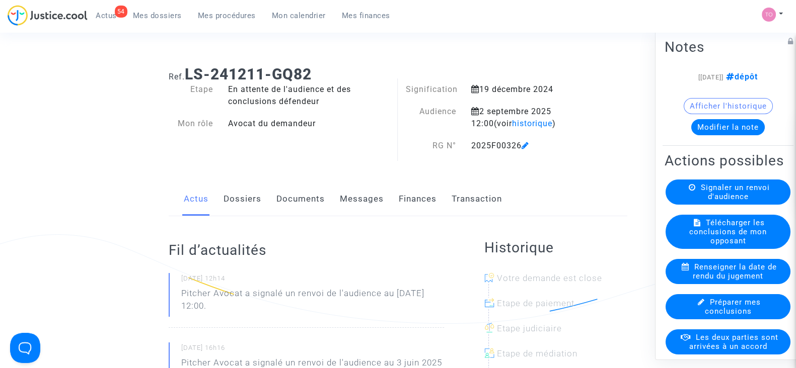
drag, startPoint x: 246, startPoint y: 198, endPoint x: 262, endPoint y: 199, distance: 16.1
click at [246, 198] on link "Dossiers" at bounding box center [242, 199] width 38 height 33
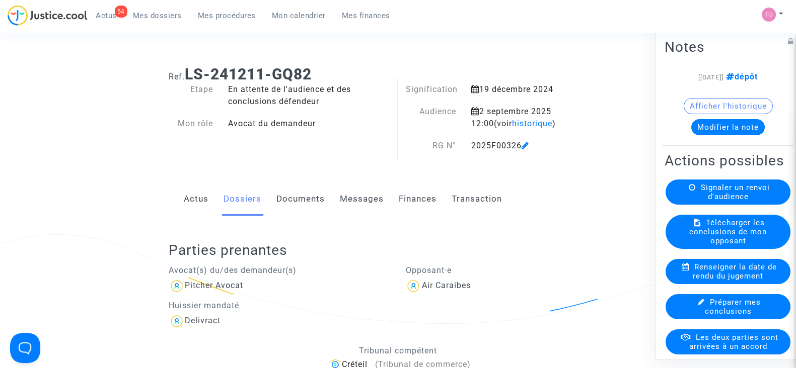
click at [415, 200] on link "Finances" at bounding box center [418, 199] width 38 height 33
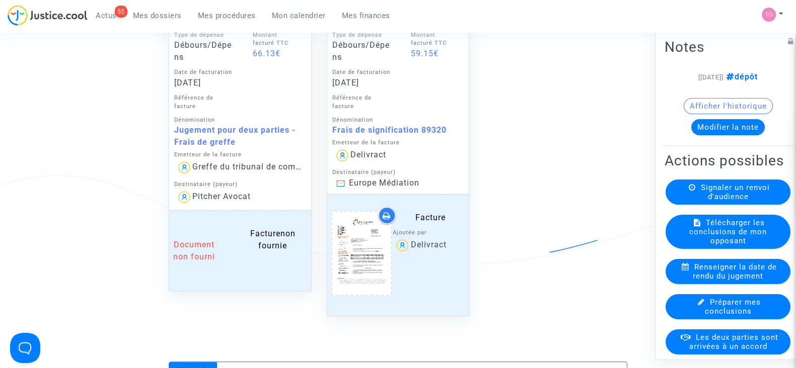
scroll to position [503, 0]
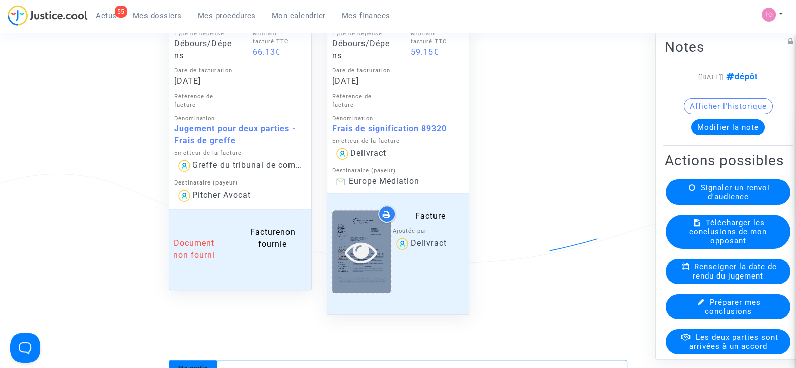
click at [375, 237] on icon at bounding box center [361, 252] width 33 height 32
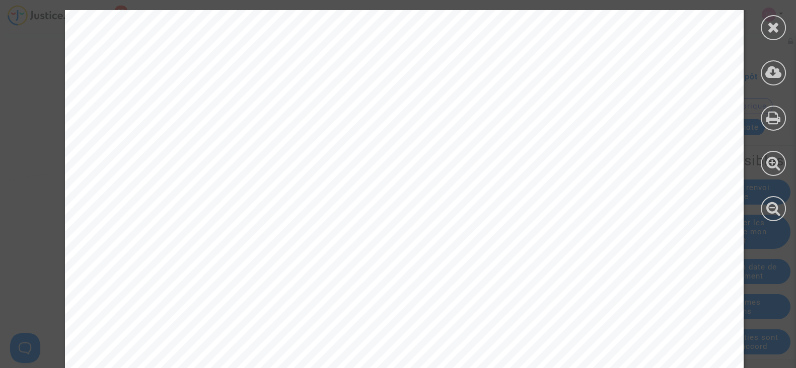
scroll to position [378, 0]
click at [770, 28] on icon at bounding box center [773, 27] width 13 height 15
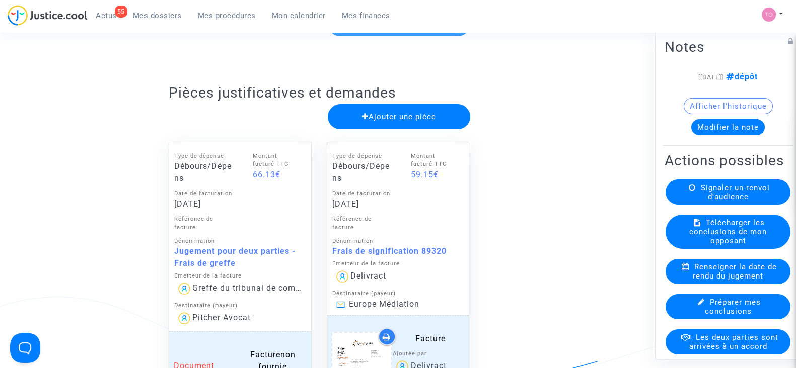
scroll to position [189, 0]
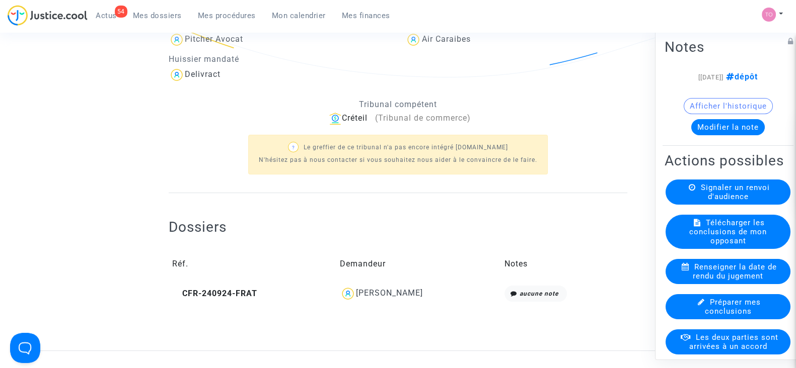
scroll to position [251, 0]
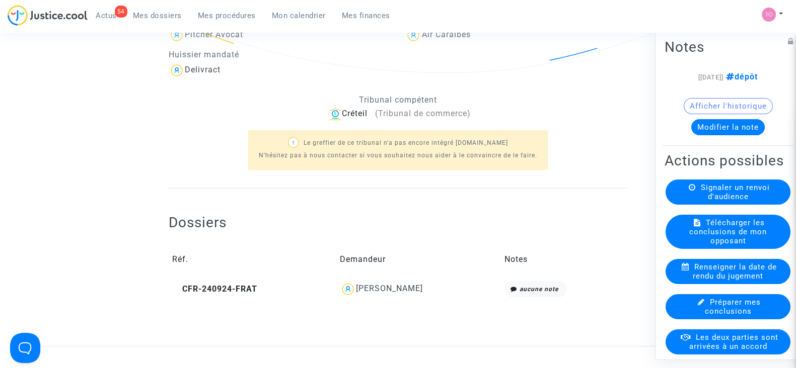
click at [375, 284] on div "[PERSON_NAME]" at bounding box center [389, 289] width 67 height 10
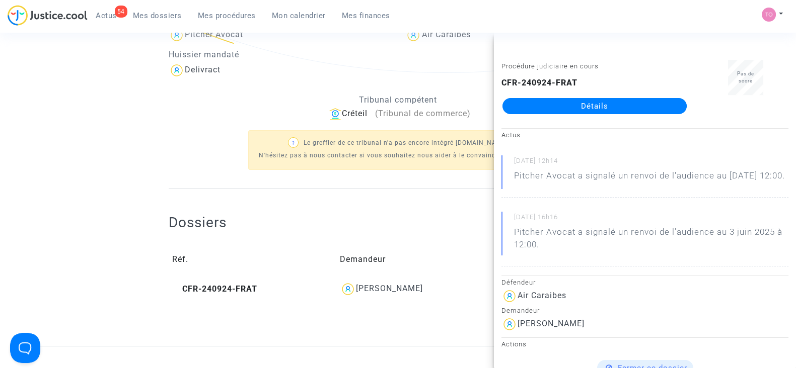
click at [602, 109] on link "Détails" at bounding box center [594, 106] width 184 height 16
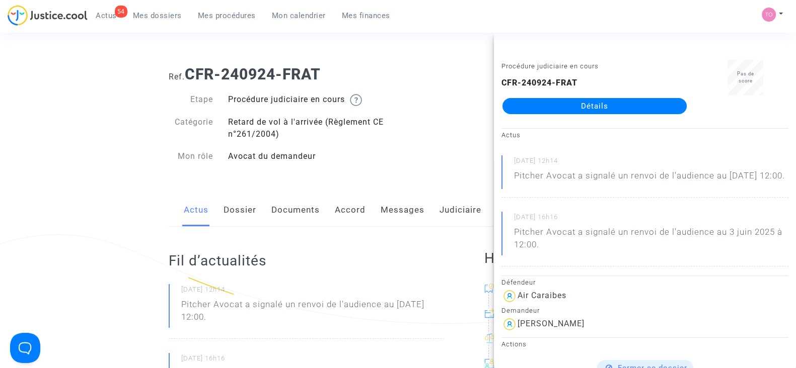
click at [239, 210] on link "Dossier" at bounding box center [239, 210] width 33 height 33
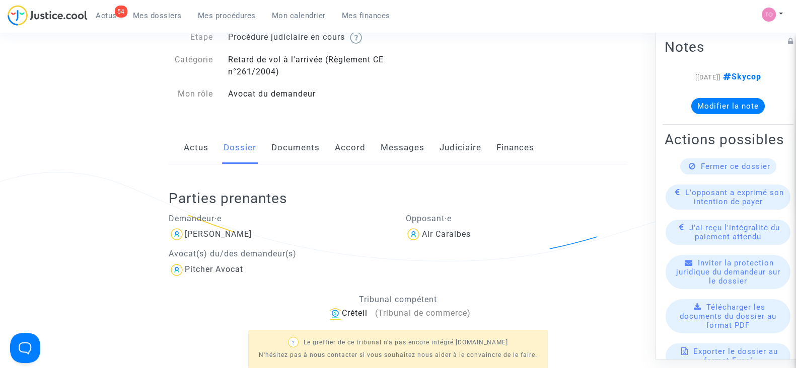
click at [294, 140] on link "Documents" at bounding box center [295, 147] width 48 height 33
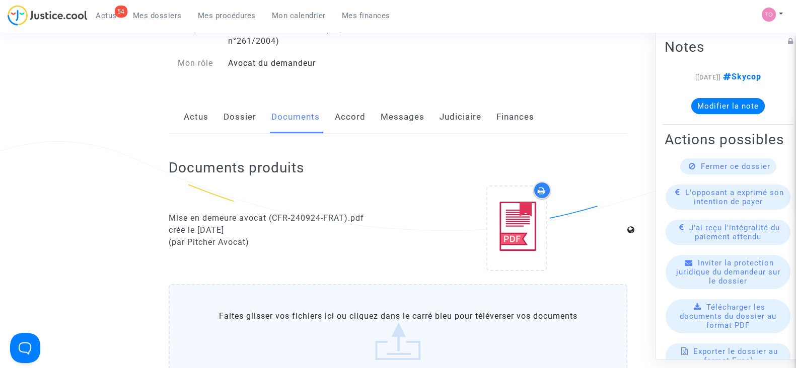
scroll to position [125, 0]
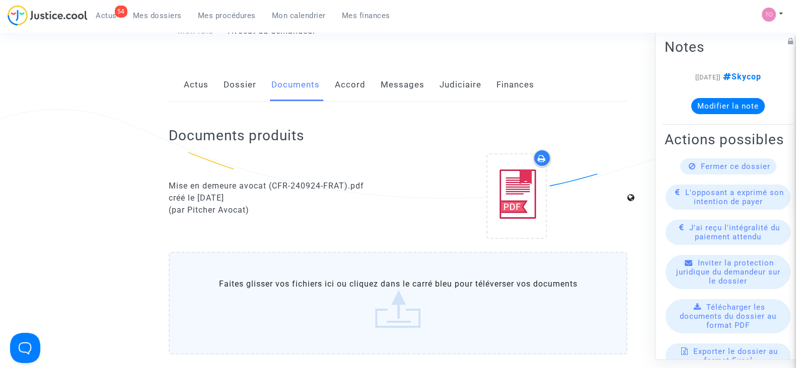
click at [444, 86] on link "Judiciaire" at bounding box center [460, 84] width 42 height 33
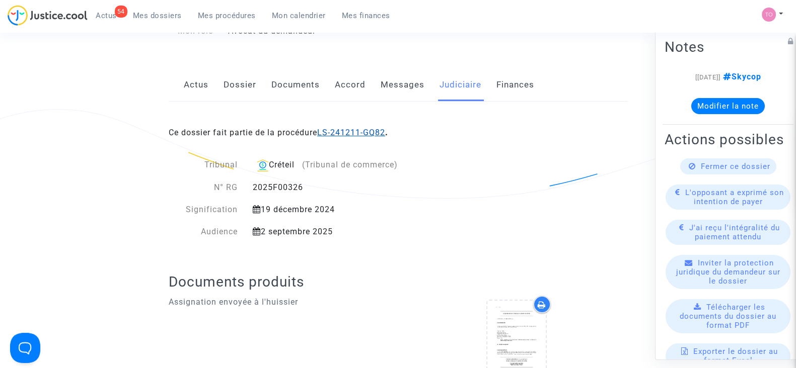
click at [357, 128] on link "LS-241211-GQ82" at bounding box center [351, 133] width 68 height 10
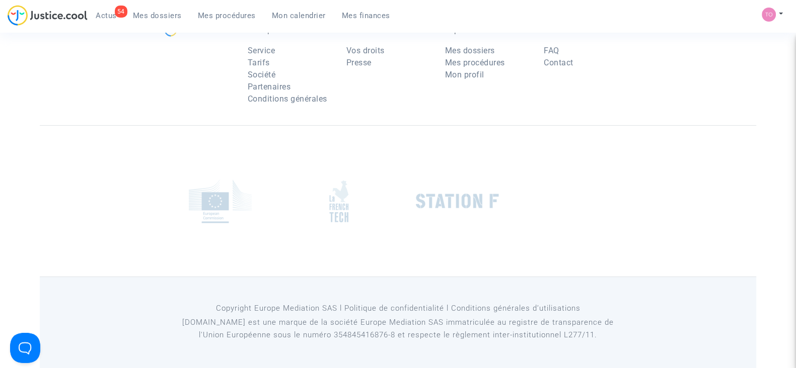
scroll to position [125, 0]
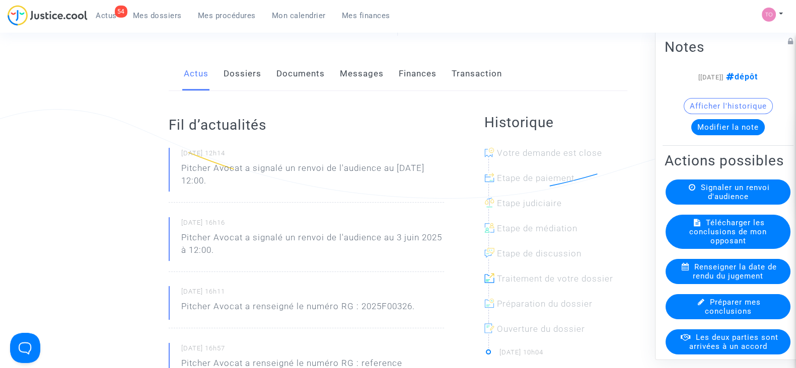
click at [289, 67] on link "Documents" at bounding box center [300, 73] width 48 height 33
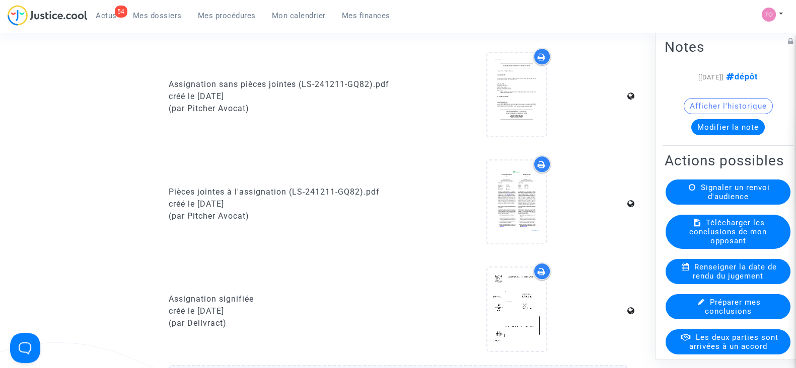
scroll to position [817, 0]
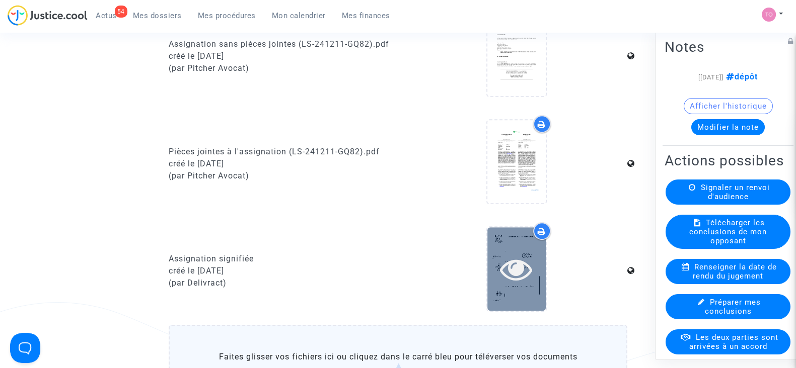
click at [502, 264] on icon at bounding box center [516, 269] width 33 height 32
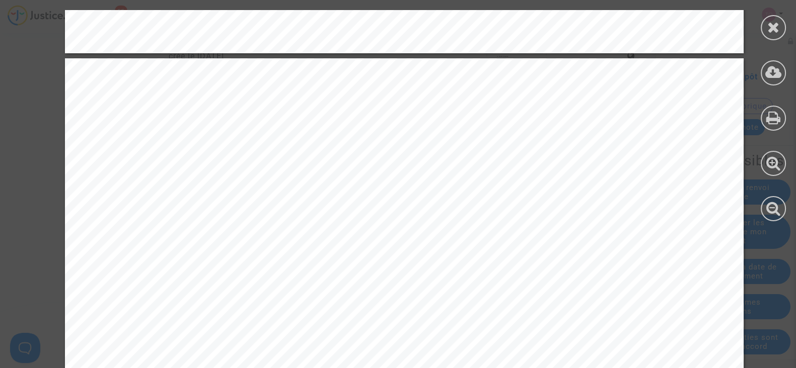
scroll to position [11343, 0]
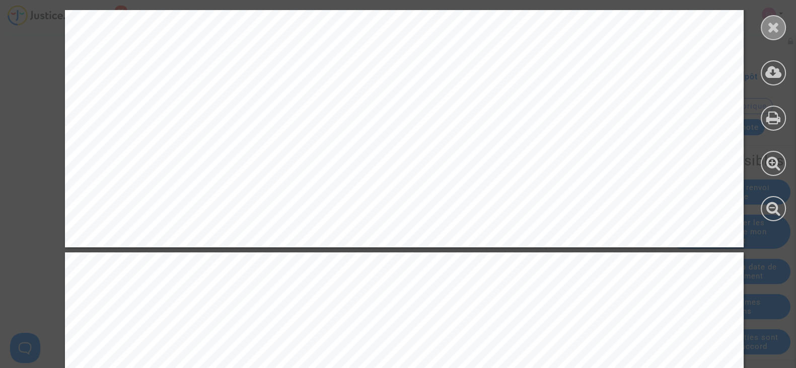
click at [771, 32] on icon at bounding box center [773, 27] width 13 height 15
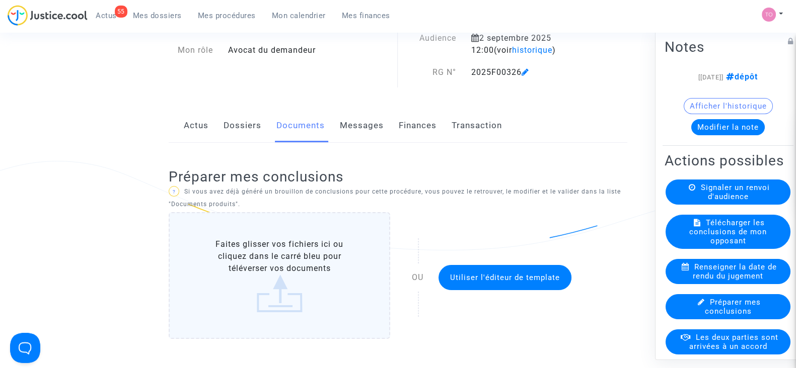
scroll to position [0, 0]
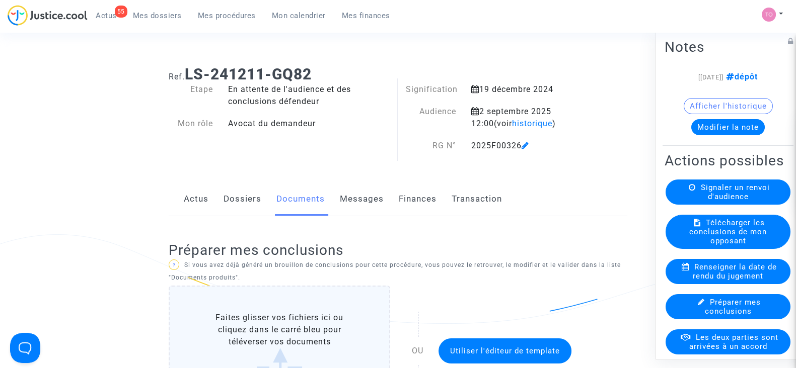
click at [356, 199] on link "Messages" at bounding box center [362, 199] width 44 height 33
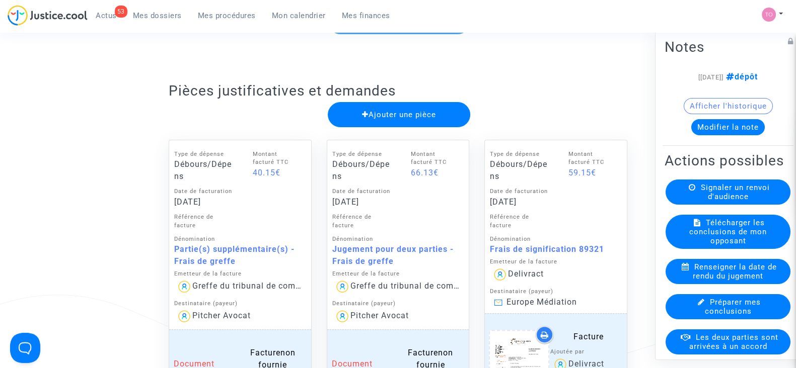
scroll to position [125, 0]
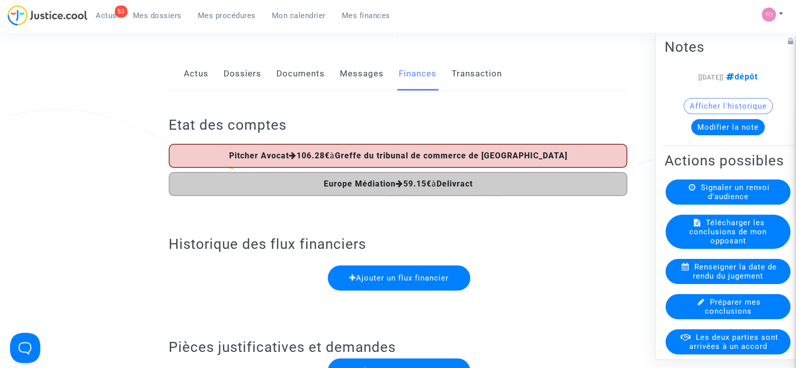
click at [718, 124] on button "Modifier la note" at bounding box center [727, 127] width 73 height 16
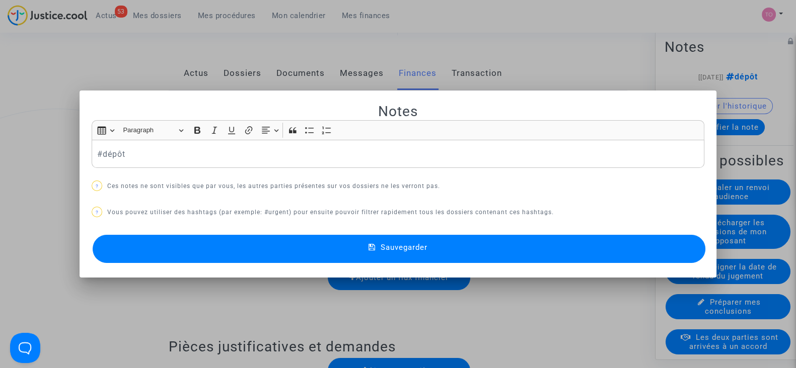
scroll to position [0, 0]
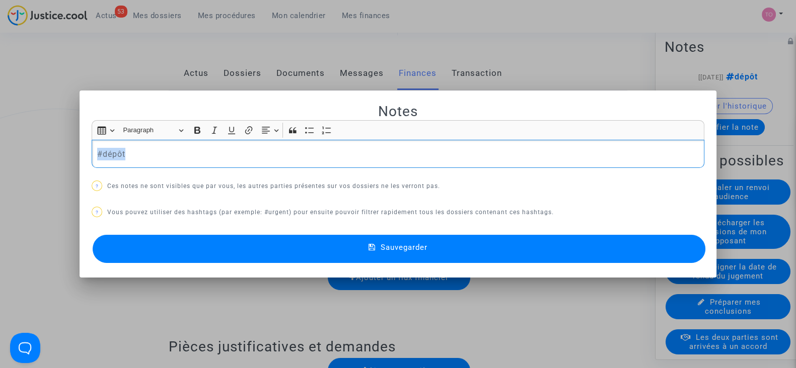
drag, startPoint x: 155, startPoint y: 156, endPoint x: 4, endPoint y: 145, distance: 151.4
click at [4, 145] on div "Notes Rich Text Editor Insert table Insert table Heading Paragraph Paragraph He…" at bounding box center [398, 184] width 796 height 368
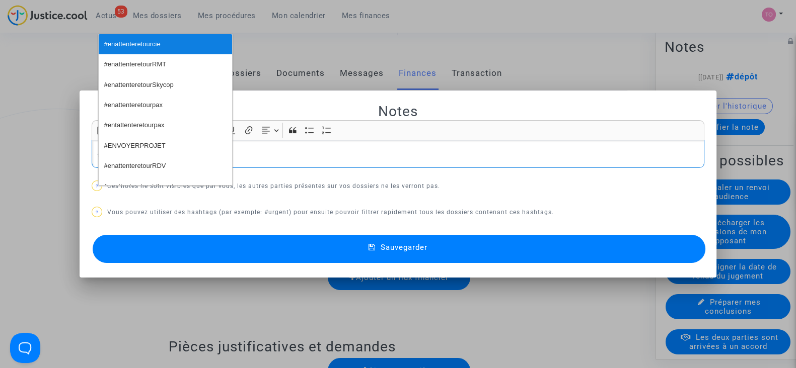
click at [138, 39] on span "#enattenteretourcie" at bounding box center [132, 44] width 56 height 15
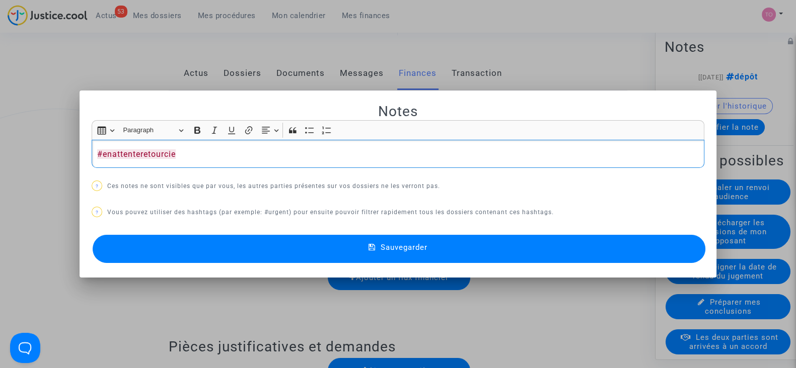
click at [216, 240] on button "Sauvegarder" at bounding box center [399, 249] width 613 height 28
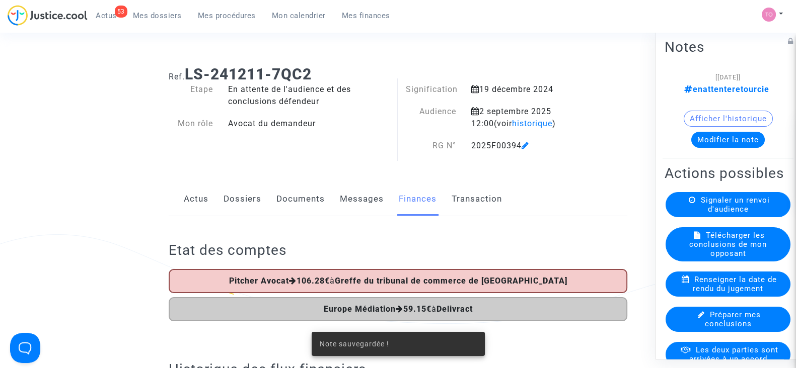
scroll to position [125, 0]
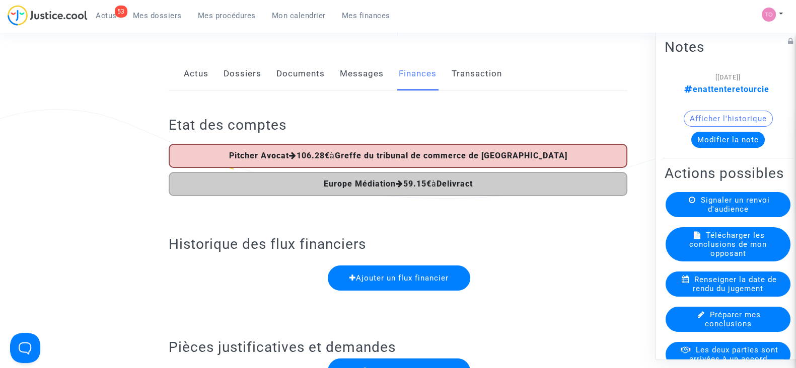
drag, startPoint x: 151, startPoint y: 11, endPoint x: 155, endPoint y: 32, distance: 21.4
click at [151, 11] on span "Mes dossiers" at bounding box center [157, 15] width 49 height 9
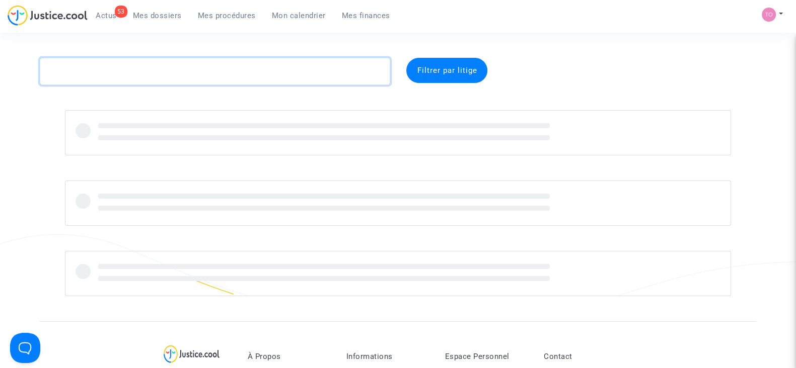
click at [103, 68] on textarea at bounding box center [215, 71] width 350 height 27
paste textarea "LANDY"
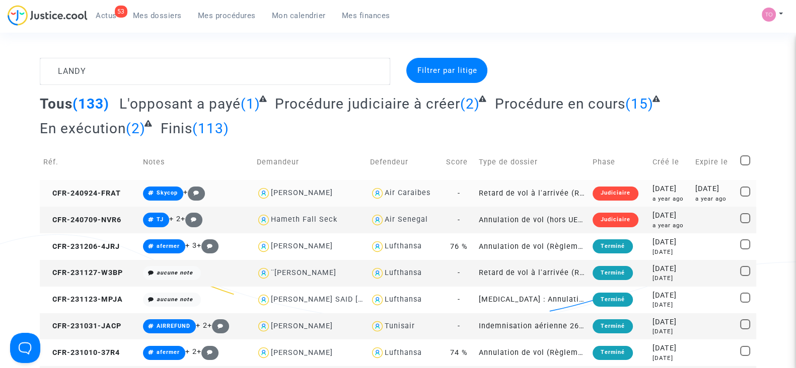
click at [404, 192] on div "Air Caraibes" at bounding box center [408, 193] width 46 height 9
type textarea "LANDY @"Air Caraibes""
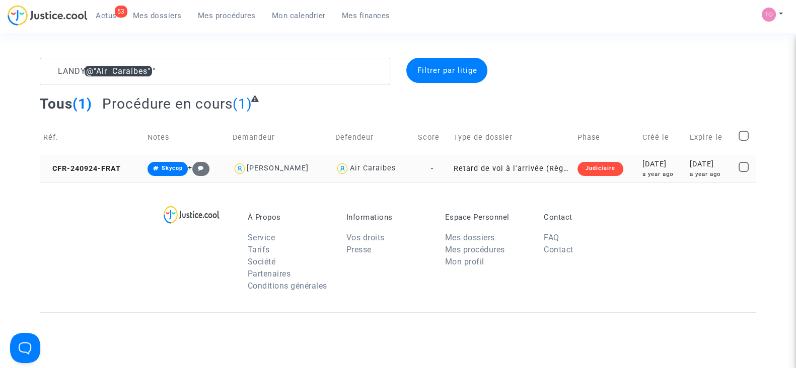
click at [646, 172] on div "a year ago" at bounding box center [662, 174] width 40 height 9
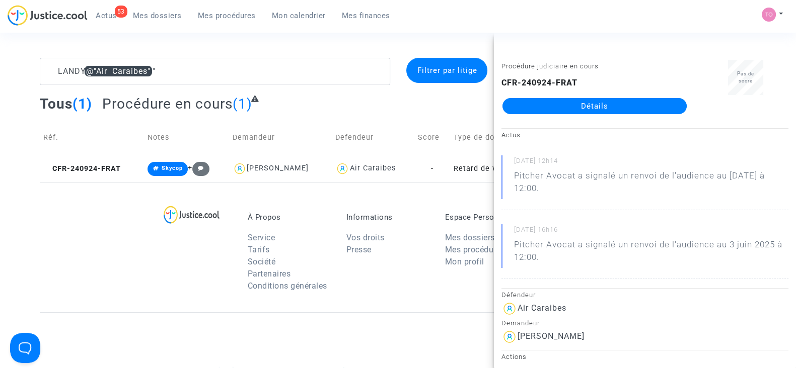
click at [590, 108] on link "Détails" at bounding box center [594, 106] width 184 height 16
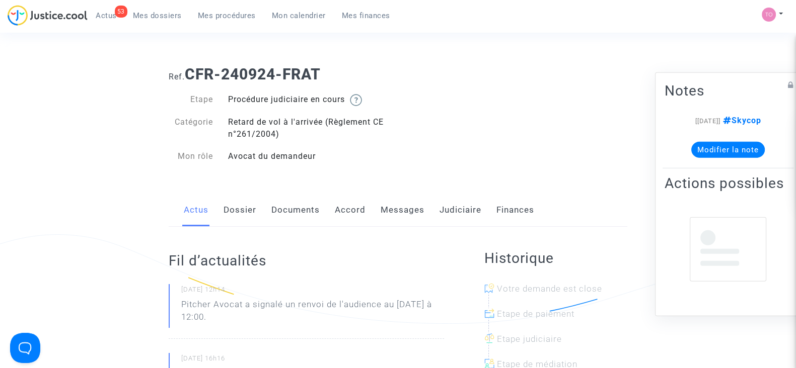
click at [460, 214] on link "Judiciaire" at bounding box center [460, 210] width 42 height 33
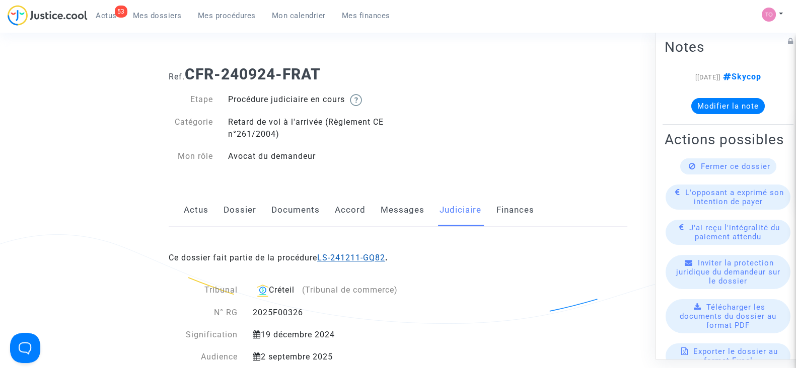
click at [359, 258] on link "LS-241211-GQ82" at bounding box center [351, 258] width 68 height 10
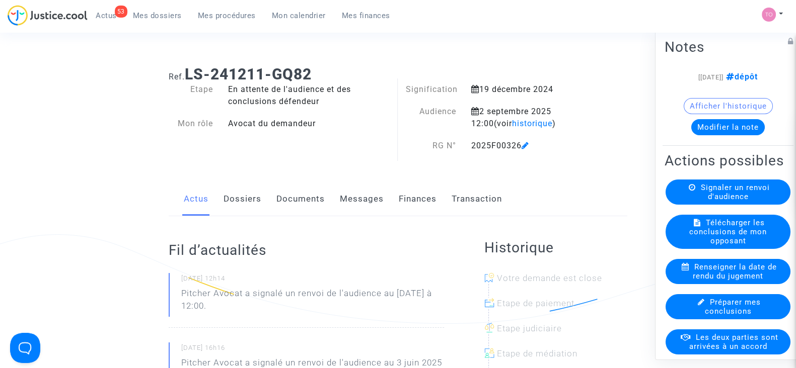
click at [727, 117] on div "Afficher l'historique" at bounding box center [727, 108] width 127 height 21
click at [722, 123] on button "Modifier la note" at bounding box center [727, 127] width 73 height 16
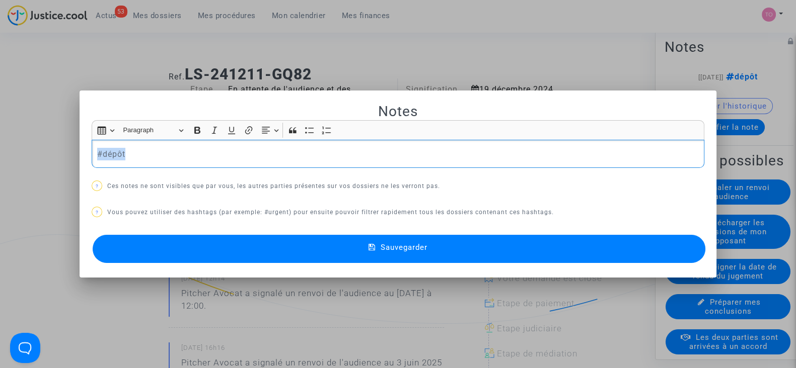
drag, startPoint x: 80, startPoint y: 137, endPoint x: 70, endPoint y: 137, distance: 9.1
click at [70, 137] on div "Notes Rich Text Editor Insert table Insert table Heading Paragraph Paragraph He…" at bounding box center [398, 184] width 796 height 368
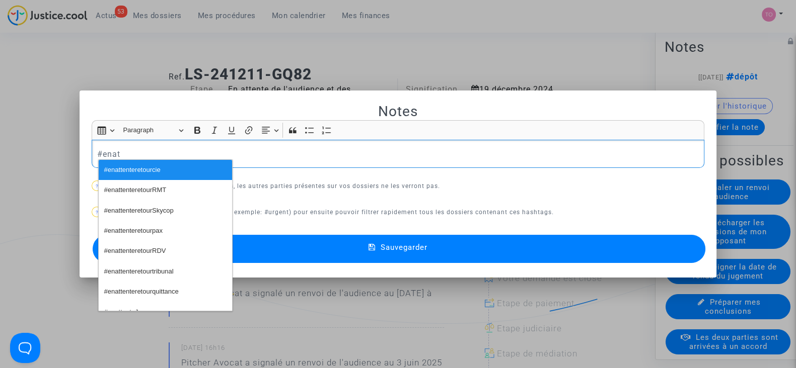
click at [161, 174] on button "#enattenteretourcie" at bounding box center [165, 170] width 133 height 20
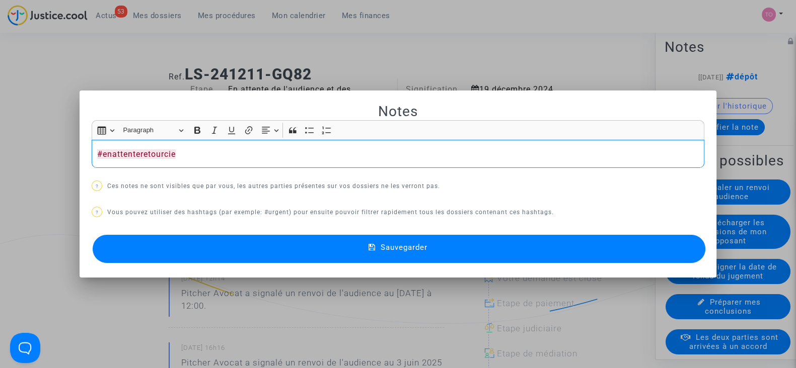
click at [298, 251] on button "Sauvegarder" at bounding box center [399, 249] width 613 height 28
